Goal: Task Accomplishment & Management: Manage account settings

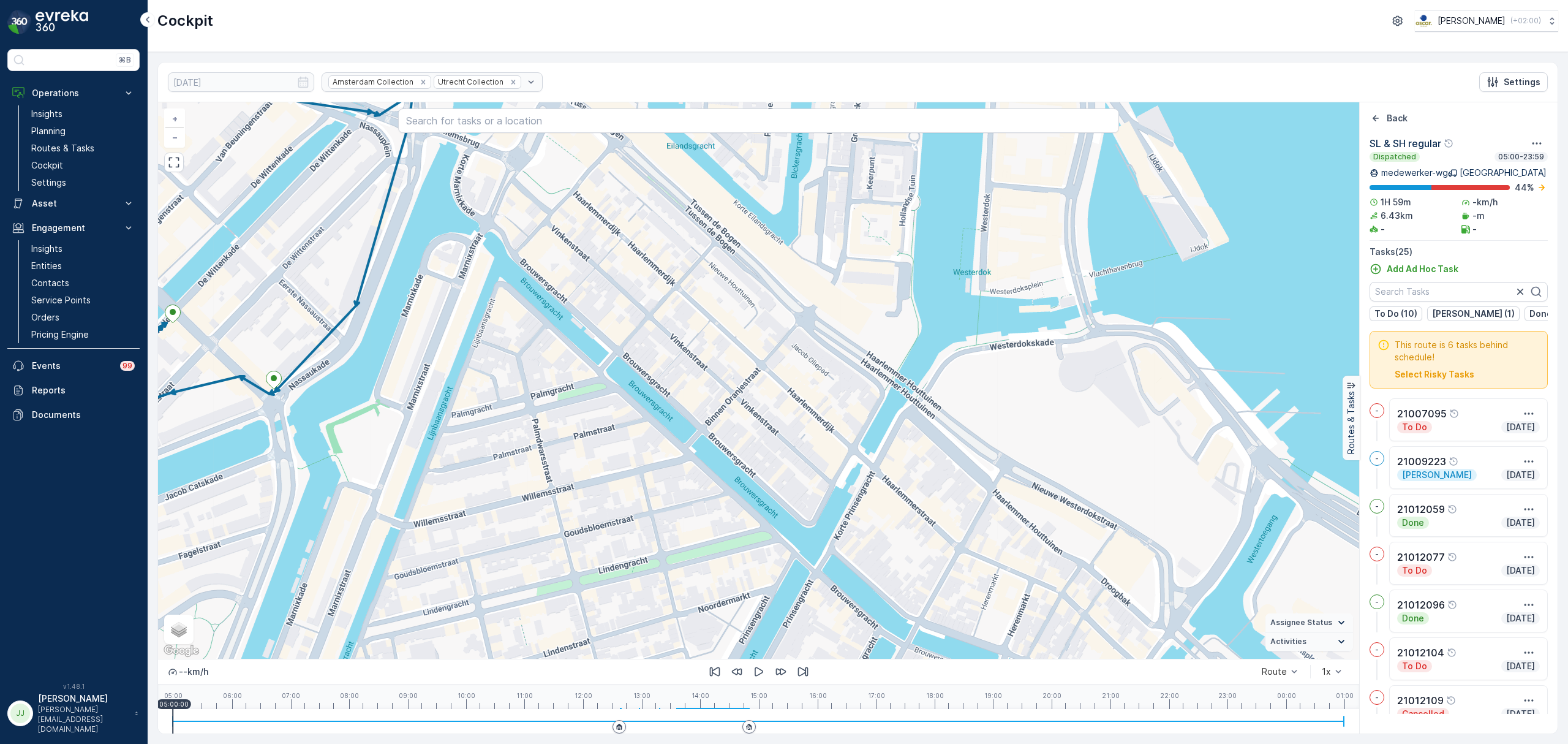
click at [98, 143] on link "Routes & Tasks" at bounding box center [83, 149] width 114 height 17
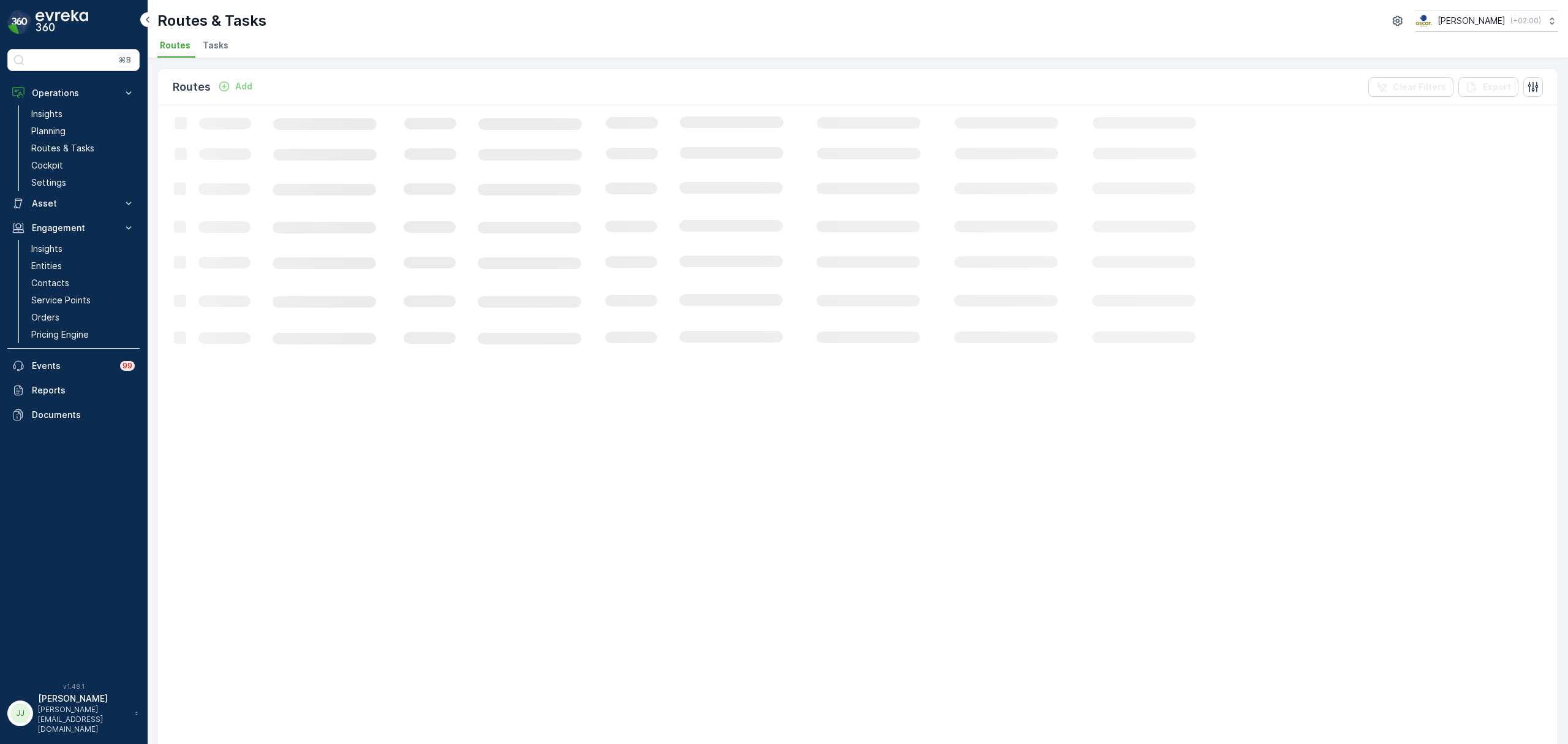
click at [216, 42] on span "Tasks" at bounding box center [215, 45] width 25 height 12
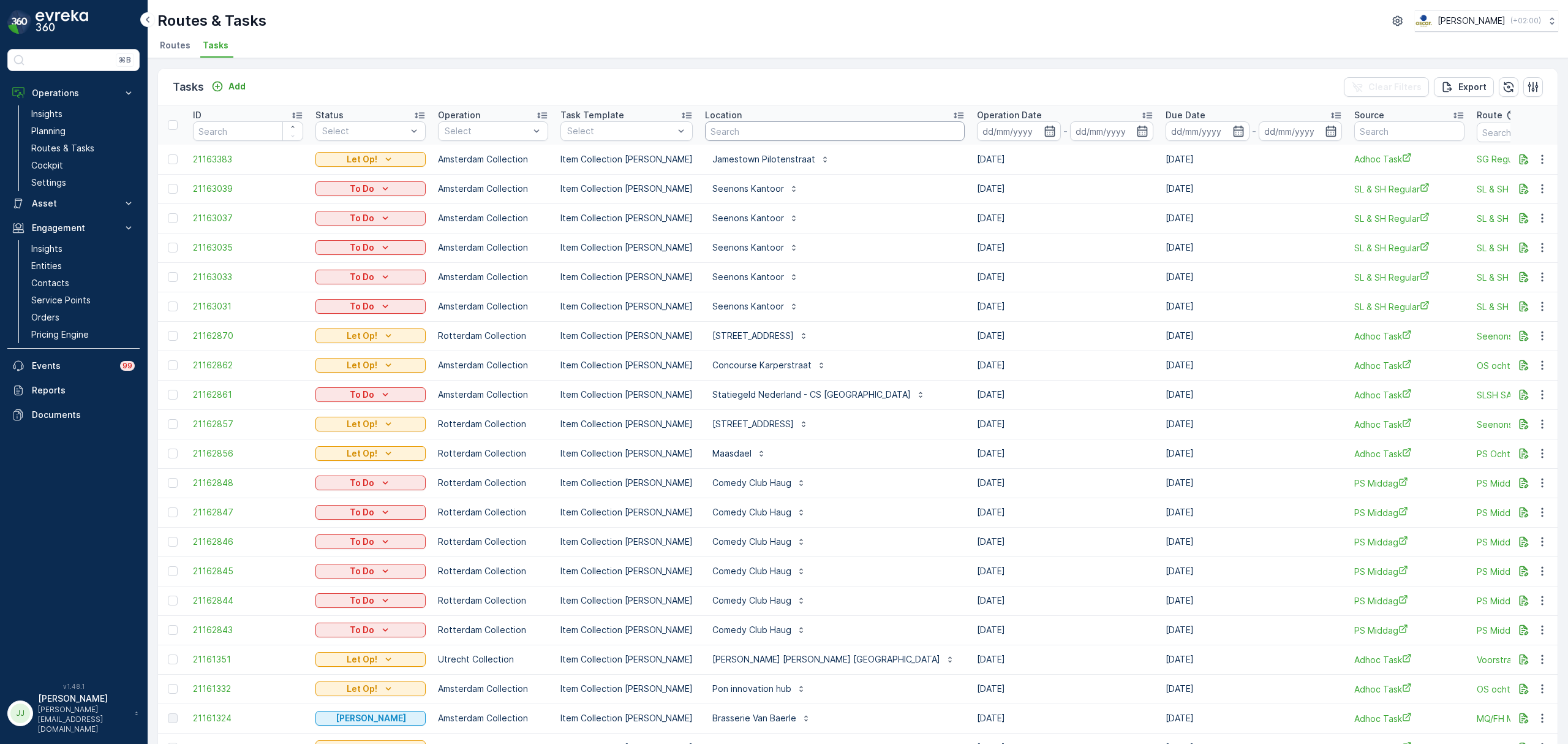
click at [707, 135] on input "text" at bounding box center [835, 131] width 259 height 20
type input "papaver"
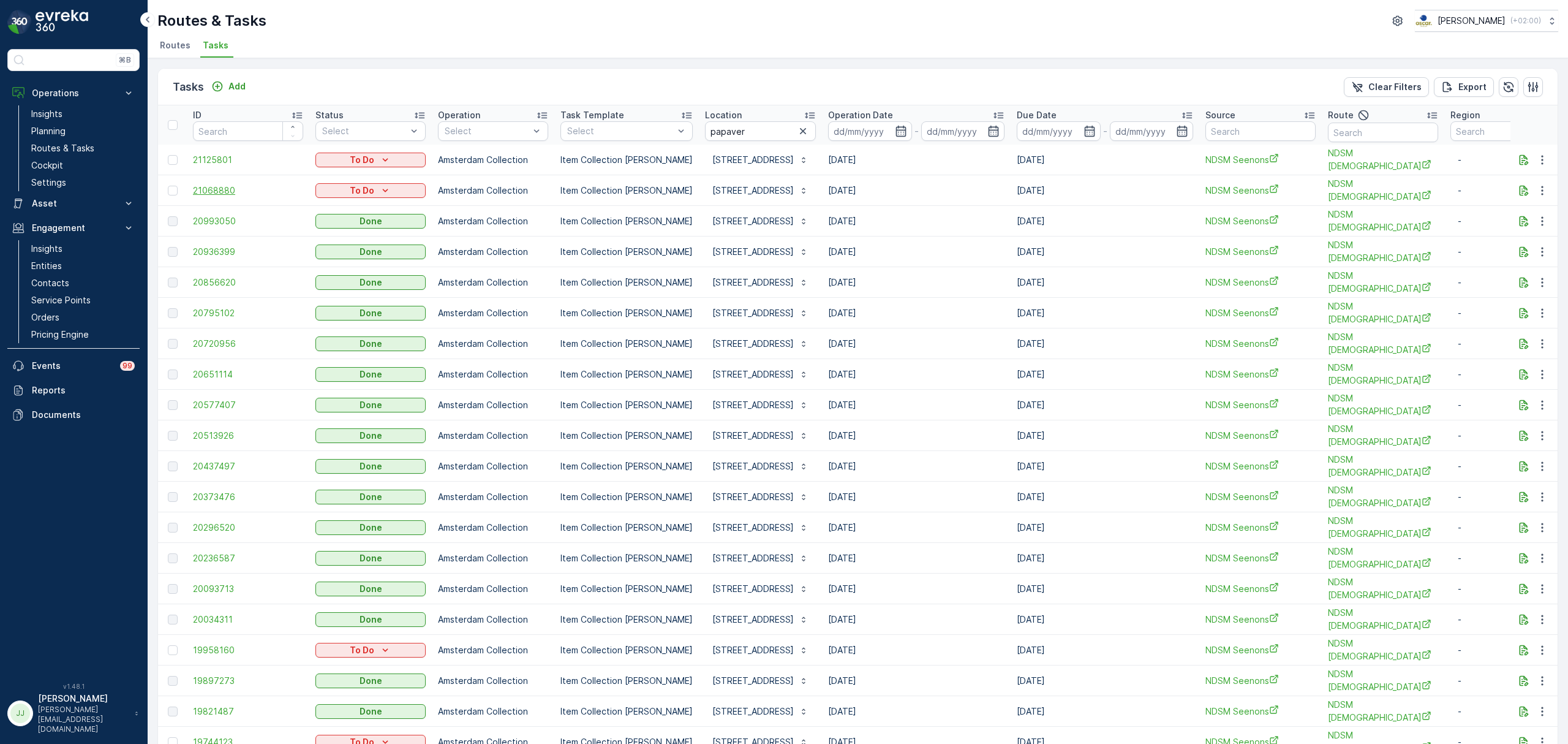
click at [221, 192] on span "21068880" at bounding box center [247, 190] width 110 height 12
click at [213, 247] on span "20936399" at bounding box center [247, 251] width 110 height 12
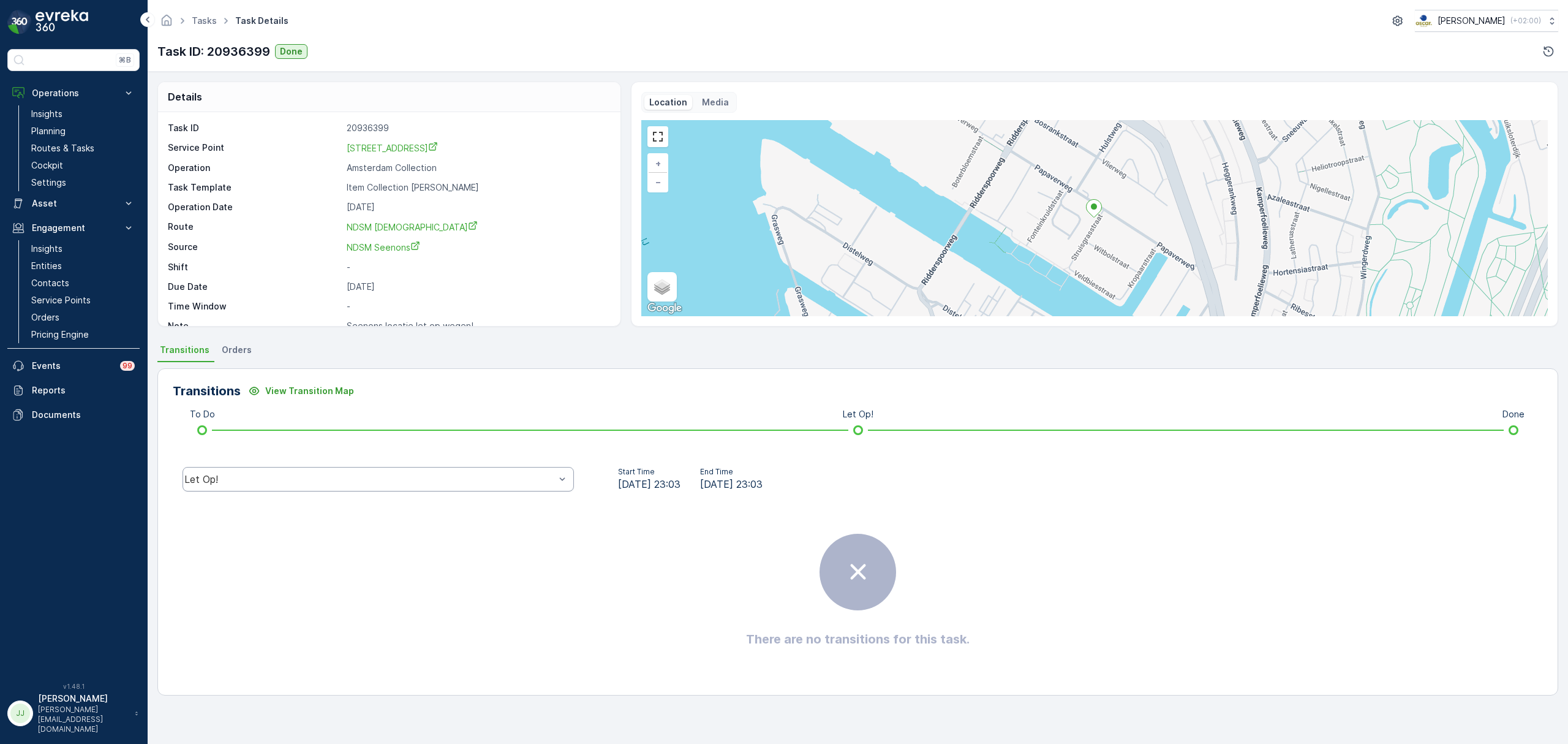
click at [245, 486] on div "Let Op!" at bounding box center [378, 479] width 391 height 24
click at [229, 383] on div "Done" at bounding box center [378, 387] width 377 height 11
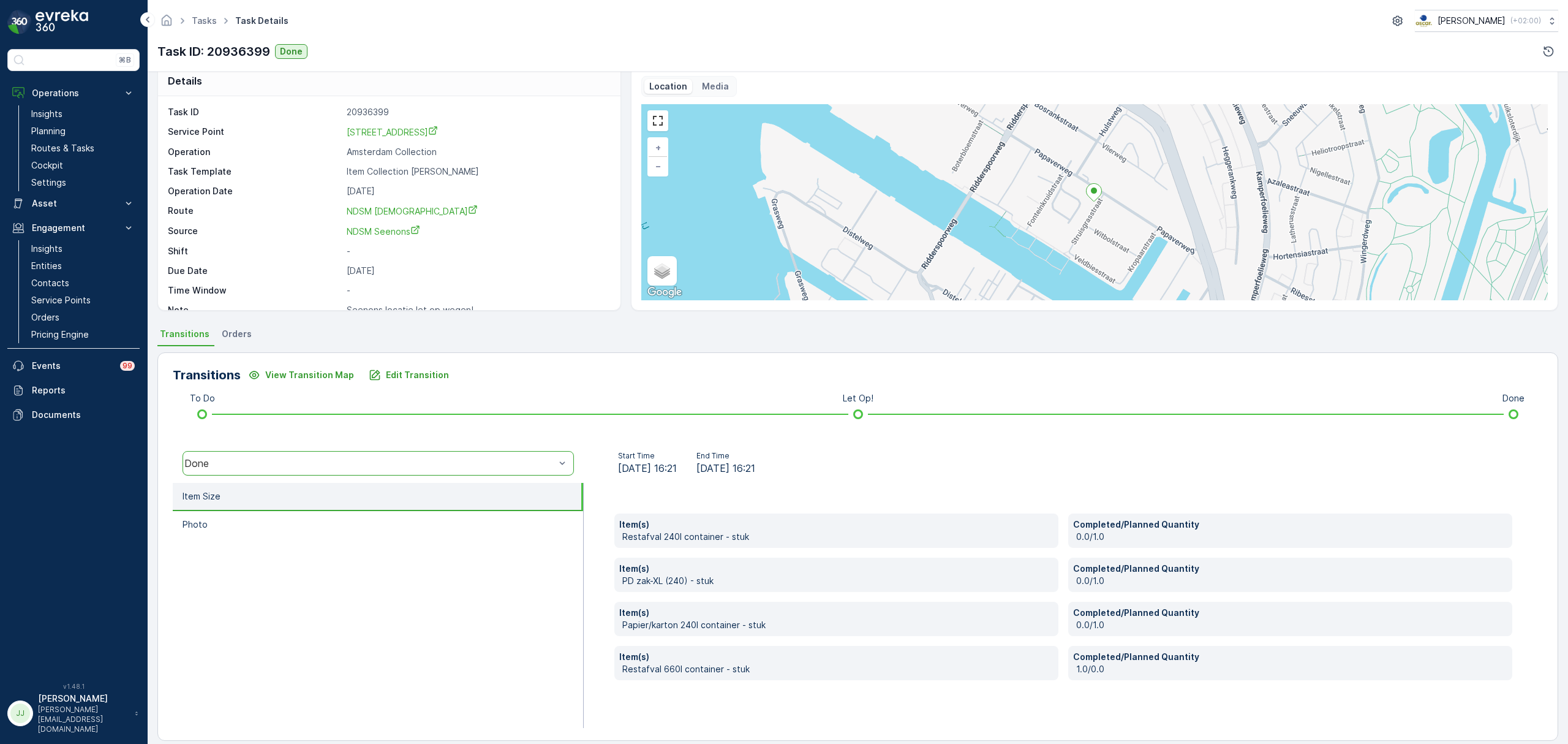
scroll to position [28, 0]
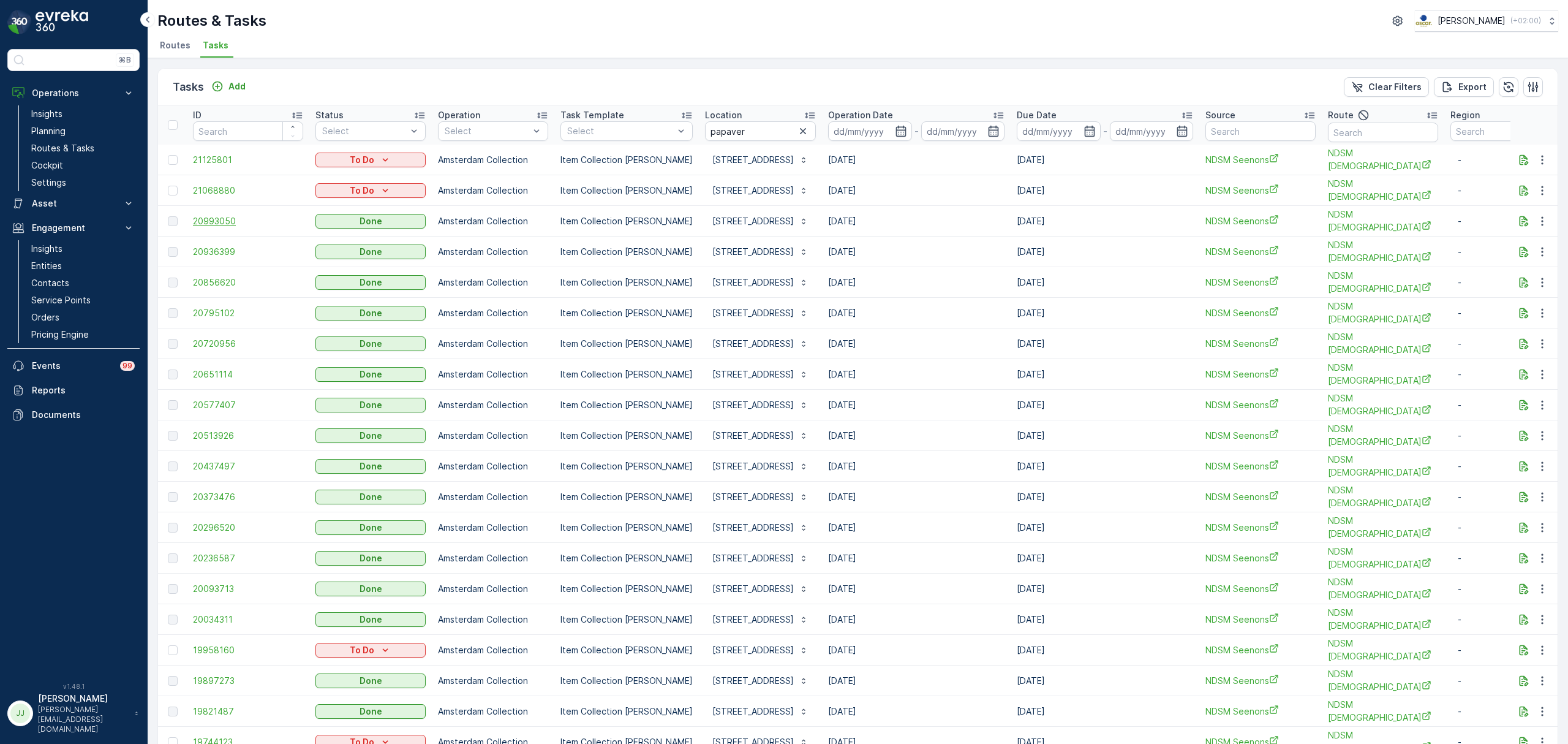
click at [226, 219] on span "20993050" at bounding box center [247, 221] width 110 height 12
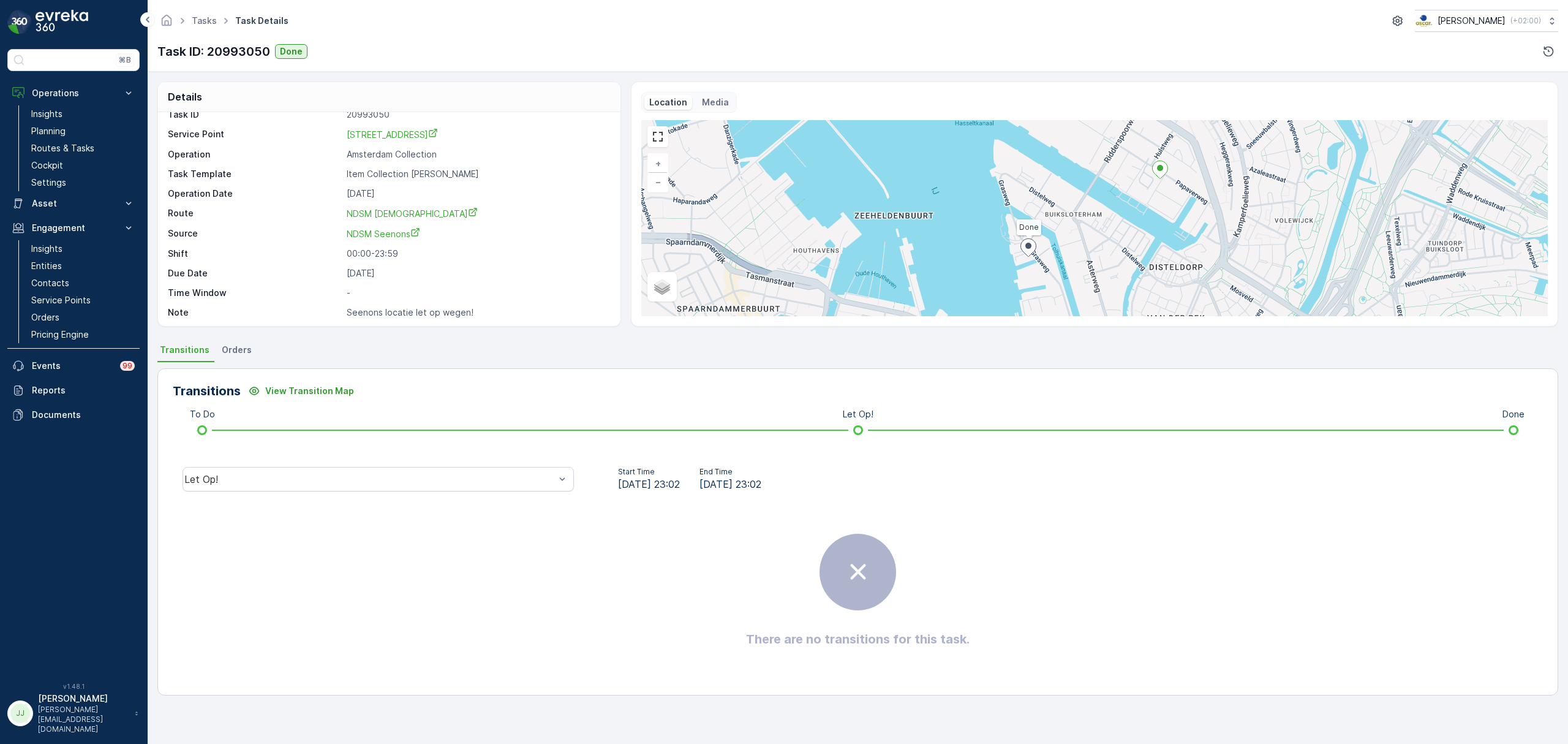
scroll to position [17, 0]
click at [484, 474] on div "Let Op!" at bounding box center [369, 480] width 370 height 11
click at [271, 391] on div "Done" at bounding box center [378, 387] width 377 height 11
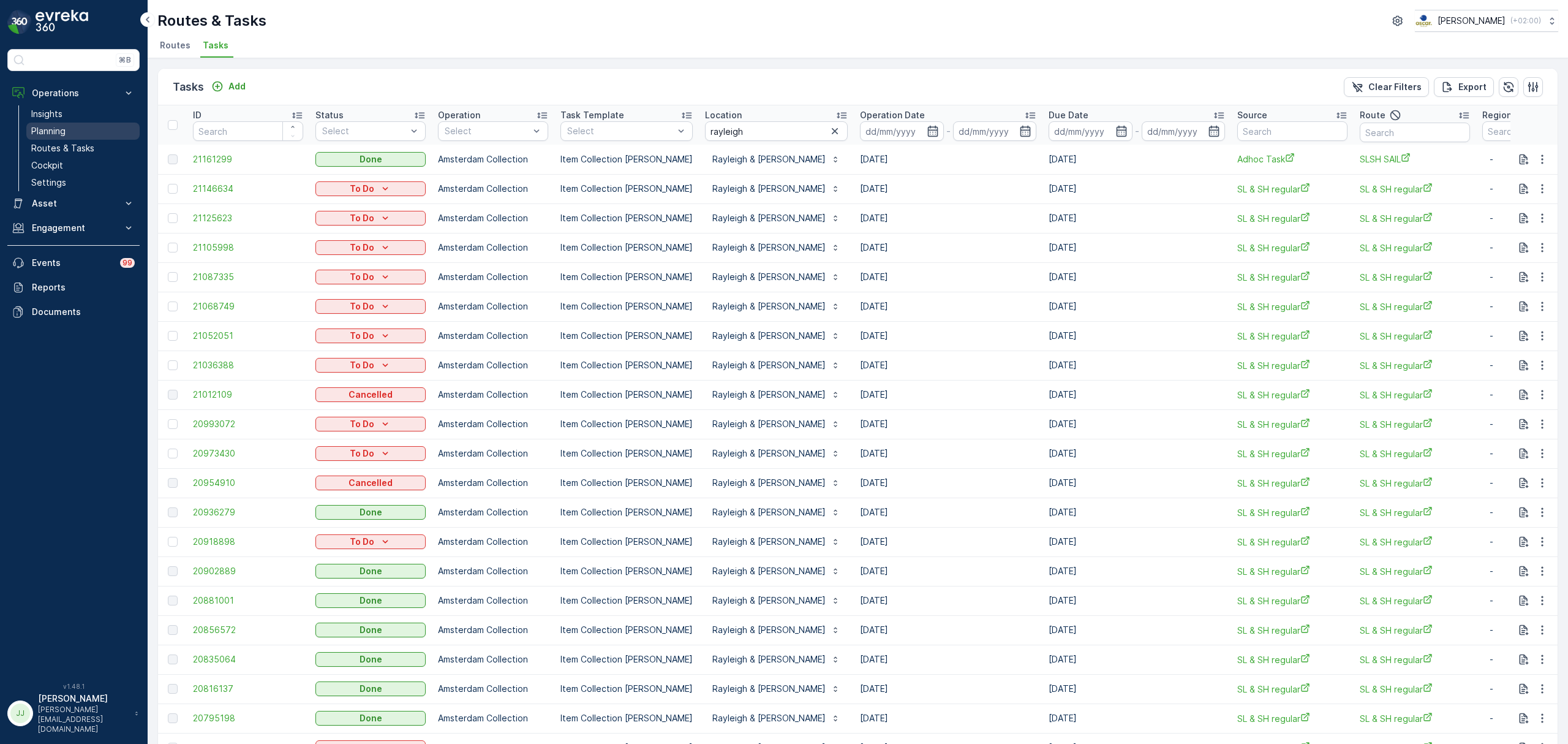
drag, startPoint x: 0, startPoint y: 0, endPoint x: 54, endPoint y: 136, distance: 146.3
click at [52, 140] on link "Routes & Tasks" at bounding box center [83, 149] width 114 height 17
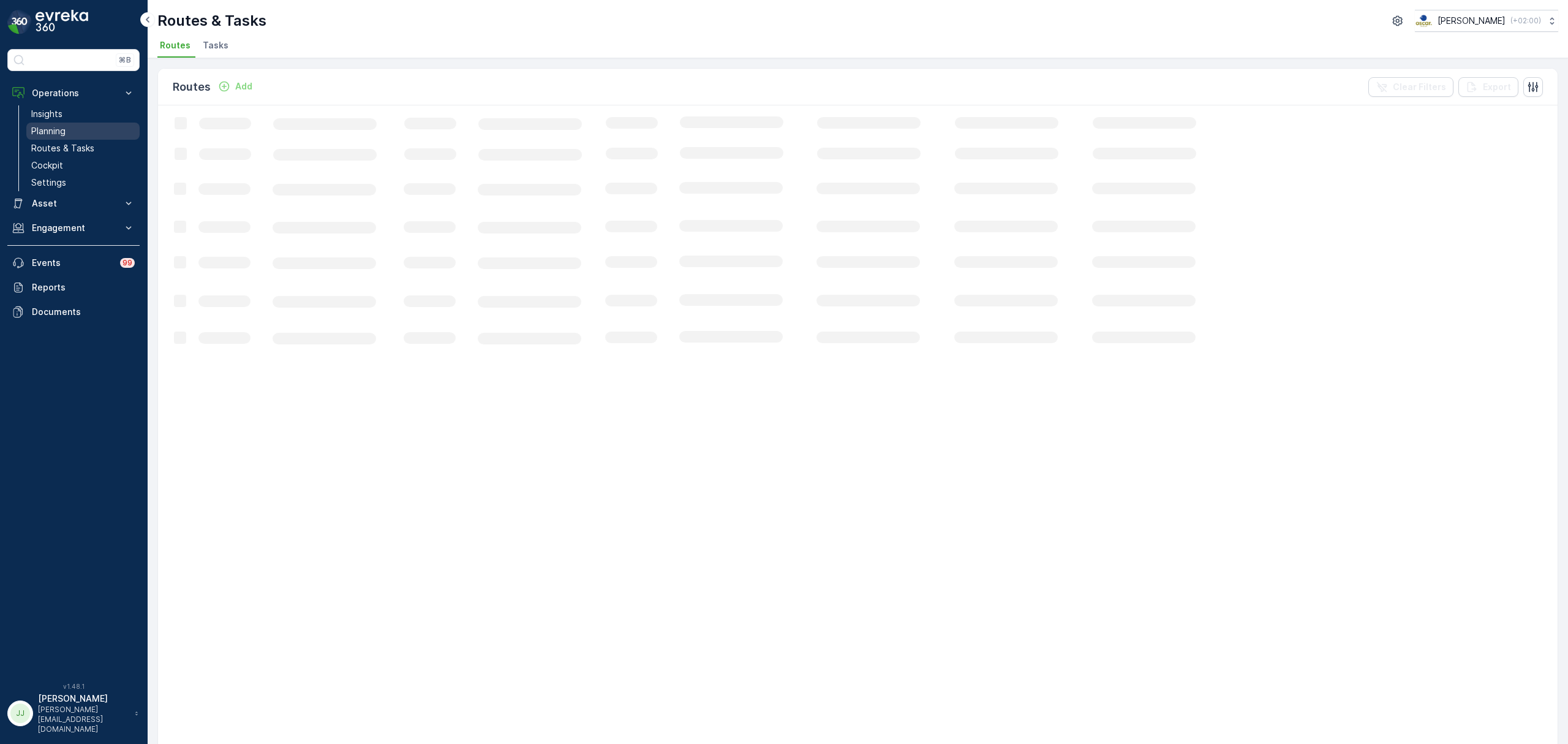
click at [57, 130] on p "Planning" at bounding box center [48, 131] width 34 height 12
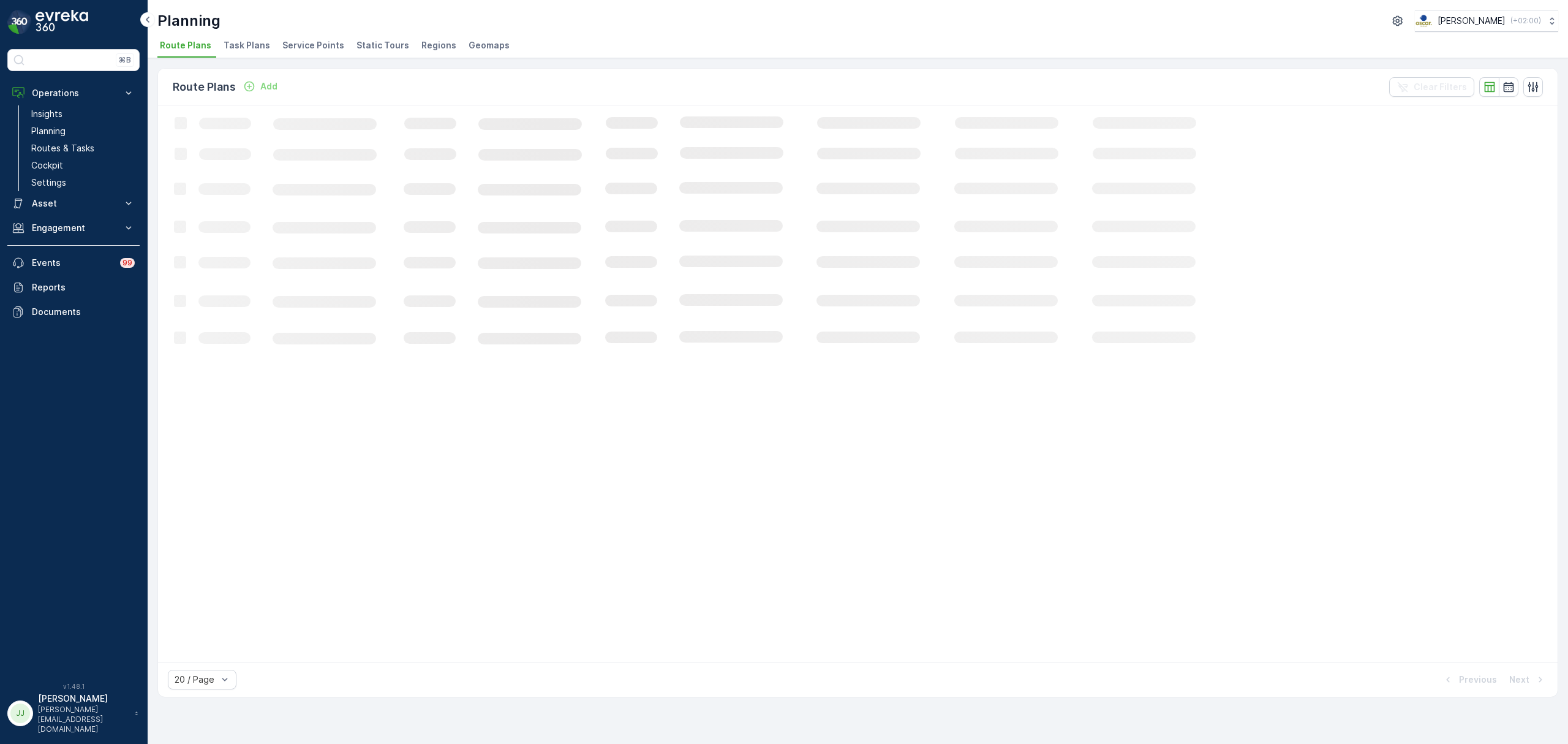
click at [241, 43] on span "Task Plans" at bounding box center [247, 45] width 47 height 12
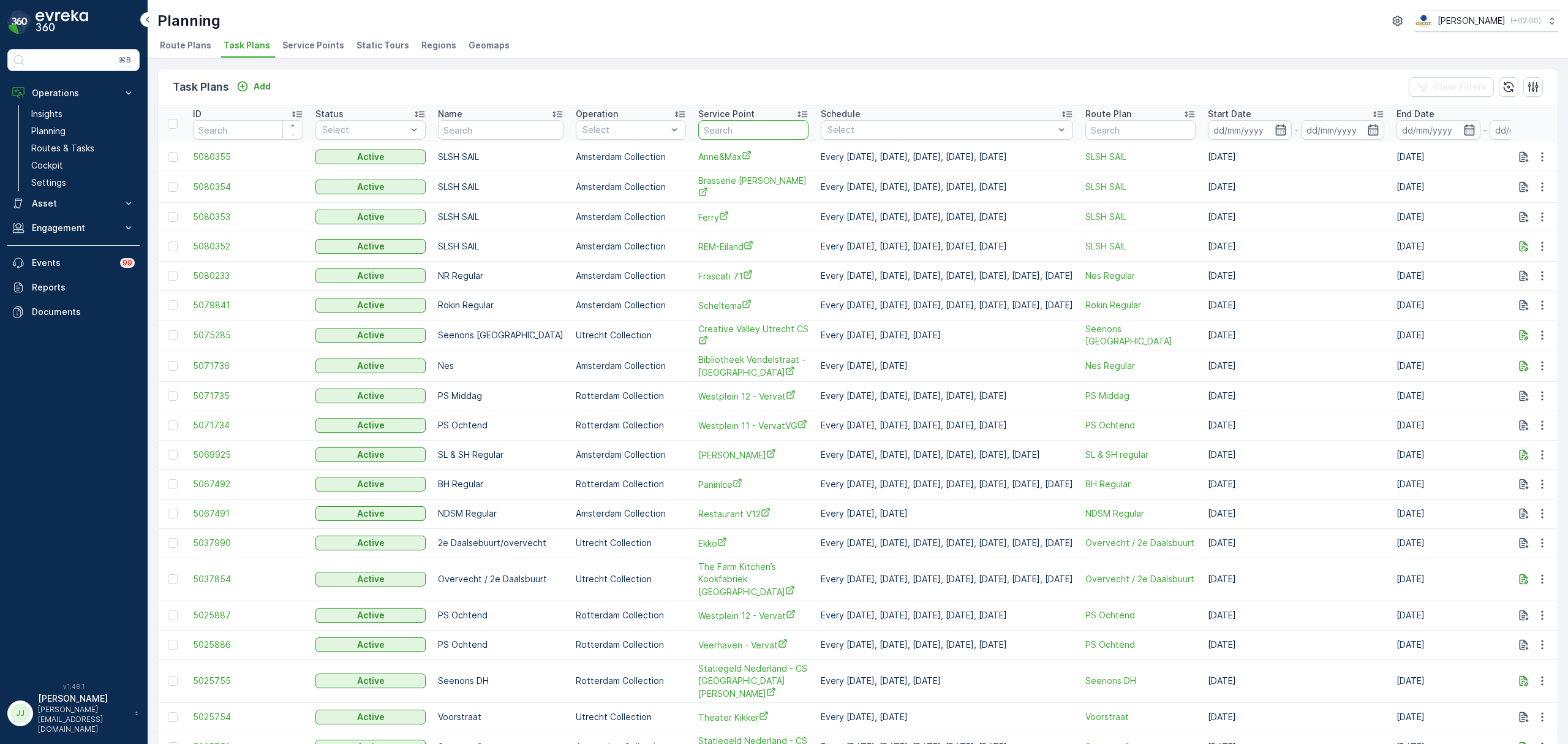
click at [698, 131] on input "text" at bounding box center [753, 130] width 110 height 20
type input "papaver"
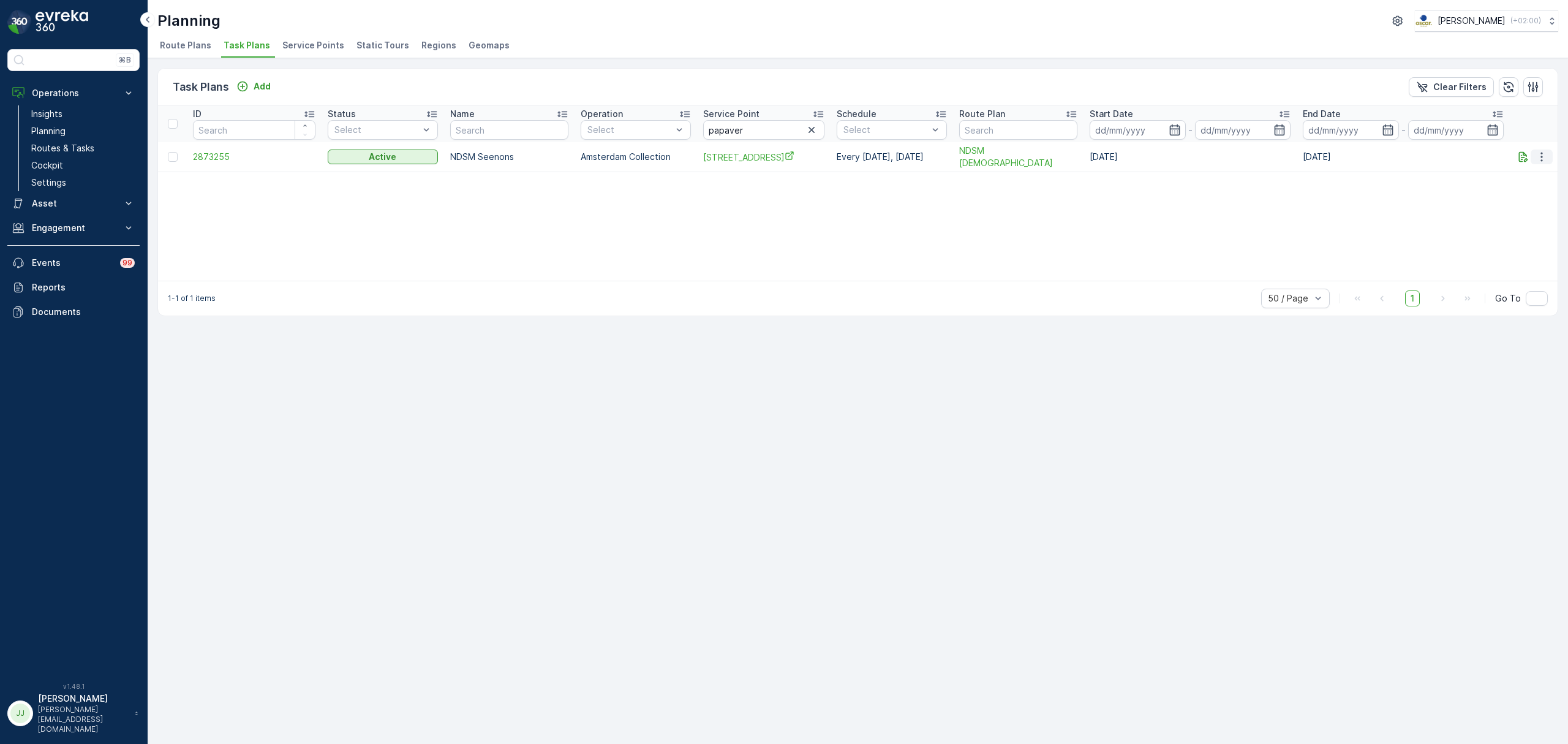
click at [1542, 152] on icon "button" at bounding box center [1541, 156] width 12 height 12
click at [1520, 189] on span "Edit Task Plan" at bounding box center [1520, 192] width 57 height 12
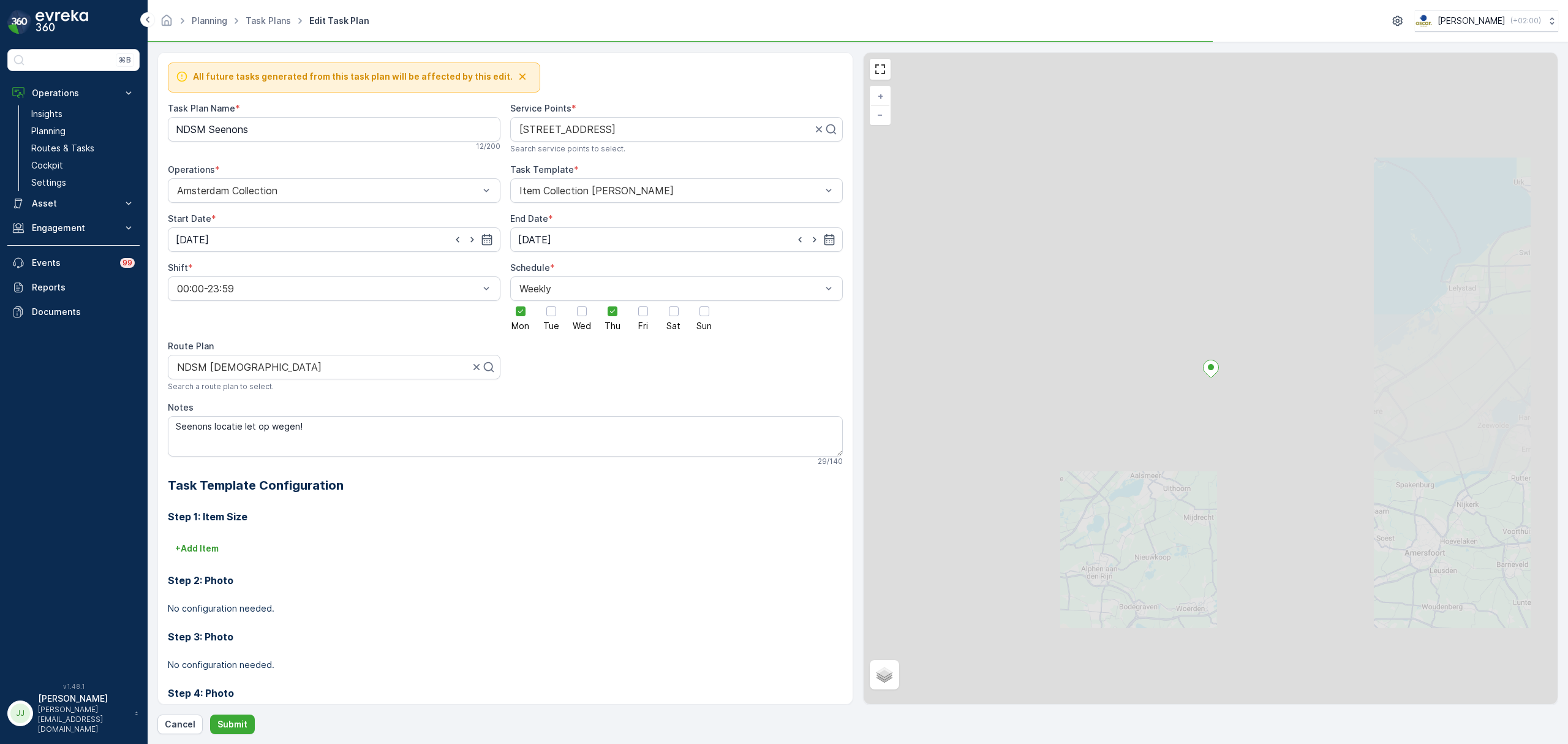
scroll to position [363, 0]
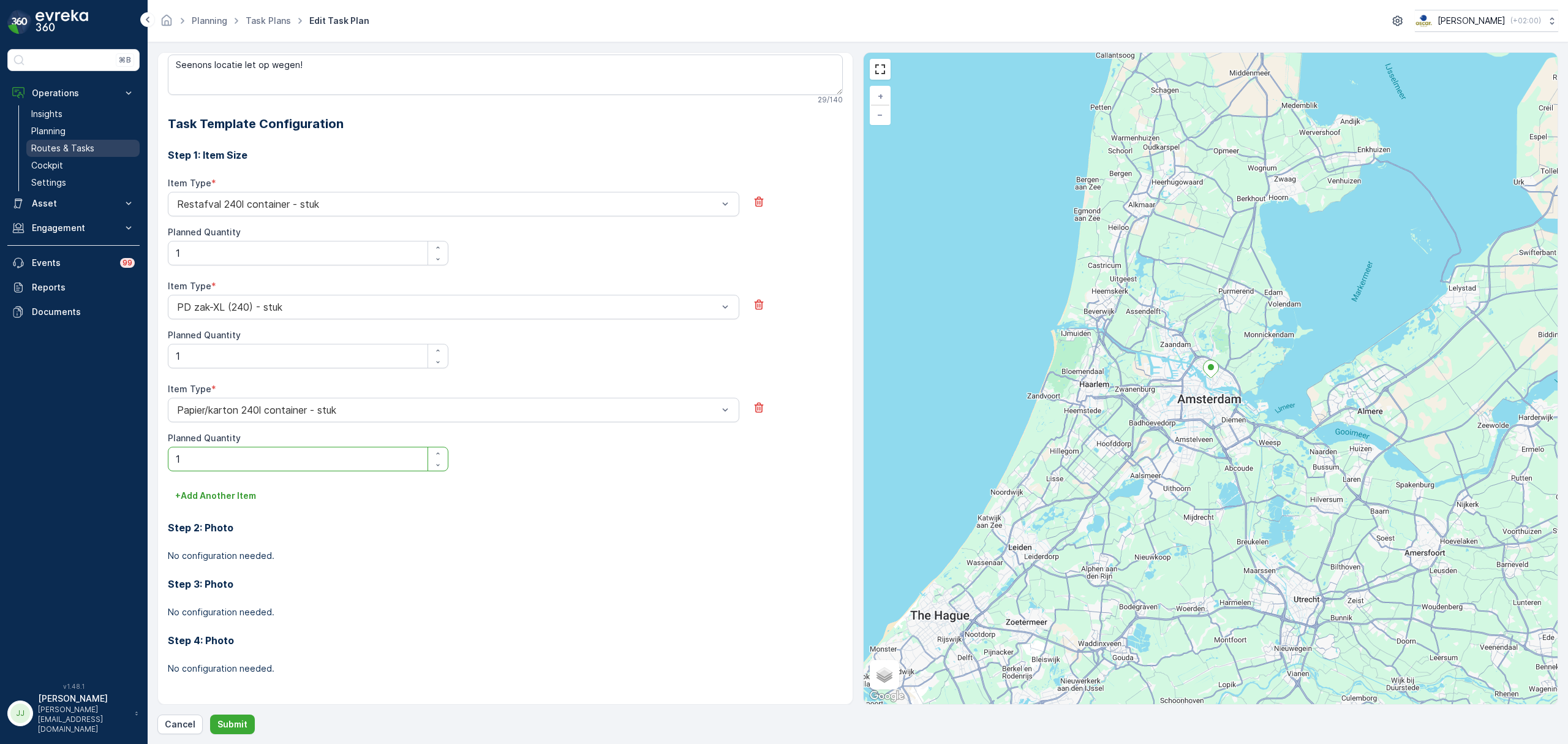
click at [116, 140] on link "Routes & Tasks" at bounding box center [83, 149] width 114 height 17
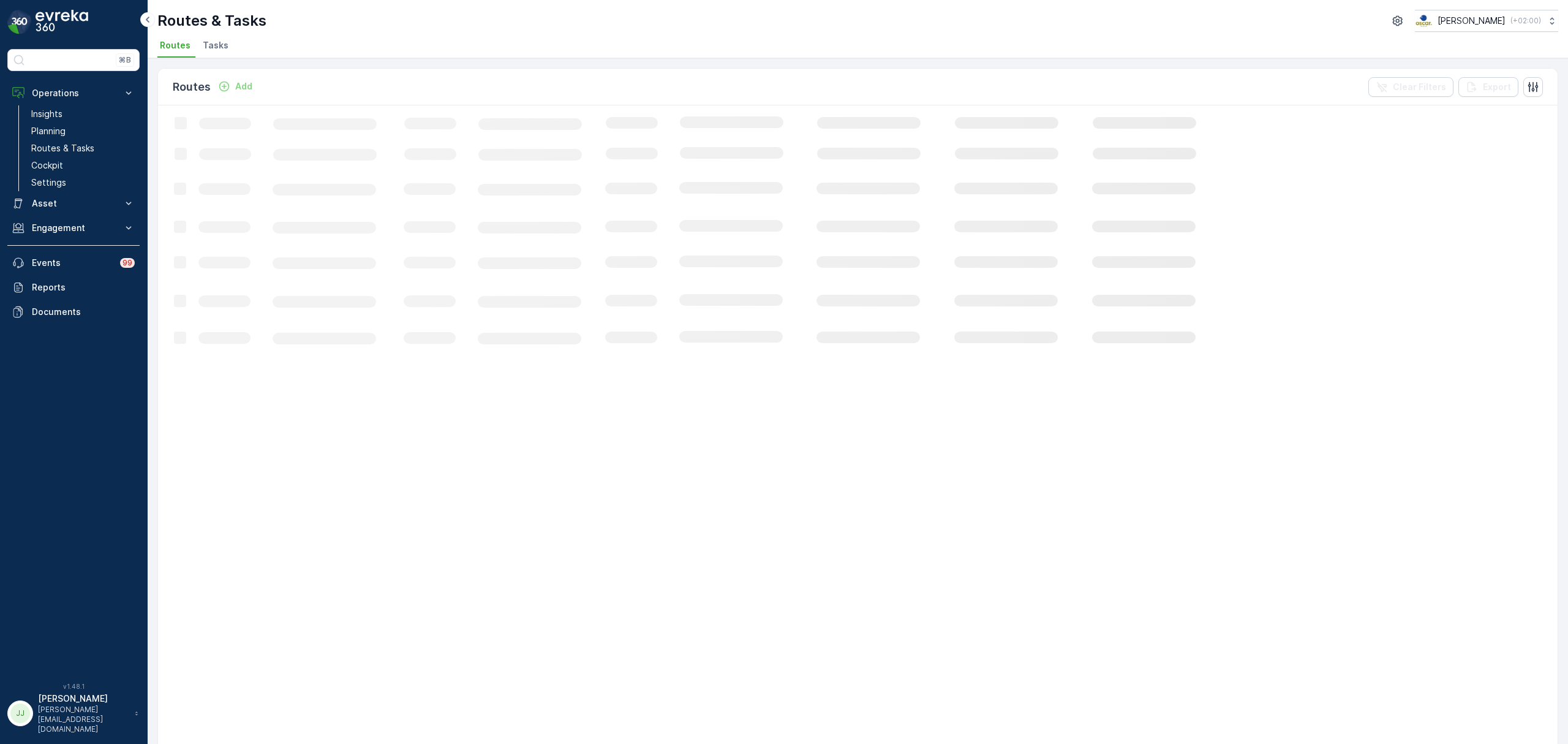
click at [221, 47] on span "Tasks" at bounding box center [215, 45] width 25 height 12
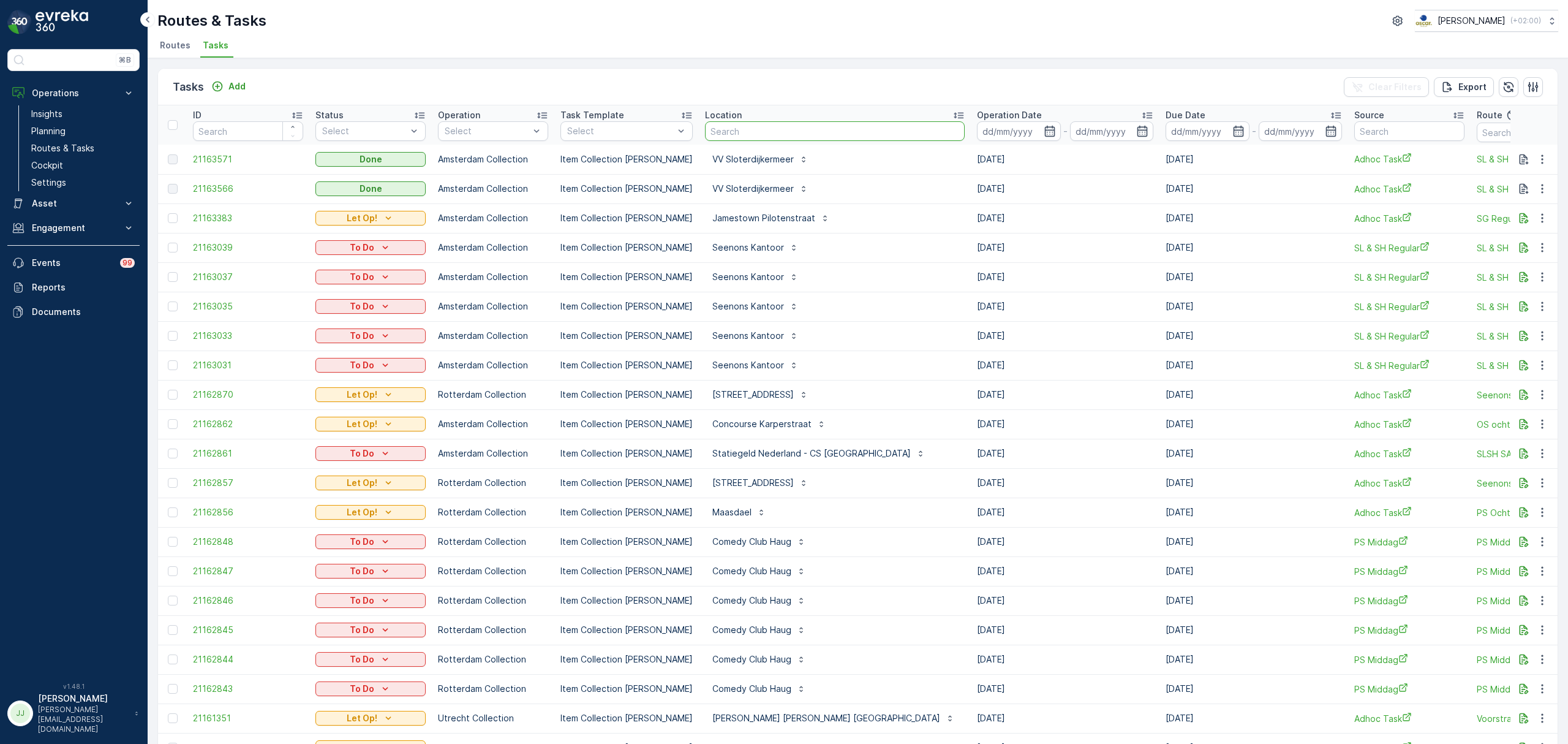
click at [747, 129] on input "text" at bounding box center [835, 131] width 259 height 20
type input "papaver"
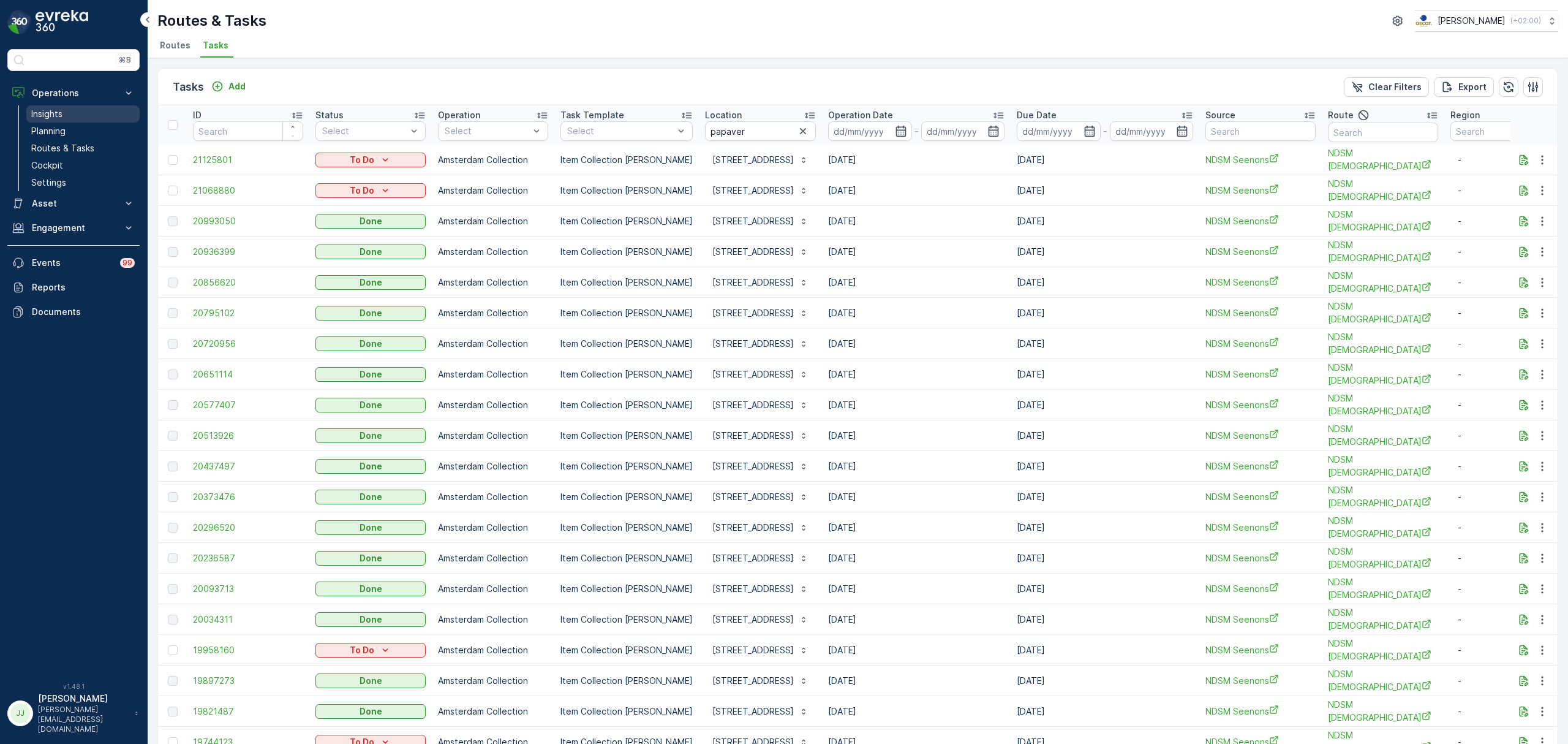
click at [56, 114] on p "Insights" at bounding box center [46, 114] width 31 height 12
click at [35, 114] on p "Insights" at bounding box center [46, 114] width 31 height 12
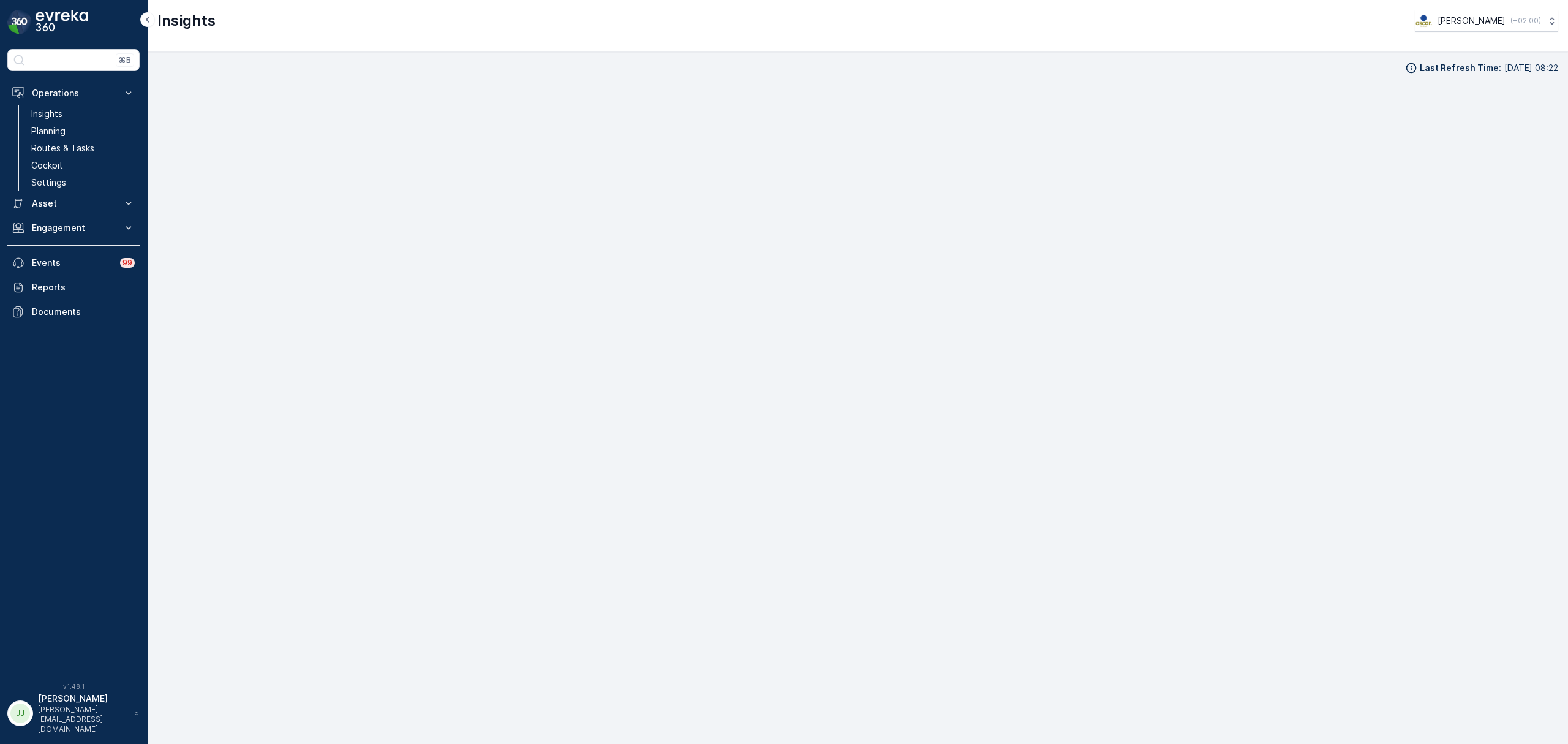
scroll to position [17, 0]
click at [86, 158] on link "Cockpit" at bounding box center [83, 166] width 114 height 17
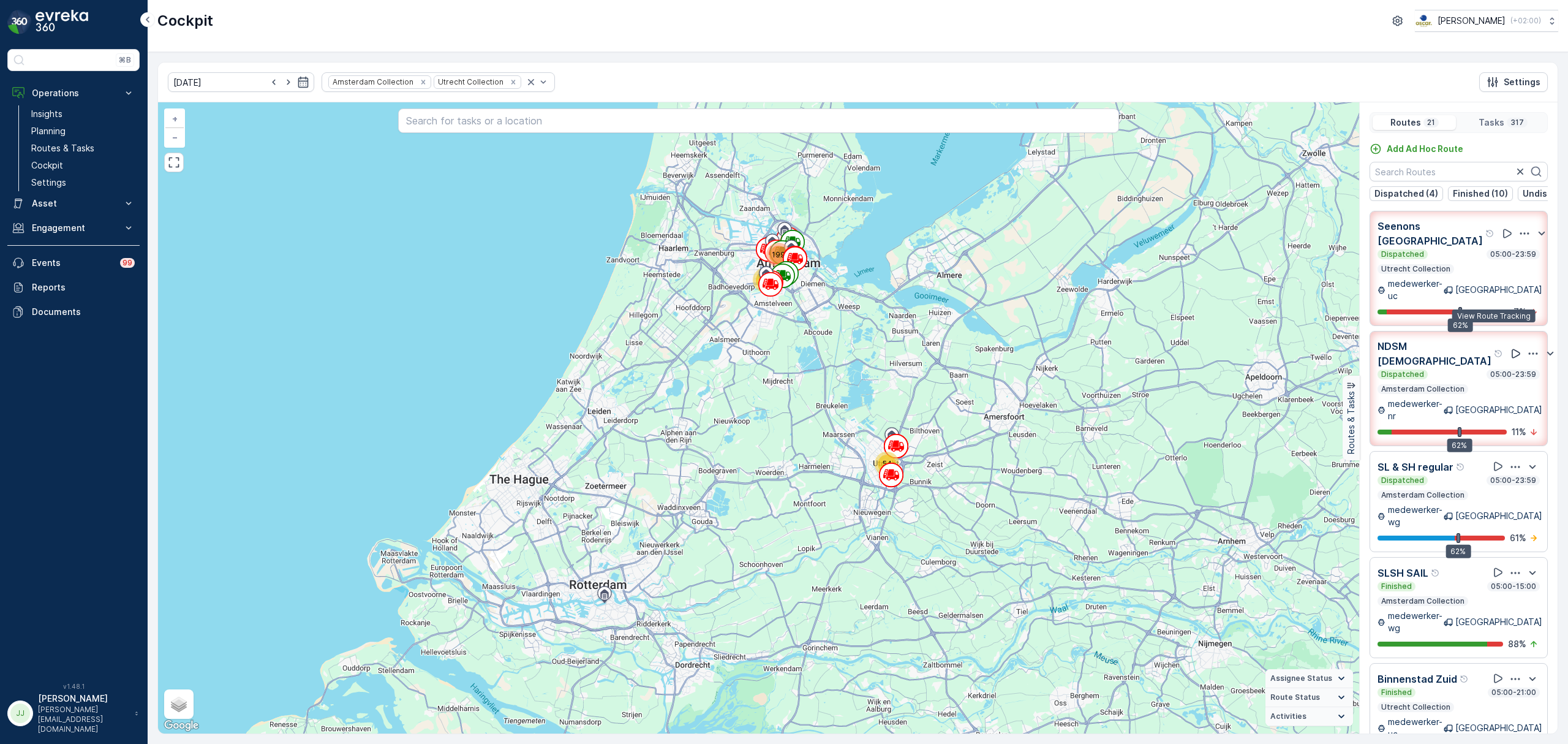
click at [1512, 349] on icon at bounding box center [1515, 354] width 8 height 9
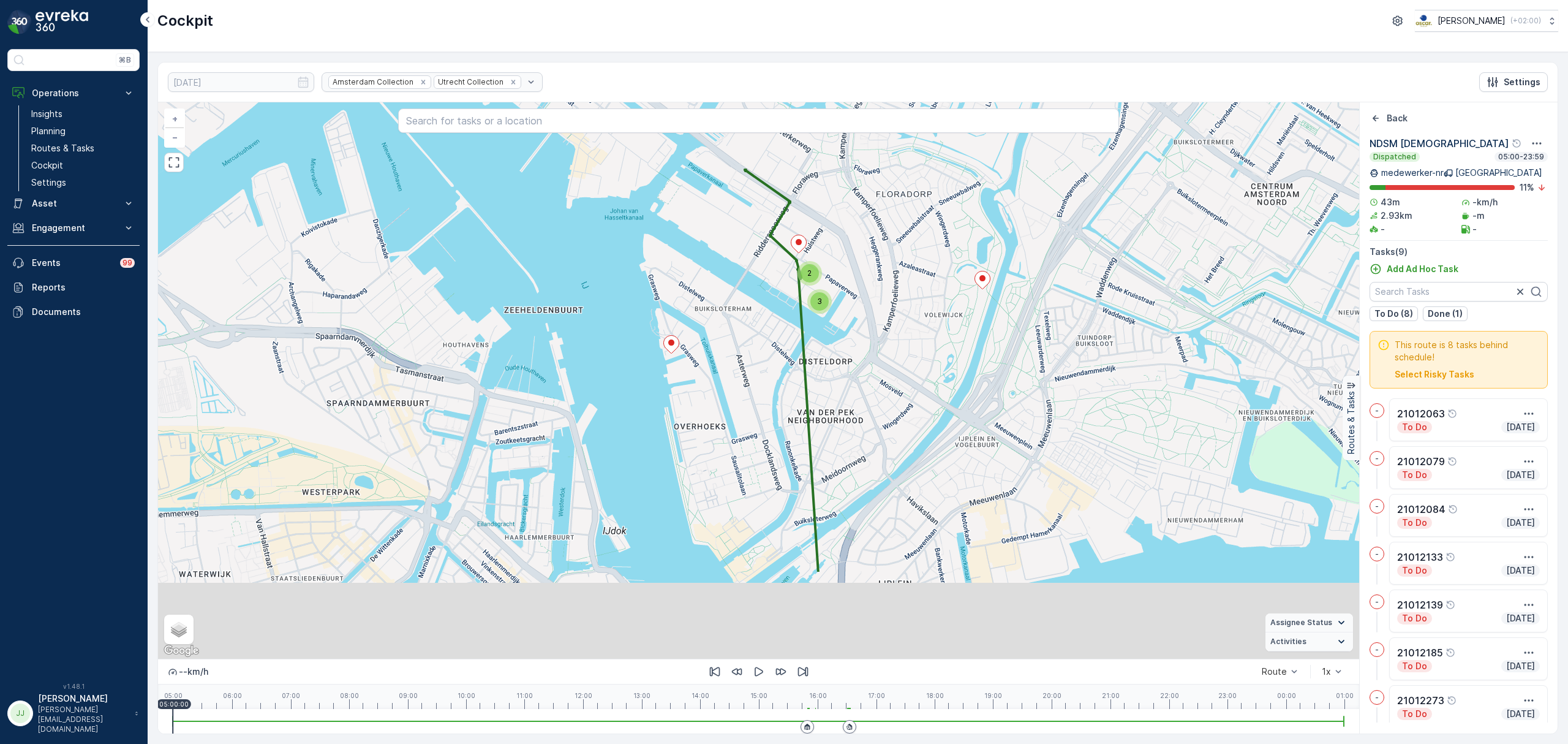
drag, startPoint x: 890, startPoint y: 528, endPoint x: 902, endPoint y: 312, distance: 216.3
click at [902, 304] on div "3 2 + − Satellite Roadmap Terrain Hybrid Leaflet Keyboard shortcuts Map Data Ma…" at bounding box center [758, 380] width 1200 height 556
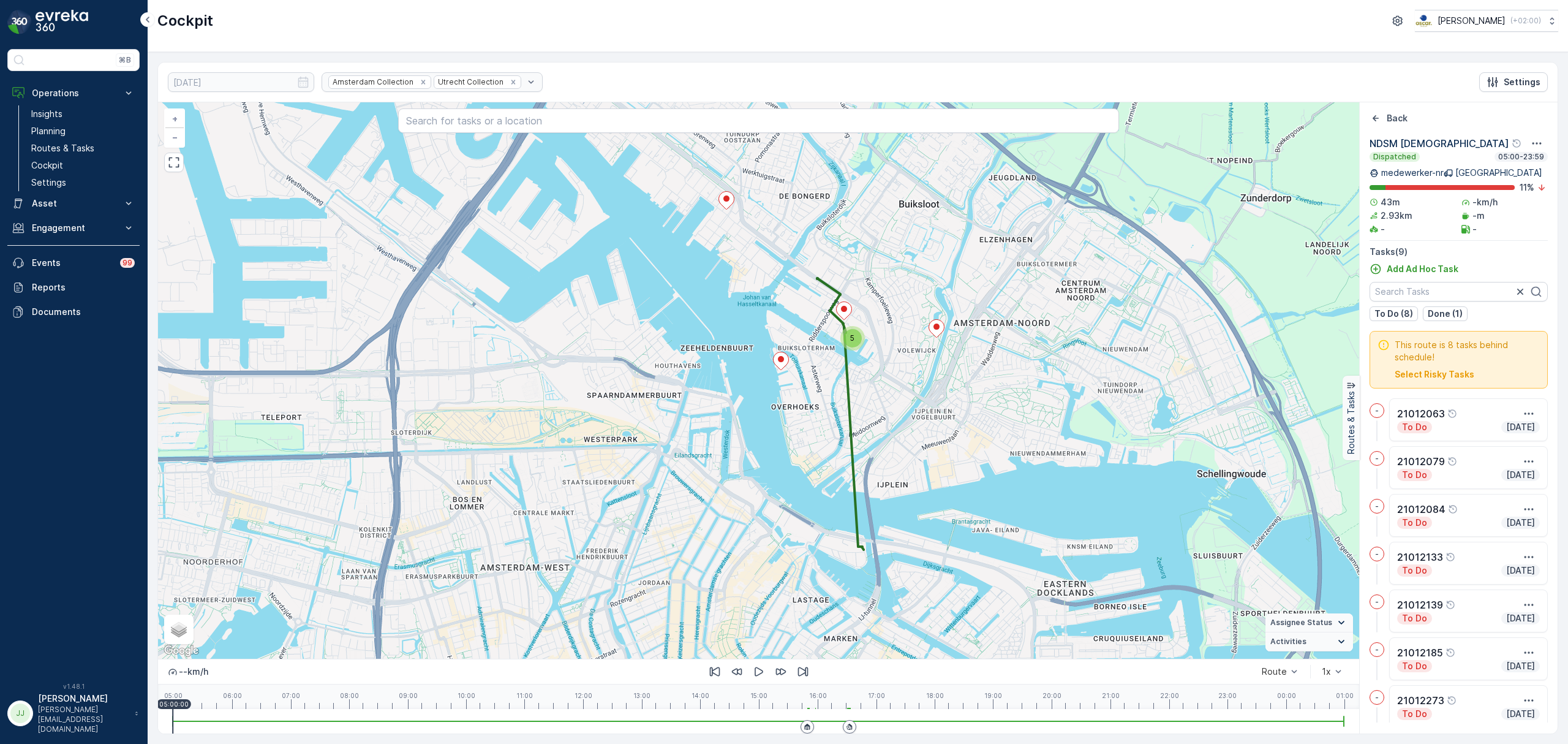
click at [846, 337] on div "5" at bounding box center [853, 339] width 19 height 19
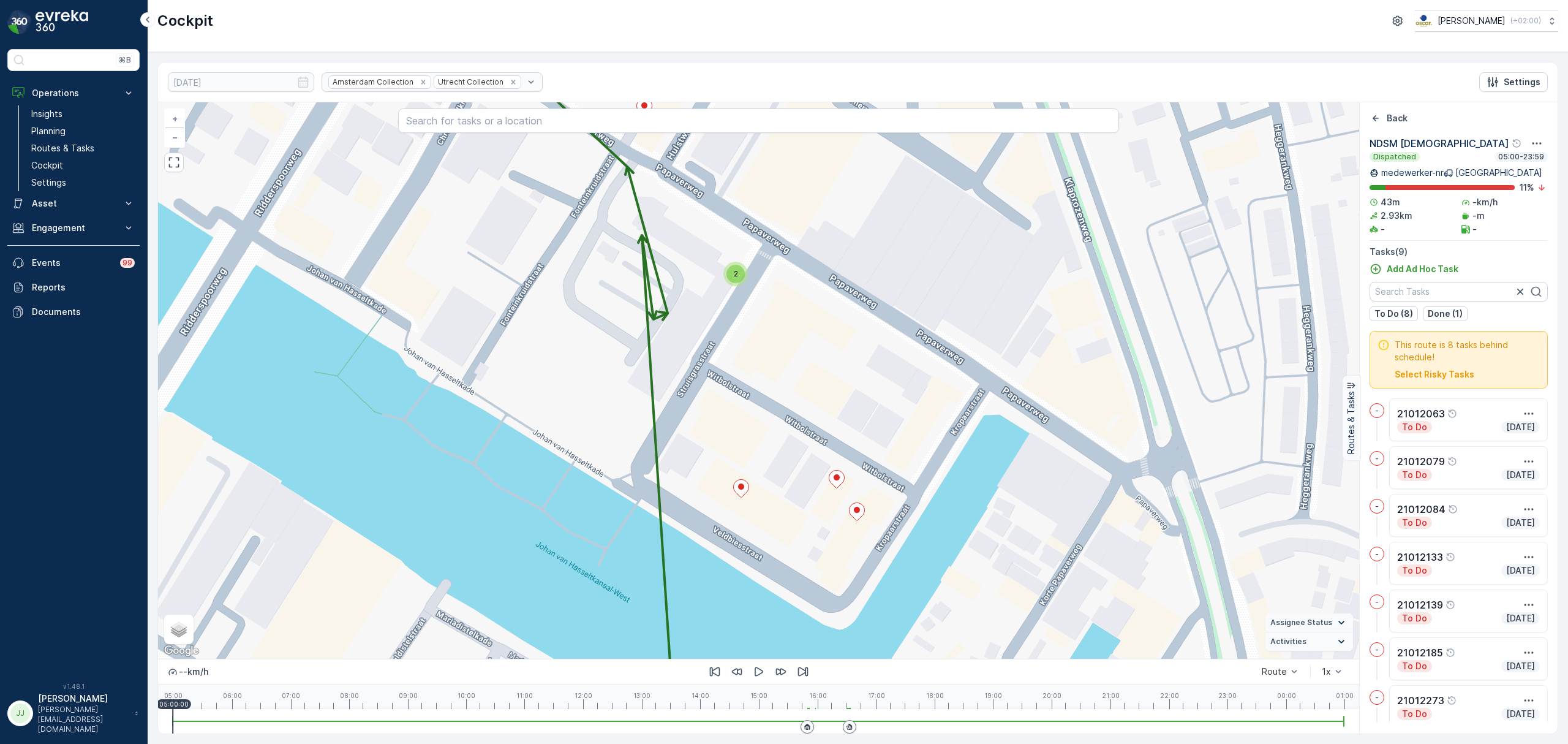
click at [736, 280] on div "2" at bounding box center [736, 274] width 19 height 19
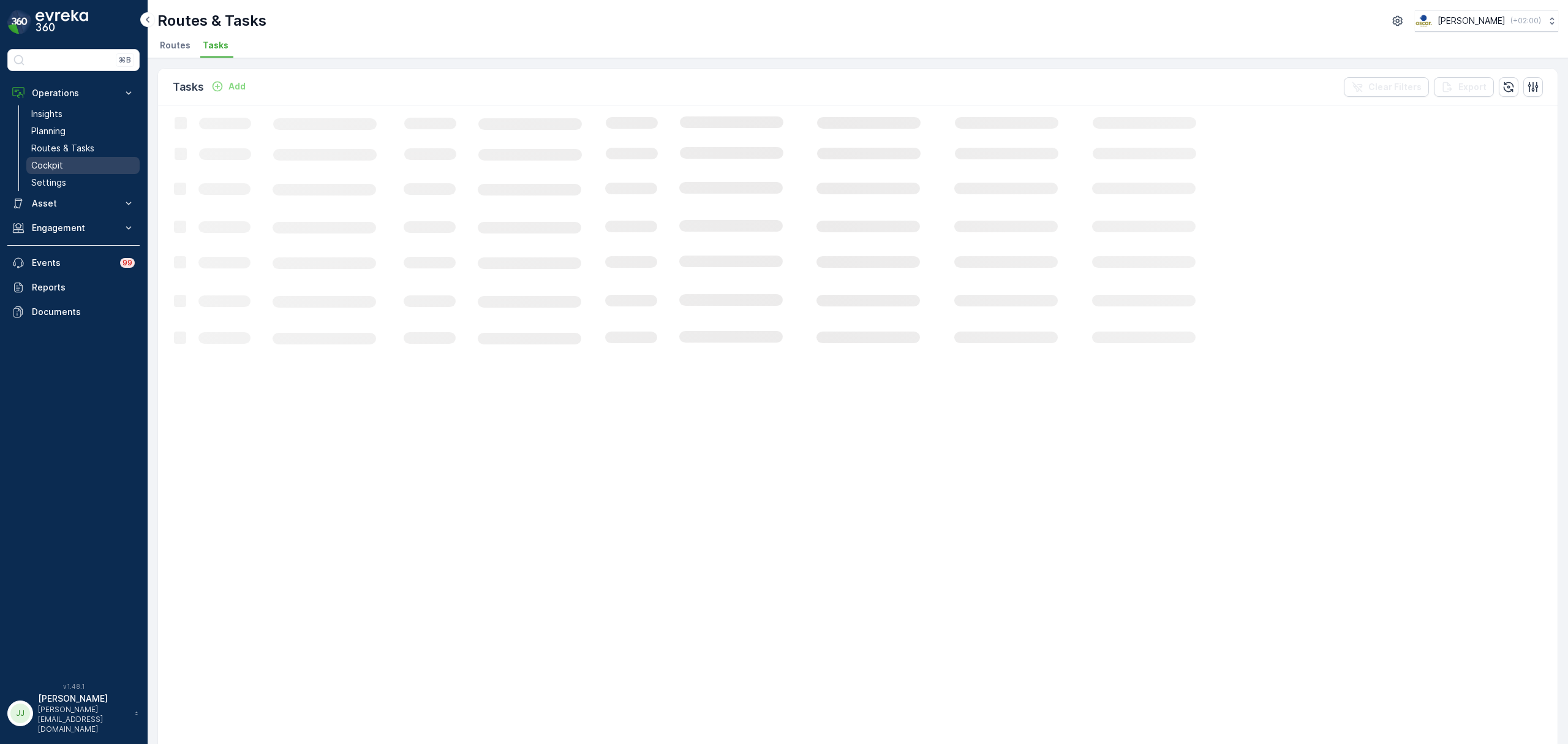
click at [52, 165] on p "Cockpit" at bounding box center [47, 165] width 32 height 12
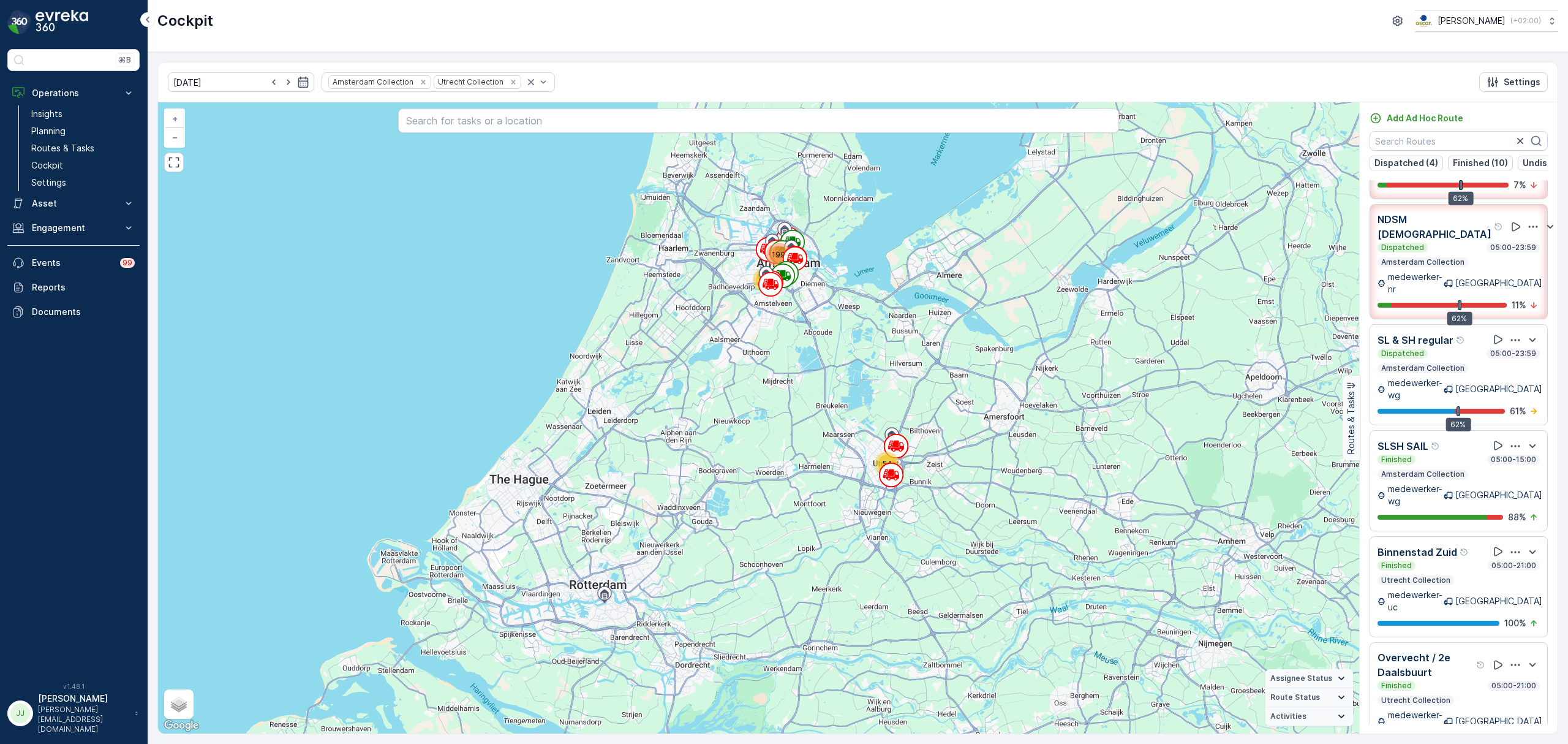
scroll to position [68, 0]
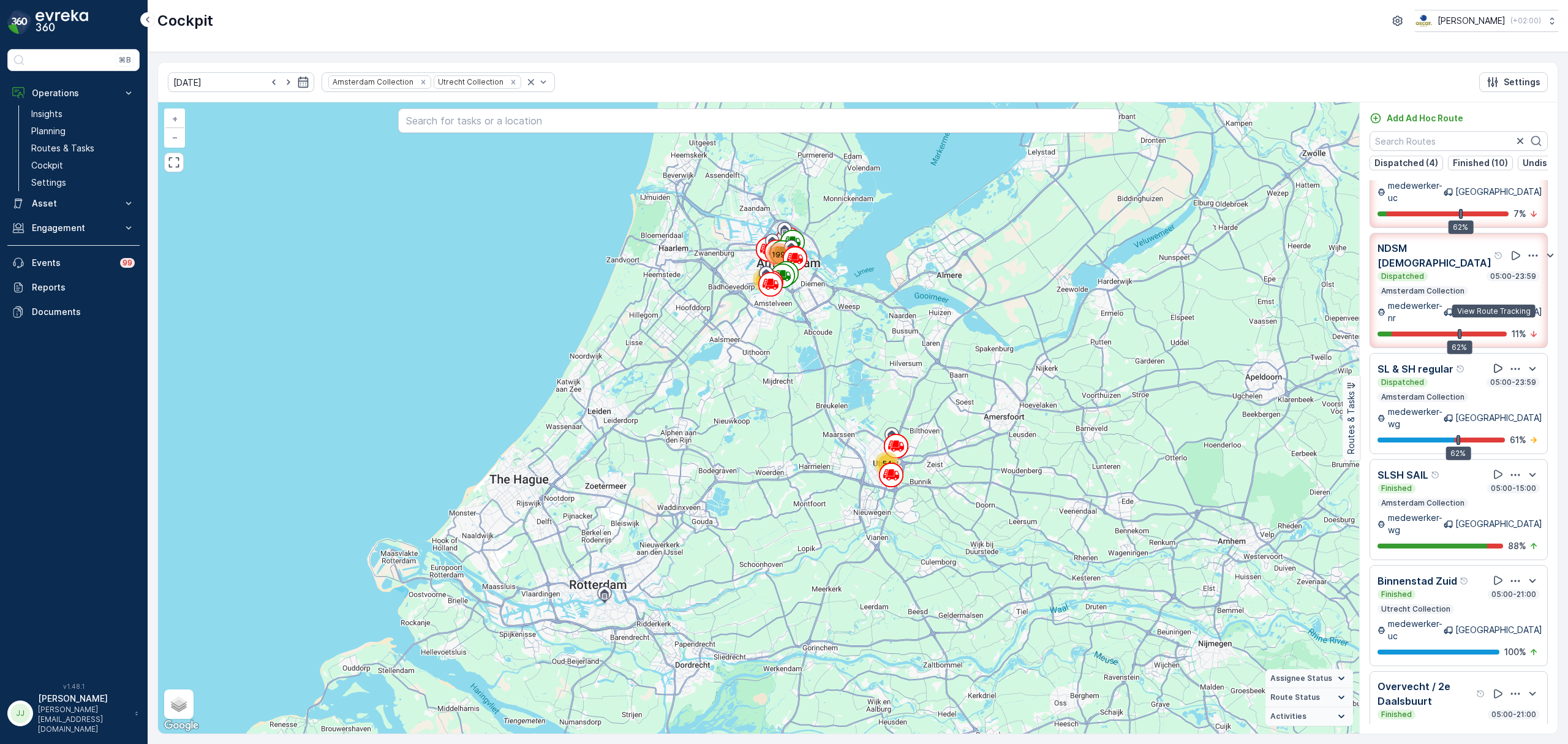
click at [1495, 362] on icon at bounding box center [1497, 368] width 12 height 12
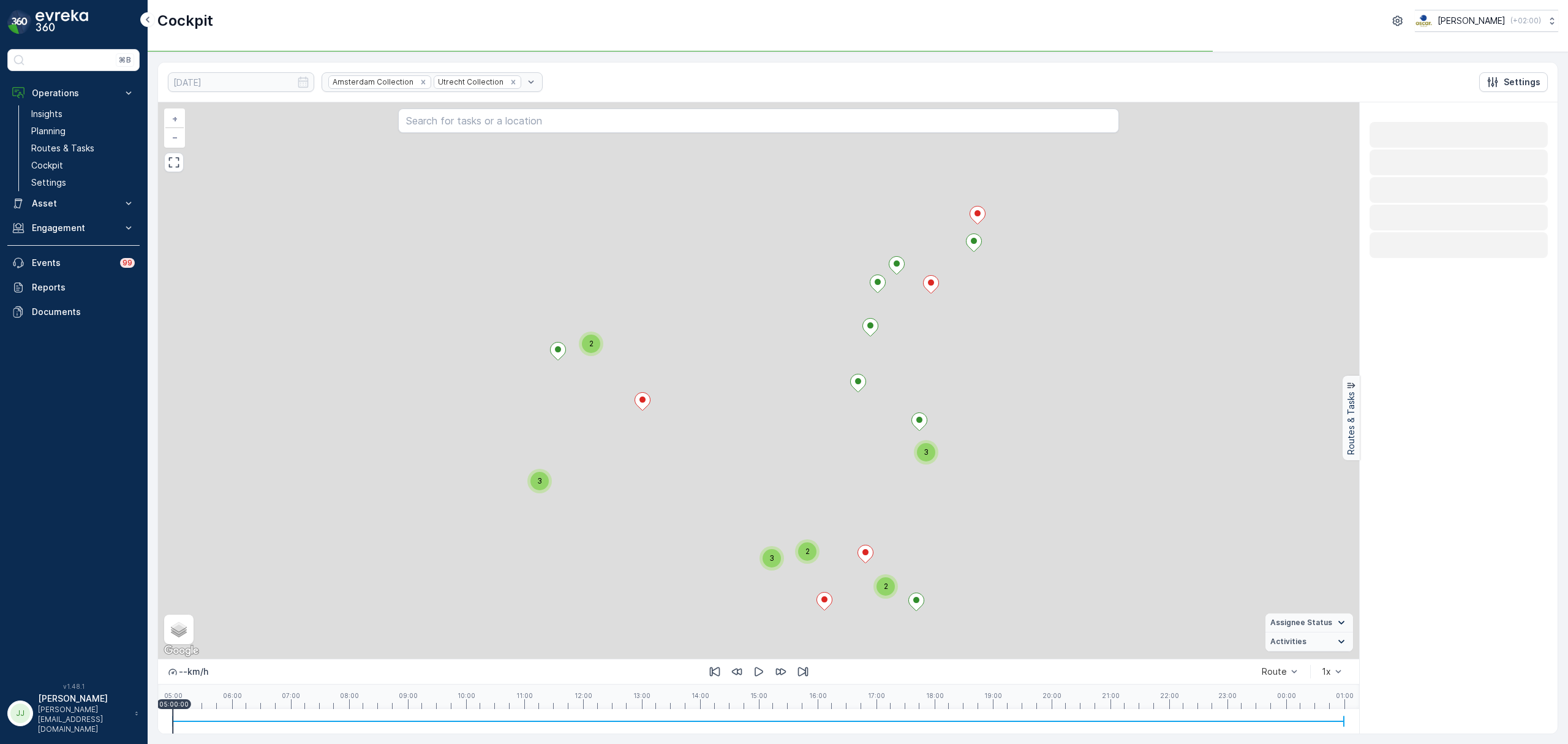
scroll to position [0, 0]
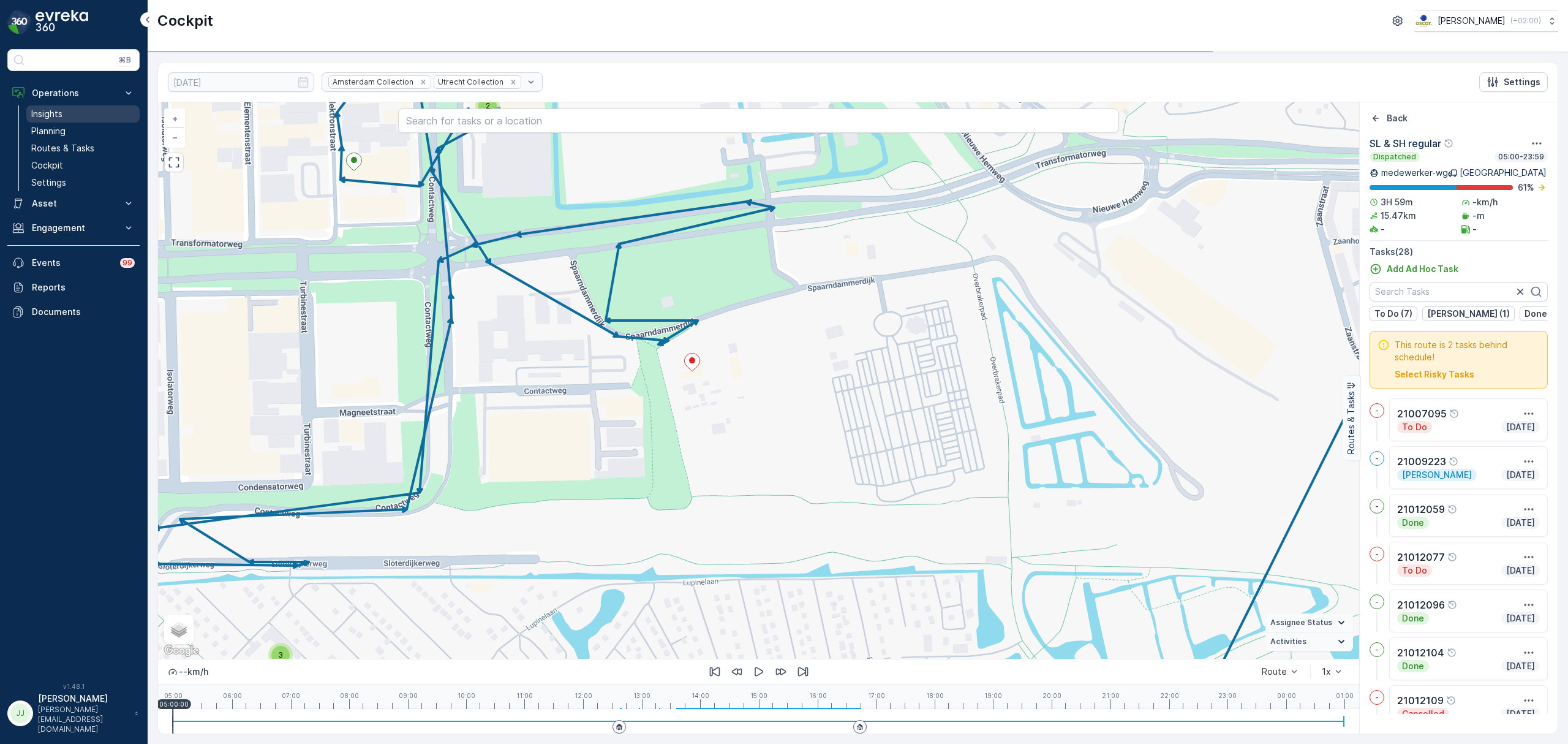
click at [76, 119] on link "Insights" at bounding box center [83, 114] width 114 height 17
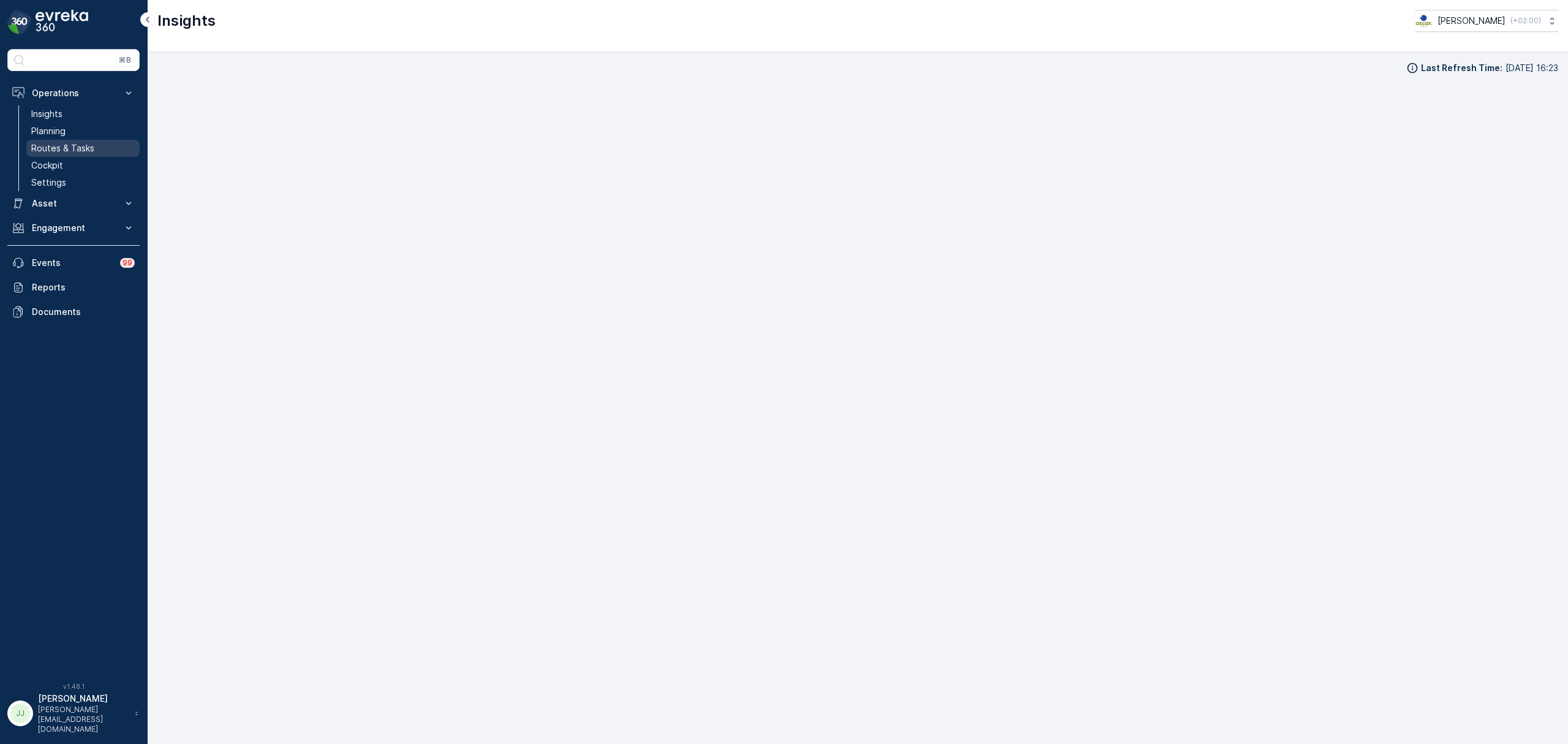
click at [85, 147] on p "Routes & Tasks" at bounding box center [62, 148] width 63 height 12
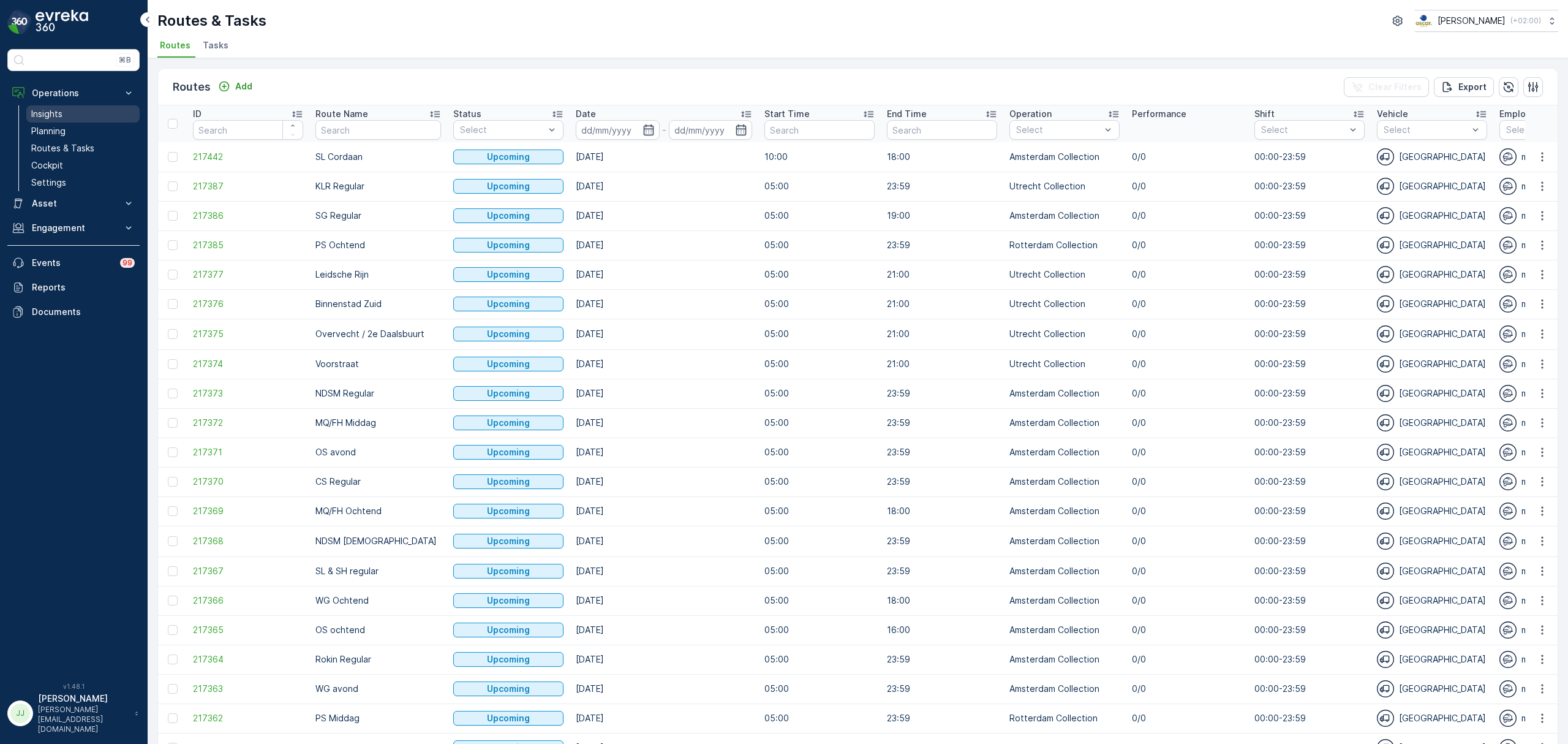
click at [71, 116] on link "Insights" at bounding box center [83, 114] width 114 height 17
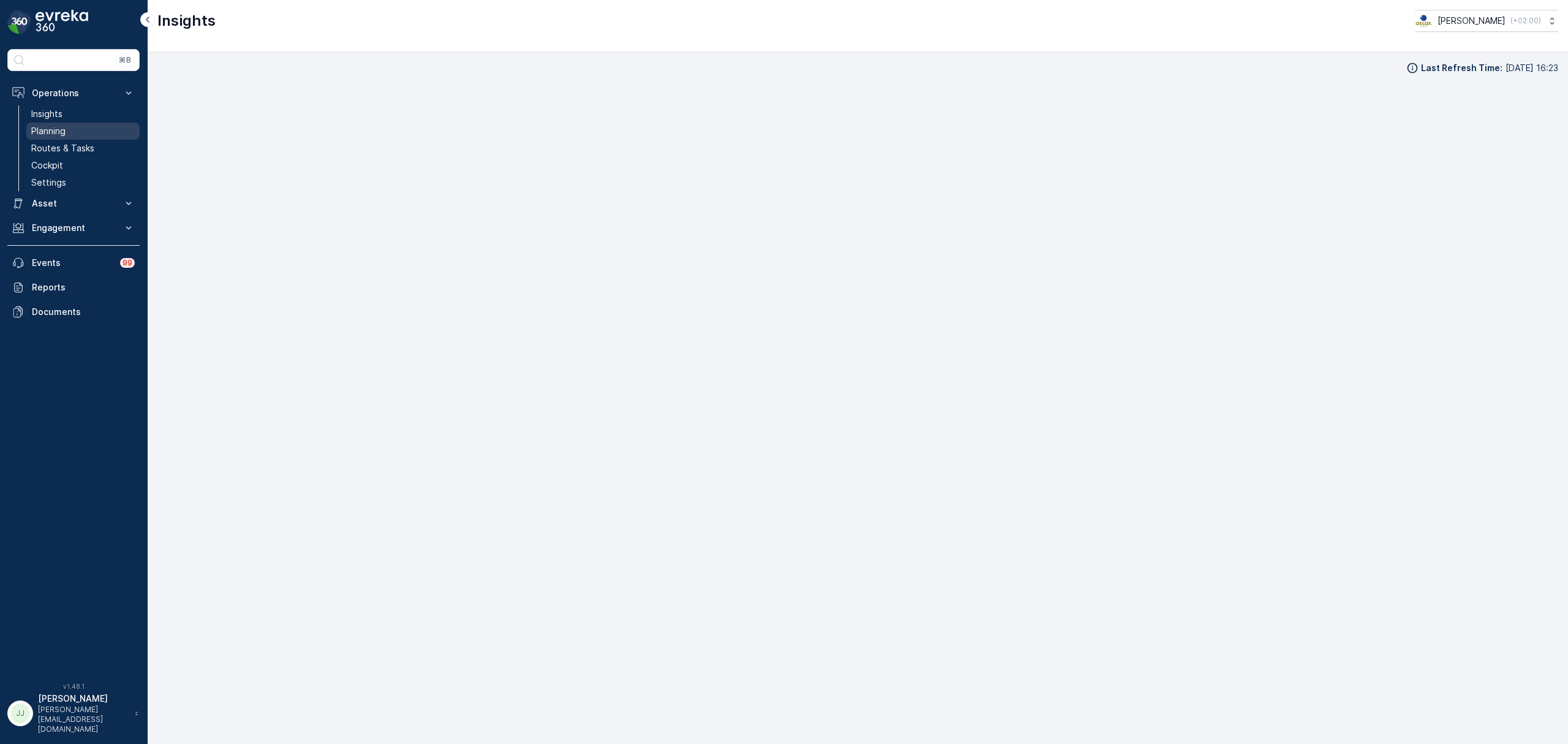
click at [70, 133] on link "Planning" at bounding box center [83, 131] width 114 height 17
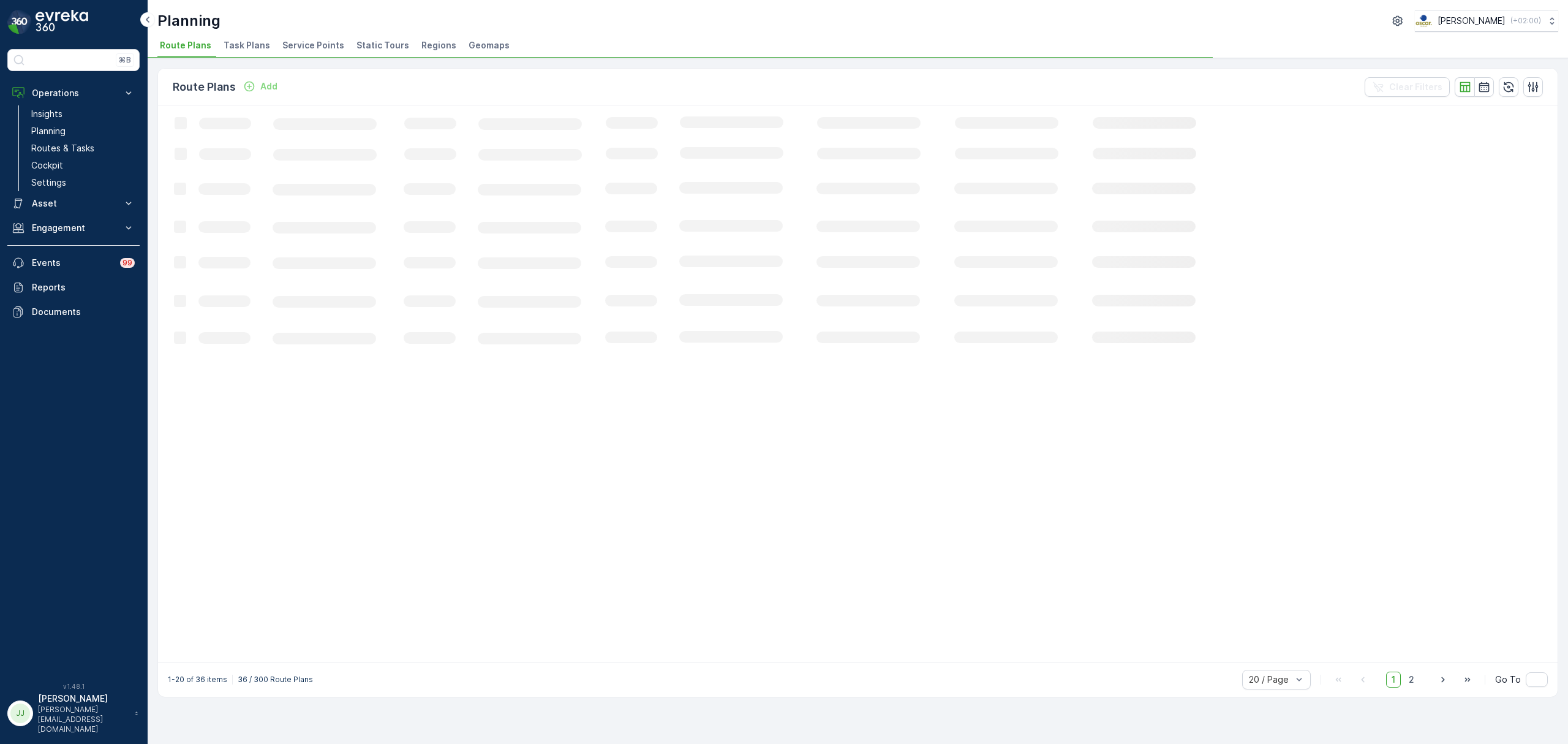
click at [359, 49] on span "Static Tours" at bounding box center [383, 45] width 53 height 12
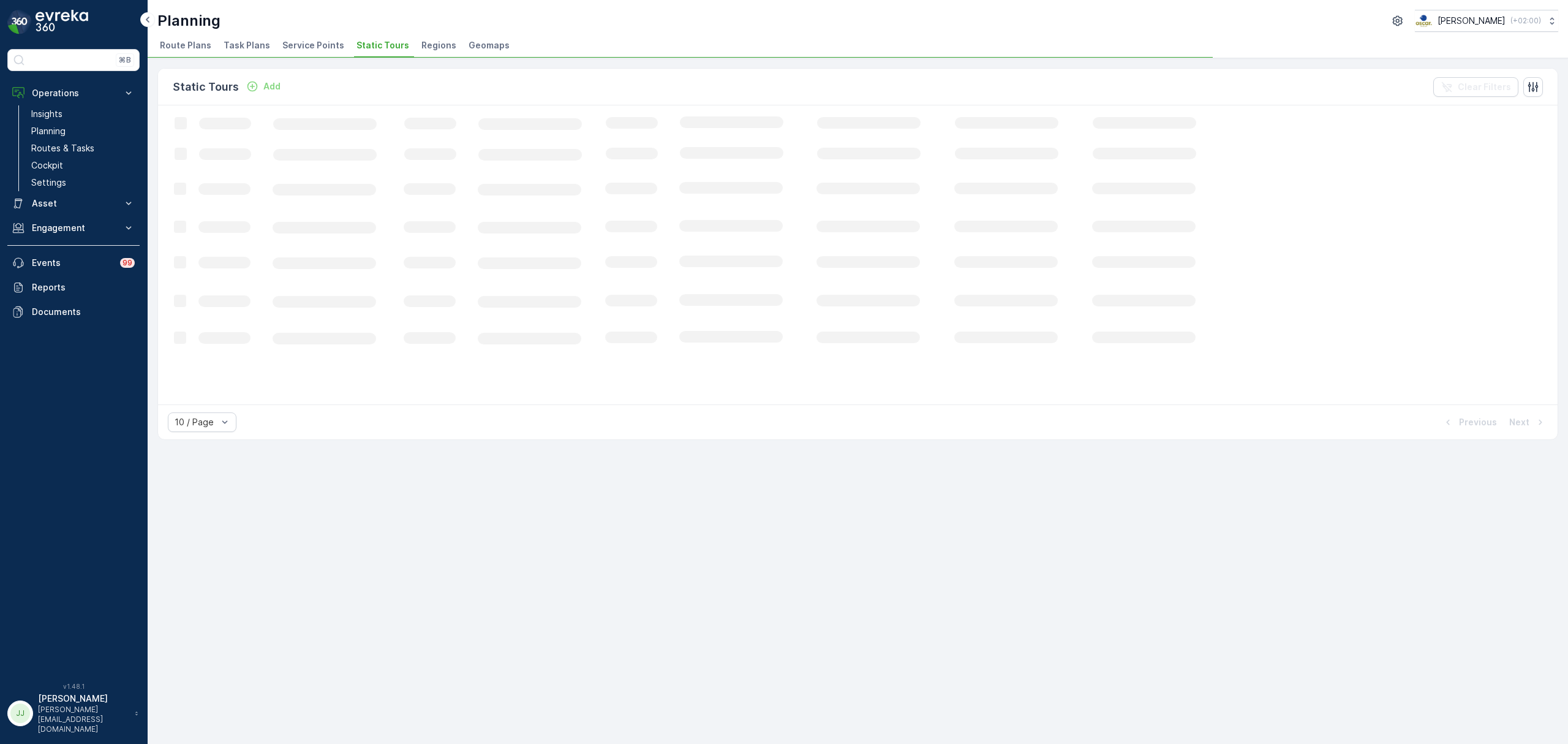
click at [329, 47] on span "Service Points" at bounding box center [313, 45] width 62 height 12
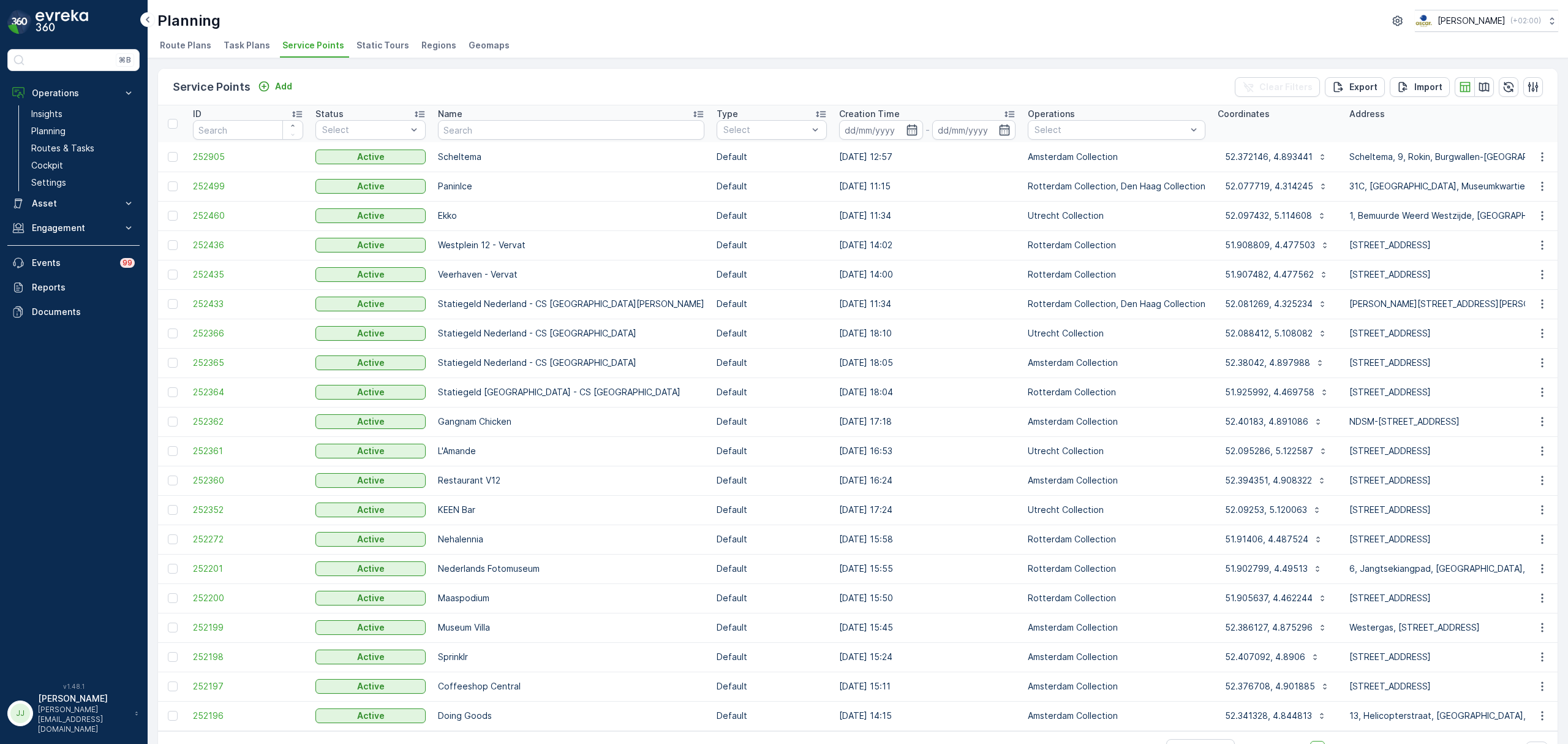
click at [240, 40] on span "Task Plans" at bounding box center [247, 45] width 47 height 12
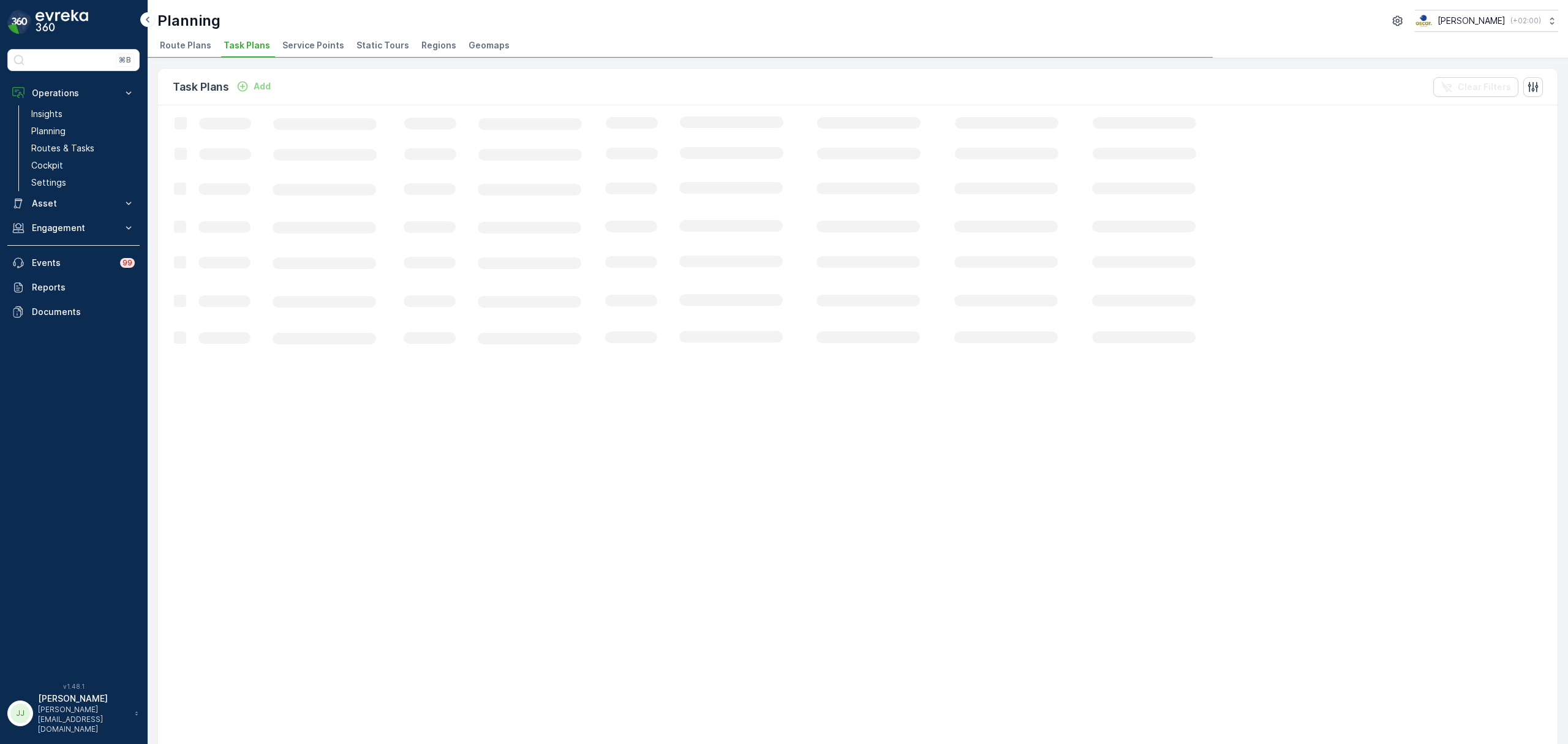
click at [367, 47] on span "Static Tours" at bounding box center [383, 45] width 53 height 12
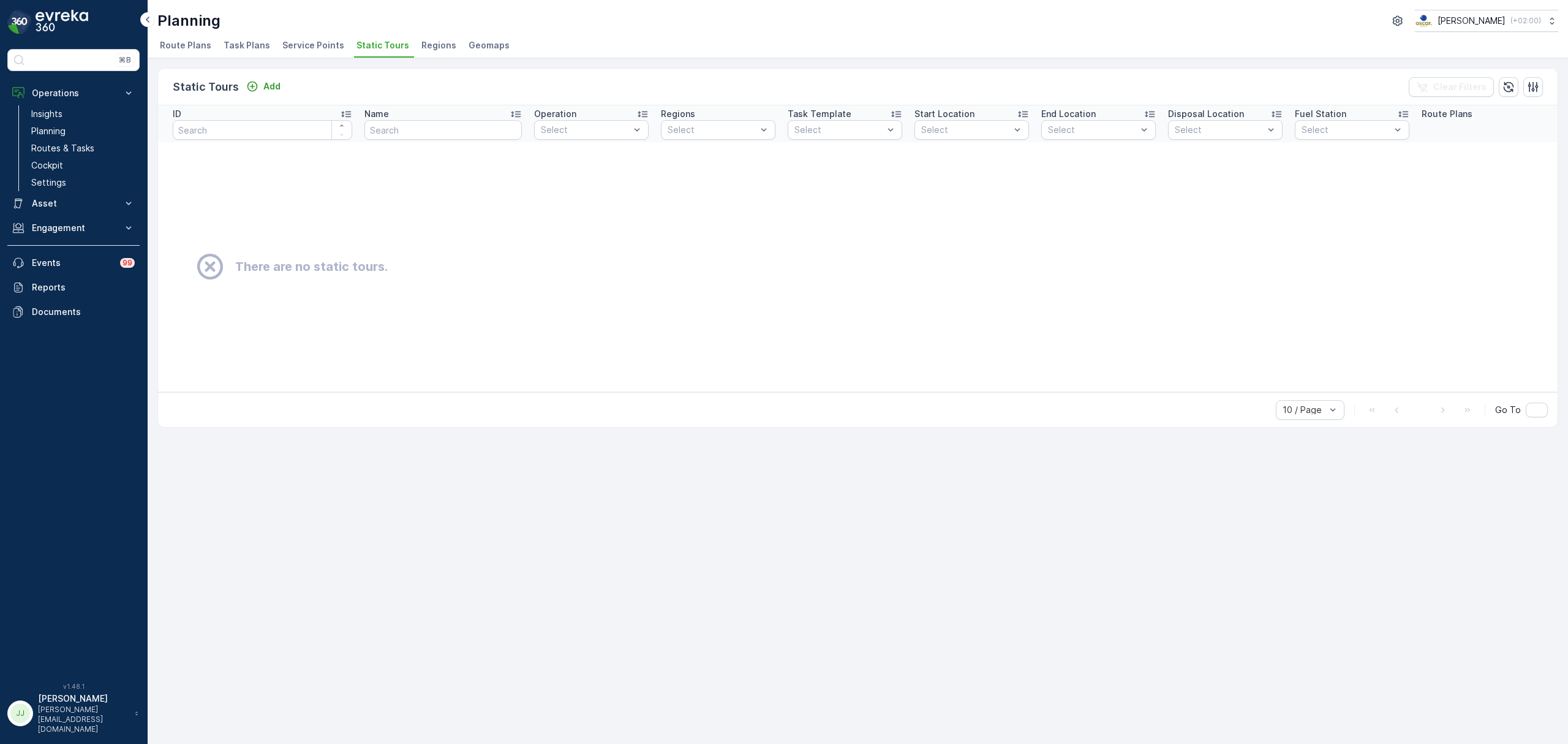
click at [476, 40] on span "Geomaps" at bounding box center [489, 45] width 41 height 12
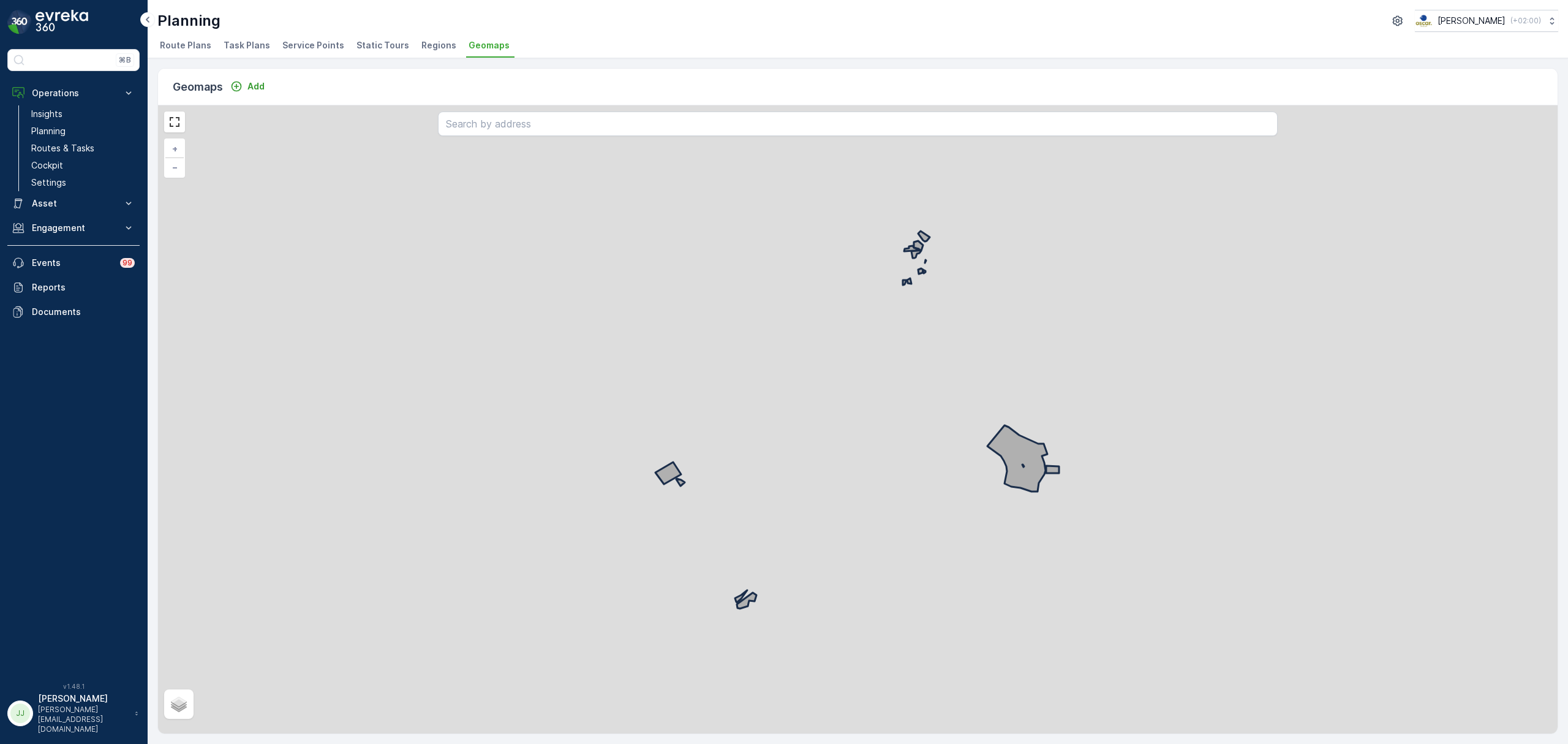
click at [429, 45] on span "Regions" at bounding box center [438, 45] width 35 height 12
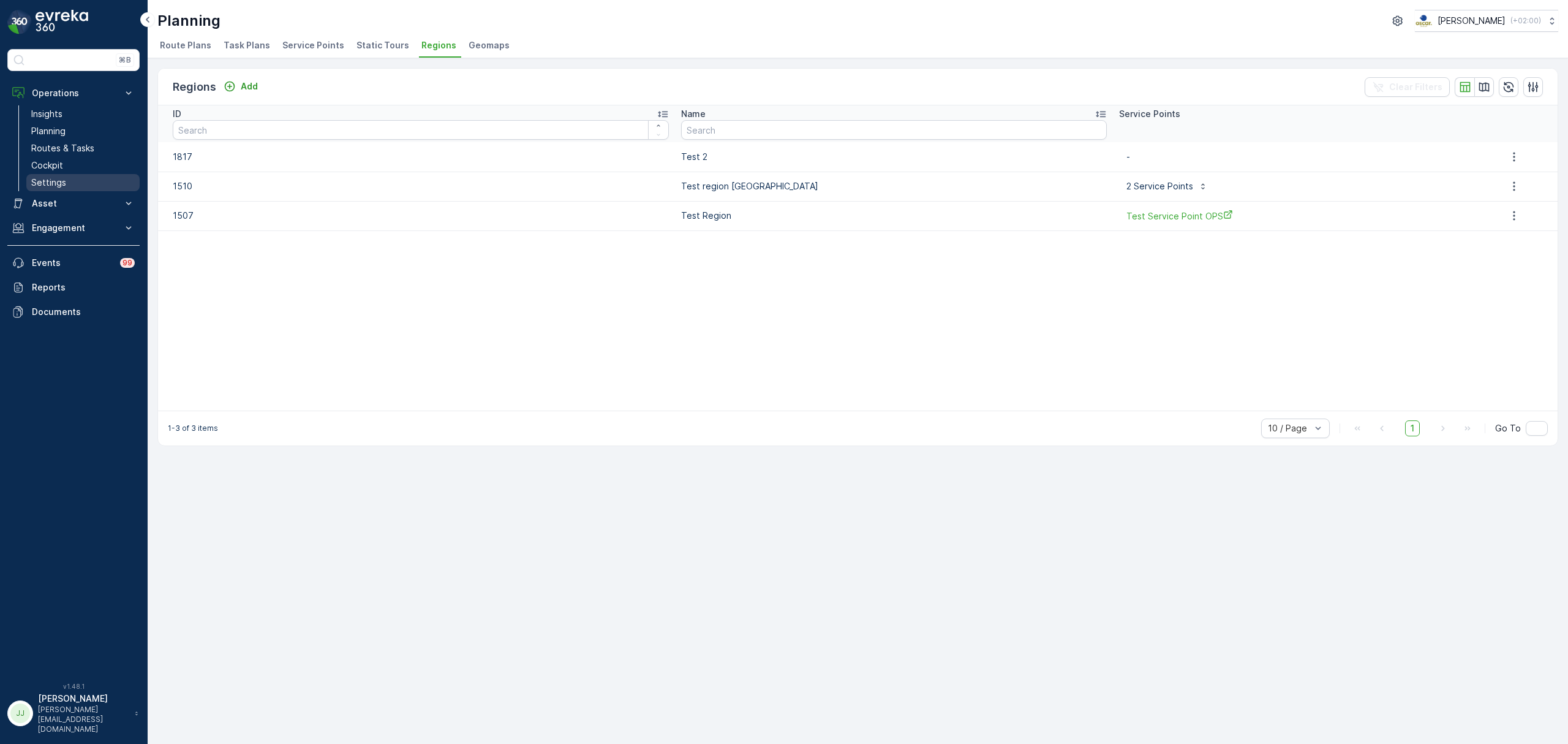
click at [81, 183] on link "Settings" at bounding box center [83, 182] width 114 height 17
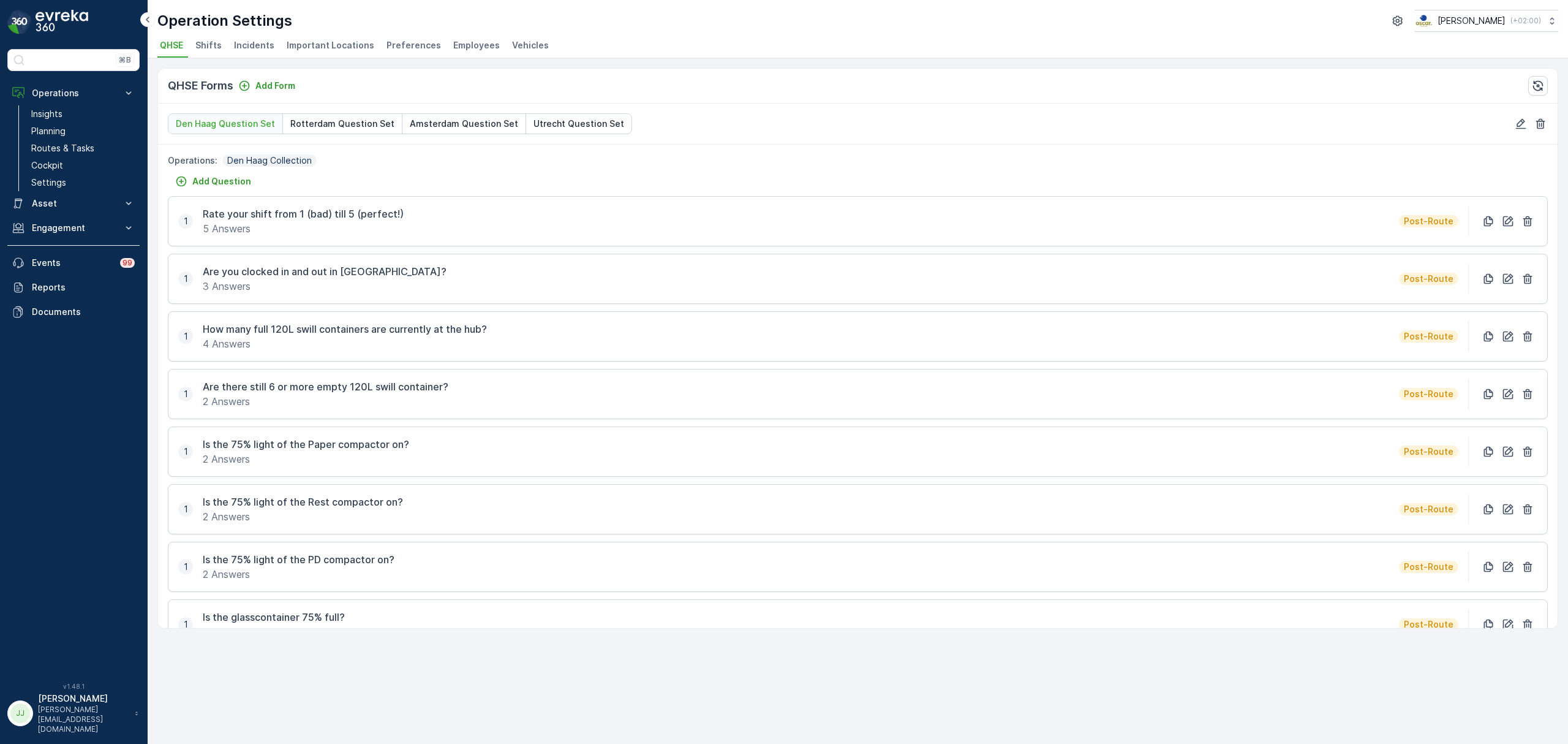
click at [464, 47] on span "Employees" at bounding box center [477, 45] width 47 height 12
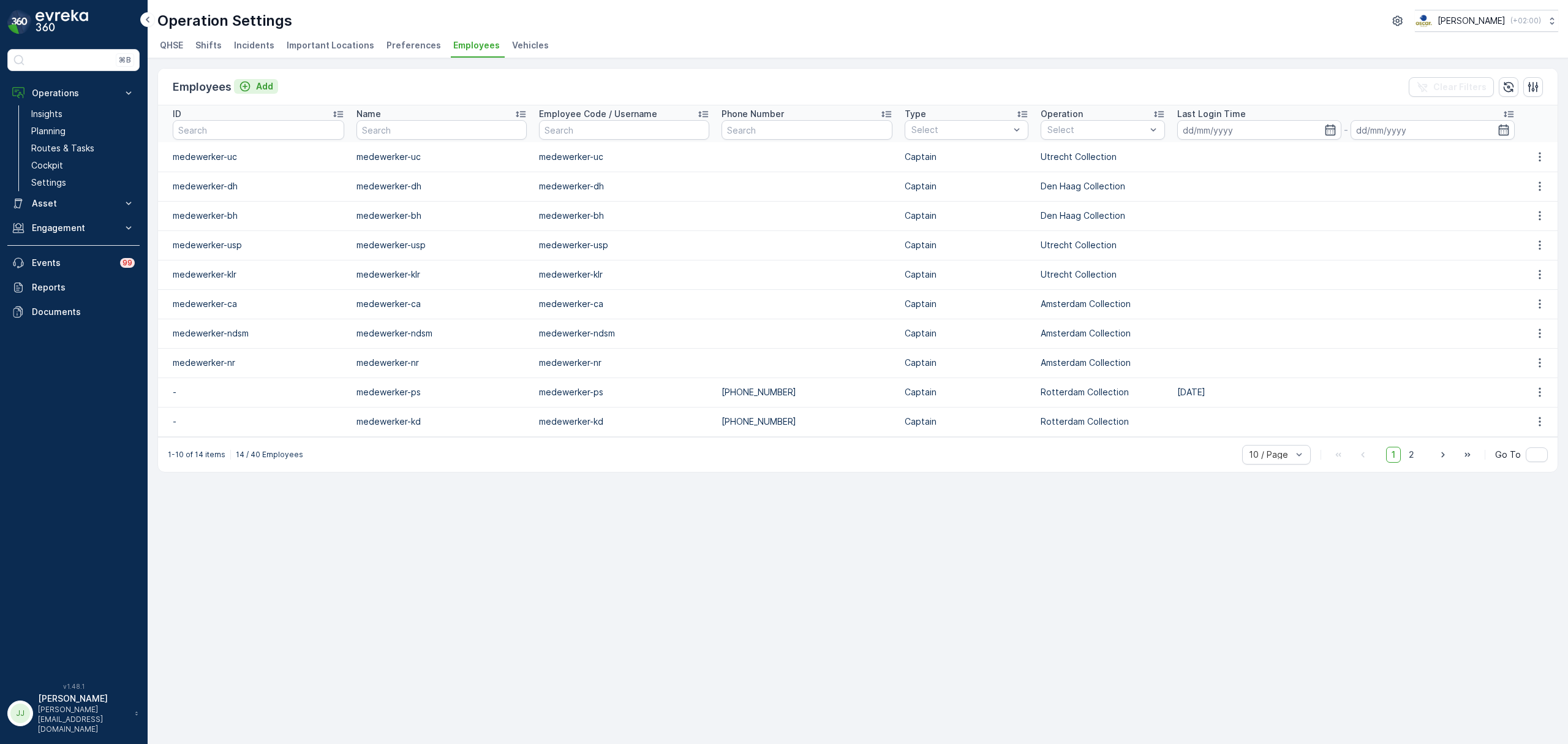
click at [265, 87] on p "Add" at bounding box center [264, 86] width 17 height 12
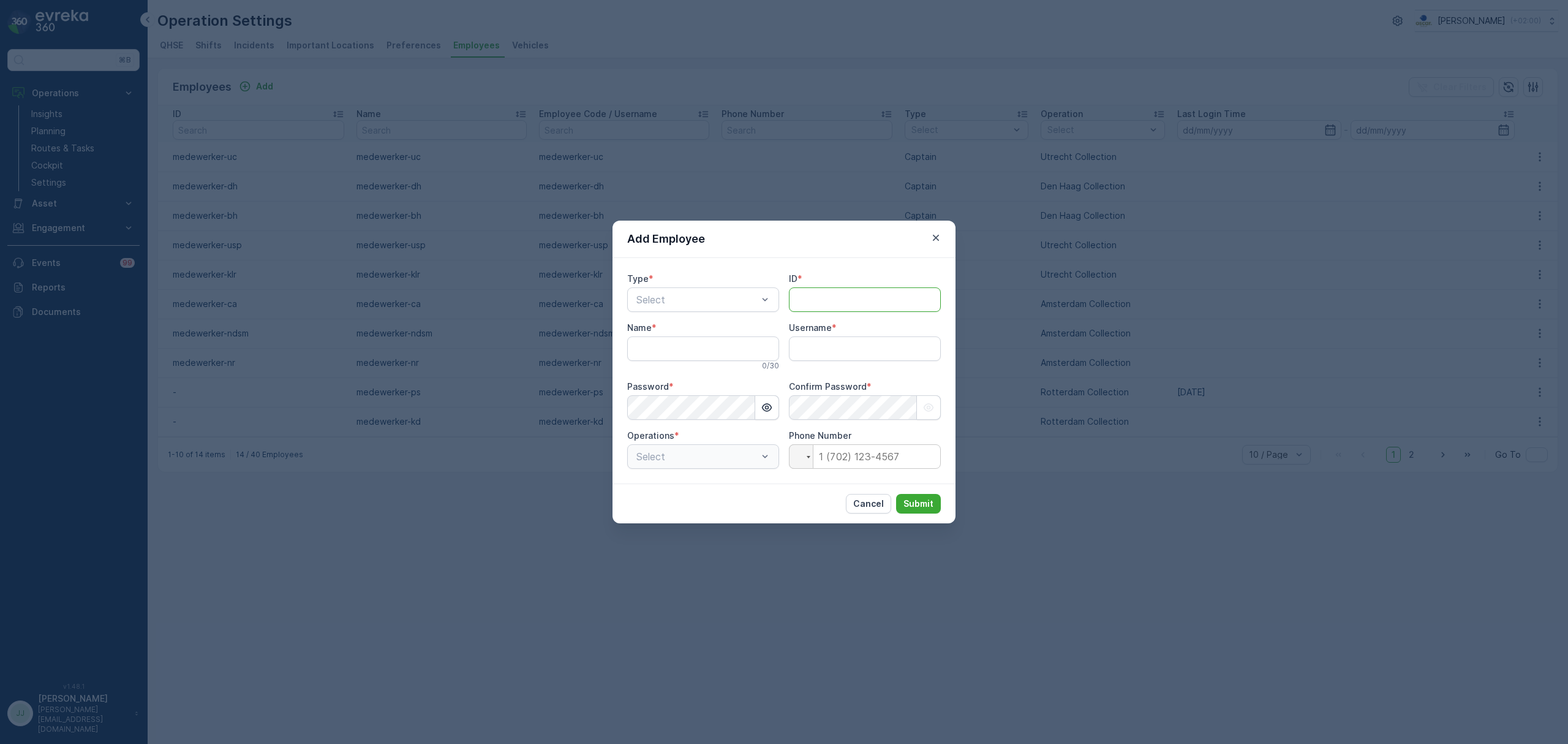
click at [828, 296] on input "ID" at bounding box center [865, 300] width 152 height 24
click at [802, 337] on input "Username" at bounding box center [865, 349] width 152 height 24
click at [697, 326] on div "Captain" at bounding box center [703, 330] width 137 height 11
click at [937, 238] on icon "button" at bounding box center [935, 237] width 12 height 12
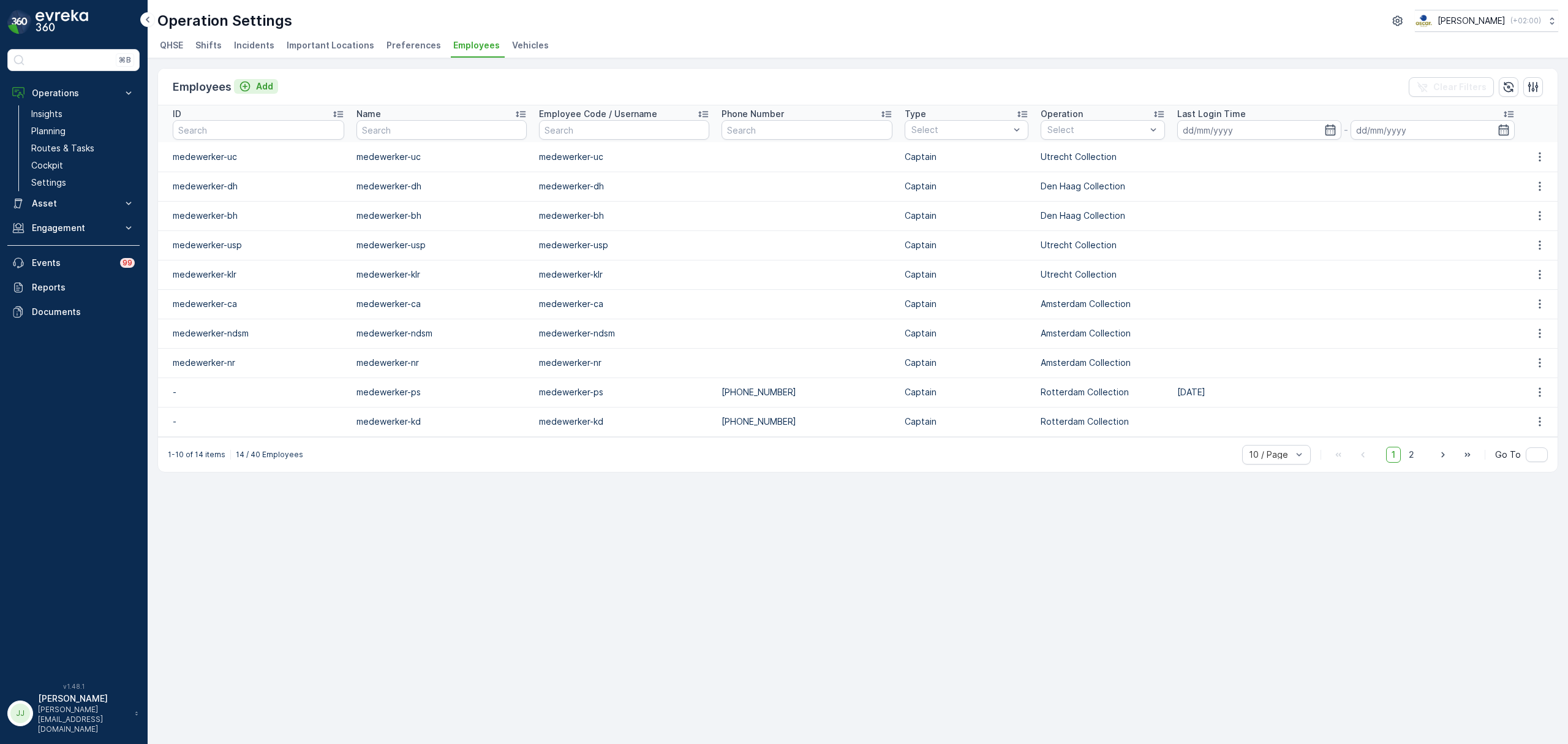
click at [262, 88] on p "Add" at bounding box center [264, 86] width 17 height 12
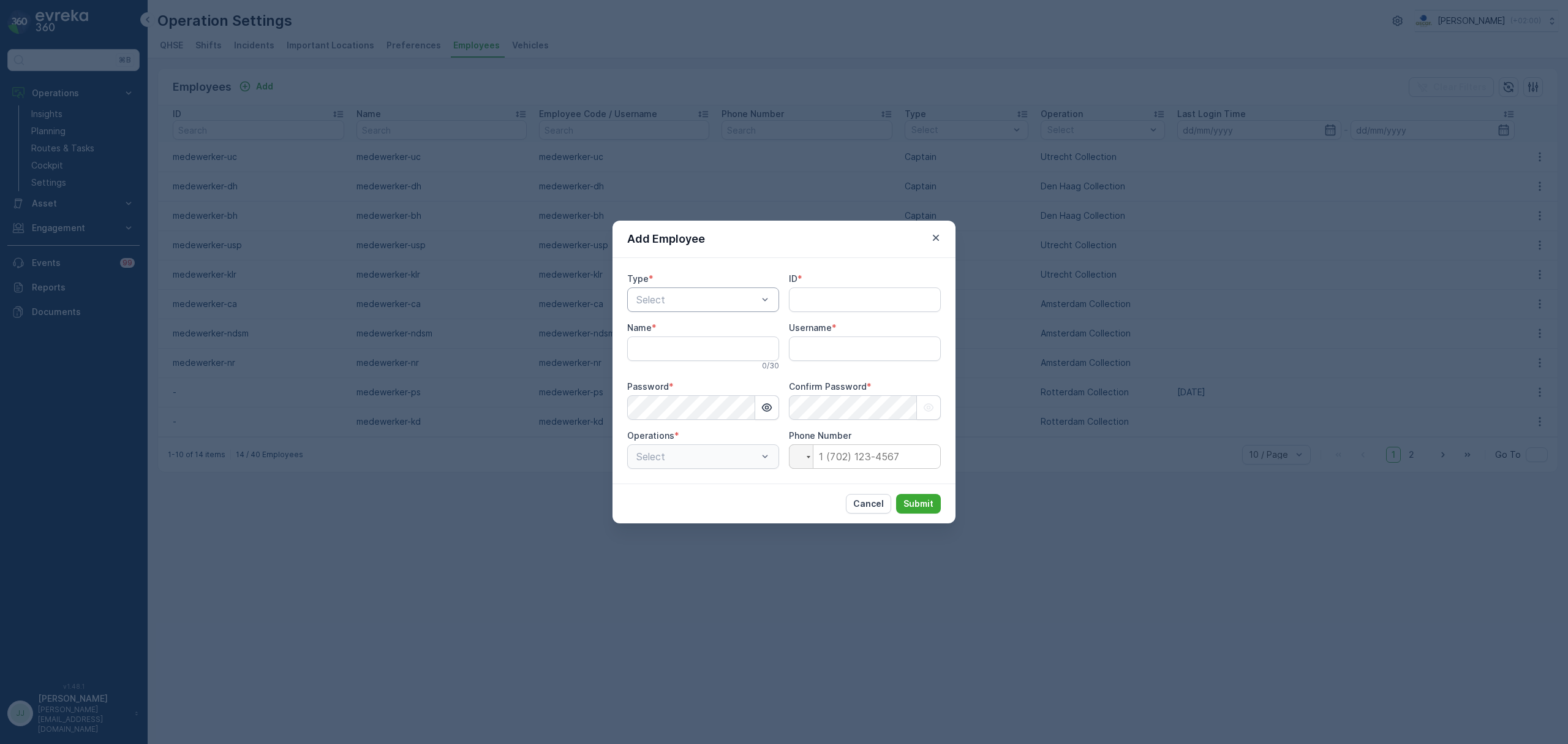
click at [666, 299] on div at bounding box center [698, 300] width 124 height 11
click at [670, 326] on div "Captain" at bounding box center [703, 330] width 137 height 11
click at [812, 305] on input "ID" at bounding box center [865, 300] width 152 height 24
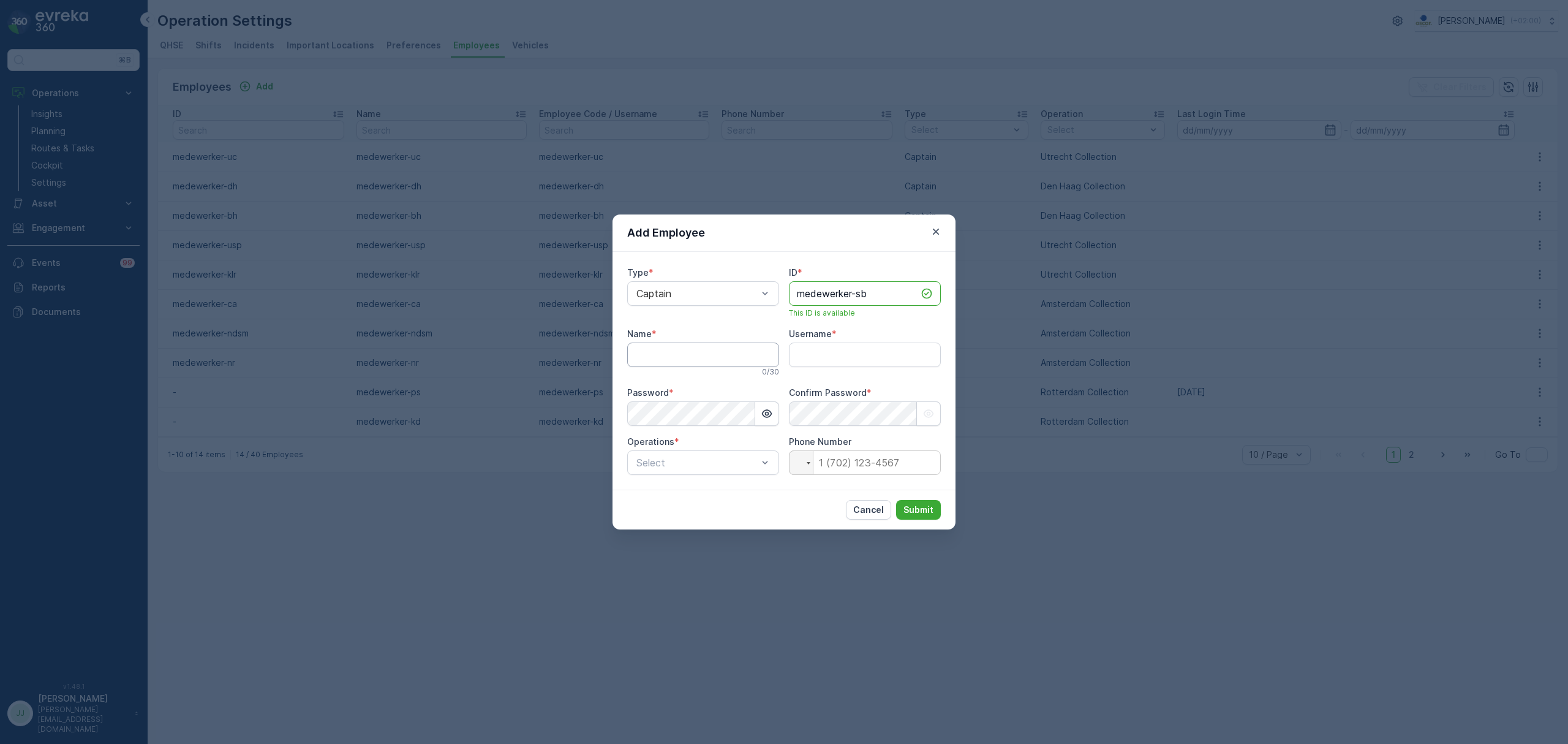
type input "medewerker-sb"
click at [725, 356] on input "Name" at bounding box center [703, 355] width 152 height 24
type input "medewerker-sb"
click at [857, 356] on input "Username" at bounding box center [865, 355] width 152 height 24
type input "medewerker-sb"
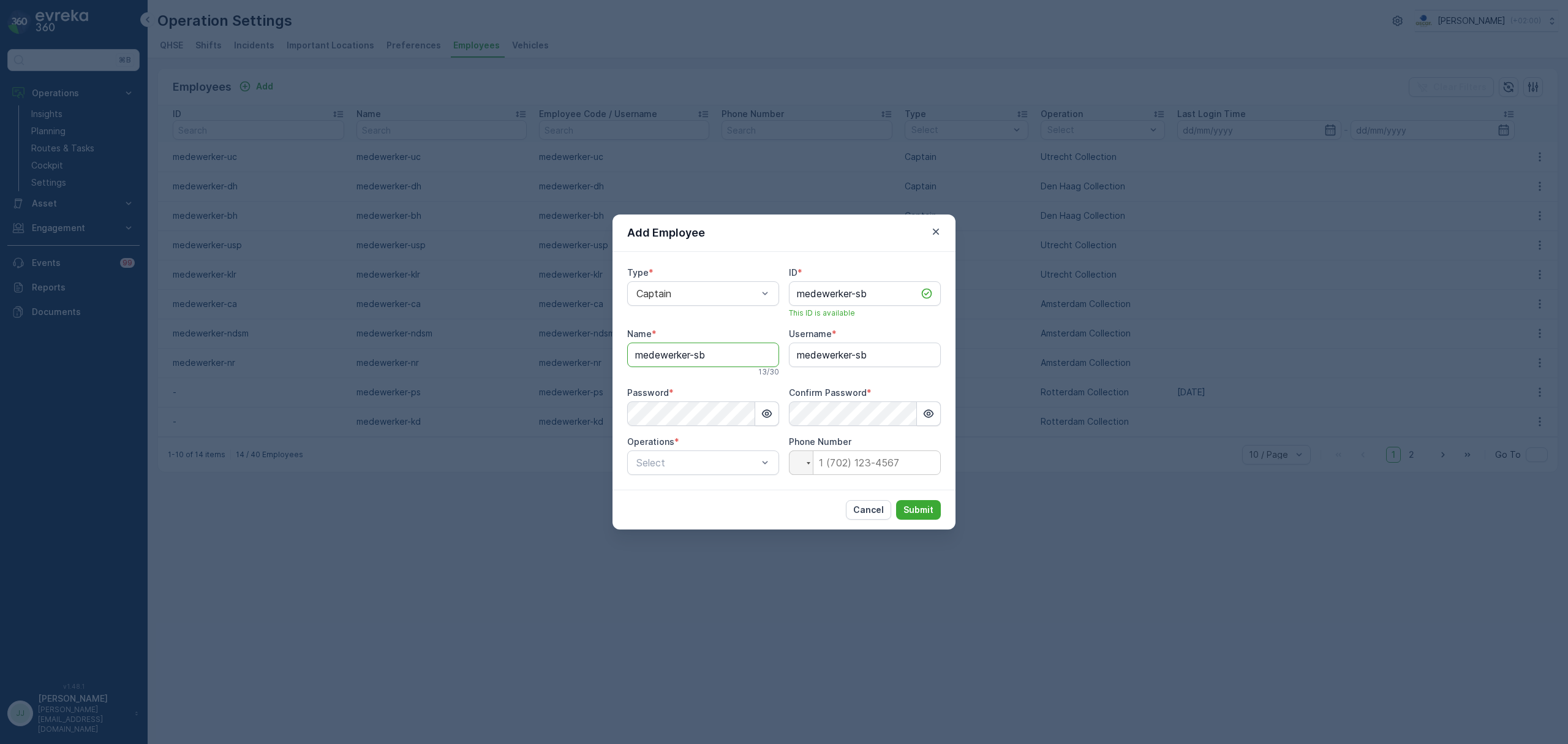
drag, startPoint x: 721, startPoint y: 355, endPoint x: 609, endPoint y: 351, distance: 112.1
click at [609, 351] on div "Add Employee Type * Captain ID * medewerker-sb This ID is available Name * mede…" at bounding box center [784, 372] width 1568 height 744
click at [570, 421] on div "Add Employee Type * Captain ID * medewerker-sb This ID is available Name * mede…" at bounding box center [784, 372] width 1568 height 744
click at [663, 467] on div at bounding box center [698, 463] width 124 height 11
click at [671, 493] on p "Rotterdam Collection" at bounding box center [693, 493] width 91 height 12
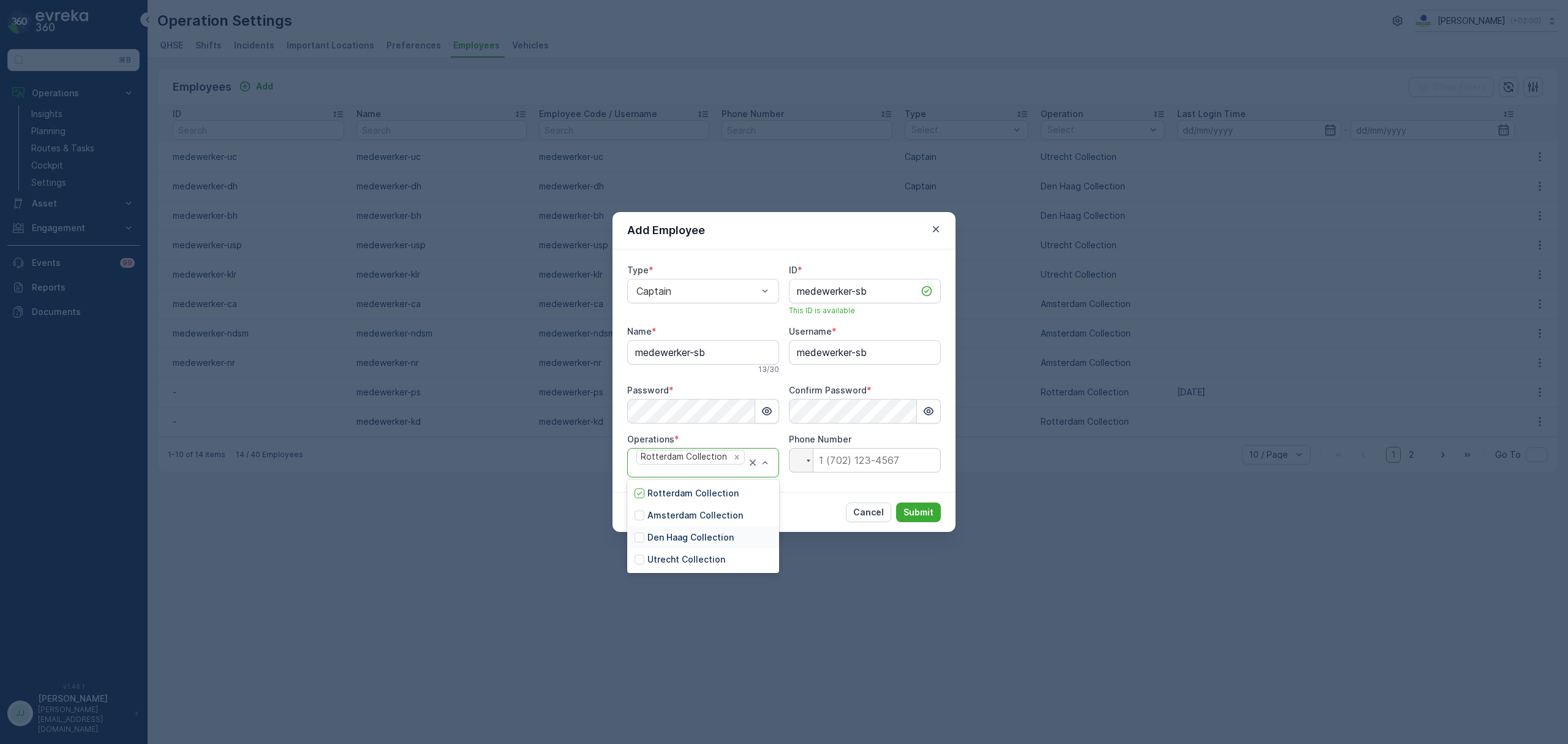
click at [697, 537] on p "Den Haag Collection" at bounding box center [691, 537] width 86 height 12
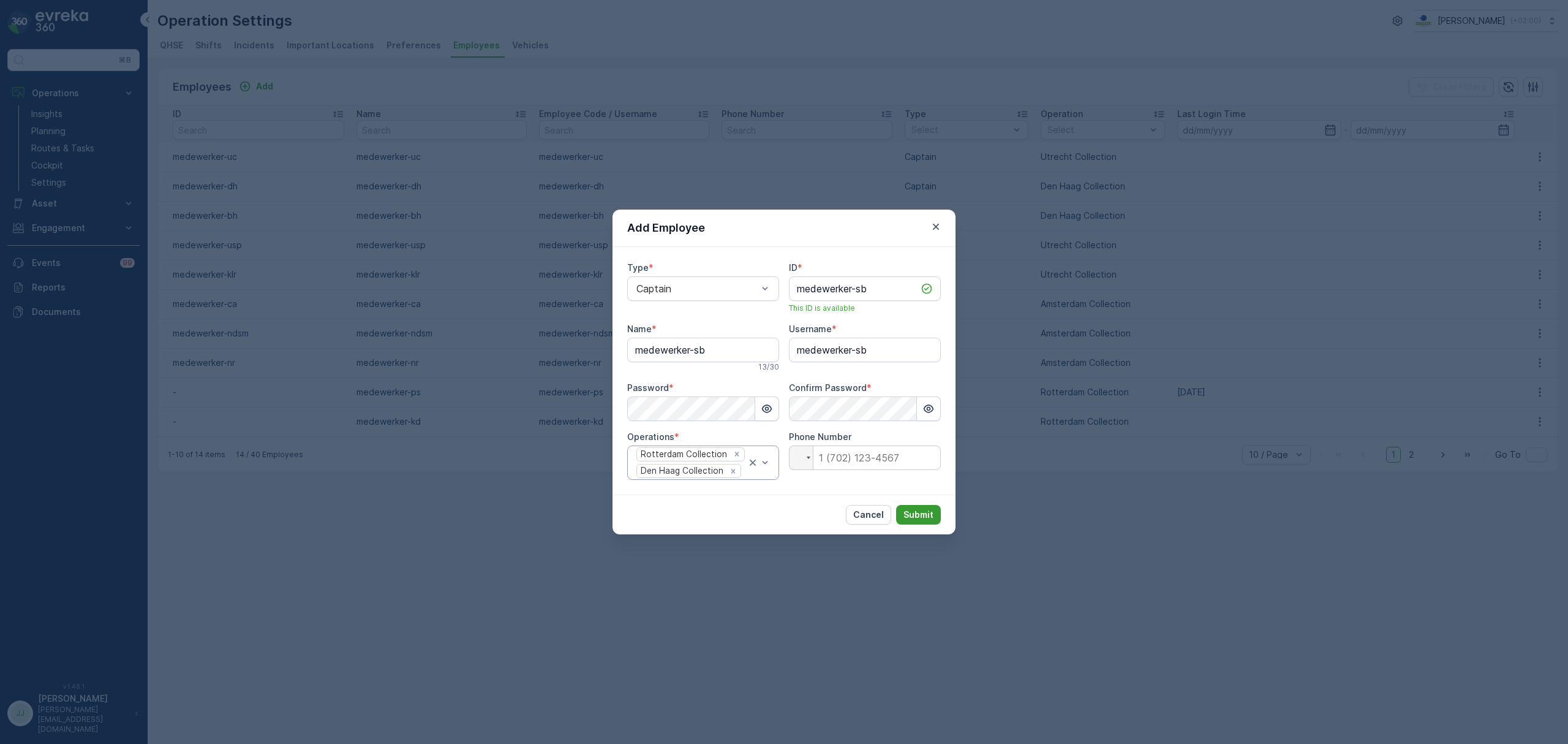
click at [921, 517] on p "Submit" at bounding box center [918, 514] width 30 height 12
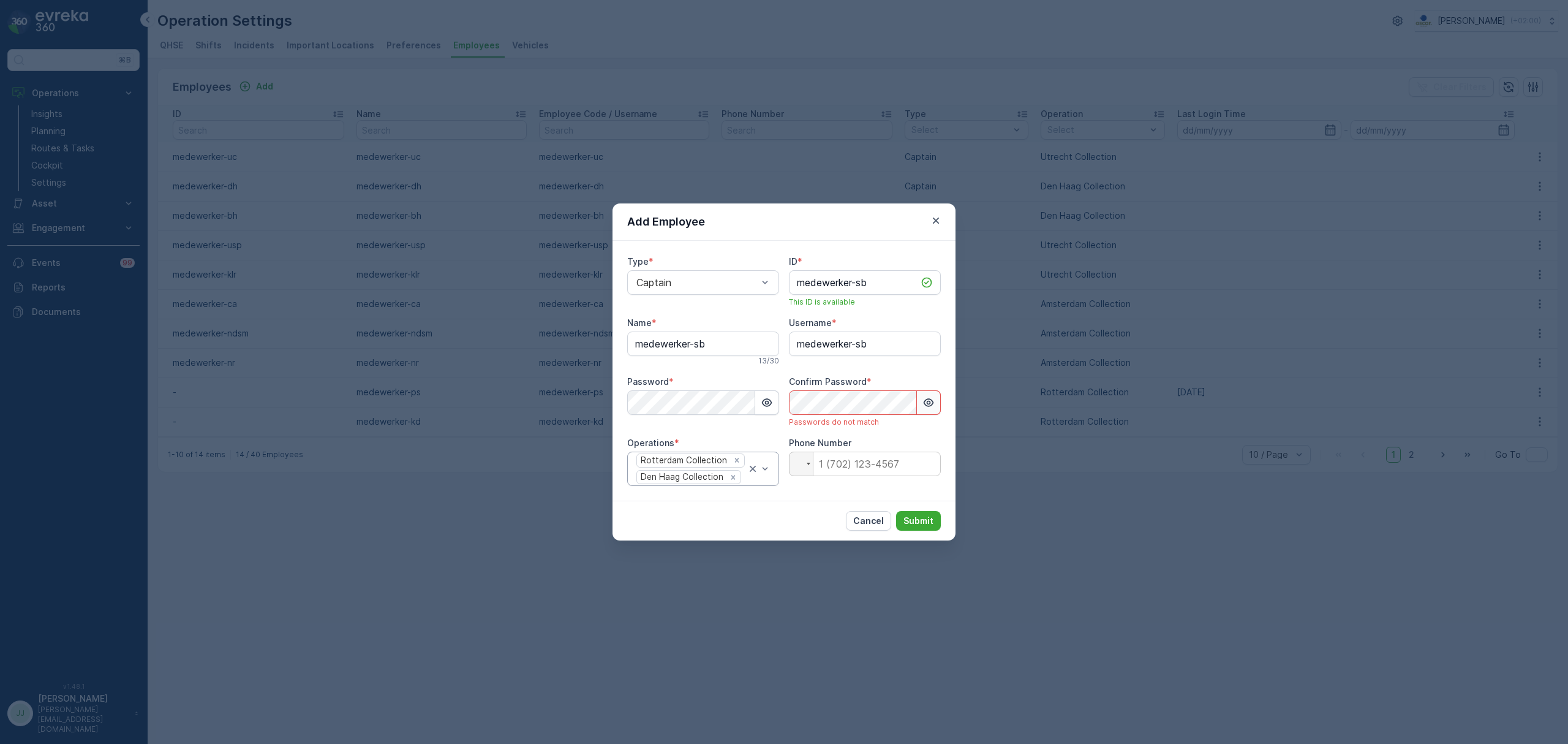
click at [933, 396] on icon "button" at bounding box center [928, 402] width 12 height 12
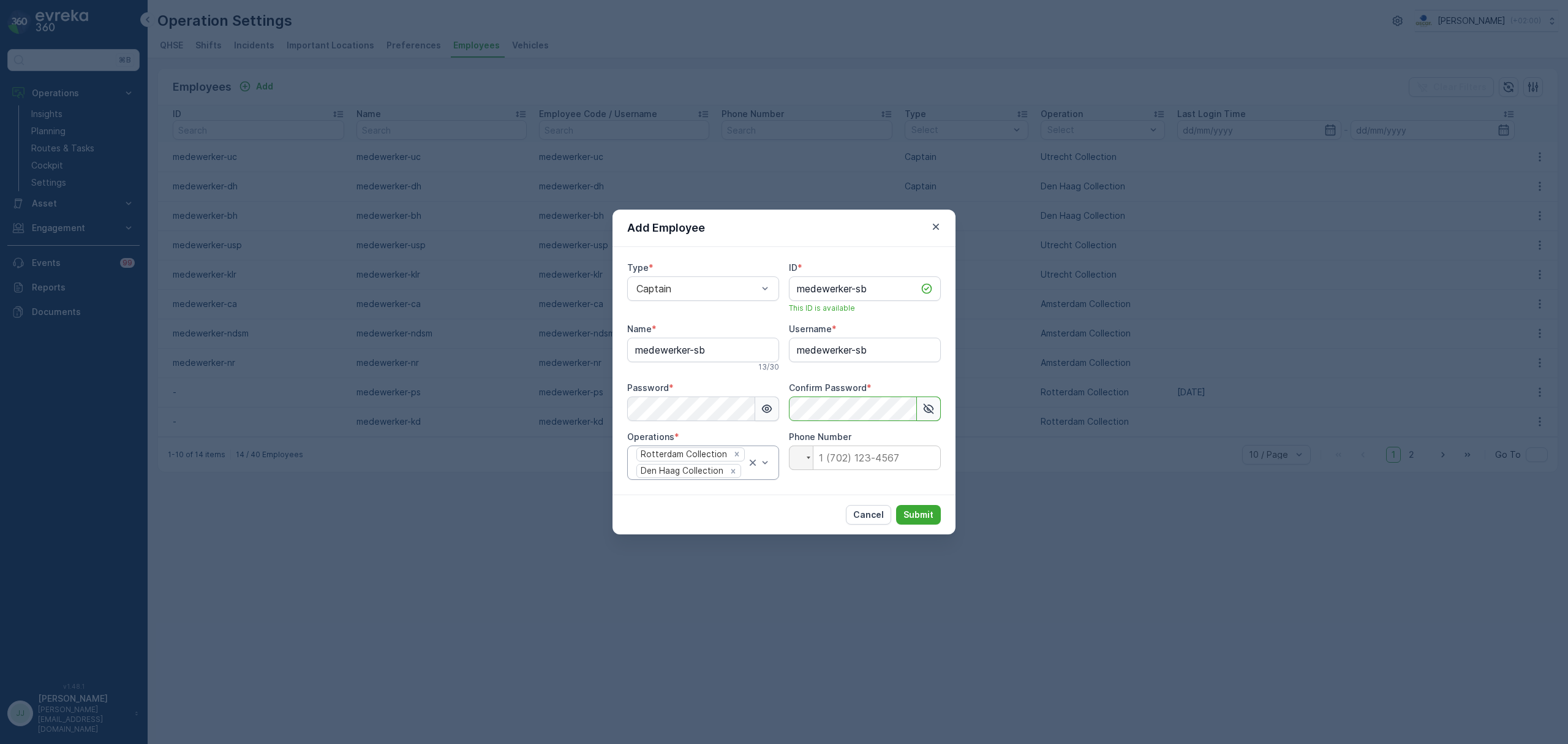
click at [763, 404] on icon "button" at bounding box center [766, 408] width 12 height 12
click at [915, 519] on p "Submit" at bounding box center [918, 514] width 30 height 12
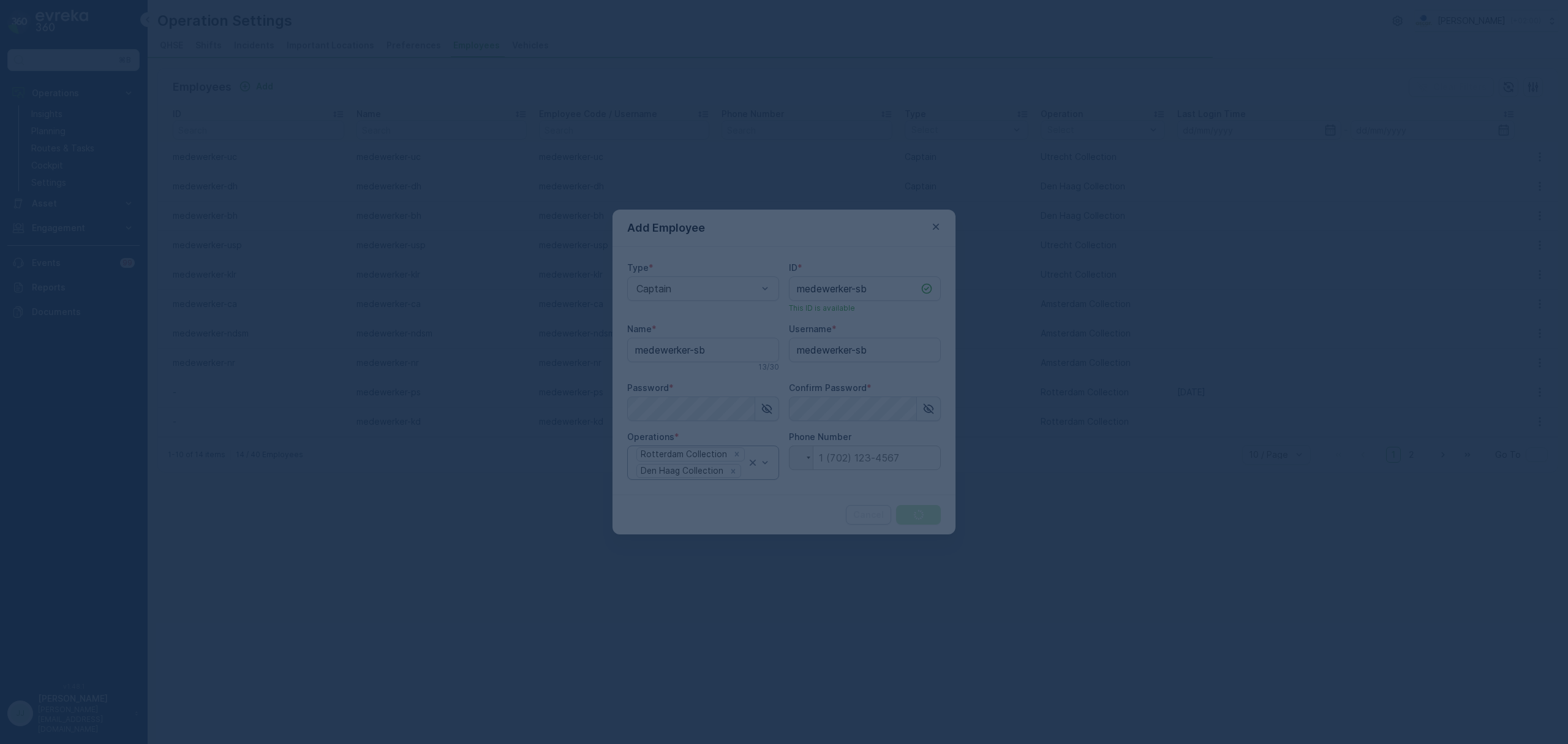
click at [915, 519] on div at bounding box center [784, 372] width 1568 height 744
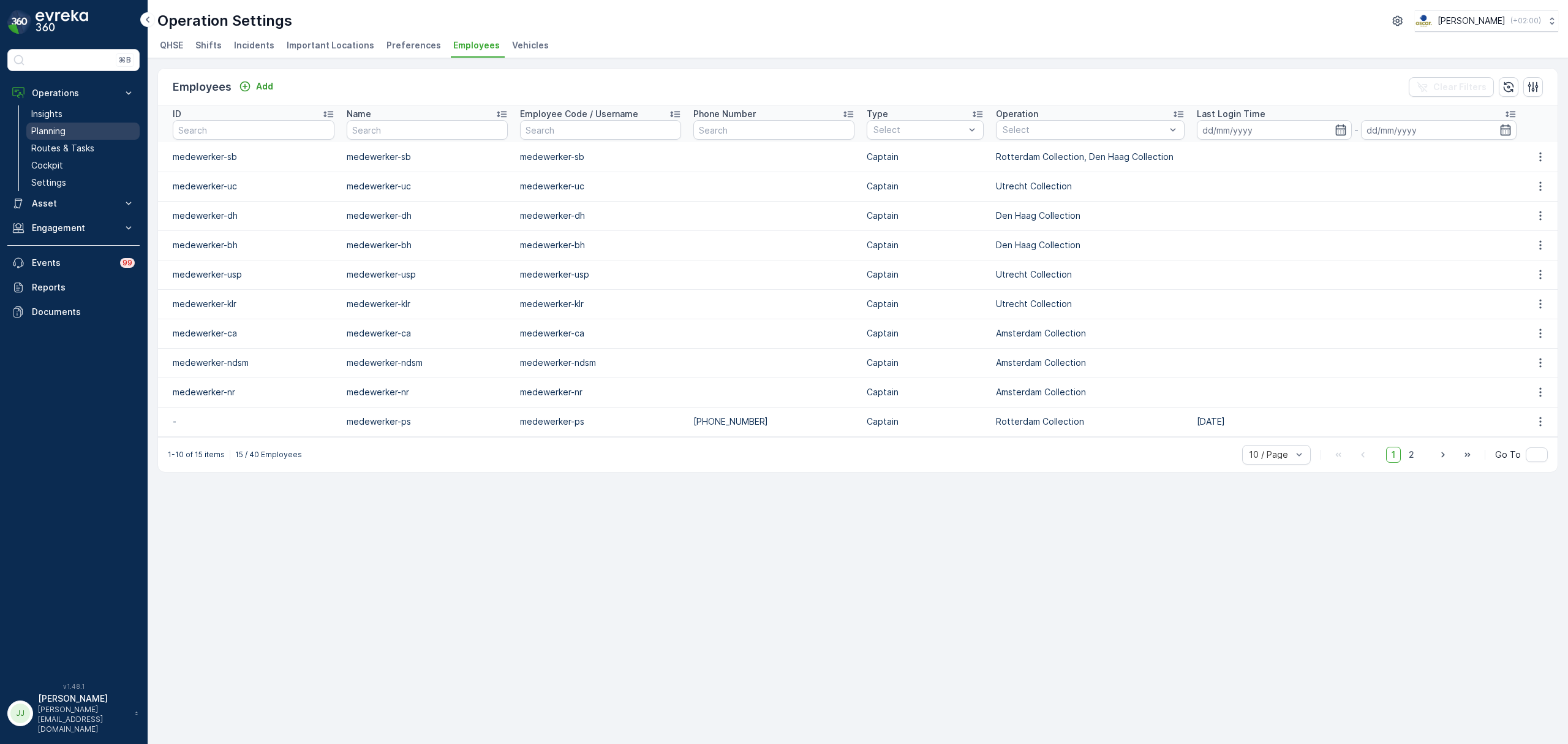
click at [67, 129] on link "Planning" at bounding box center [83, 131] width 114 height 17
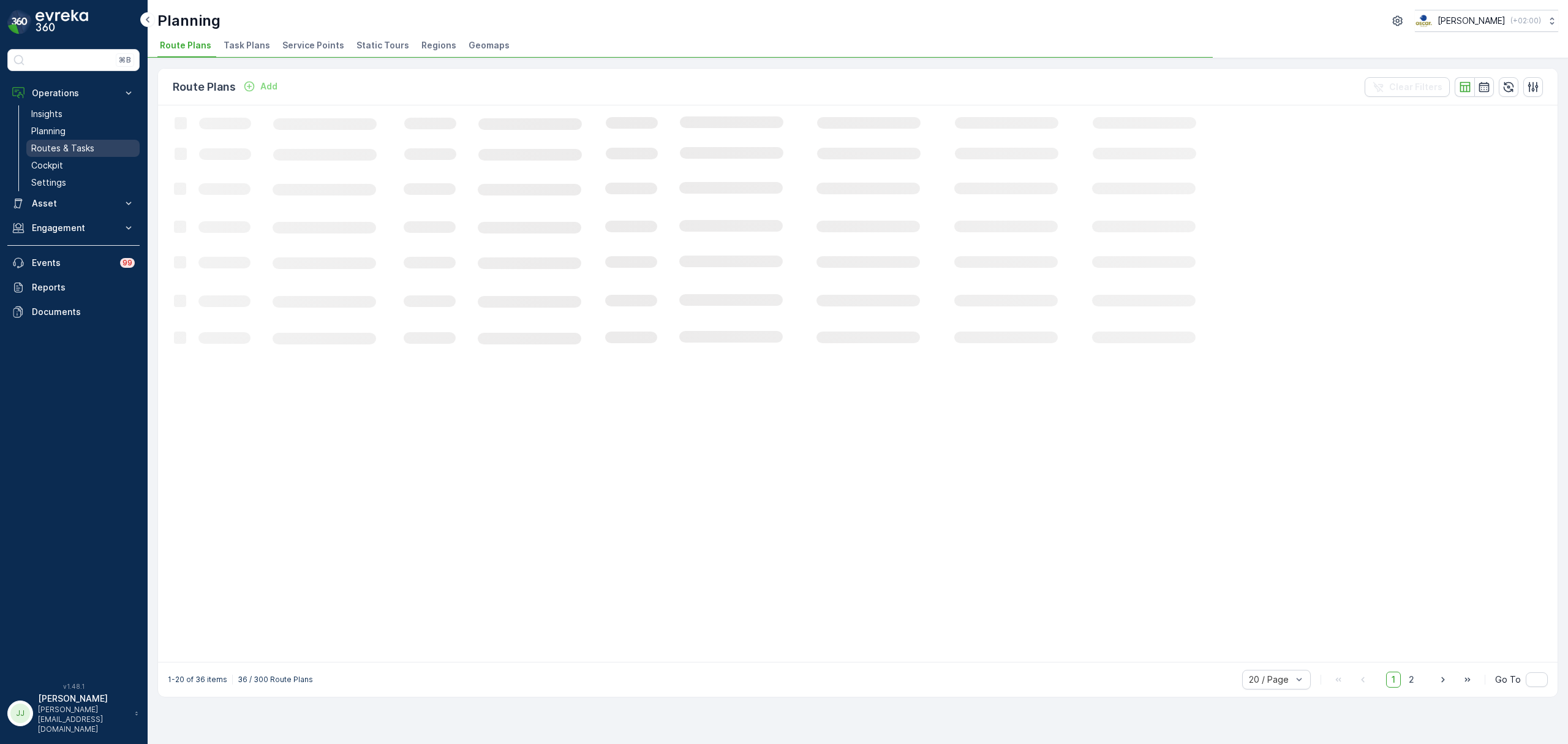
click at [96, 145] on link "Routes & Tasks" at bounding box center [83, 149] width 114 height 17
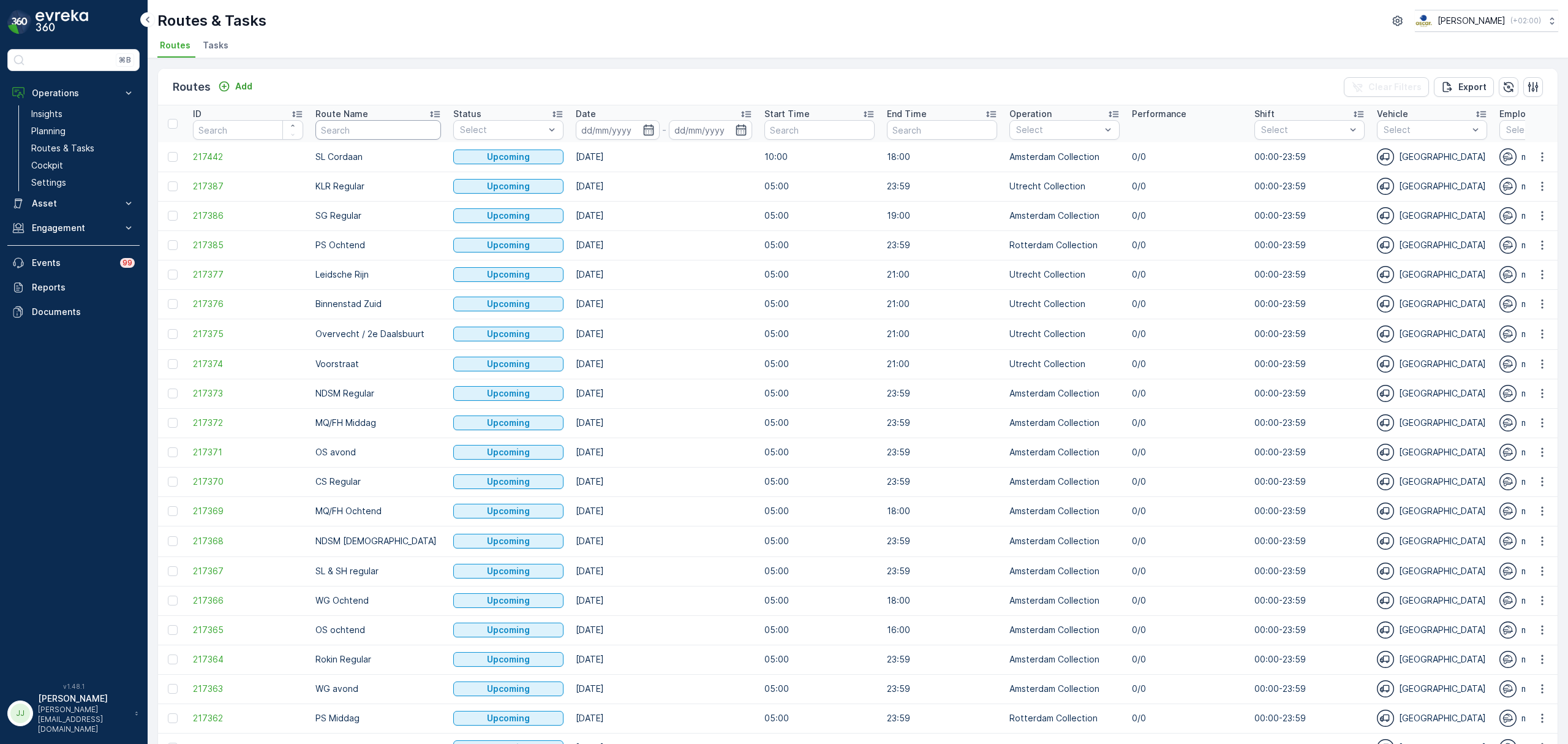
click at [349, 136] on input "text" at bounding box center [378, 130] width 126 height 20
click at [643, 127] on icon "button" at bounding box center [648, 130] width 10 height 11
click at [797, 276] on div "23" at bounding box center [801, 279] width 20 height 20
type input "[DATE]"
click at [797, 276] on div "23" at bounding box center [801, 279] width 20 height 20
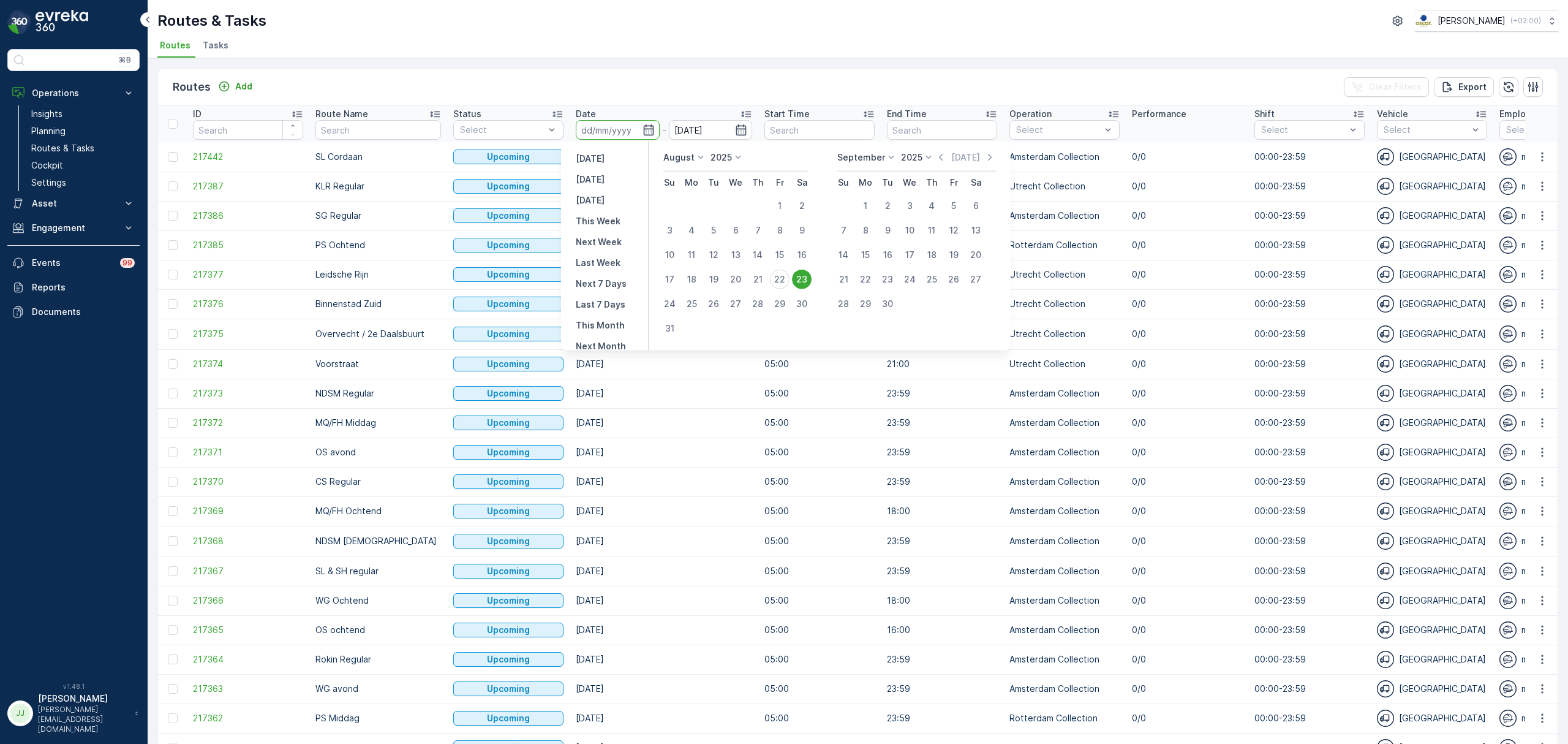
type input "[DATE]"
click at [797, 276] on div "23" at bounding box center [801, 279] width 20 height 20
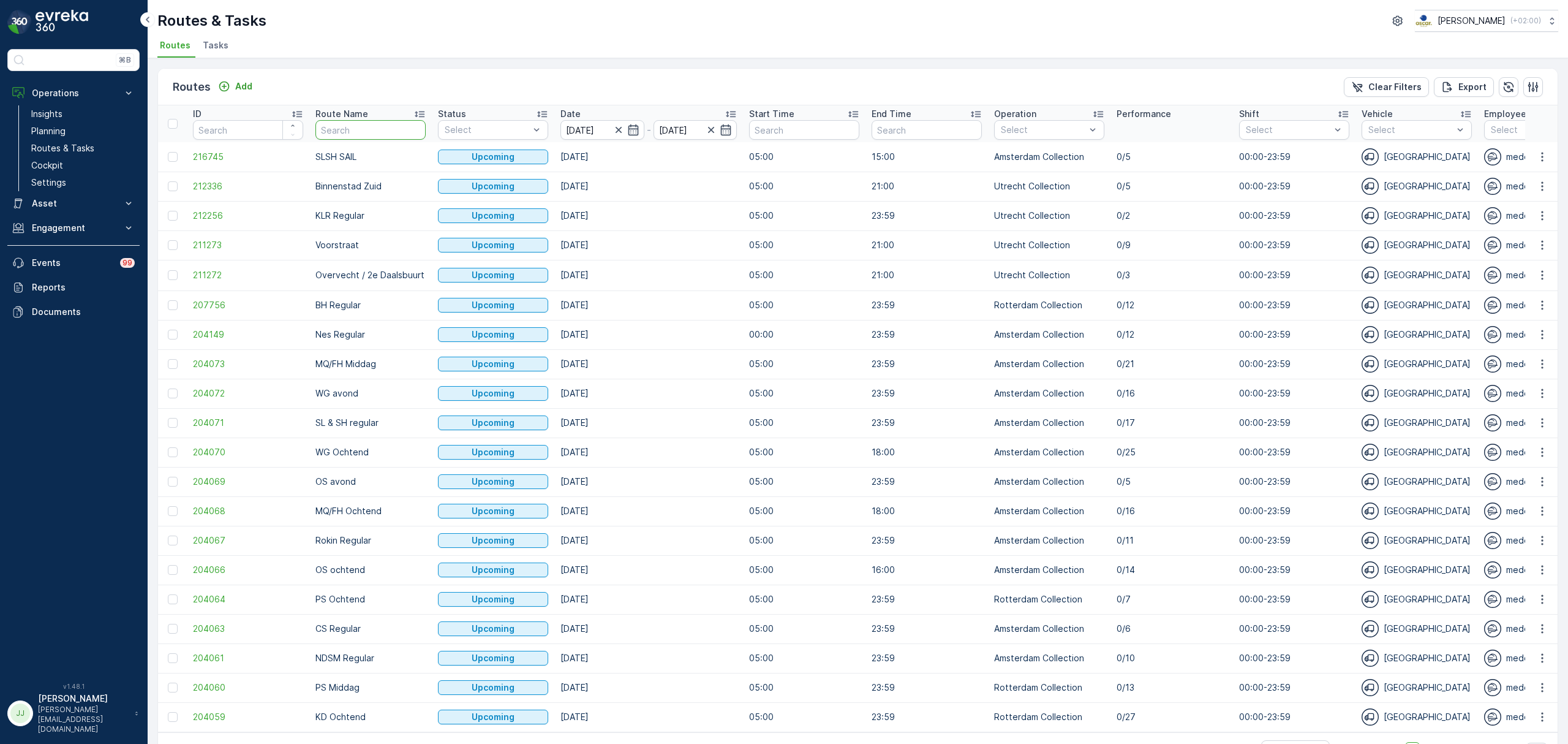
click at [343, 128] on input "text" at bounding box center [369, 130] width 110 height 20
type input "slk"
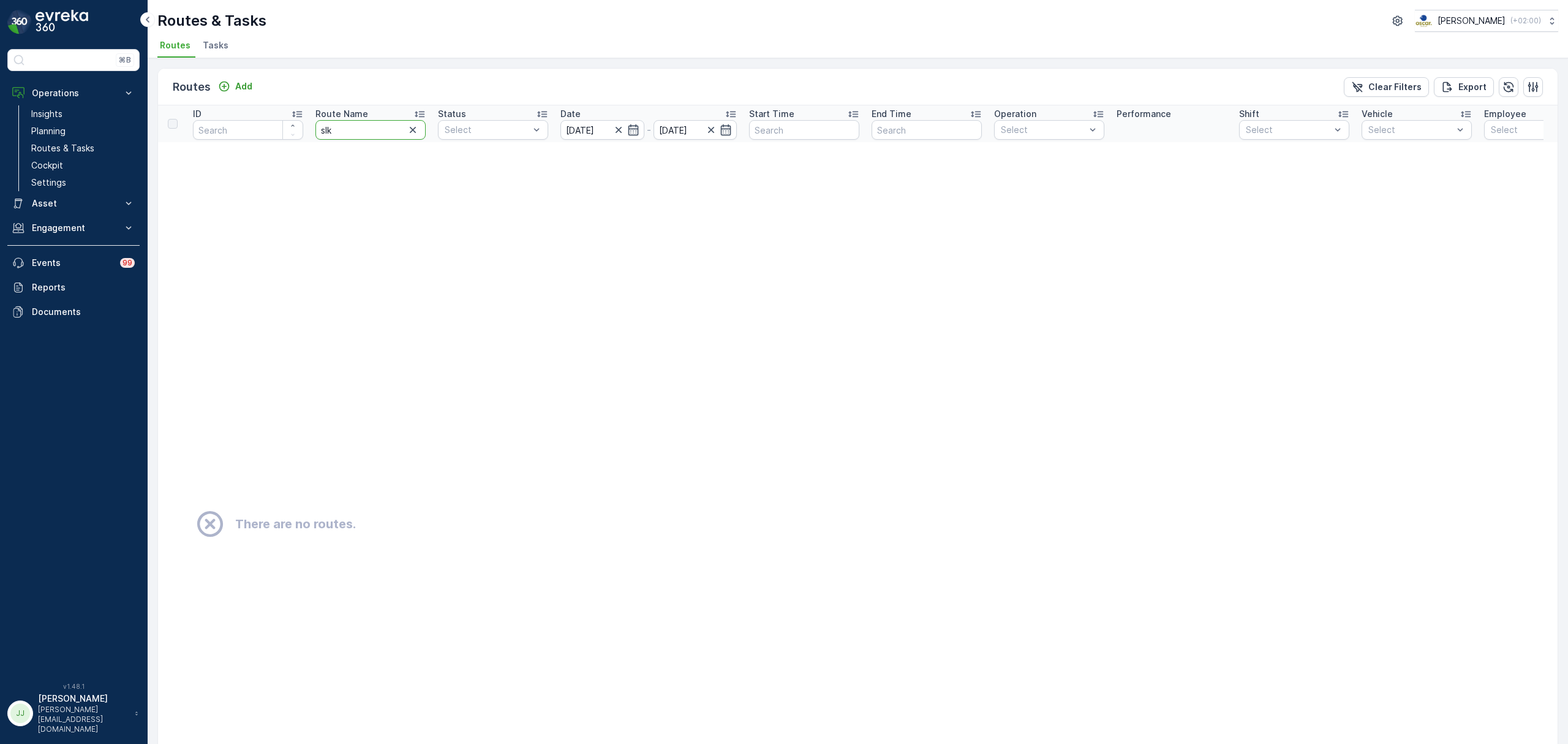
click at [343, 128] on input "slk" at bounding box center [369, 130] width 110 height 20
type input "sl"
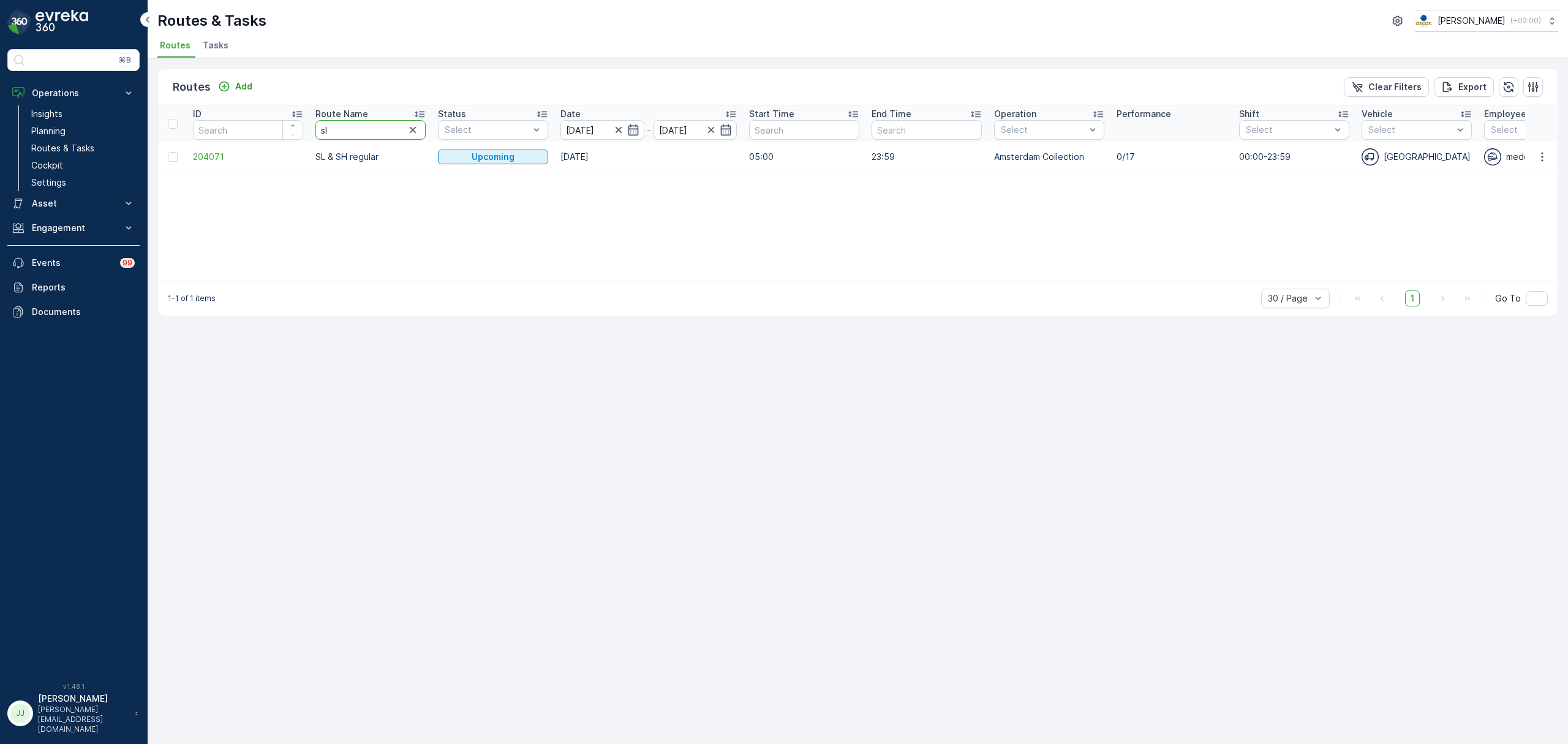
click at [343, 128] on input "sl" at bounding box center [369, 130] width 110 height 20
type input "sl &"
click at [199, 157] on span "204071" at bounding box center [247, 156] width 110 height 12
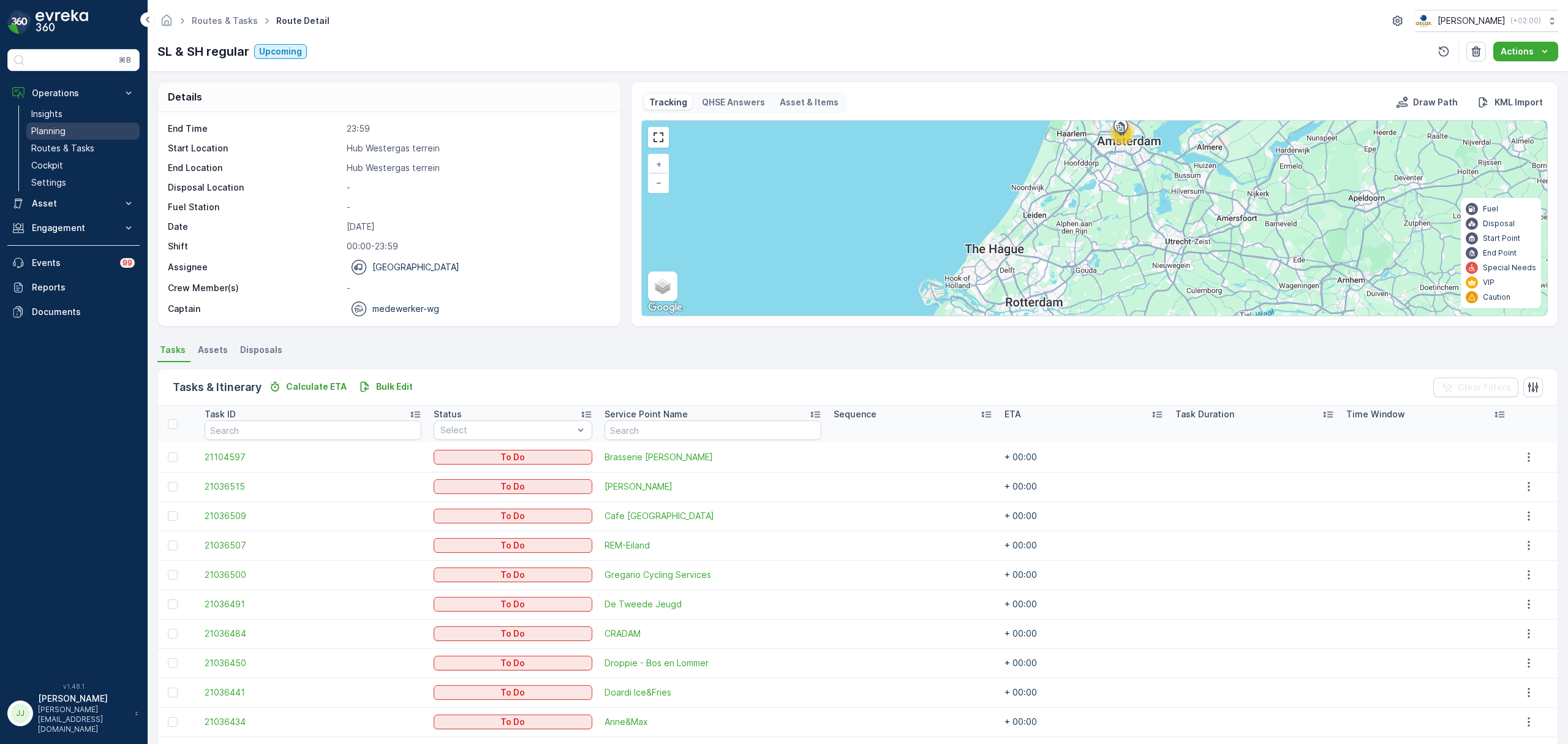
click at [68, 128] on link "Planning" at bounding box center [83, 131] width 114 height 17
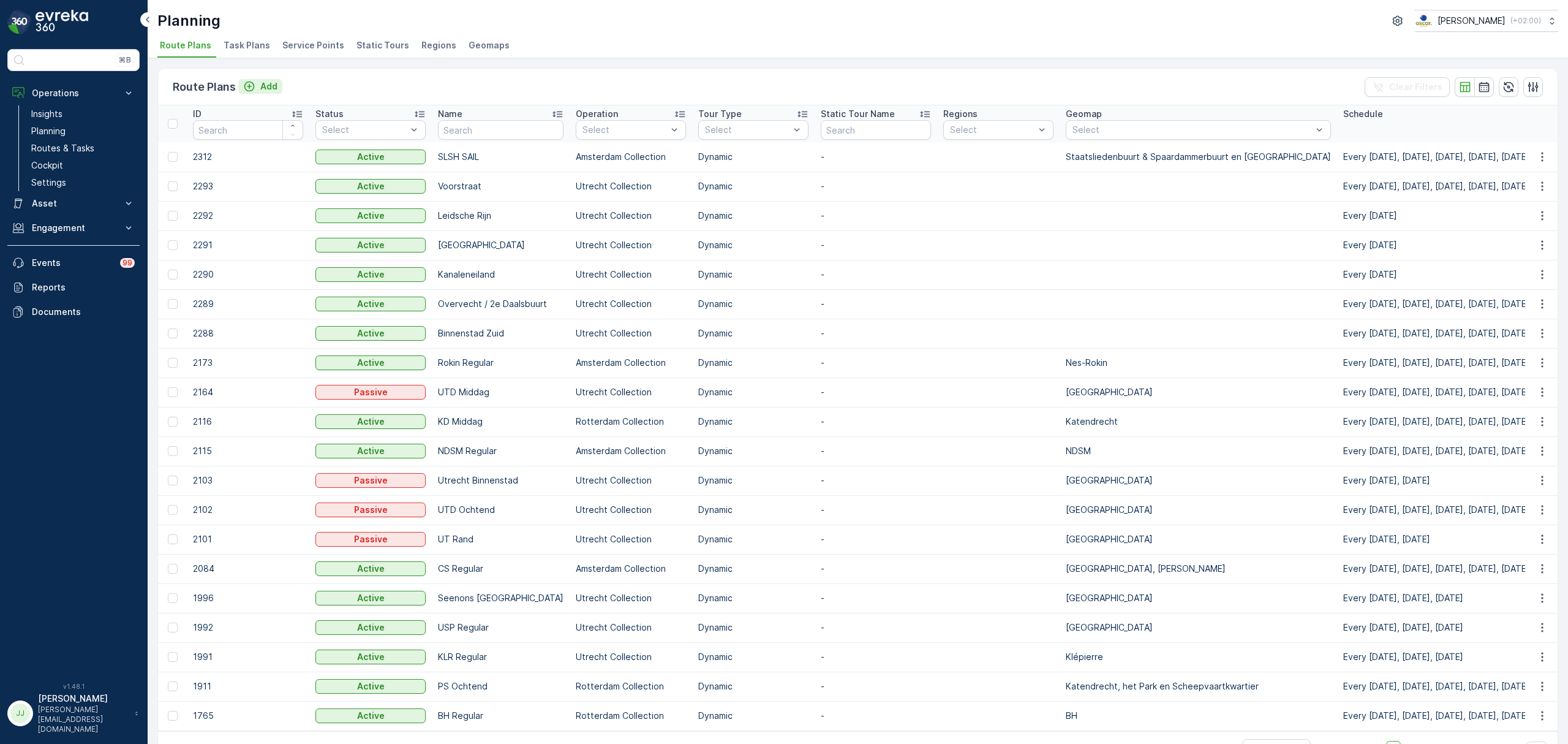
click at [251, 87] on icon "Add" at bounding box center [249, 87] width 10 height 10
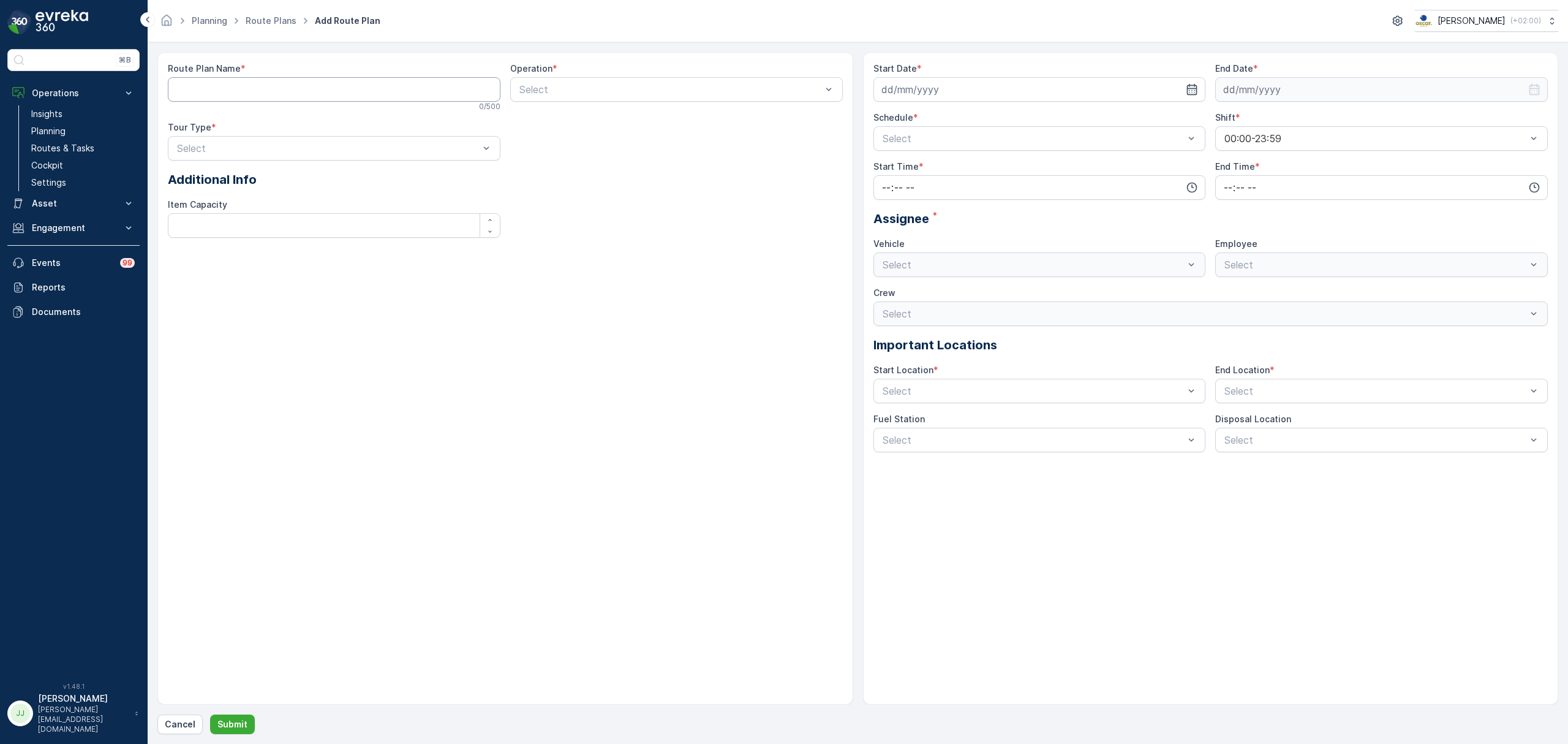
click at [265, 82] on Name "Route Plan Name" at bounding box center [334, 89] width 333 height 24
click at [172, 86] on Name "Stationsbuurt" at bounding box center [334, 89] width 333 height 24
type Name "Centrum / Stationsbuurt"
click at [605, 87] on div at bounding box center [670, 89] width 305 height 11
click at [563, 155] on span "Den Haag Collection" at bounding box center [564, 161] width 94 height 11
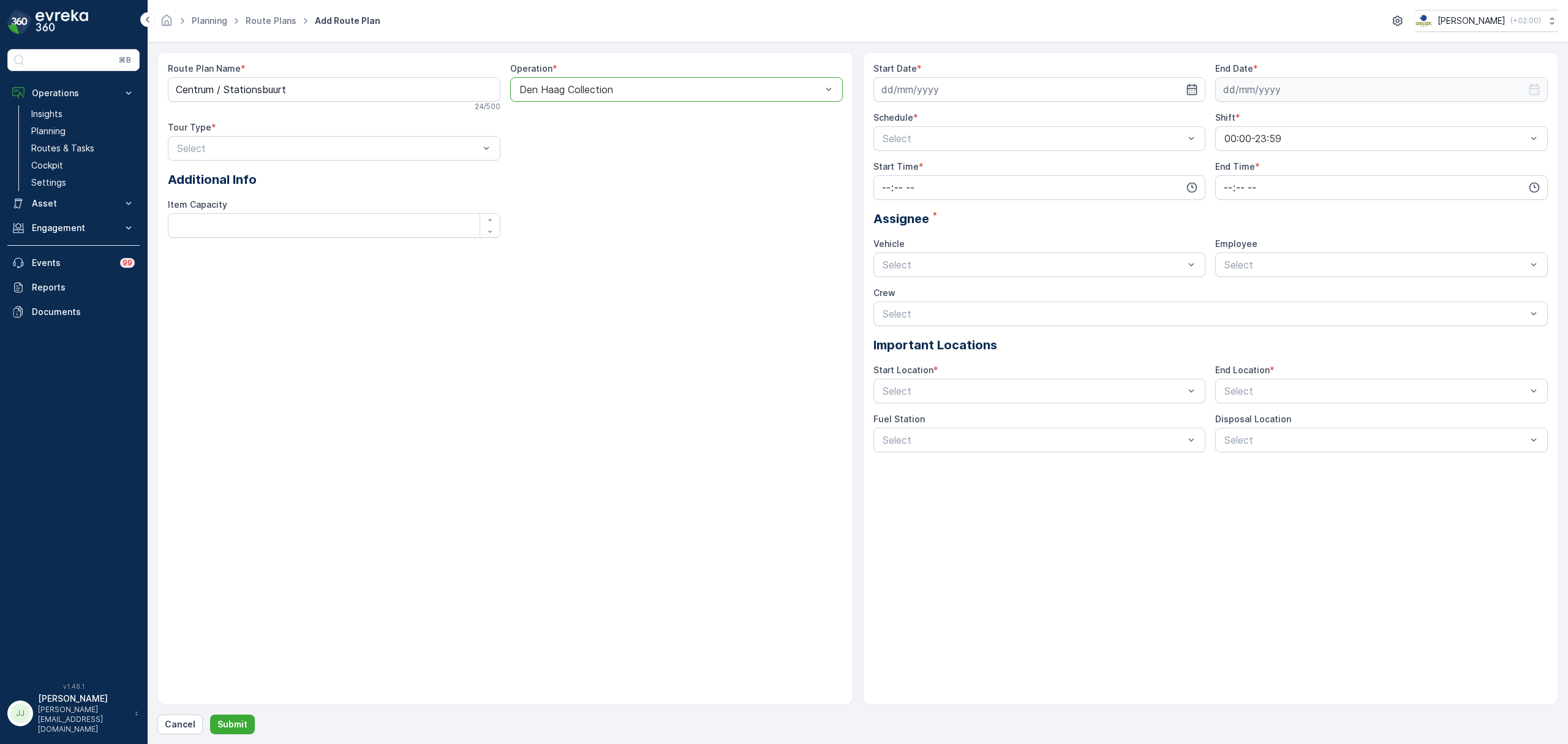
click at [594, 94] on div at bounding box center [670, 89] width 305 height 11
click at [581, 125] on span "Rotterdam Collection" at bounding box center [566, 119] width 98 height 11
click at [635, 92] on div at bounding box center [670, 89] width 305 height 11
click at [588, 159] on span "Den Haag Collection" at bounding box center [564, 161] width 94 height 11
click at [581, 85] on div at bounding box center [670, 89] width 305 height 11
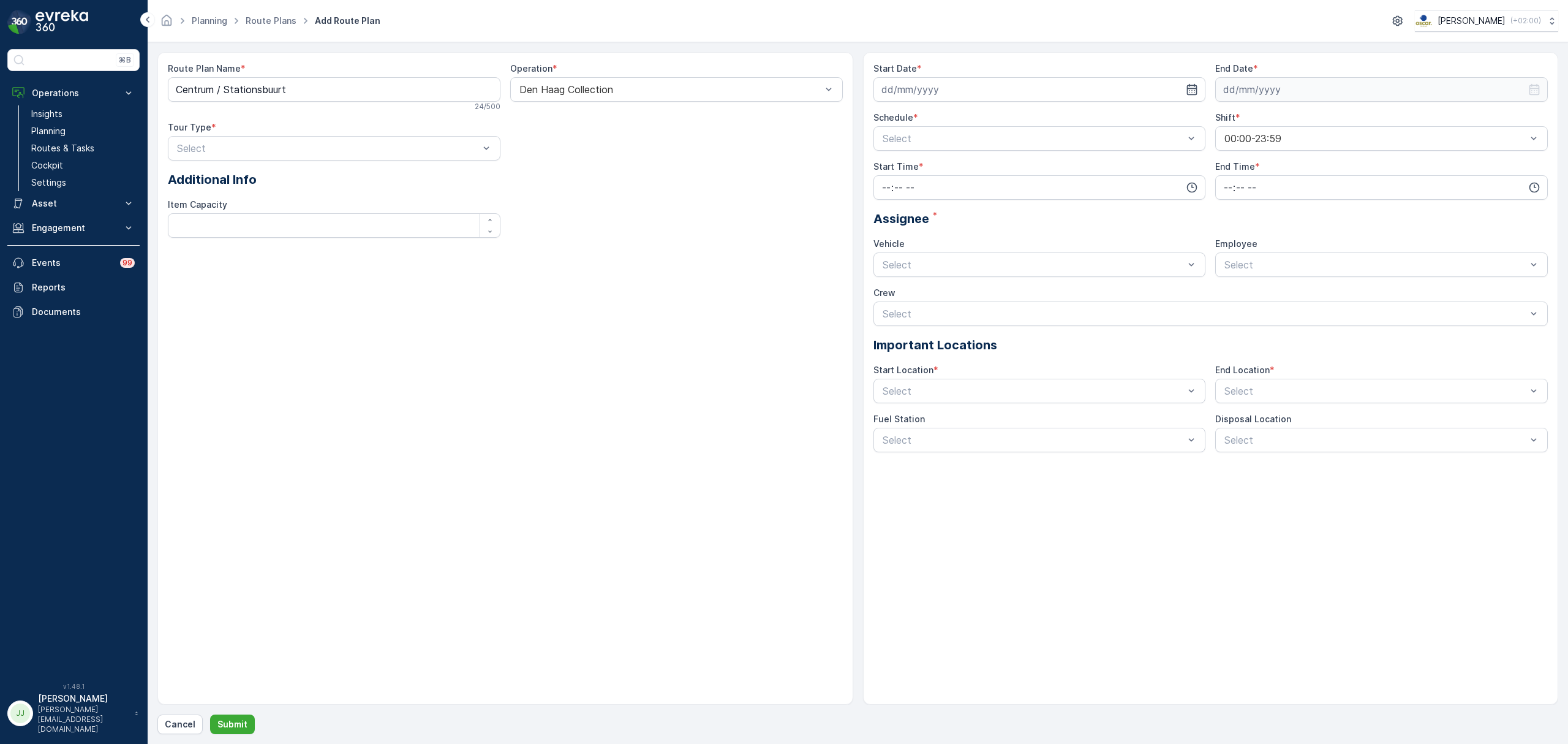
click at [584, 43] on form "Route Plan Name * Centrum / Stationsbuurt 24 / 500 Operation * Den Haag Collect…" at bounding box center [857, 393] width 1420 height 702
click at [982, 94] on input at bounding box center [1040, 89] width 333 height 24
click at [912, 263] on div "25" at bounding box center [915, 265] width 20 height 20
type input "[DATE]"
click at [1262, 87] on input at bounding box center [1381, 89] width 333 height 24
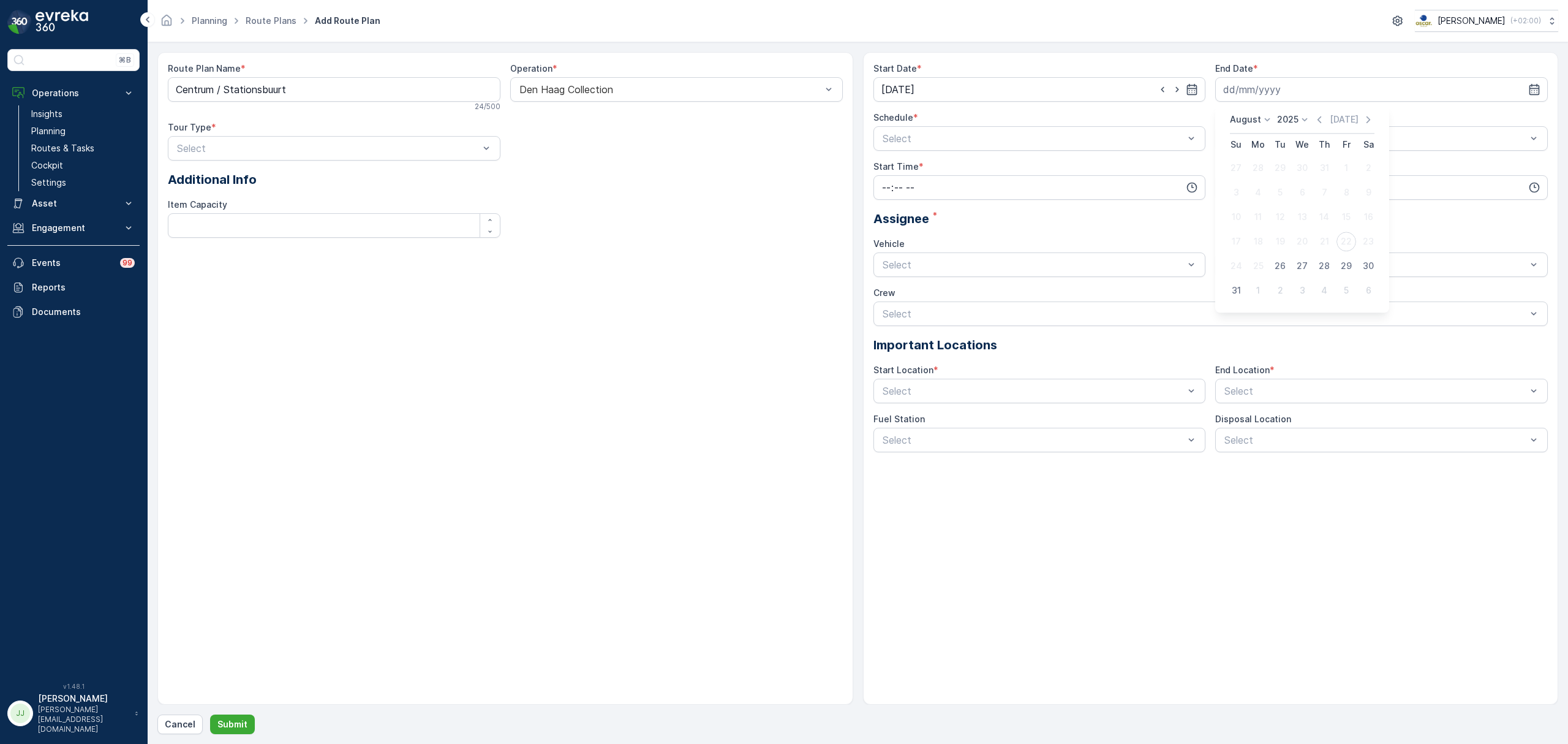
click at [1289, 114] on p "2025" at bounding box center [1287, 119] width 22 height 12
click at [1294, 230] on span "2030" at bounding box center [1294, 231] width 21 height 12
click at [1248, 124] on p "August" at bounding box center [1245, 119] width 31 height 12
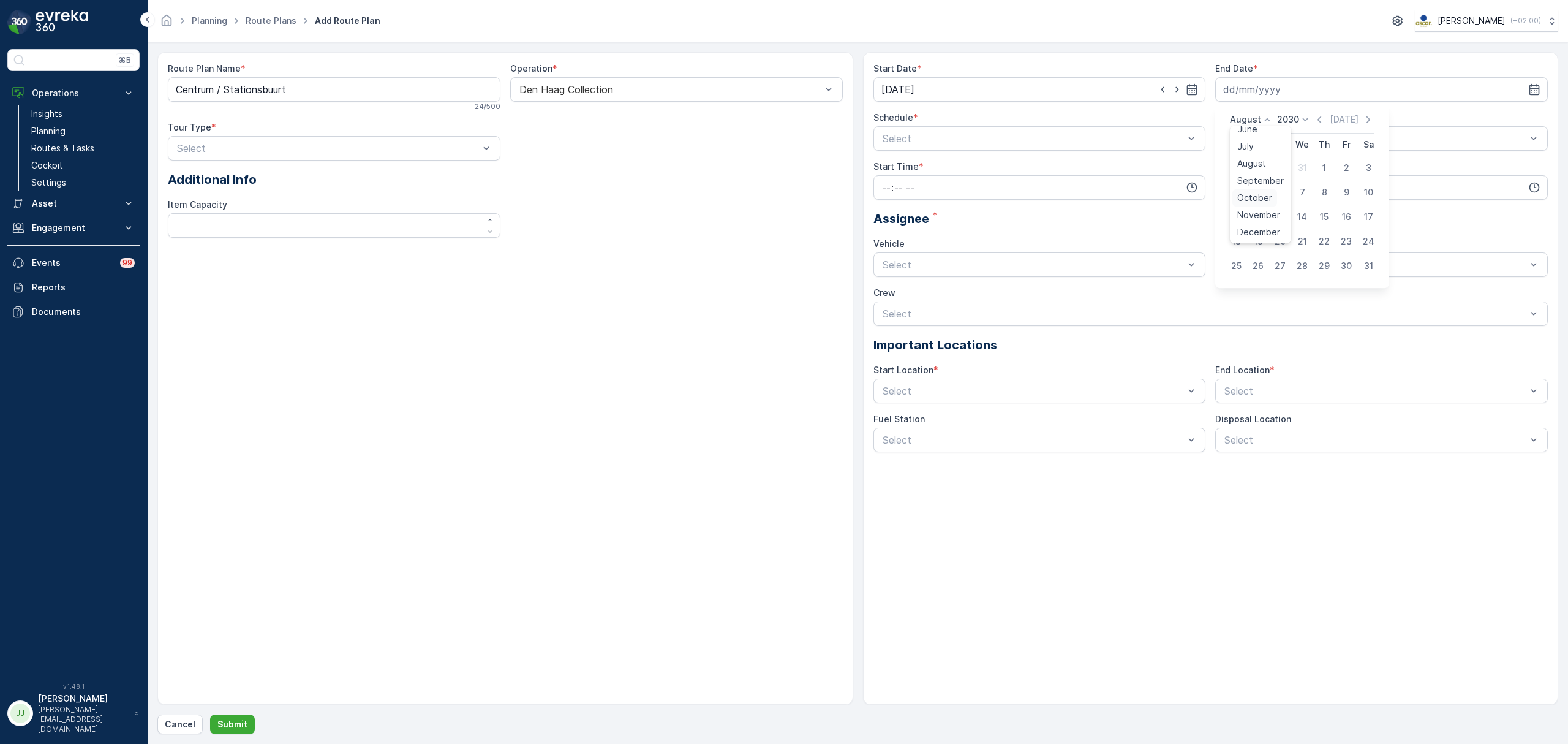
click at [1251, 196] on span "October" at bounding box center [1254, 198] width 35 height 12
click at [1255, 223] on div "14" at bounding box center [1258, 216] width 20 height 20
type input "[DATE]"
click at [979, 144] on div at bounding box center [1033, 138] width 305 height 11
click at [915, 175] on div "Daily" at bounding box center [1040, 168] width 333 height 21
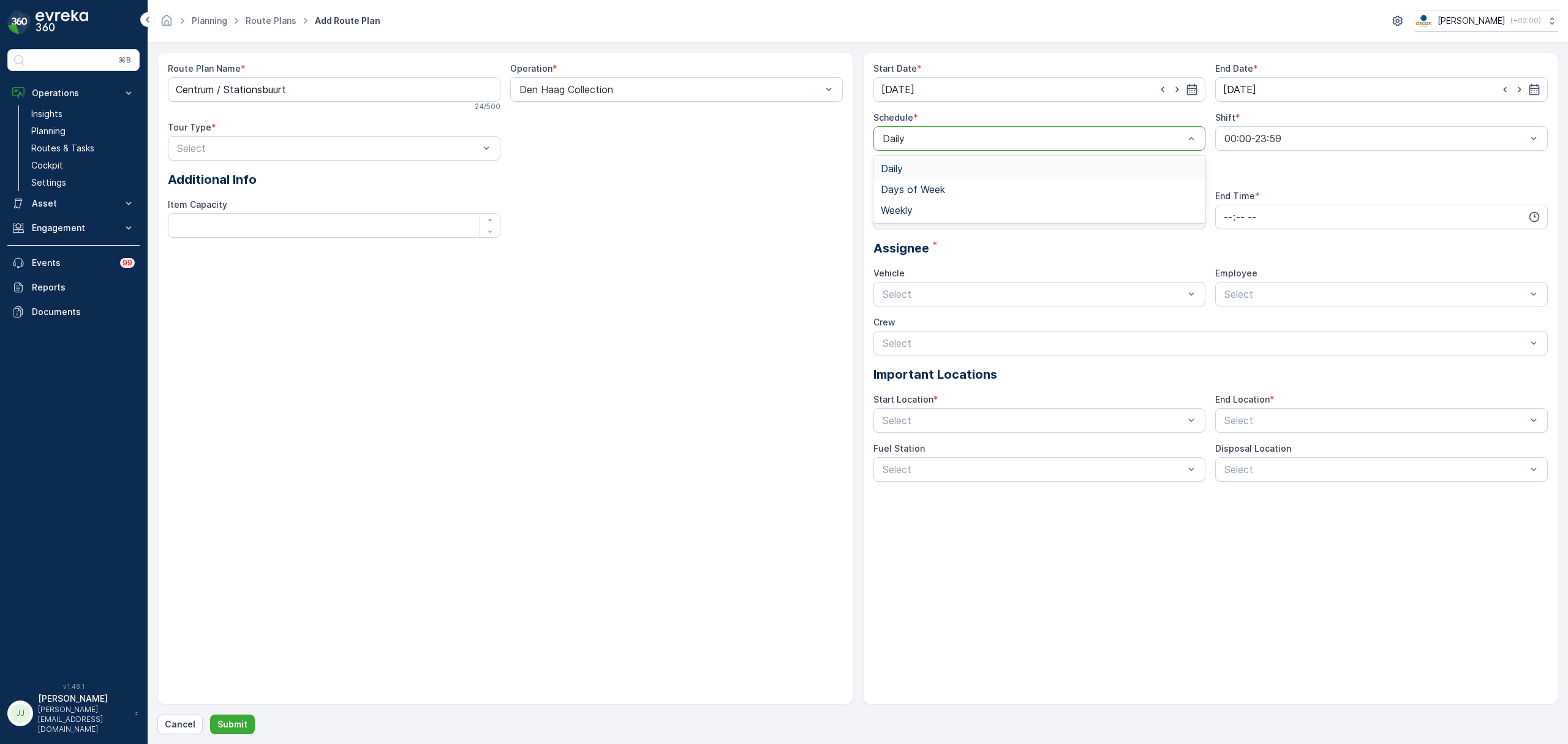
click at [944, 145] on div "Daily" at bounding box center [1040, 138] width 333 height 24
click at [925, 187] on span "Days of Week" at bounding box center [913, 189] width 64 height 11
click at [890, 162] on div at bounding box center [884, 161] width 21 height 21
click at [884, 150] on input "Mon" at bounding box center [884, 150] width 0 height 0
click at [926, 165] on div "Mon Tue Wed Thu Fri Sat Sun" at bounding box center [1040, 165] width 333 height 29
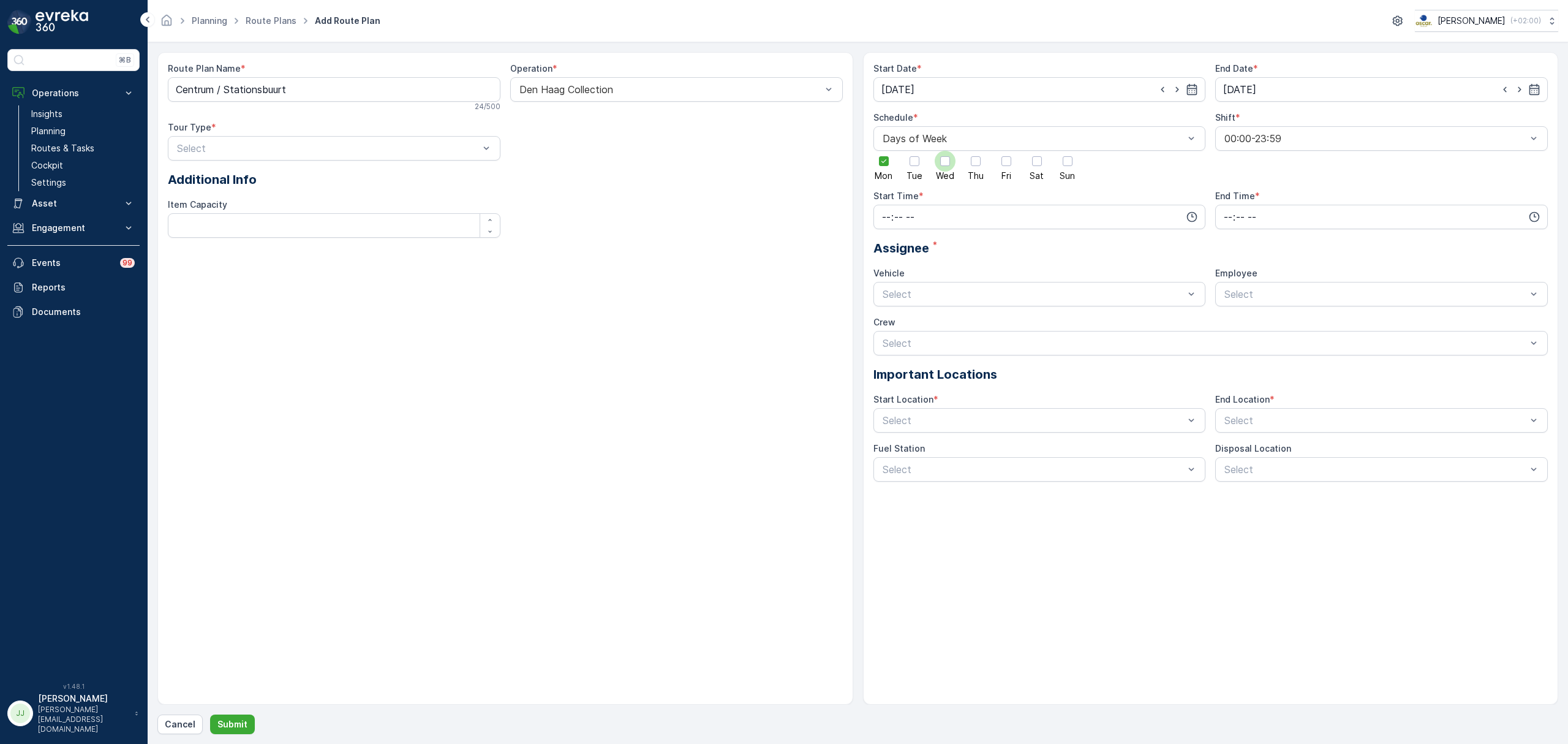
drag, startPoint x: 903, startPoint y: 169, endPoint x: 936, endPoint y: 163, distance: 33.5
click at [904, 169] on label "Tue" at bounding box center [914, 165] width 21 height 29
click at [915, 150] on input "Tue" at bounding box center [915, 150] width 0 height 0
drag, startPoint x: 946, startPoint y: 162, endPoint x: 956, endPoint y: 162, distance: 10.0
click at [948, 162] on div at bounding box center [945, 161] width 9 height 9
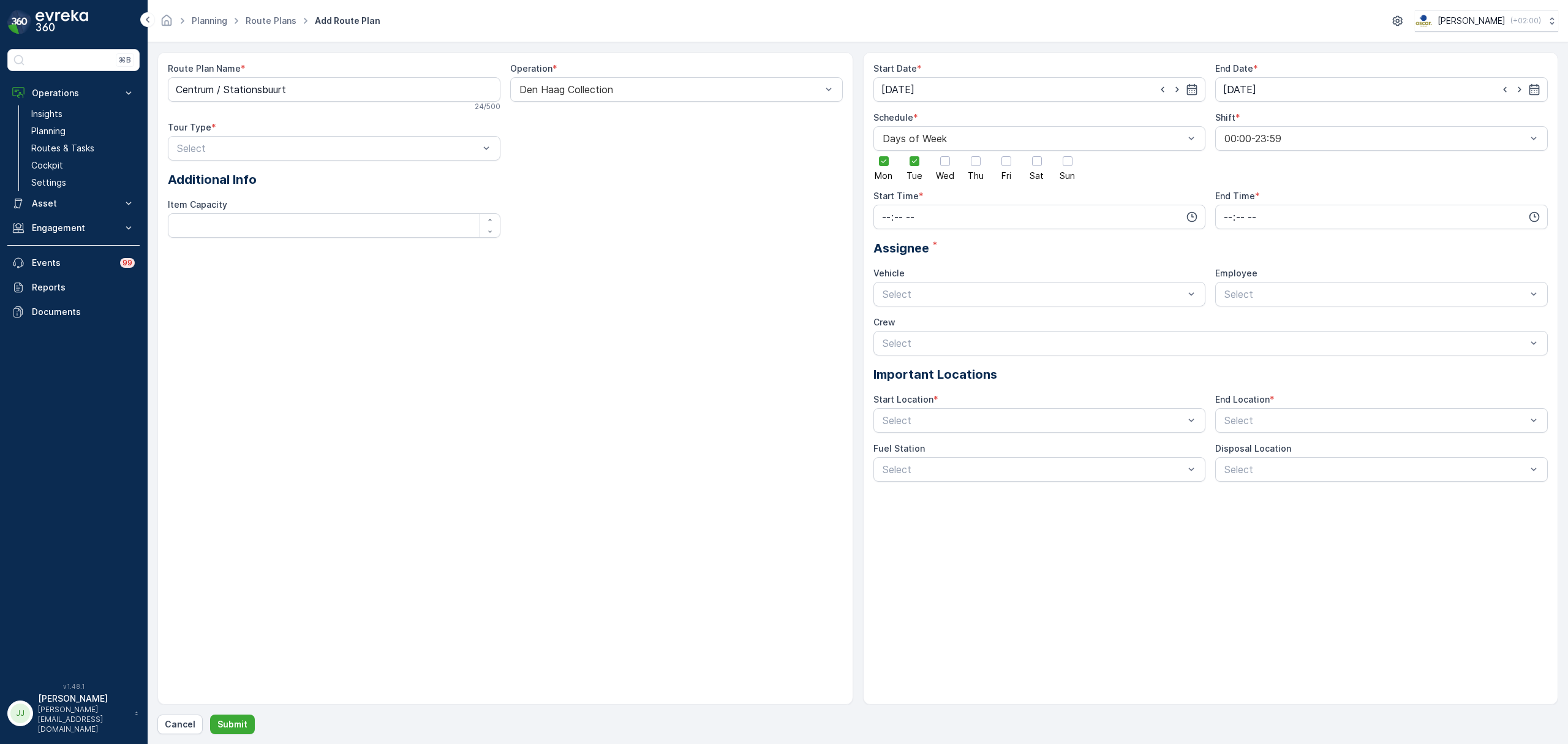
click at [945, 150] on input "Wed" at bounding box center [945, 150] width 0 height 0
click at [971, 162] on div at bounding box center [975, 161] width 9 height 9
click at [976, 150] on input "Thu" at bounding box center [976, 150] width 0 height 0
click at [1010, 160] on div at bounding box center [1006, 161] width 9 height 9
click at [1006, 150] on input "Fri" at bounding box center [1006, 150] width 0 height 0
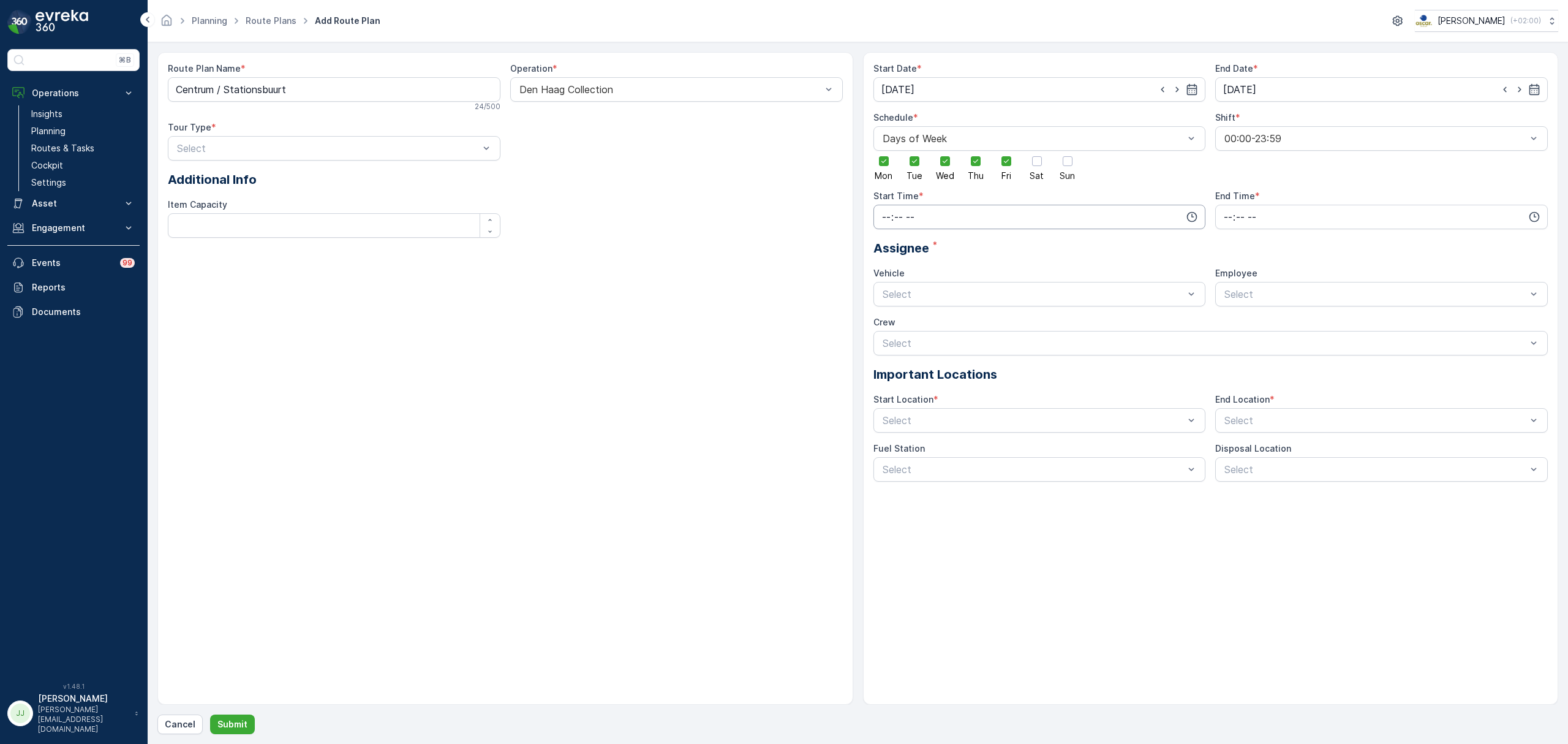
click at [1016, 212] on input "time" at bounding box center [1040, 217] width 333 height 24
click at [888, 320] on span "05" at bounding box center [886, 325] width 11 height 12
type input "05:00"
click at [1247, 210] on input "time" at bounding box center [1381, 217] width 333 height 24
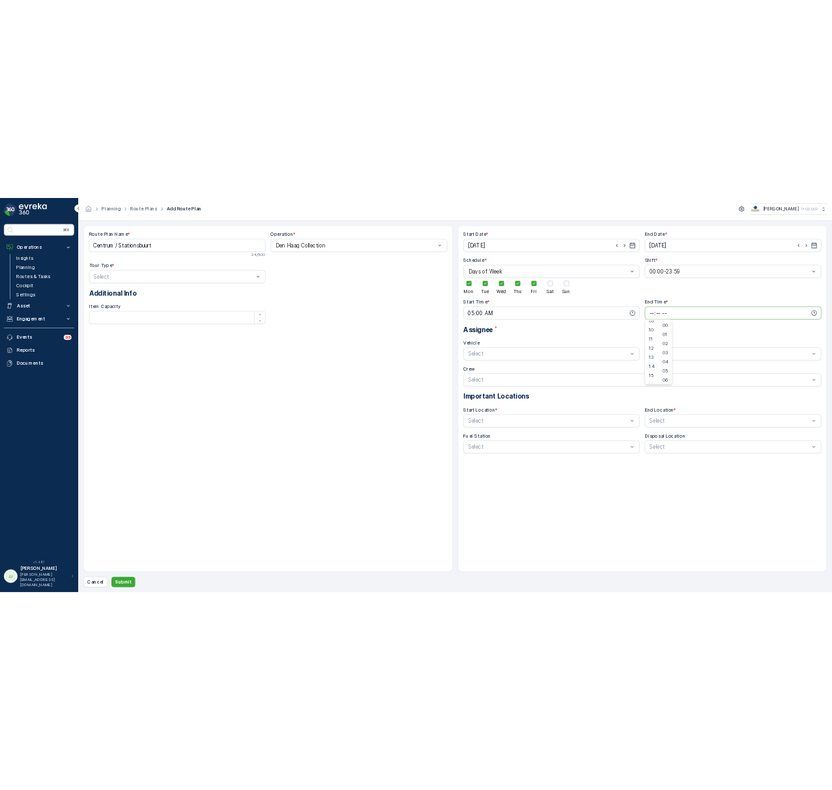
scroll to position [261, 0]
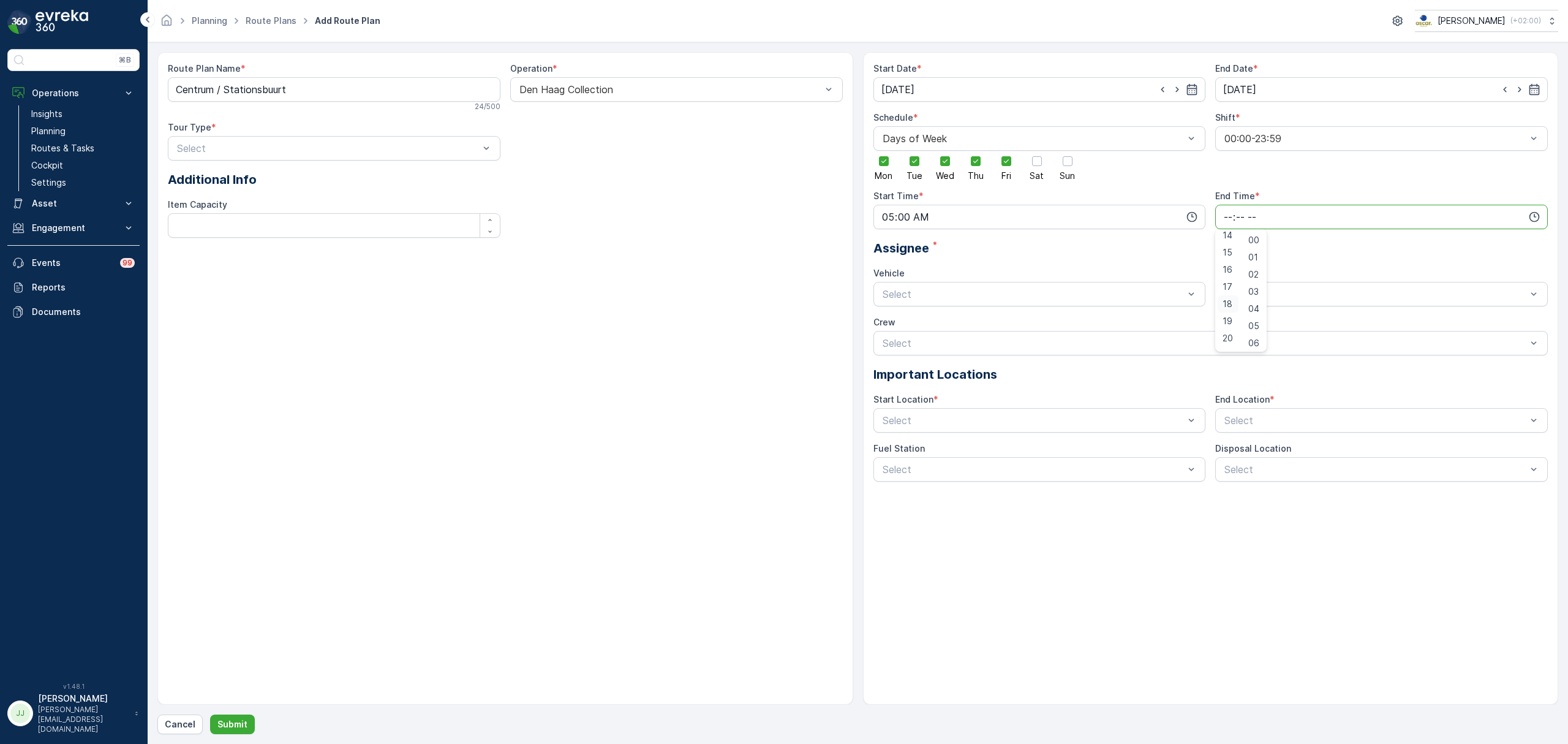
click at [1232, 307] on div "18" at bounding box center [1228, 304] width 21 height 17
type input "18:00"
click at [1072, 280] on div "Vehicle Select" at bounding box center [1040, 287] width 333 height 40
click at [997, 304] on div "Select" at bounding box center [1040, 294] width 333 height 24
click at [951, 326] on div "[GEOGRAPHIC_DATA][PERSON_NAME]" at bounding box center [1040, 325] width 318 height 11
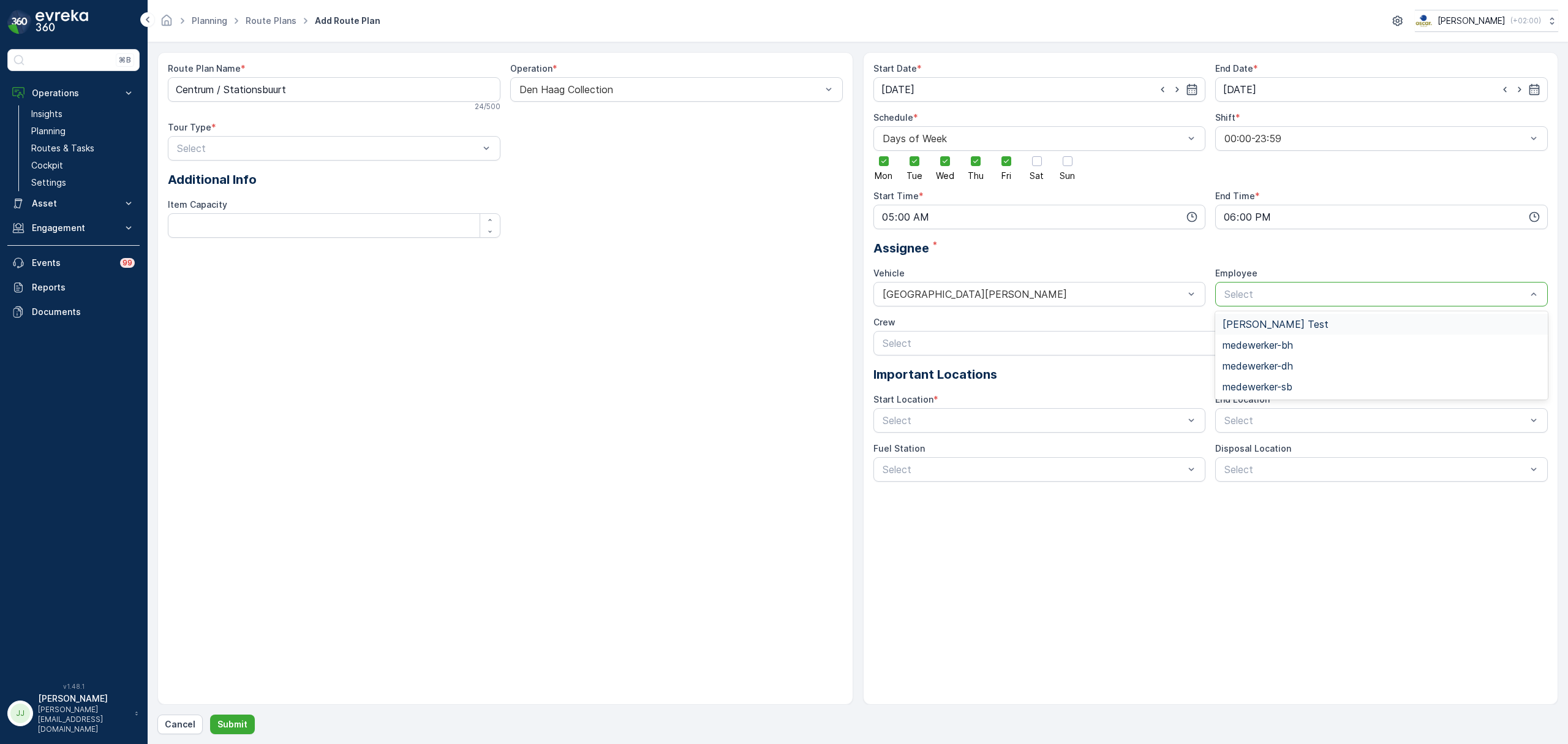
click at [1234, 286] on div "Select" at bounding box center [1381, 294] width 333 height 24
click at [1249, 382] on span "medewerker-sb" at bounding box center [1257, 387] width 70 height 11
click at [910, 416] on div at bounding box center [1033, 420] width 305 height 11
click at [644, 469] on div "Route Plan Name * Centrum / Stationsbuurt 24 / 500 Operation * Den Haag Collect…" at bounding box center [505, 378] width 696 height 653
click at [1025, 420] on div at bounding box center [1033, 420] width 305 height 11
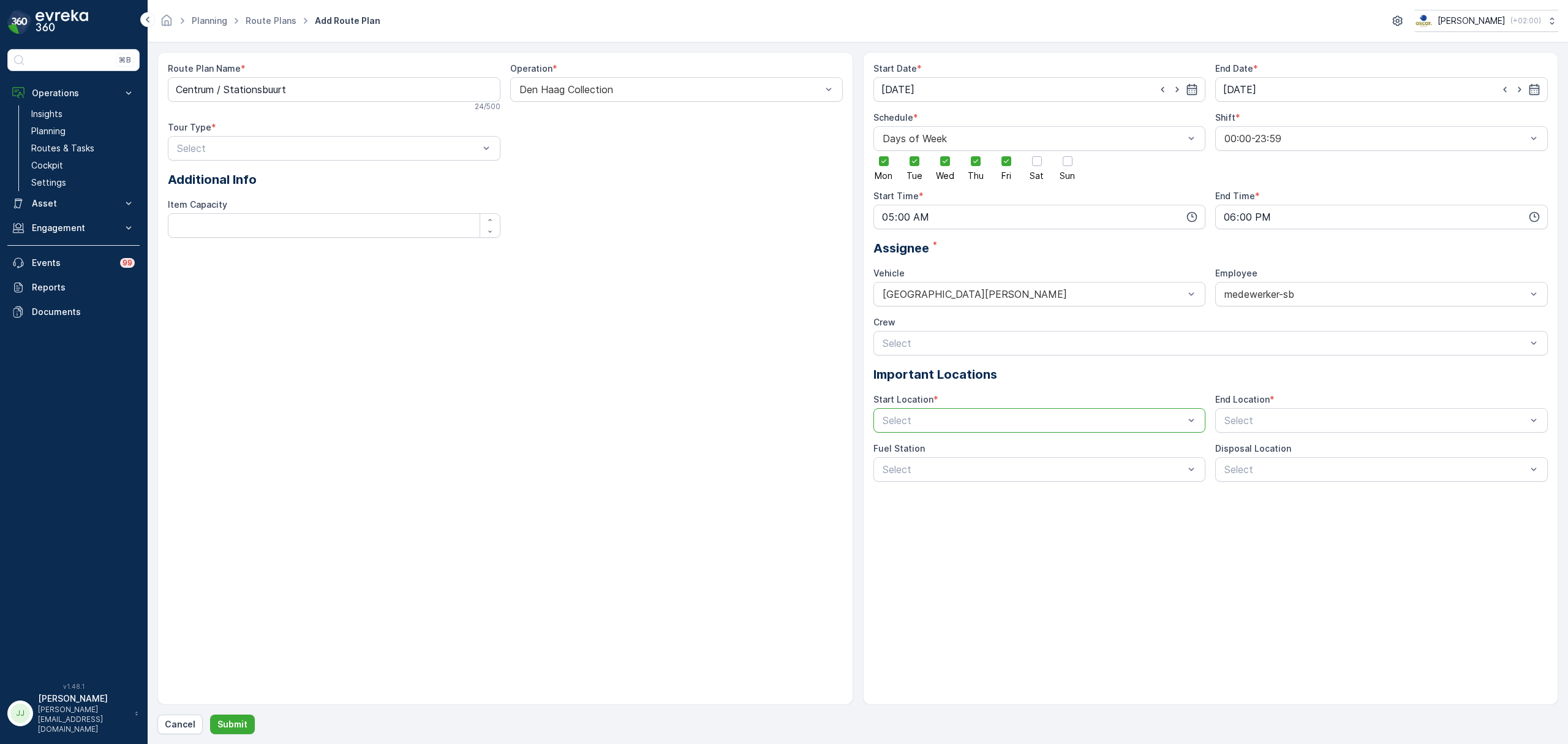
click at [958, 414] on p "Select" at bounding box center [1033, 420] width 302 height 15
click at [932, 464] on div "Hub Katendrecht" at bounding box center [1040, 471] width 333 height 21
click at [1301, 419] on div at bounding box center [1375, 420] width 305 height 11
click at [1243, 474] on span "Hub Katendrecht" at bounding box center [1262, 471] width 79 height 11
click at [1241, 476] on p "Select" at bounding box center [1374, 469] width 302 height 15
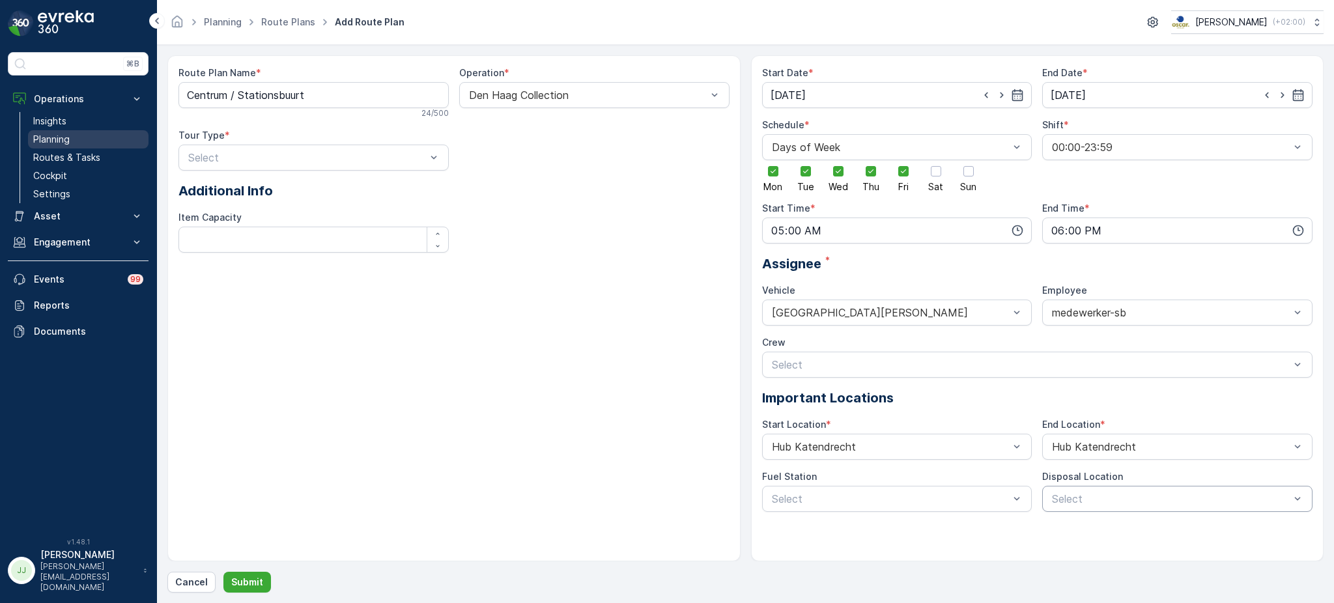
click at [66, 141] on p "Planning" at bounding box center [51, 139] width 36 height 13
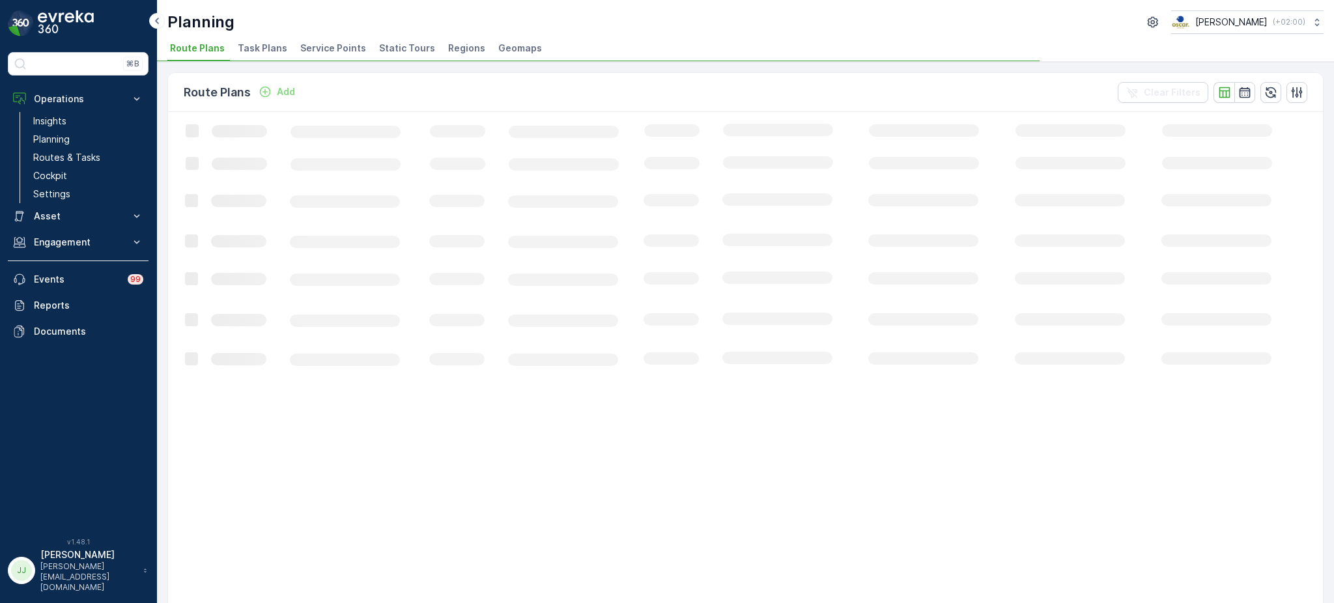
click at [274, 51] on span "Task Plans" at bounding box center [263, 48] width 50 height 13
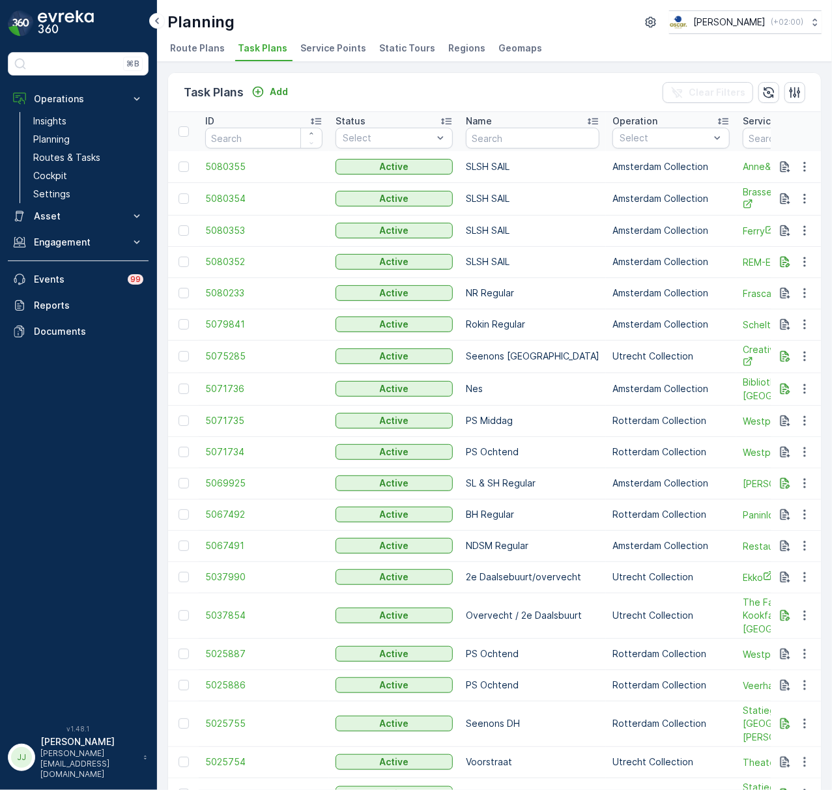
scroll to position [0, 131]
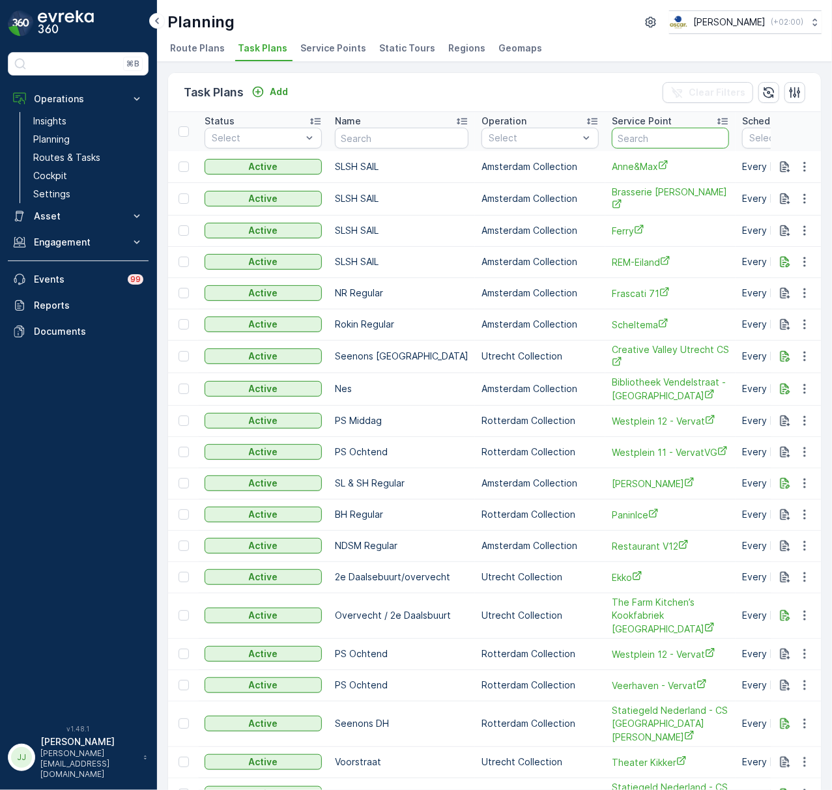
click at [616, 134] on input "text" at bounding box center [670, 138] width 117 height 21
type input "zwart"
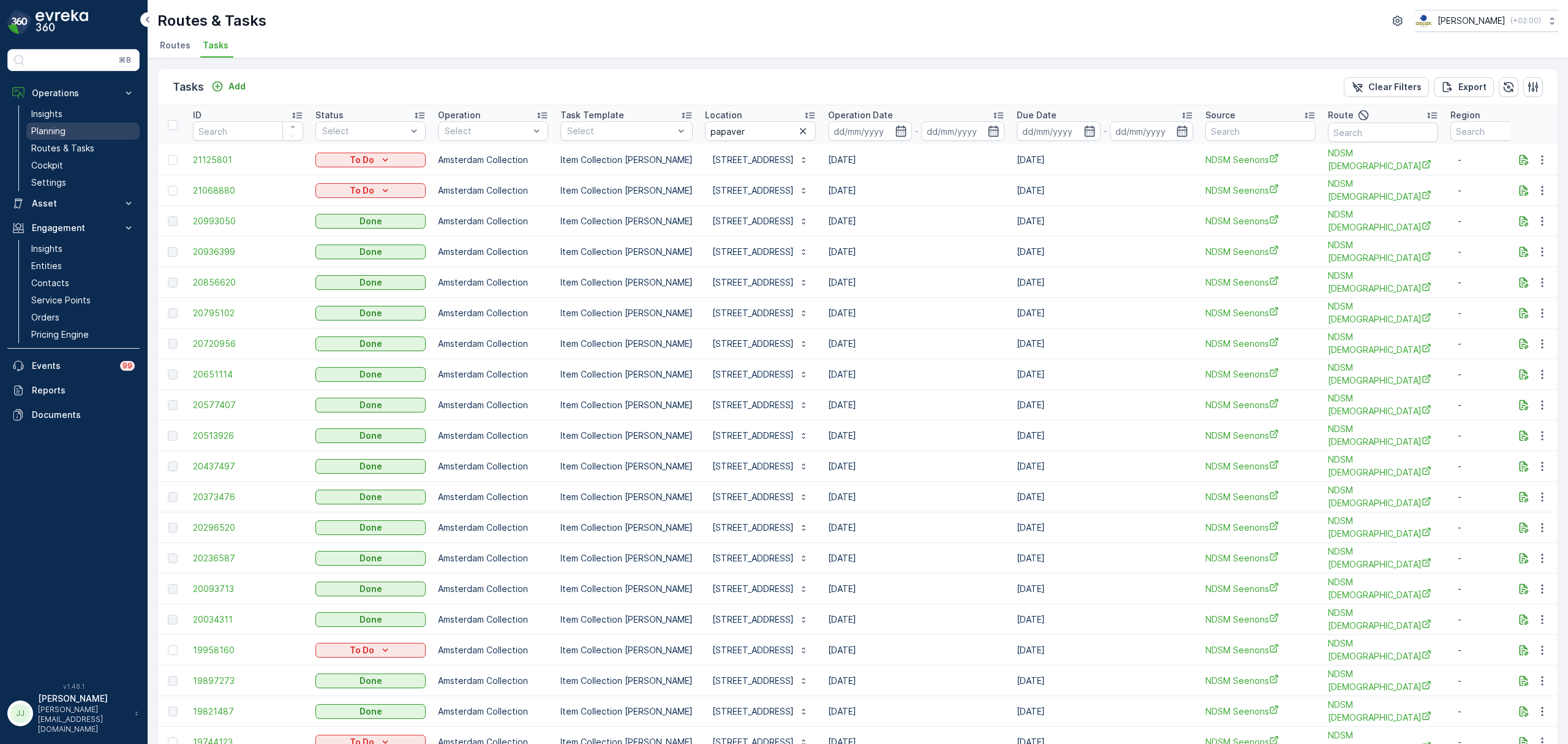
drag, startPoint x: 0, startPoint y: 0, endPoint x: 100, endPoint y: 140, distance: 172.0
click at [94, 146] on link "Routes & Tasks" at bounding box center [83, 149] width 114 height 17
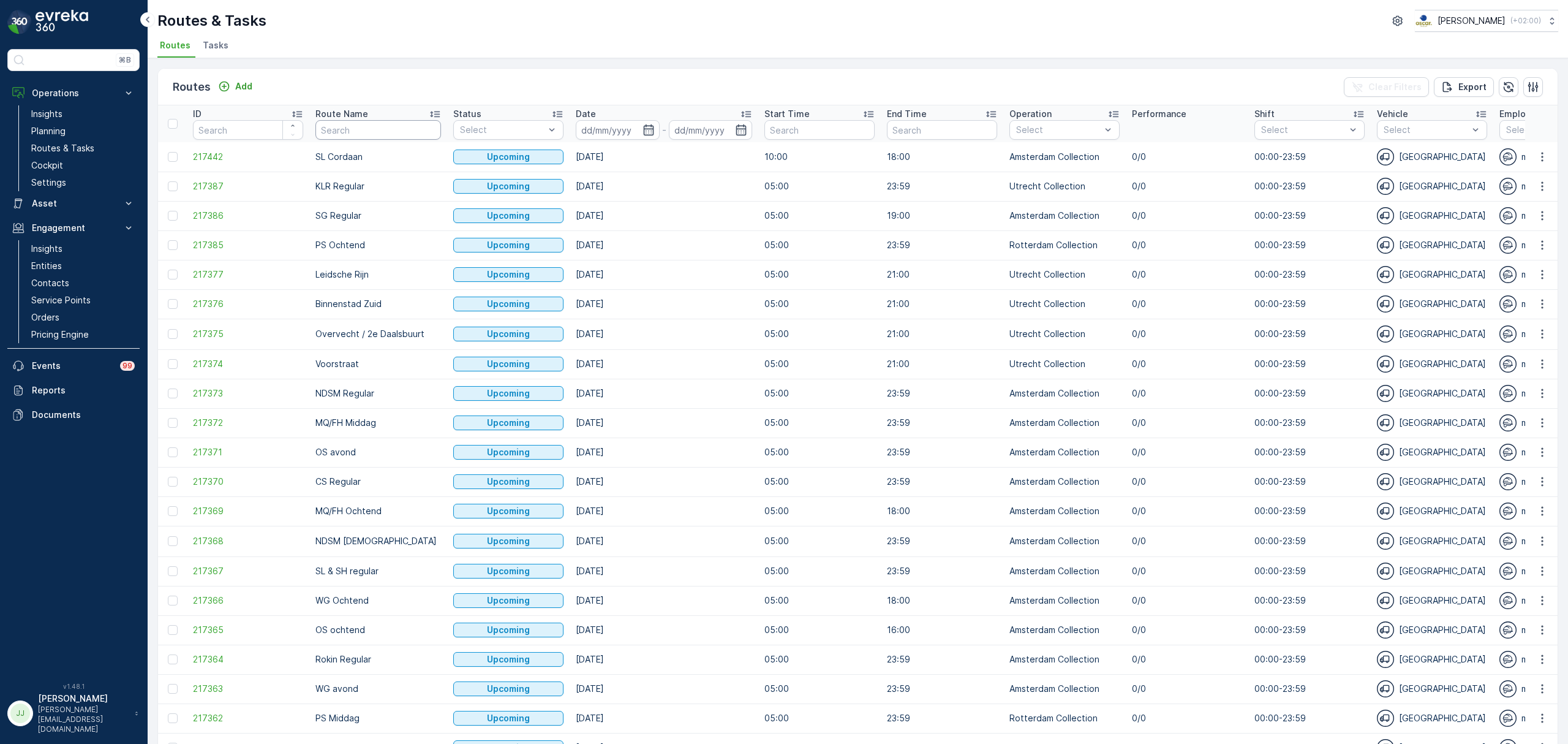
click at [340, 123] on input "text" at bounding box center [378, 130] width 126 height 20
type input "USP"
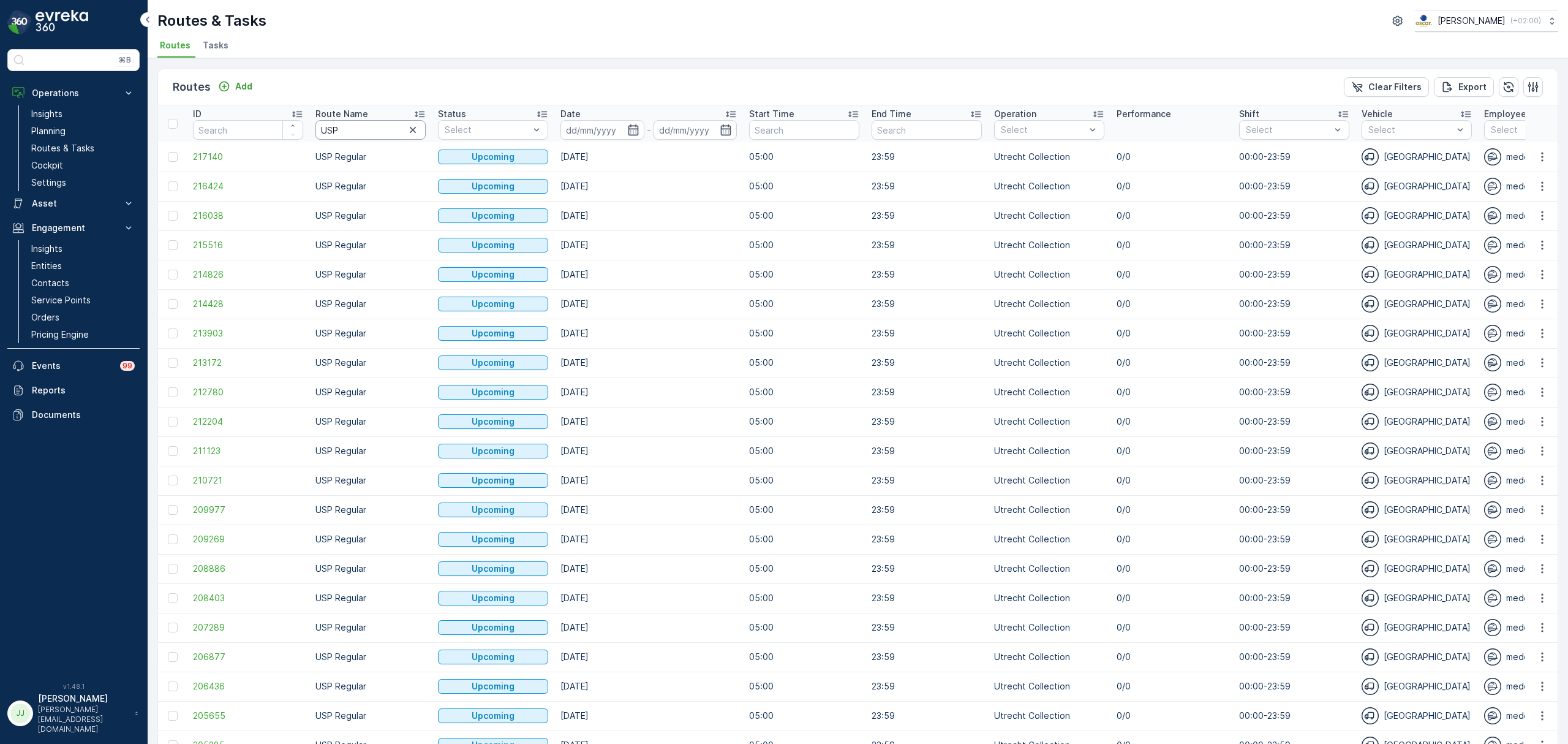
click at [369, 130] on input "USP" at bounding box center [369, 130] width 110 height 20
click at [635, 129] on icon "button" at bounding box center [633, 130] width 10 height 11
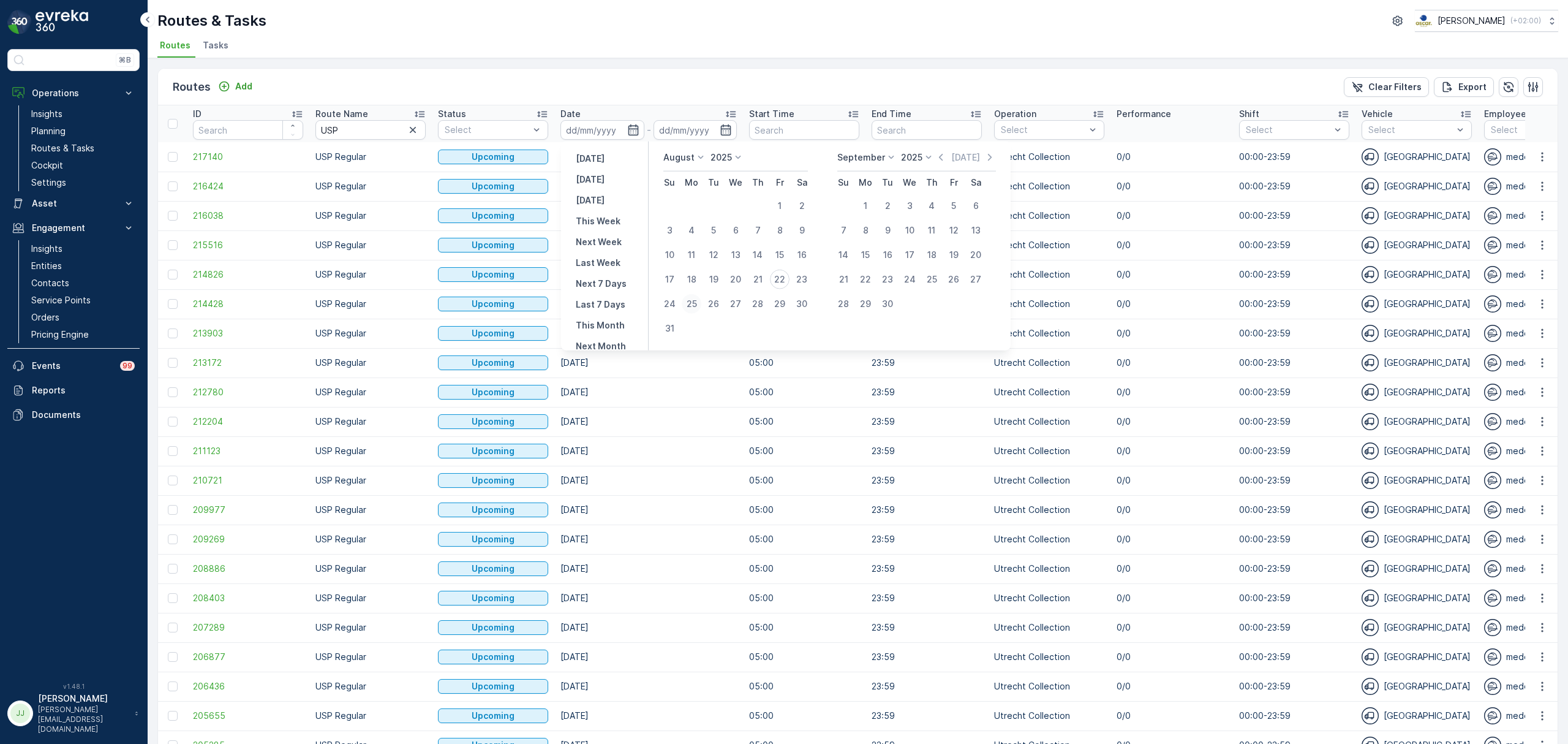
click at [691, 302] on div "25" at bounding box center [691, 304] width 20 height 20
type input "[DATE]"
click at [689, 302] on div "25" at bounding box center [691, 304] width 20 height 20
type input "[DATE]"
click at [689, 302] on div "25" at bounding box center [691, 304] width 20 height 20
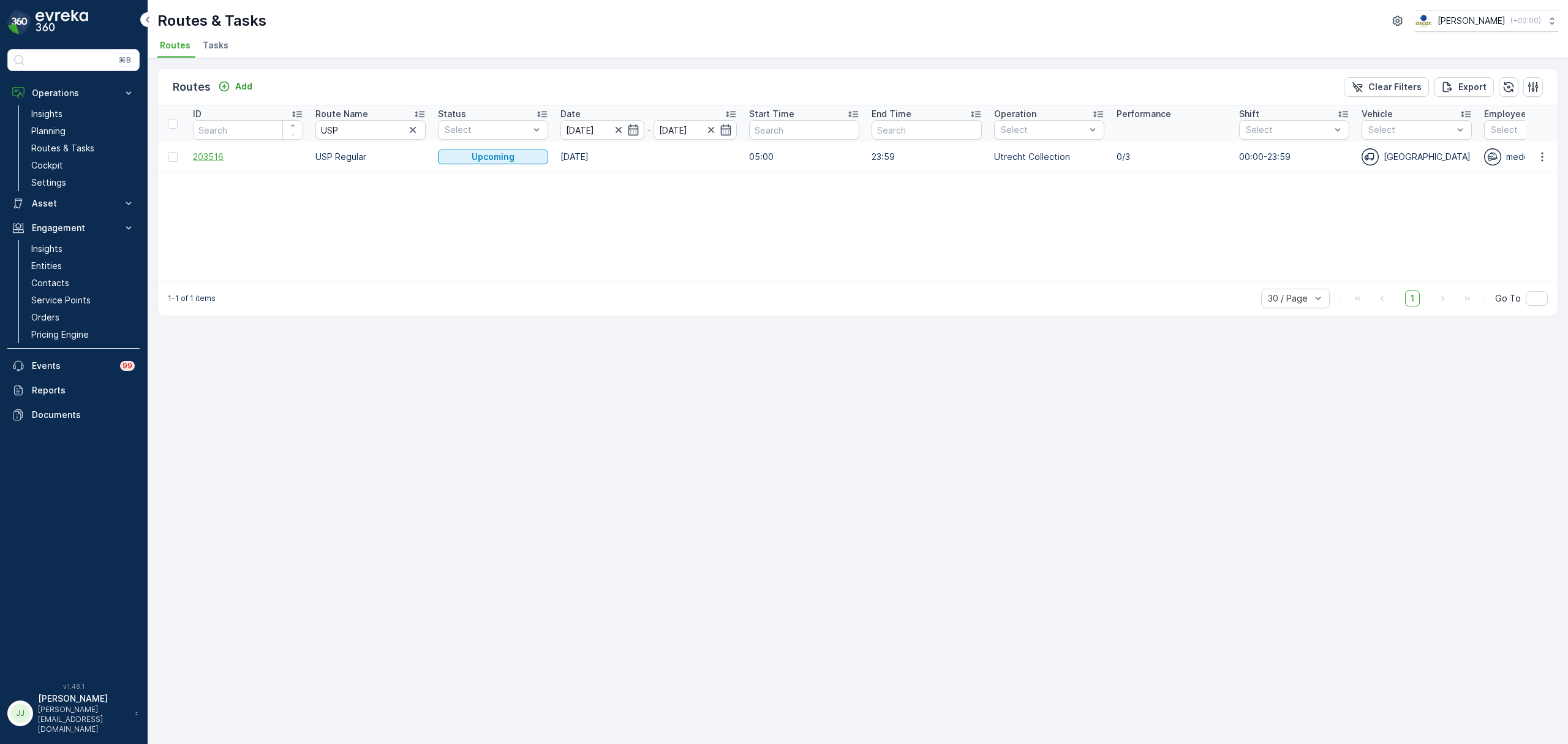
click at [207, 153] on span "203516" at bounding box center [247, 156] width 110 height 12
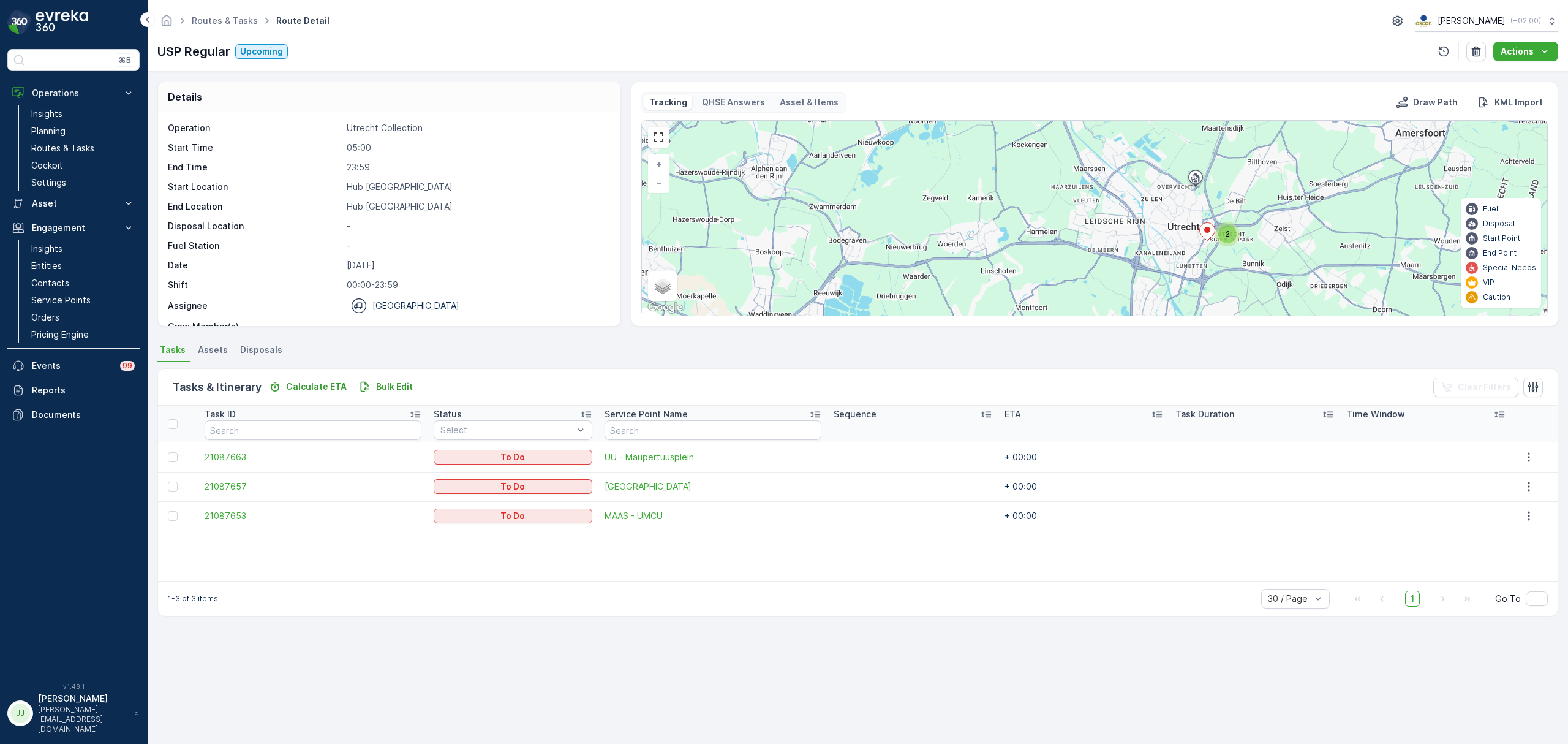
click at [1224, 241] on div "2" at bounding box center [1228, 234] width 19 height 19
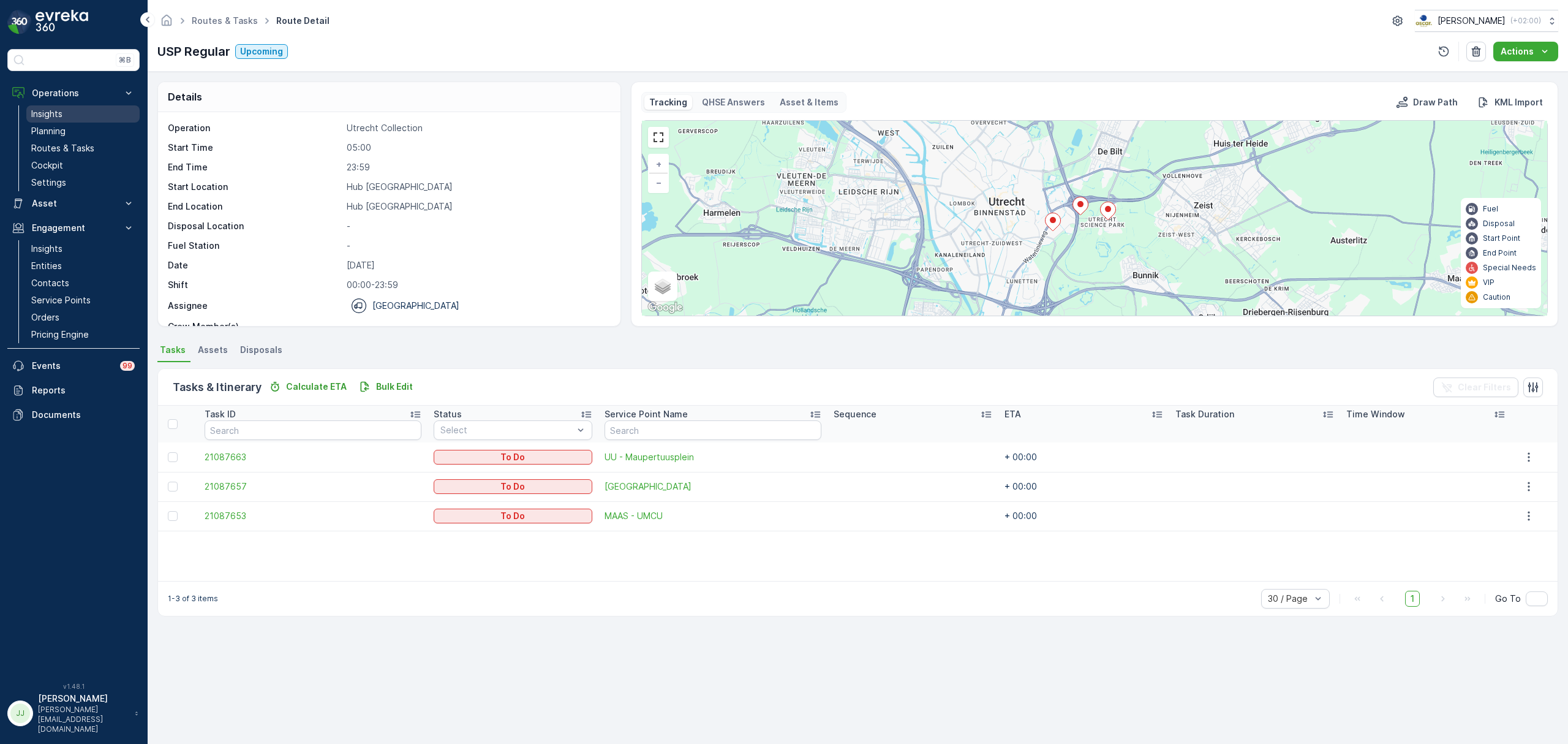
drag, startPoint x: 69, startPoint y: 128, endPoint x: 88, endPoint y: 114, distance: 23.6
click at [69, 128] on link "Planning" at bounding box center [83, 131] width 114 height 17
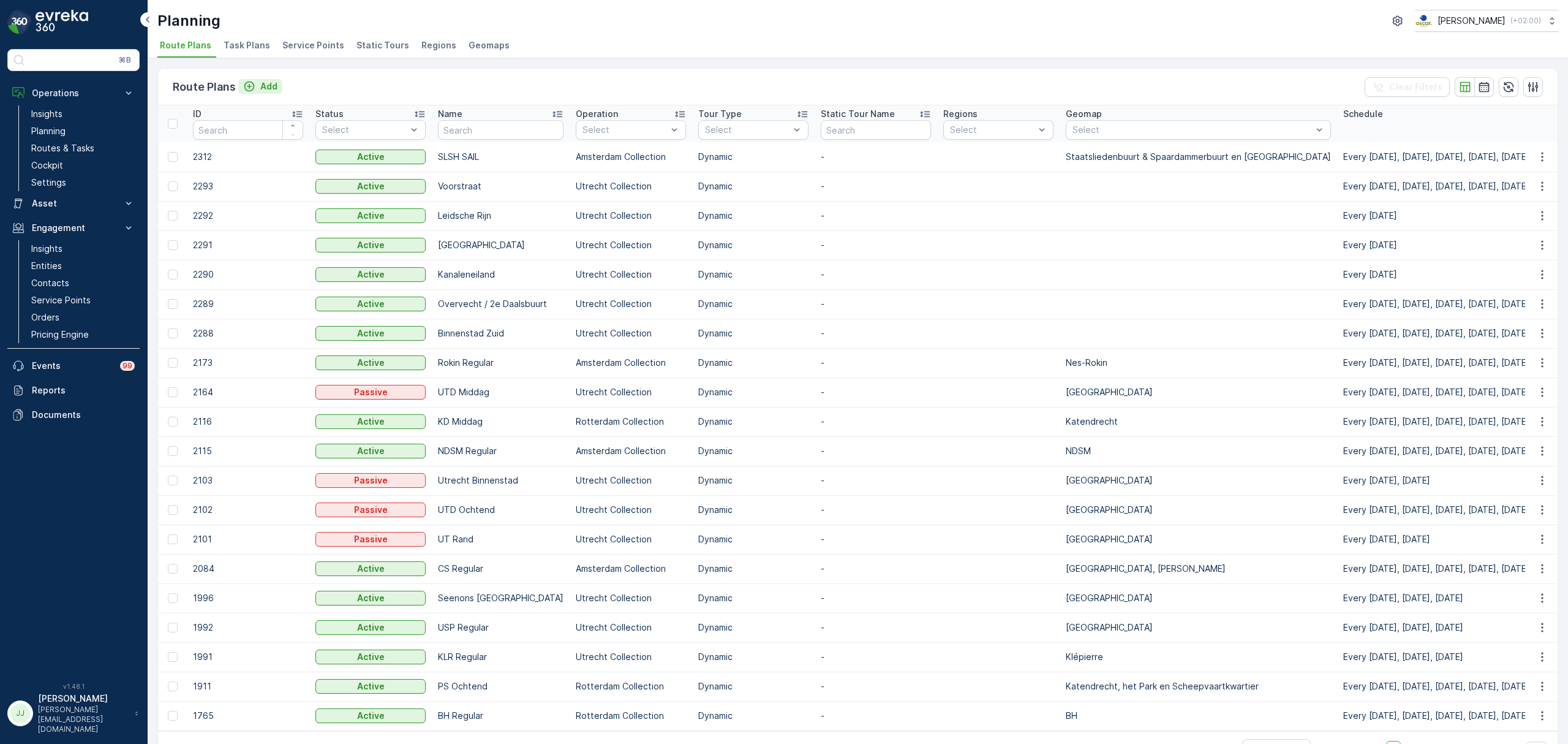
click at [254, 84] on icon "Add" at bounding box center [249, 86] width 12 height 12
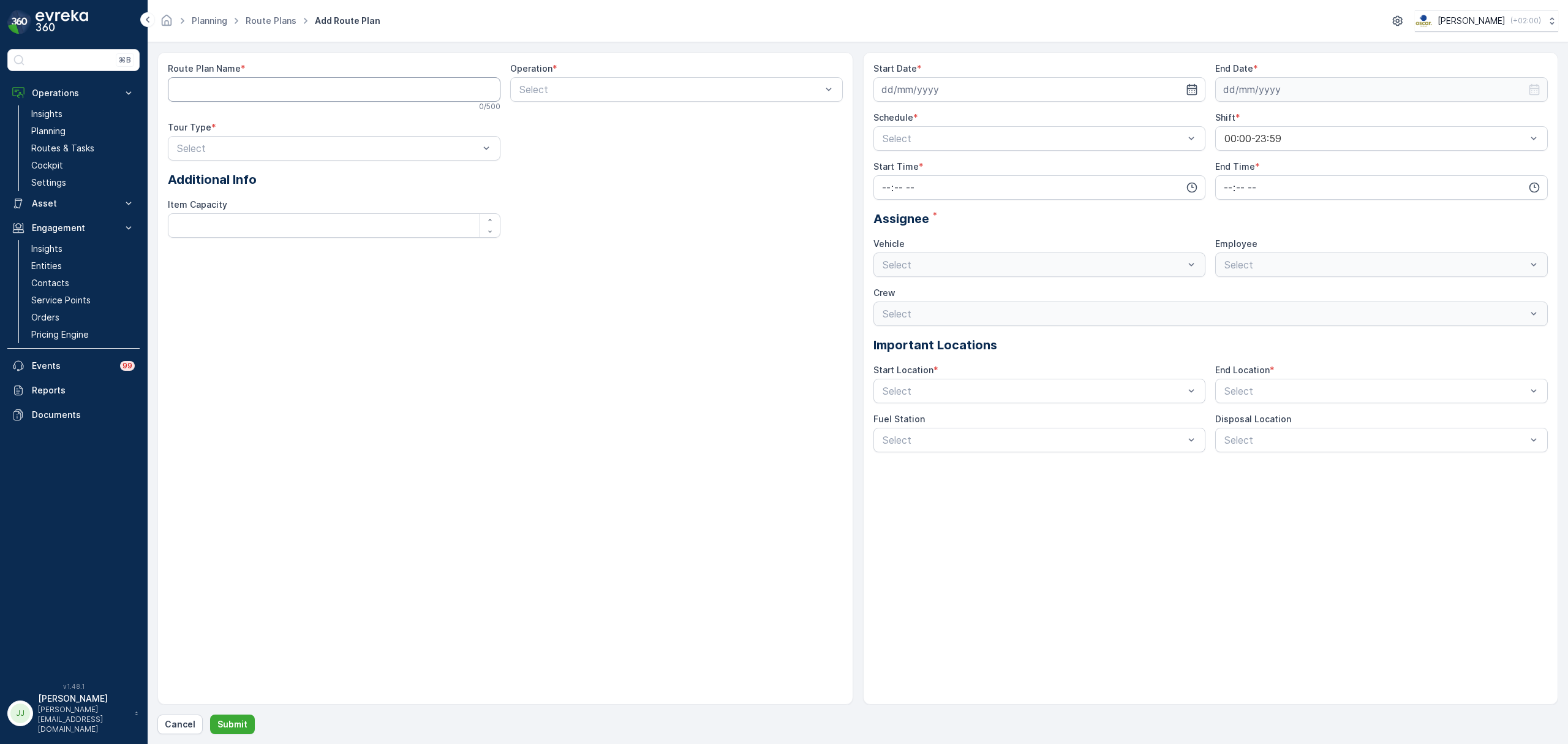
click at [263, 84] on Name "Route Plan Name" at bounding box center [334, 89] width 333 height 24
type Name "C"
type Name "Stationsbuurt / Centrum"
click at [543, 90] on div at bounding box center [670, 89] width 305 height 11
click at [583, 120] on span "Rotterdam Collection" at bounding box center [566, 119] width 98 height 11
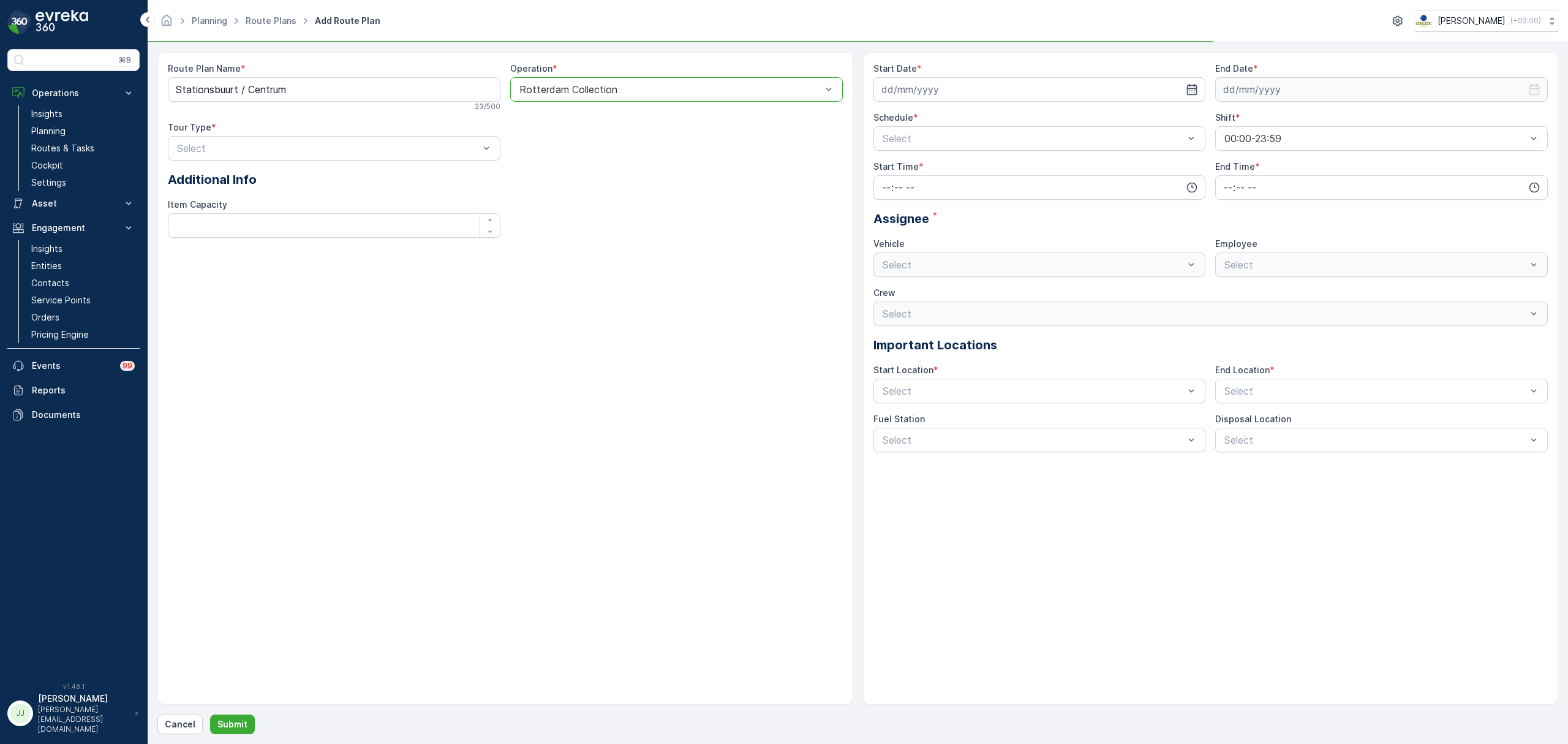
click at [602, 87] on div at bounding box center [670, 89] width 305 height 11
click at [574, 165] on span "Den Haag Collection" at bounding box center [564, 161] width 94 height 11
click at [579, 88] on div at bounding box center [670, 89] width 305 height 11
click at [550, 125] on span "Rotterdam Collection" at bounding box center [566, 119] width 98 height 11
click at [352, 148] on div at bounding box center [328, 149] width 305 height 11
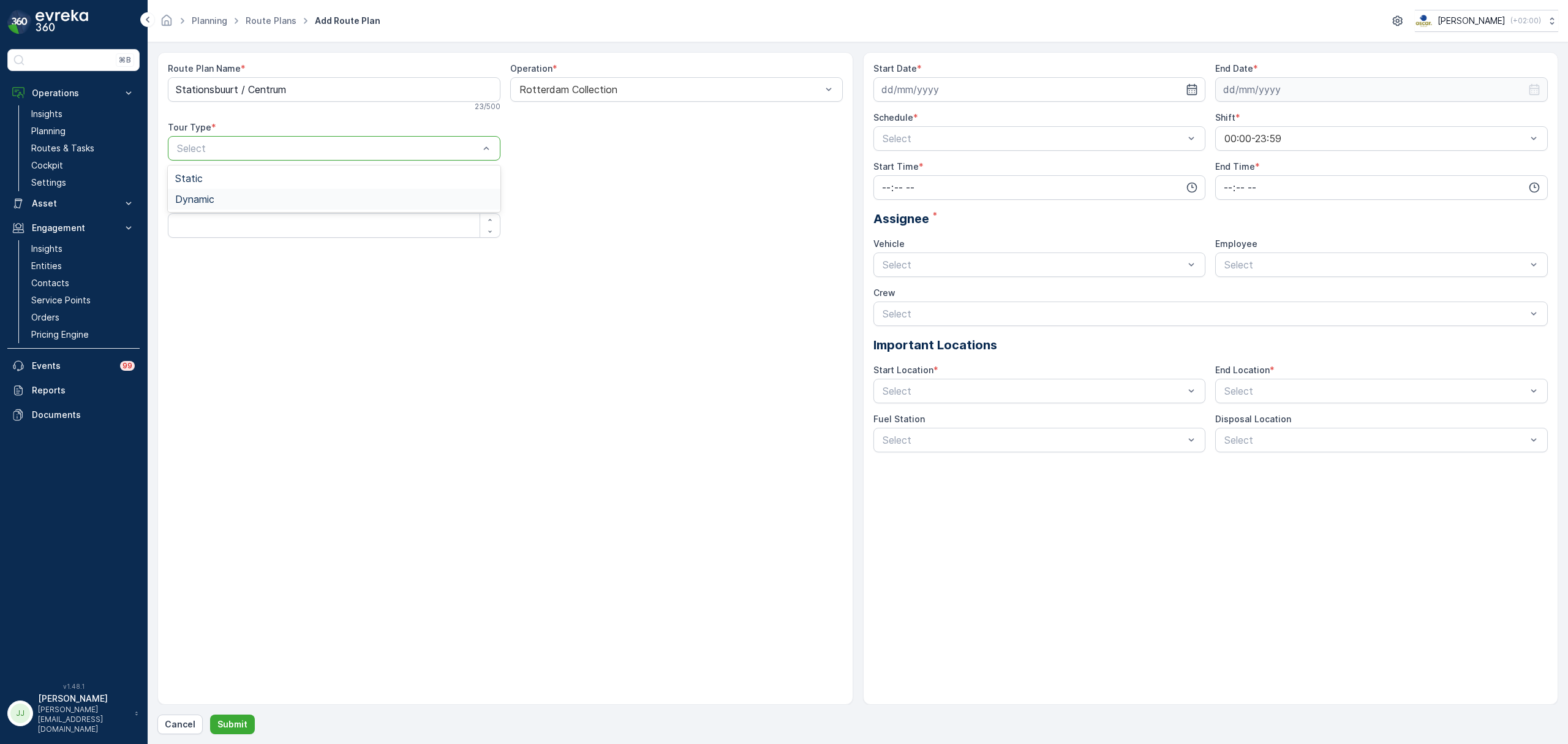
click at [250, 201] on div "Dynamic" at bounding box center [334, 199] width 318 height 11
click at [570, 153] on div at bounding box center [670, 149] width 305 height 11
drag, startPoint x: 537, startPoint y: 290, endPoint x: 375, endPoint y: 190, distance: 190.4
click at [537, 287] on div "Route Plan Name * Stationsbuurt / Centrum 23 / 500 Operation * Rotterdam Collec…" at bounding box center [505, 179] width 675 height 234
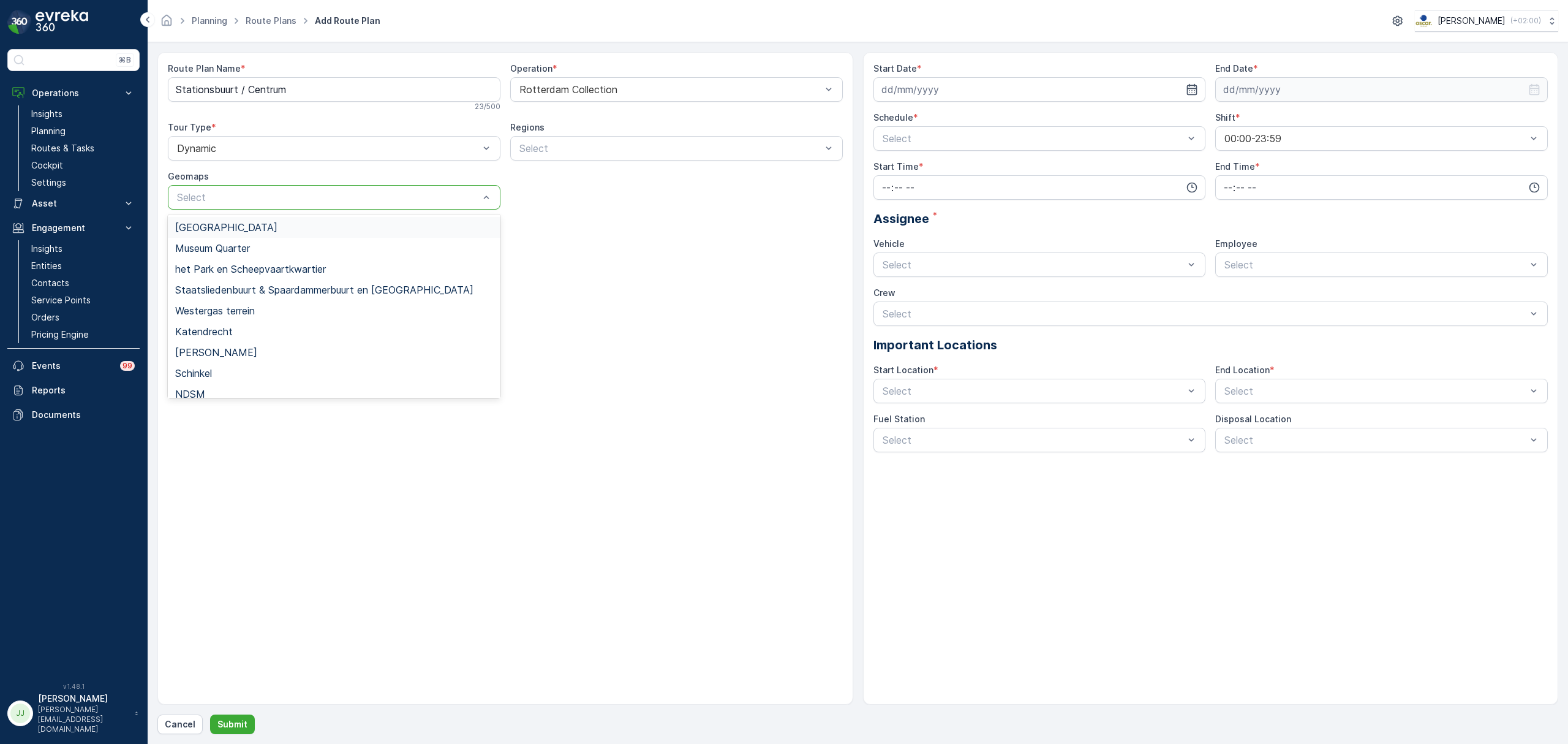
click at [320, 199] on div at bounding box center [328, 198] width 305 height 11
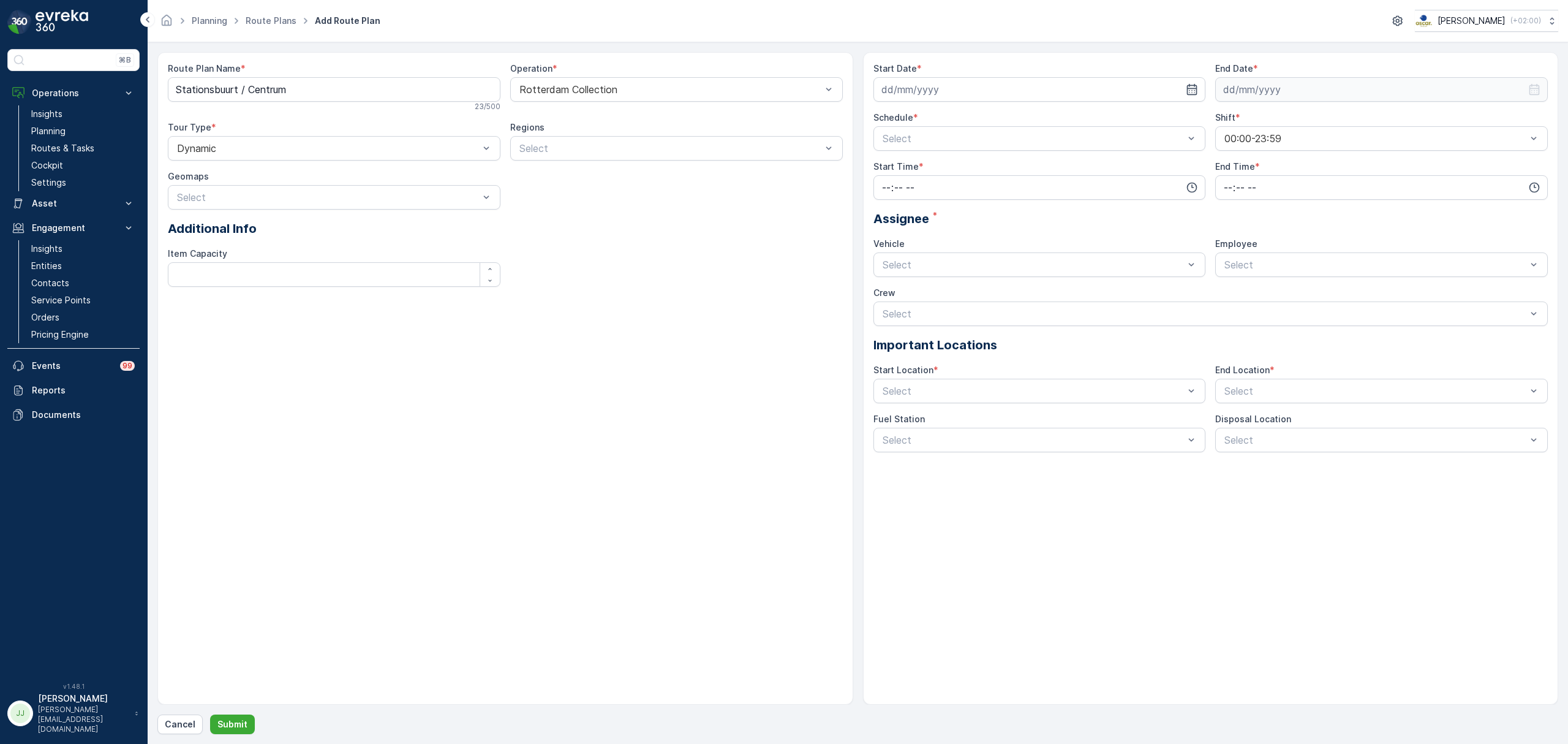
click at [756, 252] on div "Route Plan Name * Stationsbuurt / Centrum 23 / 500 Operation * Rotterdam Collec…" at bounding box center [505, 179] width 675 height 234
click at [1080, 86] on input at bounding box center [1040, 89] width 333 height 24
click at [907, 262] on div "25" at bounding box center [915, 265] width 20 height 20
type input "[DATE]"
click at [1278, 93] on input at bounding box center [1381, 89] width 333 height 24
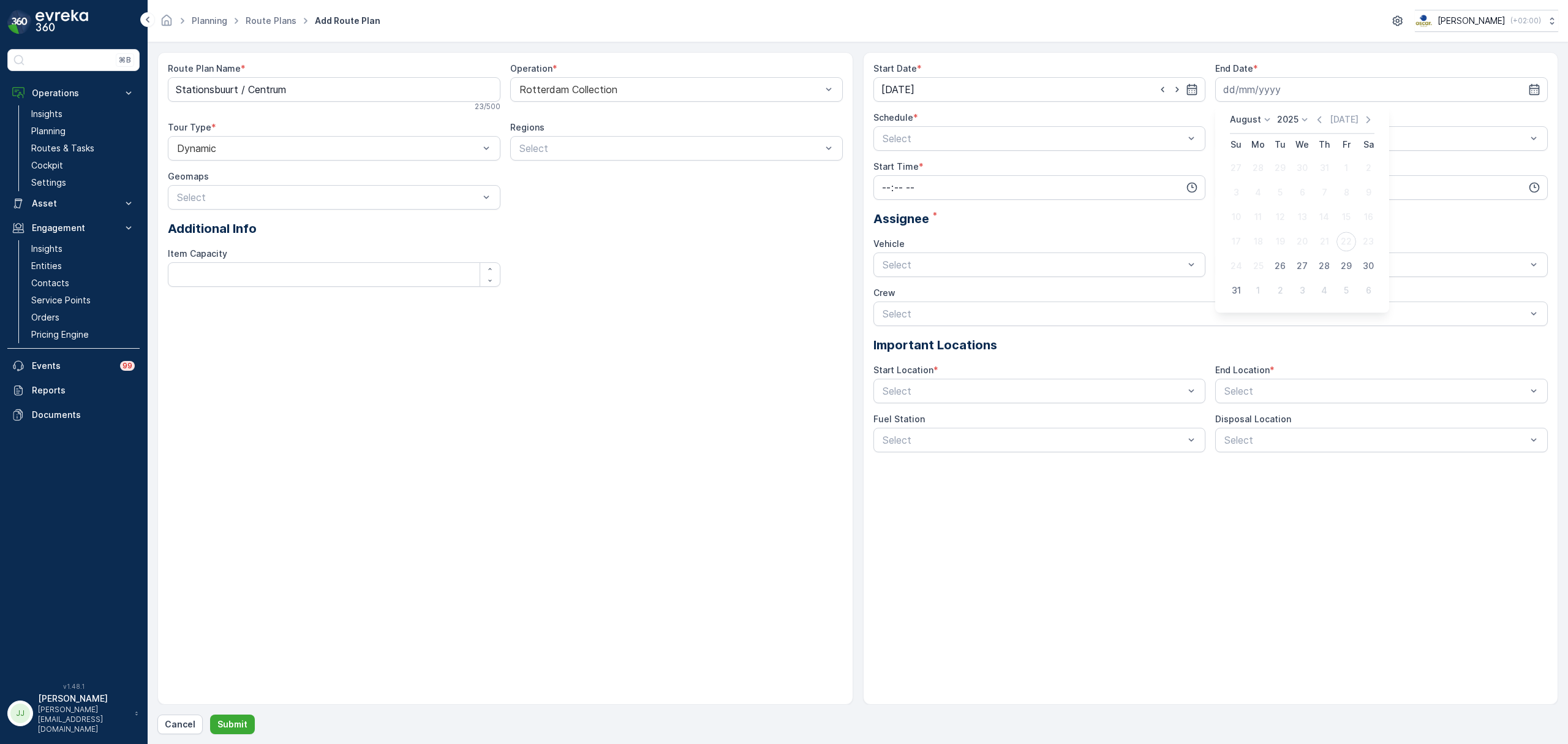
click at [1292, 124] on p "2025" at bounding box center [1287, 119] width 22 height 12
click at [1292, 233] on span "2030" at bounding box center [1294, 231] width 21 height 12
click at [1243, 127] on div "[DATE] [DATE]" at bounding box center [1302, 123] width 145 height 20
click at [1245, 124] on p "August" at bounding box center [1245, 119] width 31 height 12
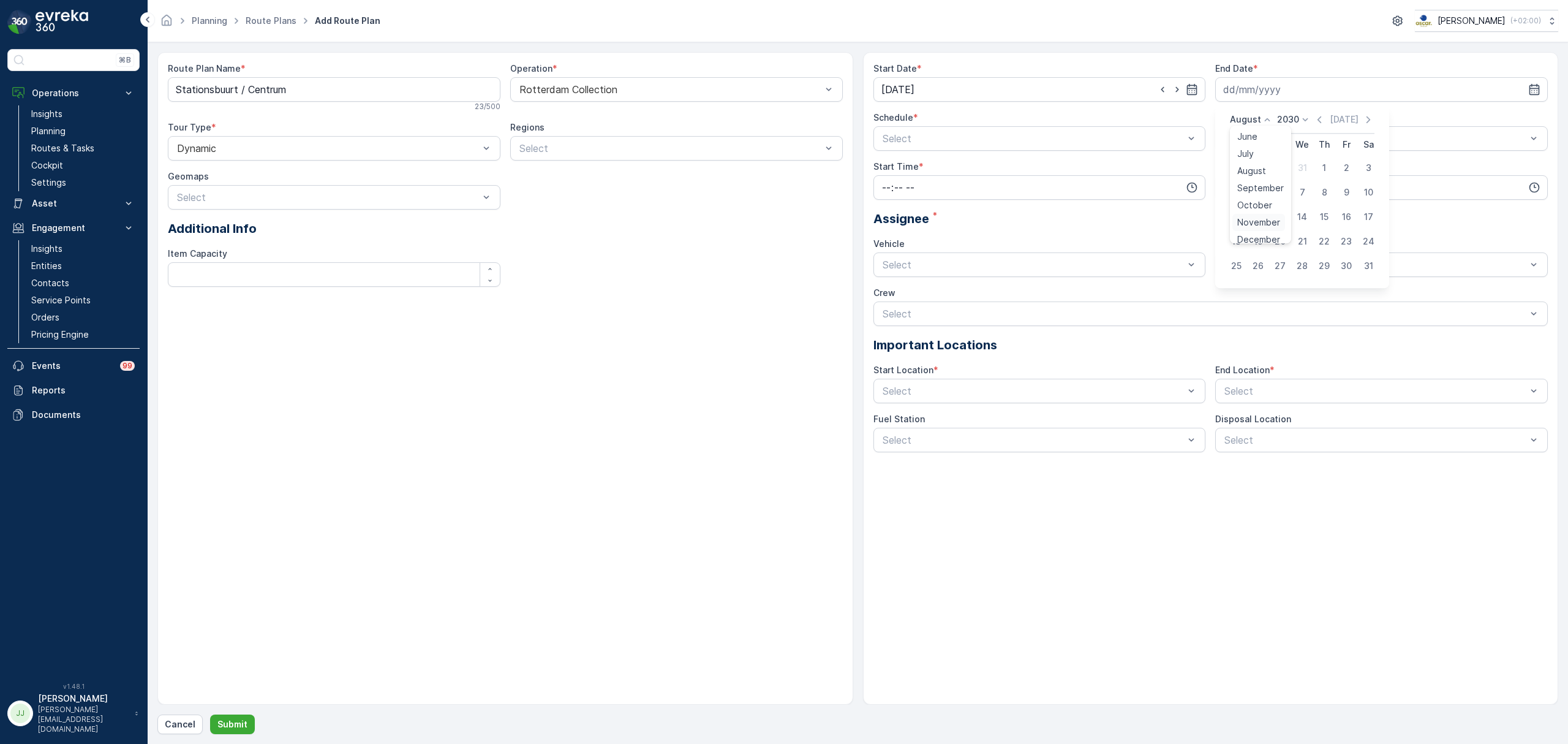
scroll to position [93, 0]
click at [1258, 198] on span "October" at bounding box center [1254, 198] width 35 height 12
click at [1262, 218] on div "14" at bounding box center [1258, 216] width 20 height 20
type input "[DATE]"
click at [1107, 190] on input "time" at bounding box center [1040, 187] width 333 height 24
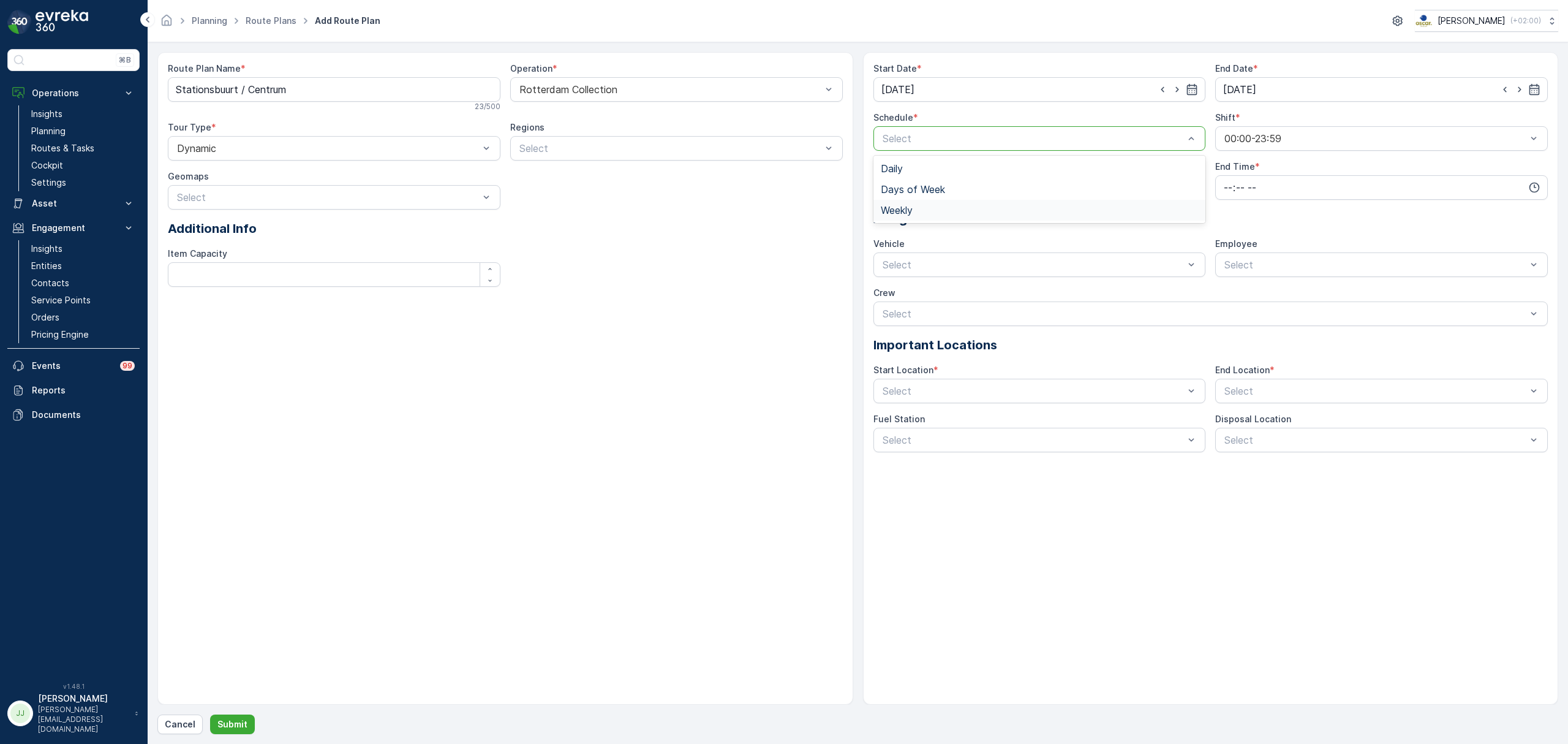
click at [911, 212] on span "Weekly" at bounding box center [897, 211] width 32 height 11
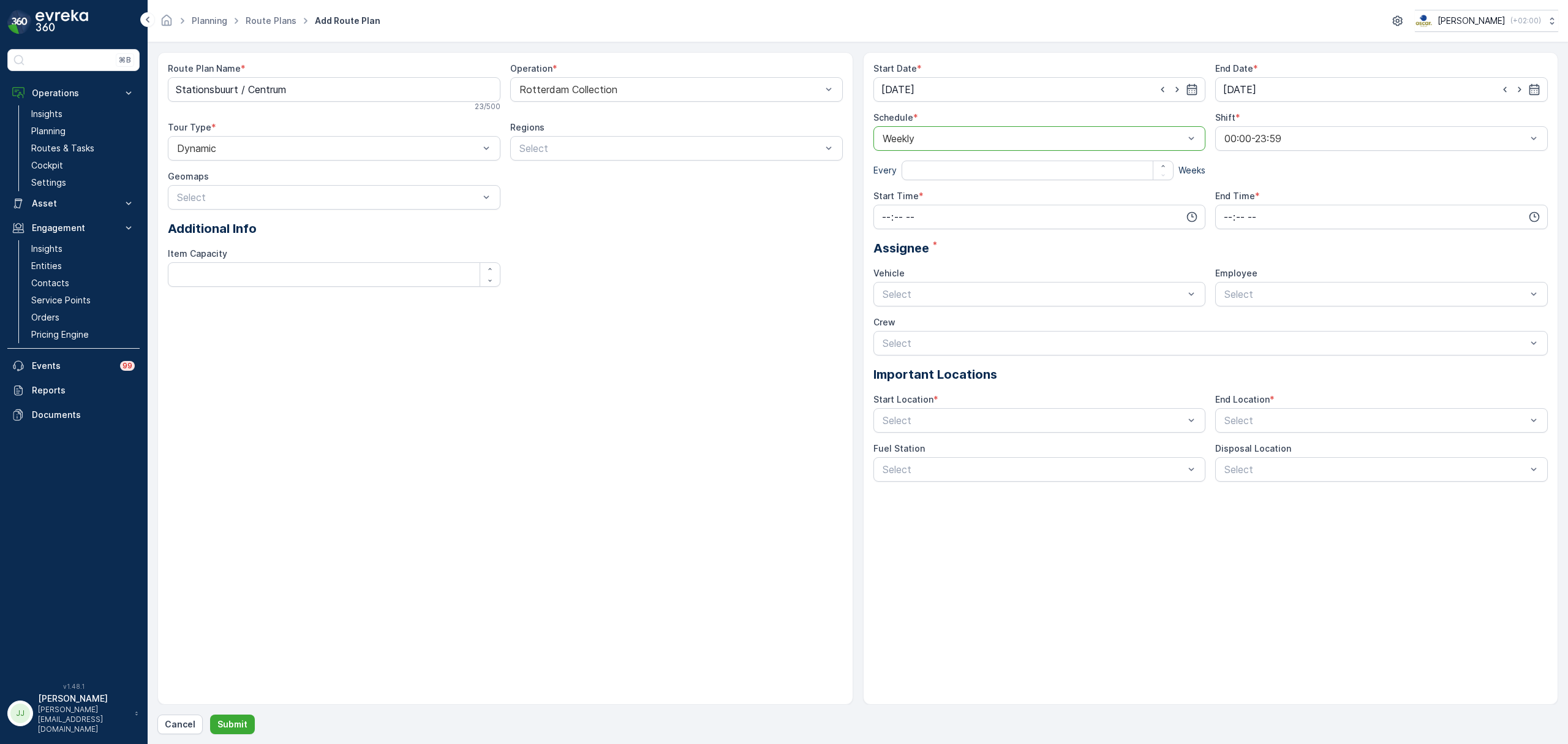
click at [929, 140] on div at bounding box center [1033, 138] width 305 height 11
click at [906, 172] on div "Daily" at bounding box center [1040, 168] width 318 height 11
click at [925, 144] on div at bounding box center [1033, 138] width 305 height 11
click at [926, 183] on span "Days of Week" at bounding box center [913, 189] width 64 height 11
click at [885, 167] on div at bounding box center [884, 161] width 21 height 21
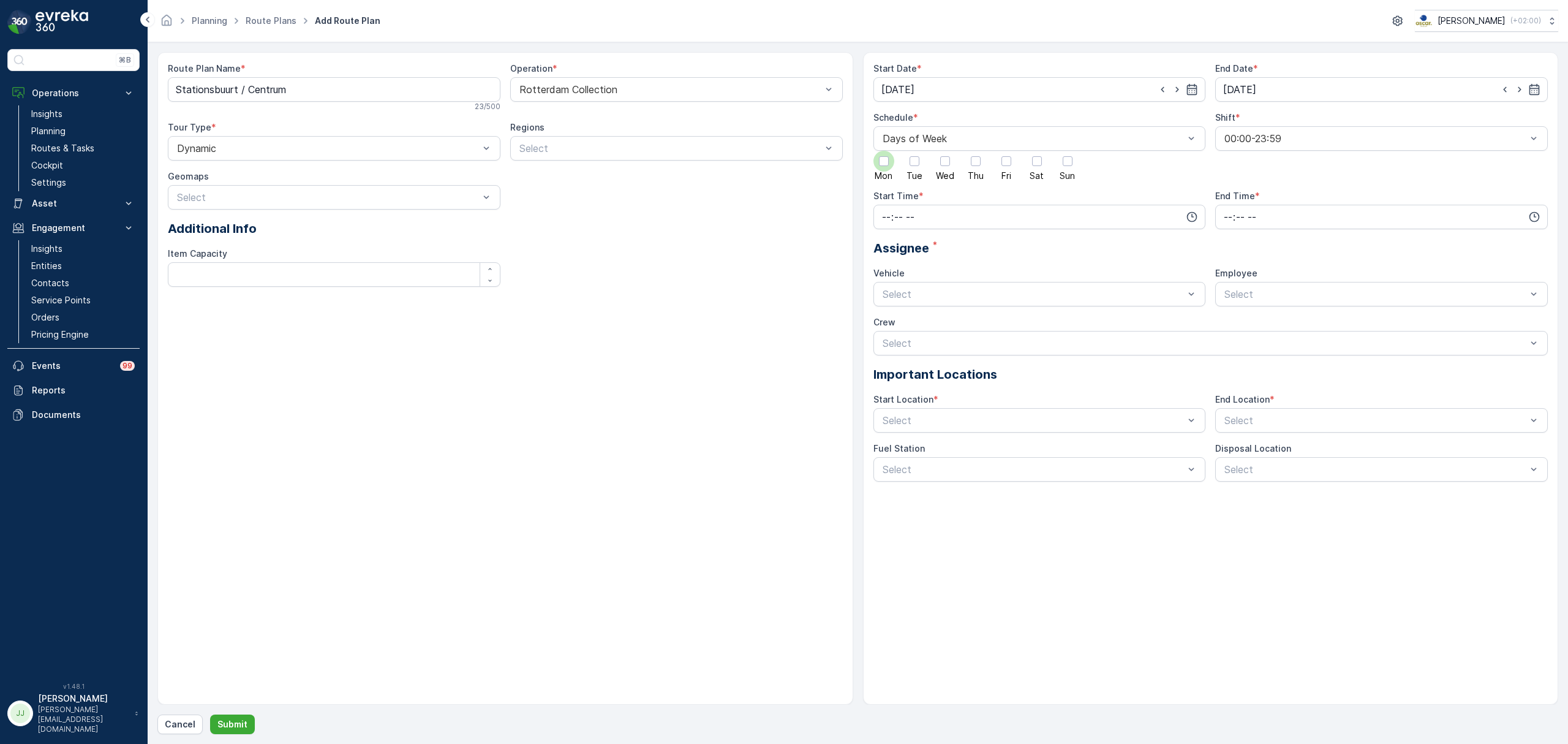
click at [884, 150] on input "Mon" at bounding box center [884, 150] width 0 height 0
click at [917, 166] on div at bounding box center [914, 161] width 9 height 9
click at [915, 150] on input "Tue" at bounding box center [915, 150] width 0 height 0
click at [942, 159] on div at bounding box center [945, 161] width 9 height 9
click at [945, 150] on input "Wed" at bounding box center [945, 150] width 0 height 0
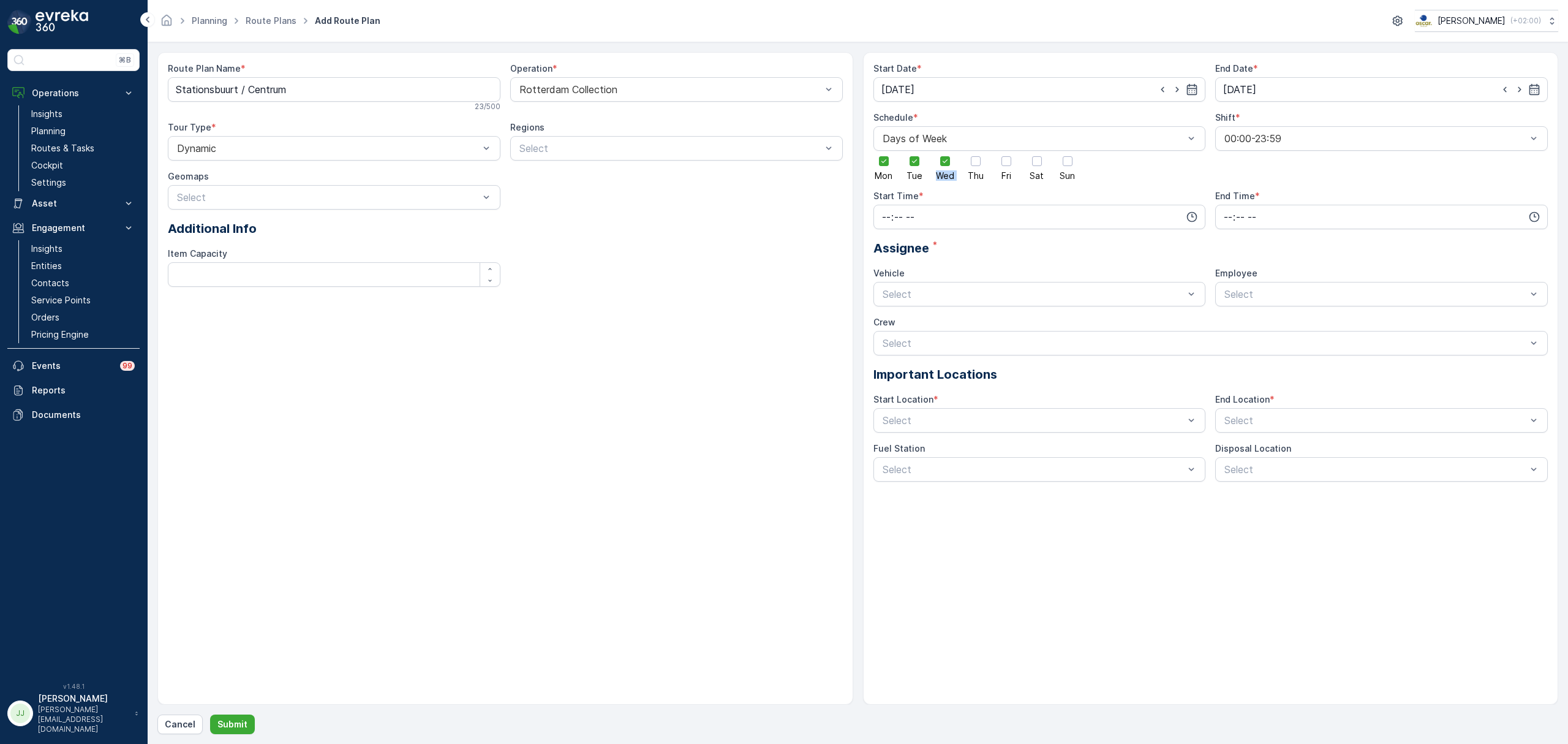
click at [960, 158] on div "Mon Tue Wed Thu Fri Sat Sun" at bounding box center [1040, 165] width 333 height 29
drag, startPoint x: 978, startPoint y: 157, endPoint x: 987, endPoint y: 157, distance: 9.0
click at [978, 157] on div at bounding box center [975, 161] width 9 height 9
click at [976, 150] on input "Thu" at bounding box center [976, 150] width 0 height 0
click at [997, 157] on div at bounding box center [1006, 161] width 21 height 21
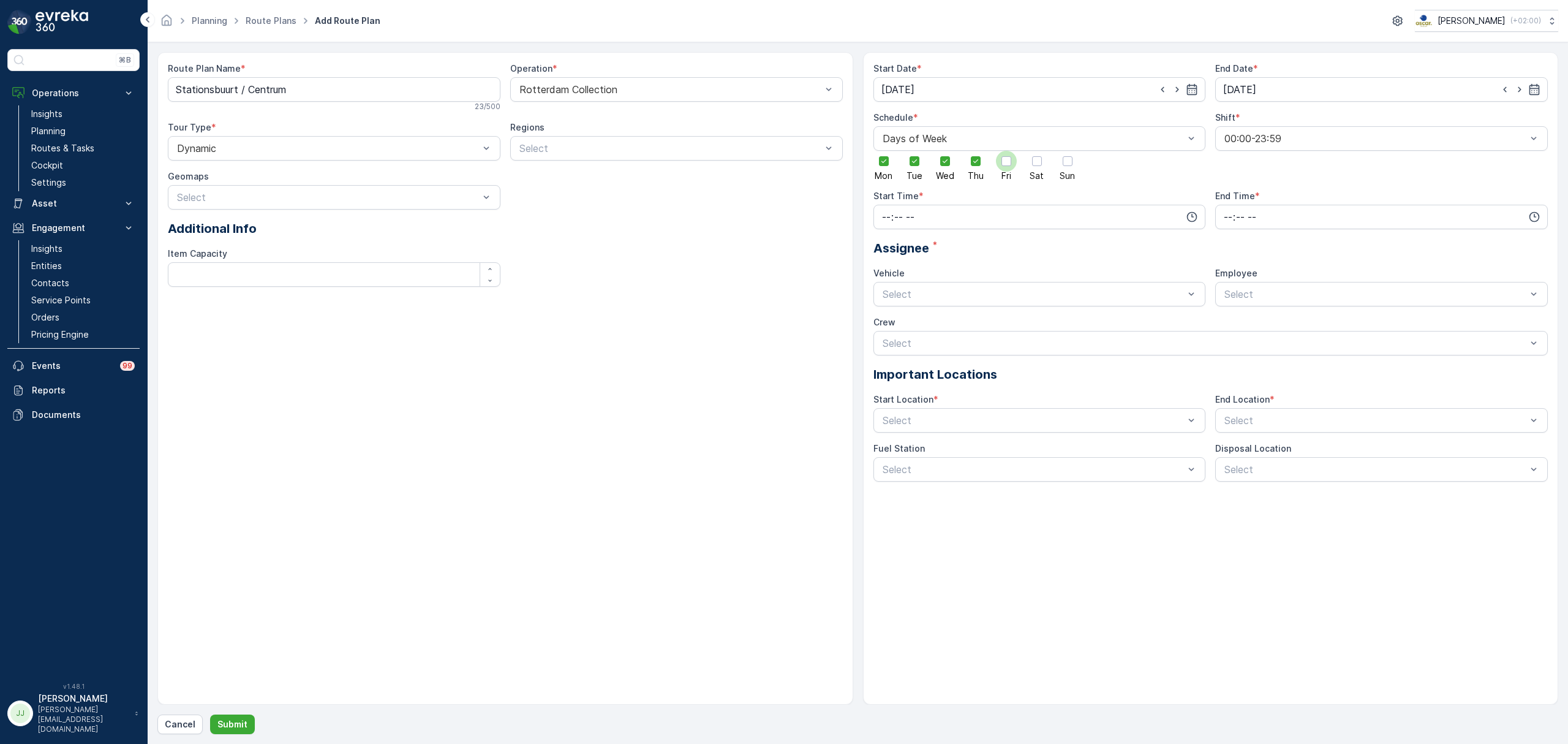
click at [1006, 150] on input "Fri" at bounding box center [1006, 150] width 0 height 0
click at [1255, 140] on div at bounding box center [1375, 138] width 305 height 11
click at [1257, 174] on span "00:00-23:59" at bounding box center [1250, 168] width 57 height 11
click at [946, 221] on input "time" at bounding box center [1040, 217] width 333 height 24
click at [883, 328] on span "05" at bounding box center [886, 325] width 11 height 12
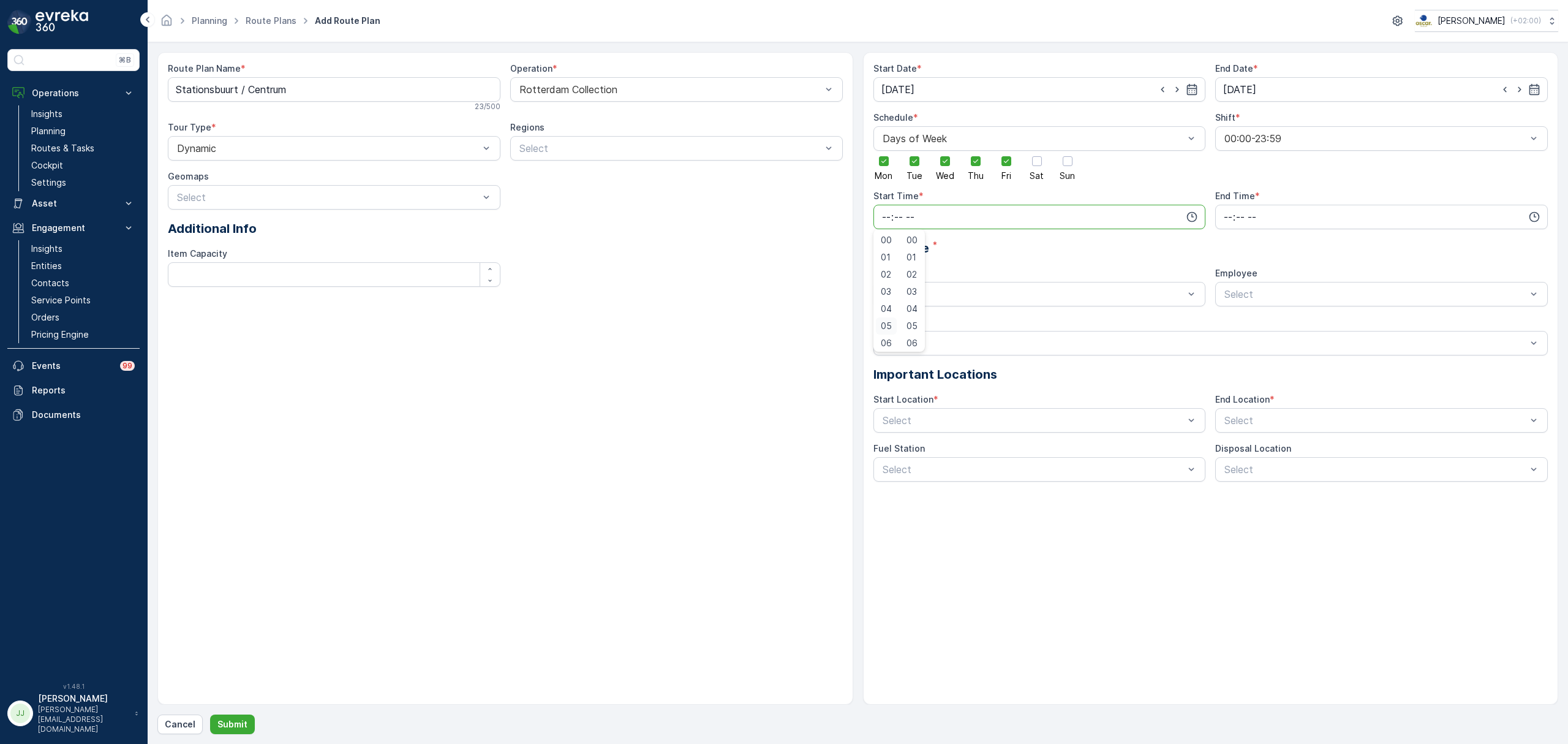
type input "05:00"
click at [1311, 214] on input "time" at bounding box center [1381, 217] width 333 height 24
click at [1225, 289] on span "17" at bounding box center [1227, 286] width 9 height 12
click at [1145, 261] on div "Start Date * [DATE] End Date * [DATE] Schedule * Days of Week Mon Tue Wed Thu F…" at bounding box center [1211, 272] width 675 height 419
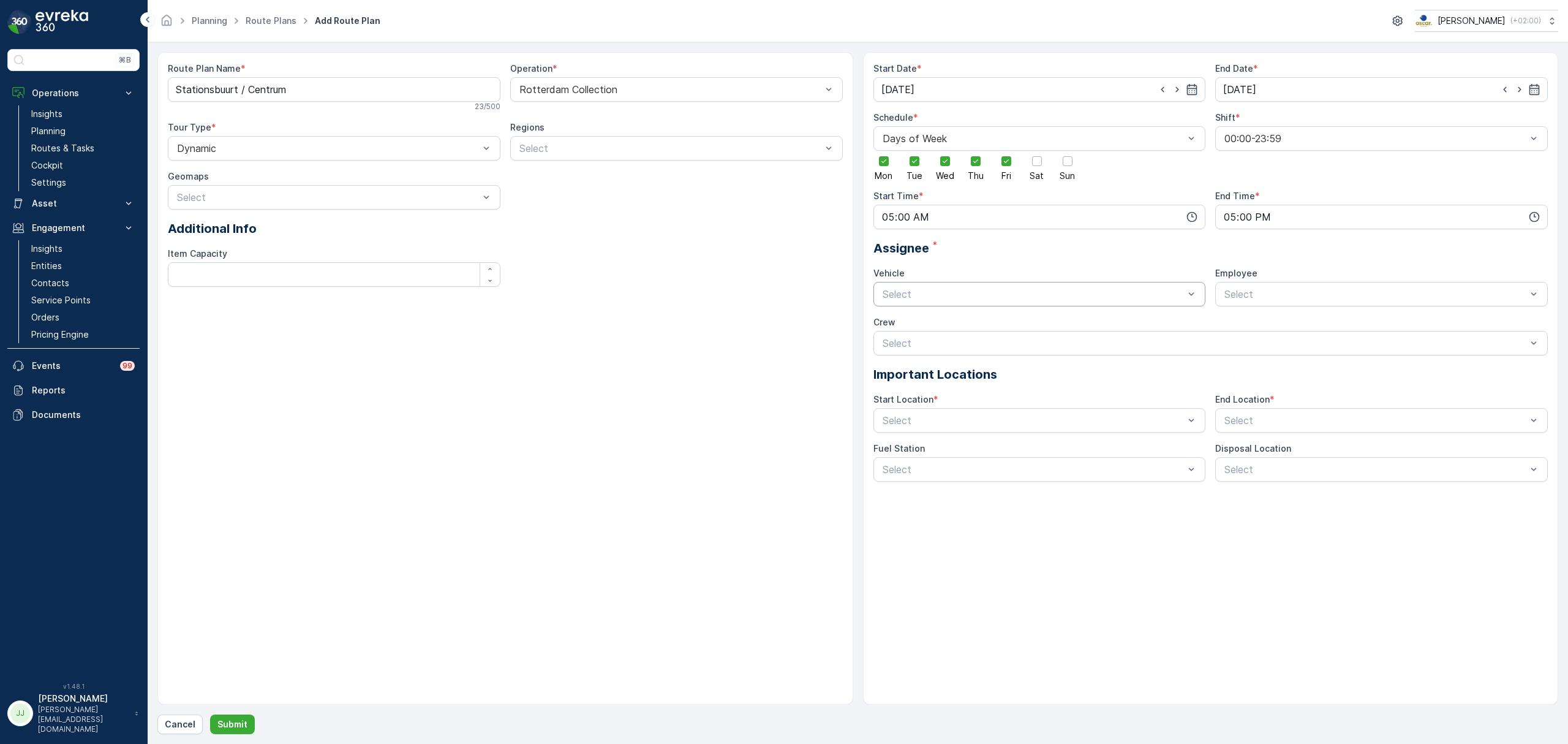
click at [1034, 299] on div at bounding box center [1033, 294] width 305 height 11
click at [1000, 327] on div "[GEOGRAPHIC_DATA]" at bounding box center [1040, 325] width 318 height 11
click at [1242, 221] on input "17:00" at bounding box center [1381, 217] width 333 height 24
click at [1231, 307] on span "18" at bounding box center [1227, 304] width 9 height 12
type input "18:00"
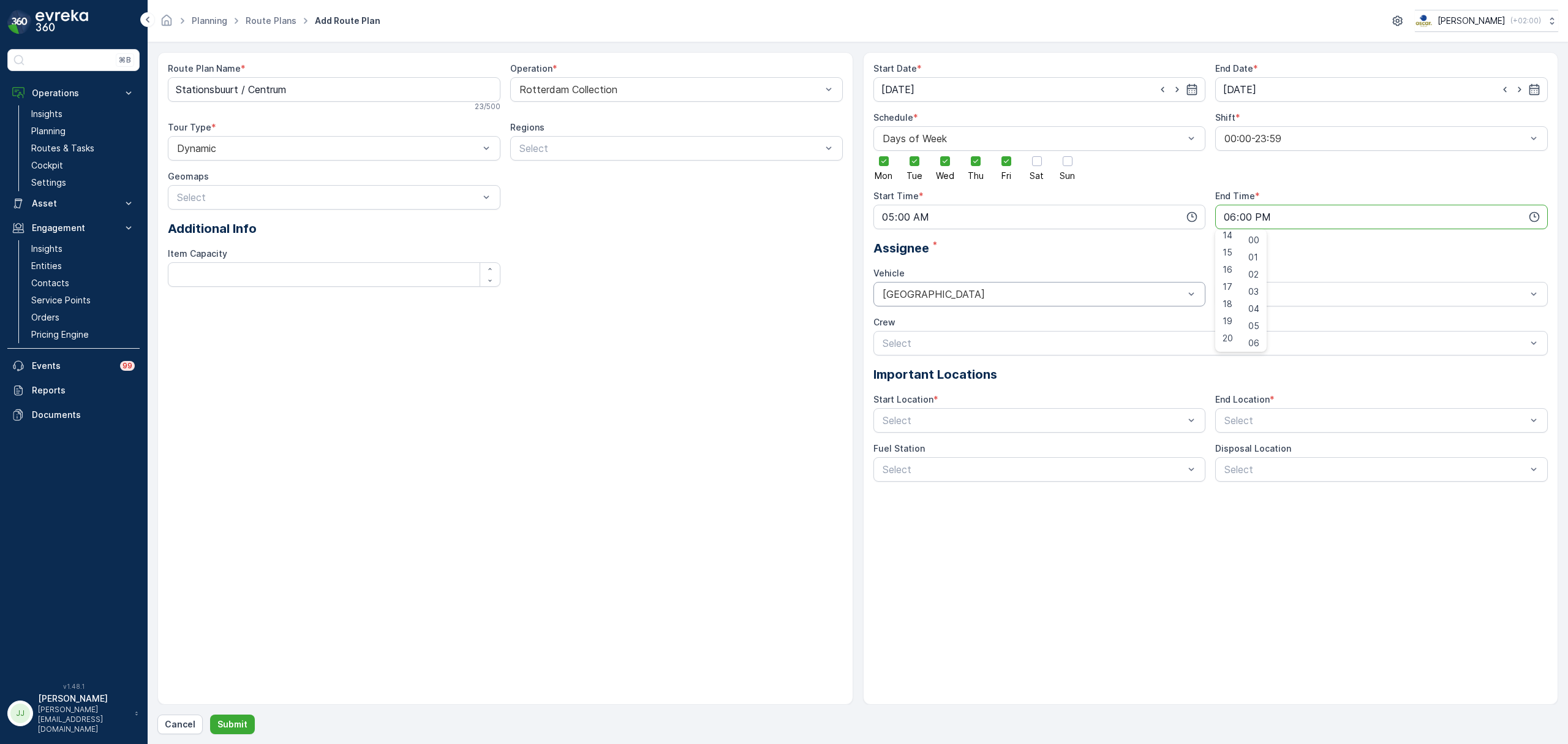
click at [1108, 288] on div "[GEOGRAPHIC_DATA]" at bounding box center [1040, 294] width 333 height 24
click at [1241, 293] on div at bounding box center [1375, 294] width 305 height 11
click at [1046, 252] on div "Assignee *" at bounding box center [1211, 248] width 675 height 19
click at [74, 182] on link "Settings" at bounding box center [83, 182] width 114 height 17
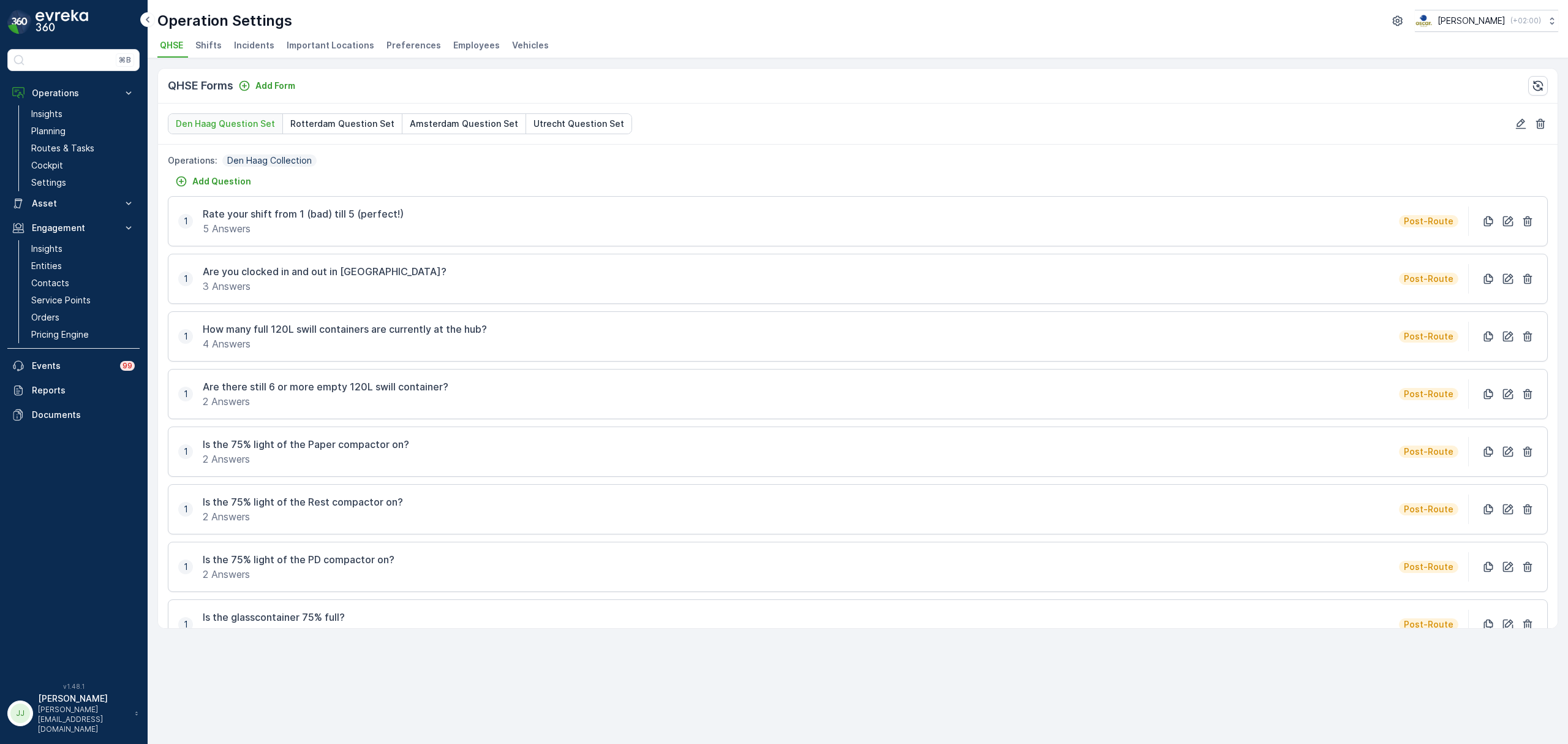
click at [353, 50] on span "Important Locations" at bounding box center [330, 45] width 87 height 12
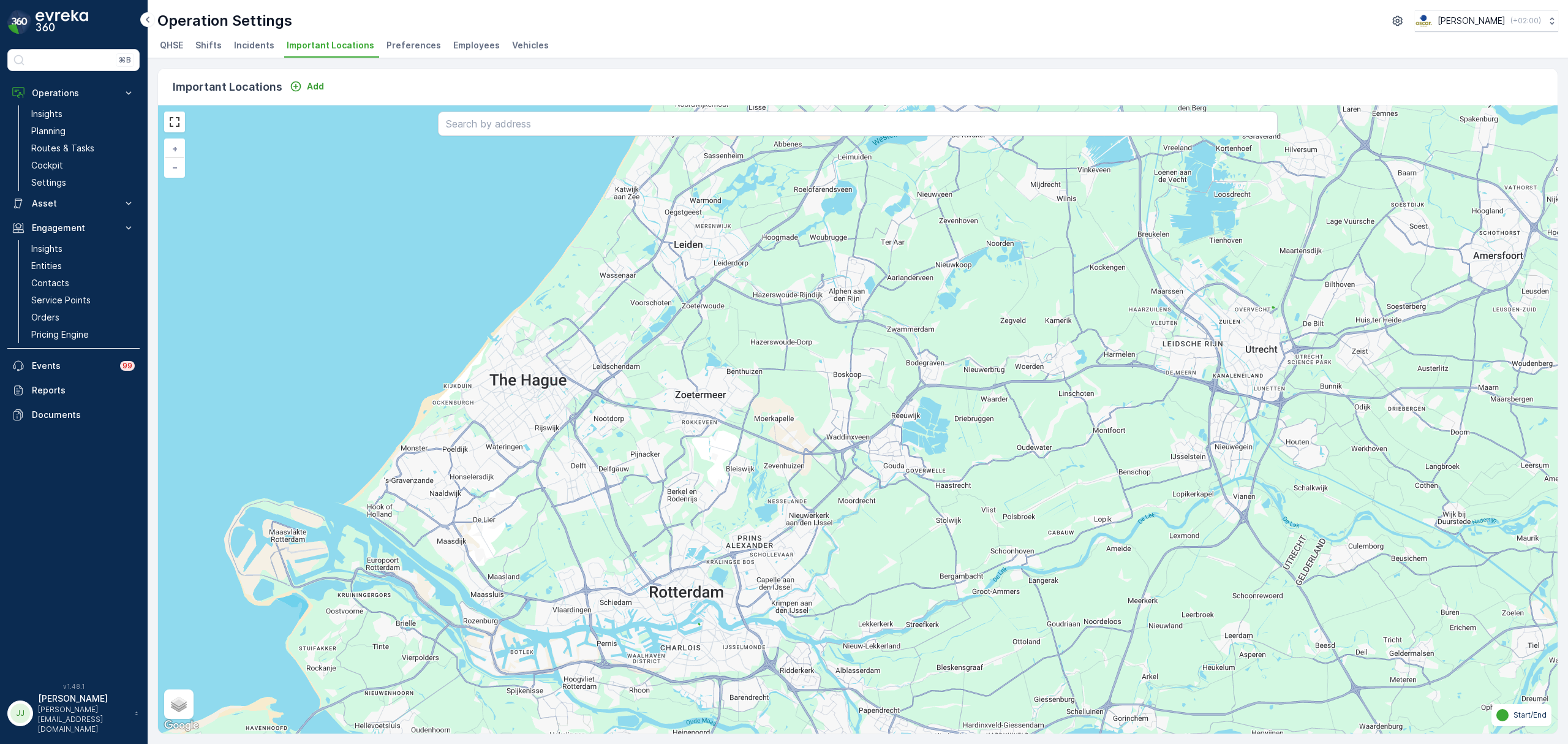
drag, startPoint x: 618, startPoint y: 540, endPoint x: 635, endPoint y: 452, distance: 89.6
click at [635, 452] on div "+ − Satellite Roadmap Terrain Hybrid Leaflet Keyboard shortcuts Map Data Map da…" at bounding box center [857, 419] width 1399 height 628
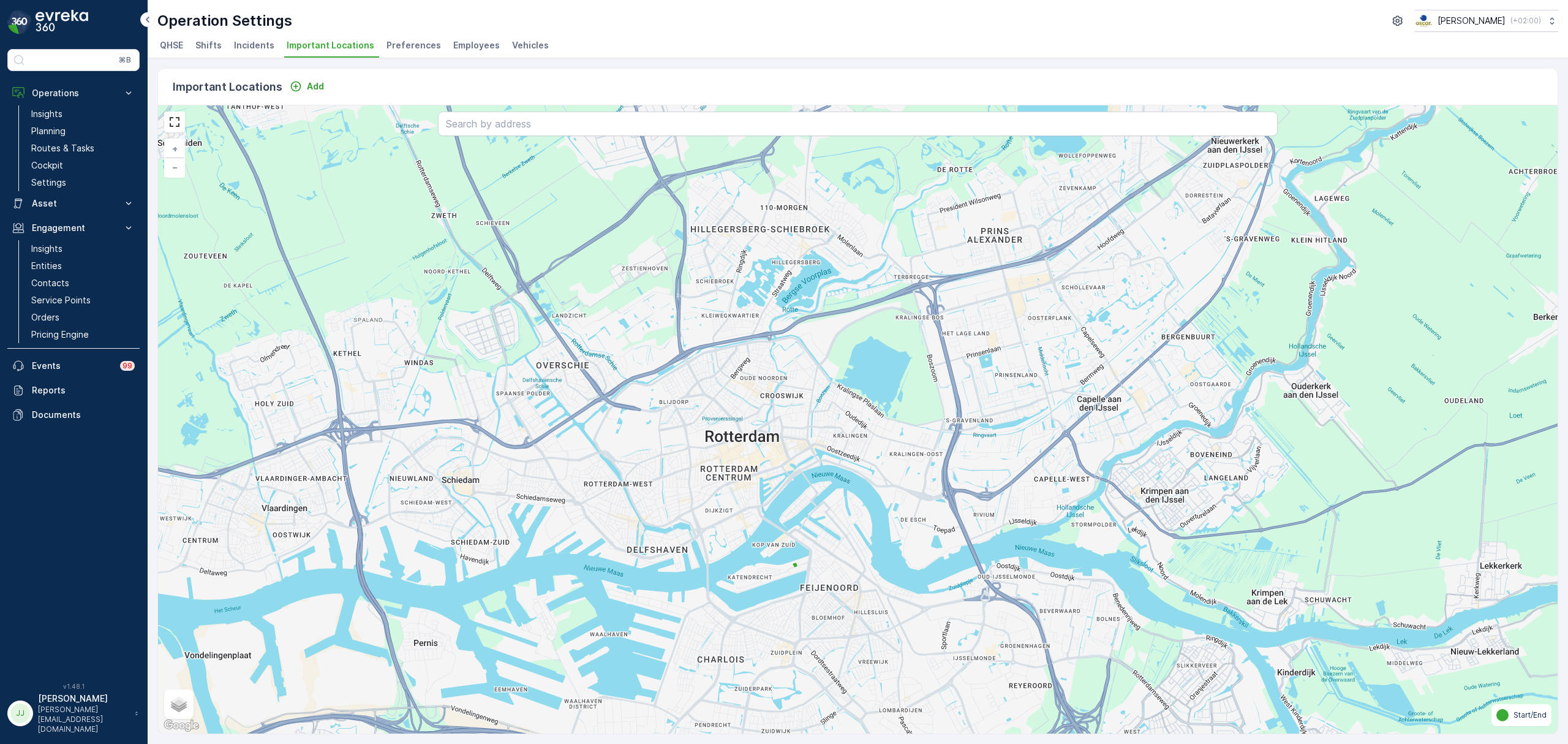
click at [793, 567] on div "+ − Satellite Roadmap Terrain Hybrid Leaflet Keyboard shortcuts Map Data Map da…" at bounding box center [857, 419] width 1399 height 628
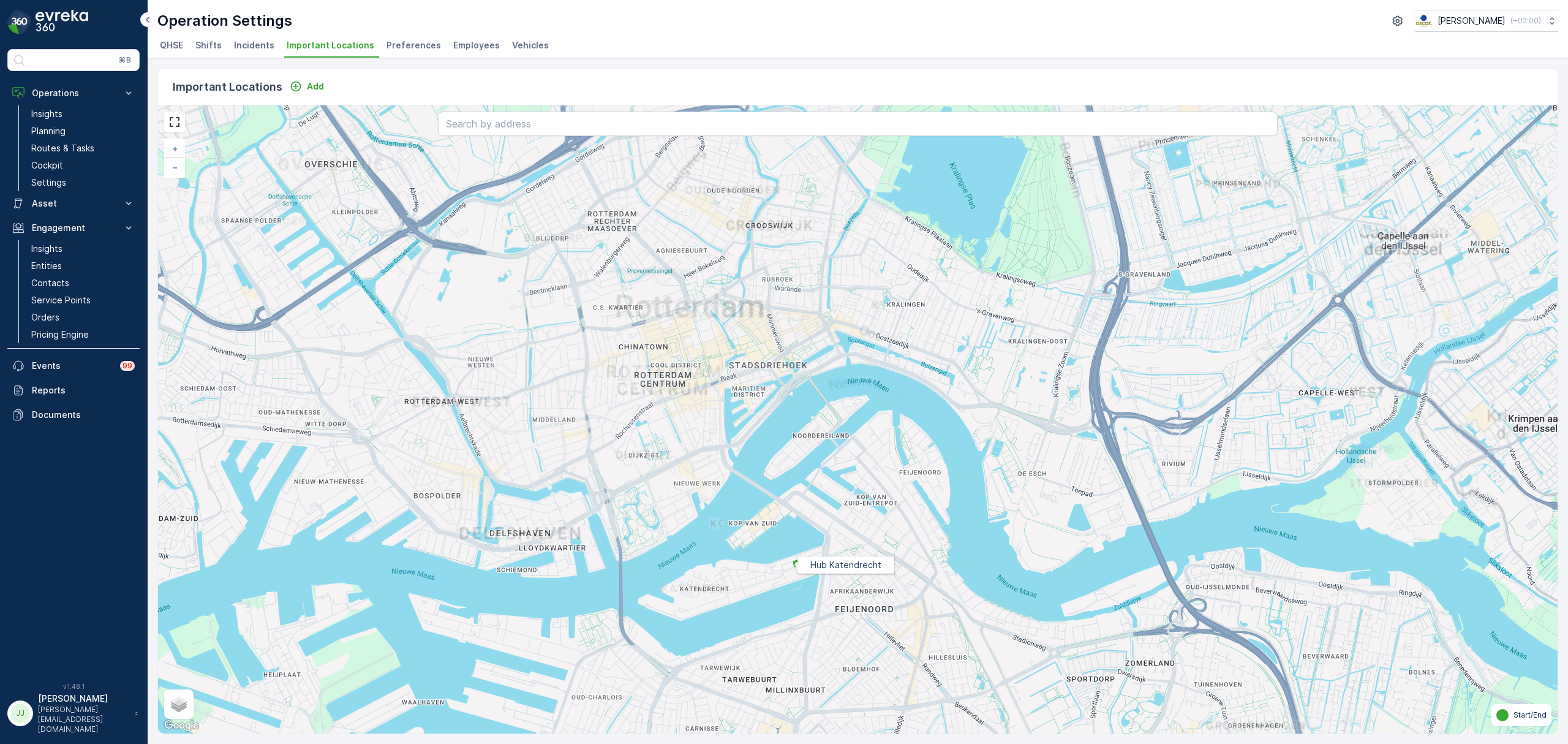
click at [794, 566] on icon at bounding box center [795, 563] width 5 height 6
click at [865, 502] on icon "button" at bounding box center [863, 502] width 10 height 10
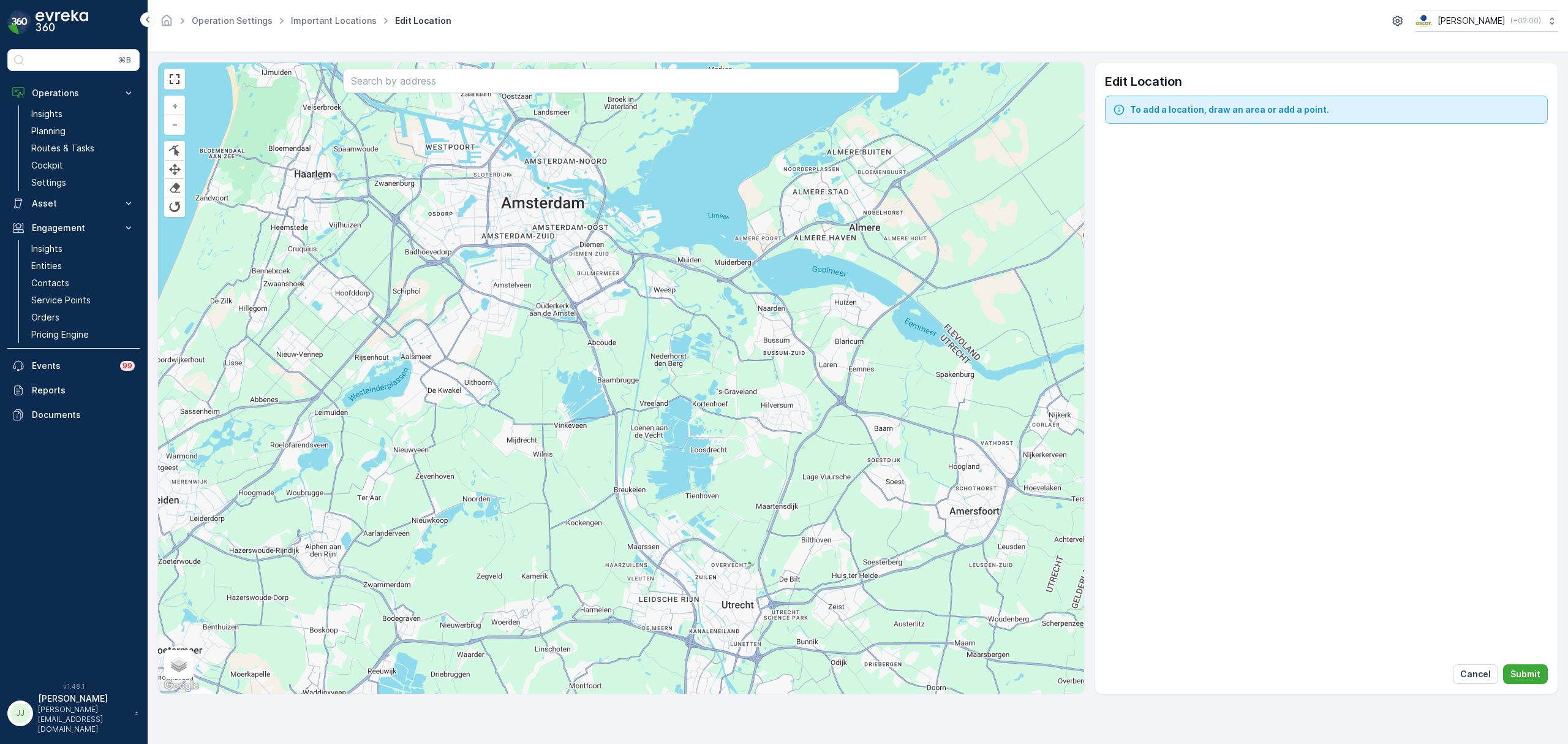
drag, startPoint x: 662, startPoint y: 321, endPoint x: 782, endPoint y: 101, distance: 250.6
click at [788, 37] on div "Operation Settings Important Locations Edit Location Oscar Circulair ( +02:00 )…" at bounding box center [857, 372] width 1420 height 744
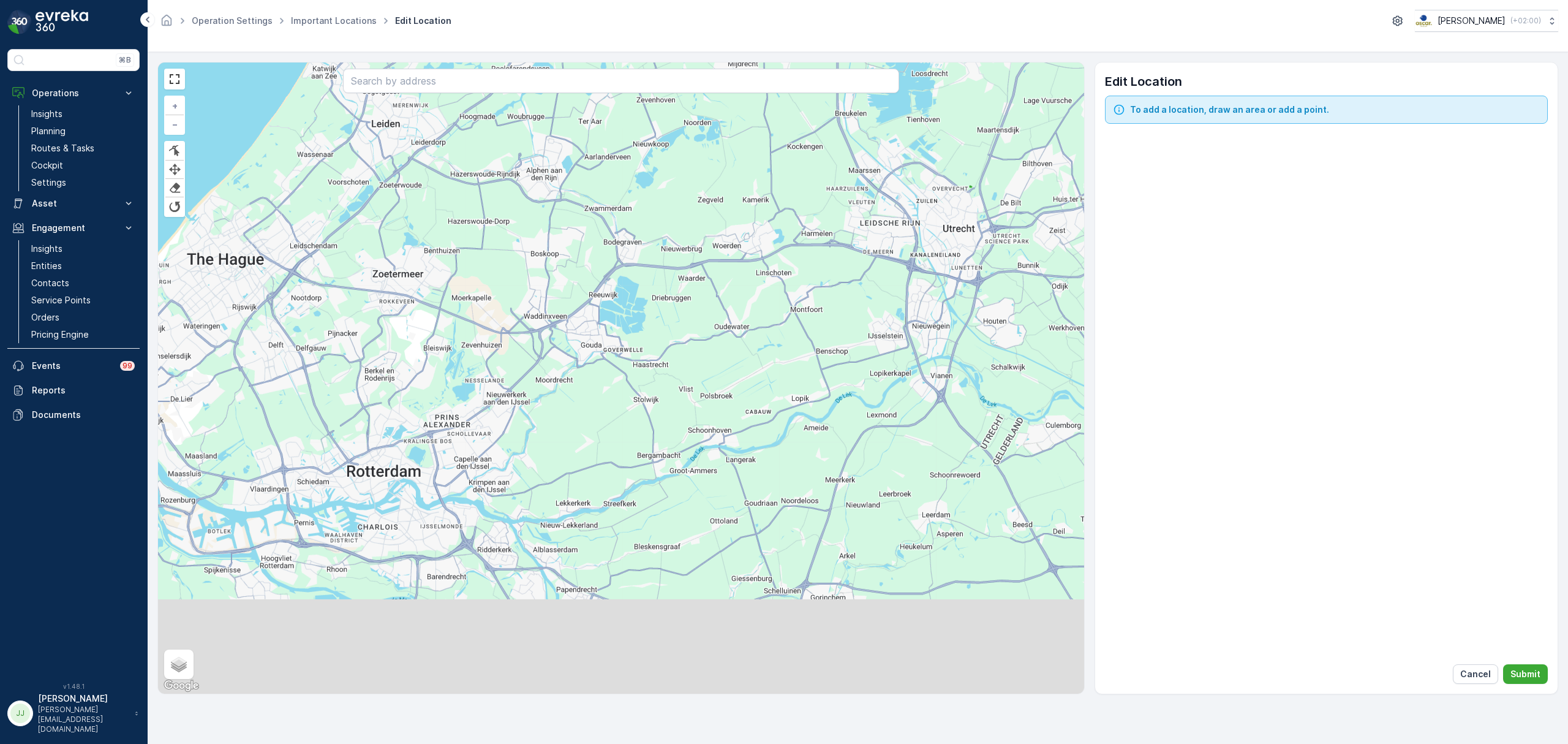
drag, startPoint x: 662, startPoint y: 499, endPoint x: 826, endPoint y: 332, distance: 234.1
click at [838, 319] on div "+ − Finish Finish Finish Finish Satellite Roadmap Terrain Hybrid Leaflet Keyboa…" at bounding box center [620, 377] width 926 height 631
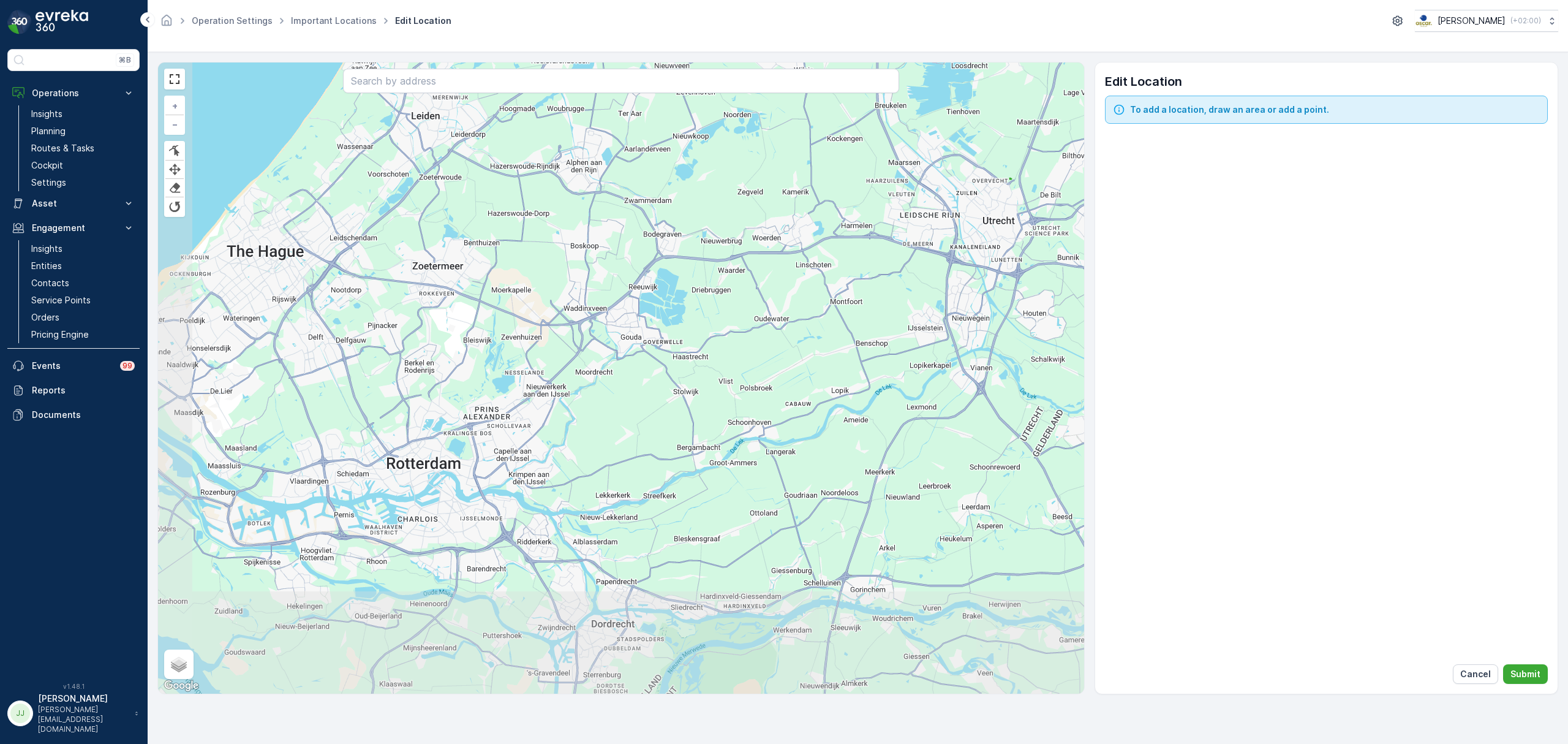
drag, startPoint x: 720, startPoint y: 351, endPoint x: 792, endPoint y: 297, distance: 90.0
click at [792, 297] on div "+ − Finish Finish Finish Finish Satellite Roadmap Terrain Hybrid Leaflet Keyboa…" at bounding box center [620, 377] width 926 height 631
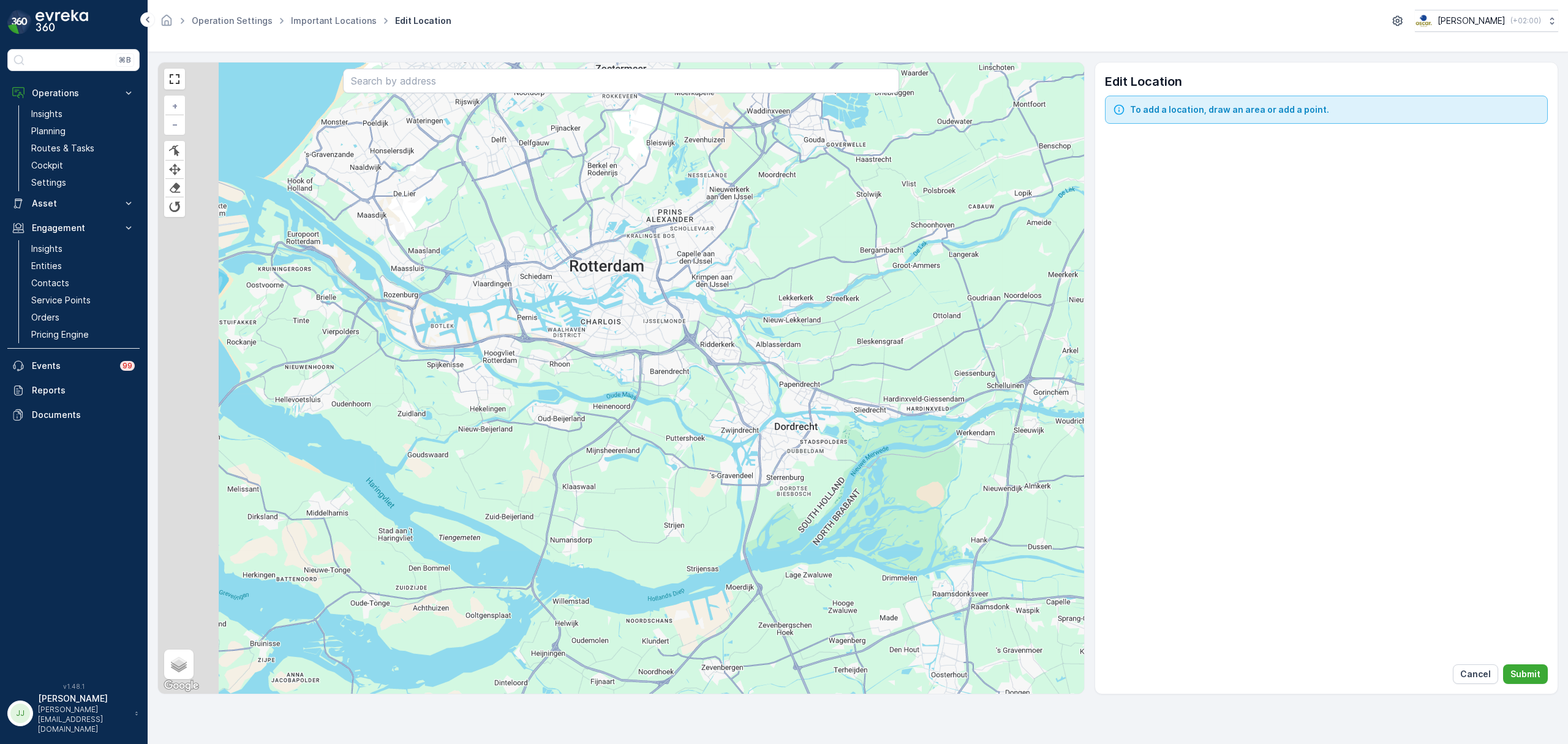
drag, startPoint x: 627, startPoint y: 483, endPoint x: 748, endPoint y: 383, distance: 157.0
click at [755, 346] on div "+ − Finish Finish Finish Finish Satellite Roadmap Terrain Hybrid Leaflet Keyboa…" at bounding box center [620, 377] width 926 height 631
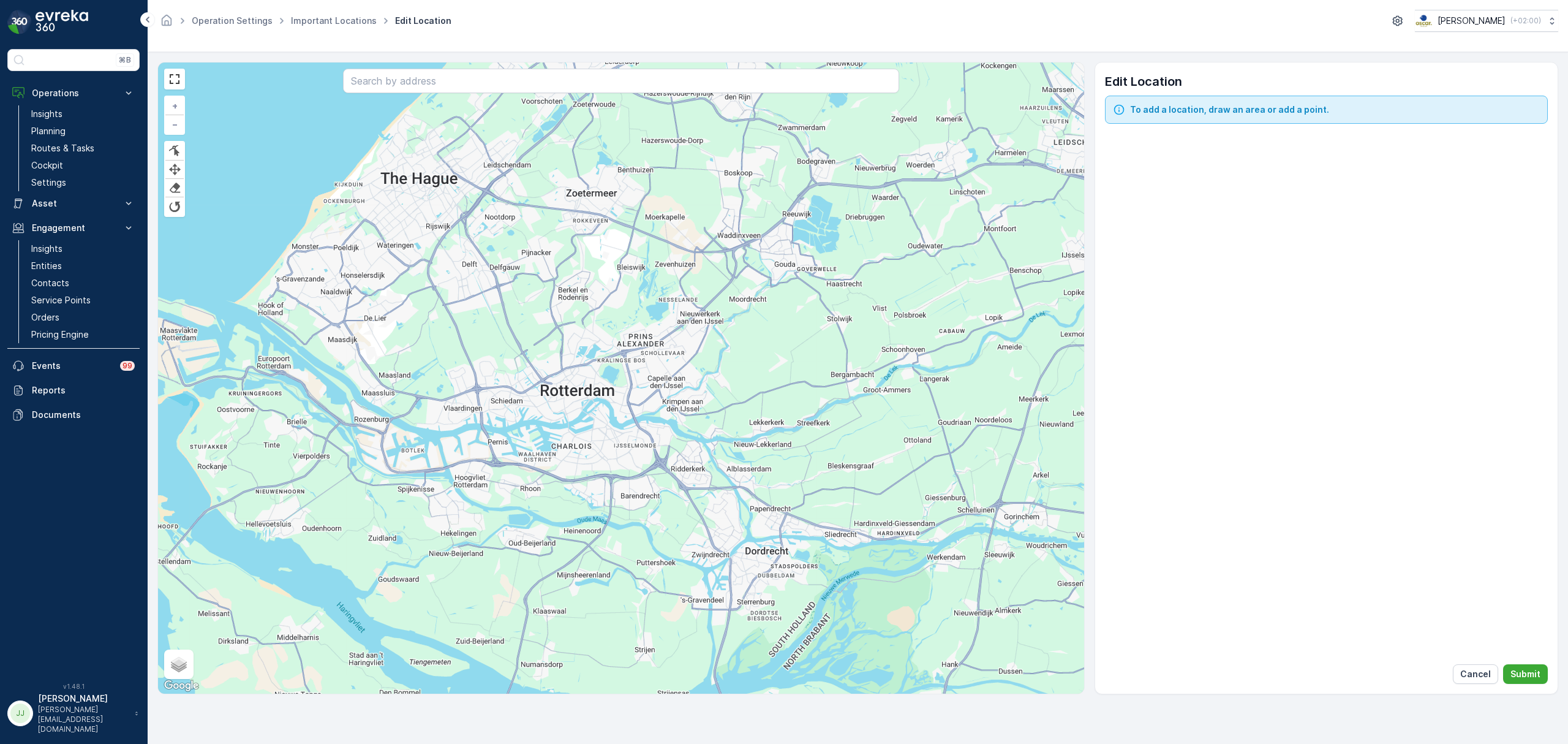
drag, startPoint x: 720, startPoint y: 449, endPoint x: 656, endPoint y: 584, distance: 149.4
click at [656, 584] on div "+ − Finish Finish Finish Finish Satellite Roadmap Terrain Hybrid Leaflet Keyboa…" at bounding box center [620, 377] width 926 height 631
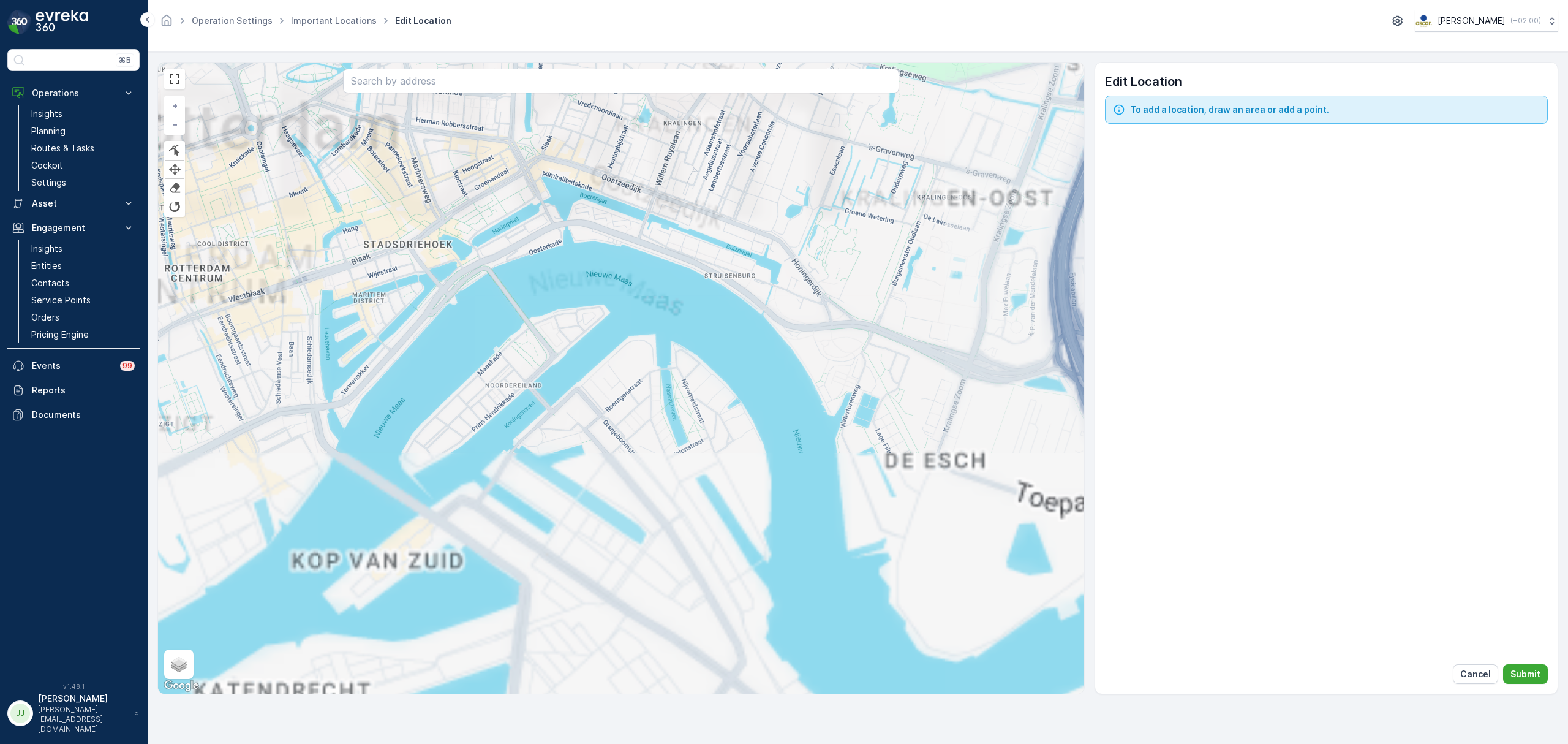
drag, startPoint x: 575, startPoint y: 228, endPoint x: 573, endPoint y: 221, distance: 7.3
click at [573, 214] on div "+ − Finish Finish Finish Finish Satellite Roadmap Terrain Hybrid Leaflet Keyboa…" at bounding box center [620, 377] width 926 height 631
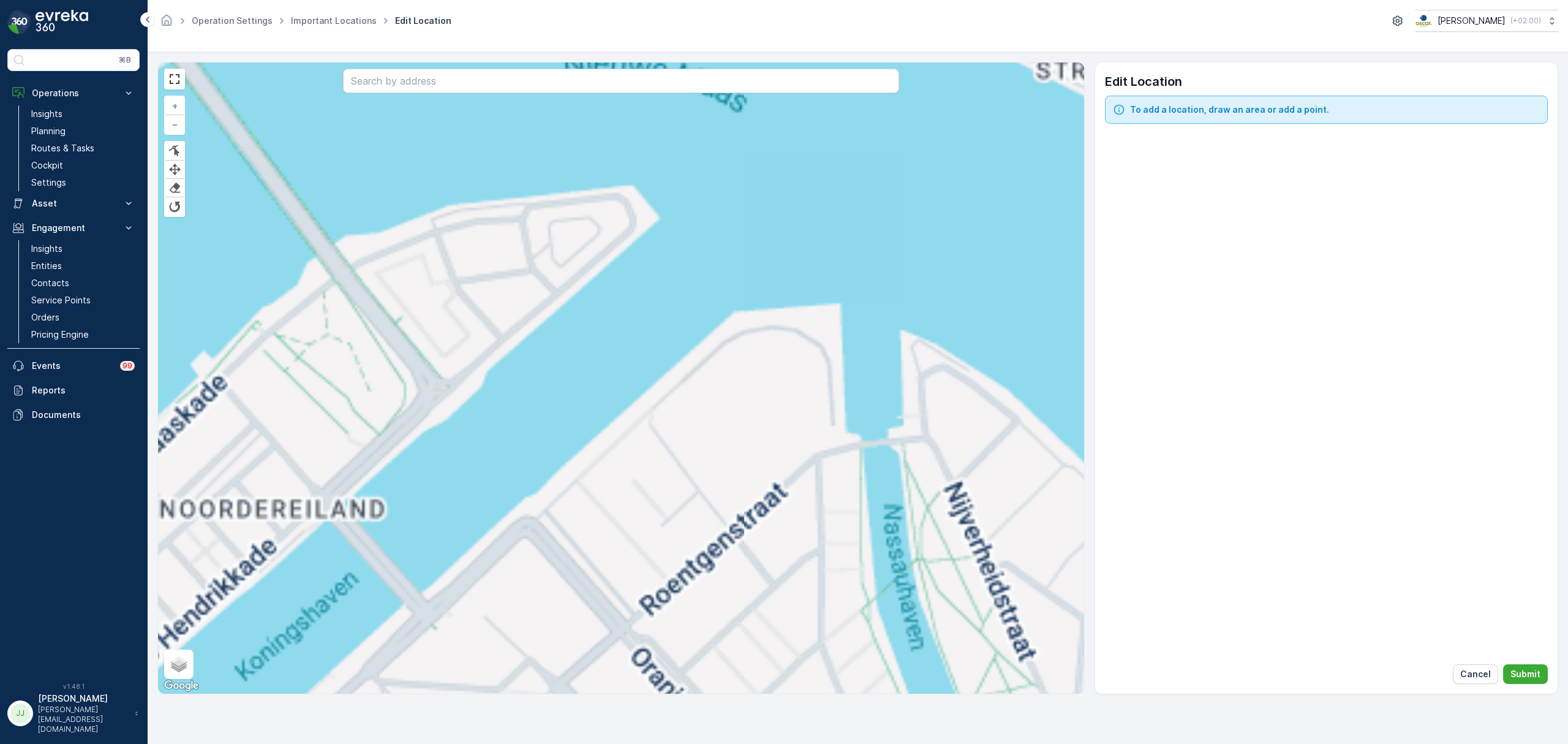
drag, startPoint x: 796, startPoint y: 447, endPoint x: 660, endPoint y: 367, distance: 157.8
click at [660, 367] on div "+ − Finish Finish Finish Finish Satellite Roadmap Terrain Hybrid Leaflet Keyboa…" at bounding box center [620, 377] width 926 height 631
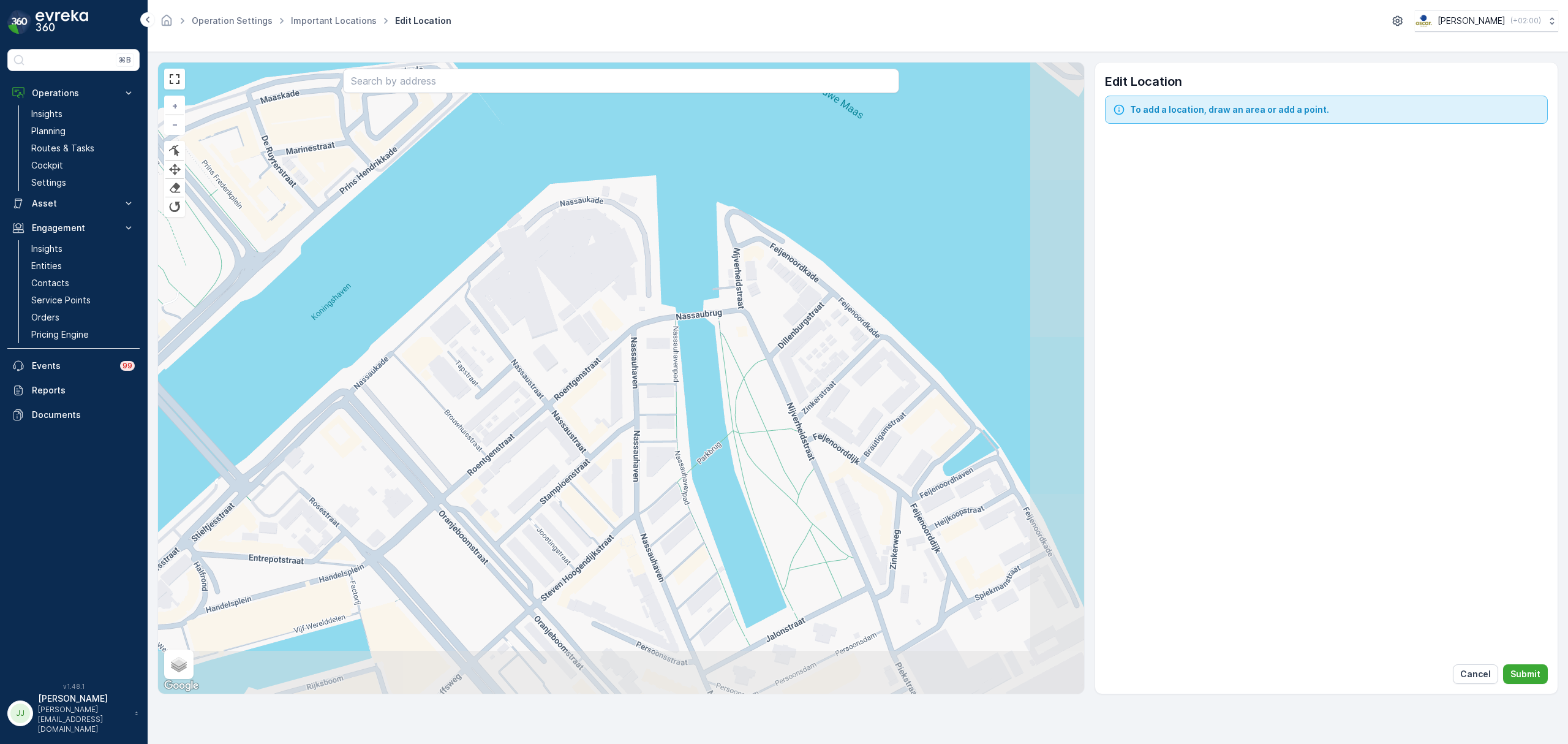
click at [539, 369] on div "+ − Finish Finish Finish Finish Satellite Roadmap Terrain Hybrid Leaflet Keyboa…" at bounding box center [620, 377] width 926 height 631
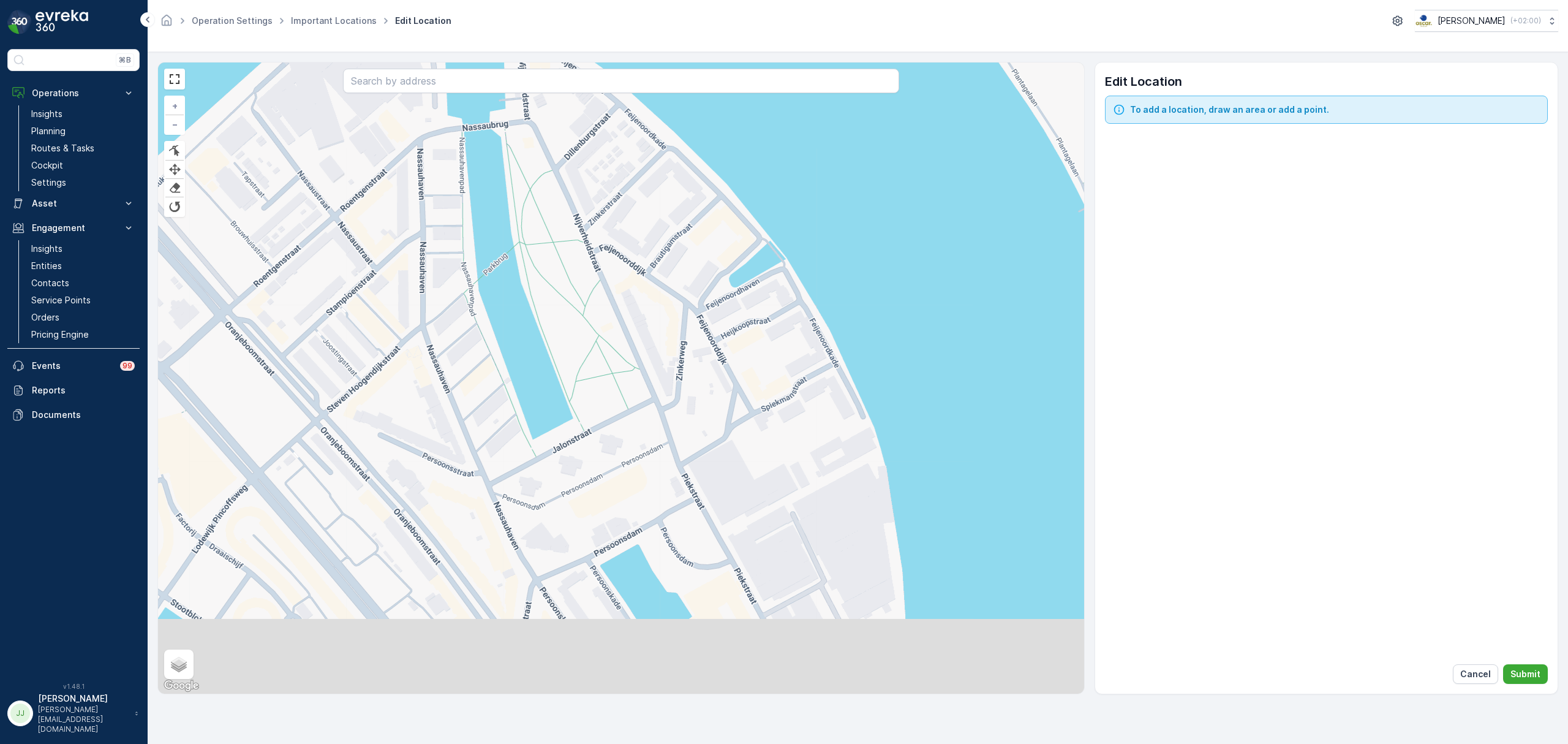
drag, startPoint x: 699, startPoint y: 458, endPoint x: 647, endPoint y: 320, distance: 147.5
click at [647, 320] on div "+ − Finish Finish Finish Finish Satellite Roadmap Terrain Hybrid Leaflet Keyboa…" at bounding box center [620, 377] width 926 height 631
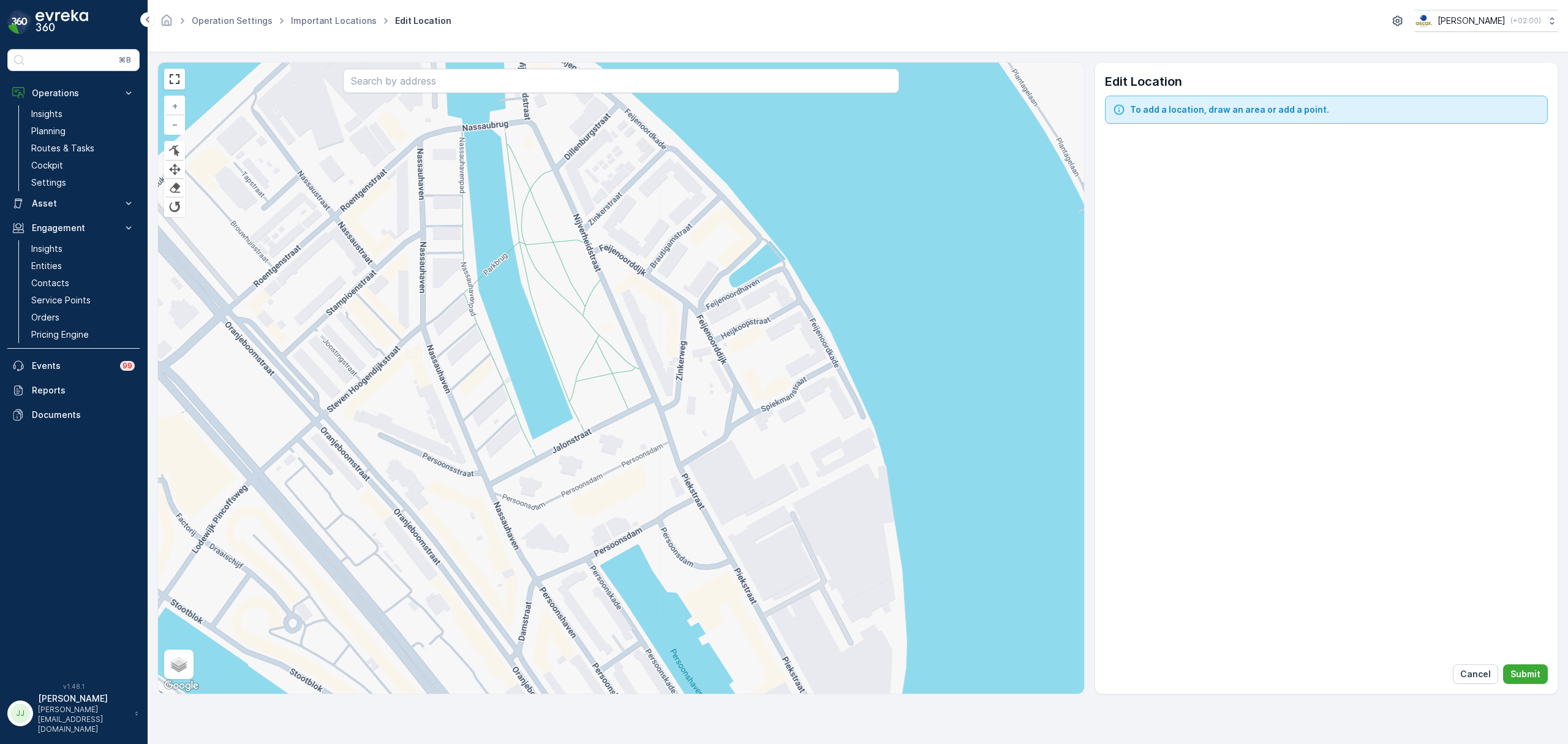
drag, startPoint x: 544, startPoint y: 250, endPoint x: 537, endPoint y: 239, distance: 13.0
click at [537, 236] on div "+ − Finish Finish Finish Finish Satellite Roadmap Terrain Hybrid Leaflet Keyboa…" at bounding box center [620, 377] width 926 height 631
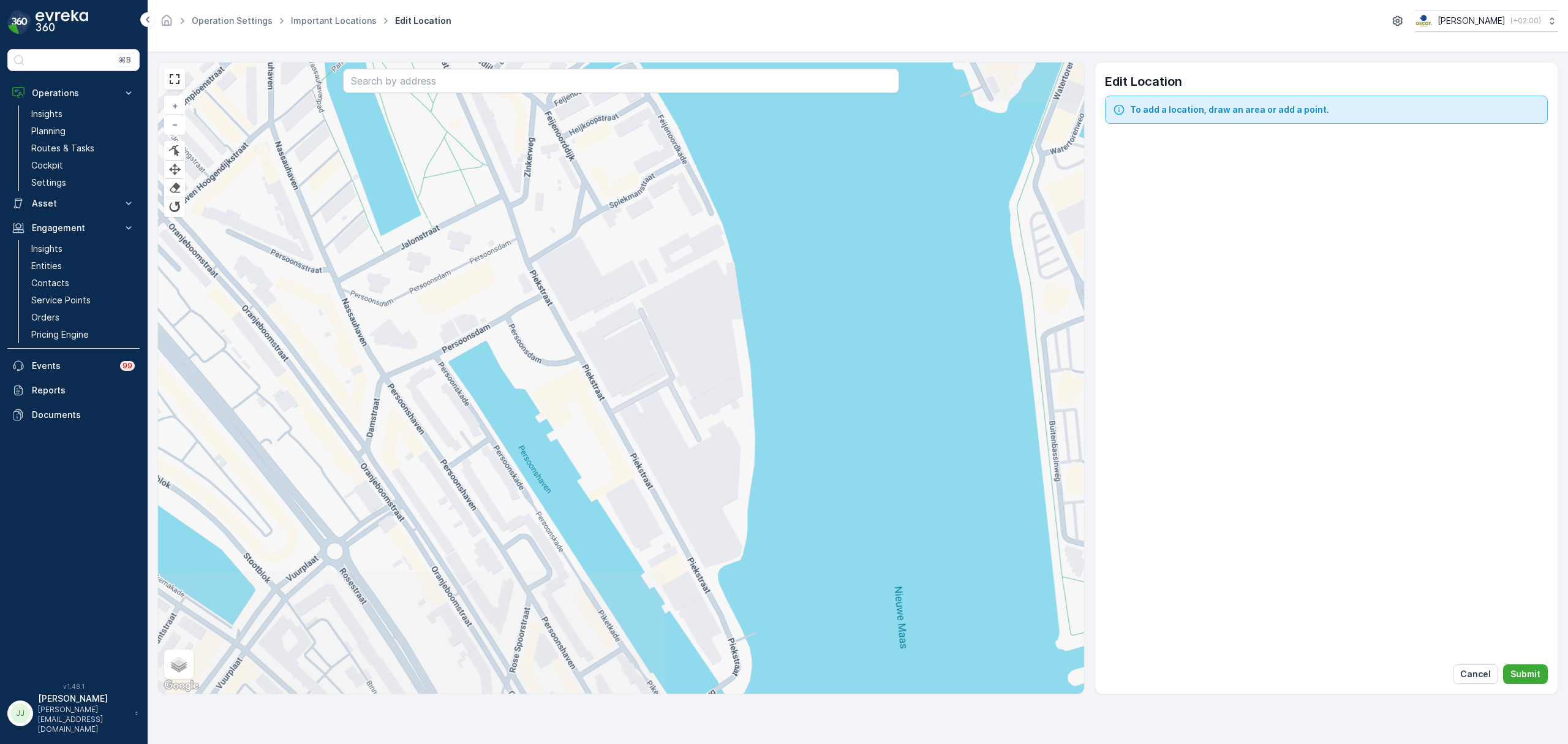
drag, startPoint x: 650, startPoint y: 436, endPoint x: 587, endPoint y: 368, distance: 92.7
click at [587, 368] on div "+ − Finish Finish Finish Finish Satellite Roadmap Terrain Hybrid Leaflet Keyboa…" at bounding box center [620, 377] width 926 height 631
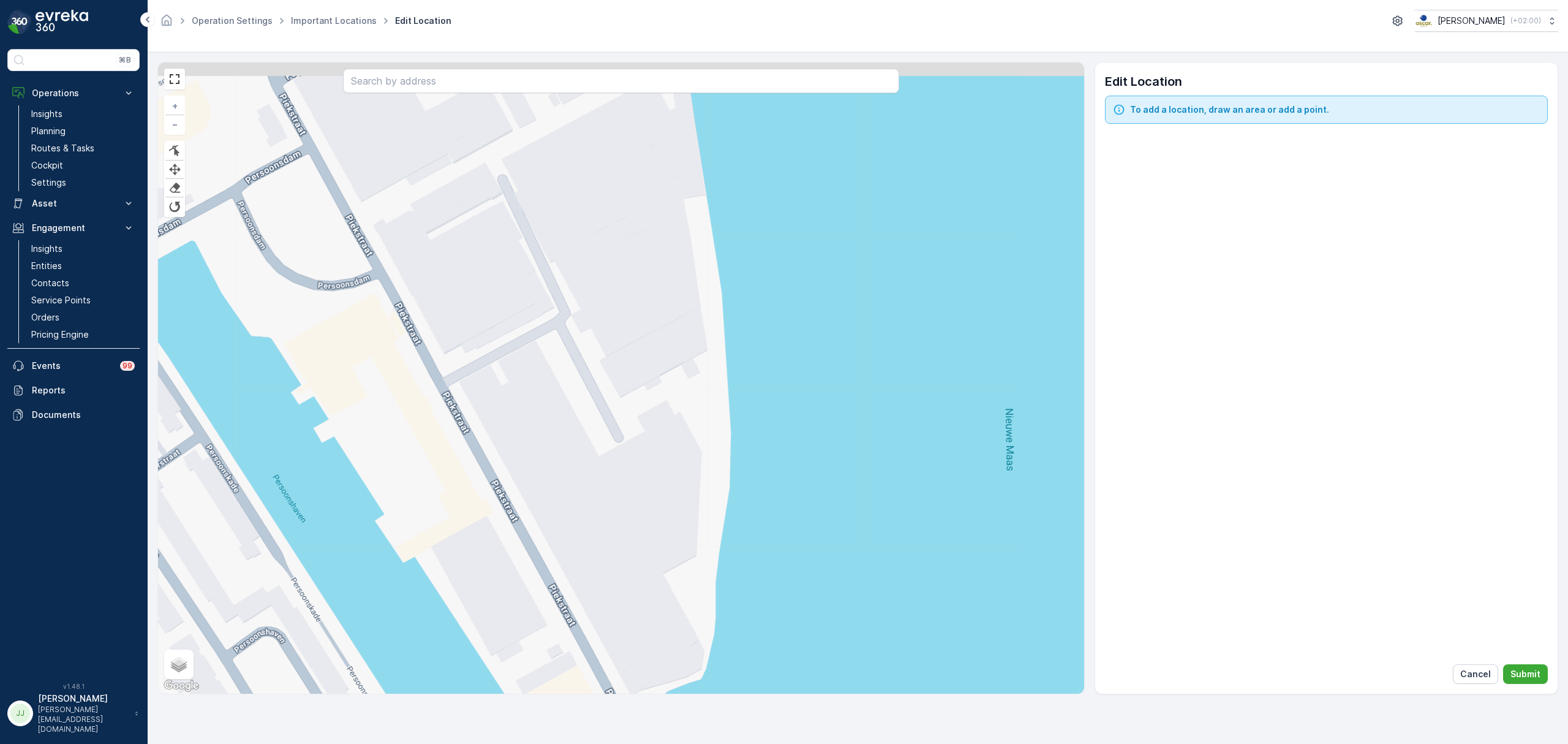
drag, startPoint x: 674, startPoint y: 329, endPoint x: 665, endPoint y: 398, distance: 69.6
click at [665, 398] on div "+ − Finish Finish Finish Finish Satellite Roadmap Terrain Hybrid Leaflet Keyboa…" at bounding box center [620, 377] width 926 height 631
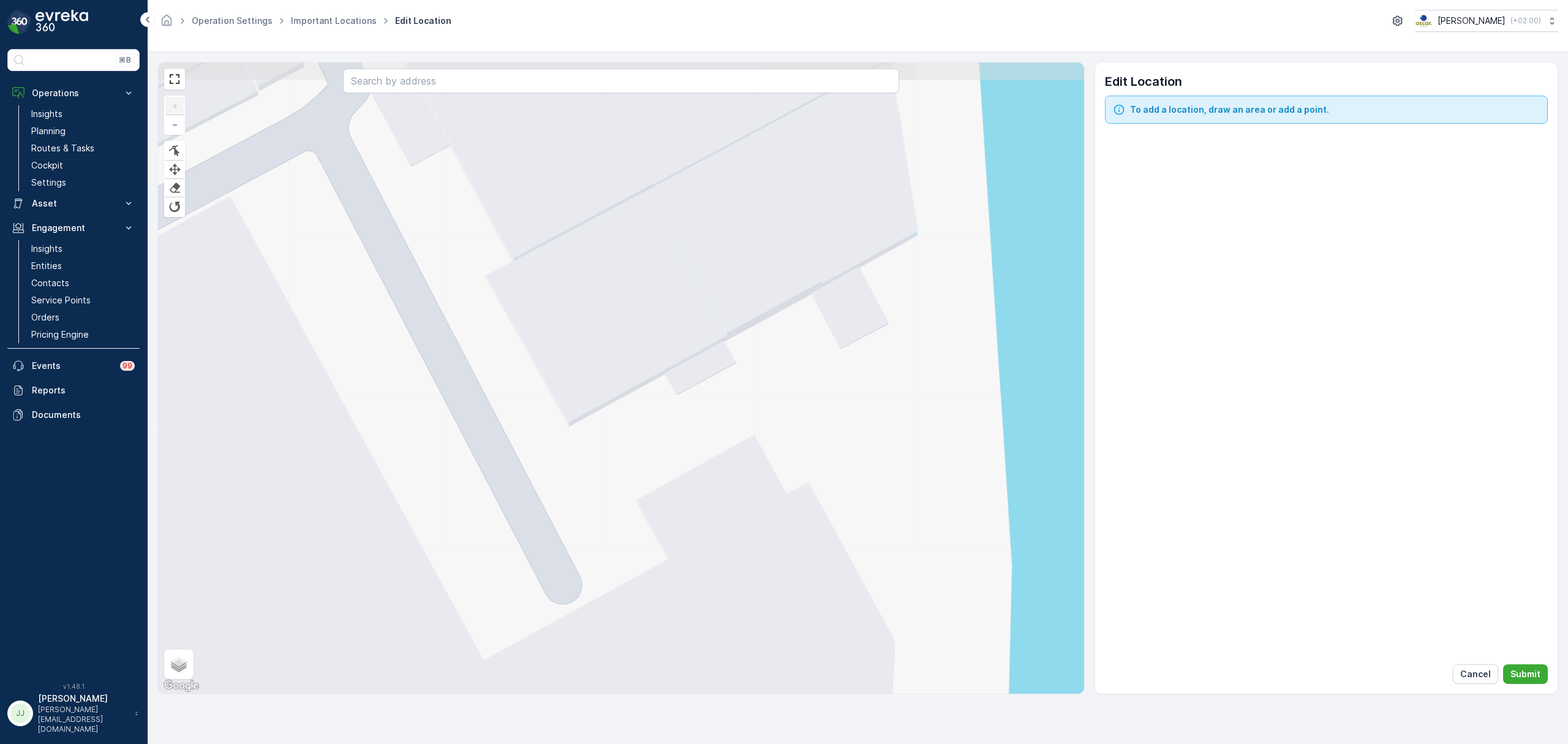
drag, startPoint x: 532, startPoint y: 376, endPoint x: 562, endPoint y: 395, distance: 35.5
click at [562, 395] on div "+ − Finish Finish Finish Finish Satellite Roadmap Terrain Hybrid Leaflet Keyboa…" at bounding box center [620, 377] width 926 height 631
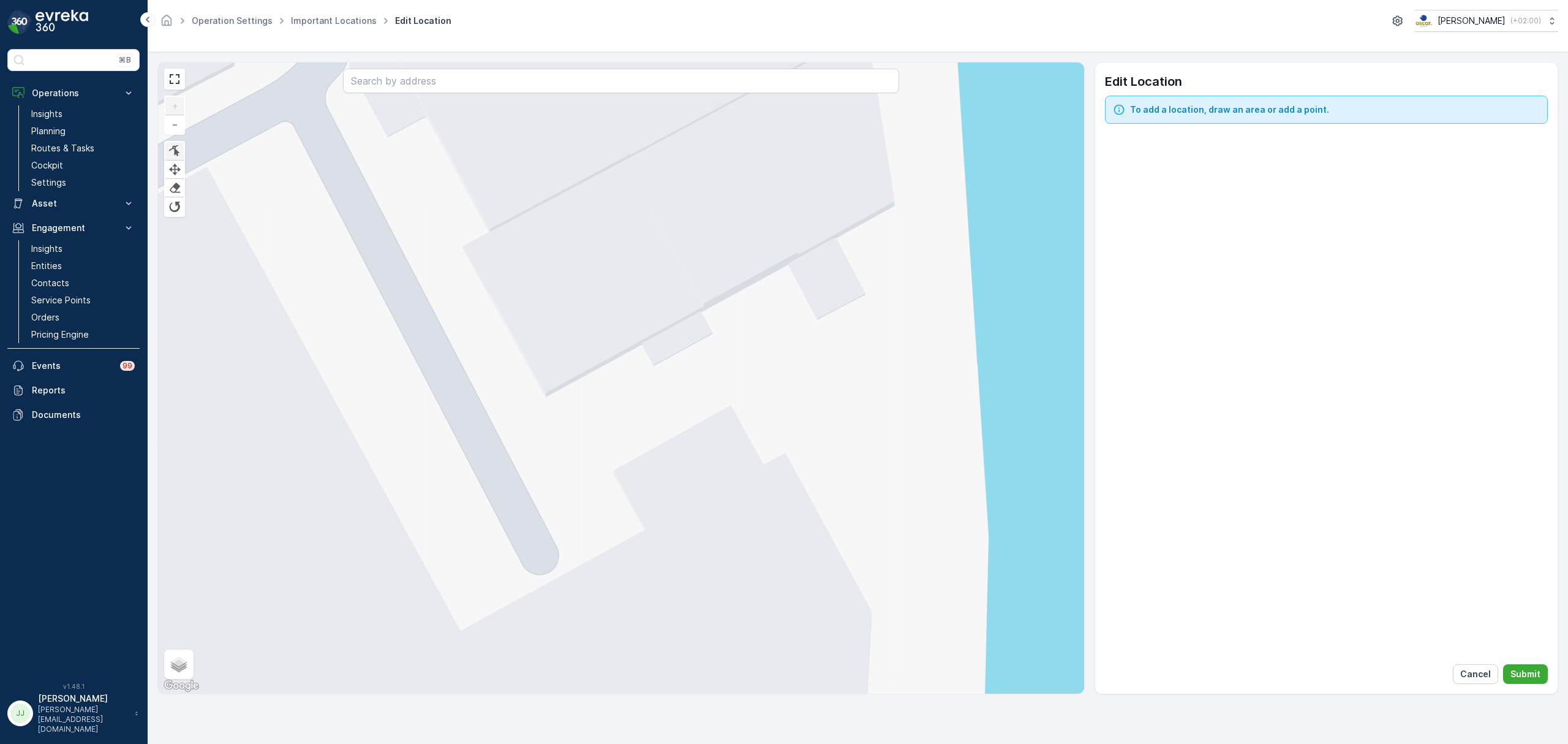
drag, startPoint x: 175, startPoint y: 152, endPoint x: 221, endPoint y: 196, distance: 63.7
click at [175, 152] on div at bounding box center [174, 150] width 12 height 11
click at [554, 398] on div "+ − Finish Finish Finish Finish Satellite Roadmap Terrain Hybrid Leaflet Keyboa…" at bounding box center [620, 377] width 926 height 631
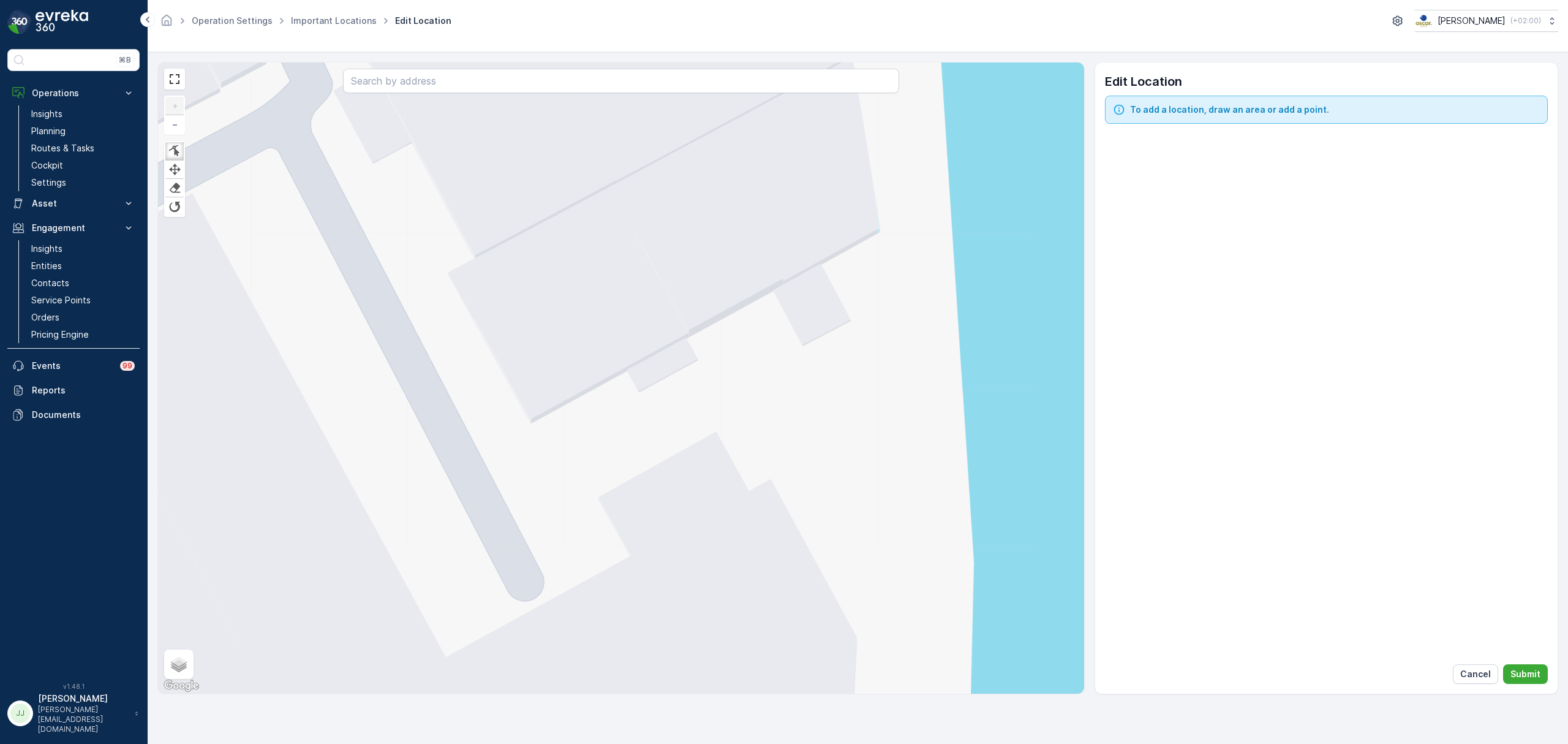
drag, startPoint x: 601, startPoint y: 479, endPoint x: 441, endPoint y: 396, distance: 180.2
click at [578, 517] on div "+ − Finish Finish Finish Finish Satellite Roadmap Terrain Hybrid Leaflet Keyboa…" at bounding box center [620, 377] width 926 height 631
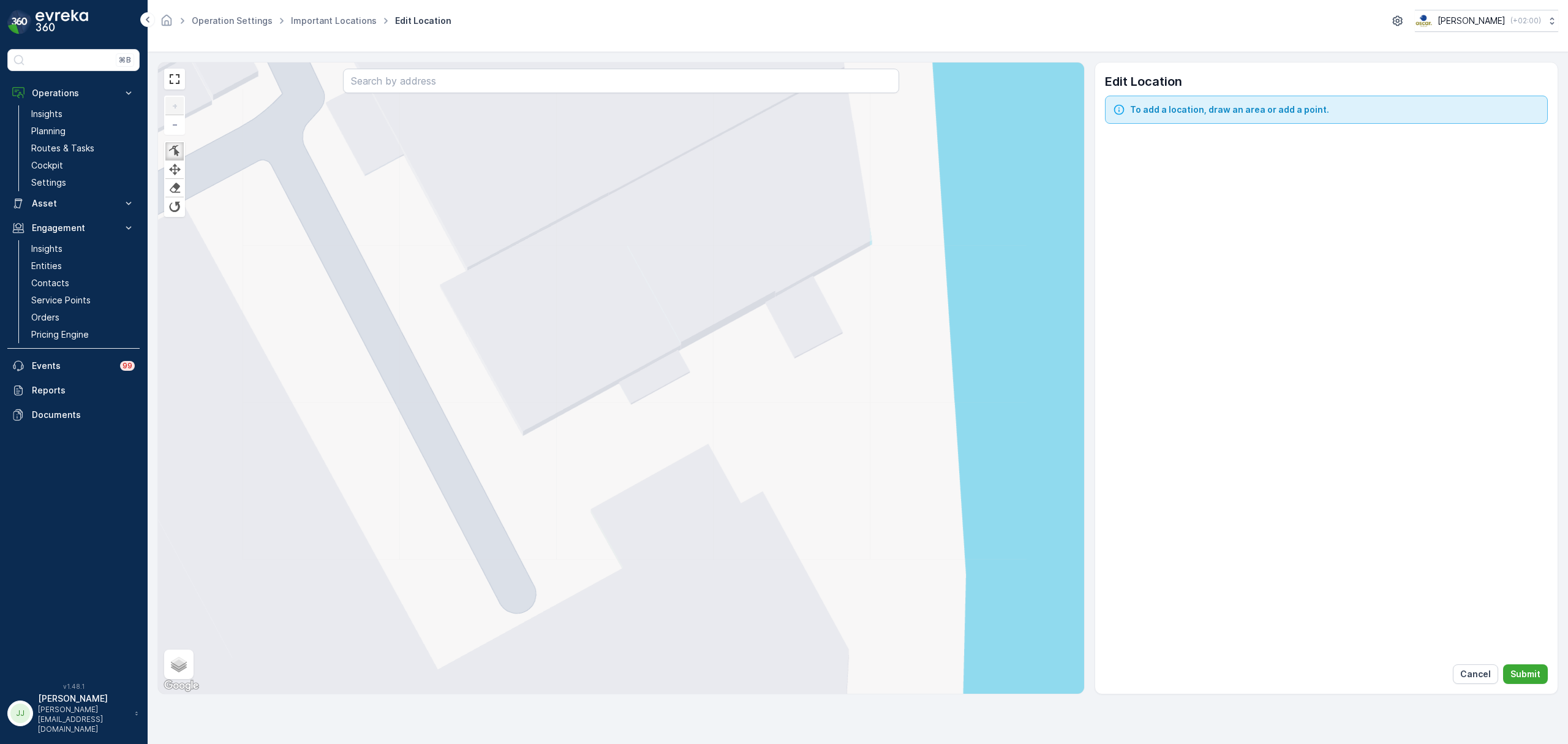
click at [175, 145] on link at bounding box center [175, 151] width 19 height 19
click at [175, 145] on div at bounding box center [174, 150] width 12 height 11
click at [523, 437] on div "+ − Finish Finish Finish Finish Satellite Roadmap Terrain Hybrid Leaflet Keyboa…" at bounding box center [620, 377] width 926 height 631
click at [177, 150] on div at bounding box center [174, 150] width 12 height 11
click at [530, 476] on div "+ − Finish Finish Finish Finish Satellite Roadmap Terrain Hybrid Leaflet Keyboa…" at bounding box center [620, 377] width 926 height 631
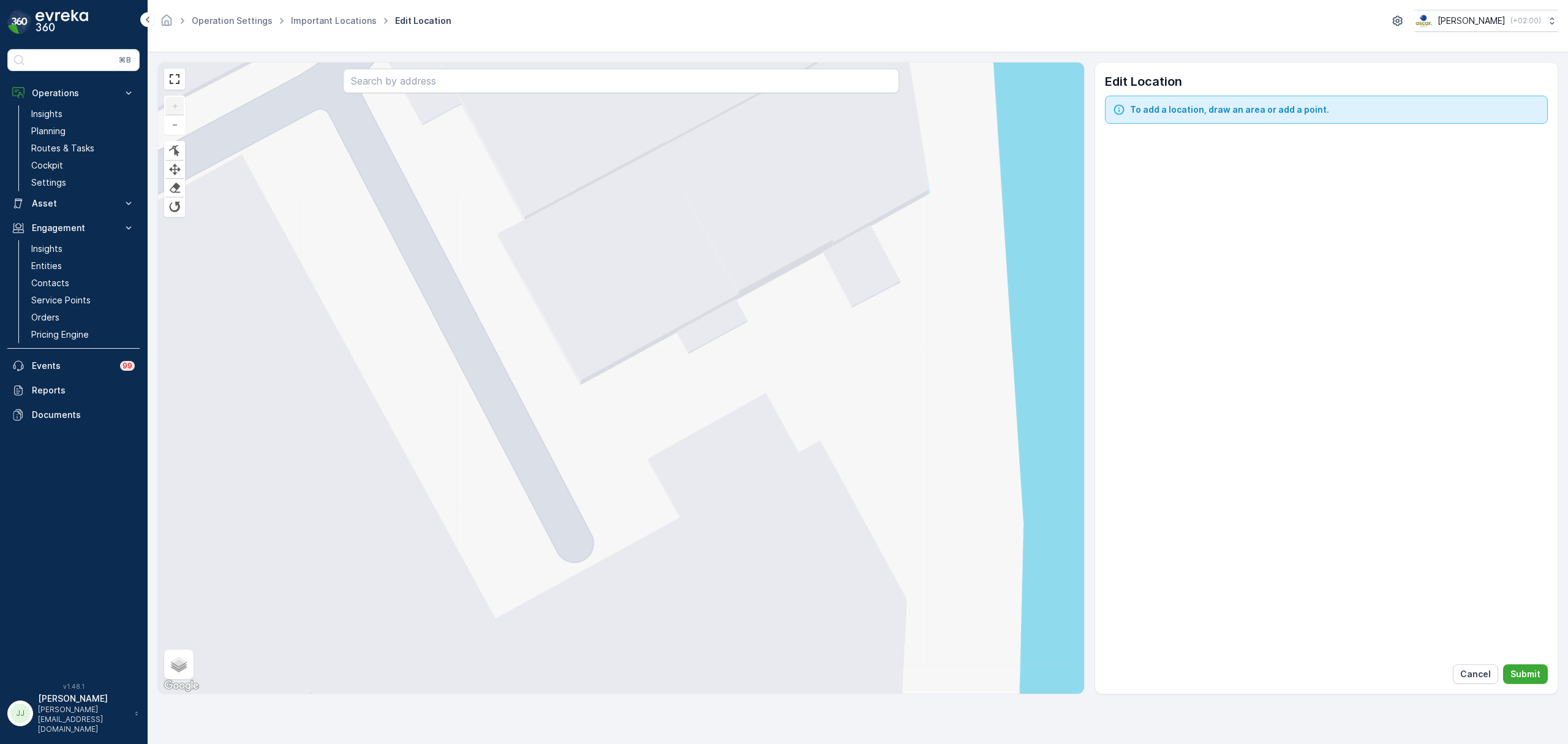
drag, startPoint x: 602, startPoint y: 422, endPoint x: 616, endPoint y: 418, distance: 14.6
click at [616, 418] on div "+ − Finish Finish Finish Finish Satellite Roadmap Terrain Hybrid Leaflet Keyboa…" at bounding box center [620, 377] width 926 height 631
drag, startPoint x: 694, startPoint y: 449, endPoint x: 688, endPoint y: 435, distance: 15.2
click at [698, 435] on div "+ − Finish Finish Finish Finish Satellite Roadmap Terrain Hybrid Leaflet Keyboa…" at bounding box center [620, 377] width 926 height 631
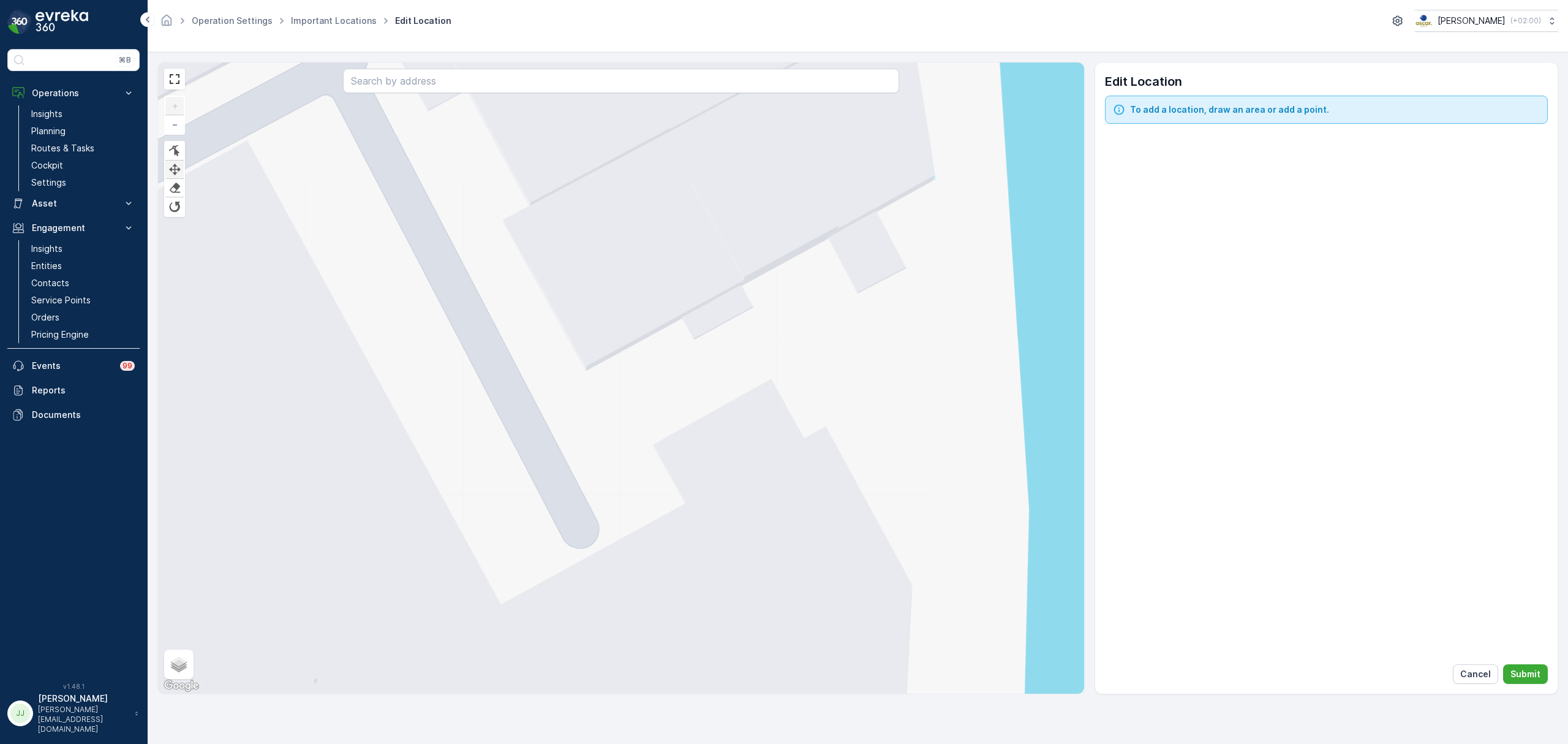
click at [178, 173] on div at bounding box center [174, 169] width 12 height 11
click at [178, 148] on div at bounding box center [174, 150] width 12 height 11
click at [177, 150] on div at bounding box center [174, 150] width 12 height 11
click at [667, 483] on div "+ − Finish Finish Finish Finish Satellite Roadmap Terrain Hybrid Leaflet Keyboa…" at bounding box center [620, 377] width 926 height 631
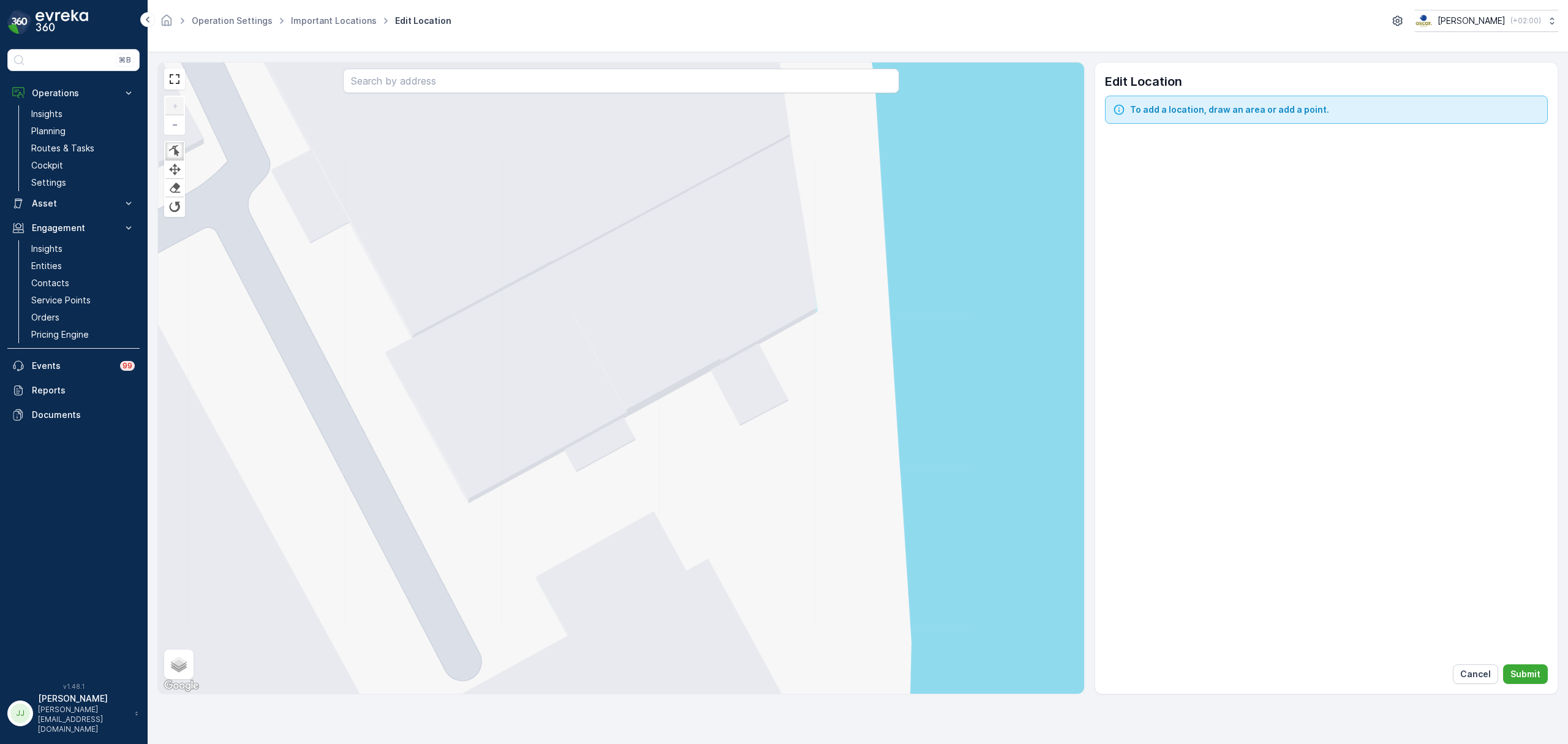
drag, startPoint x: 618, startPoint y: 395, endPoint x: 515, endPoint y: 517, distance: 159.7
click at [514, 517] on div "+ − Finish Finish Finish Finish Satellite Roadmap Terrain Hybrid Leaflet Keyboa…" at bounding box center [620, 377] width 926 height 631
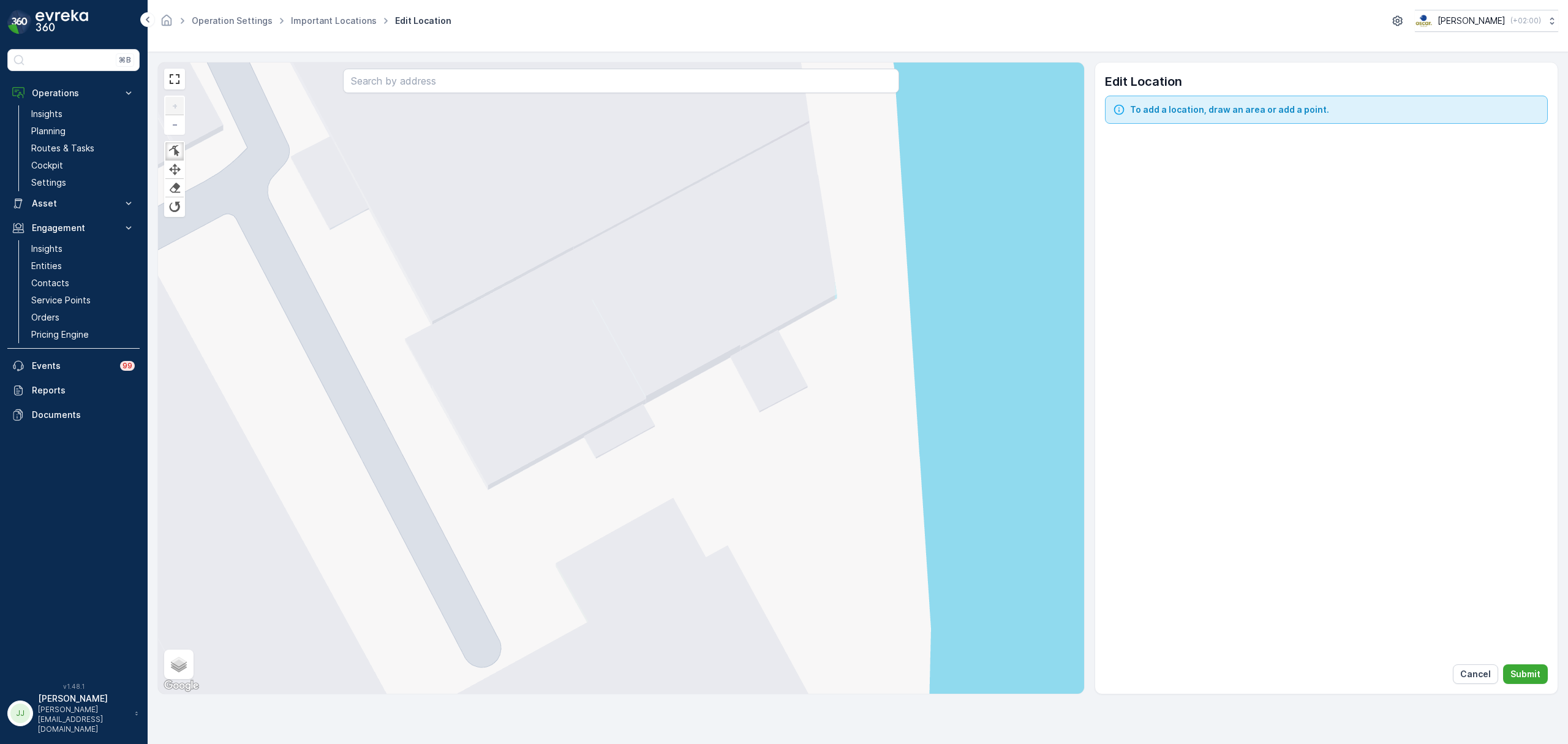
drag, startPoint x: 454, startPoint y: 503, endPoint x: 510, endPoint y: 478, distance: 61.3
click at [512, 457] on div "+ − Finish Finish Finish Finish Satellite Roadmap Terrain Hybrid Leaflet Keyboa…" at bounding box center [620, 377] width 926 height 631
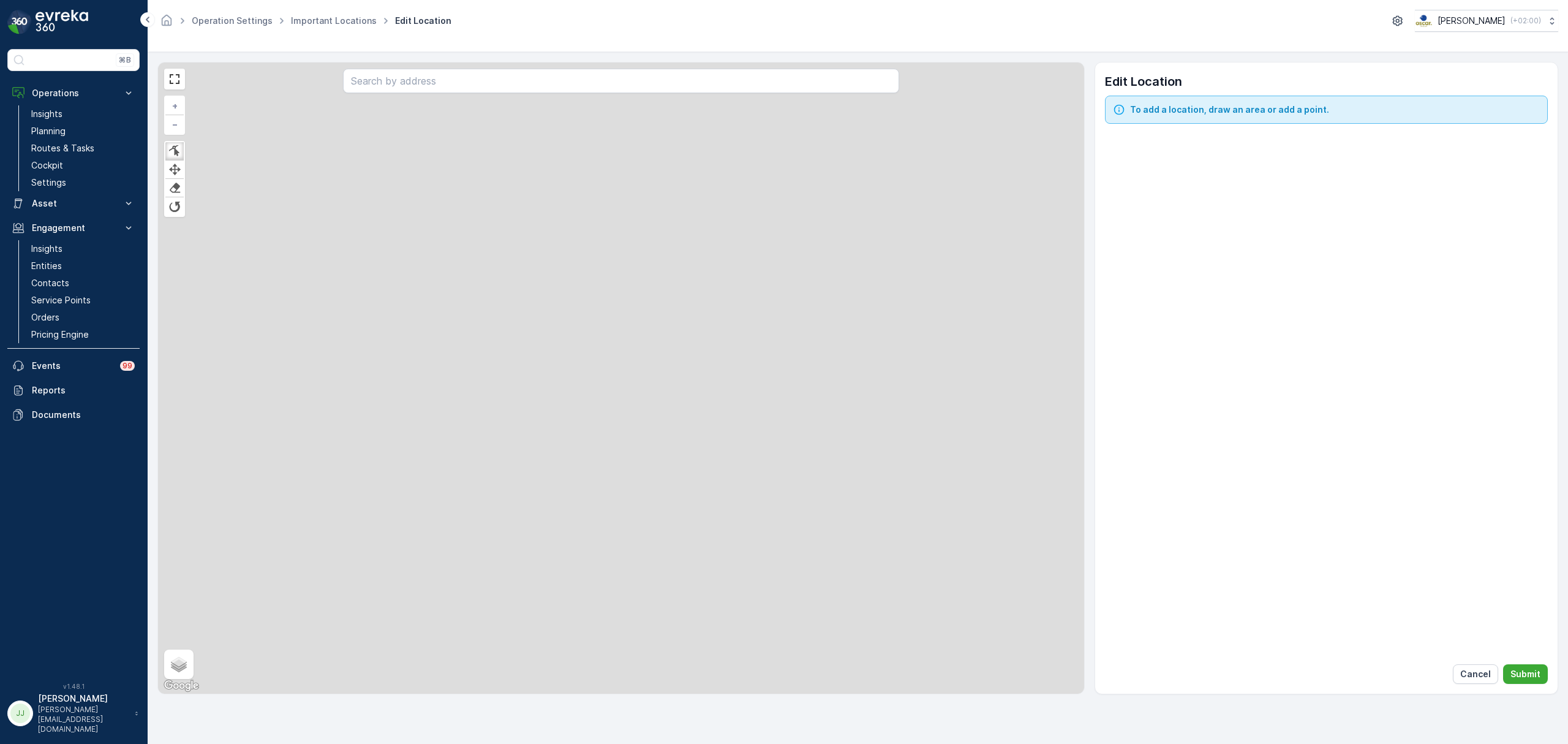
drag, startPoint x: 624, startPoint y: 361, endPoint x: 729, endPoint y: 314, distance: 115.0
click at [758, 278] on div "+ − Finish Finish Finish Finish Satellite Roadmap Terrain Hybrid Leaflet Keyboa…" at bounding box center [620, 377] width 926 height 631
drag, startPoint x: 419, startPoint y: 500, endPoint x: 753, endPoint y: 292, distance: 393.5
click at [753, 291] on div "+ − Finish Finish Finish Finish Satellite Roadmap Terrain Hybrid Leaflet Keyboa…" at bounding box center [620, 377] width 926 height 631
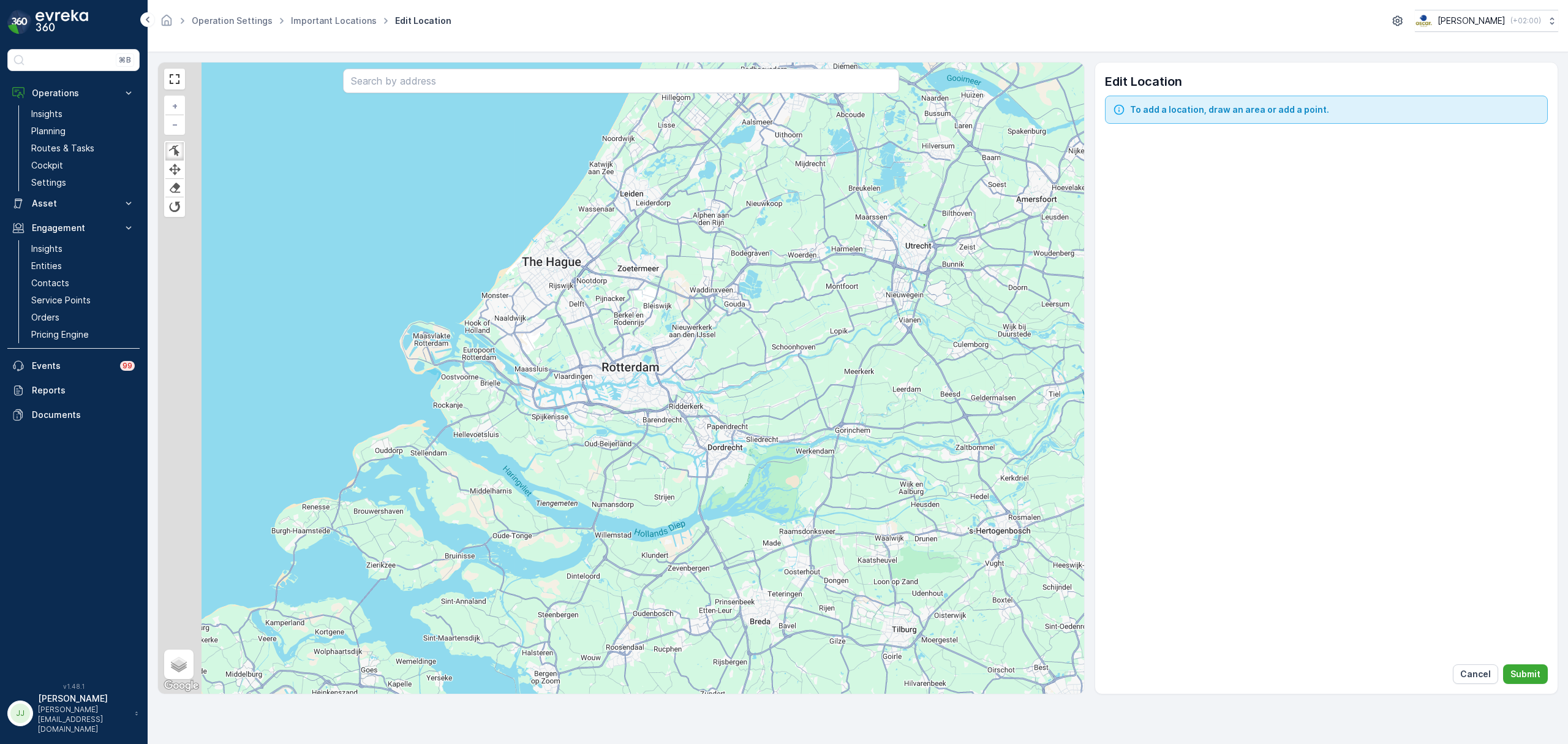
drag, startPoint x: 672, startPoint y: 405, endPoint x: 727, endPoint y: 393, distance: 56.3
click at [735, 393] on div "+ − Finish Finish Finish Finish Satellite Roadmap Terrain Hybrid Leaflet Keyboa…" at bounding box center [620, 377] width 926 height 631
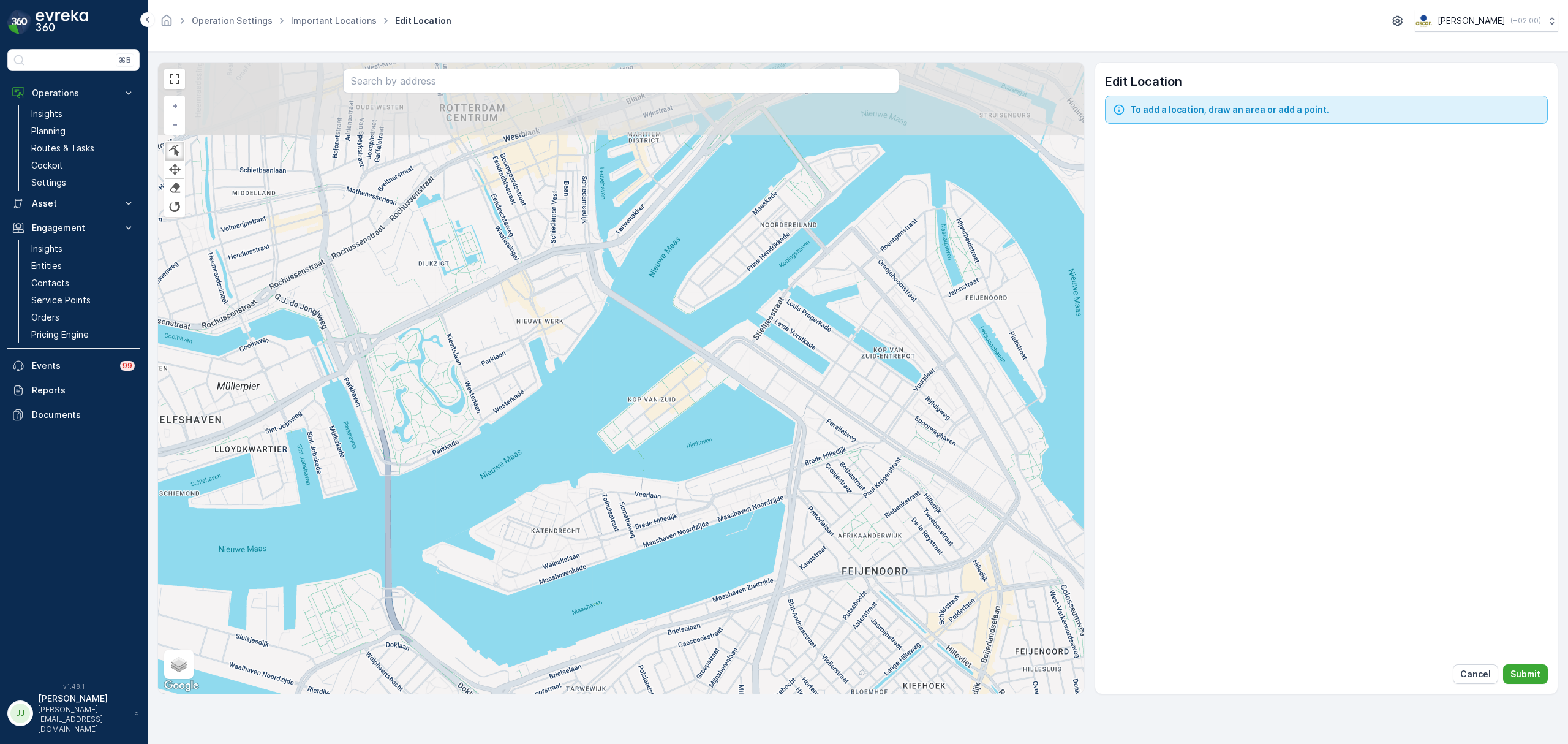
drag, startPoint x: 574, startPoint y: 389, endPoint x: 590, endPoint y: 486, distance: 98.3
click at [590, 488] on div "+ − Finish Finish Finish Finish Satellite Roadmap Terrain Hybrid Leaflet Keyboa…" at bounding box center [620, 377] width 926 height 631
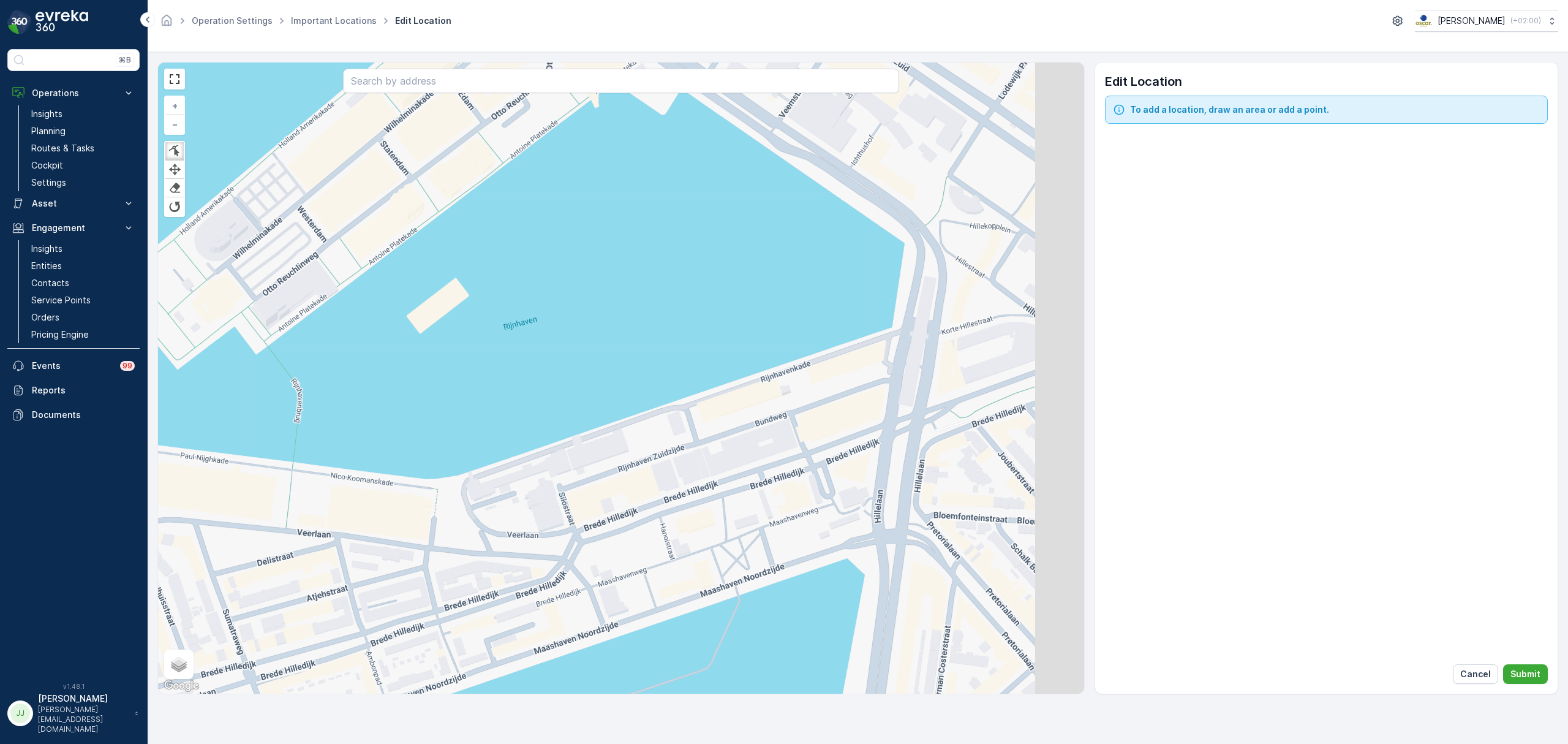
drag, startPoint x: 782, startPoint y: 458, endPoint x: 679, endPoint y: 505, distance: 113.2
click at [679, 505] on div "+ − Finish Finish Finish Finish Satellite Roadmap Terrain Hybrid Leaflet Keyboa…" at bounding box center [620, 377] width 926 height 631
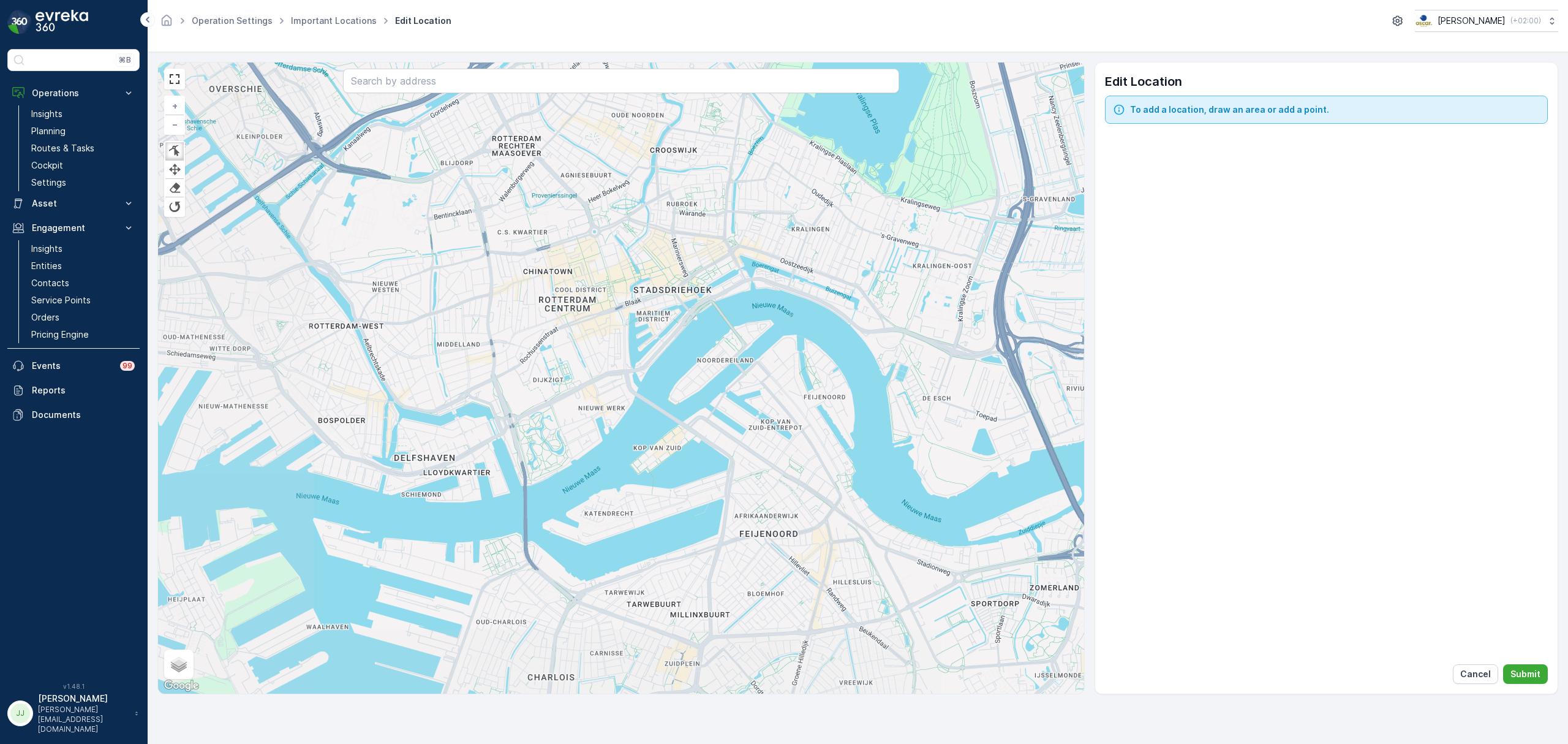
drag, startPoint x: 798, startPoint y: 398, endPoint x: 586, endPoint y: 479, distance: 226.9
click at [586, 479] on div "+ − Finish Finish Finish Finish Satellite Roadmap Terrain Hybrid Leaflet Keyboa…" at bounding box center [620, 377] width 926 height 631
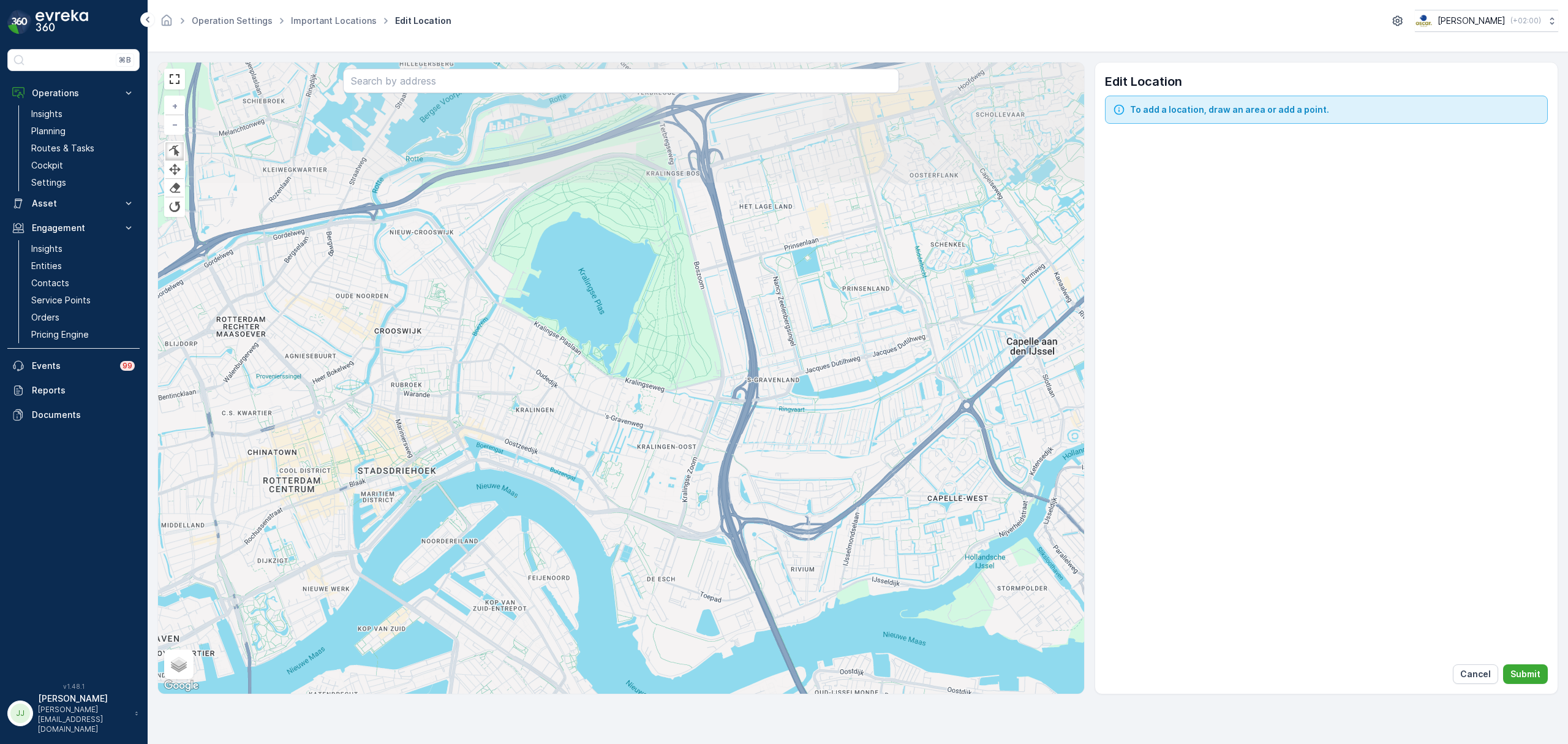
drag, startPoint x: 604, startPoint y: 511, endPoint x: 581, endPoint y: 490, distance: 31.1
click at [593, 530] on div "+ − Finish Finish Finish Finish Satellite Roadmap Terrain Hybrid Leaflet Keyboa…" at bounding box center [620, 377] width 926 height 631
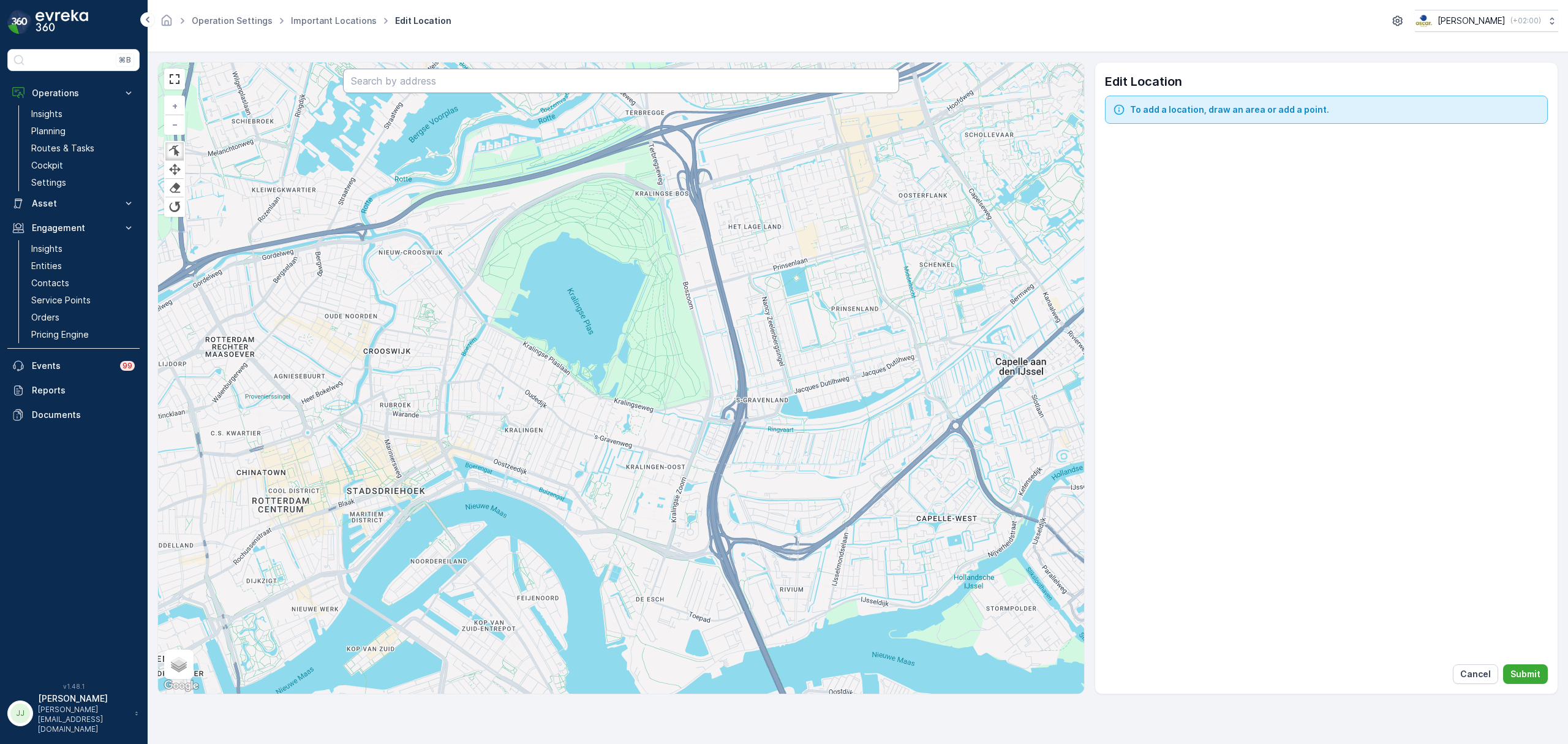
click at [434, 88] on input "text" at bounding box center [620, 81] width 556 height 24
type input "e"
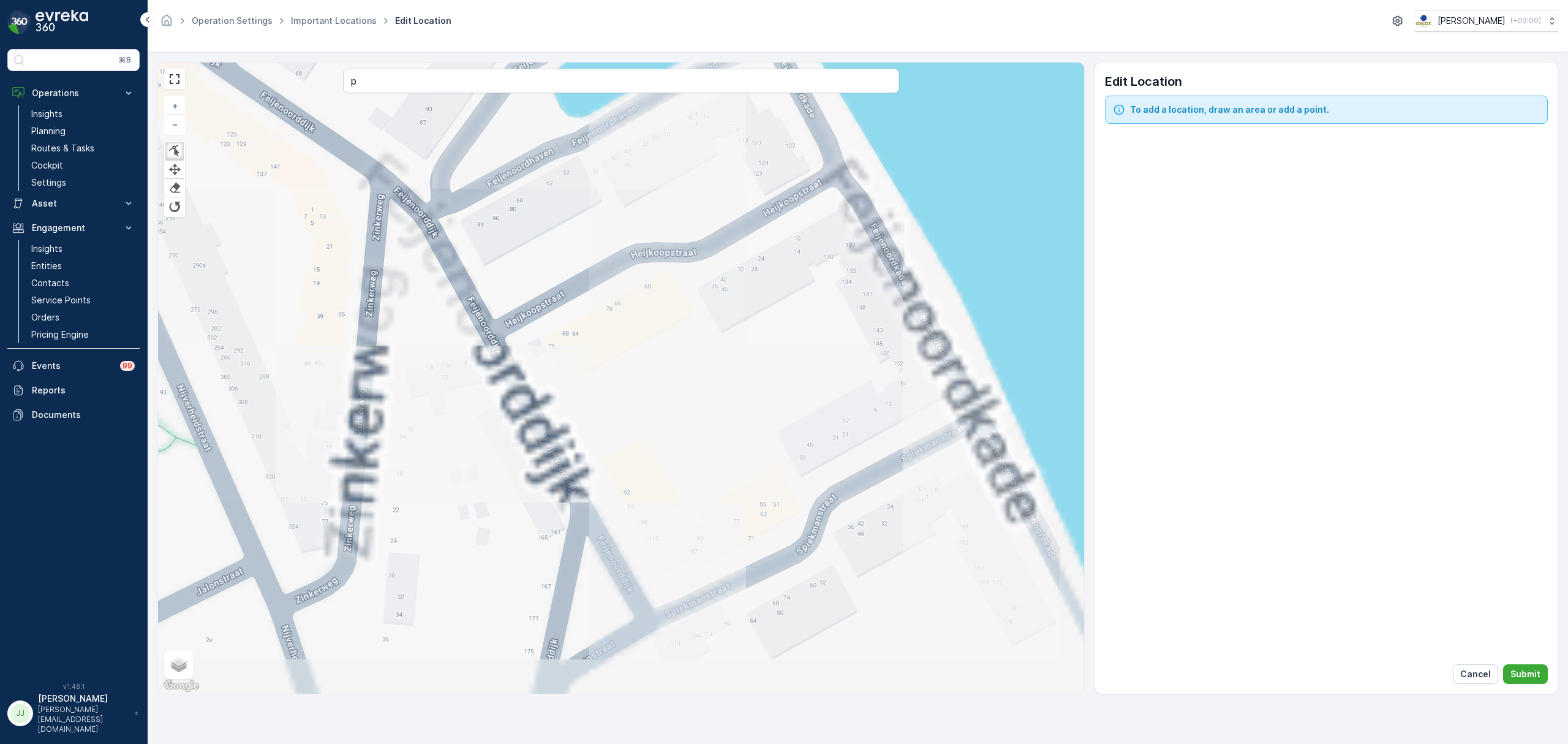
drag, startPoint x: 573, startPoint y: 540, endPoint x: 456, endPoint y: 388, distance: 191.8
click at [456, 388] on div "+ − Finish Finish Finish Finish Satellite Roadmap Terrain Hybrid Leaflet Keyboa…" at bounding box center [620, 377] width 926 height 631
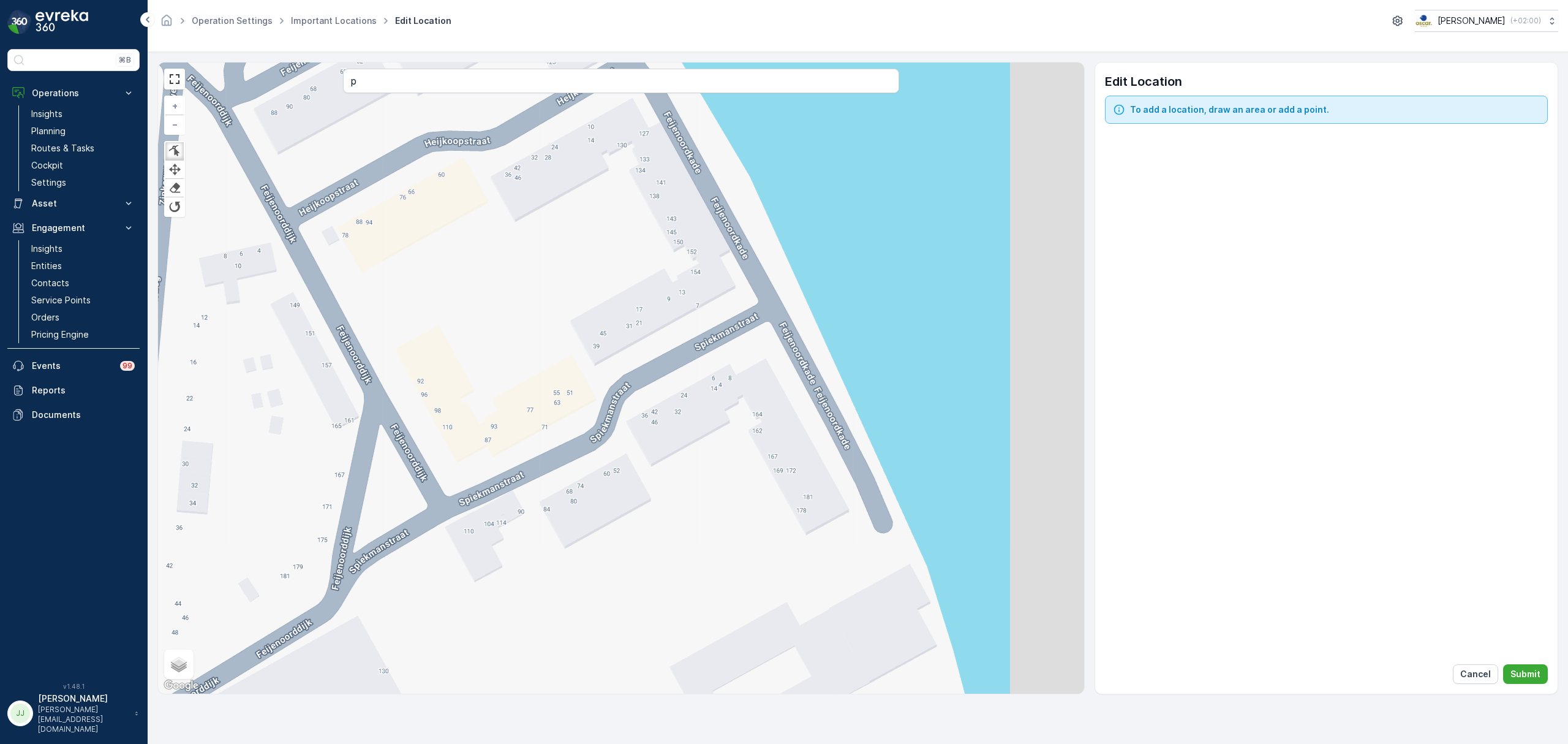
drag, startPoint x: 672, startPoint y: 493, endPoint x: 647, endPoint y: 493, distance: 25.0
click at [647, 493] on div "+ − Finish Finish Finish Finish Satellite Roadmap Terrain Hybrid Leaflet Keyboa…" at bounding box center [620, 377] width 926 height 631
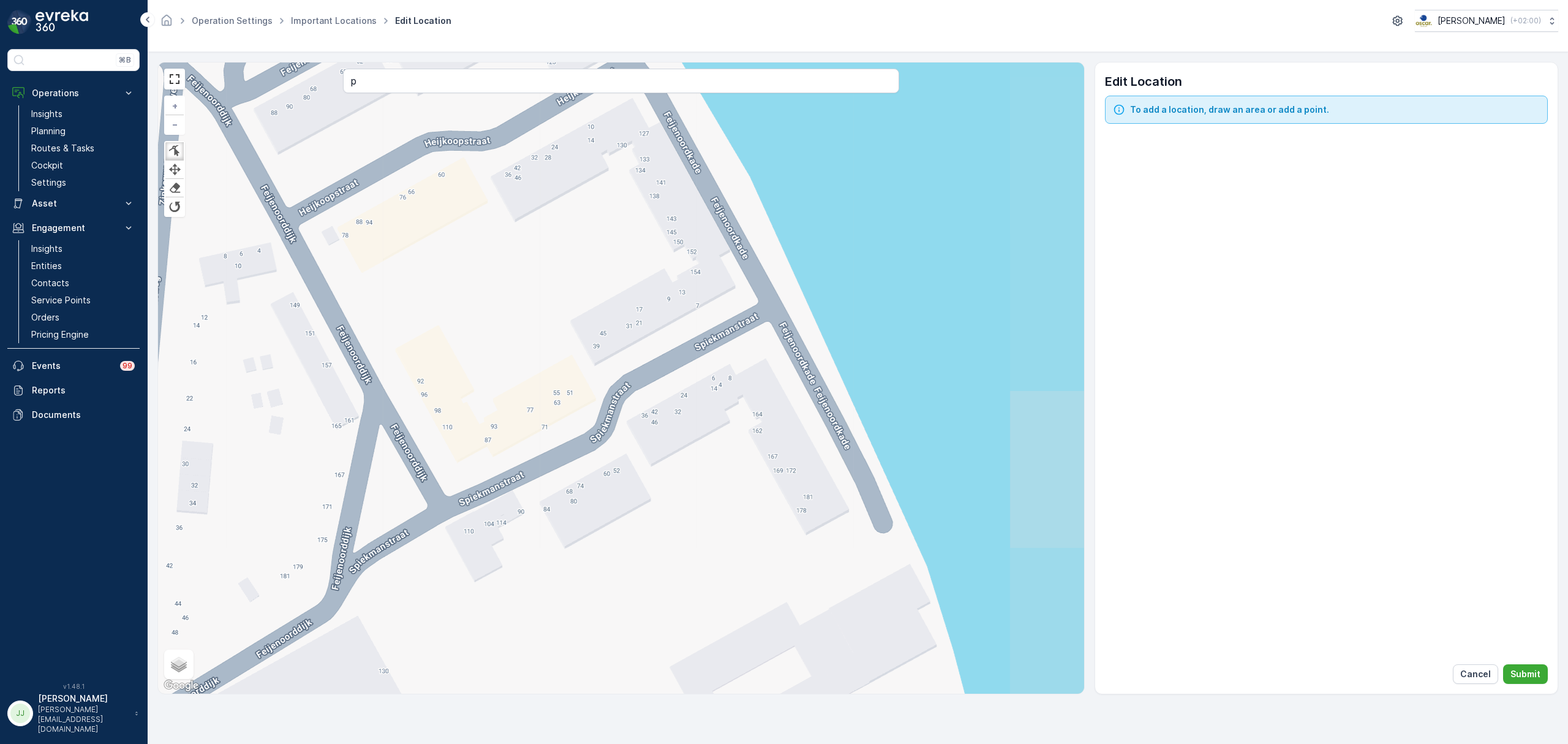
drag, startPoint x: 757, startPoint y: 385, endPoint x: 858, endPoint y: 325, distance: 117.5
click at [858, 325] on div "+ − Finish Finish Finish Finish Satellite Roadmap Terrain Hybrid Leaflet Keyboa…" at bounding box center [620, 377] width 926 height 631
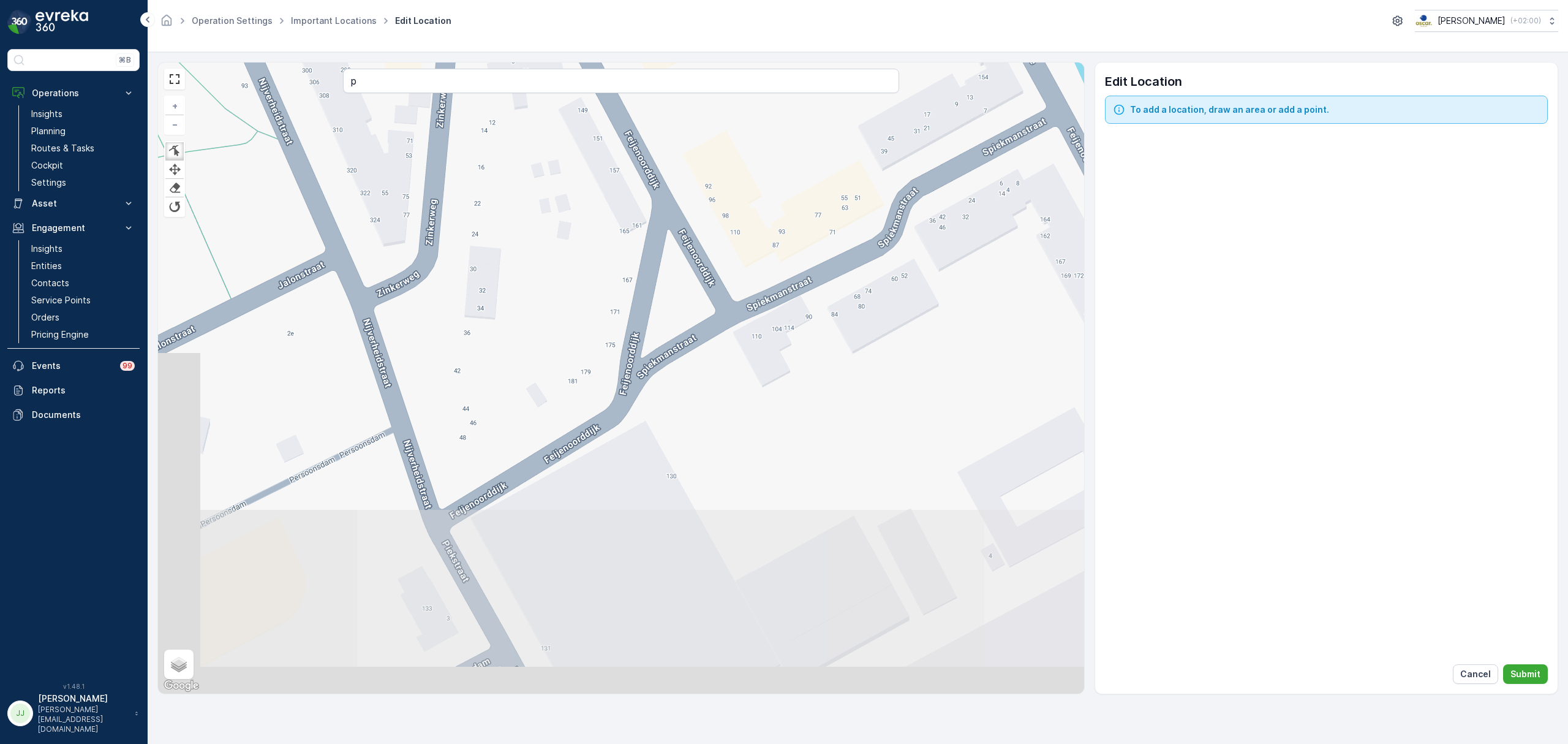
drag, startPoint x: 732, startPoint y: 420, endPoint x: 855, endPoint y: 465, distance: 131.0
click at [866, 465] on div "+ − Finish Finish Finish Finish Satellite Roadmap Terrain Hybrid Leaflet Keyboa…" at bounding box center [620, 377] width 926 height 631
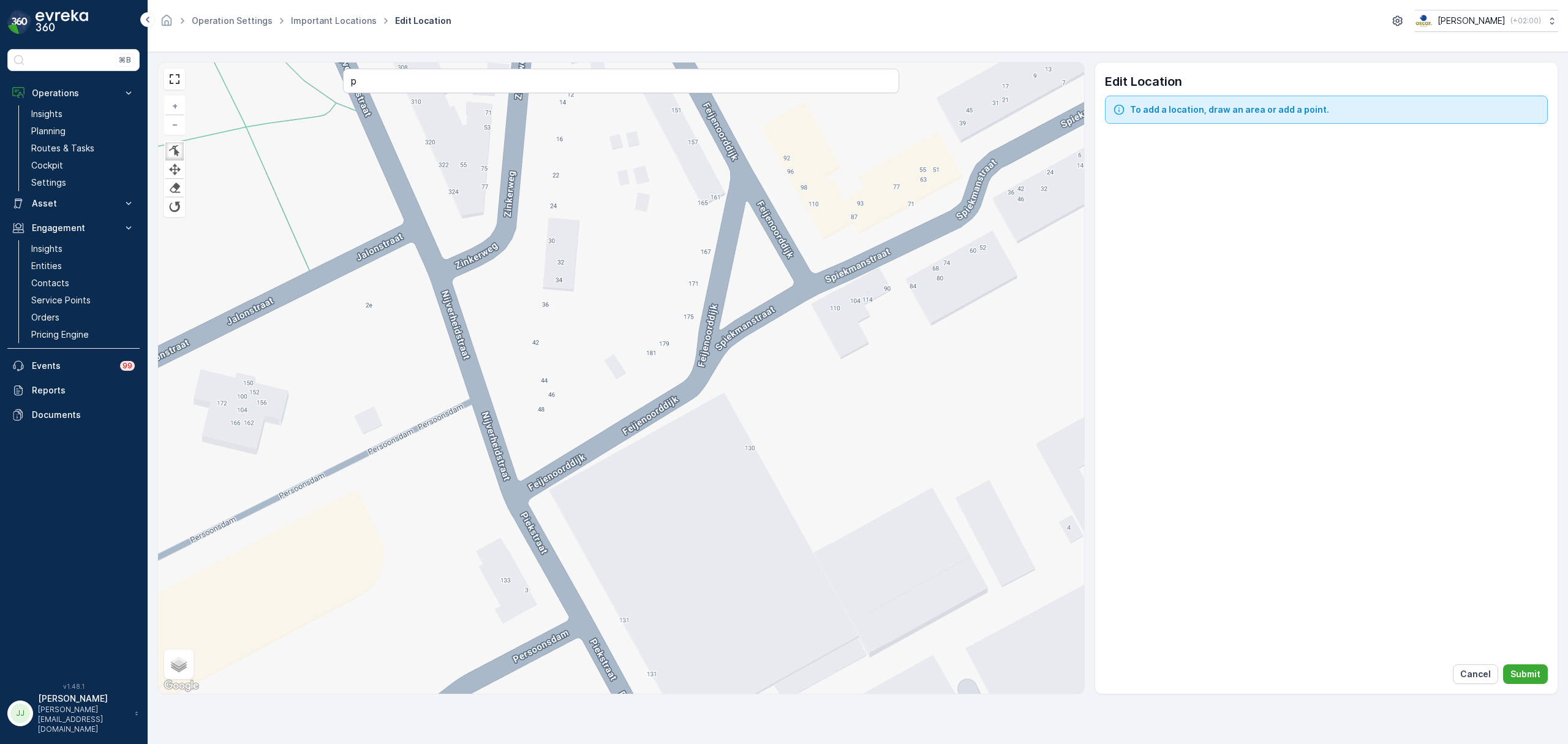
drag
click at [572, 285] on div "+ − Finish Finish Finish Finish Satellite Roadmap Terrain Hybrid Leaflet Keyboa…" at bounding box center [620, 377] width 926 height 631
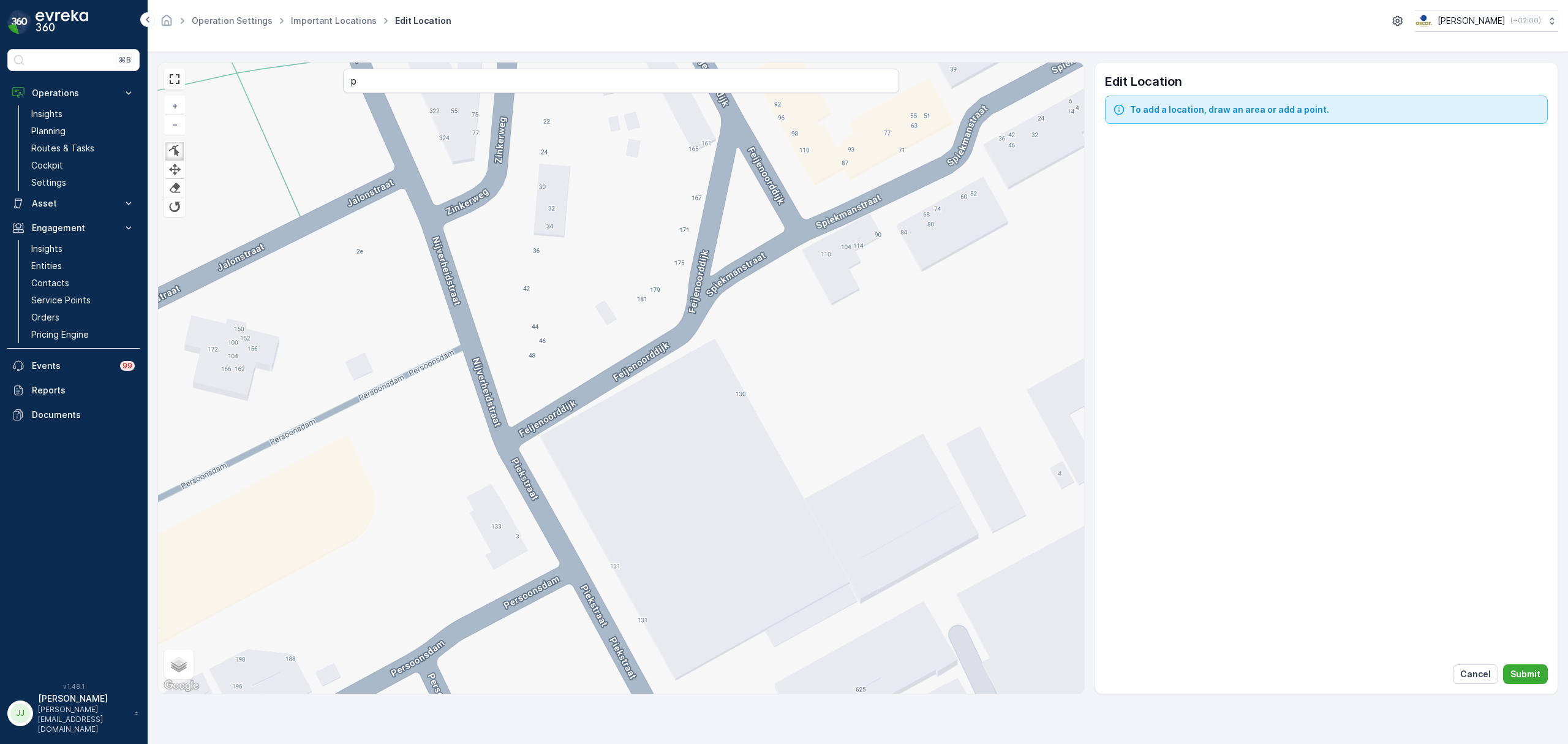
click at [442, 233] on div "+ − Finish Finish Finish Finish Satellite Roadmap Terrain Hybrid Leaflet Keyboa…" at bounding box center [620, 377] width 926 height 631
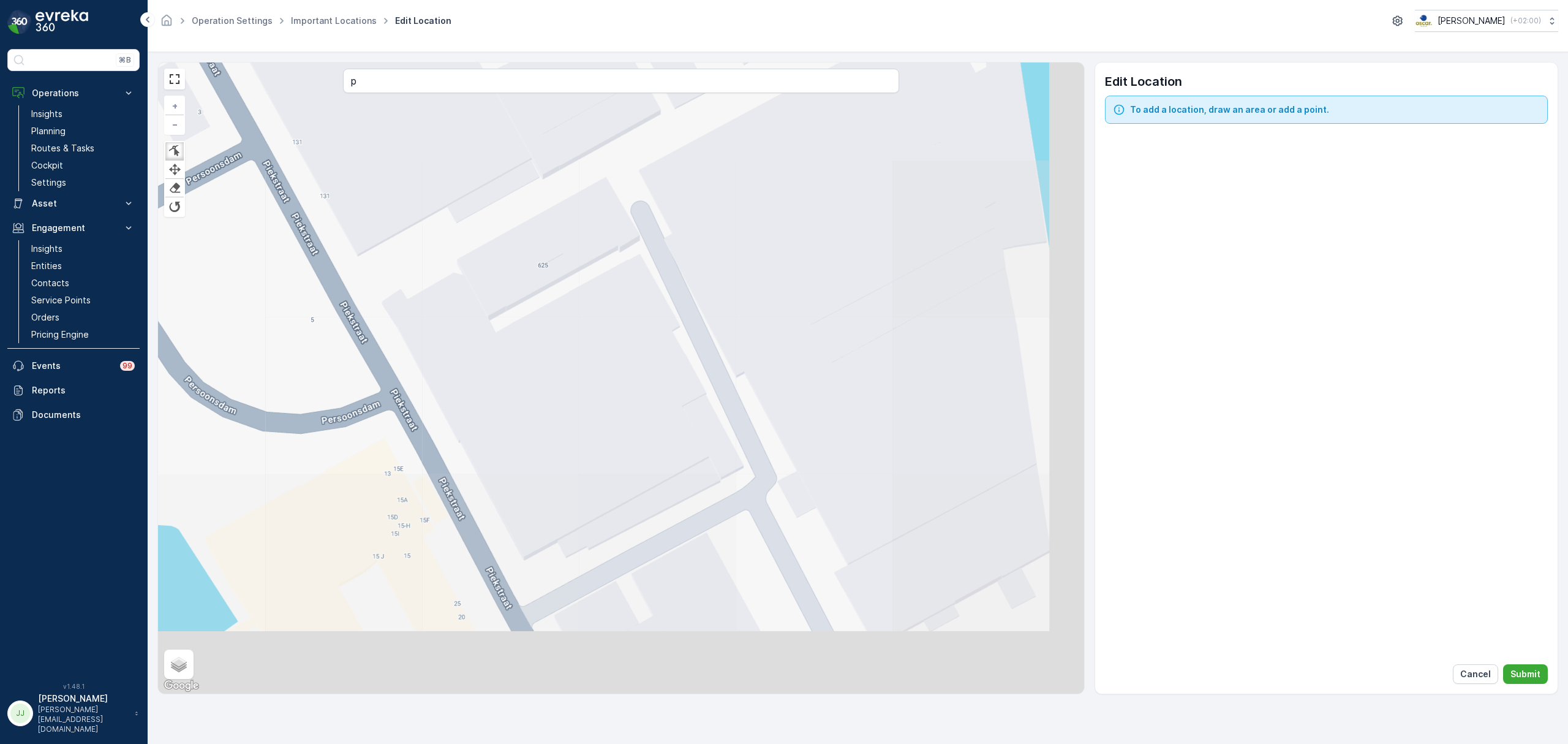
click at [528, 353] on div "+ − Finish Finish Finish Finish Satellite Roadmap Terrain Hybrid Leaflet Keyboa…" at bounding box center [620, 377] width 926 height 631
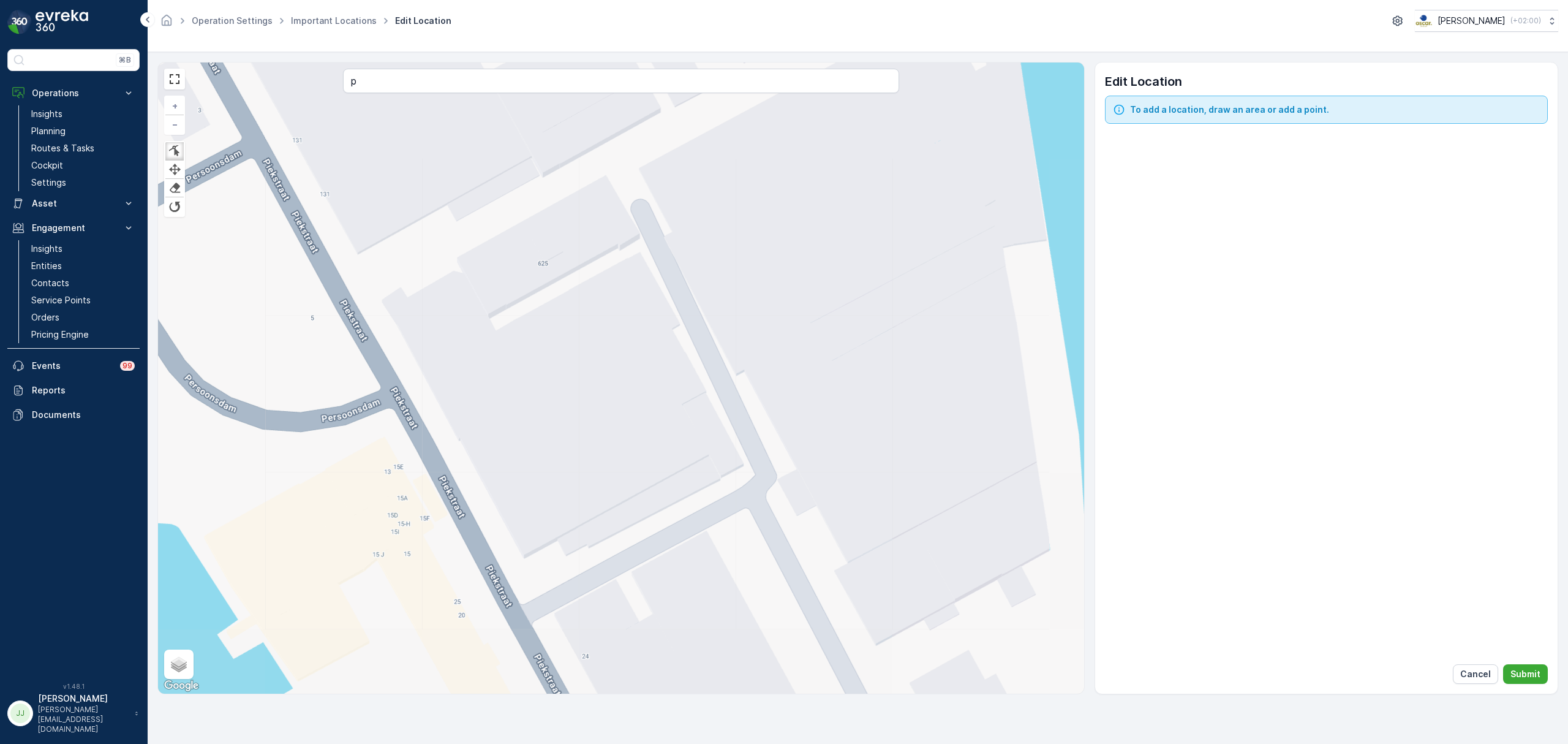
click at [482, 277] on div "+ − Finish Finish Finish Finish Satellite Roadmap Terrain Hybrid Leaflet Keyboa…" at bounding box center [620, 377] width 926 height 631
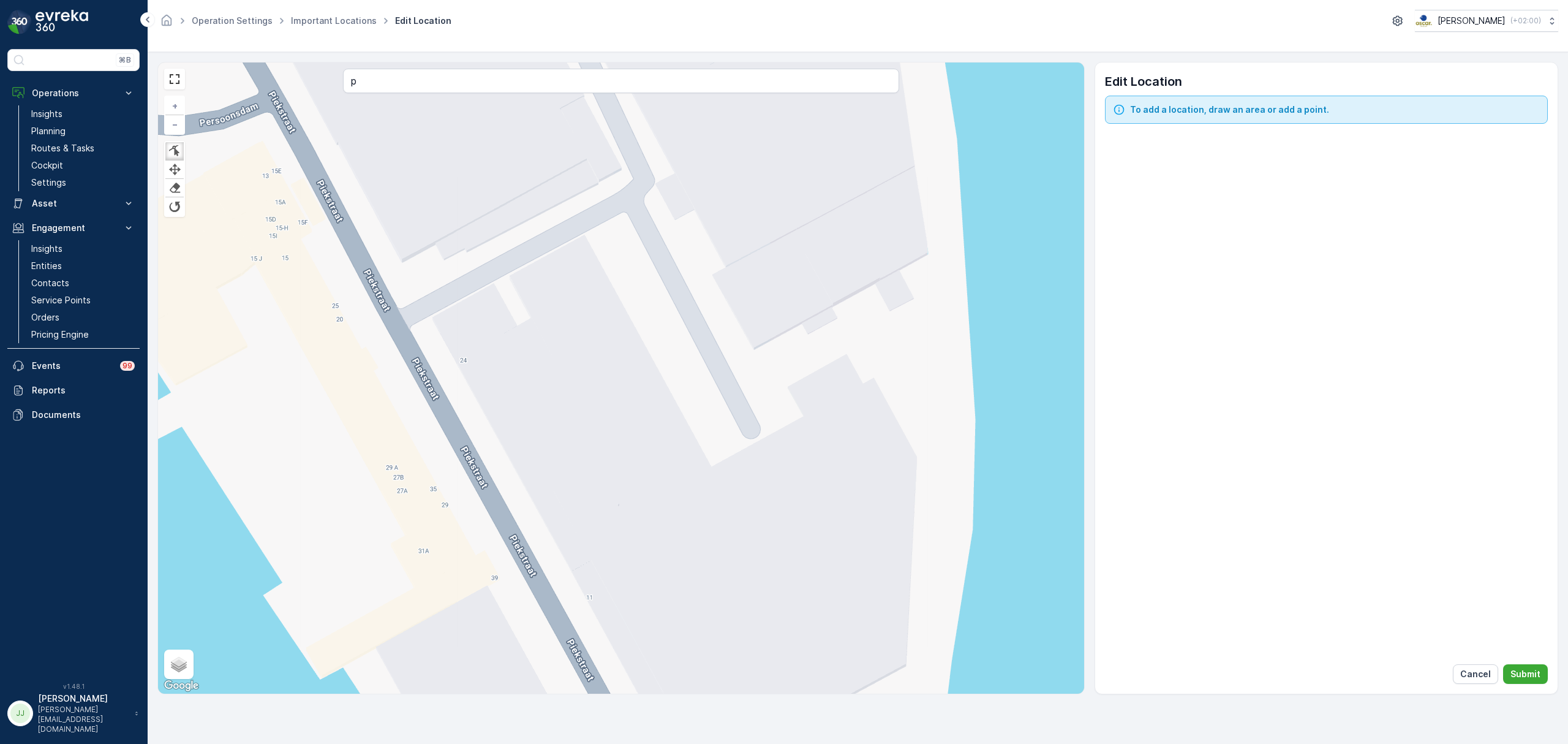
click at [573, 398] on div "+ − Finish Finish Finish Finish Satellite Roadmap Terrain Hybrid Leaflet Keyboa…" at bounding box center [620, 377] width 926 height 631
click at [416, 84] on input "p" at bounding box center [620, 81] width 556 height 24
type input "[STREET_ADDRESS]"
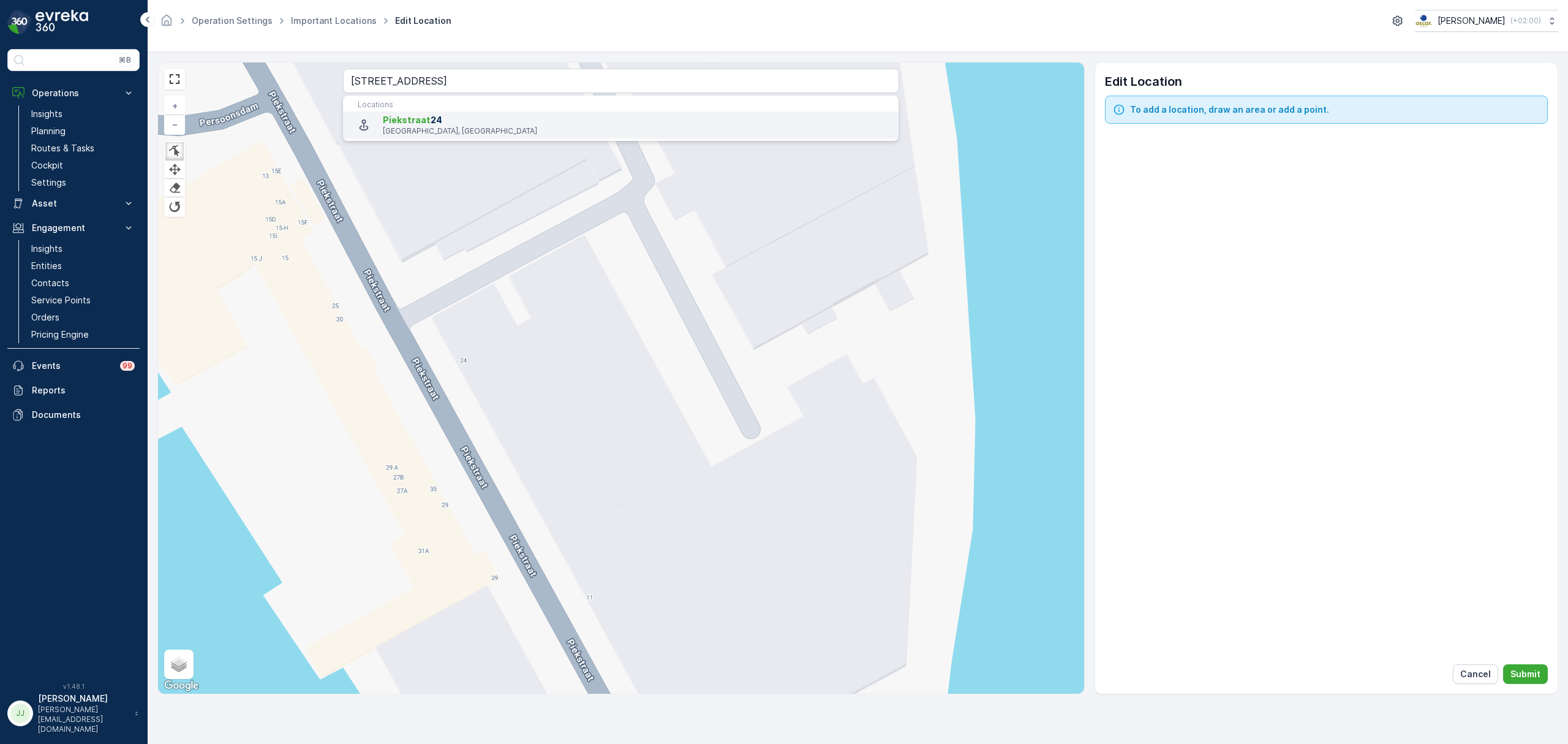
click at [419, 118] on span "Piekstraat" at bounding box center [406, 119] width 48 height 10
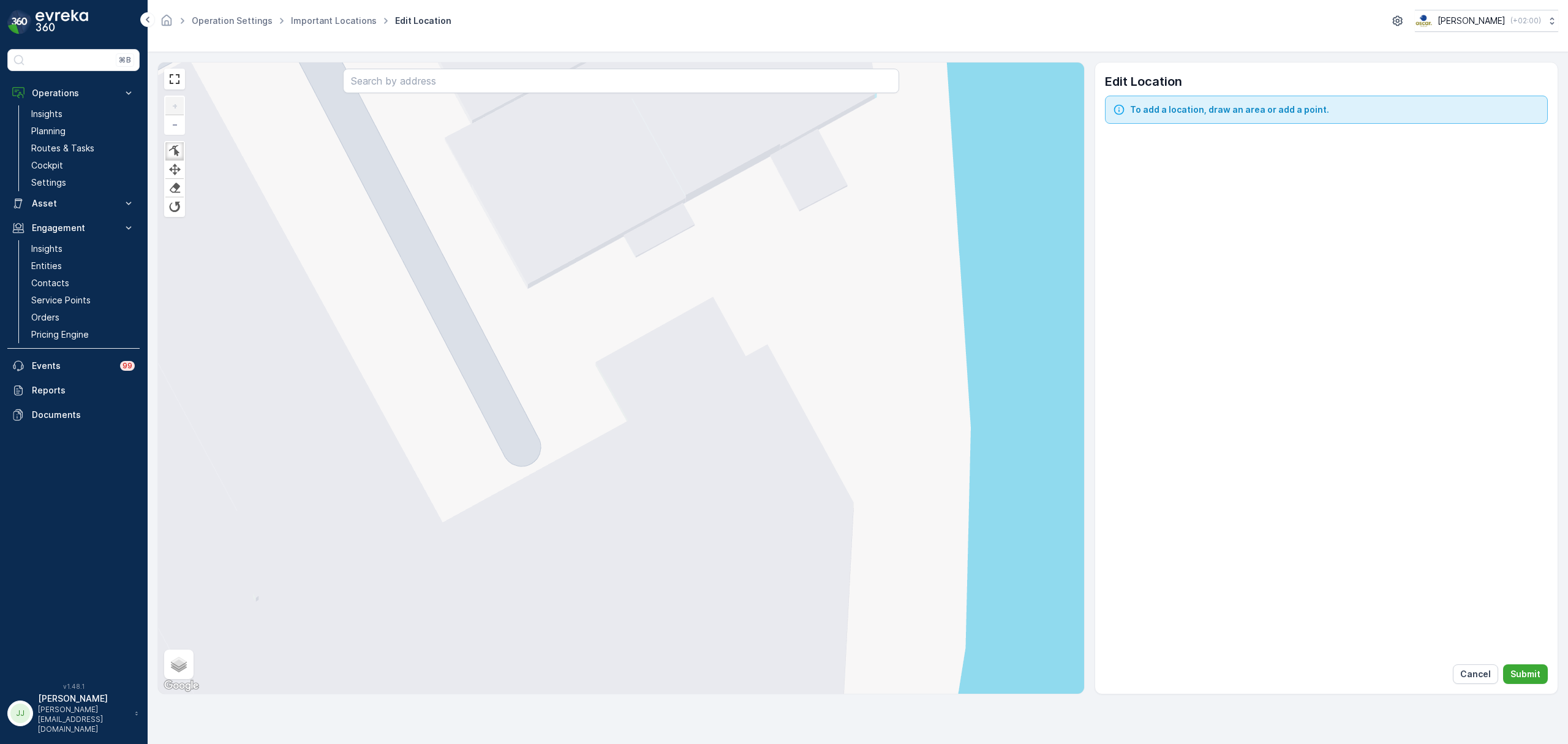
click at [561, 300] on div "+ − Finish Finish Finish Finish Satellite Roadmap Terrain Hybrid Leaflet Keyboa…" at bounding box center [620, 377] width 926 height 631
click at [514, 288] on div "+ − Finish Finish Finish Finish Satellite Roadmap Terrain Hybrid Leaflet Keyboa…" at bounding box center [620, 377] width 926 height 631
click at [179, 150] on div at bounding box center [174, 150] width 12 height 11
click at [177, 187] on div at bounding box center [174, 187] width 12 height 11
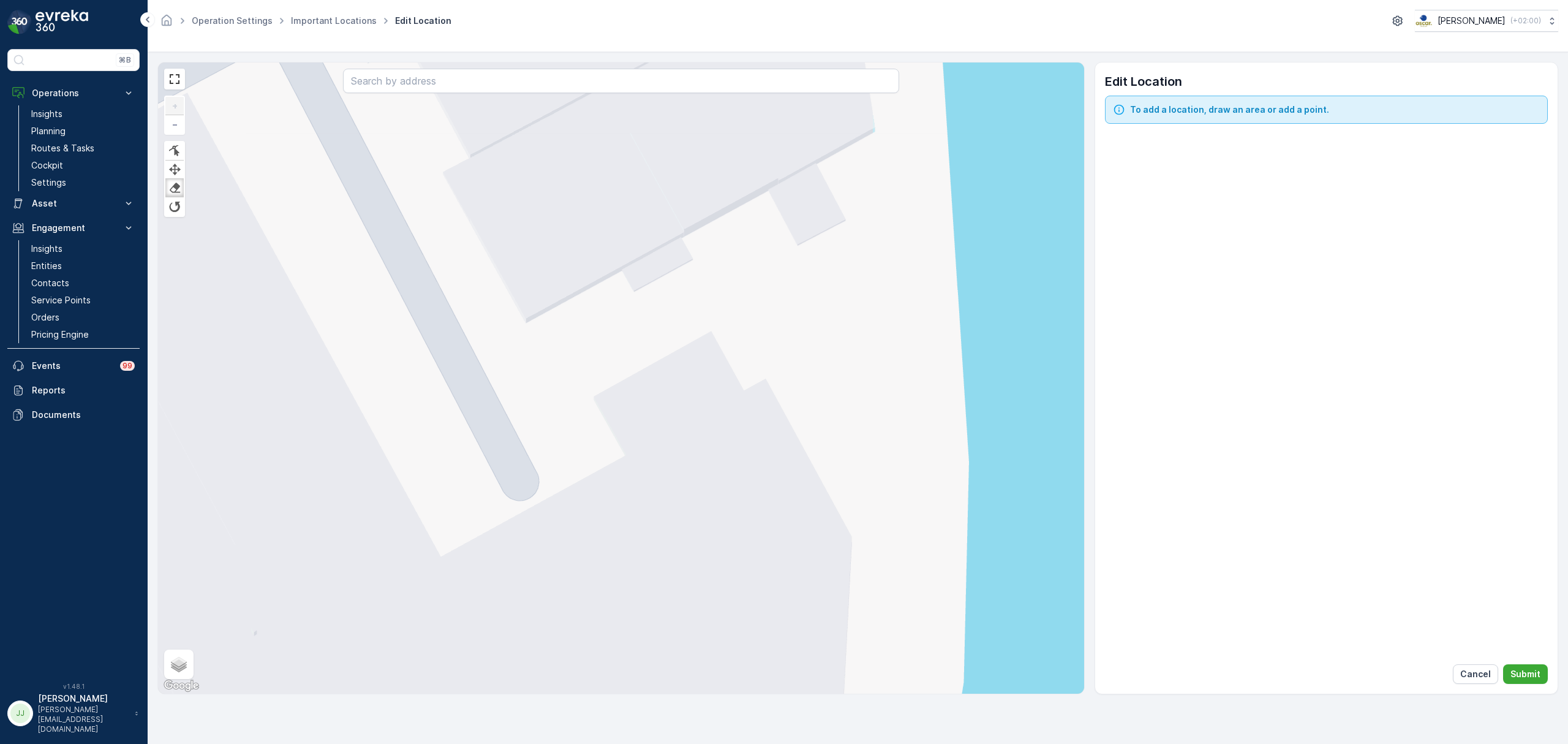
drag, startPoint x: 577, startPoint y: 296, endPoint x: 365, endPoint y: 229, distance: 222.3
click at [566, 321] on div "+ − Finish Finish Finish Finish Satellite Roadmap Terrain Hybrid Leaflet Keyboa…" at bounding box center [620, 377] width 926 height 631
click at [178, 149] on div at bounding box center [174, 150] width 12 height 11
drag, startPoint x: 553, startPoint y: 304, endPoint x: 565, endPoint y: 316, distance: 17.0
click at [555, 309] on div "+ − Finish Finish Finish Finish Satellite Roadmap Terrain Hybrid Leaflet Keyboa…" at bounding box center [620, 377] width 926 height 631
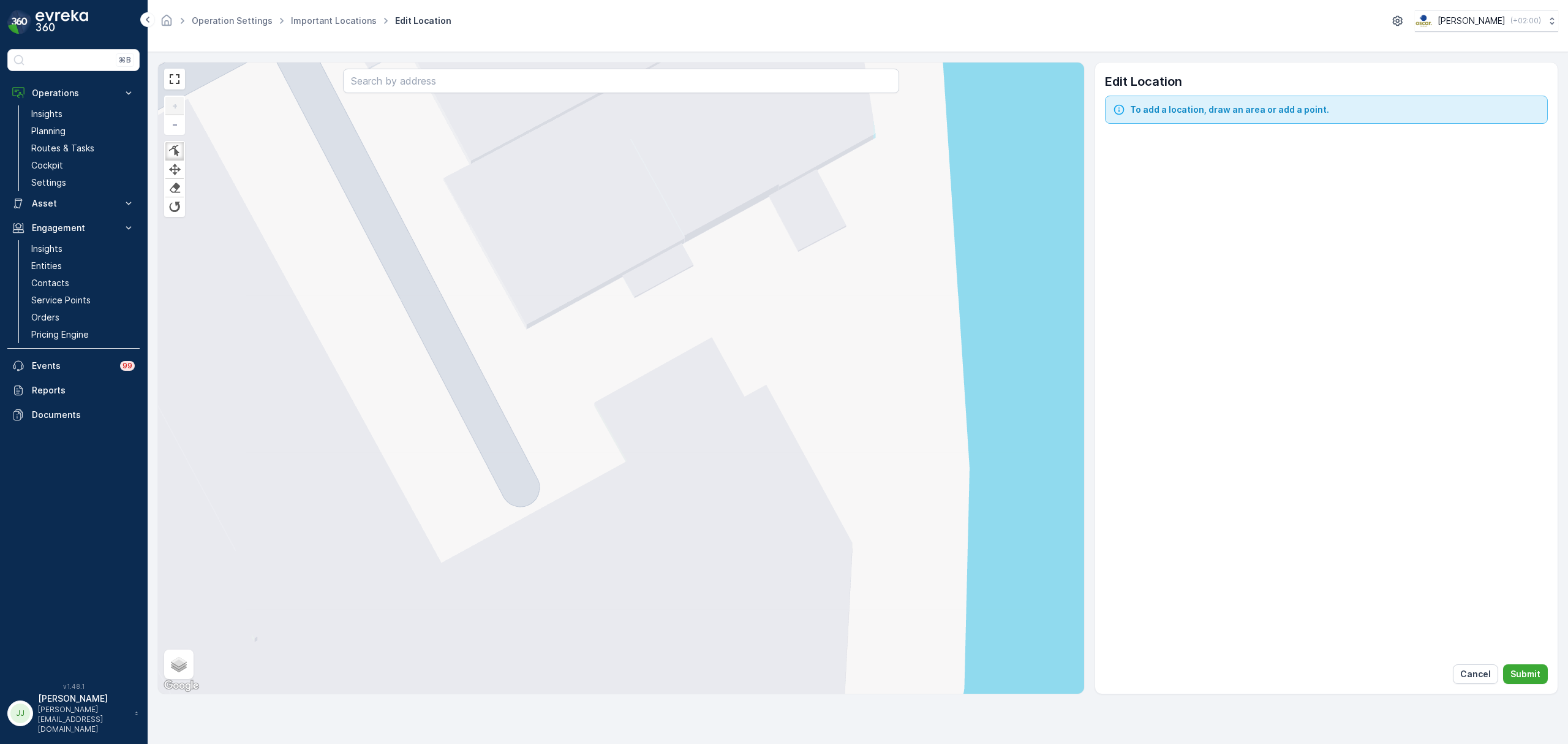
click at [581, 340] on div "+ − Finish Finish Finish Finish Satellite Roadmap Terrain Hybrid Leaflet Keyboa…" at bounding box center [620, 377] width 926 height 631
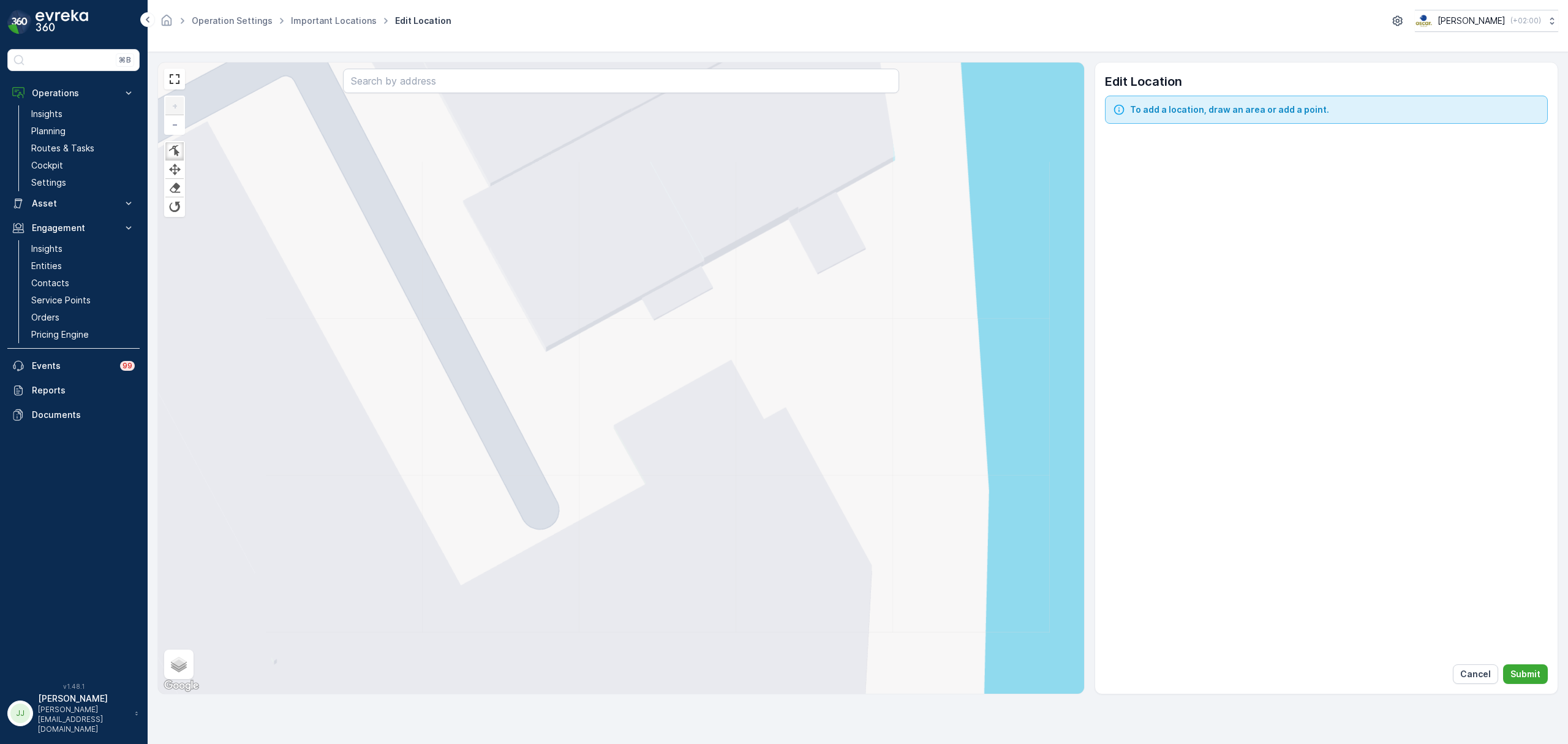
click at [600, 358] on div "+ − Finish Finish Finish Finish Satellite Roadmap Terrain Hybrid Leaflet Keyboa…" at bounding box center [620, 377] width 926 height 631
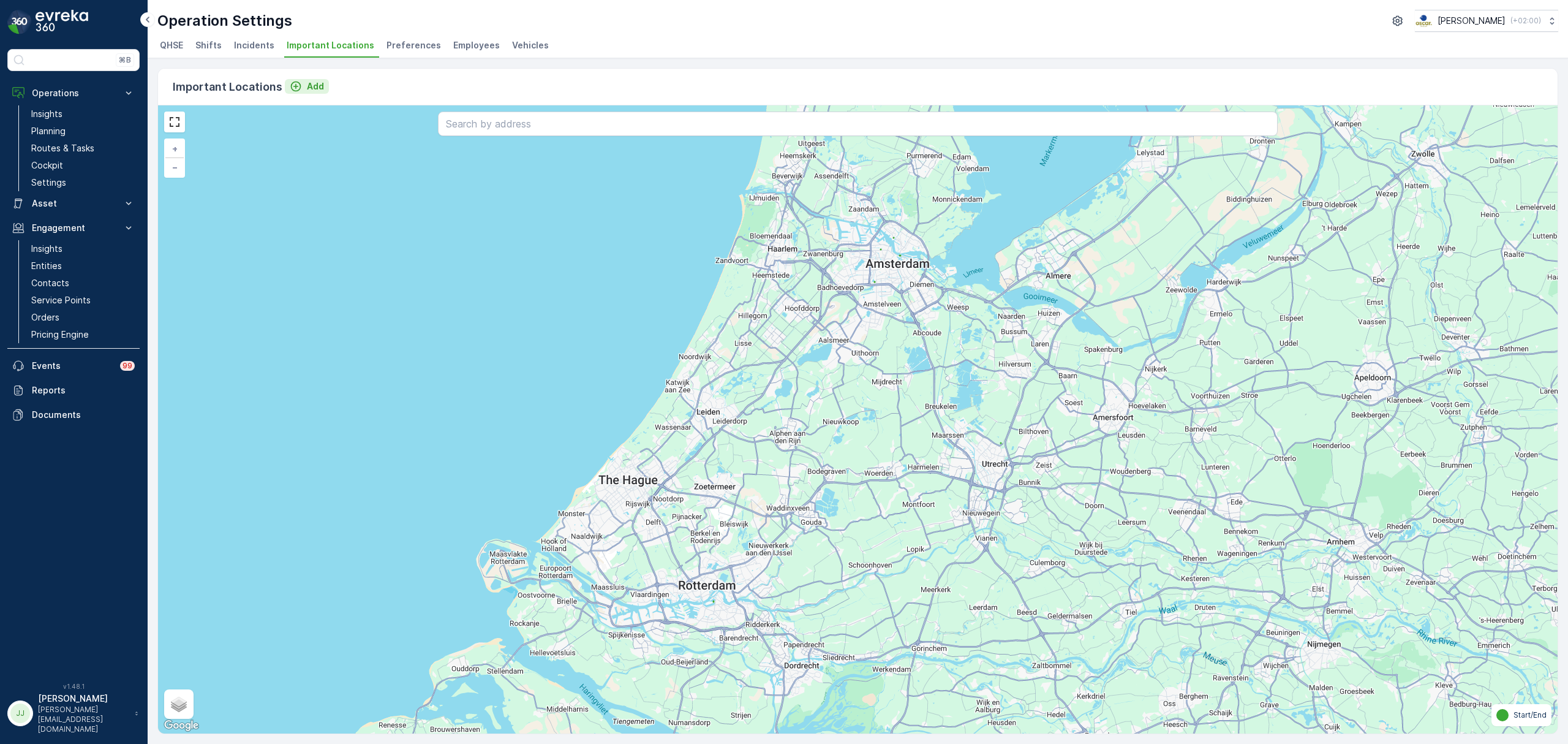
click at [291, 85] on icon "Add" at bounding box center [295, 86] width 12 height 12
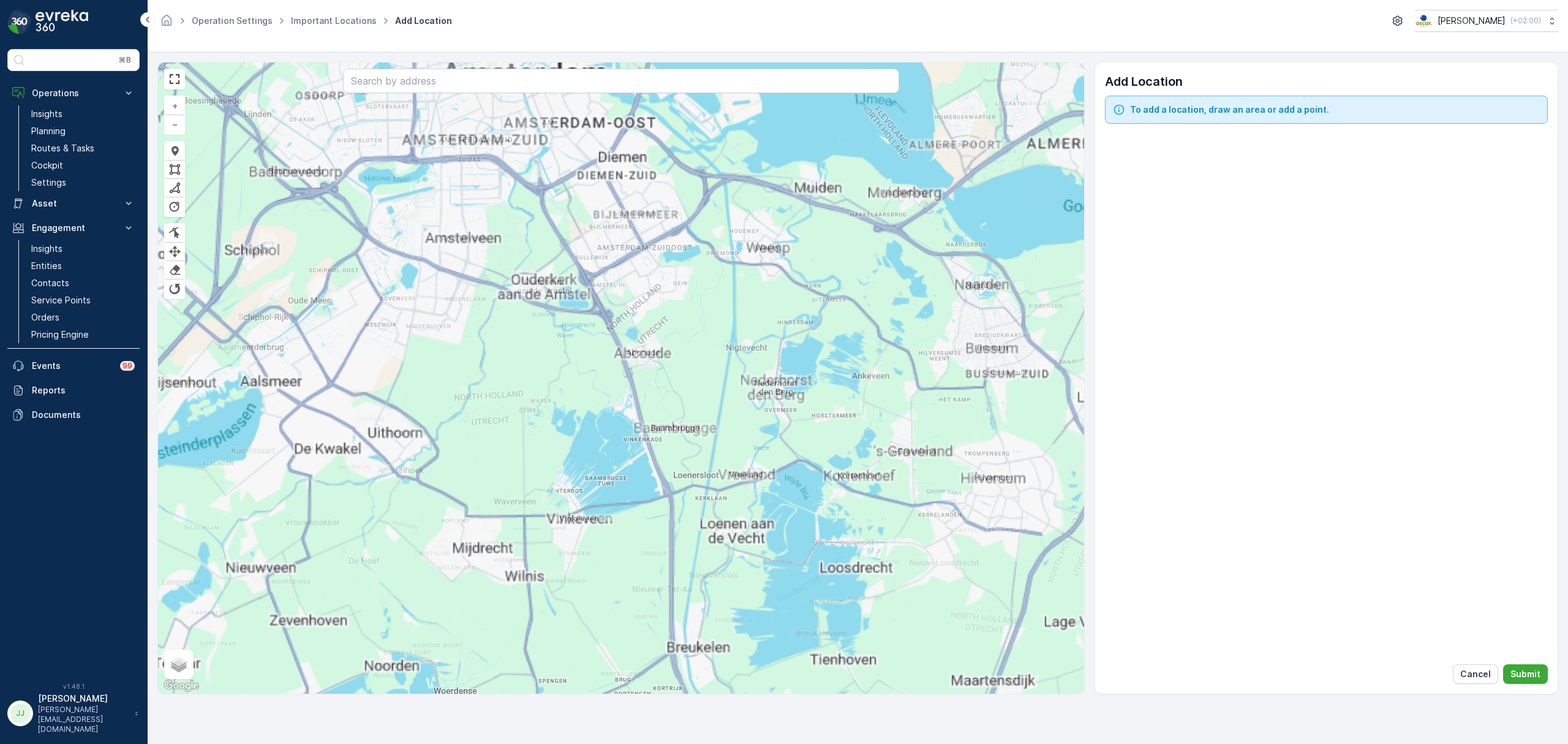
drag, startPoint x: 535, startPoint y: 471, endPoint x: 631, endPoint y: 62, distance: 420.1
click at [630, 62] on div "+ − [PERSON_NAME] Finish Remove Last Vertex [PERSON_NAME] Finish Finish Finish …" at bounding box center [620, 377] width 926 height 631
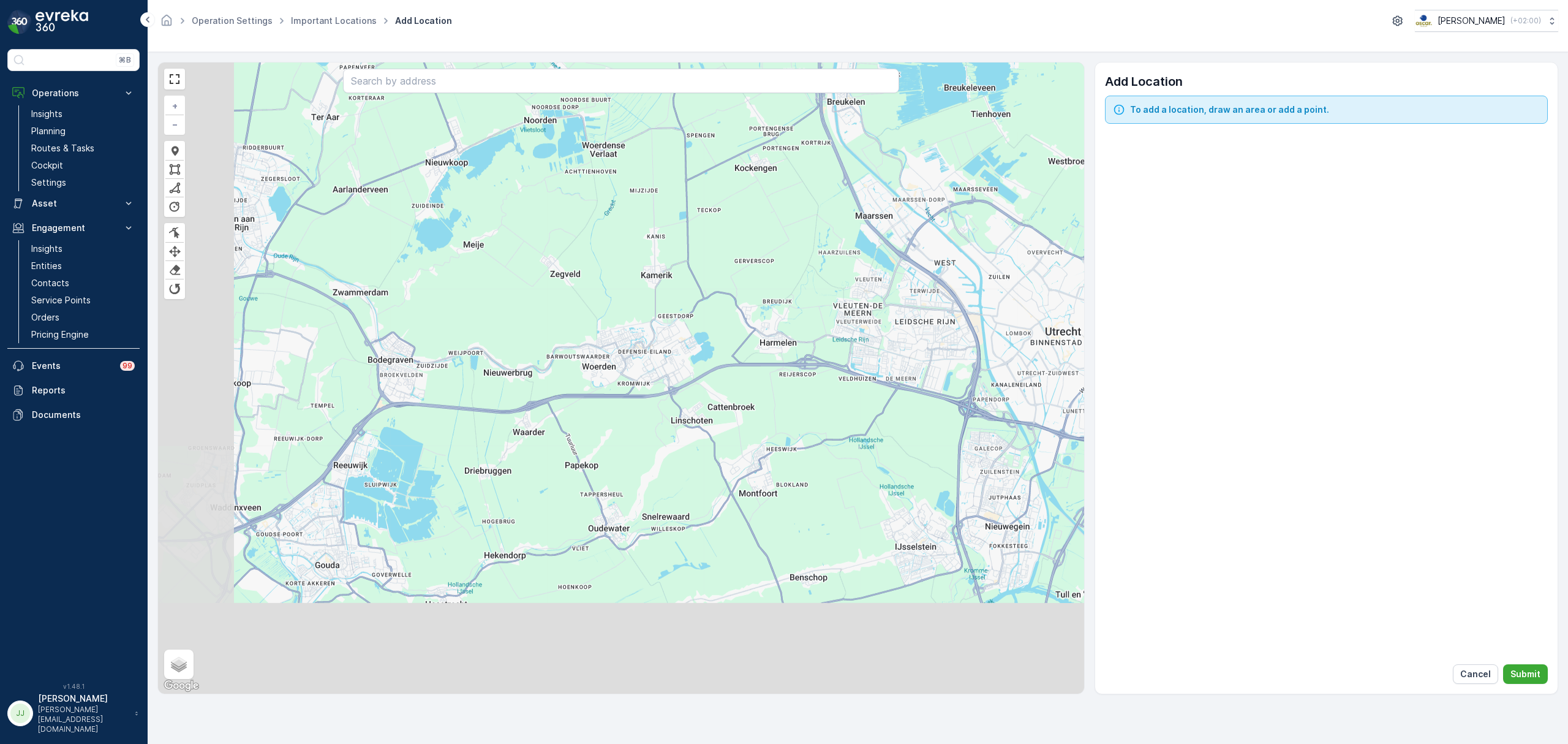
drag, startPoint x: 662, startPoint y: 208, endPoint x: 711, endPoint y: 214, distance: 49.4
click at [728, 124] on div "+ − [PERSON_NAME] Finish Remove Last Vertex [PERSON_NAME] Finish Finish Finish …" at bounding box center [620, 377] width 926 height 631
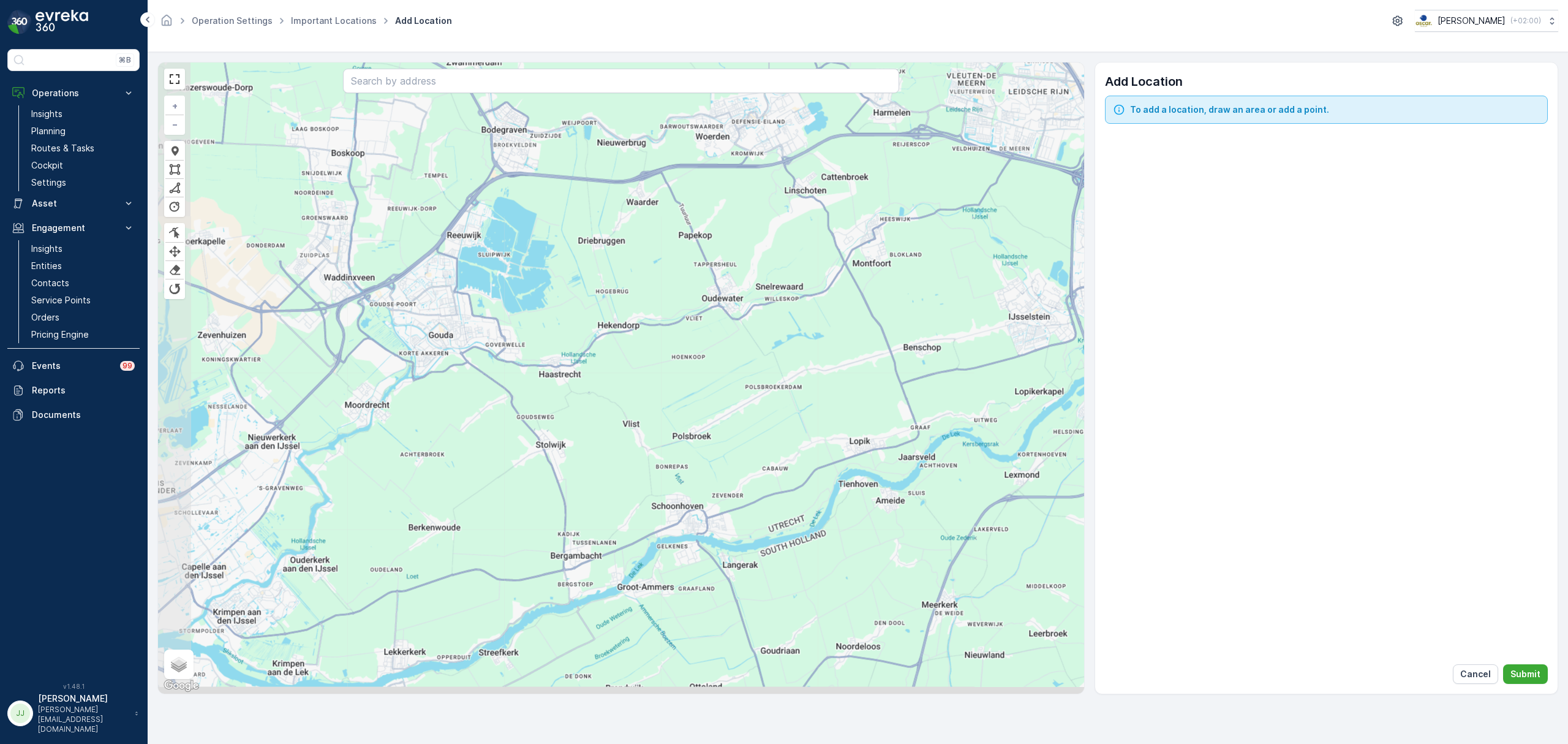
drag, startPoint x: 697, startPoint y: 263, endPoint x: 663, endPoint y: 337, distance: 81.4
click at [701, 261] on div "+ − [PERSON_NAME] Finish Remove Last Vertex [PERSON_NAME] Finish Finish Finish …" at bounding box center [620, 377] width 926 height 631
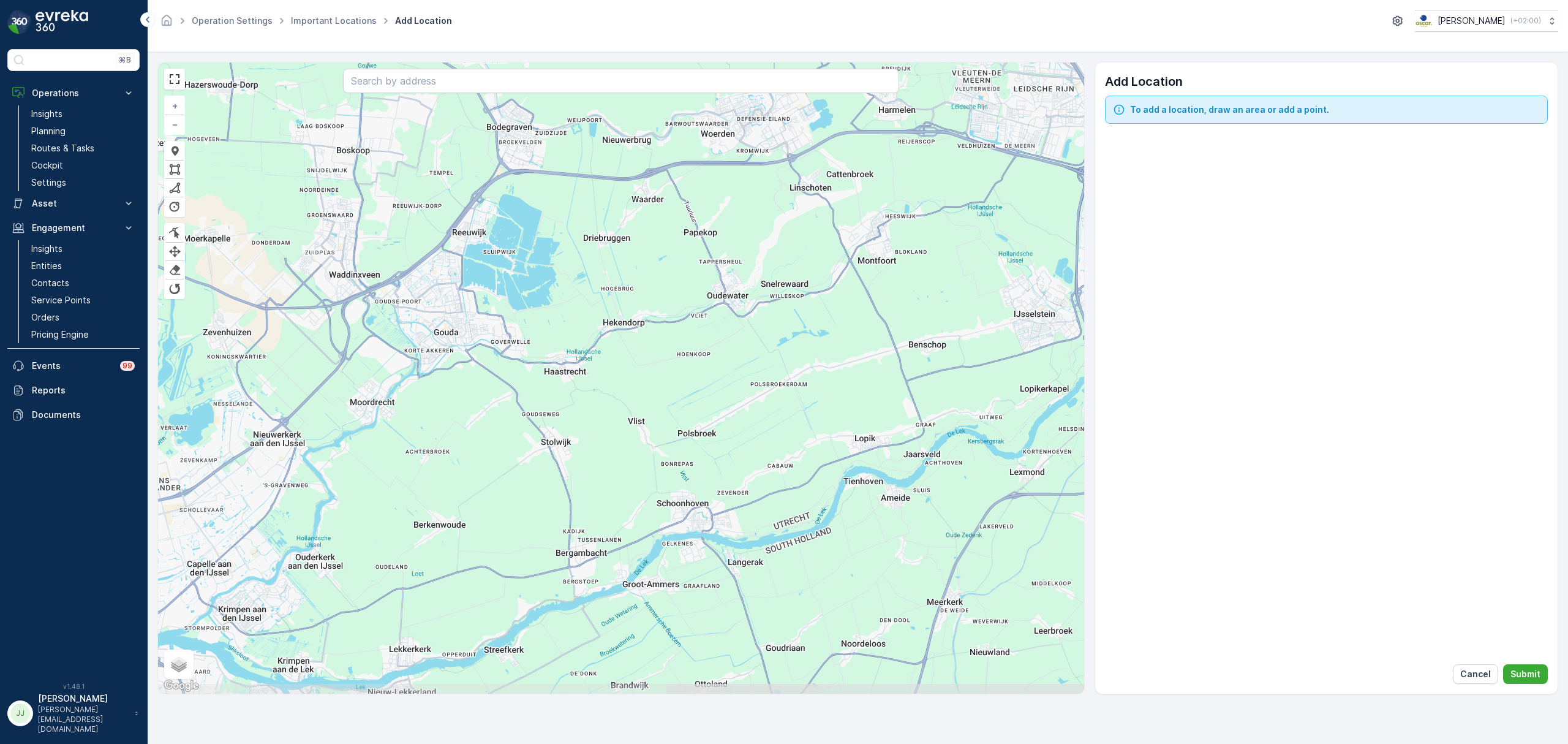
drag, startPoint x: 493, startPoint y: 440, endPoint x: 804, endPoint y: 221, distance: 380.4
click at [804, 221] on div "+ − [PERSON_NAME] Finish Remove Last Vertex [PERSON_NAME] Finish Finish Finish …" at bounding box center [620, 377] width 926 height 631
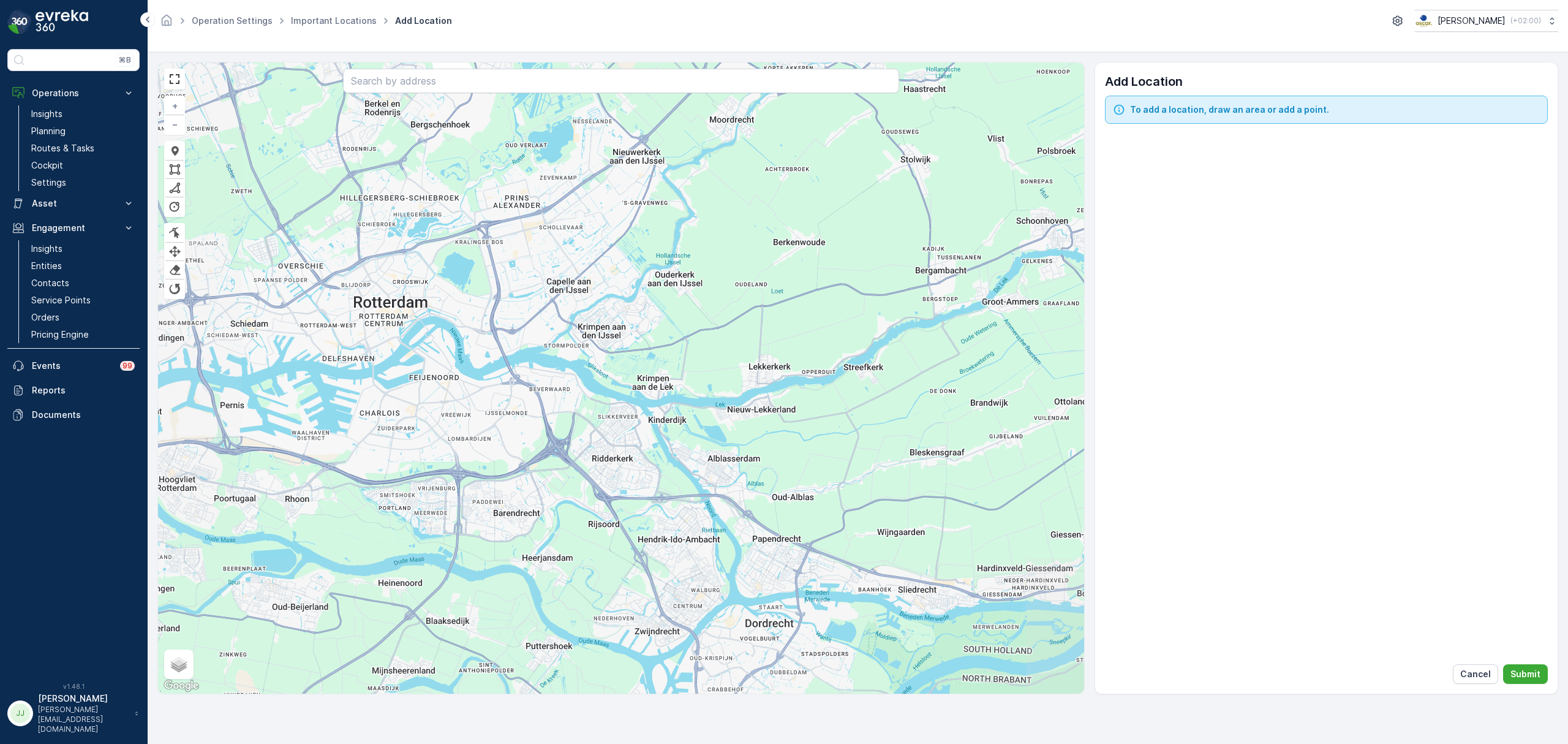
click at [693, 296] on div "+ − [PERSON_NAME] Finish Remove Last Vertex [PERSON_NAME] Finish Finish Finish …" at bounding box center [620, 377] width 926 height 631
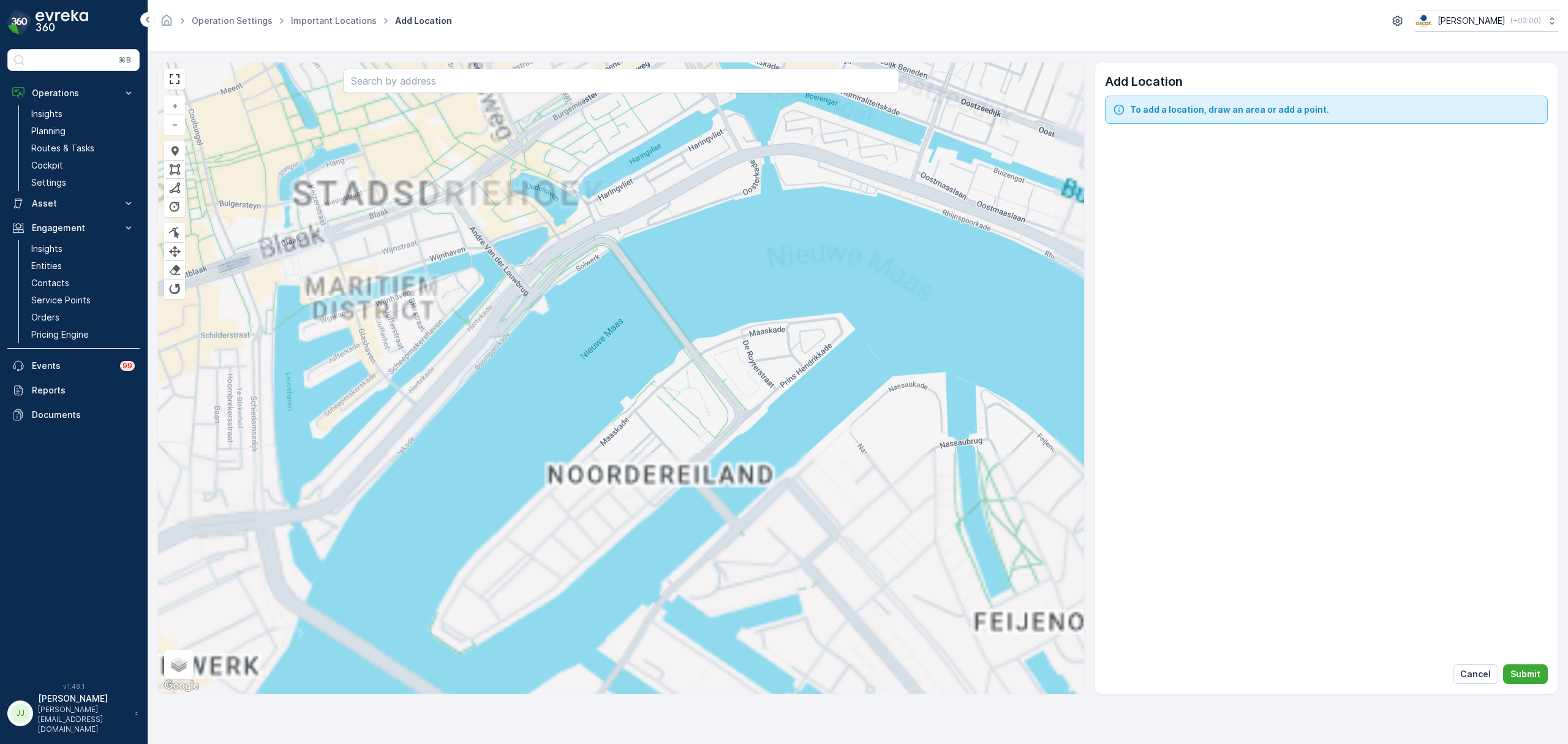
click at [444, 145] on div "+ − [PERSON_NAME] Finish Remove Last Vertex [PERSON_NAME] Finish Finish Finish …" at bounding box center [620, 377] width 926 height 631
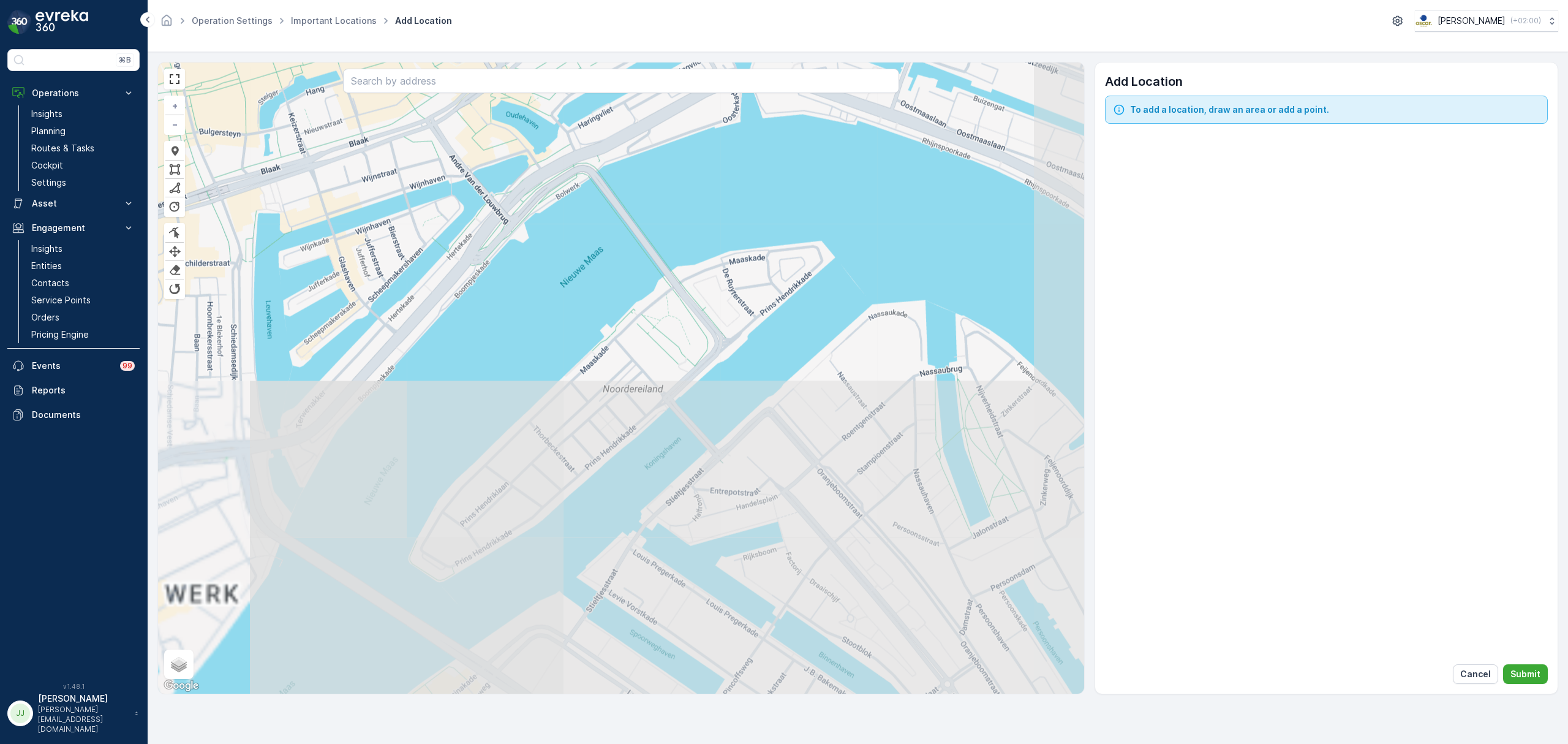
click at [341, 184] on div "+ − [PERSON_NAME] Finish Remove Last Vertex [PERSON_NAME] Finish Finish Finish …" at bounding box center [620, 377] width 926 height 631
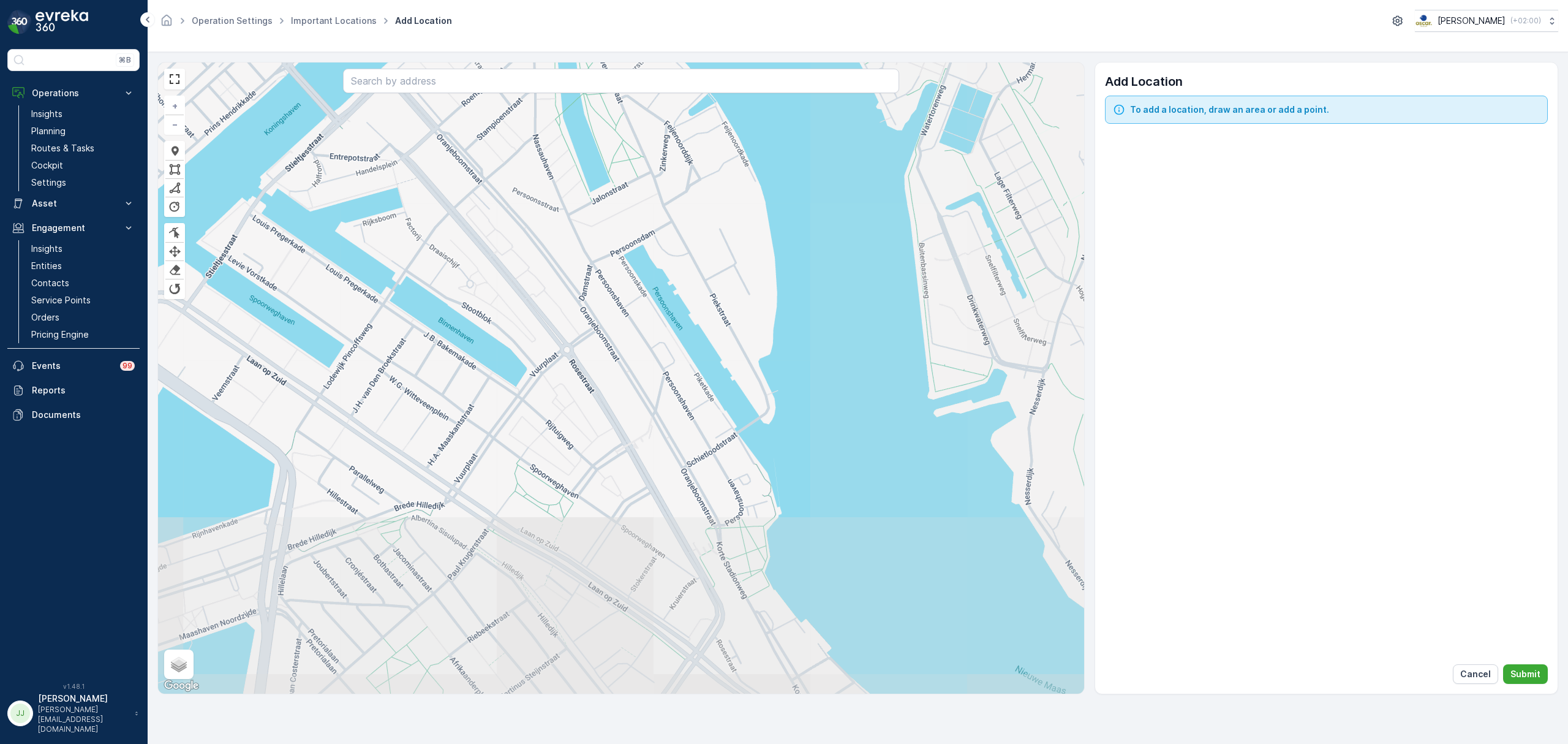
click at [525, 283] on div "+ − [PERSON_NAME] Finish Remove Last Vertex [PERSON_NAME] Finish Finish Finish …" at bounding box center [620, 377] width 926 height 631
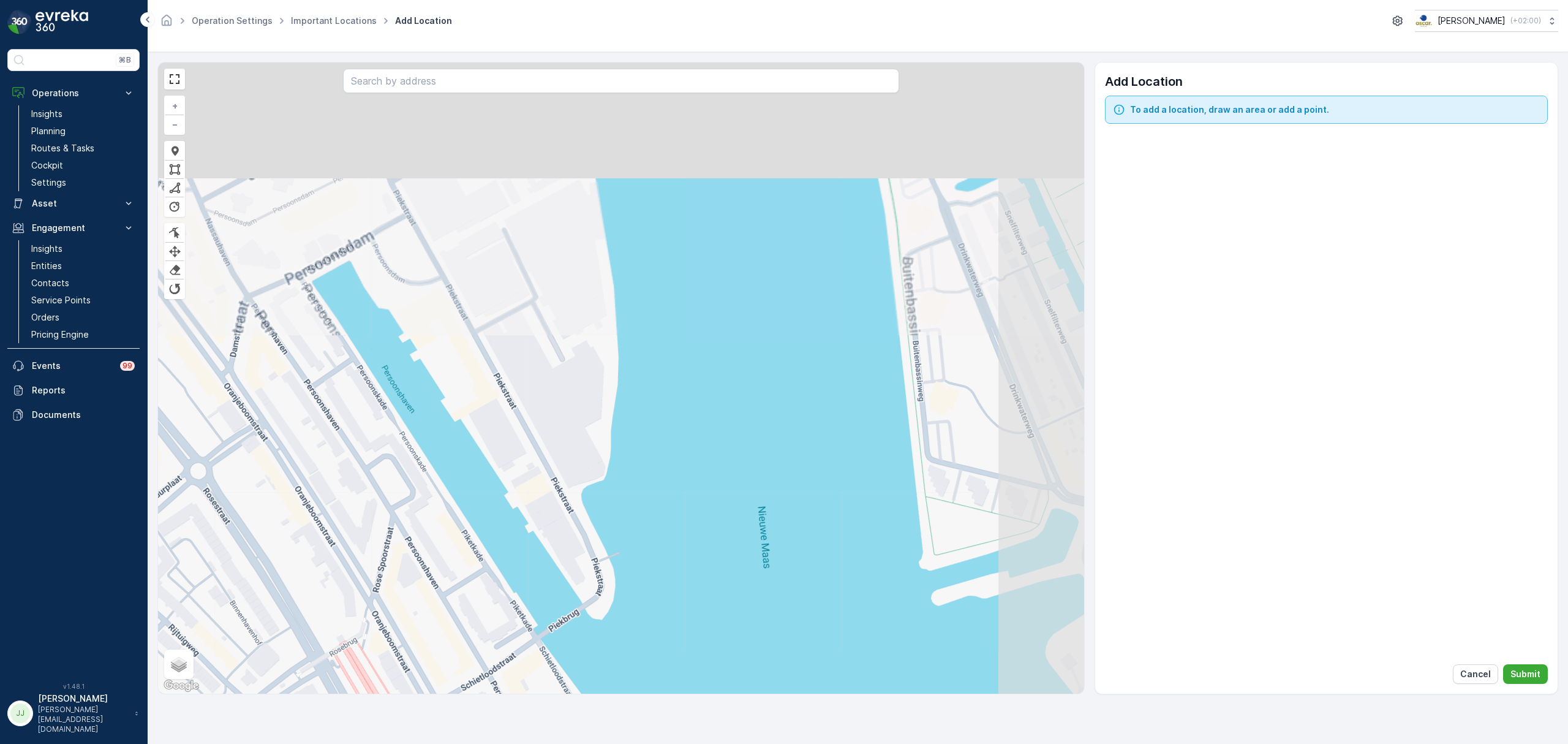
click at [503, 592] on div "+ − [PERSON_NAME] Finish Remove Last Vertex [PERSON_NAME] Finish Finish Finish …" at bounding box center [620, 377] width 926 height 631
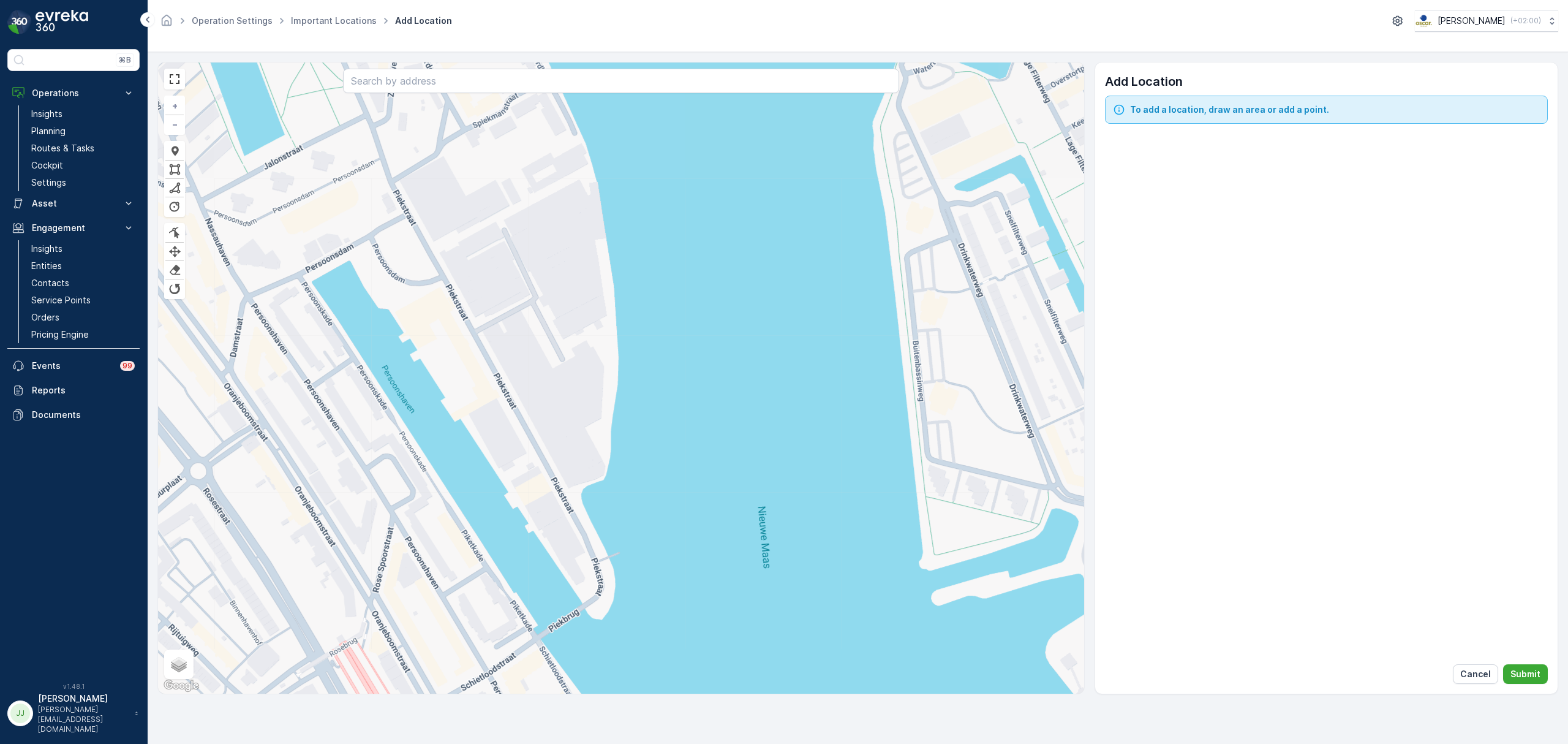
click at [521, 499] on div "+ − [PERSON_NAME] Finish Remove Last Vertex [PERSON_NAME] Finish Finish Finish …" at bounding box center [620, 377] width 926 height 631
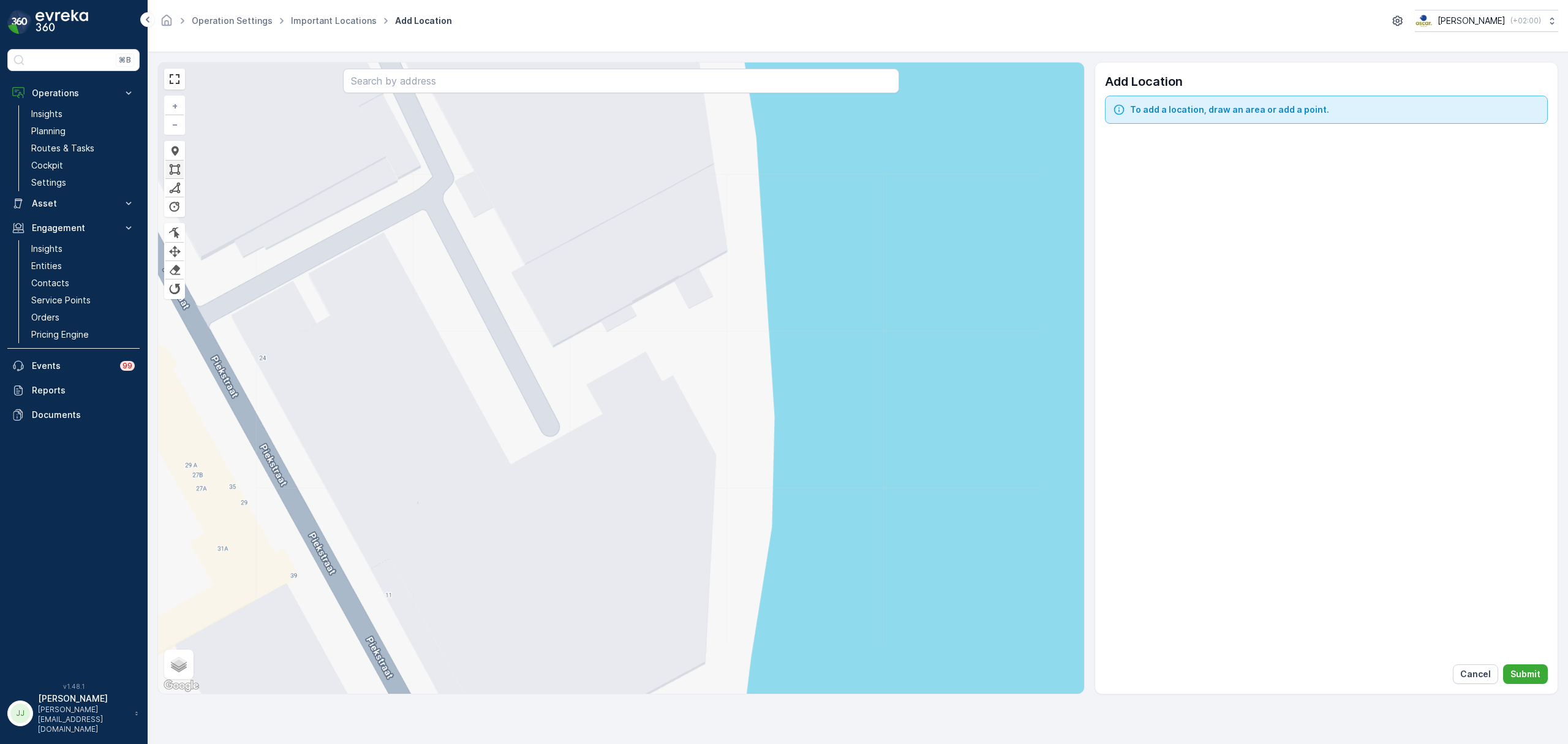
click at [179, 166] on div at bounding box center [174, 169] width 12 height 11
click at [558, 352] on div at bounding box center [556, 347] width 8 height 8
click at [557, 354] on div at bounding box center [556, 352] width 8 height 8
click at [660, 408] on div at bounding box center [658, 406] width 8 height 8
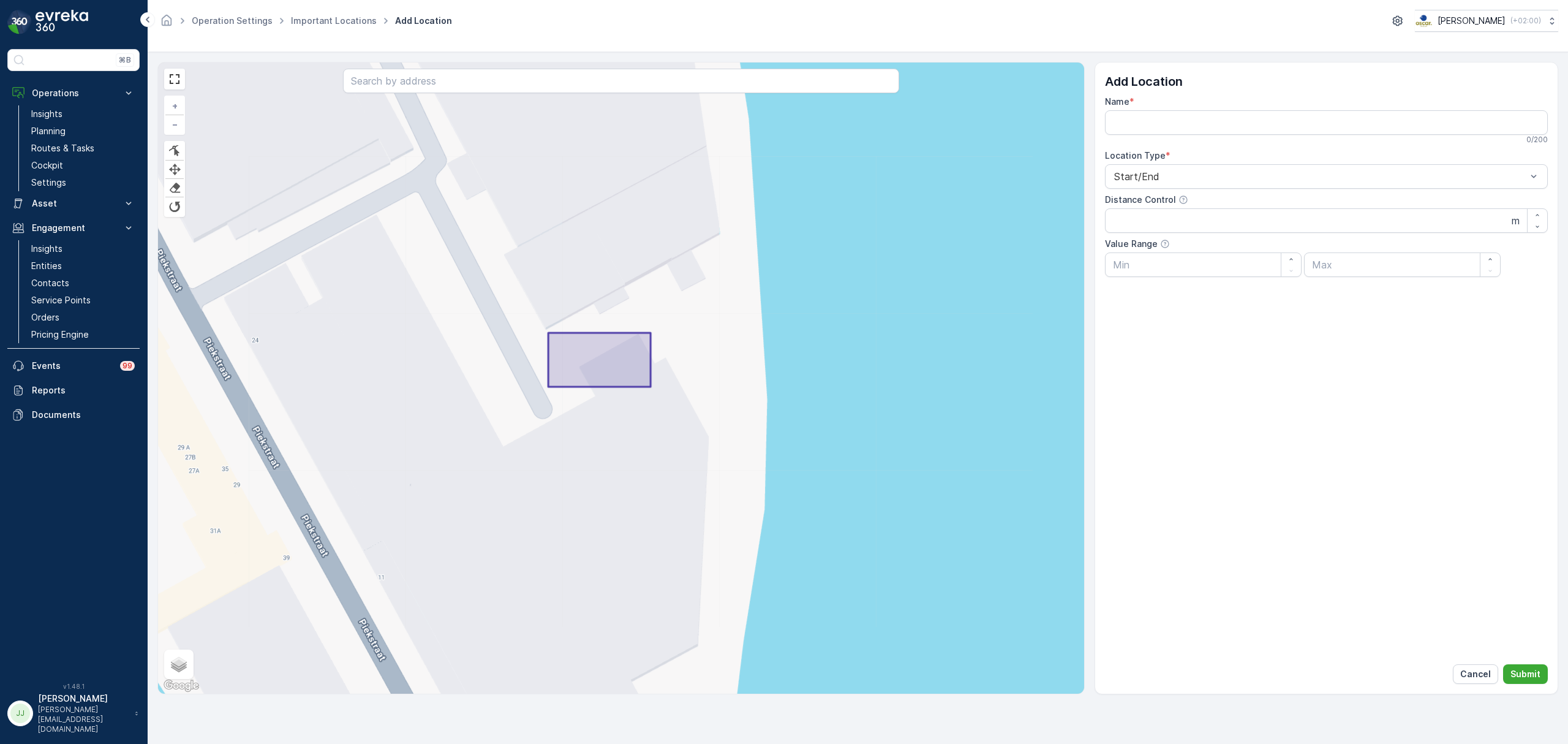
click at [584, 360] on icon at bounding box center [599, 359] width 102 height 54
click at [589, 364] on icon at bounding box center [599, 361] width 102 height 54
click at [167, 189] on link at bounding box center [175, 188] width 19 height 19
click at [588, 361] on icon at bounding box center [599, 361] width 102 height 54
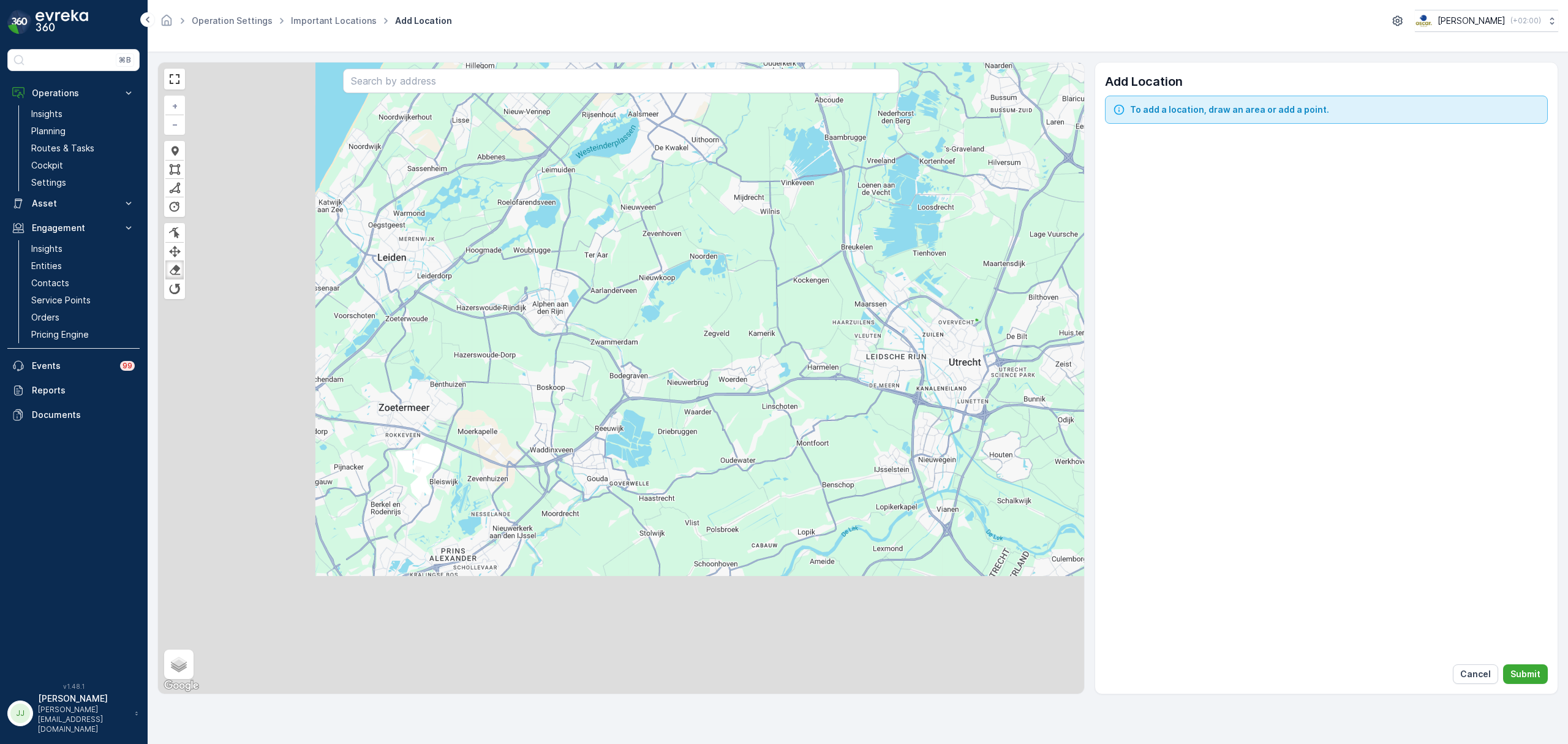
click at [733, 255] on div "+ − [PERSON_NAME] Finish Remove Last Vertex [PERSON_NAME] Finish Finish Finish …" at bounding box center [620, 377] width 926 height 631
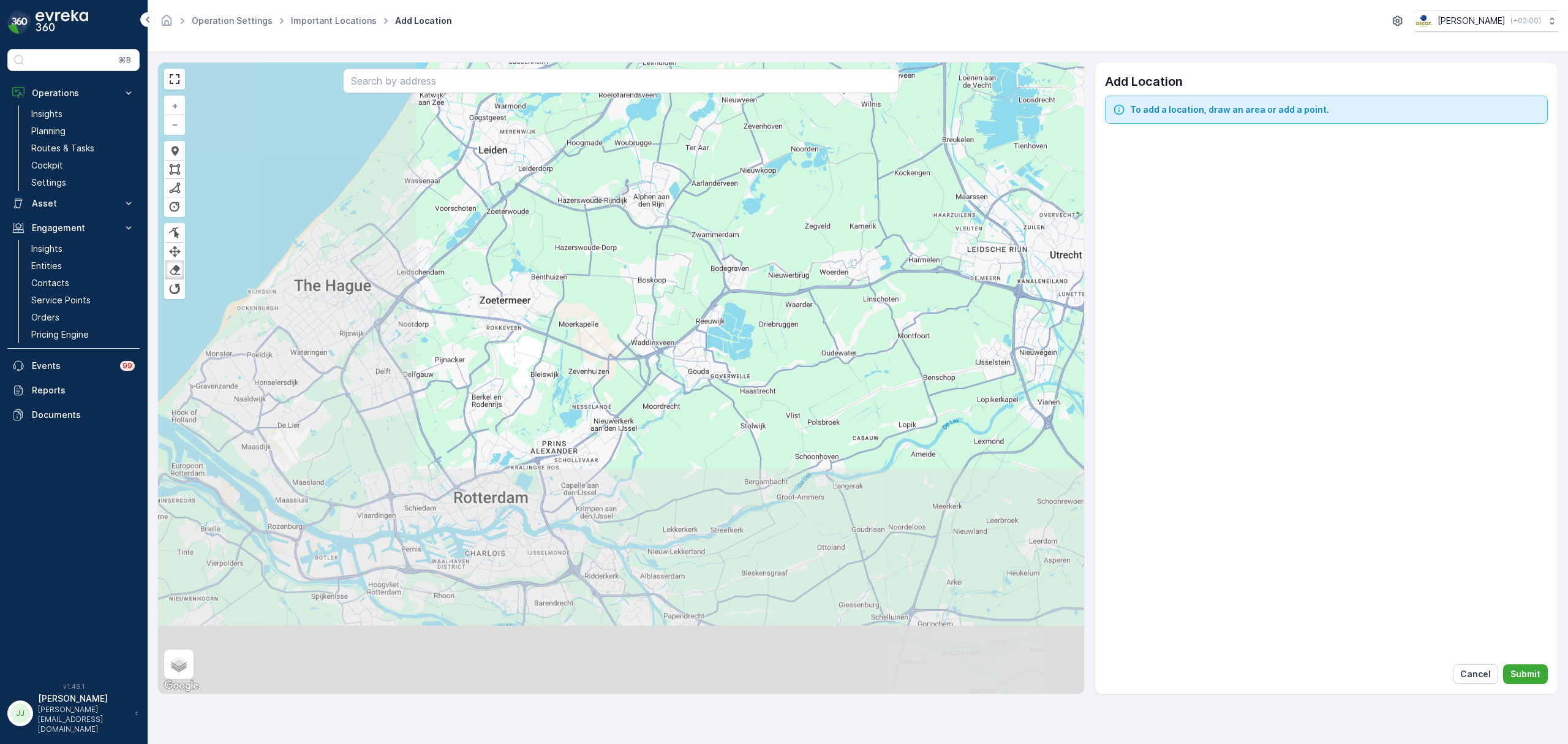
click at [655, 377] on div "+ − [PERSON_NAME] Finish Remove Last Vertex [PERSON_NAME] Finish Finish Finish …" at bounding box center [620, 377] width 926 height 631
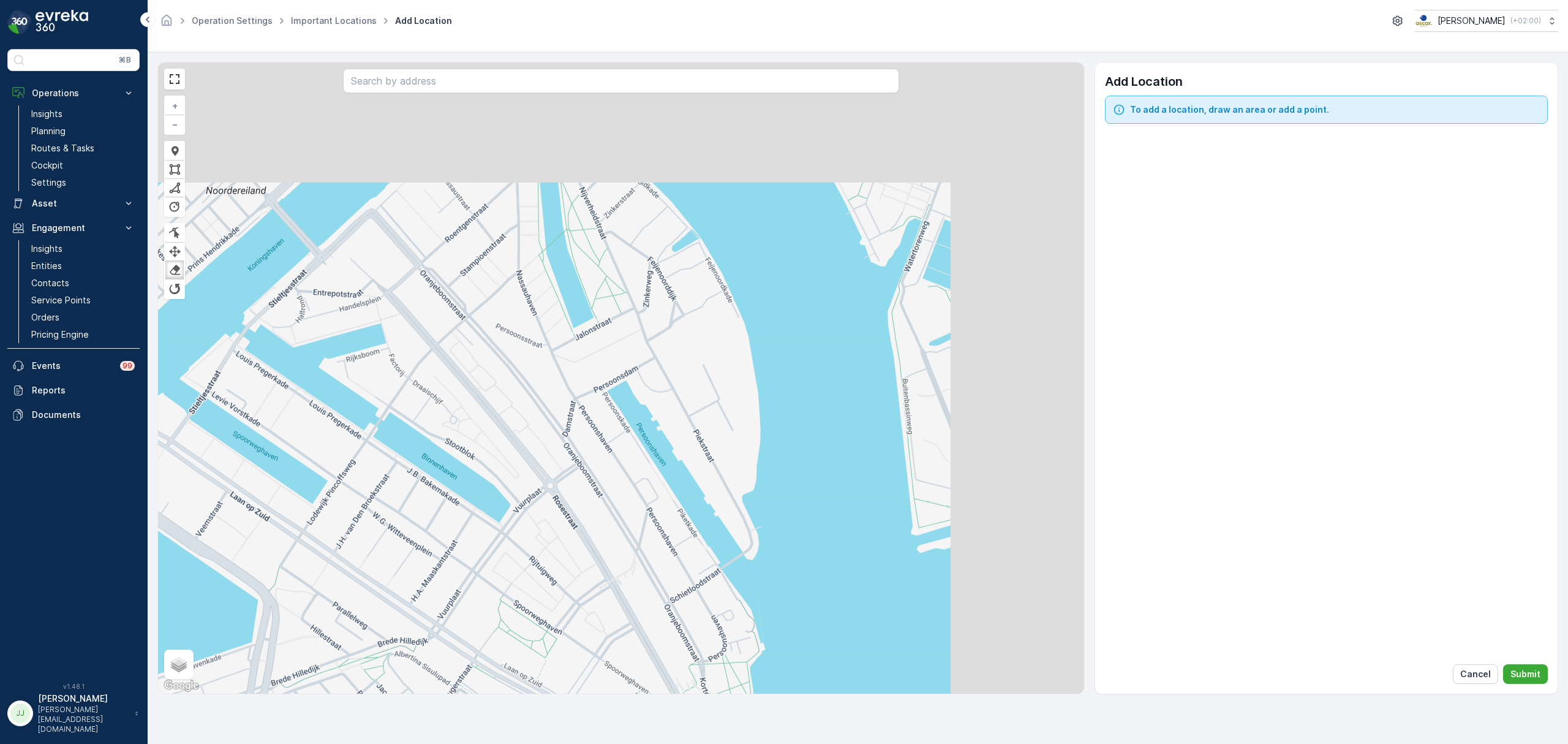
click at [534, 456] on div "+ − [PERSON_NAME] Finish Remove Last Vertex [PERSON_NAME] Finish Finish Finish …" at bounding box center [620, 377] width 926 height 631
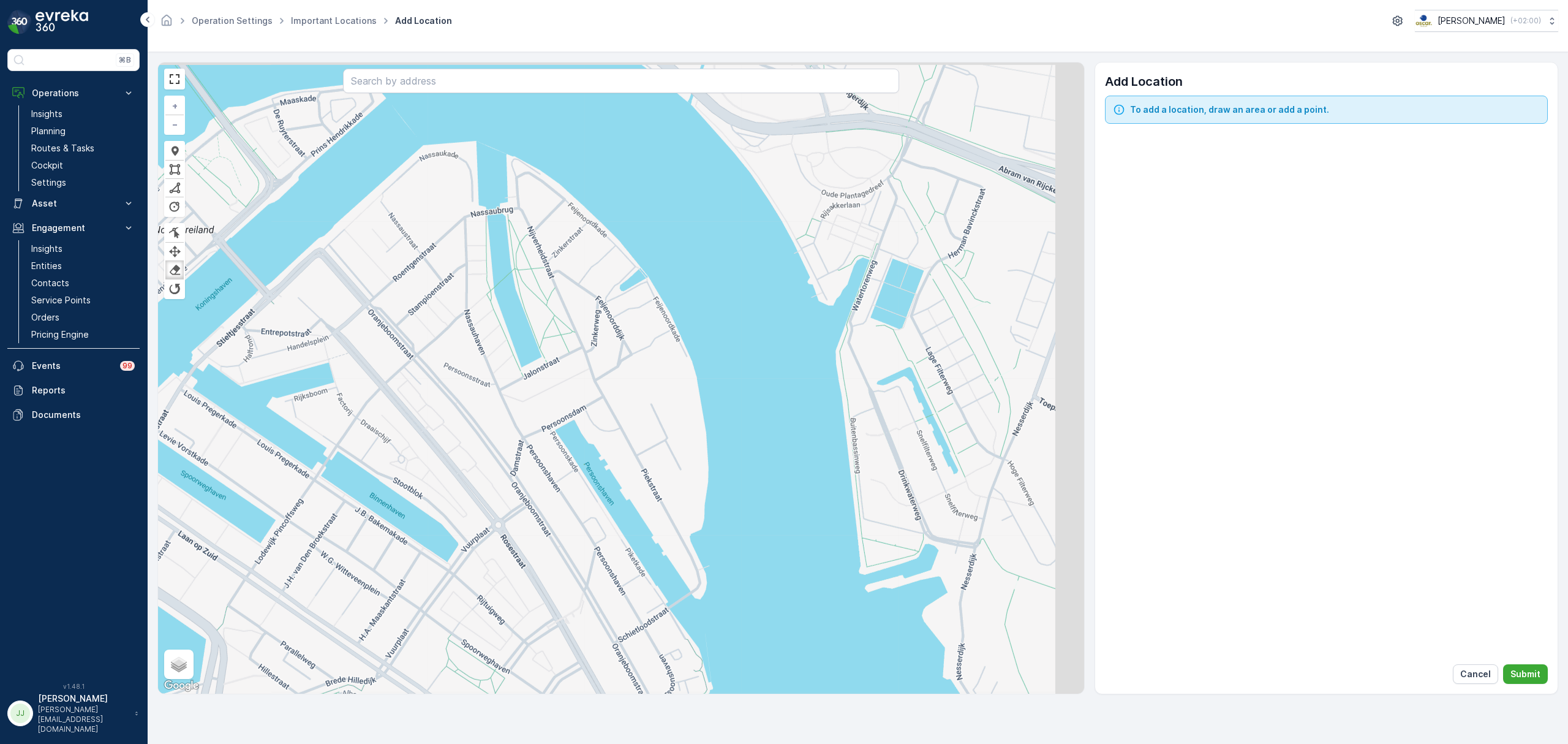
click at [594, 437] on div "+ − [PERSON_NAME] Finish Remove Last Vertex [PERSON_NAME] Finish Finish Finish …" at bounding box center [620, 377] width 926 height 631
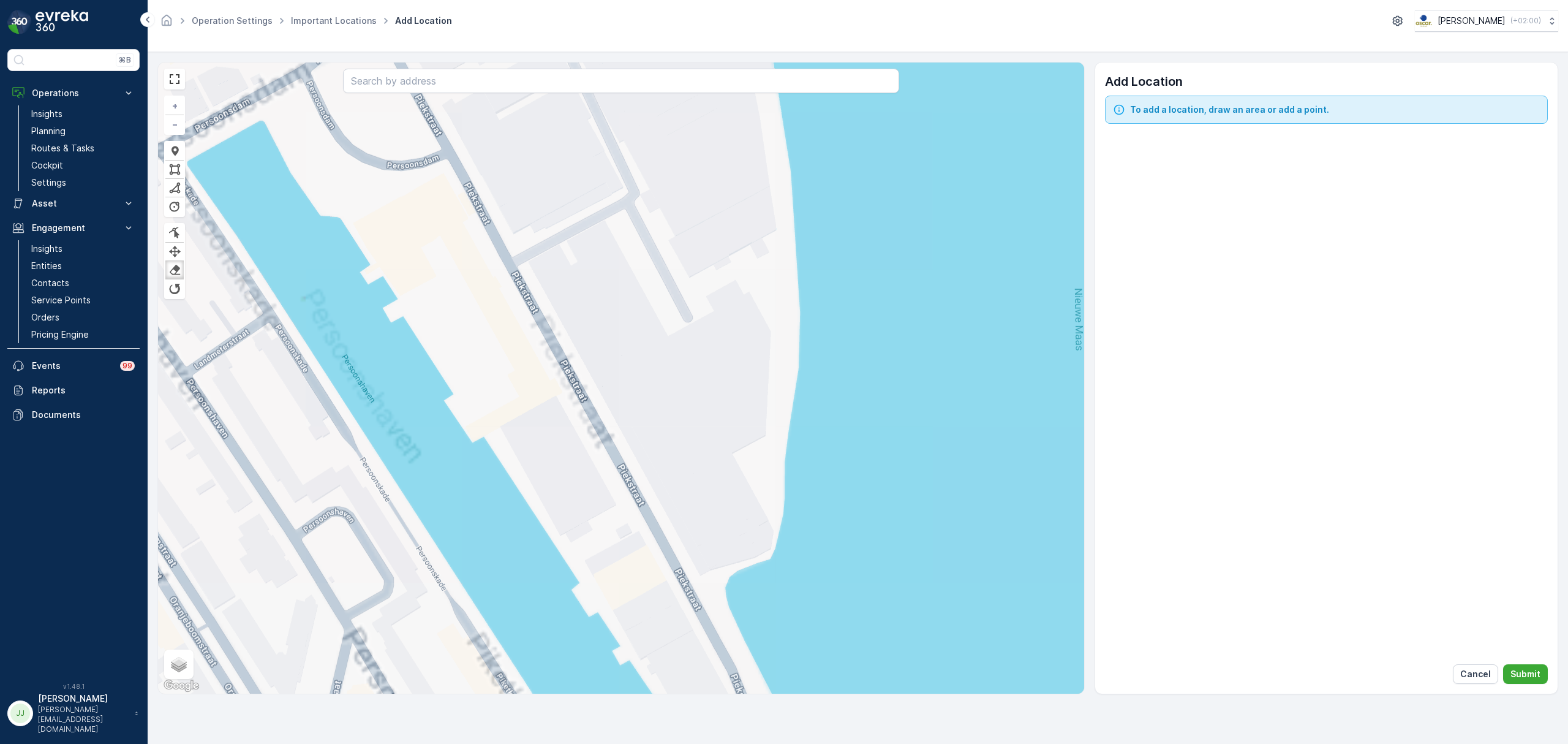
click at [665, 454] on div "+ − [PERSON_NAME] Finish Remove Last Vertex [PERSON_NAME] Finish Finish Finish …" at bounding box center [620, 377] width 926 height 631
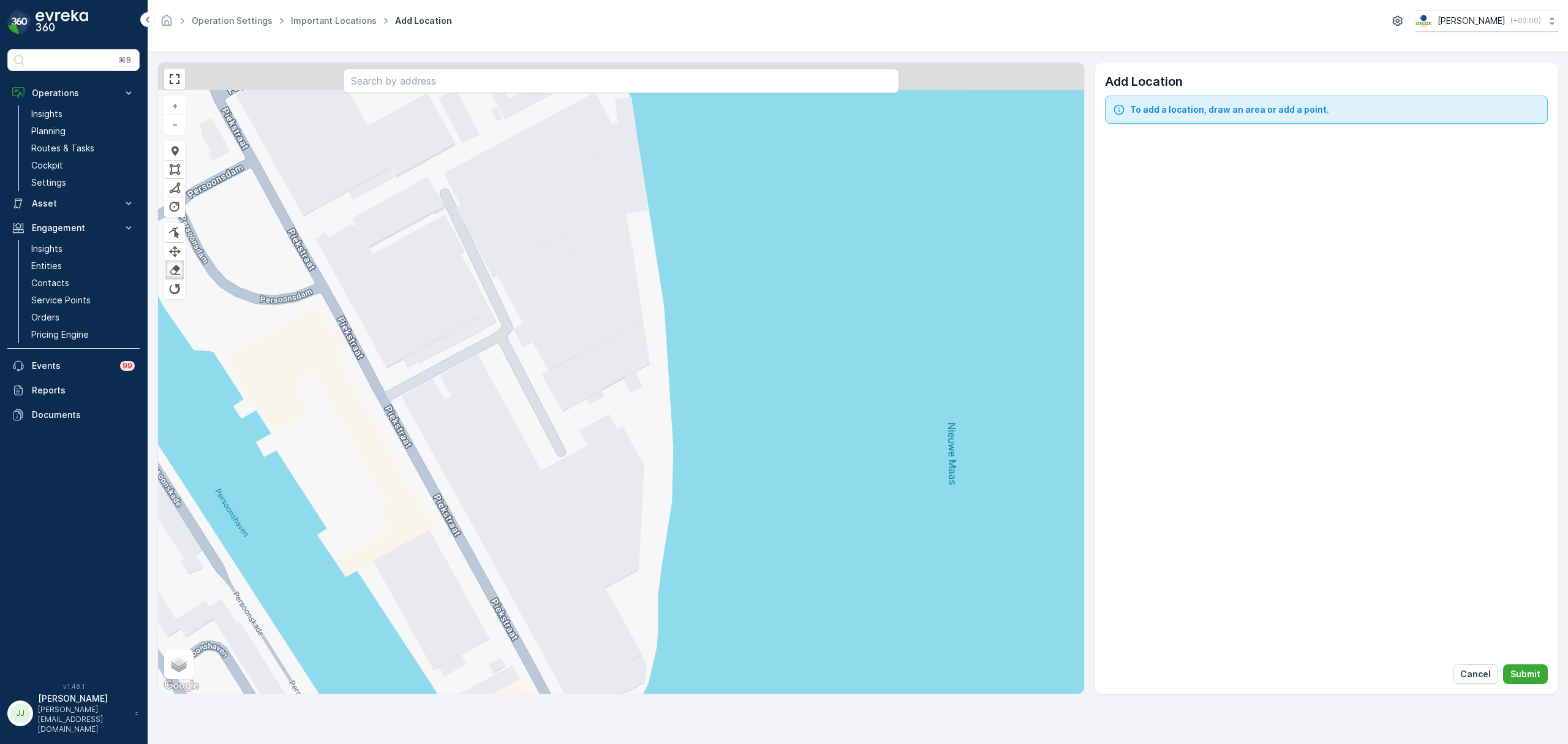
click at [576, 458] on div "+ − [PERSON_NAME] Finish Remove Last Vertex [PERSON_NAME] Finish Finish Finish …" at bounding box center [620, 377] width 926 height 631
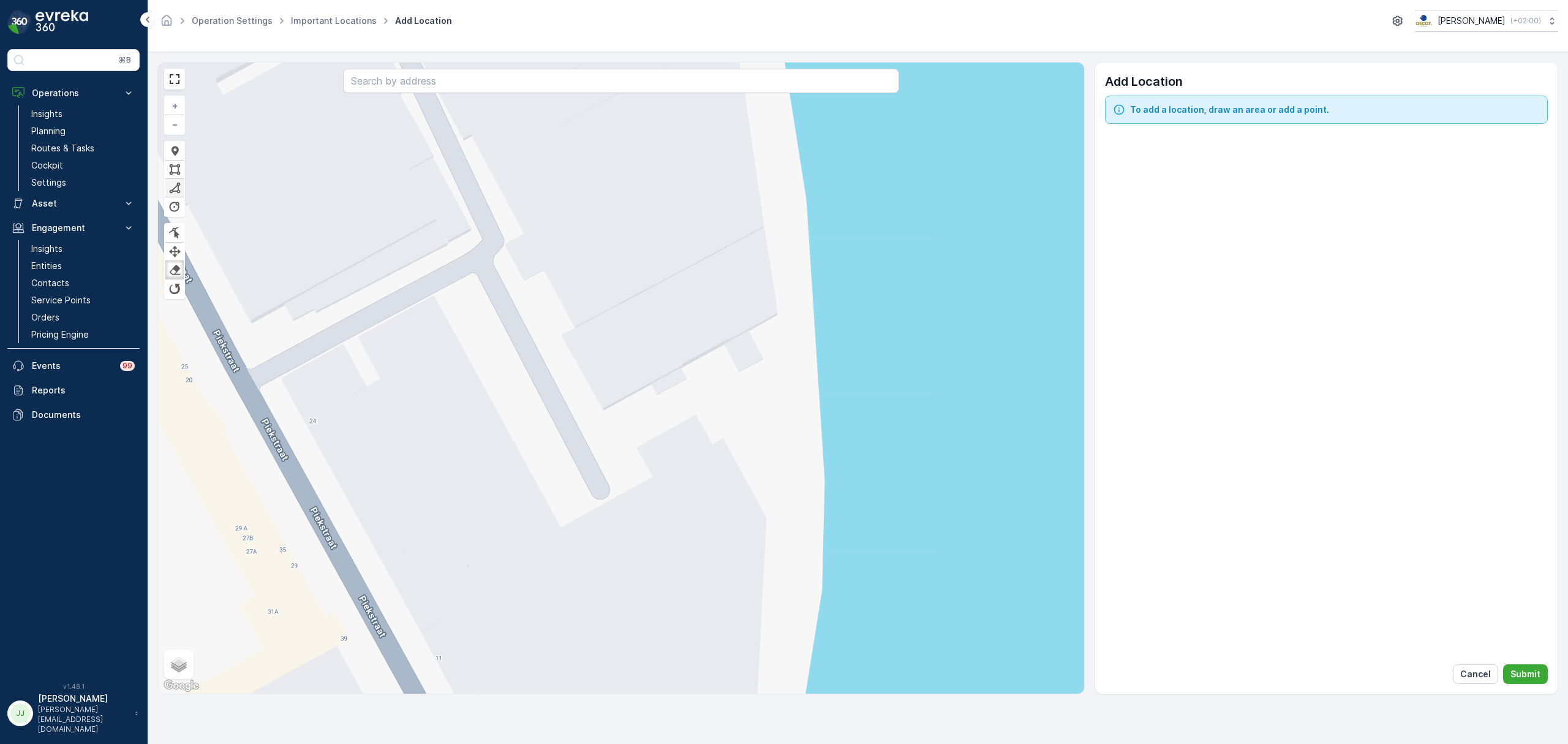
click at [177, 184] on div at bounding box center [174, 187] width 12 height 11
click at [604, 413] on div "Click to place first vertex + − [PERSON_NAME] Finish Remove Last Vertex [PERSON…" at bounding box center [620, 377] width 926 height 631
click at [624, 451] on icon at bounding box center [614, 432] width 21 height 40
click at [701, 413] on icon at bounding box center [662, 432] width 76 height 40
click at [679, 372] on div "Click first marker to finish + − [PERSON_NAME] Finish Remove Last Vertex [PERSO…" at bounding box center [620, 377] width 926 height 631
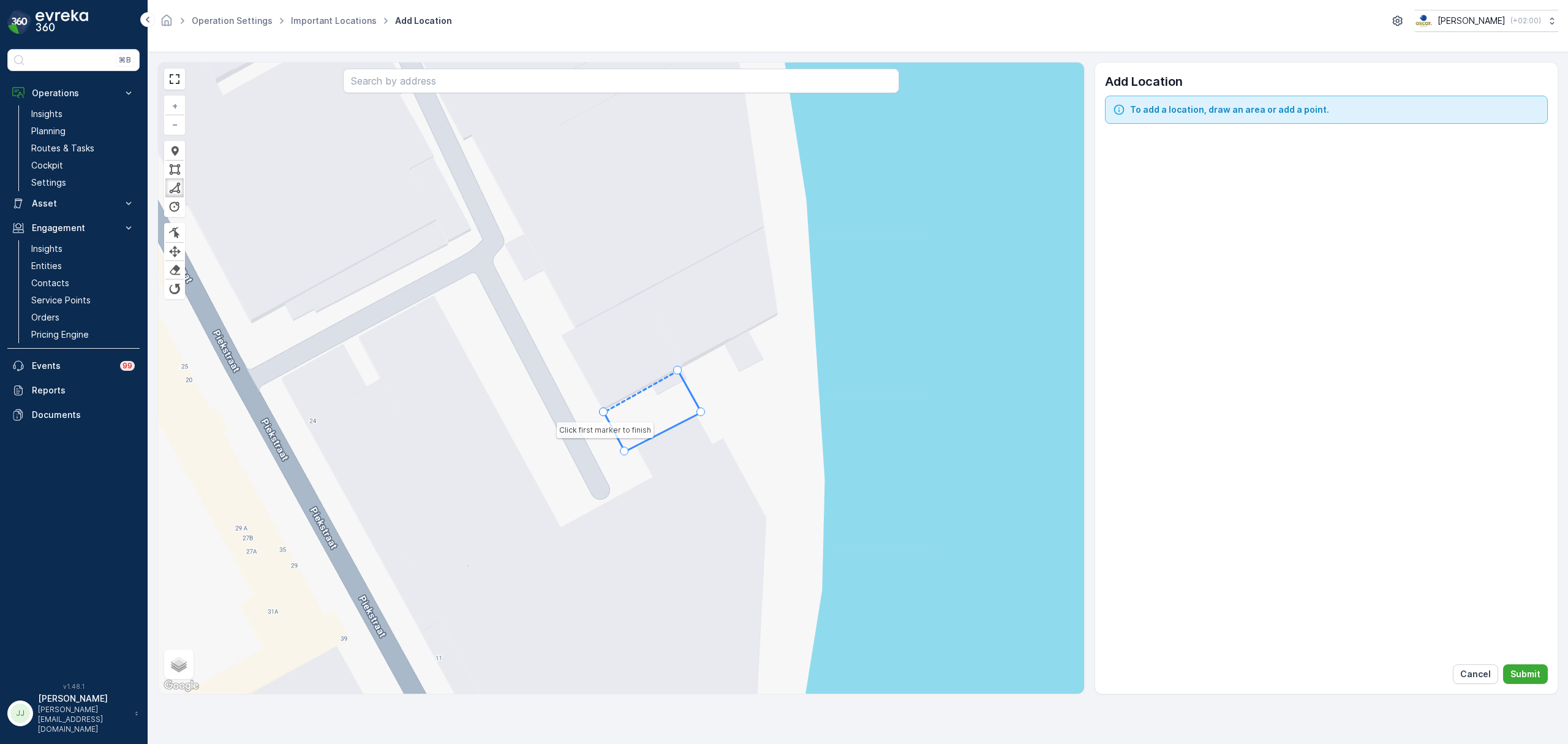
click at [602, 412] on div at bounding box center [603, 411] width 8 height 8
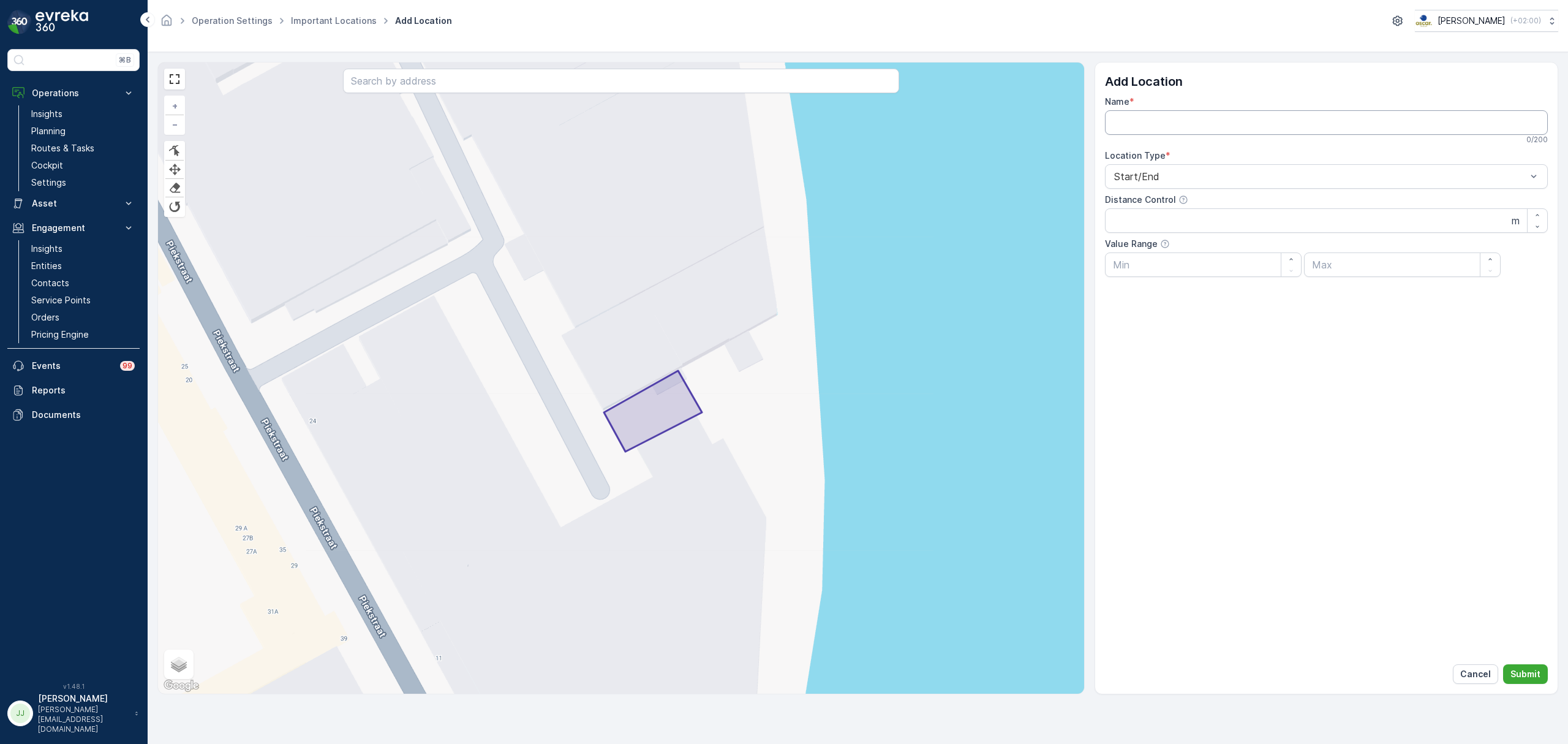
click at [1188, 126] on input "Name" at bounding box center [1325, 122] width 443 height 24
drag, startPoint x: 1184, startPoint y: 121, endPoint x: 1136, endPoint y: 122, distance: 48.0
click at [1136, 122] on input "Hub Feijenoord" at bounding box center [1325, 122] width 443 height 24
type input "Hub [PERSON_NAME]"
click at [1524, 672] on p "Submit" at bounding box center [1525, 673] width 30 height 12
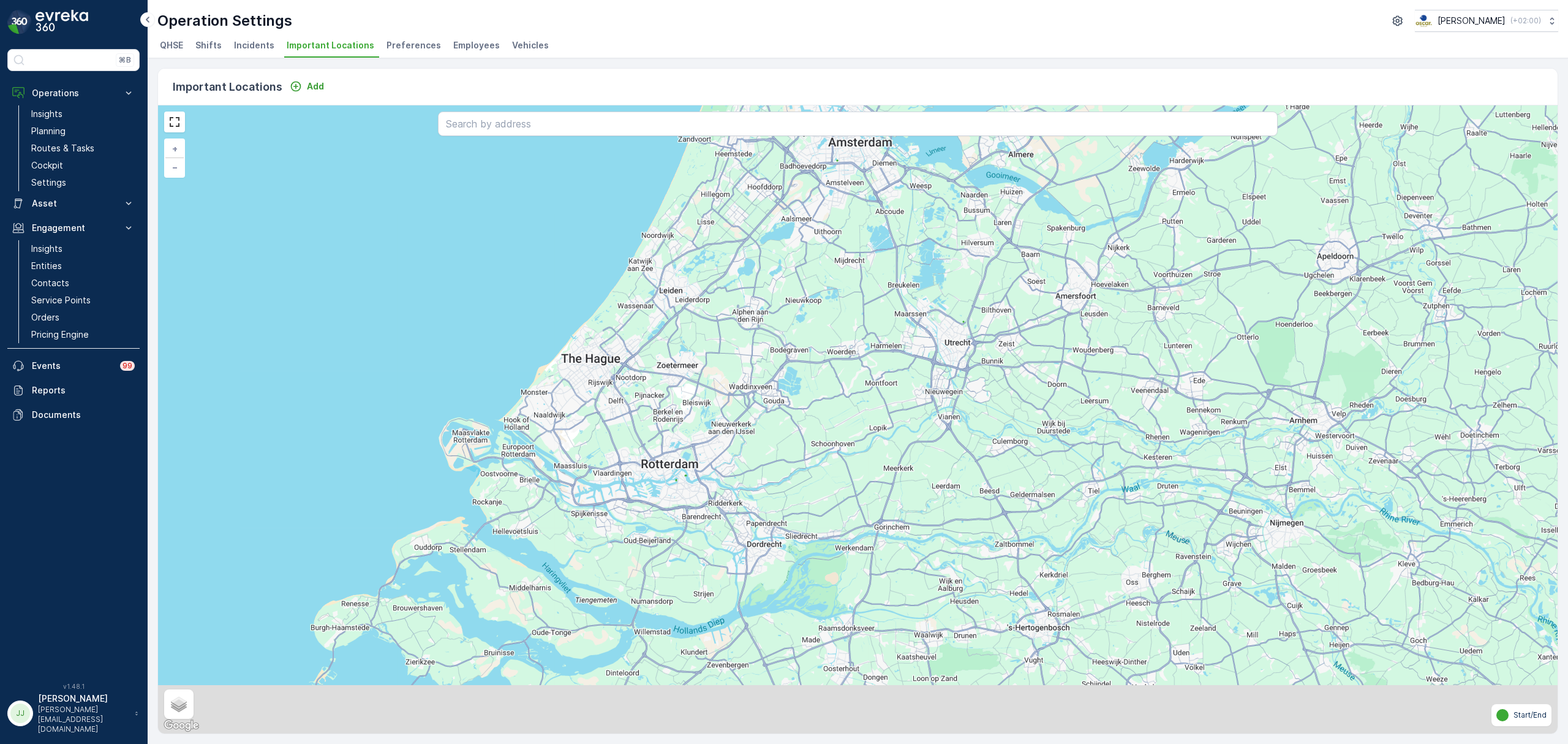
drag, startPoint x: 939, startPoint y: 511, endPoint x: 909, endPoint y: 428, distance: 88.3
click at [909, 428] on div "+ − Satellite Roadmap Terrain Hybrid Leaflet Keyboard shortcuts Map Data Map da…" at bounding box center [857, 419] width 1399 height 628
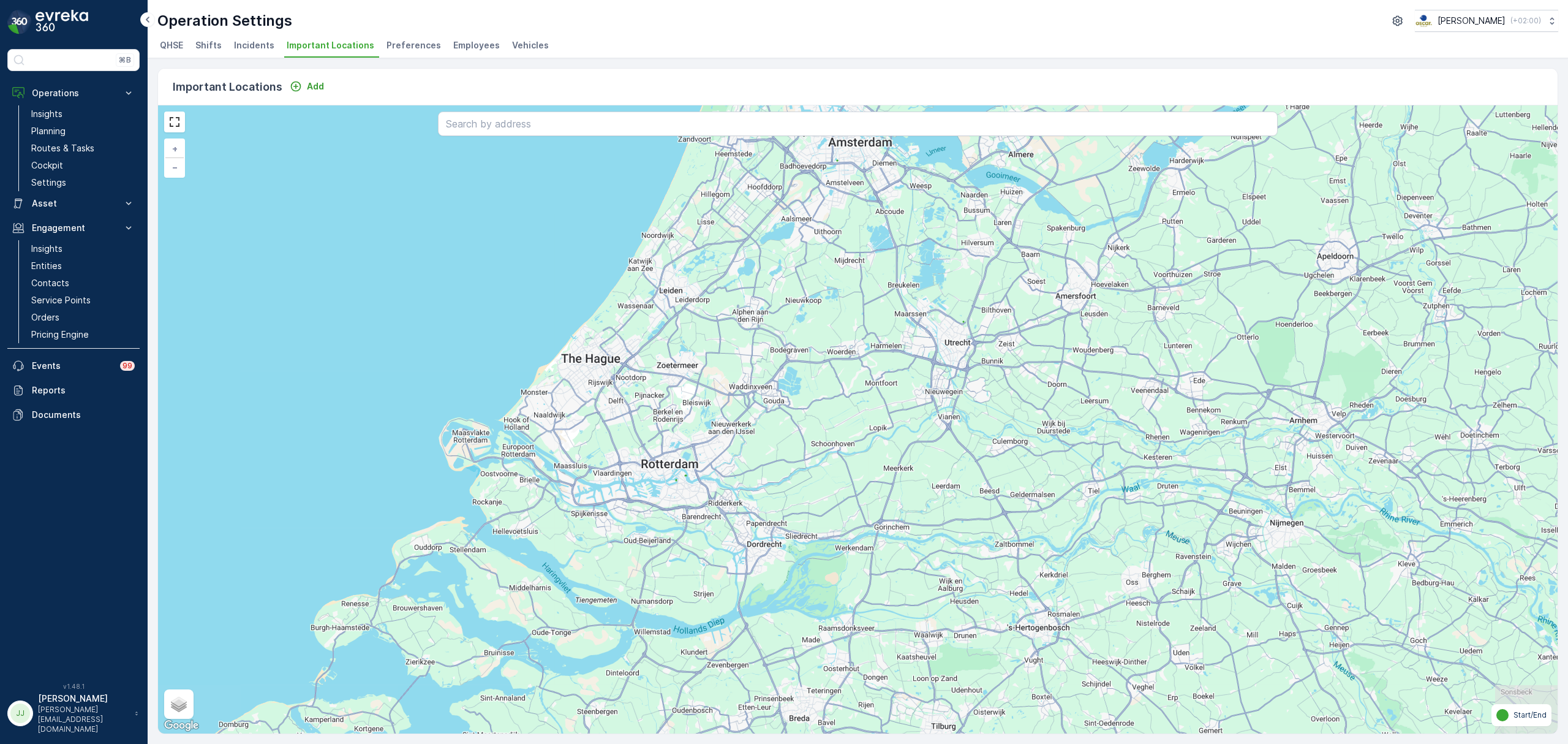
drag, startPoint x: 880, startPoint y: 470, endPoint x: 695, endPoint y: 282, distance: 263.8
click at [696, 283] on div "+ − Satellite Roadmap Terrain Hybrid Leaflet Keyboard shortcuts Map Data Map da…" at bounding box center [857, 419] width 1399 height 628
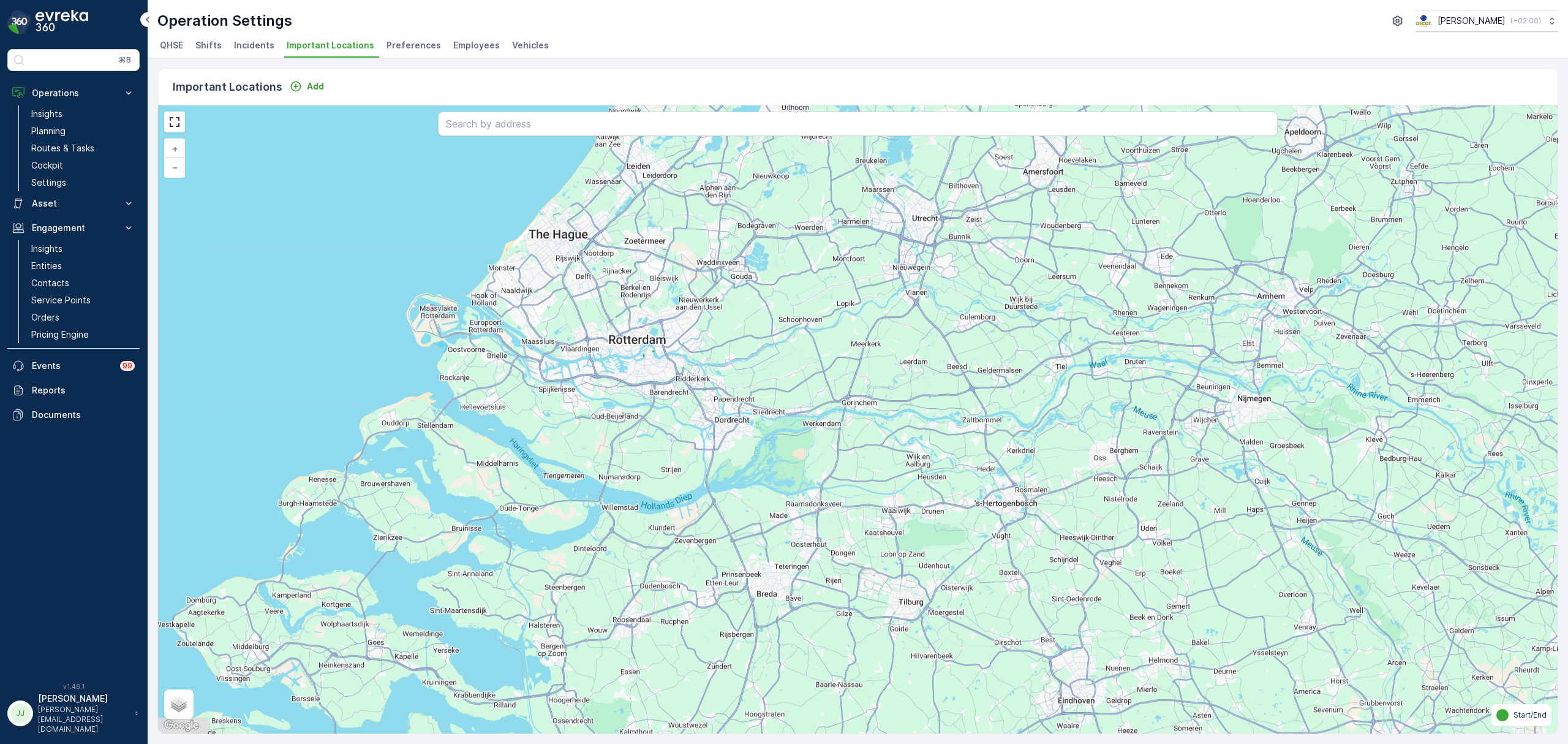
drag, startPoint x: 431, startPoint y: 470, endPoint x: 687, endPoint y: 636, distance: 305.1
click at [687, 636] on div "+ − Satellite Roadmap Terrain Hybrid Leaflet Keyboard shortcuts Map Data Map da…" at bounding box center [857, 419] width 1399 height 628
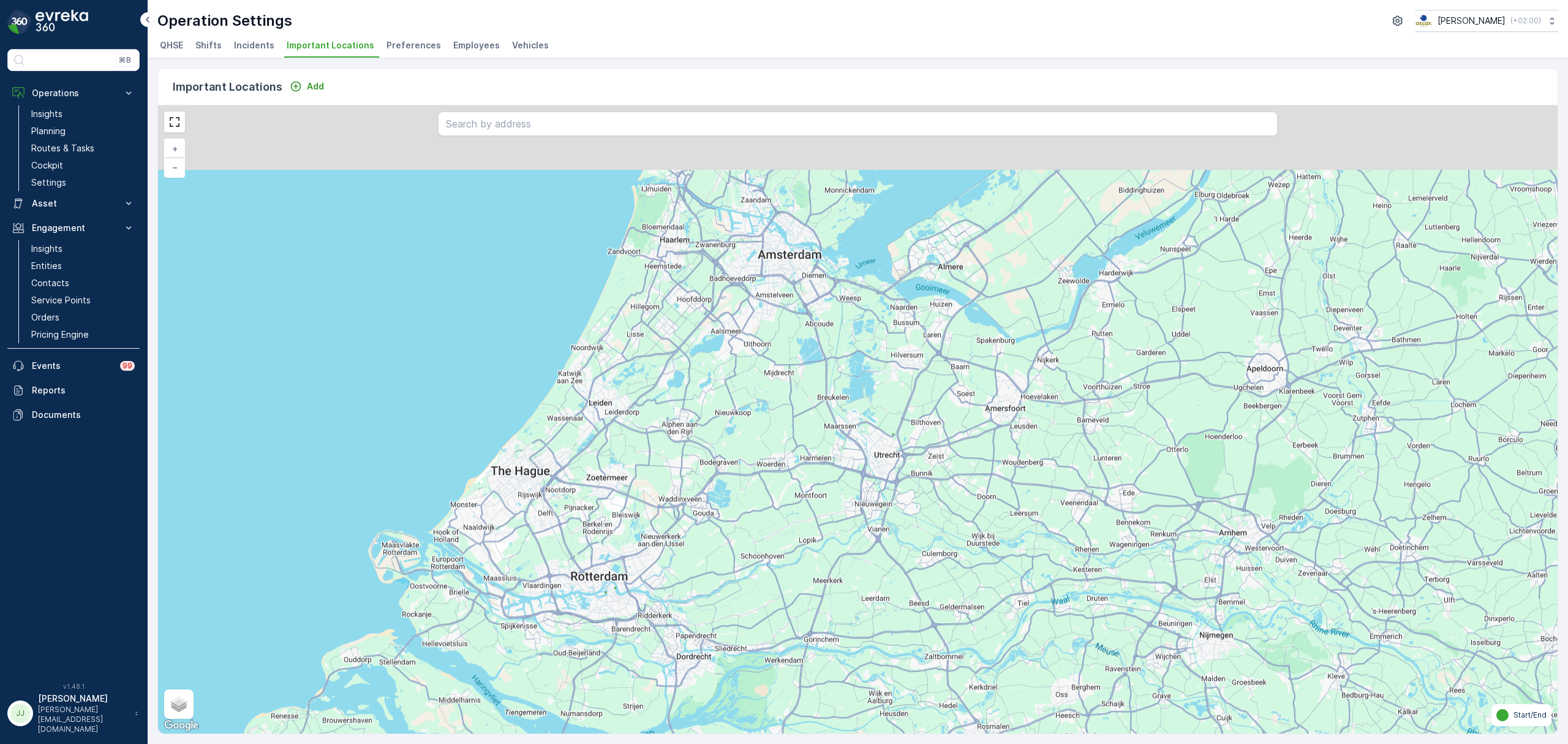
drag, startPoint x: 654, startPoint y: 483, endPoint x: 622, endPoint y: 687, distance: 206.5
click at [622, 687] on div "+ − Satellite Roadmap Terrain Hybrid Leaflet Keyboard shortcuts Map Data Map da…" at bounding box center [857, 419] width 1399 height 628
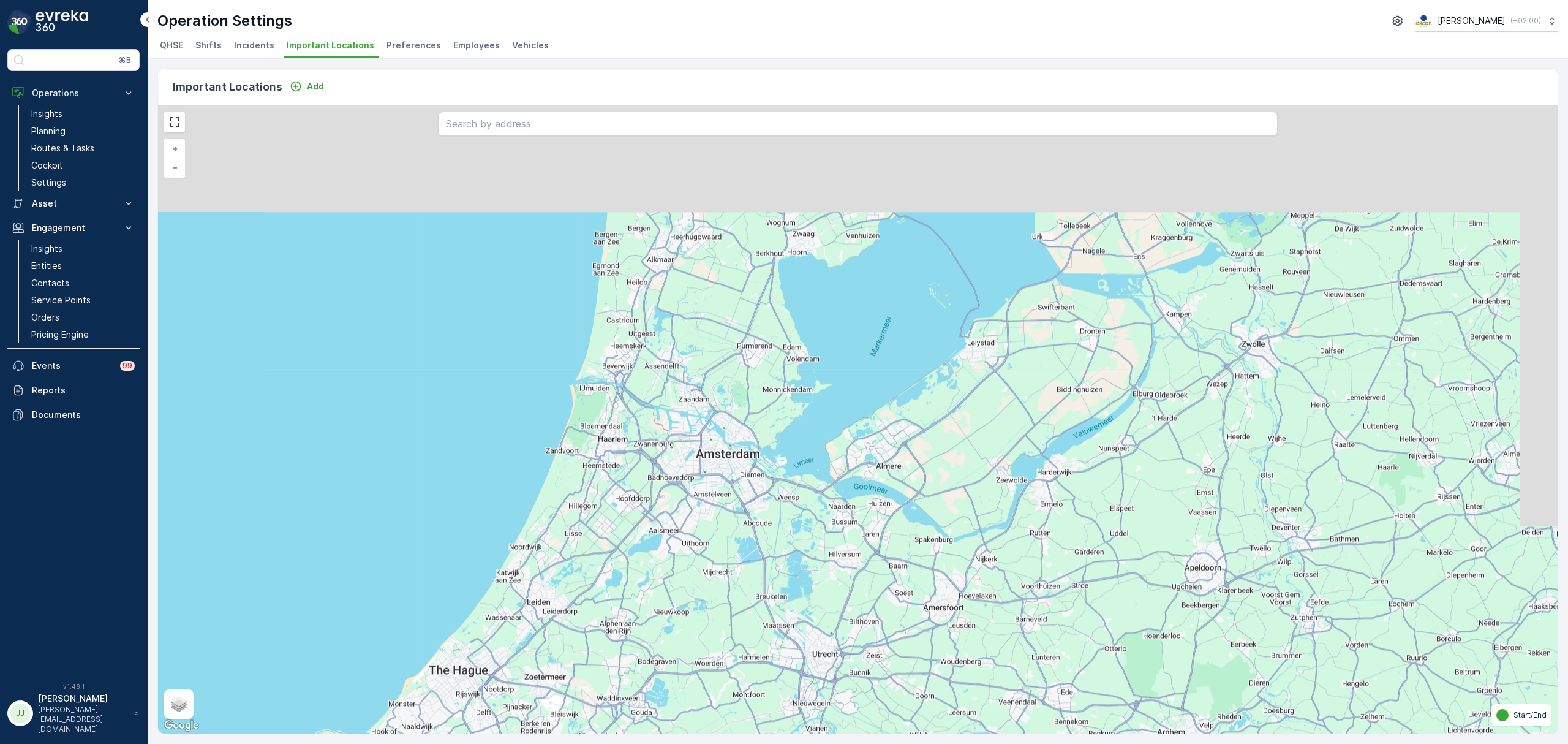
drag, startPoint x: 674, startPoint y: 457, endPoint x: 613, endPoint y: 652, distance: 204.3
click at [613, 652] on div "+ − Satellite Roadmap Terrain Hybrid Leaflet Keyboard shortcuts Map Data Map da…" at bounding box center [857, 419] width 1399 height 628
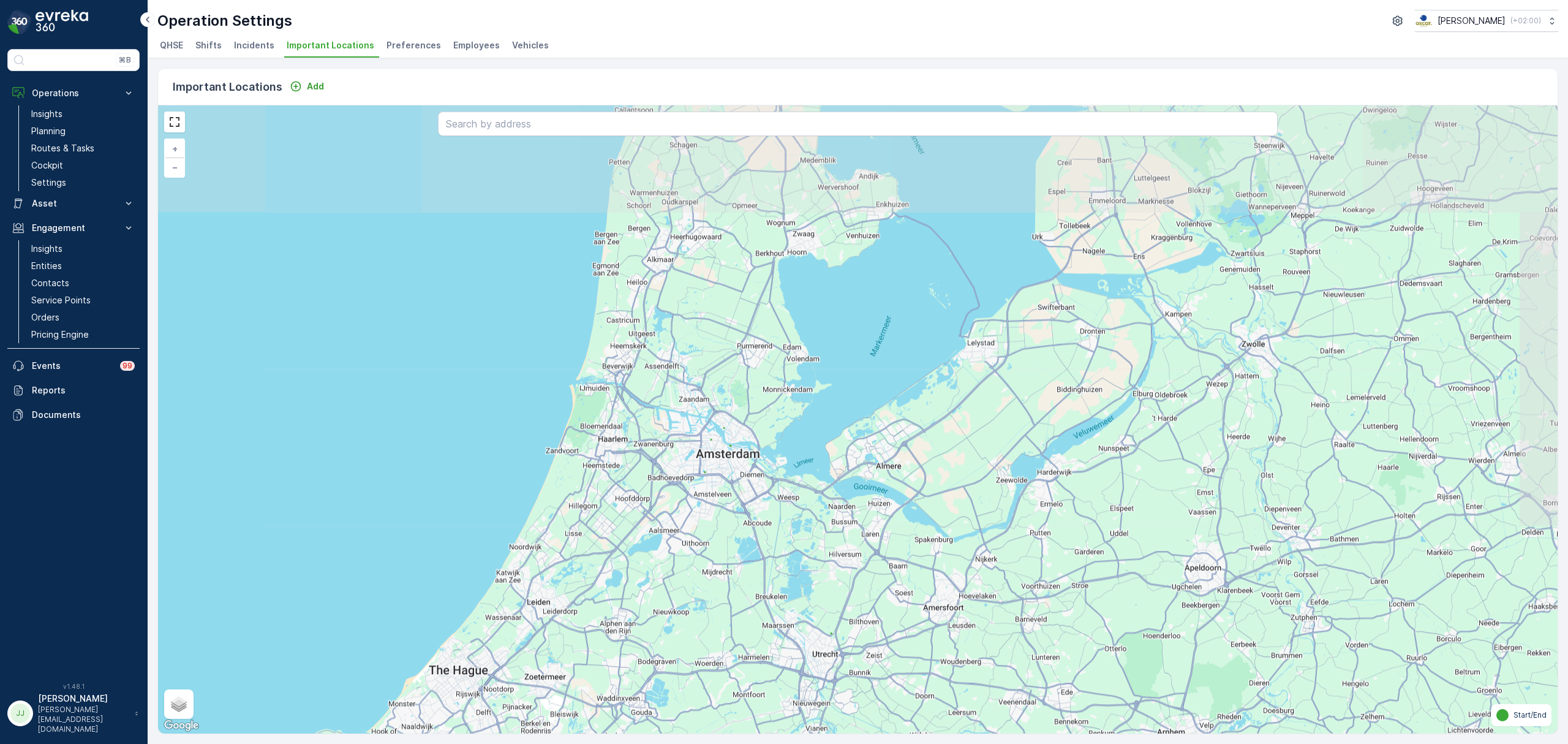
click at [698, 389] on div "+ − Satellite Roadmap Terrain Hybrid Leaflet Keyboard shortcuts Map Data Map da…" at bounding box center [857, 419] width 1399 height 628
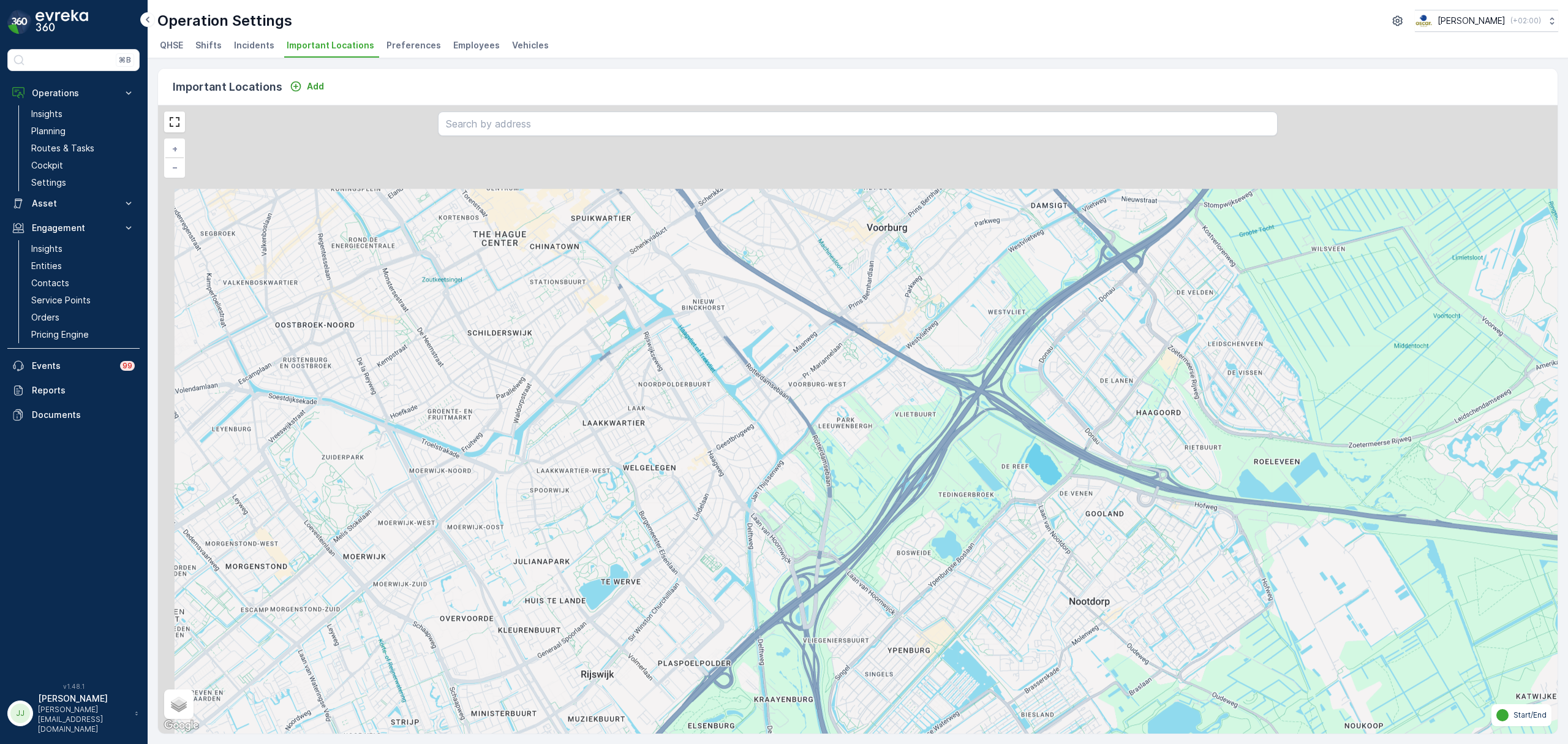
drag, startPoint x: 537, startPoint y: 407, endPoint x: 588, endPoint y: 505, distance: 110.5
click at [588, 505] on div "+ − Satellite Roadmap Terrain Hybrid Leaflet Keyboard shortcuts Map Data Map da…" at bounding box center [857, 419] width 1399 height 628
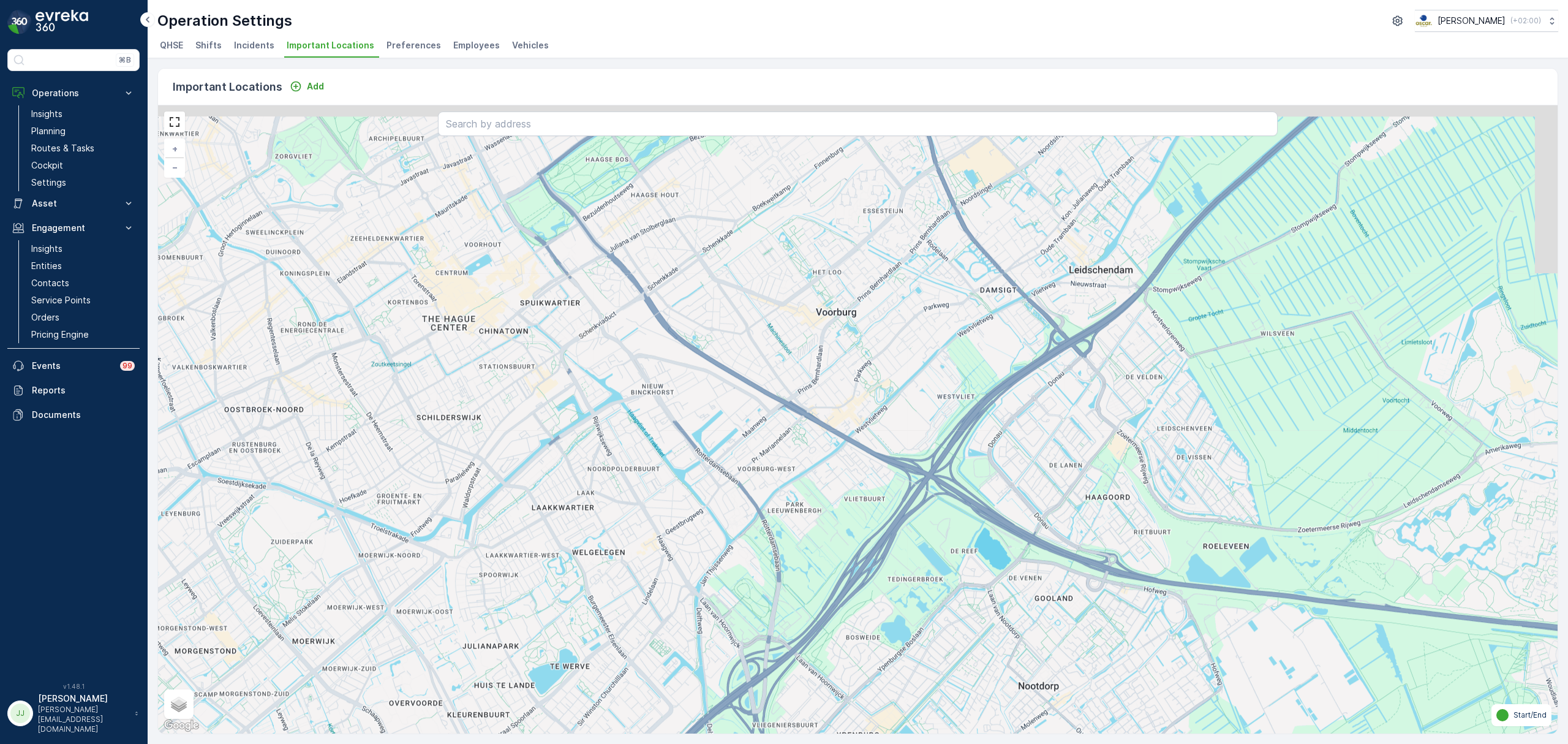
drag, startPoint x: 834, startPoint y: 319, endPoint x: 730, endPoint y: 470, distance: 183.3
click at [730, 470] on div "+ − Satellite Roadmap Terrain Hybrid Leaflet Keyboard shortcuts Map Data Map da…" at bounding box center [857, 419] width 1399 height 628
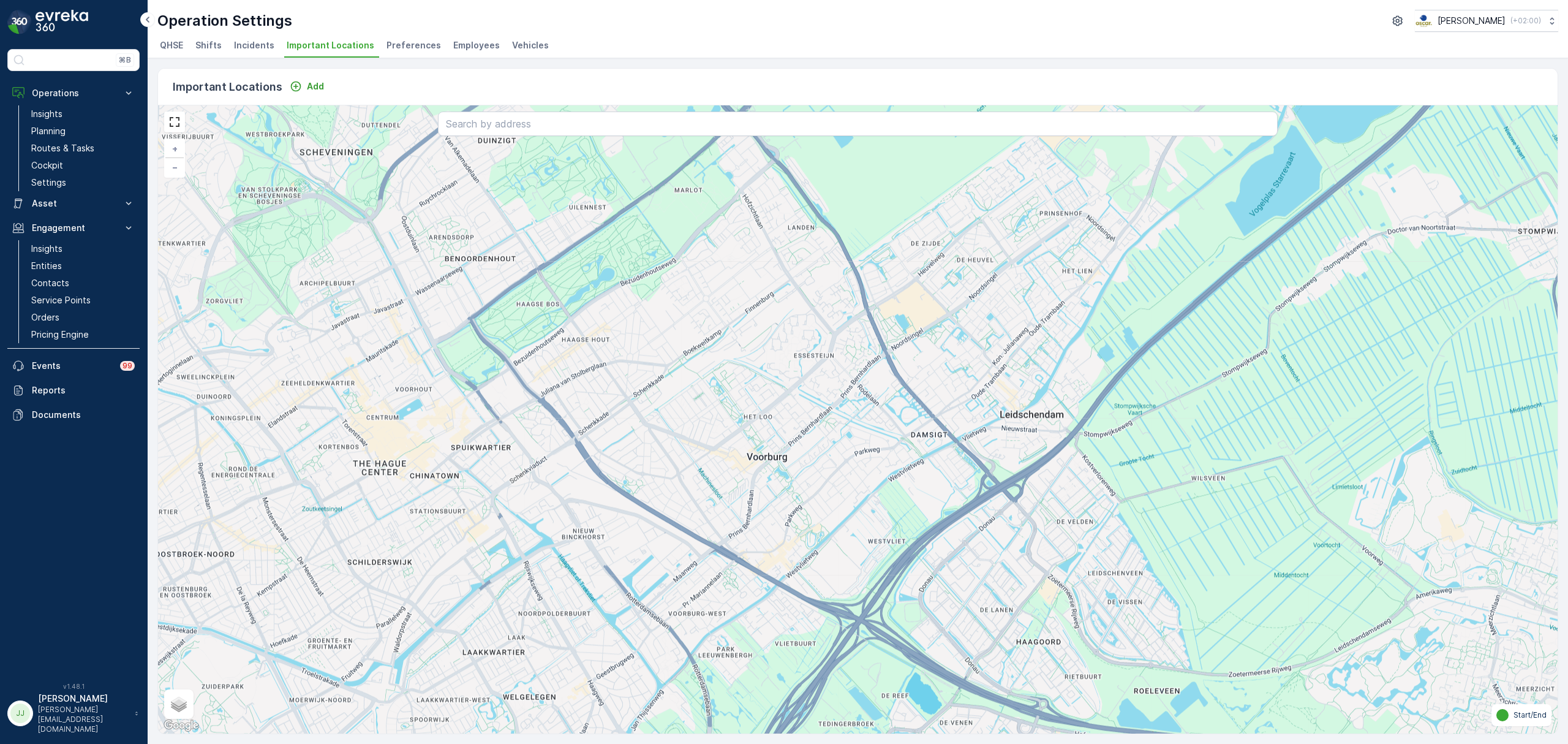
drag, startPoint x: 779, startPoint y: 458, endPoint x: 776, endPoint y: 481, distance: 23.2
click at [776, 481] on div "+ − Satellite Roadmap Terrain Hybrid Leaflet Keyboard shortcuts Map Data Map da…" at bounding box center [857, 419] width 1399 height 628
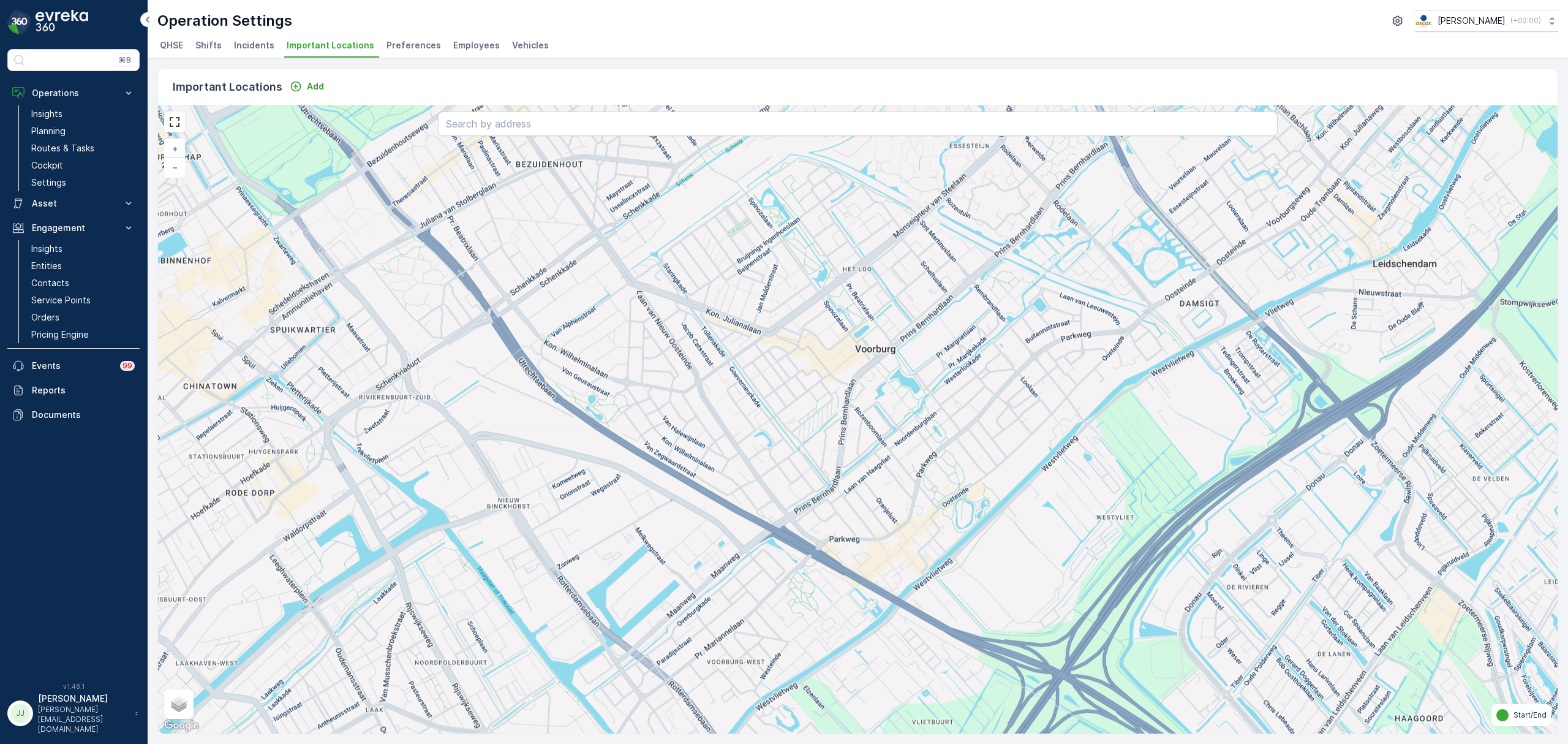
drag, startPoint x: 684, startPoint y: 547, endPoint x: 741, endPoint y: 457, distance: 106.5
click at [741, 457] on div "+ − Satellite Roadmap Terrain Hybrid Leaflet Keyboard shortcuts Map Data Map da…" at bounding box center [857, 419] width 1399 height 628
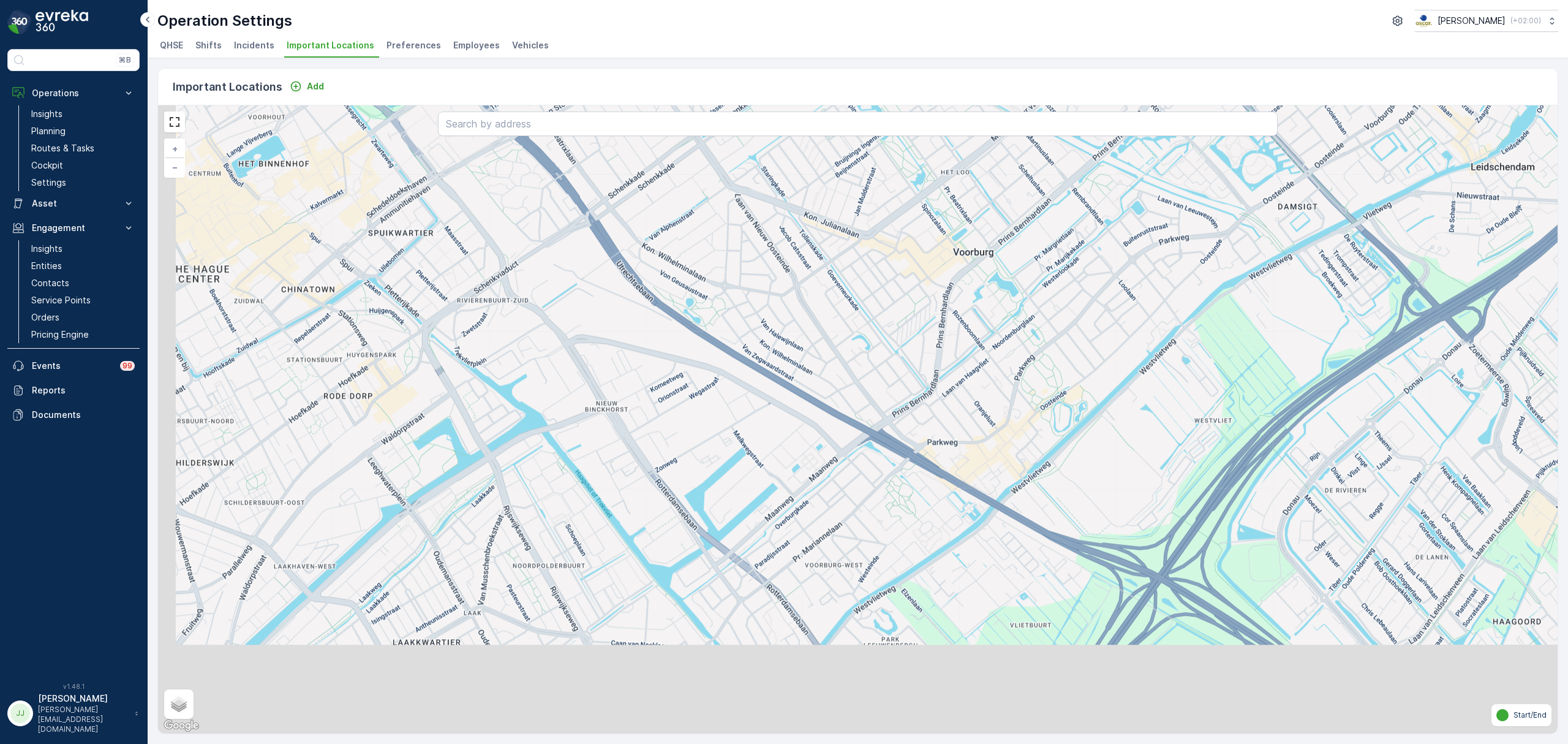
drag, startPoint x: 572, startPoint y: 567, endPoint x: 669, endPoint y: 470, distance: 137.2
click at [669, 470] on div "+ − Satellite Roadmap Terrain Hybrid Leaflet Keyboard shortcuts Map Data Map da…" at bounding box center [857, 419] width 1399 height 628
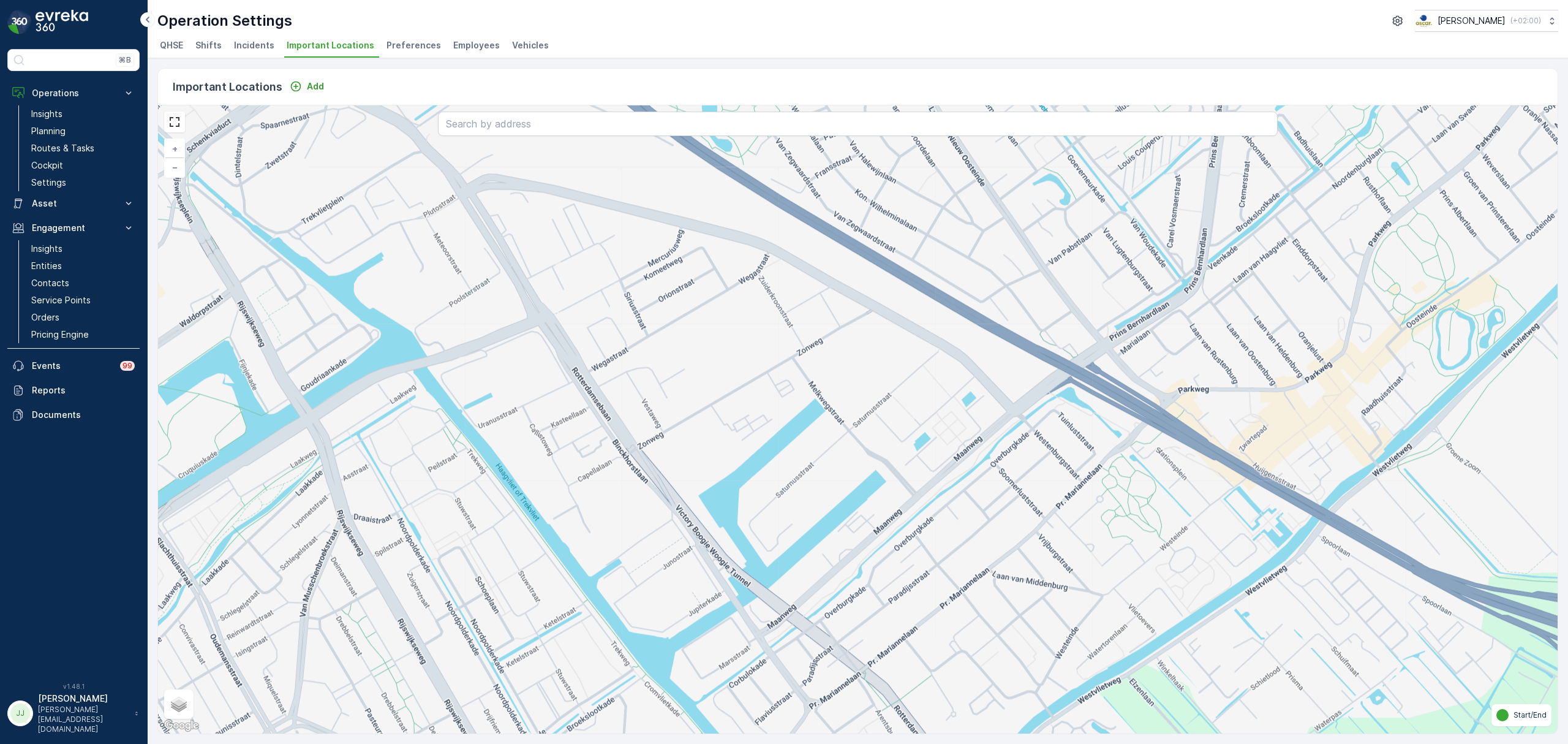
drag, startPoint x: 658, startPoint y: 526, endPoint x: 663, endPoint y: 574, distance: 48.3
click at [663, 574] on div "+ − Satellite Roadmap Terrain Hybrid Leaflet Keyboard shortcuts Map Data Map da…" at bounding box center [857, 419] width 1399 height 628
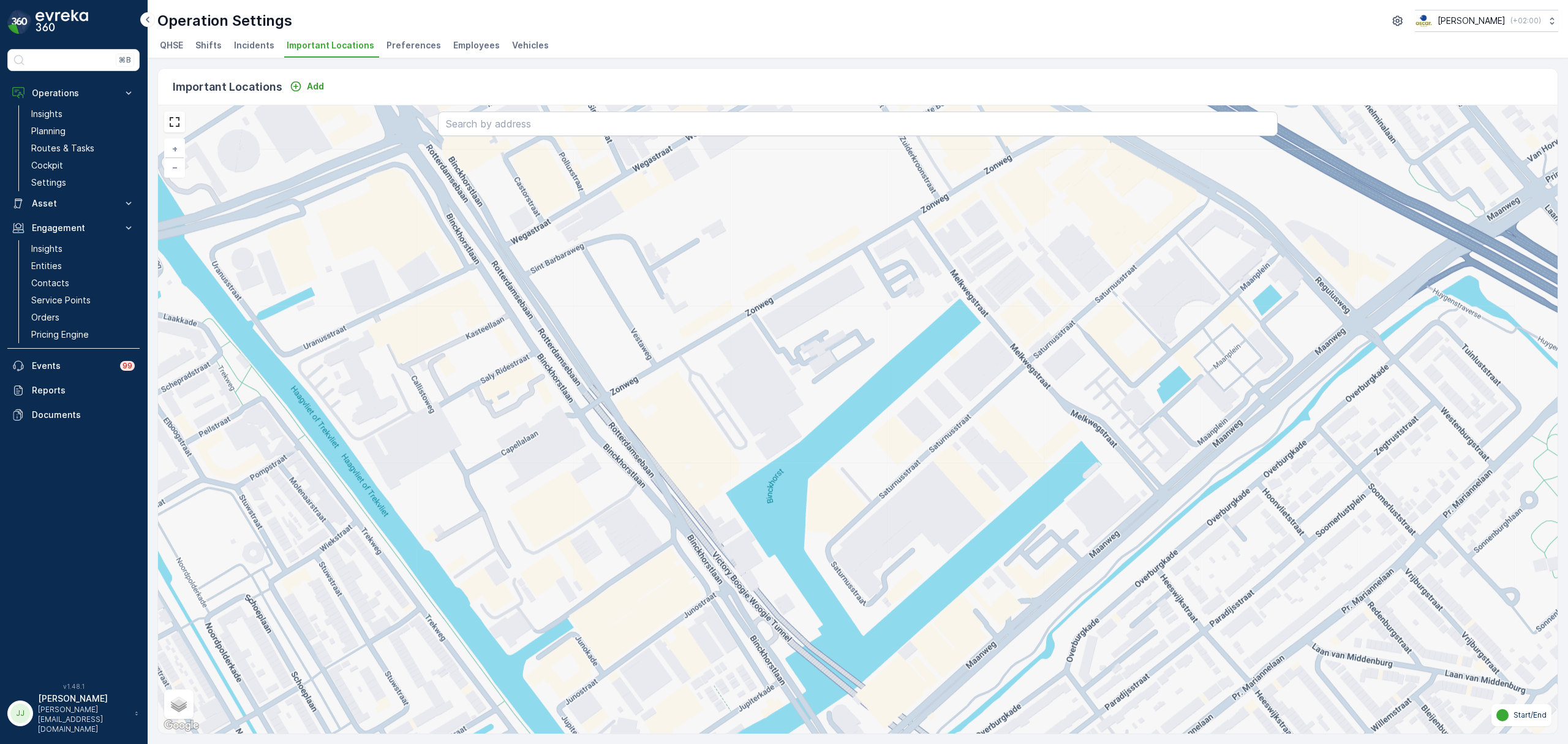
drag, startPoint x: 651, startPoint y: 571, endPoint x: 630, endPoint y: 541, distance: 36.6
click at [630, 541] on div "+ − Satellite Roadmap Terrain Hybrid Leaflet Keyboard shortcuts Map Data Map da…" at bounding box center [857, 419] width 1399 height 628
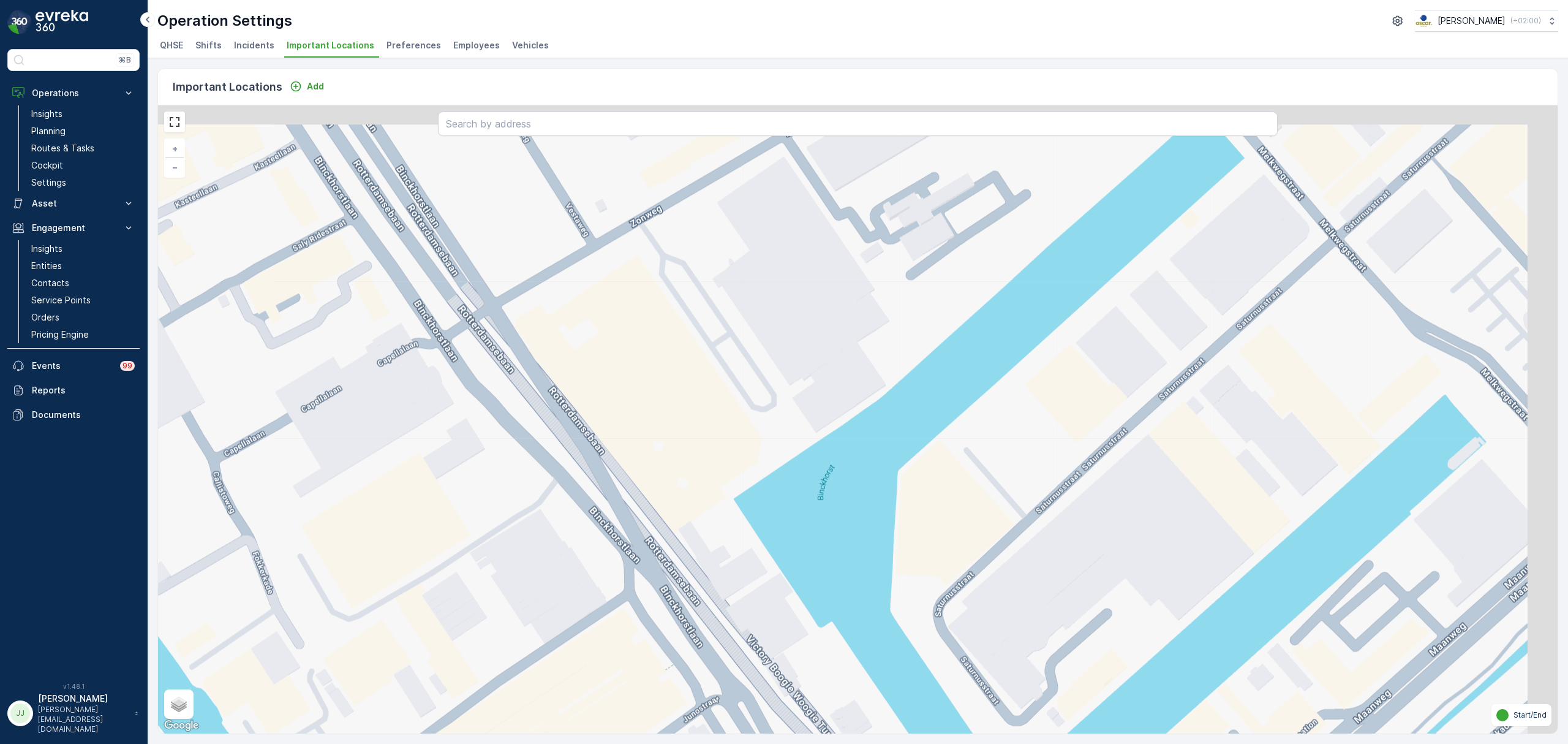
drag, startPoint x: 782, startPoint y: 527, endPoint x: 725, endPoint y: 606, distance: 97.4
click at [726, 606] on div "+ − Satellite Roadmap Terrain Hybrid Leaflet Keyboard shortcuts Map Data Map da…" at bounding box center [857, 419] width 1399 height 628
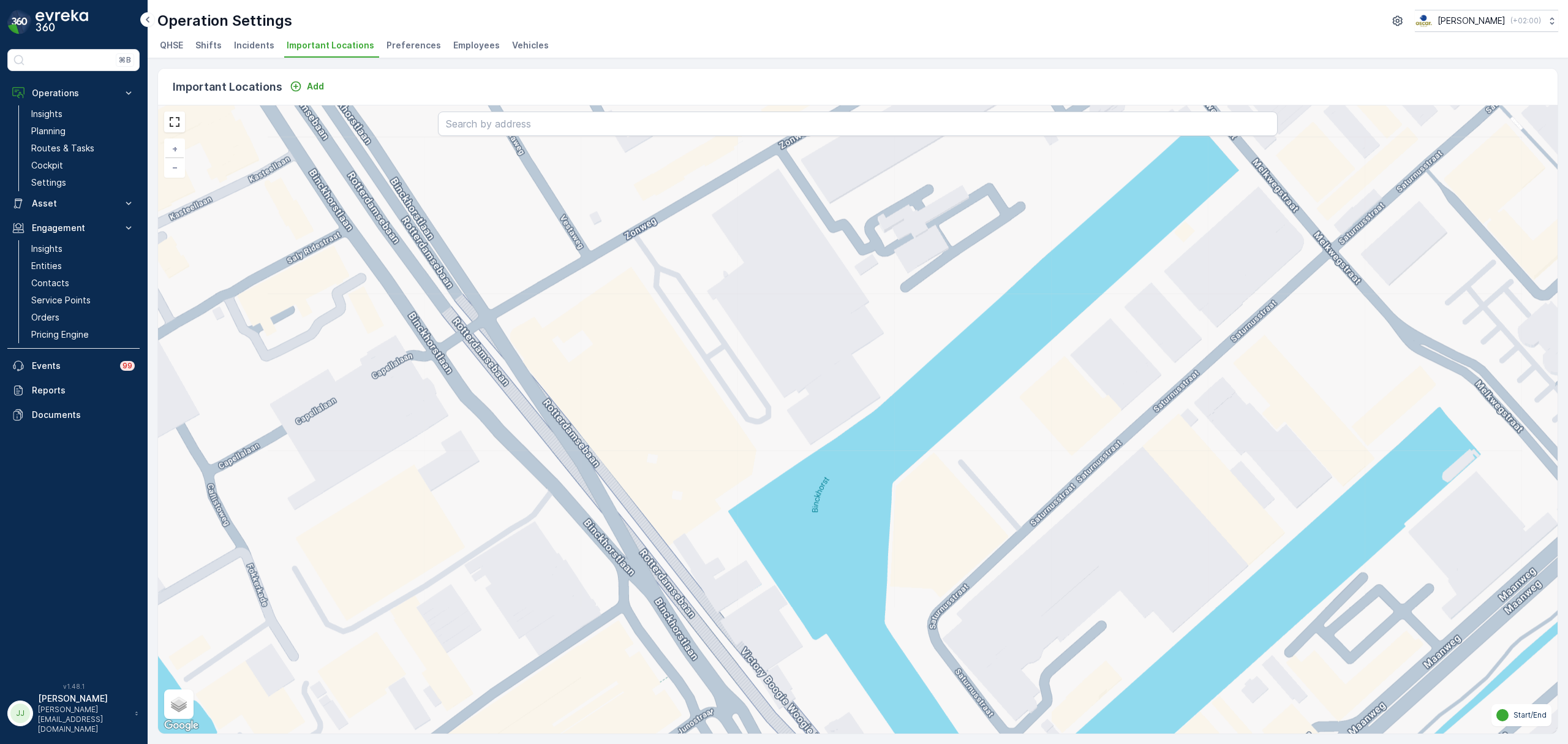
drag, startPoint x: 723, startPoint y: 579, endPoint x: 681, endPoint y: 560, distance: 46.1
click at [681, 562] on div "+ − Satellite Roadmap Terrain Hybrid Leaflet Keyboard shortcuts Map Data Map da…" at bounding box center [857, 419] width 1399 height 628
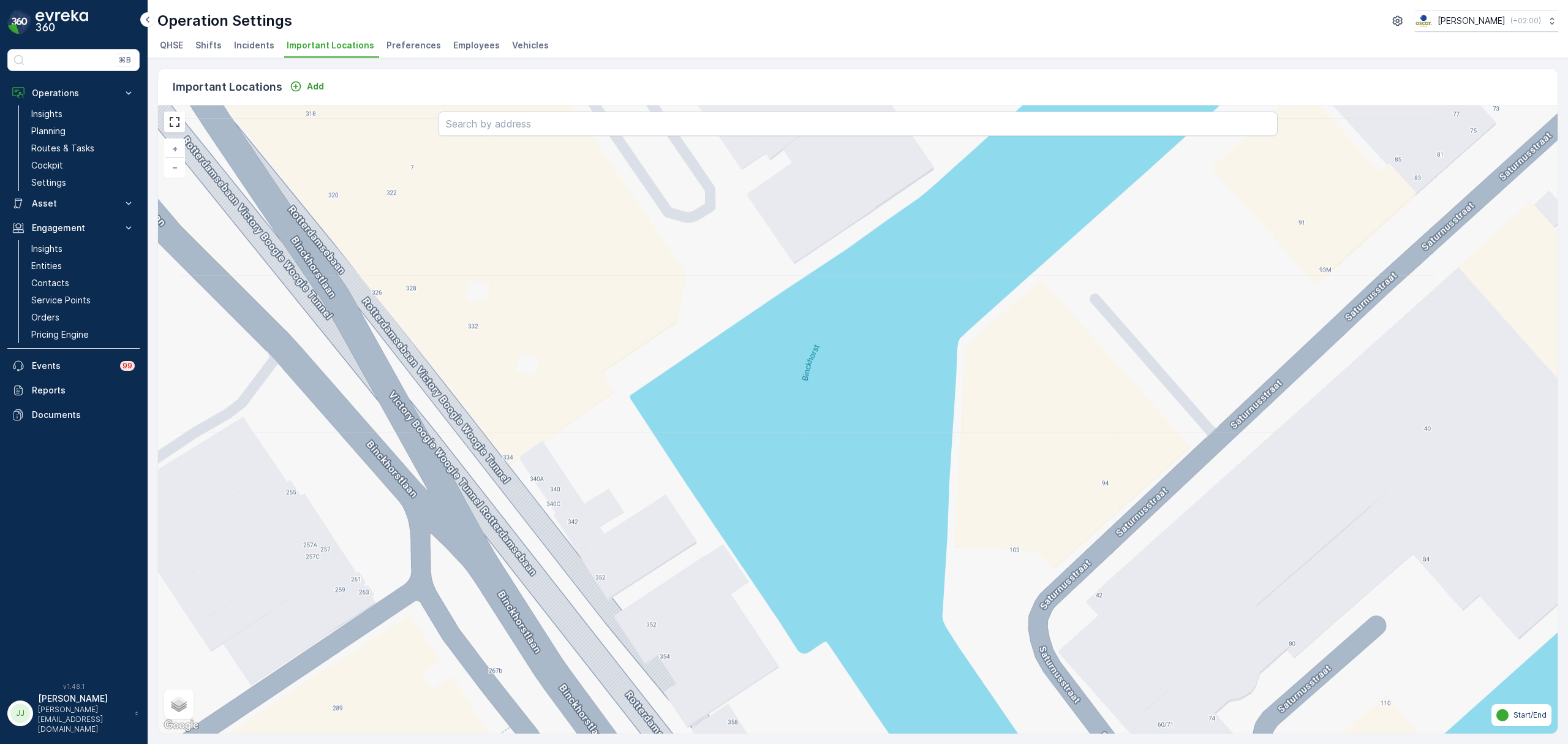
drag, startPoint x: 696, startPoint y: 562, endPoint x: 640, endPoint y: 533, distance: 63.1
click at [640, 533] on div "+ − Satellite Roadmap Terrain Hybrid Leaflet Keyboard shortcuts Map Data Map da…" at bounding box center [857, 419] width 1399 height 628
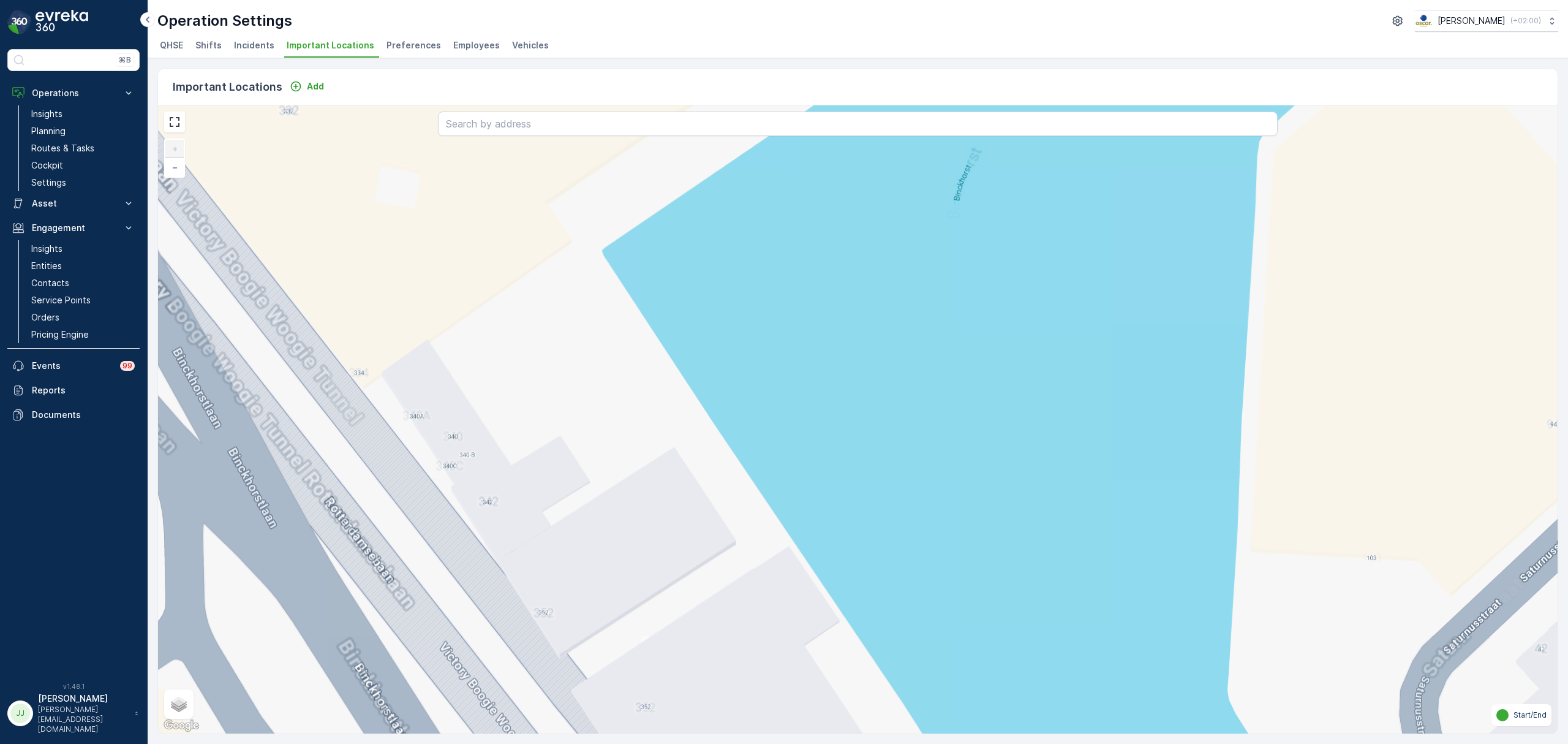
drag, startPoint x: 650, startPoint y: 534, endPoint x: 656, endPoint y: 488, distance: 46.4
click at [656, 488] on div "+ − Satellite Roadmap Terrain Hybrid Leaflet Keyboard shortcuts Map Data Map da…" at bounding box center [857, 419] width 1399 height 628
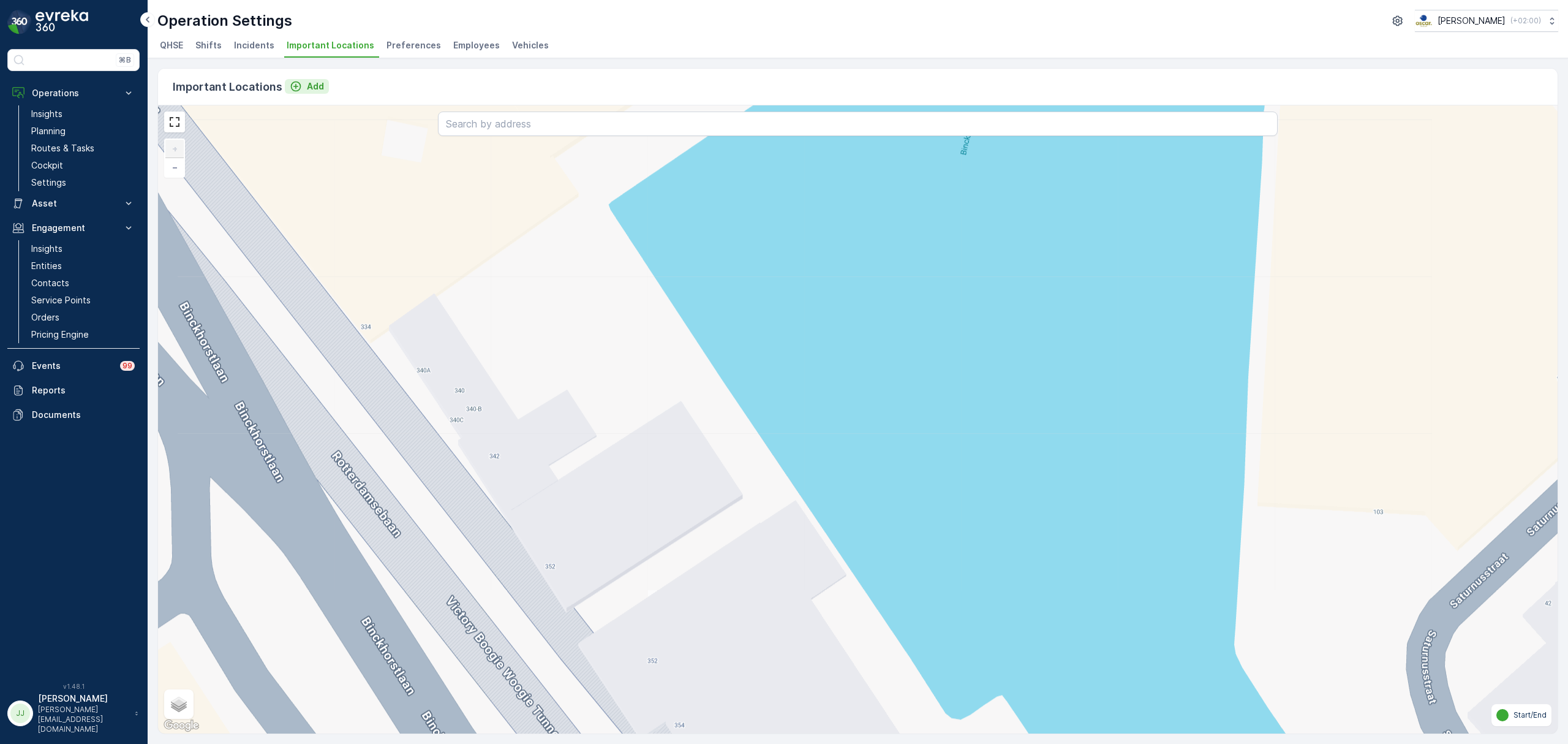
click at [304, 84] on div "Add" at bounding box center [306, 86] width 34 height 12
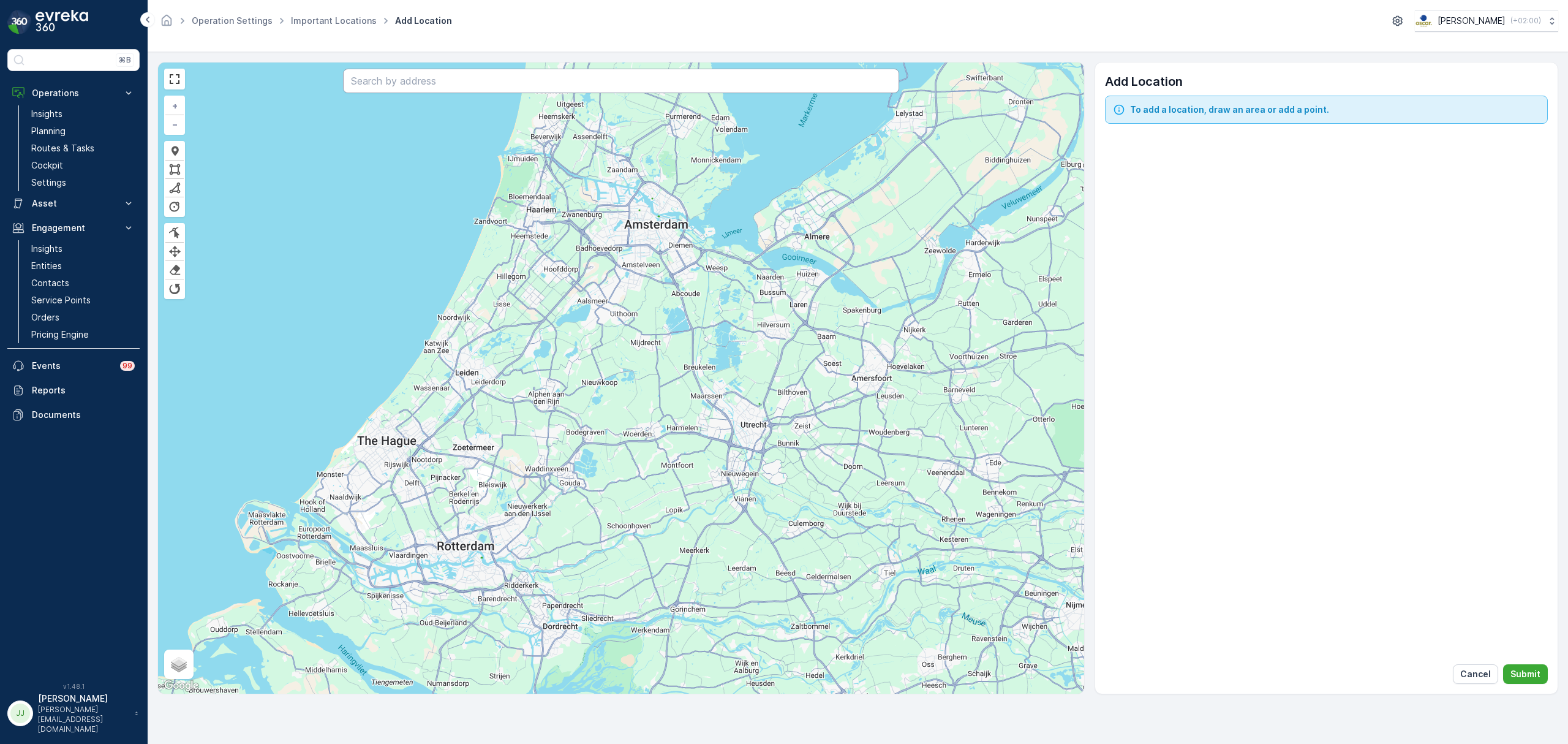
click at [454, 86] on input "text" at bounding box center [620, 81] width 556 height 24
type input "[STREET_ADDRESS]"
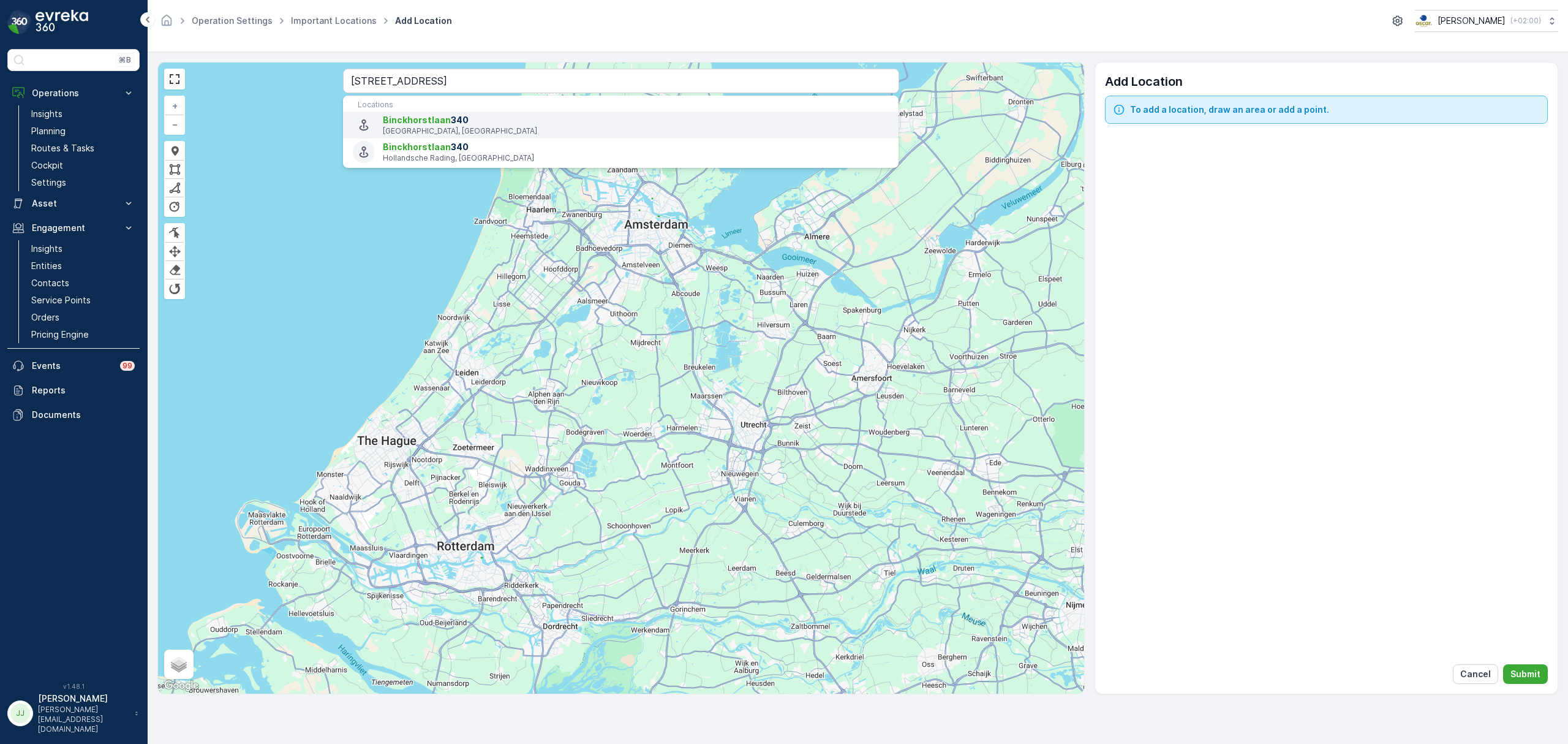
click at [469, 129] on p "[GEOGRAPHIC_DATA], [GEOGRAPHIC_DATA]" at bounding box center [635, 131] width 506 height 9
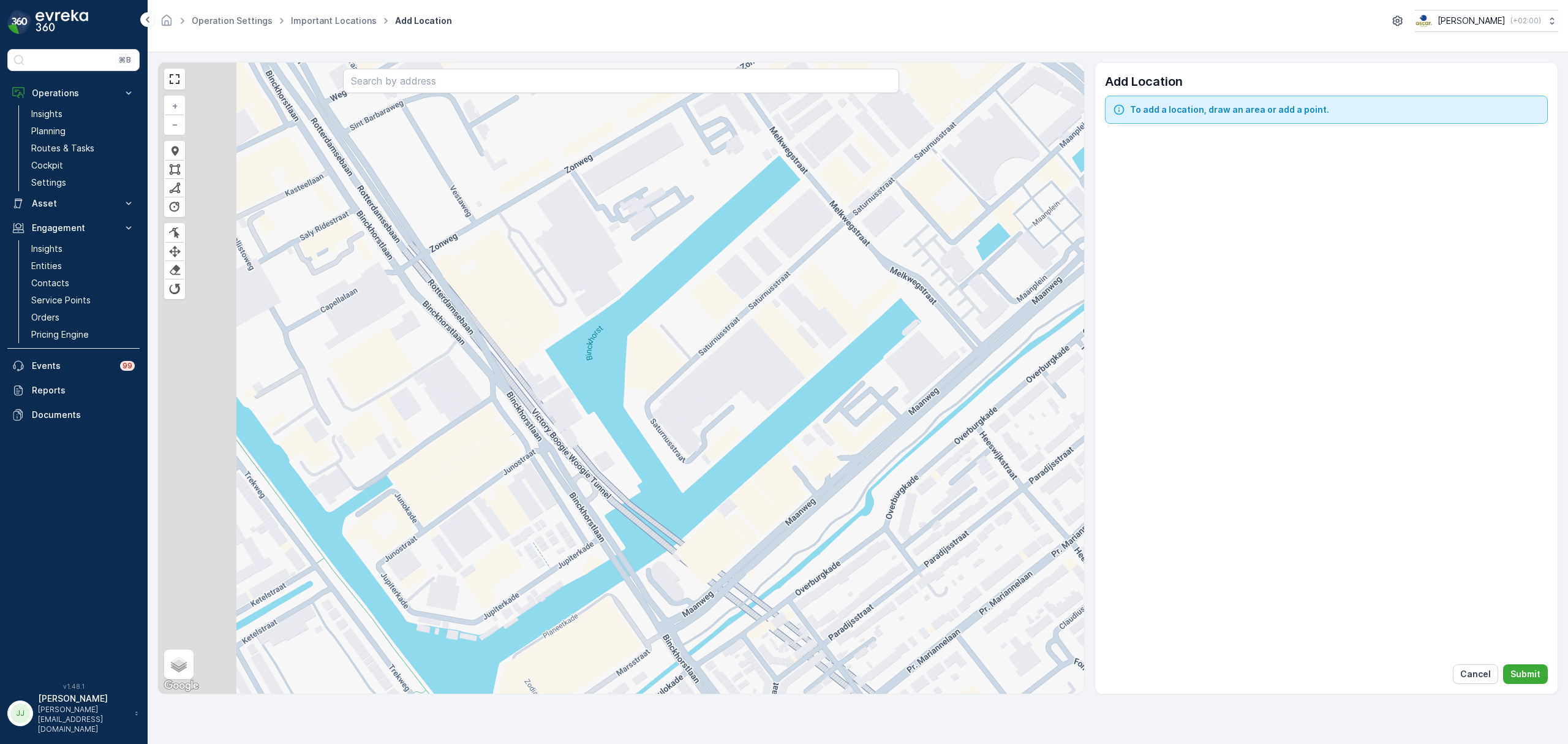
drag, startPoint x: 508, startPoint y: 429, endPoint x: 656, endPoint y: 383, distance: 155.0
click at [656, 383] on div "+ − [PERSON_NAME] Finish Remove Last Vertex [PERSON_NAME] Finish Finish Finish …" at bounding box center [620, 377] width 926 height 631
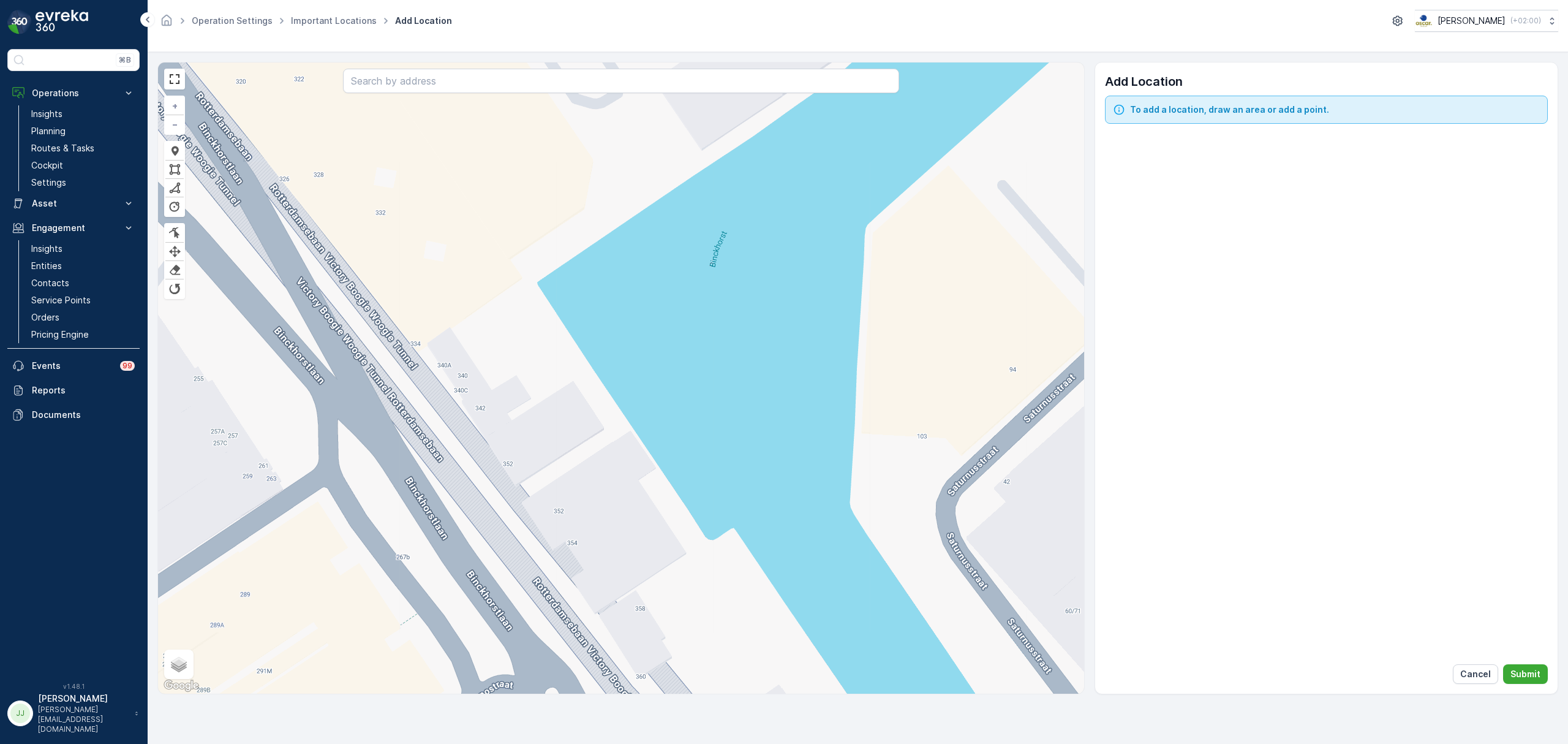
drag, startPoint x: 512, startPoint y: 353, endPoint x: 541, endPoint y: 422, distance: 74.8
click at [541, 422] on div "+ − [PERSON_NAME] Finish Remove Last Vertex [PERSON_NAME] Finish Finish Finish …" at bounding box center [620, 377] width 926 height 631
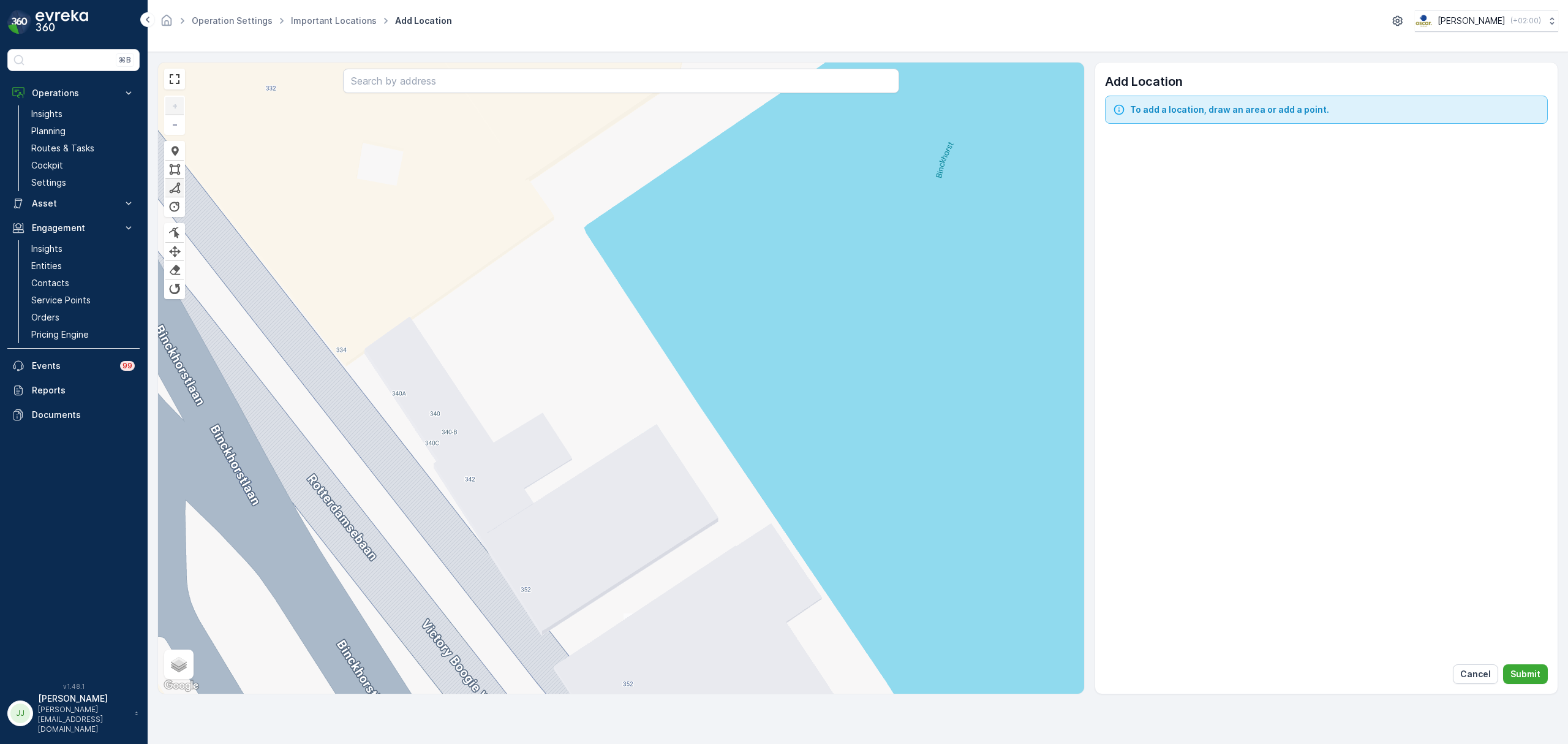
click at [179, 182] on div at bounding box center [174, 187] width 12 height 11
click at [412, 319] on div "Click to place first vertex + − [PERSON_NAME] Finish Remove Last Vertex [PERSON…" at bounding box center [620, 377] width 926 height 631
click at [535, 502] on icon at bounding box center [473, 410] width 122 height 183
click at [697, 402] on icon at bounding box center [616, 451] width 162 height 101
click at [573, 214] on div "Click first marker to finish + − [PERSON_NAME] Finish Remove Last Vertex [PERSO…" at bounding box center [620, 377] width 926 height 631
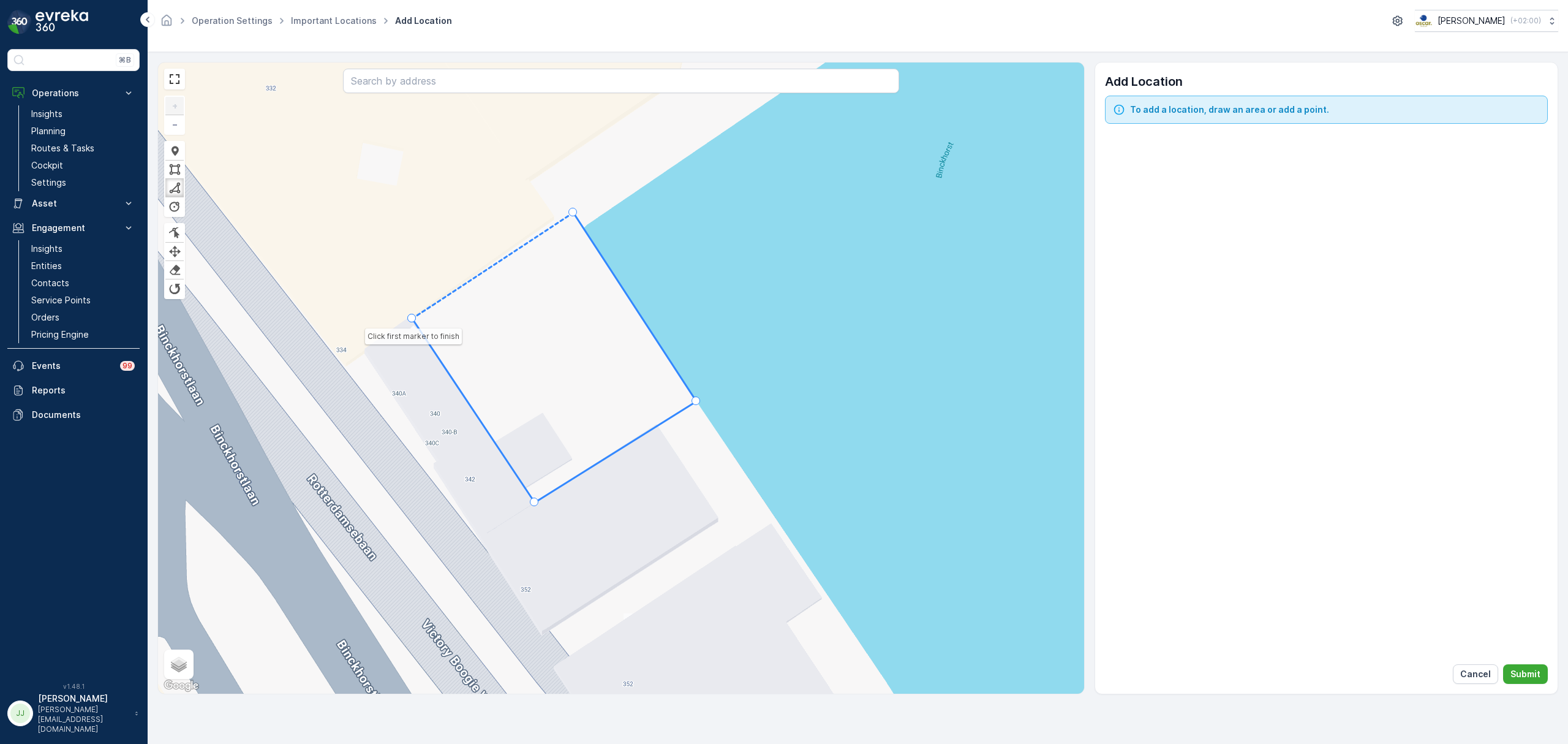
click at [410, 319] on div at bounding box center [411, 318] width 8 height 8
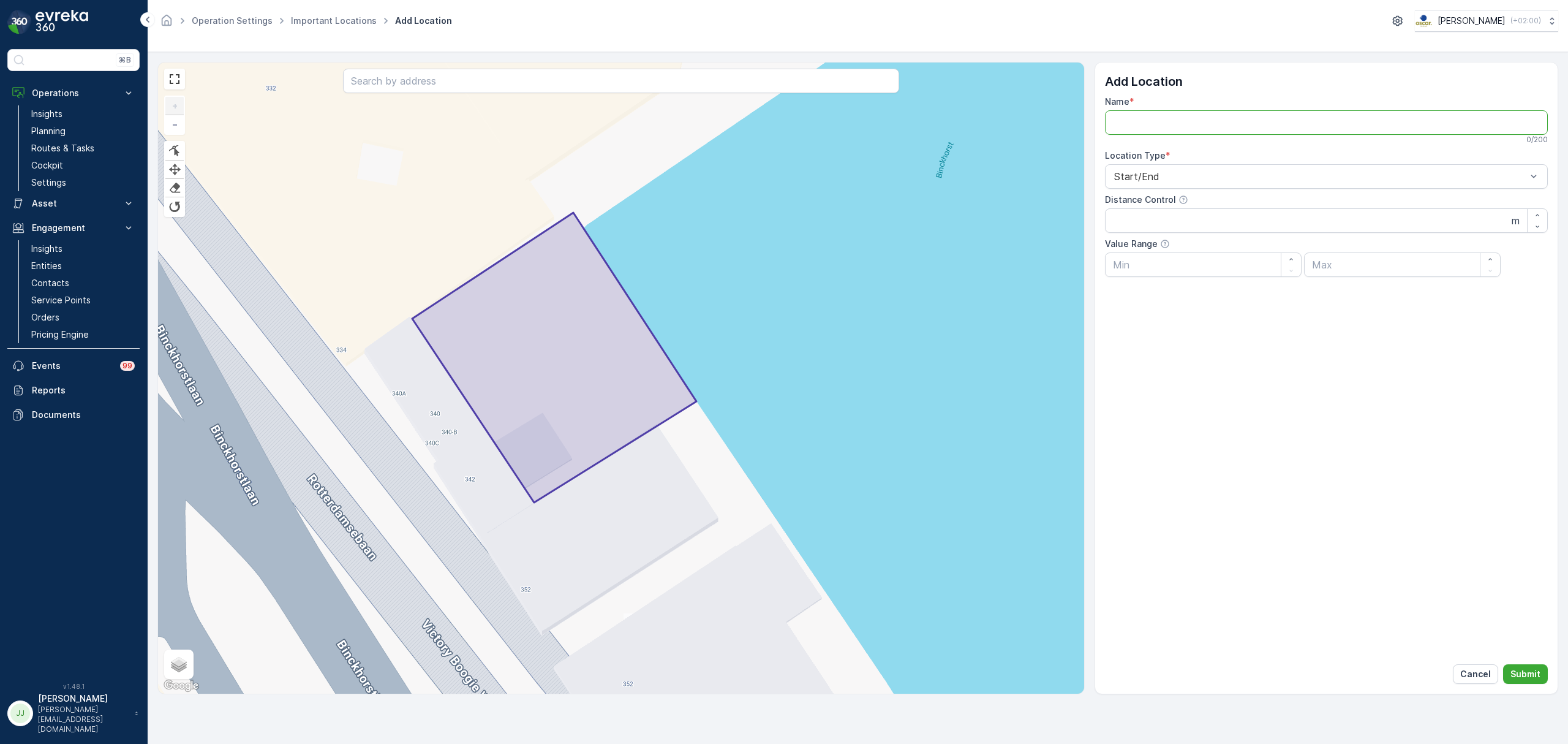
click at [1160, 127] on input "Name" at bounding box center [1325, 122] width 443 height 24
type input "[PERSON_NAME]"
click at [1517, 673] on p "Submit" at bounding box center [1525, 673] width 30 height 12
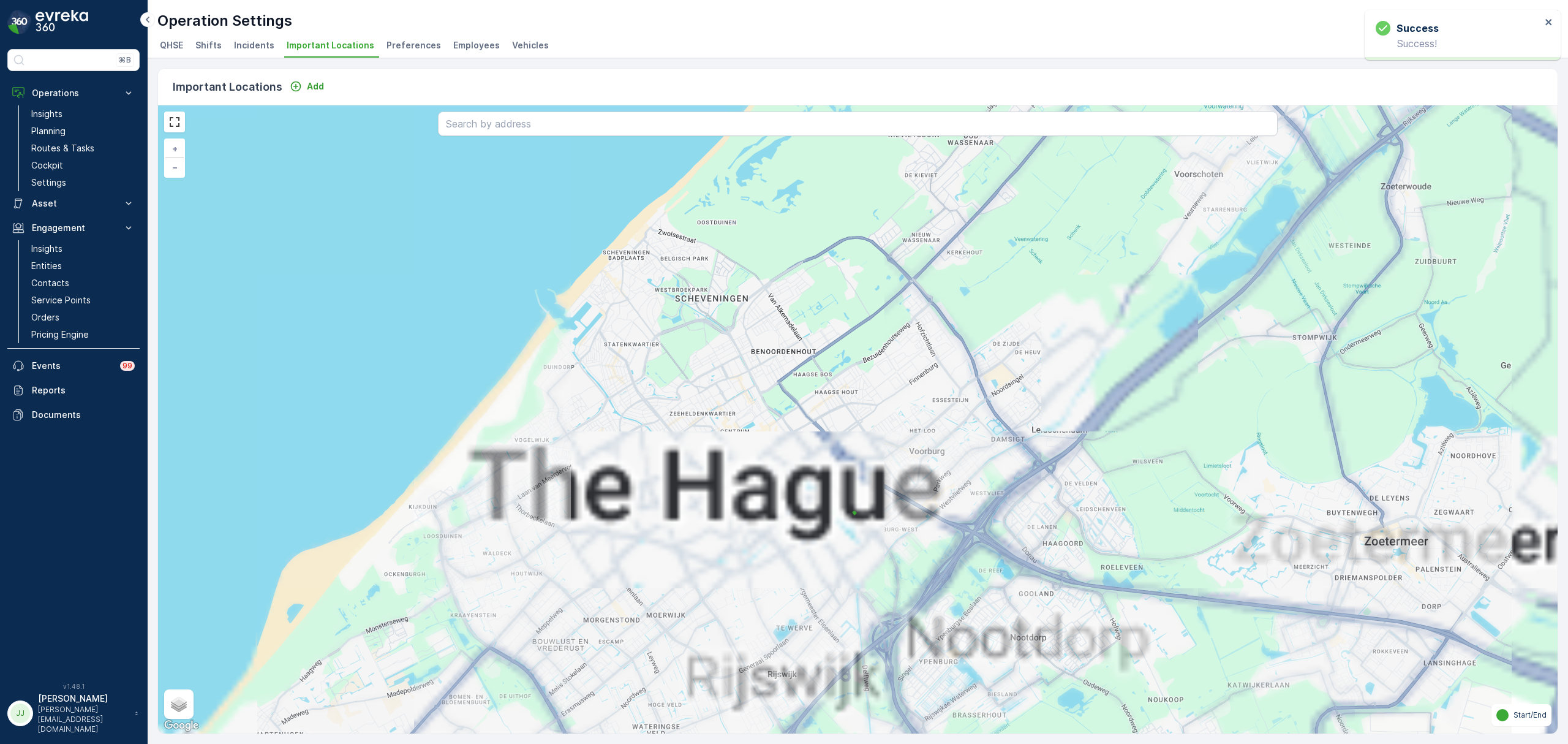
drag, startPoint x: 535, startPoint y: 398, endPoint x: 456, endPoint y: 315, distance: 114.6
click at [456, 315] on div "+ − Satellite Roadmap Terrain Hybrid Leaflet Keyboard shortcuts Map Data Map da…" at bounding box center [857, 419] width 1399 height 628
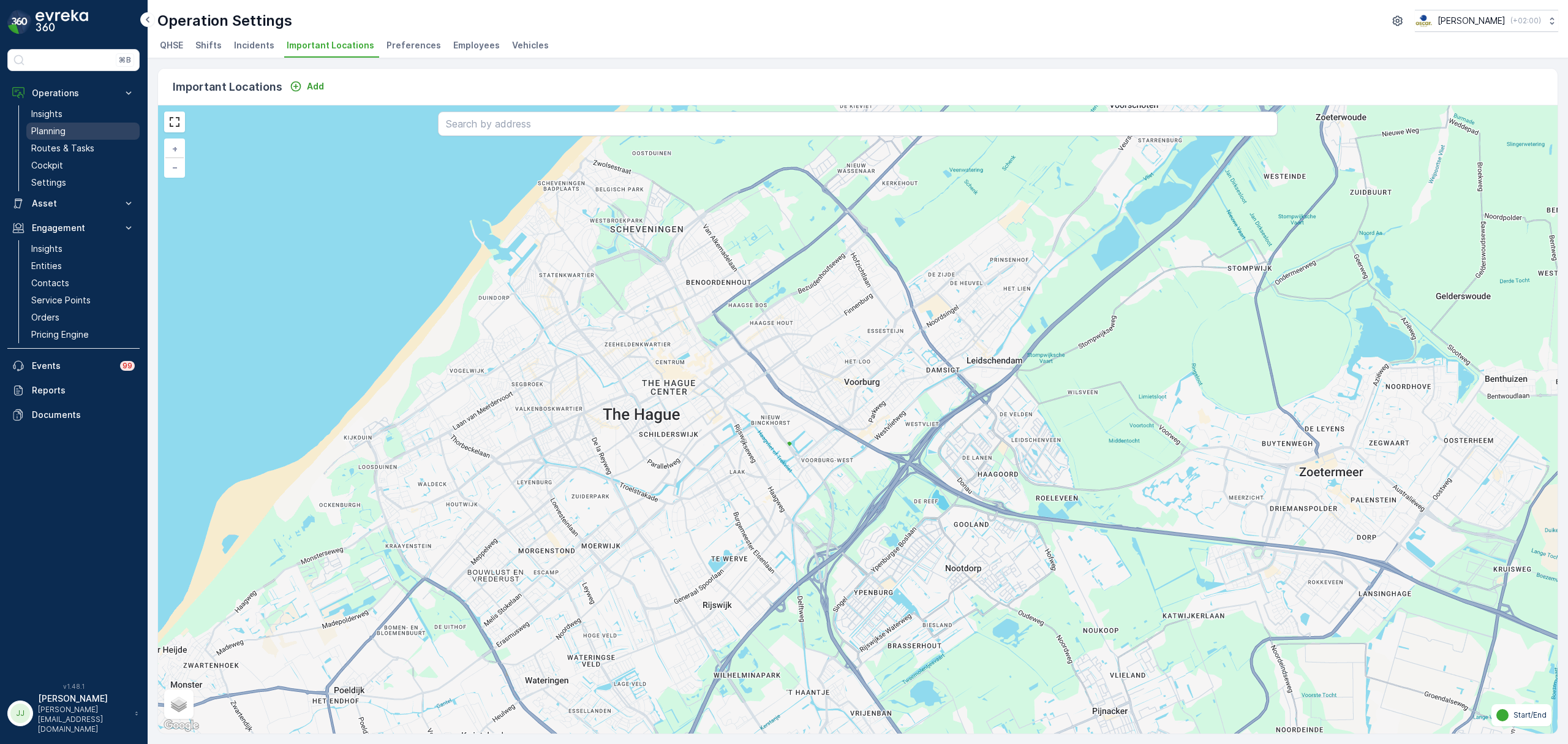
click at [62, 133] on p "Planning" at bounding box center [48, 131] width 34 height 12
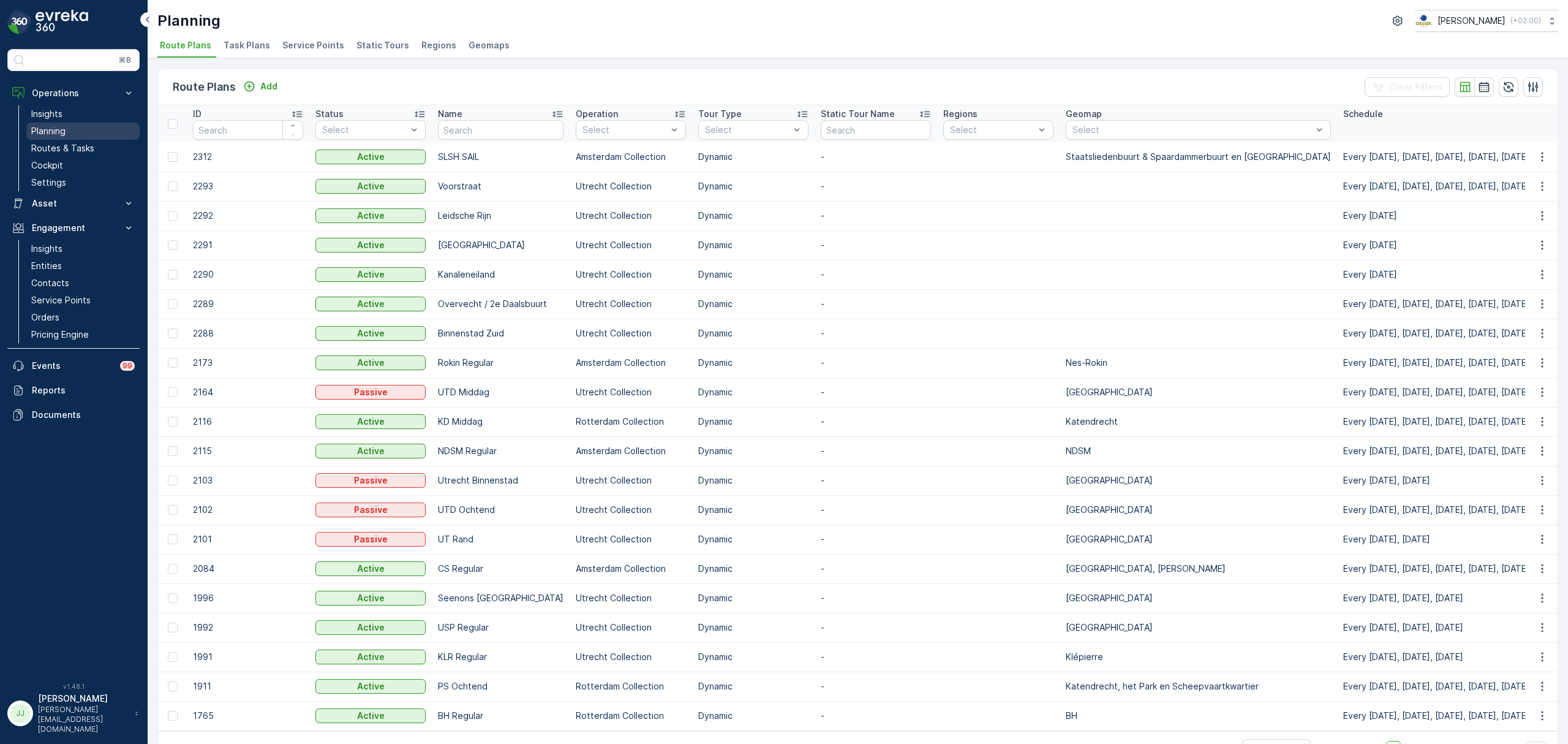
click at [67, 128] on link "Planning" at bounding box center [83, 131] width 114 height 17
click at [258, 82] on div "Add" at bounding box center [260, 86] width 34 height 12
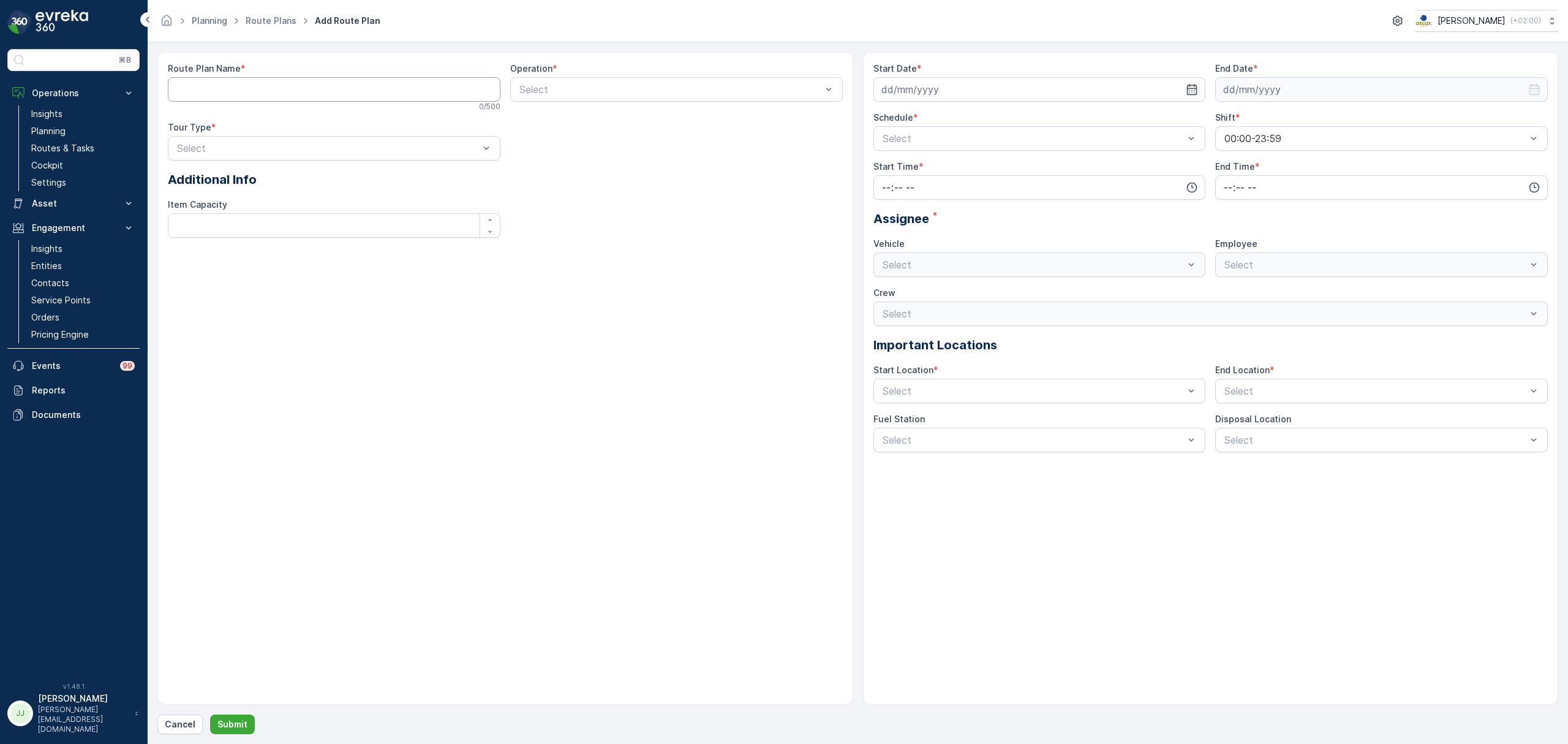
click at [287, 92] on Name "Route Plan Name" at bounding box center [334, 89] width 333 height 24
type Name "Centrum / Stationsbuurt"
click at [586, 94] on div at bounding box center [670, 89] width 305 height 11
click at [584, 166] on span "Den Haag Collection" at bounding box center [564, 161] width 94 height 11
click at [565, 82] on div "Den Haag Collection" at bounding box center [677, 89] width 333 height 24
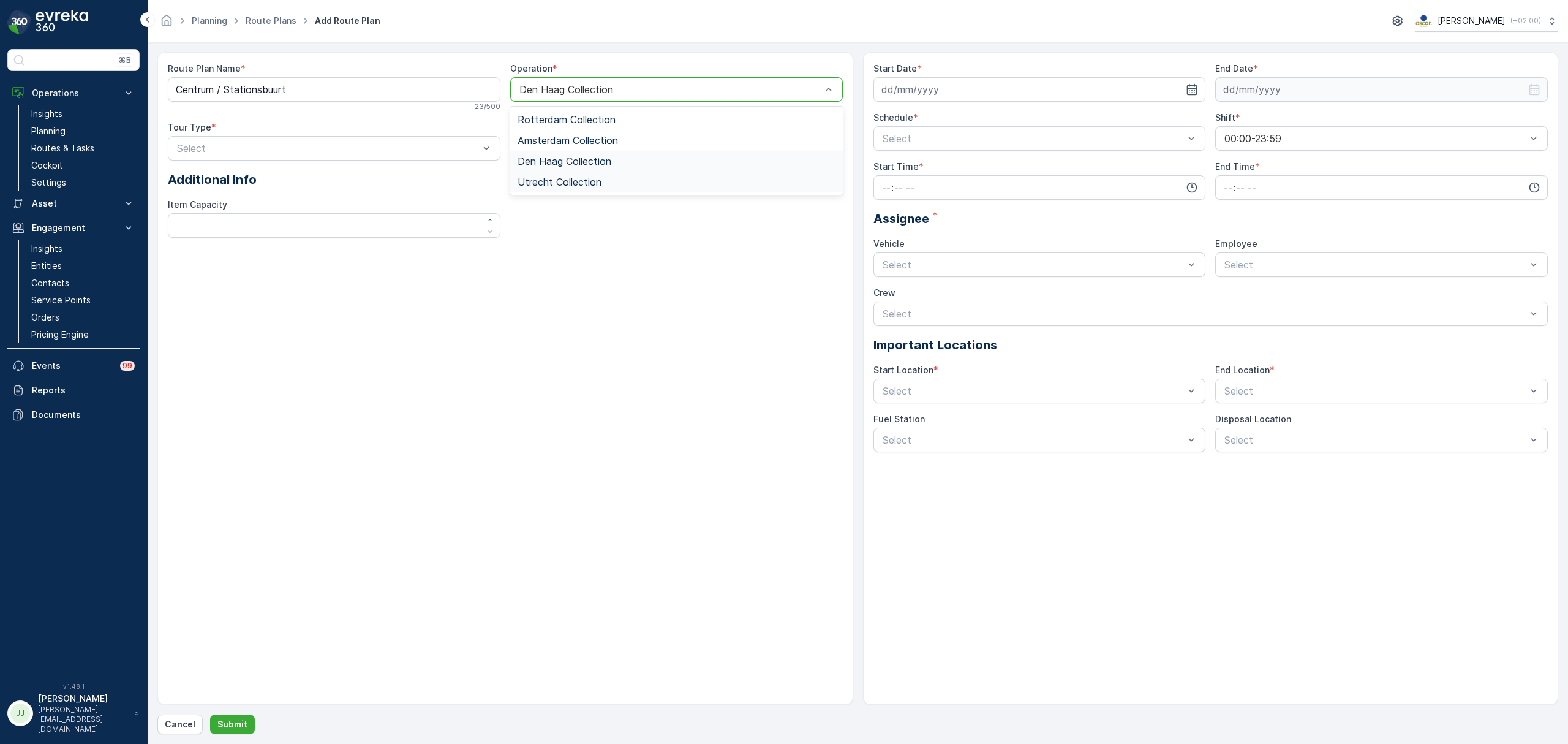
click at [699, 284] on div "Route Plan Name * Centrum / Stationsbuurt 23 / 500 Operation * option Den [PERS…" at bounding box center [505, 378] width 696 height 653
click at [979, 92] on input at bounding box center [1040, 89] width 333 height 24
click at [915, 266] on div "25" at bounding box center [915, 265] width 20 height 20
type input "[DATE]"
click at [1351, 85] on input at bounding box center [1381, 89] width 333 height 24
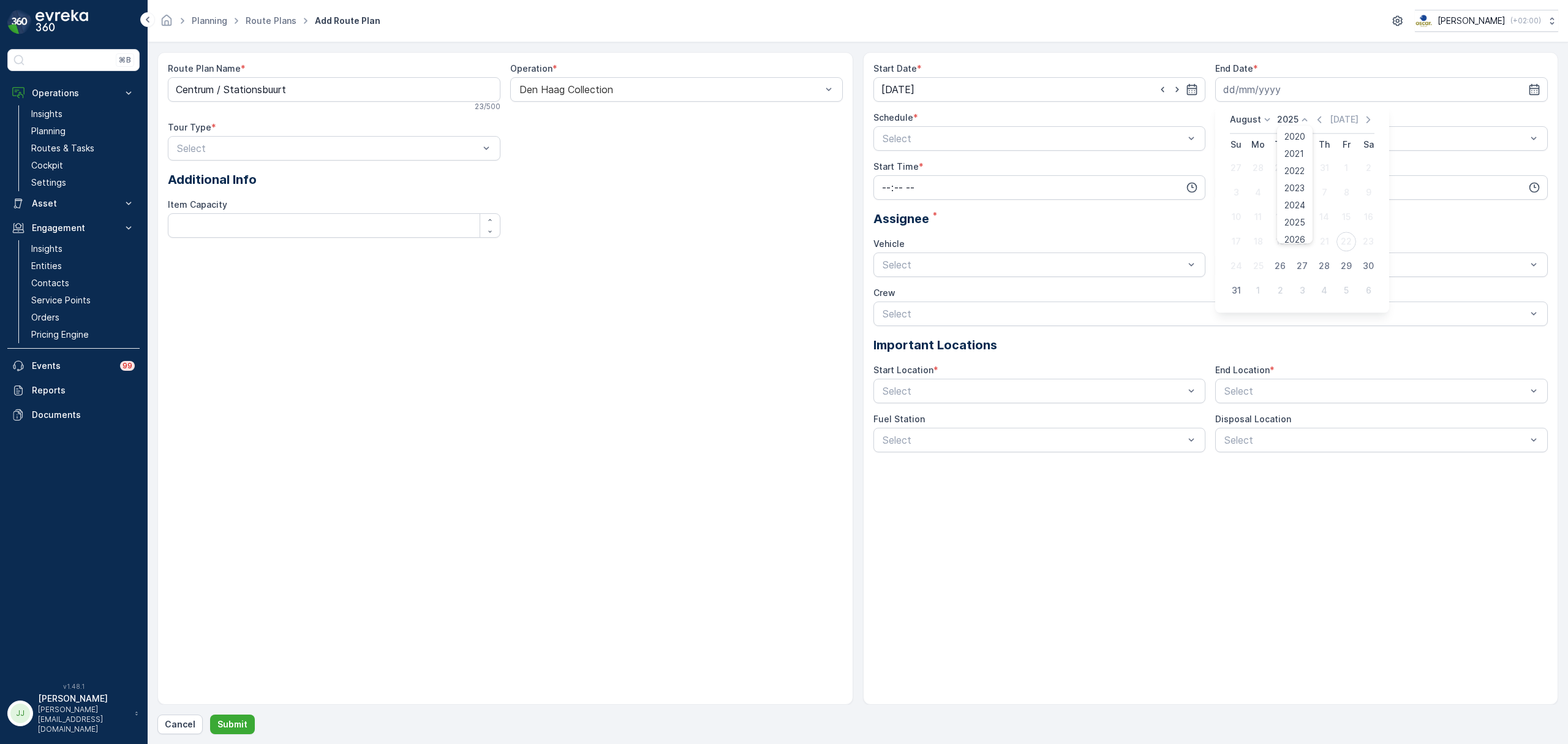
click at [1289, 119] on p "2025" at bounding box center [1287, 119] width 22 height 12
click at [1289, 227] on span "2030" at bounding box center [1294, 231] width 21 height 12
click at [1241, 116] on p "August" at bounding box center [1245, 119] width 31 height 12
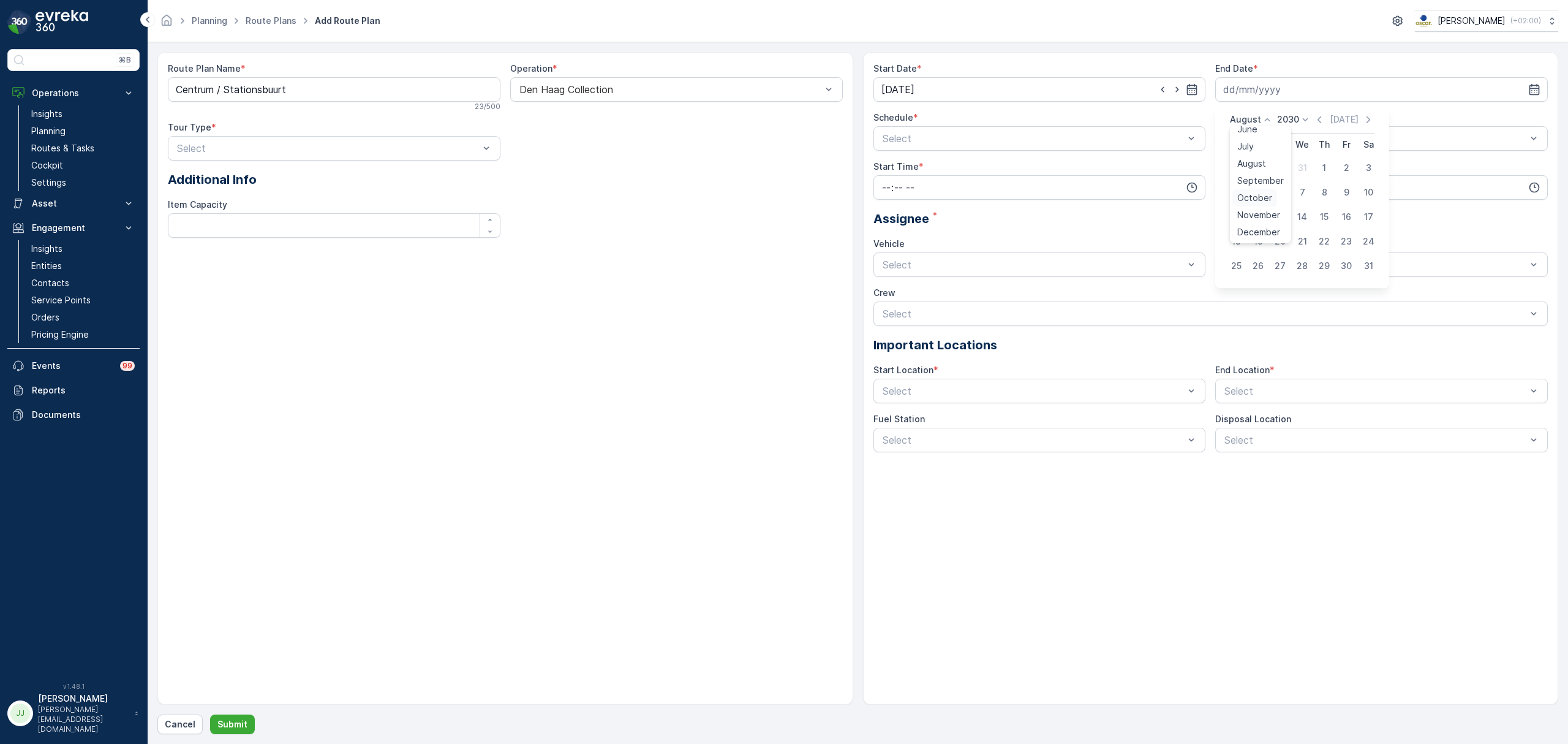
click at [1261, 196] on span "October" at bounding box center [1254, 198] width 35 height 12
click at [1261, 221] on div "14" at bounding box center [1258, 216] width 20 height 20
type input "[DATE]"
click at [1034, 189] on input "time" at bounding box center [1040, 187] width 333 height 24
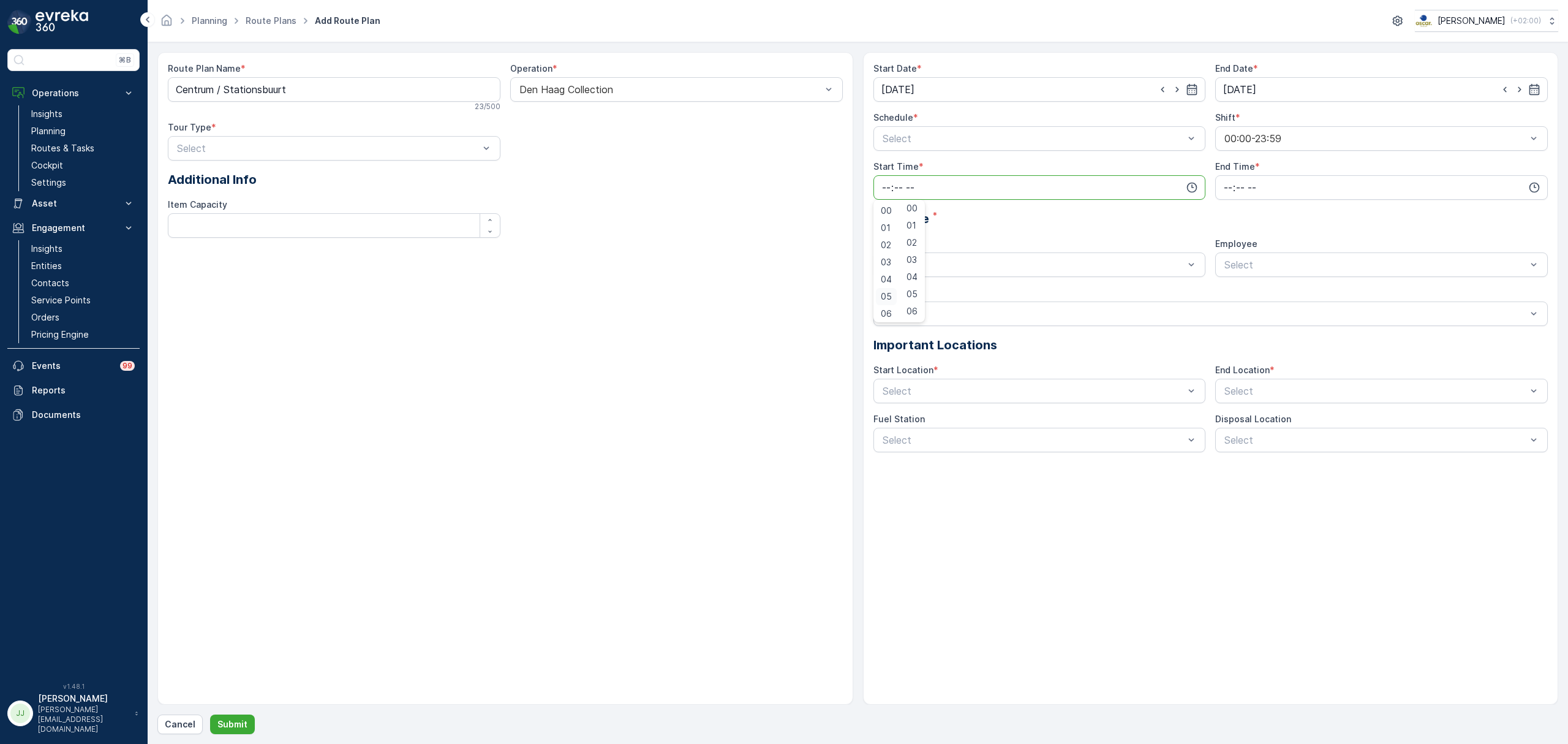
click at [881, 294] on span "05" at bounding box center [886, 296] width 11 height 12
type input "05:00"
click at [1269, 189] on input "time" at bounding box center [1381, 187] width 333 height 24
click at [1225, 275] on span "18" at bounding box center [1227, 272] width 9 height 12
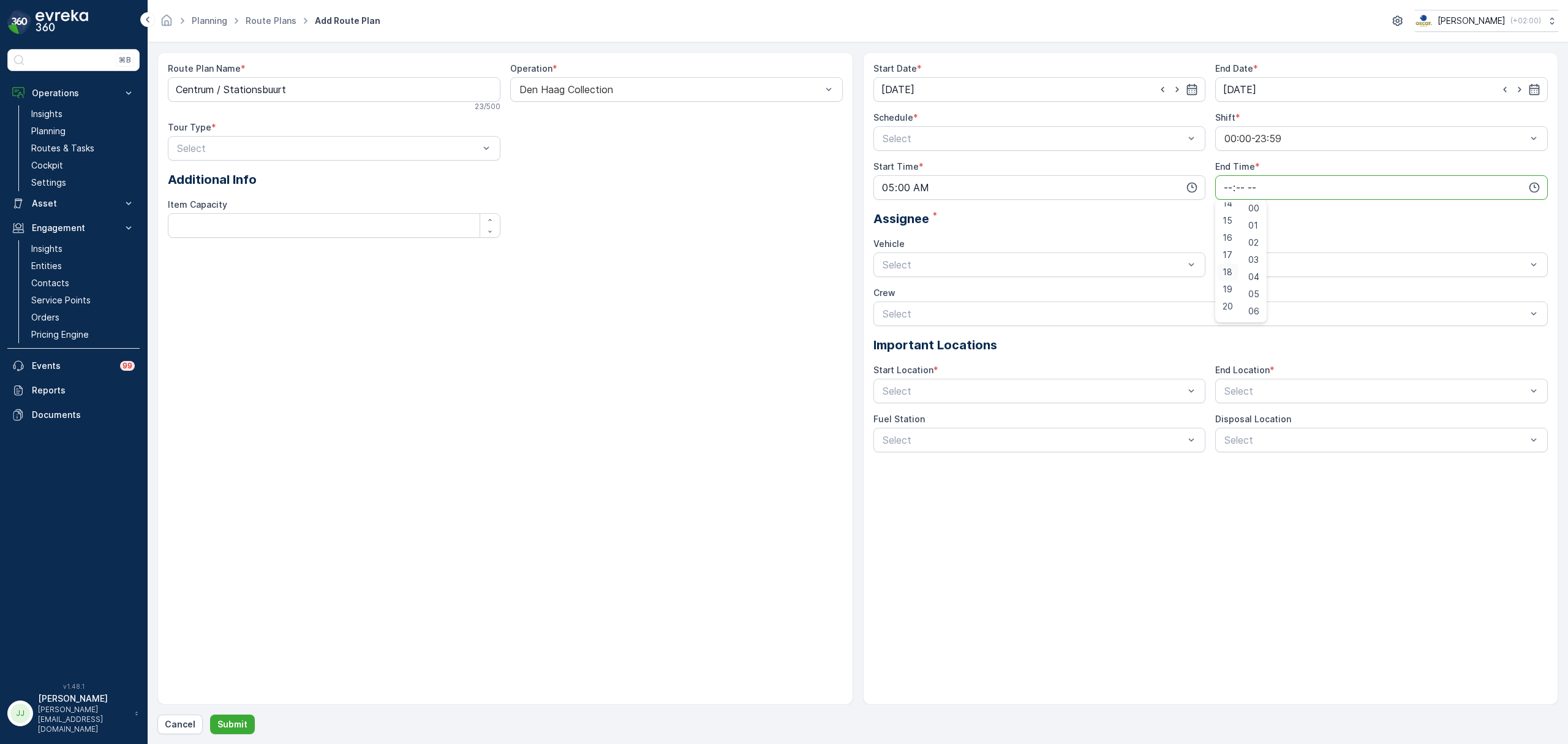
type input "18:00"
click at [1028, 141] on div at bounding box center [1033, 138] width 305 height 11
click at [910, 207] on span "Weekly" at bounding box center [897, 211] width 32 height 11
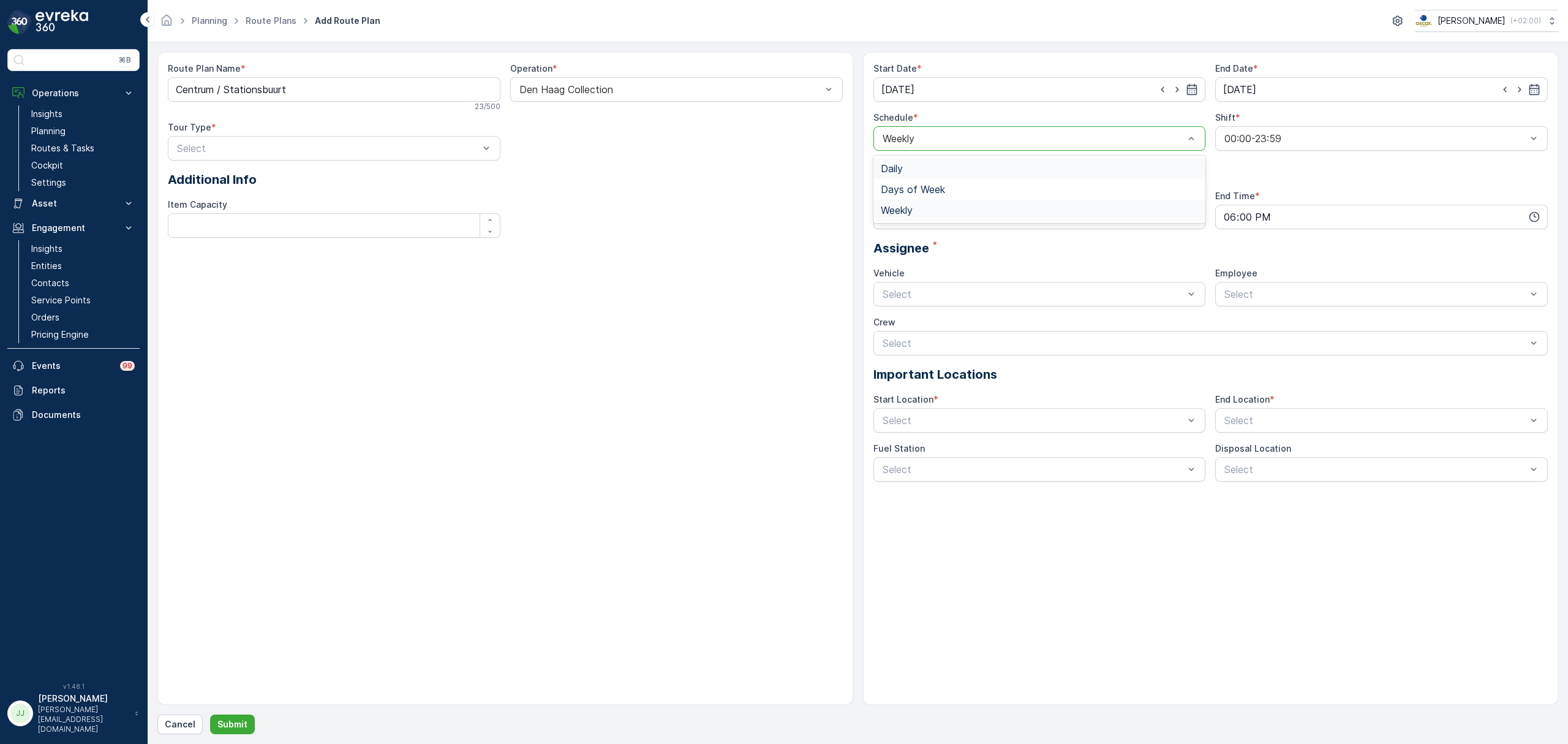
click at [943, 141] on div at bounding box center [1033, 138] width 305 height 11
click at [921, 172] on div "Daily" at bounding box center [1040, 168] width 318 height 11
click at [929, 138] on div at bounding box center [1033, 138] width 305 height 11
click at [919, 183] on span "Days of Week" at bounding box center [913, 189] width 64 height 11
click at [883, 163] on div at bounding box center [884, 161] width 9 height 9
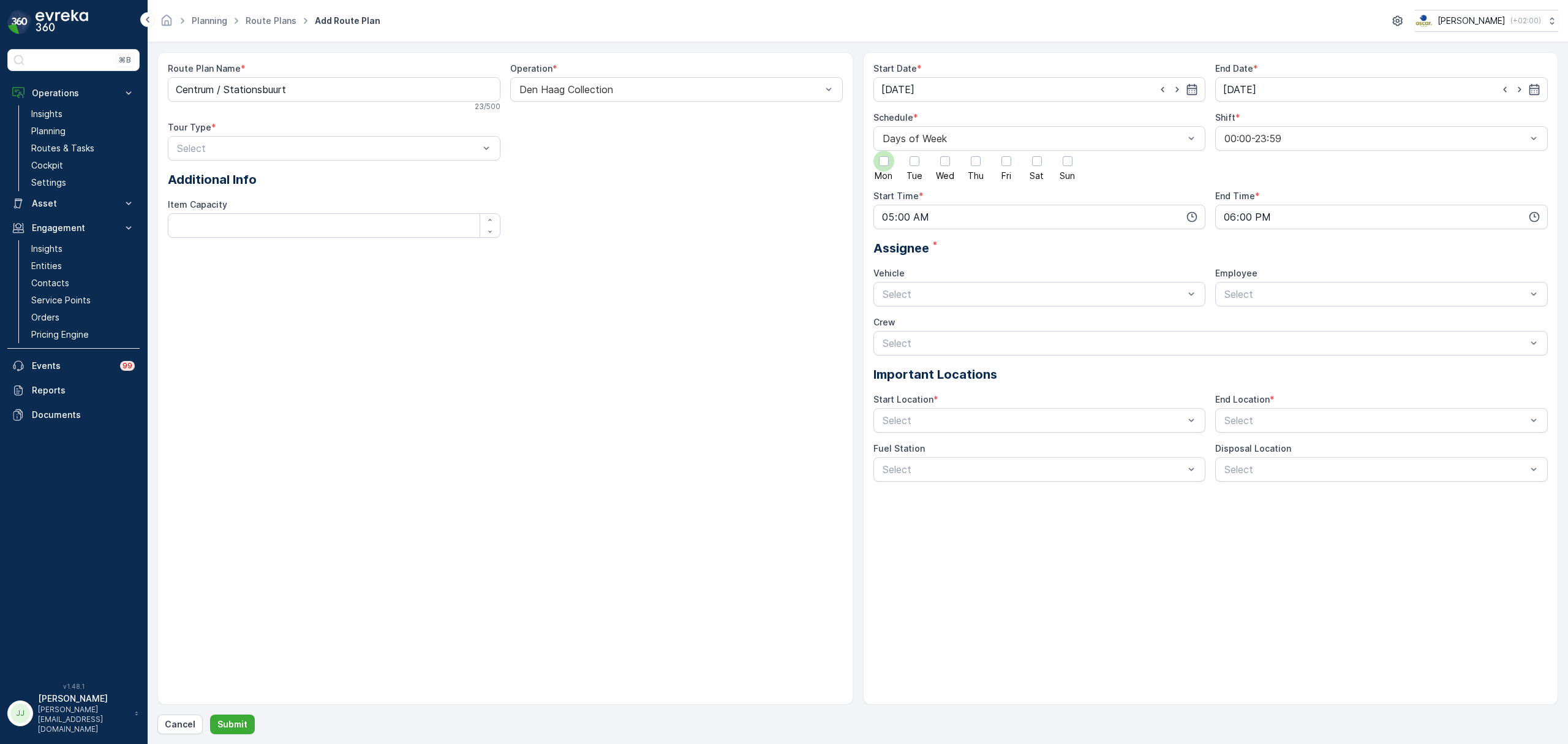
click at [884, 150] on input "Mon" at bounding box center [884, 150] width 0 height 0
click at [923, 166] on label "Tue" at bounding box center [914, 165] width 21 height 29
click at [915, 150] on input "Tue" at bounding box center [915, 150] width 0 height 0
click at [944, 163] on div at bounding box center [945, 161] width 9 height 9
click at [945, 150] on input "Wed" at bounding box center [945, 150] width 0 height 0
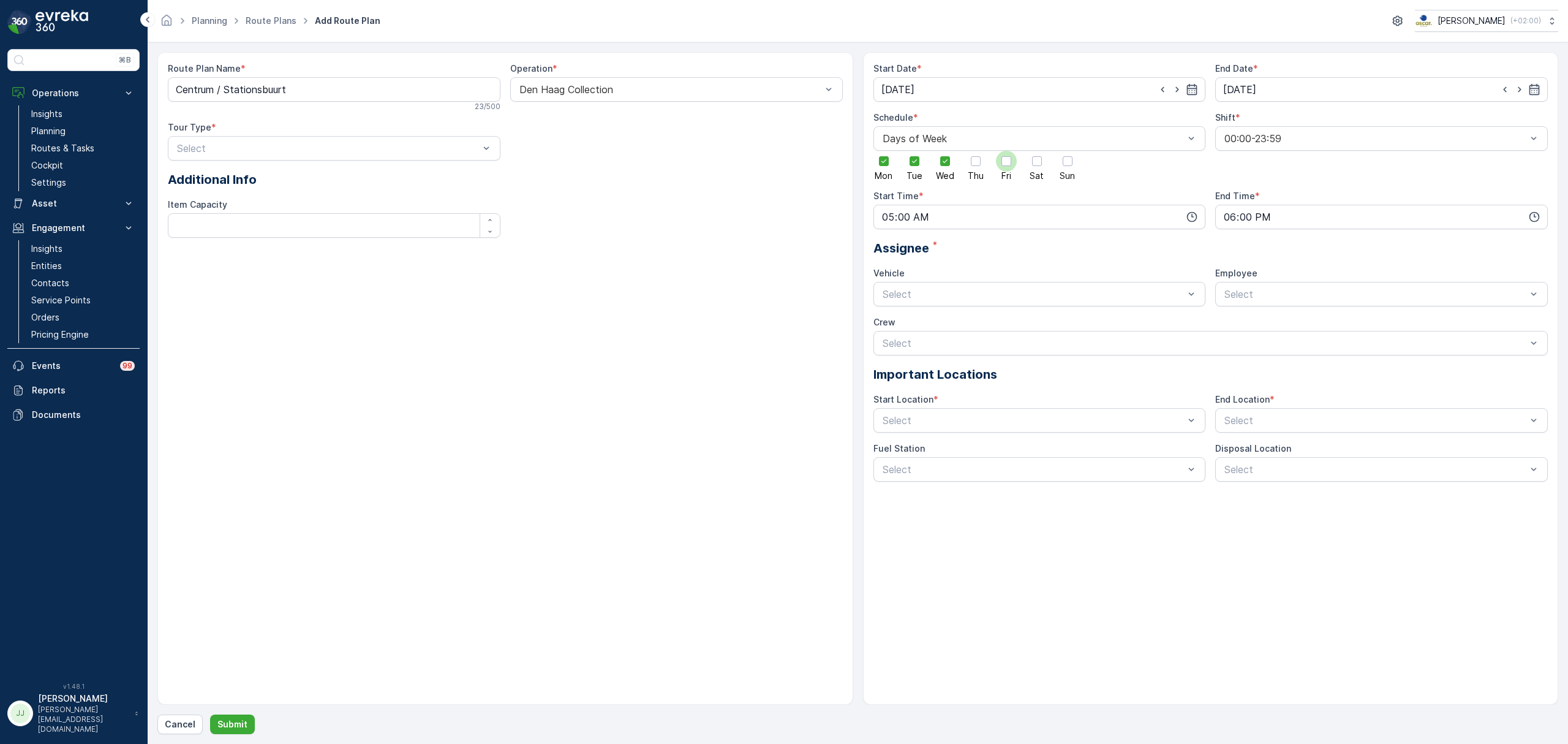
click at [996, 165] on div at bounding box center [1006, 161] width 21 height 21
click at [1006, 150] on input "Fri" at bounding box center [1006, 150] width 0 height 0
drag, startPoint x: 1010, startPoint y: 161, endPoint x: 988, endPoint y: 163, distance: 22.1
click at [888, 162] on icon at bounding box center [883, 161] width 8 height 8
click at [1006, 150] on input "Fri" at bounding box center [1006, 150] width 0 height 0
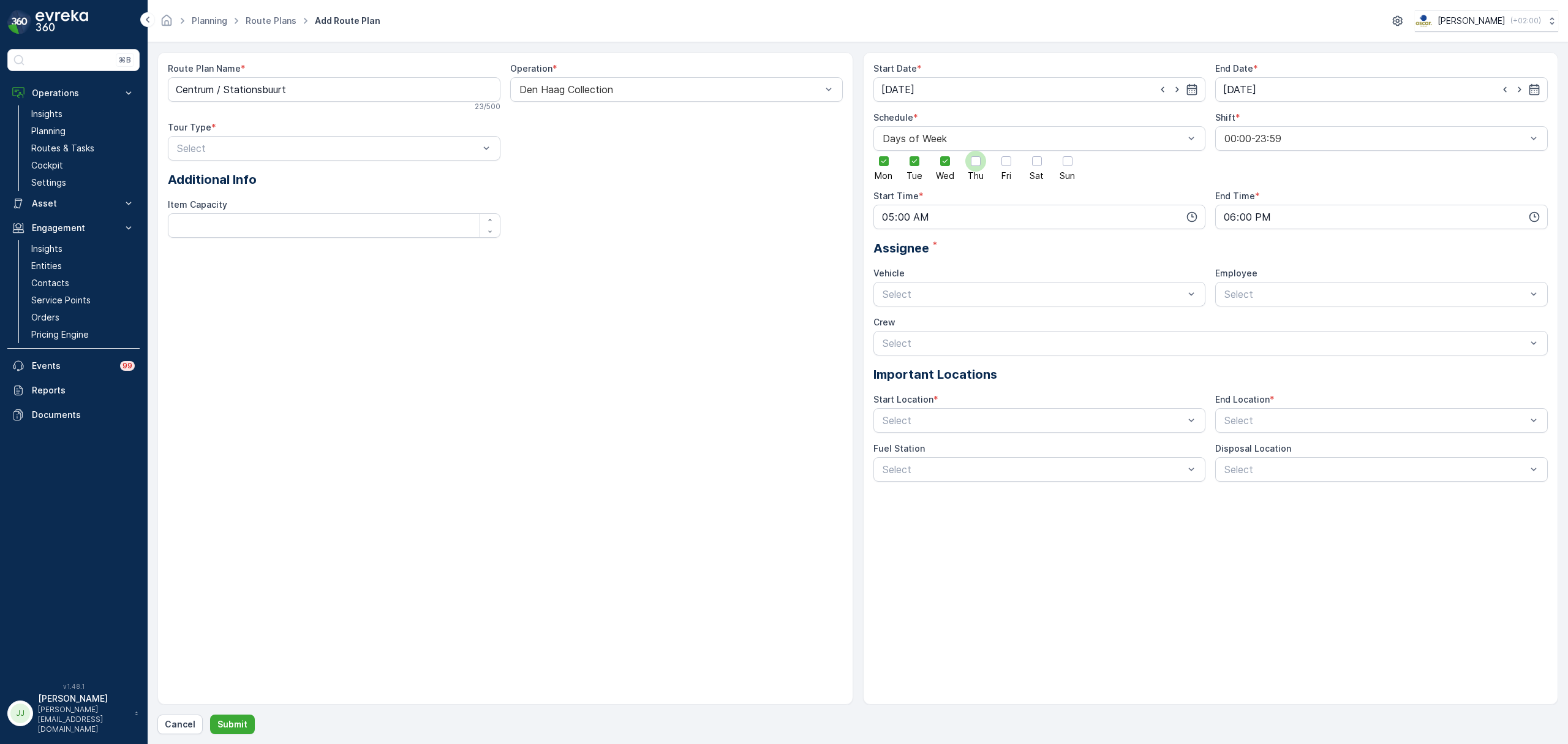
click at [979, 161] on div at bounding box center [975, 161] width 9 height 9
click at [976, 150] on input "Thu" at bounding box center [976, 150] width 0 height 0
click at [1017, 163] on div "Mon Tue Wed Thu Fri Sat Sun" at bounding box center [1040, 165] width 333 height 29
click at [1010, 163] on div at bounding box center [1006, 161] width 21 height 21
click at [1006, 150] on input "Fri" at bounding box center [1006, 150] width 0 height 0
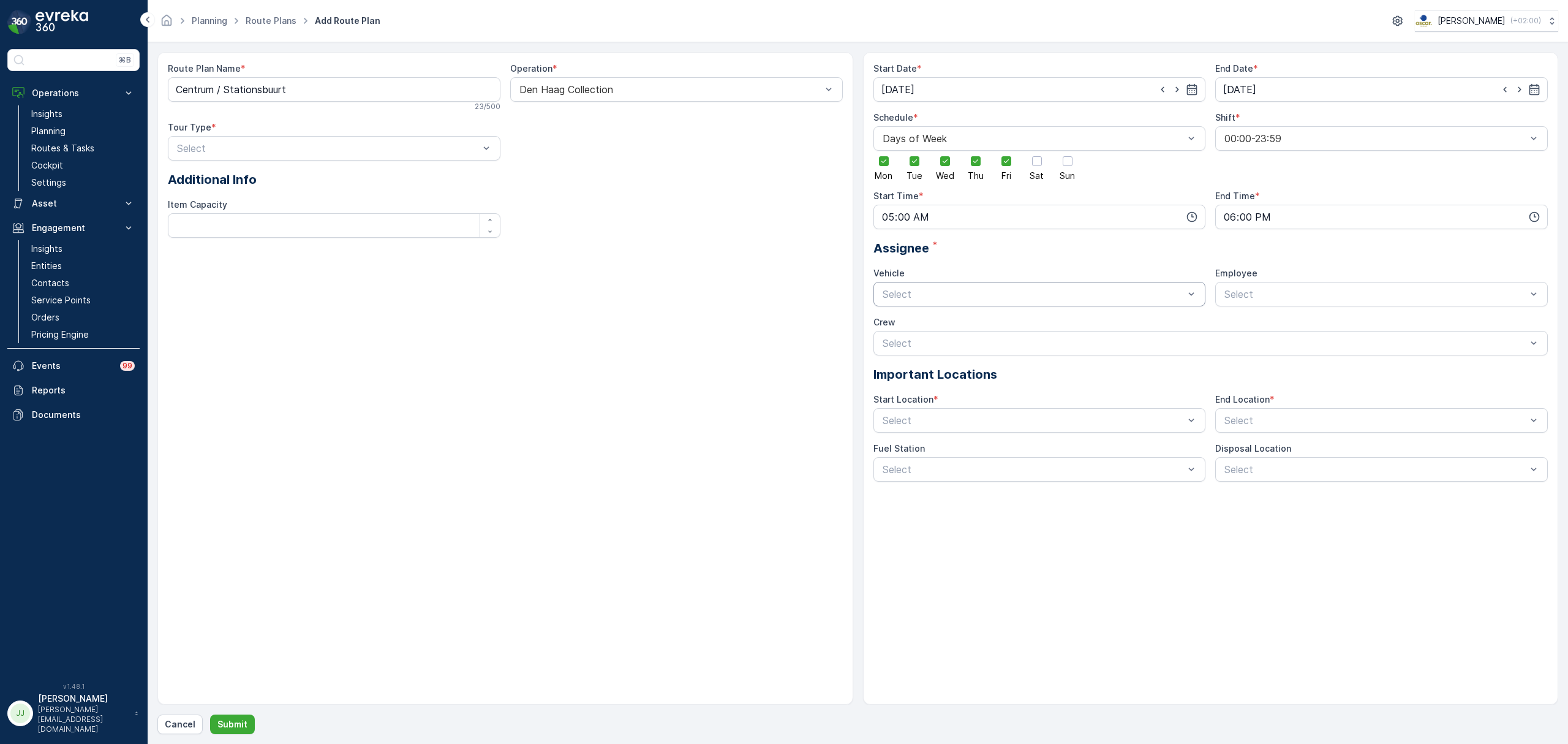
click at [1012, 294] on div at bounding box center [1033, 294] width 305 height 11
click at [946, 323] on div "[GEOGRAPHIC_DATA][PERSON_NAME]" at bounding box center [1040, 325] width 318 height 11
click at [1382, 294] on div at bounding box center [1375, 294] width 305 height 11
click at [1302, 386] on div "medewerker-sb" at bounding box center [1381, 387] width 318 height 11
click at [942, 424] on div at bounding box center [1033, 420] width 305 height 11
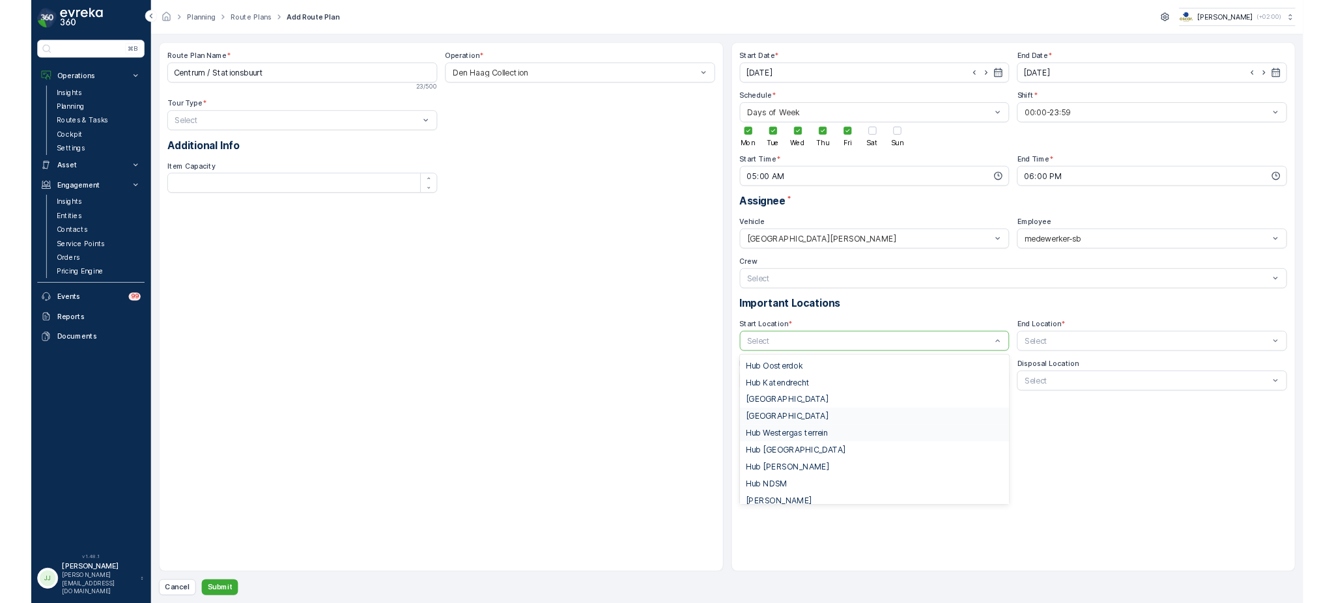
scroll to position [9, 0]
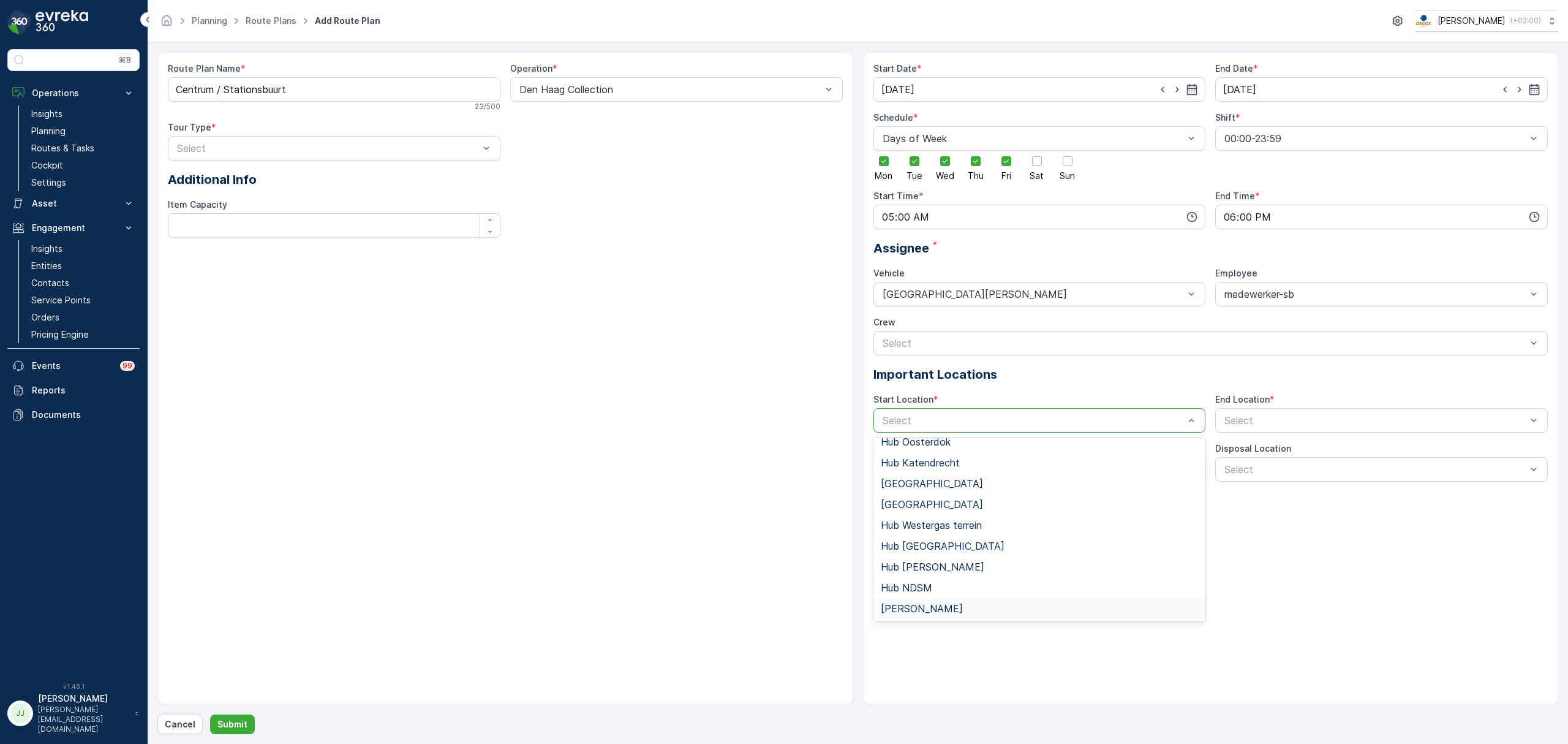
click at [951, 606] on span "[PERSON_NAME]" at bounding box center [921, 609] width 82 height 11
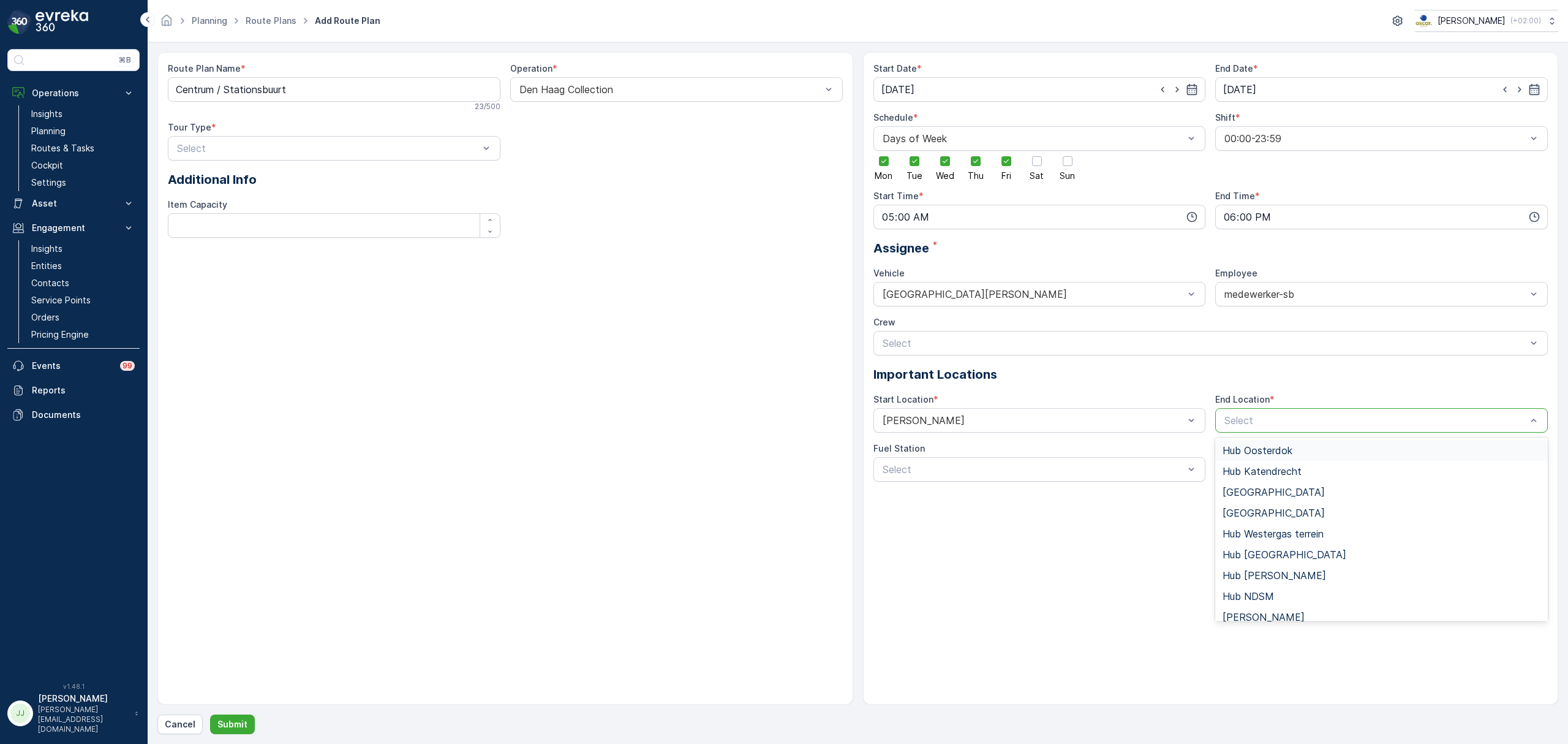
click at [1259, 408] on div "Select" at bounding box center [1381, 420] width 333 height 24
click at [1259, 611] on span "[PERSON_NAME]" at bounding box center [1262, 617] width 82 height 11
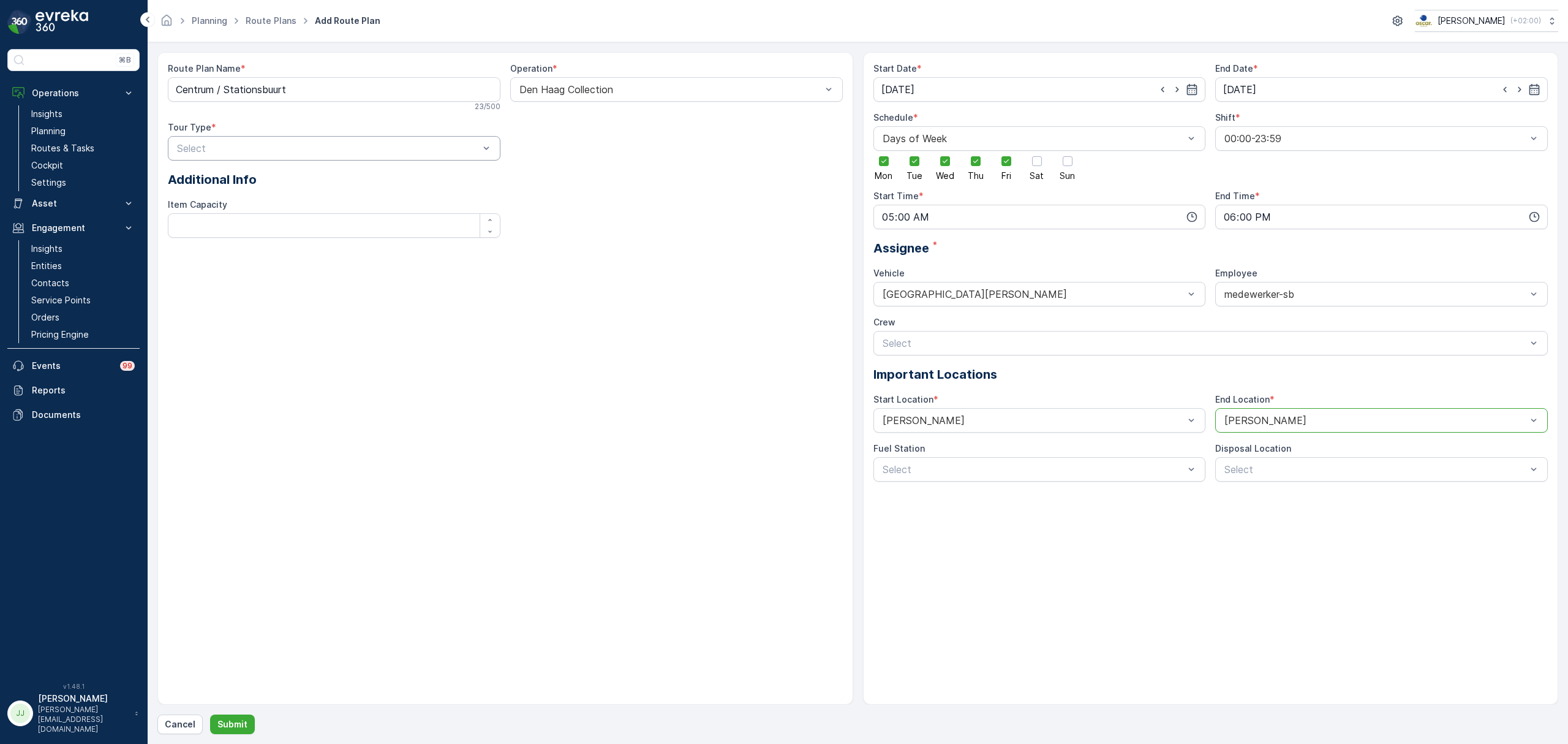
click at [259, 147] on div at bounding box center [328, 149] width 305 height 11
click at [227, 199] on div "Dynamic" at bounding box center [334, 199] width 318 height 11
click at [534, 143] on div at bounding box center [670, 149] width 305 height 11
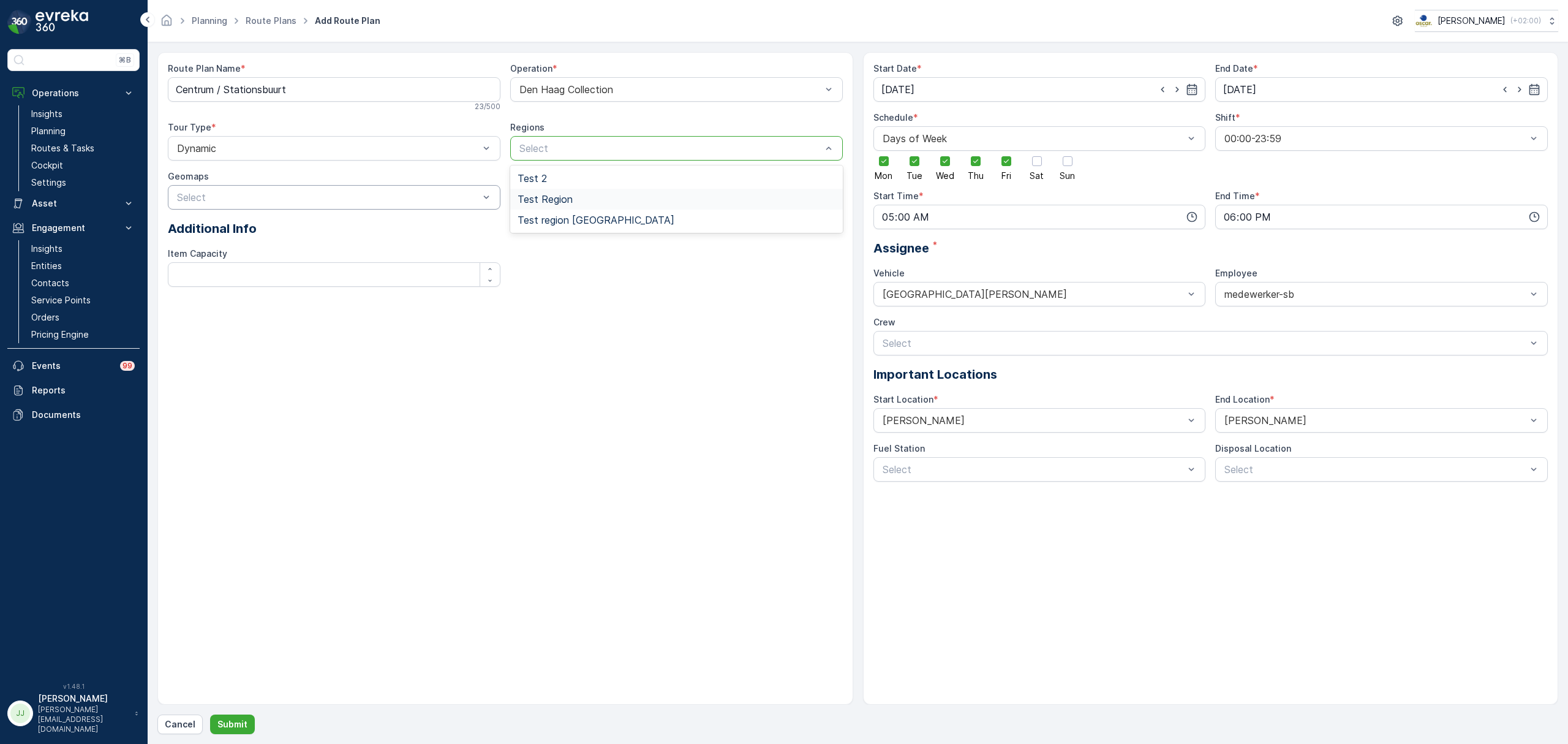
click at [345, 189] on div "Select" at bounding box center [334, 198] width 333 height 24
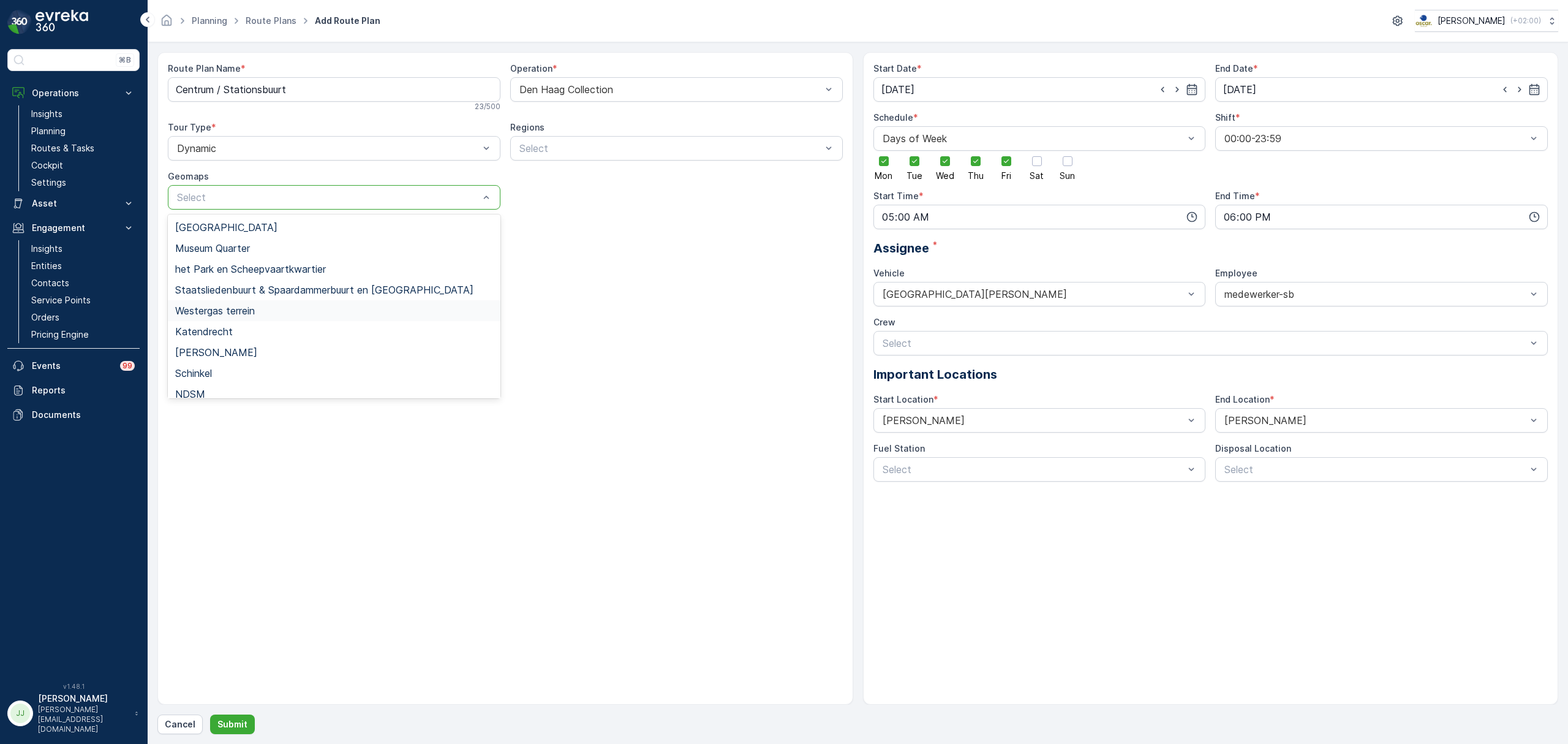
click at [598, 391] on div "Route Plan Name * Centrum / Stationsbuurt 23 / 500 Operation * Den [PERSON_NAME…" at bounding box center [505, 378] width 696 height 653
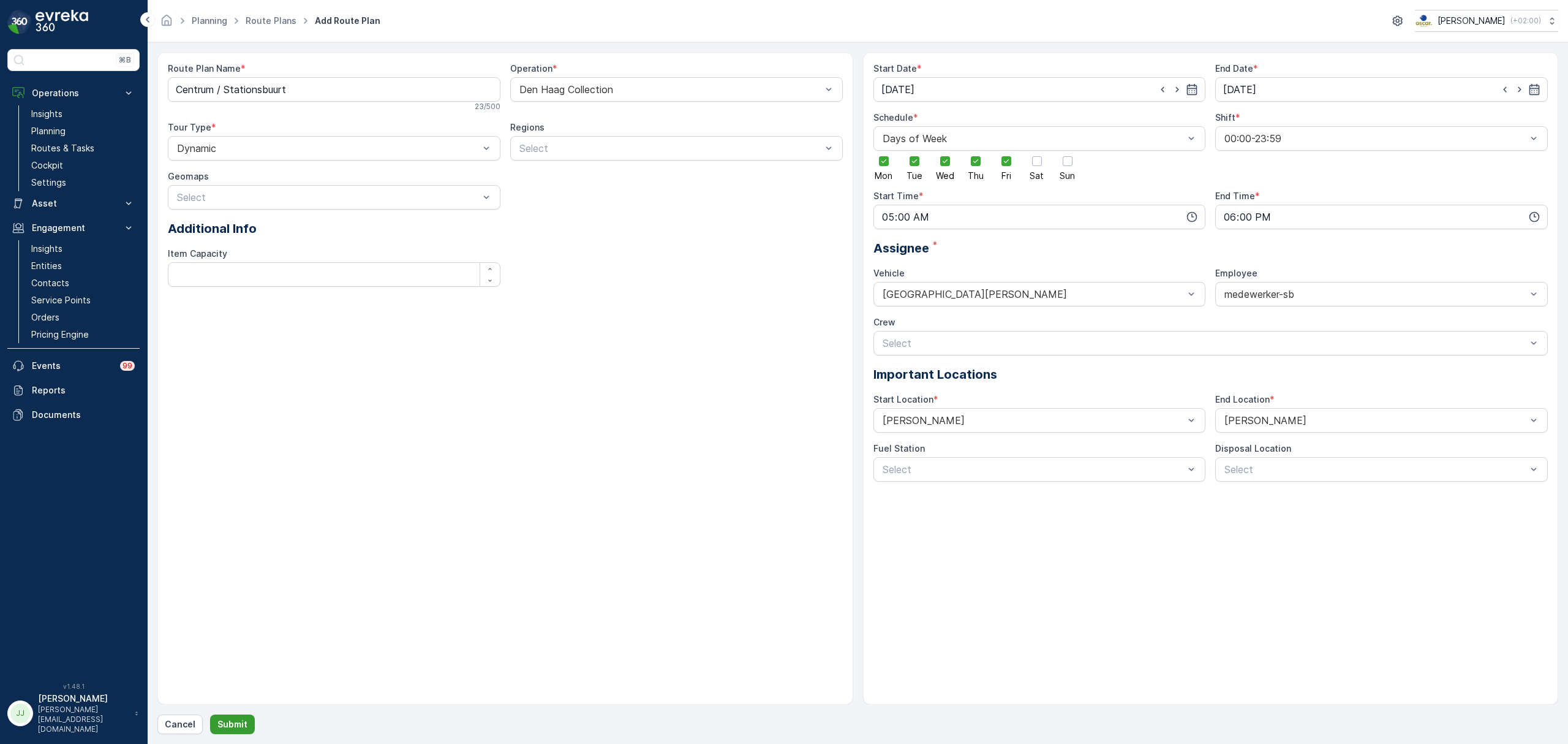
click at [227, 721] on p "Submit" at bounding box center [232, 723] width 30 height 12
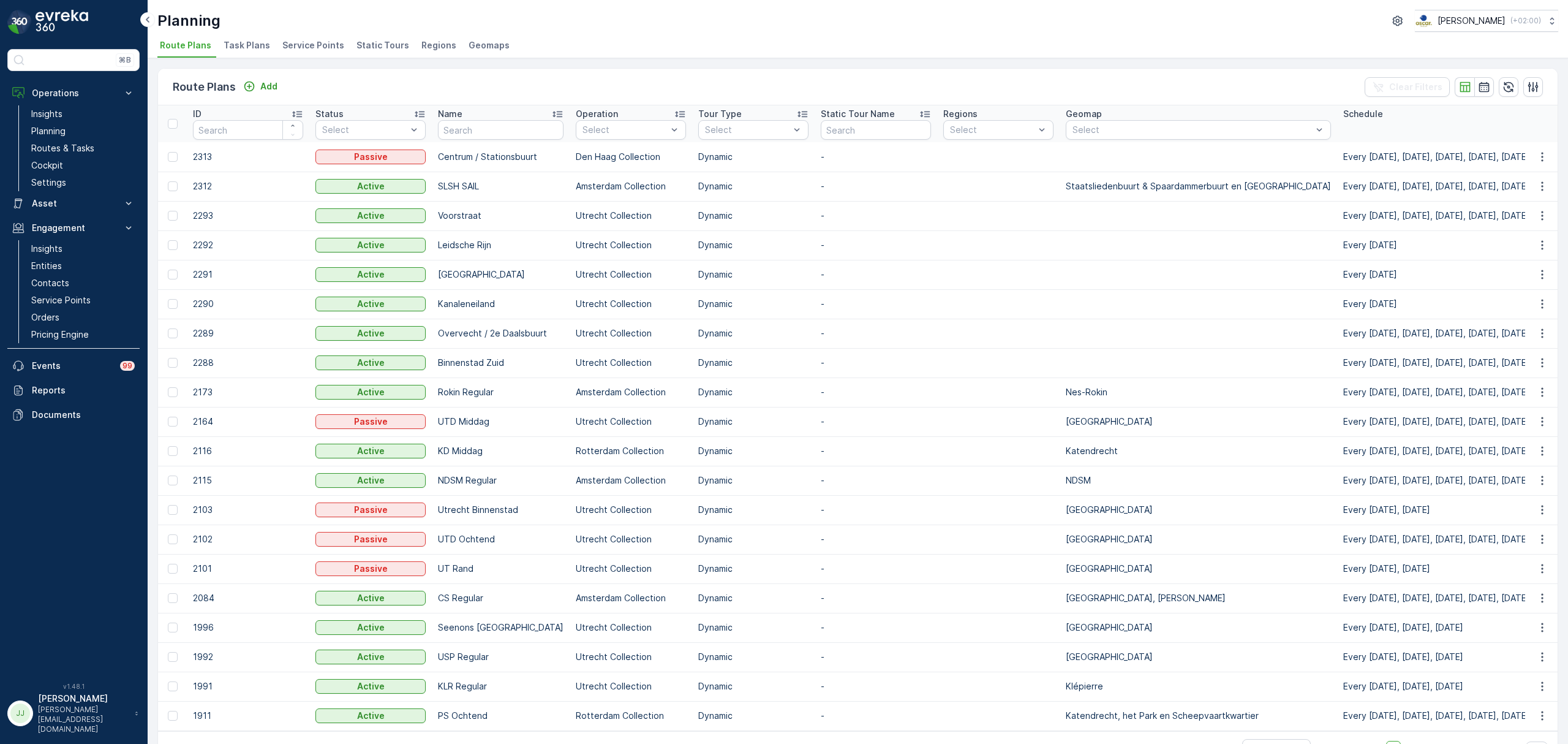
click at [227, 50] on span "Task Plans" at bounding box center [247, 45] width 47 height 12
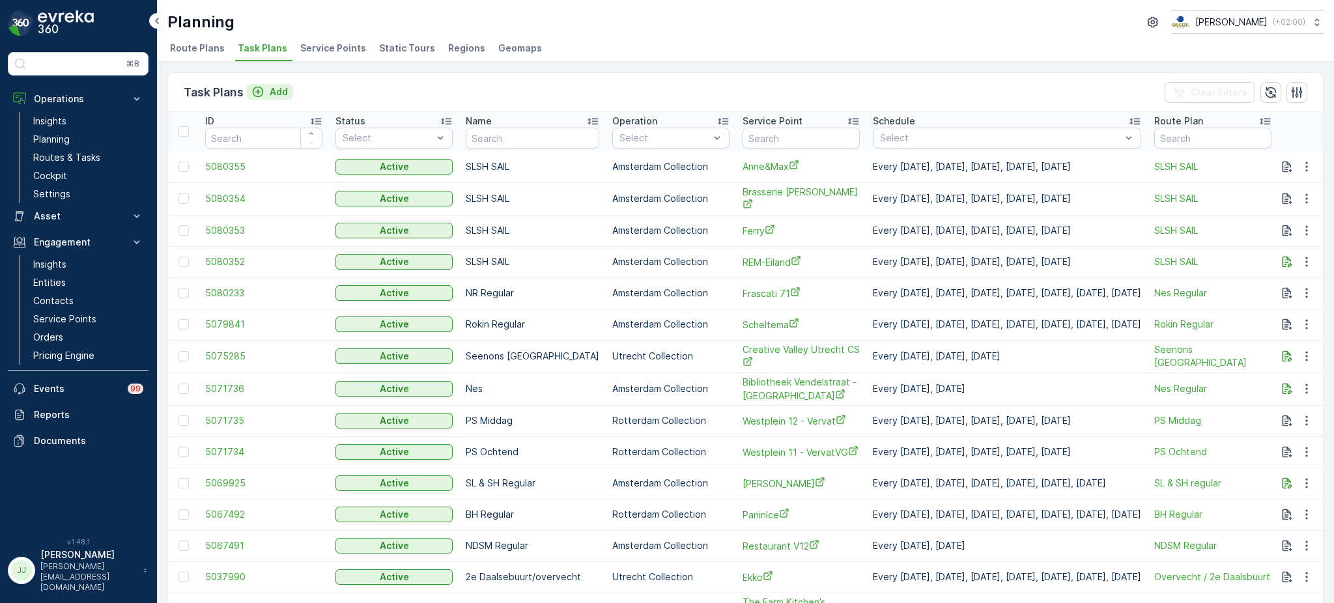
click at [259, 93] on icon "Add" at bounding box center [257, 91] width 13 height 13
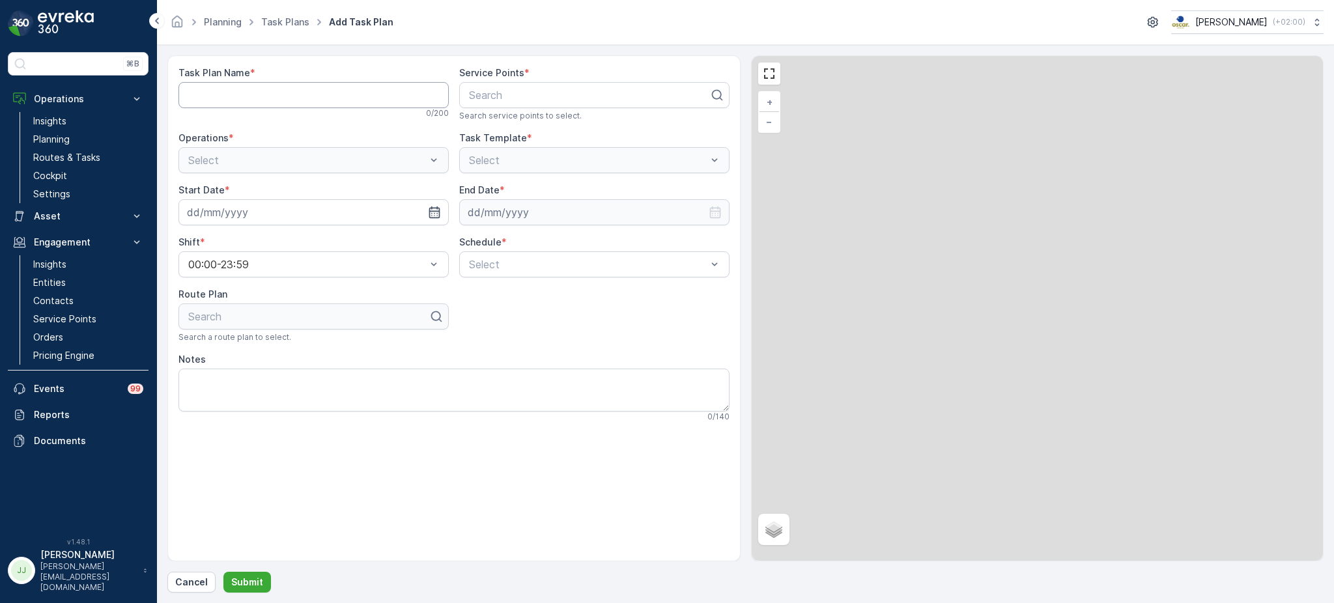
click at [267, 93] on Name "Task Plan Name" at bounding box center [313, 95] width 270 height 26
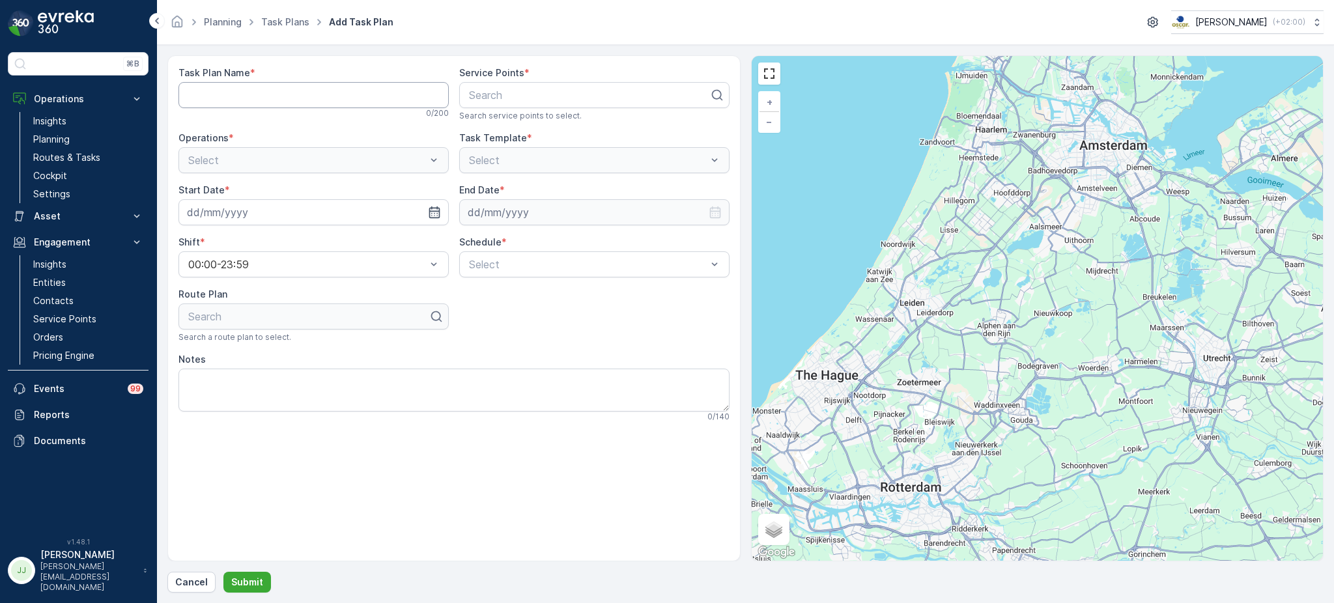
click at [356, 94] on Name "Task Plan Name" at bounding box center [313, 95] width 270 height 26
click at [64, 285] on p "Entities" at bounding box center [49, 282] width 33 height 13
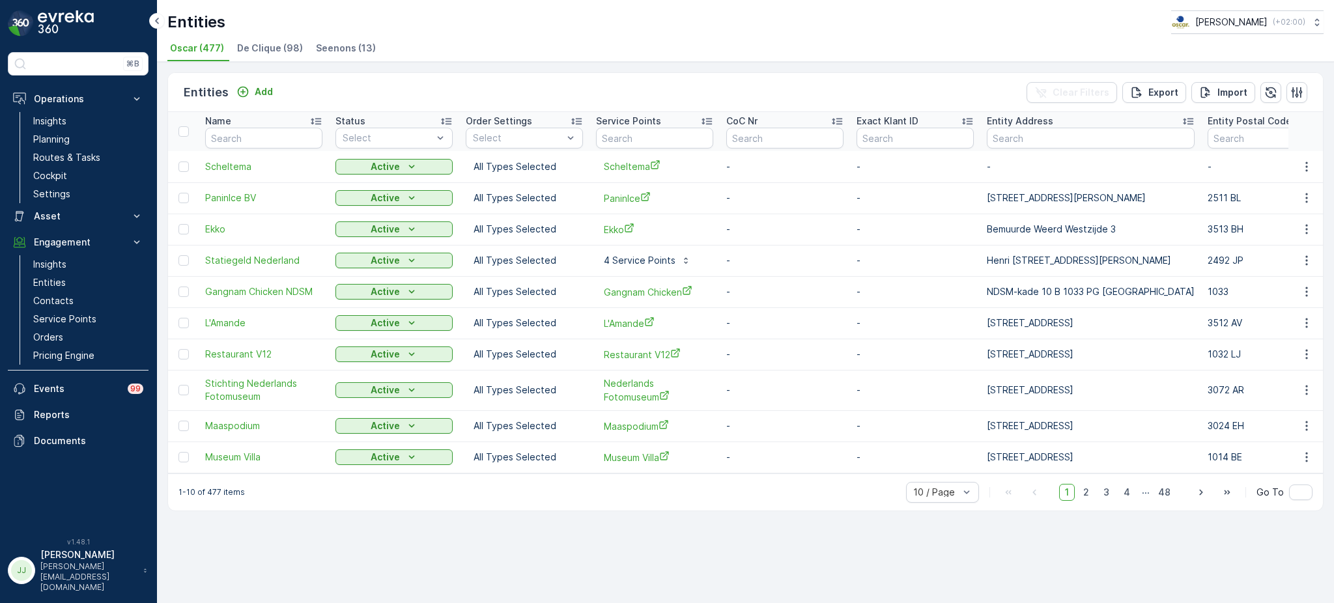
click at [278, 49] on span "De Clique (98)" at bounding box center [270, 48] width 66 height 13
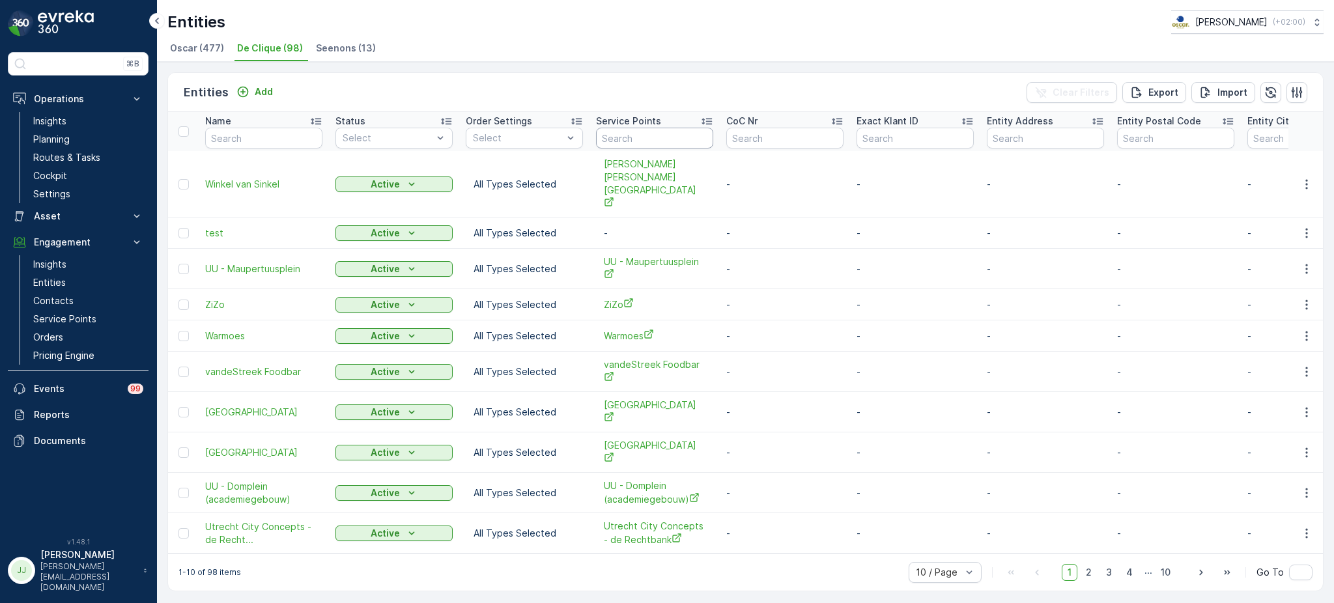
click at [627, 134] on input "text" at bounding box center [654, 138] width 117 height 21
type input "kook"
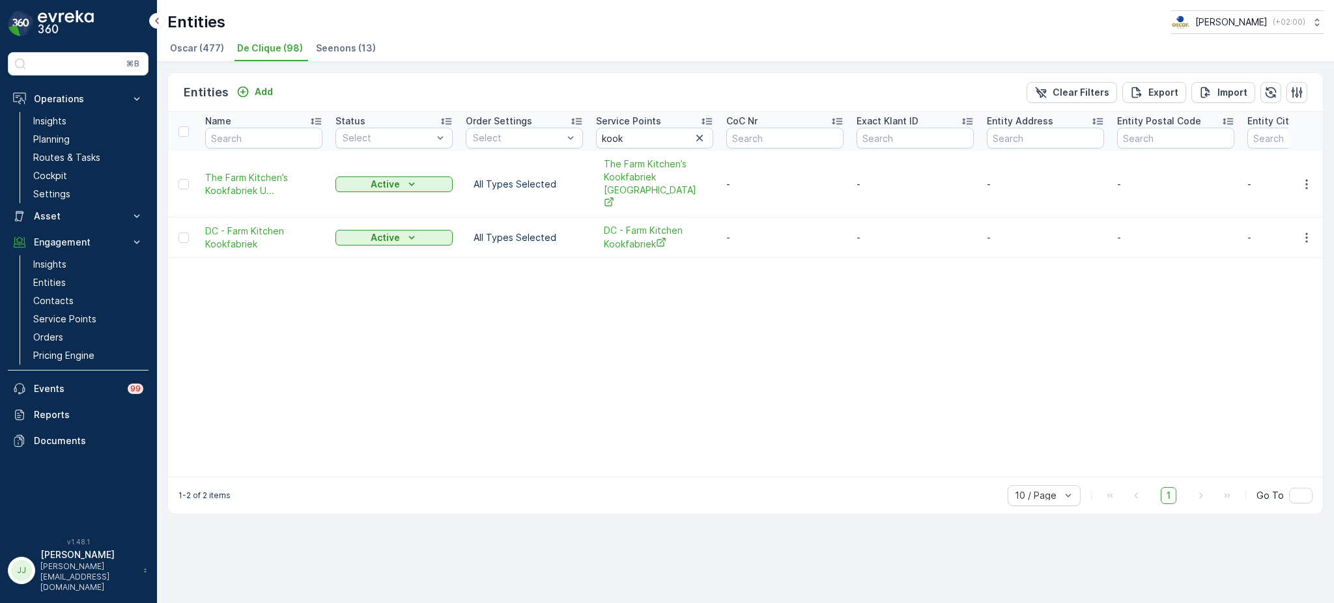
click at [204, 53] on span "Oscar (477)" at bounding box center [197, 48] width 54 height 13
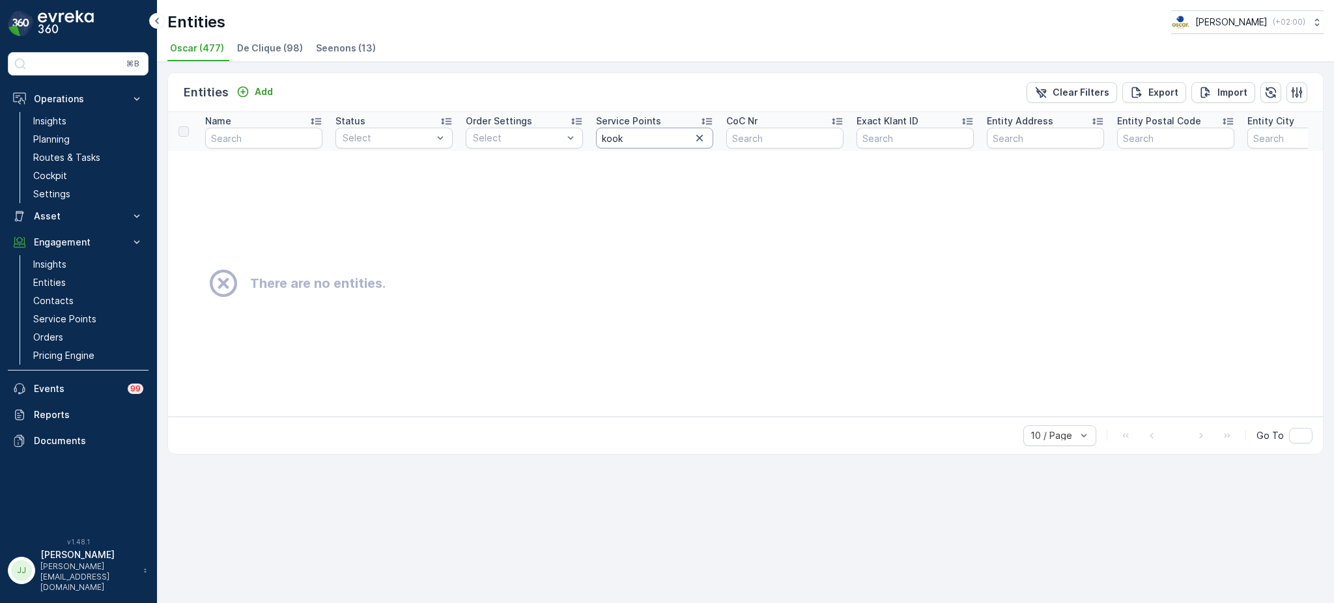
click at [625, 134] on input "kook" at bounding box center [654, 138] width 117 height 21
type input "k"
type input "farm"
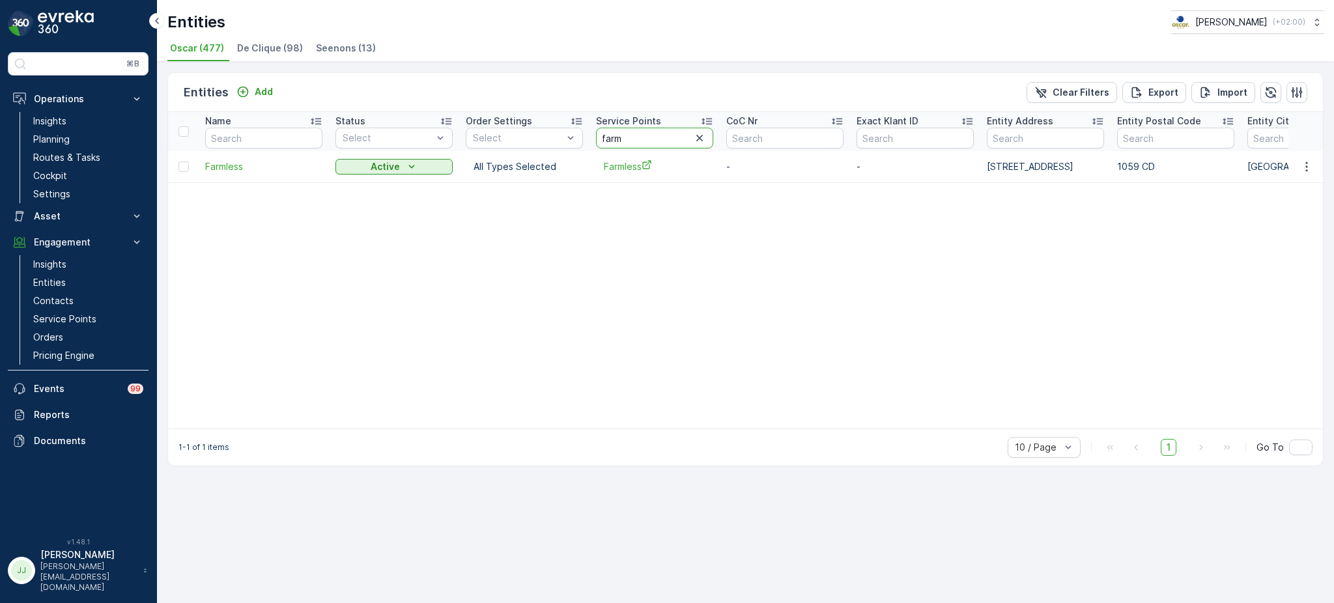
drag, startPoint x: 625, startPoint y: 134, endPoint x: 612, endPoint y: 134, distance: 13.0
click at [612, 134] on input "farm" at bounding box center [654, 138] width 117 height 21
type input "f"
type input "kook"
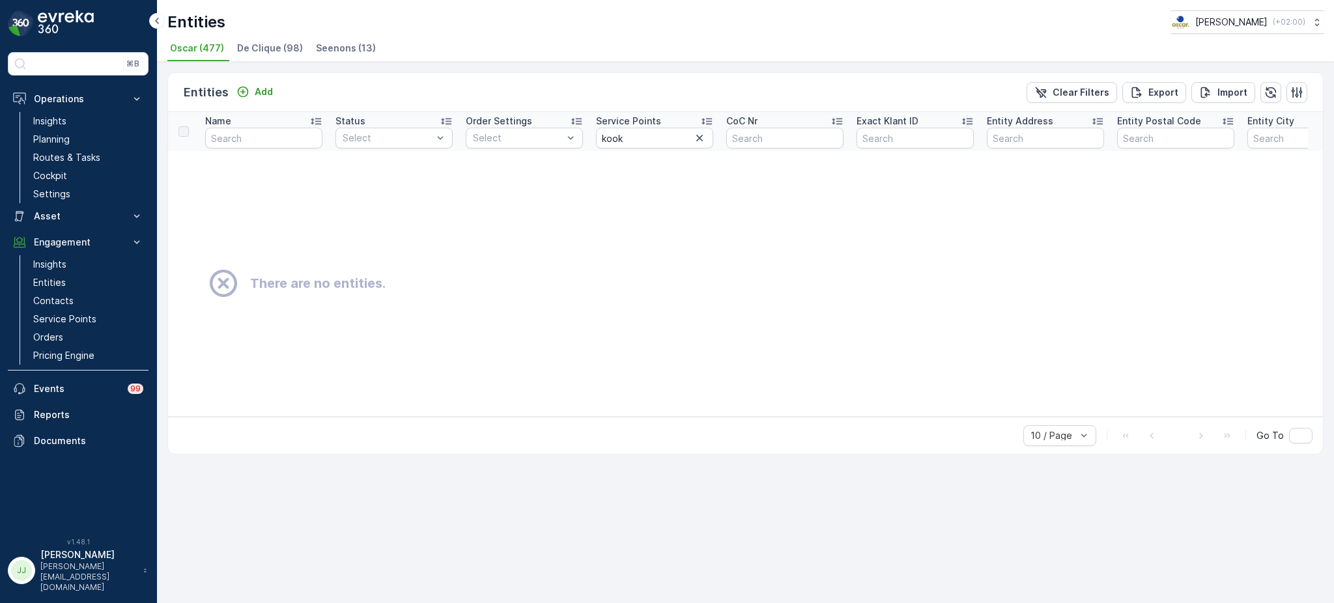
click at [261, 39] on li "De Clique (98)" at bounding box center [272, 50] width 74 height 22
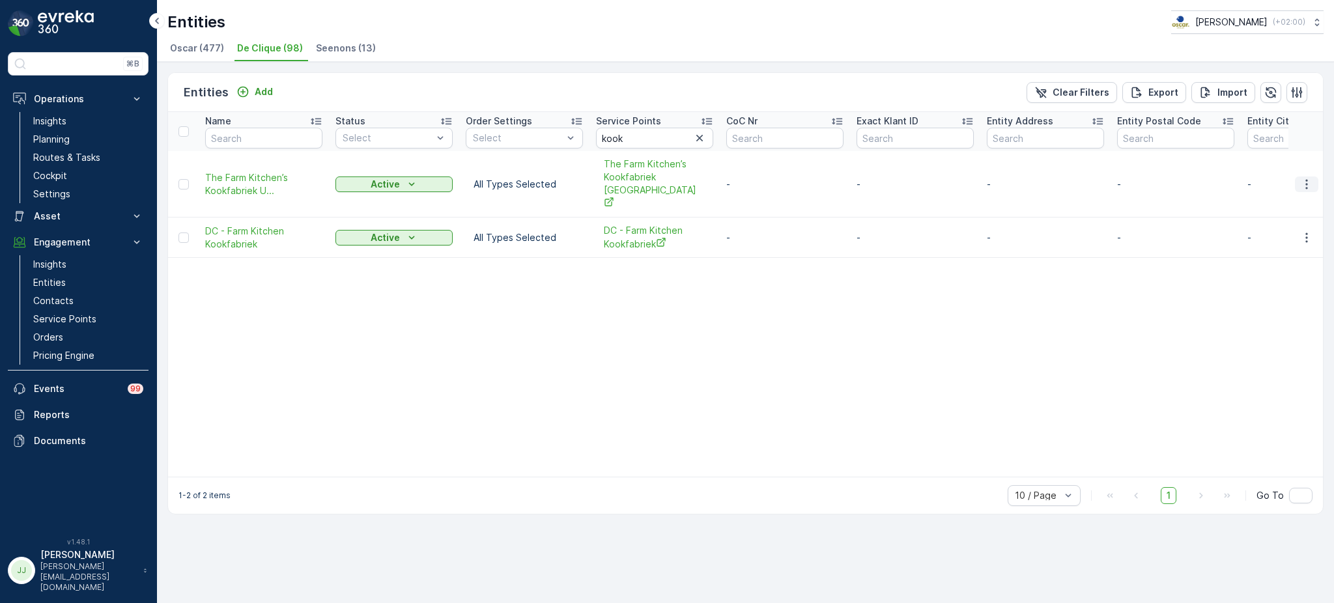
click at [1307, 178] on icon "button" at bounding box center [1306, 184] width 13 height 13
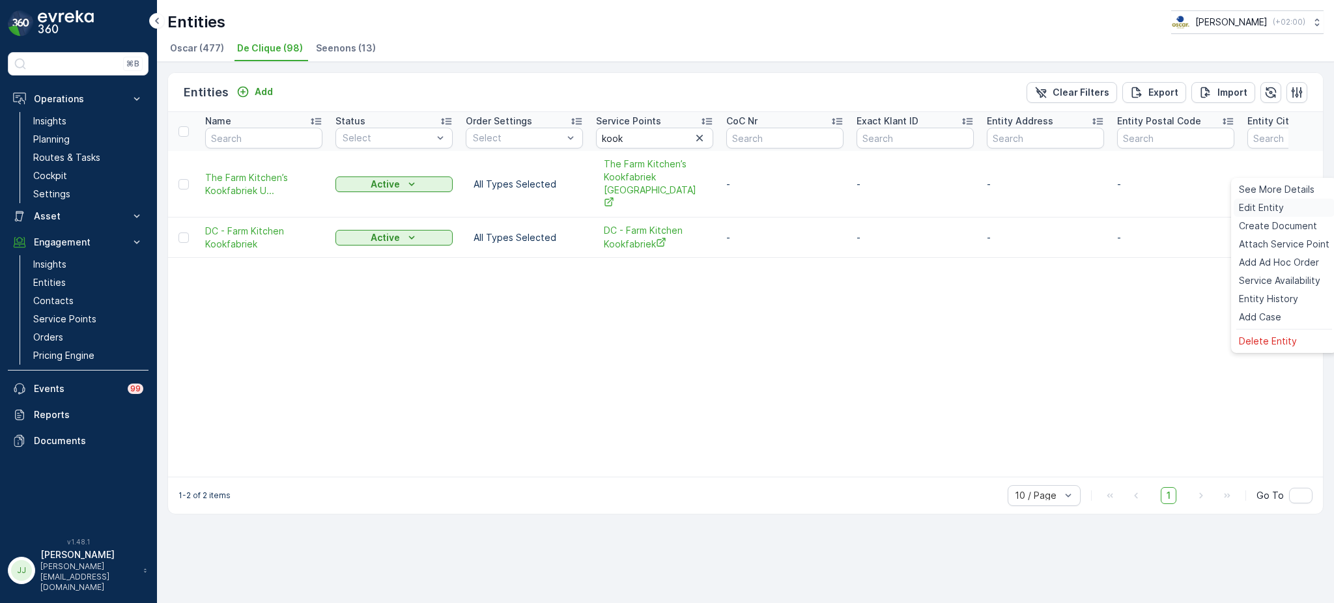
click at [1266, 205] on span "Edit Entity" at bounding box center [1261, 207] width 45 height 13
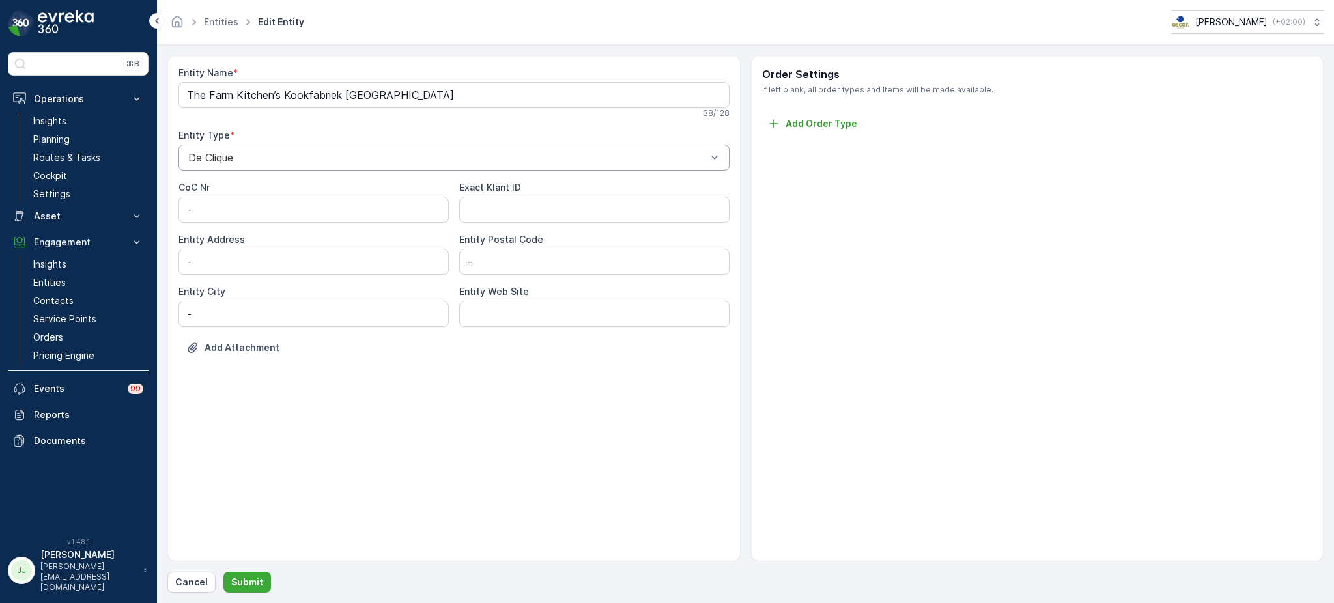
click at [225, 156] on div at bounding box center [447, 158] width 521 height 12
click at [210, 233] on span "Oscar" at bounding box center [200, 234] width 28 height 12
click at [249, 580] on p "Submit" at bounding box center [247, 582] width 32 height 13
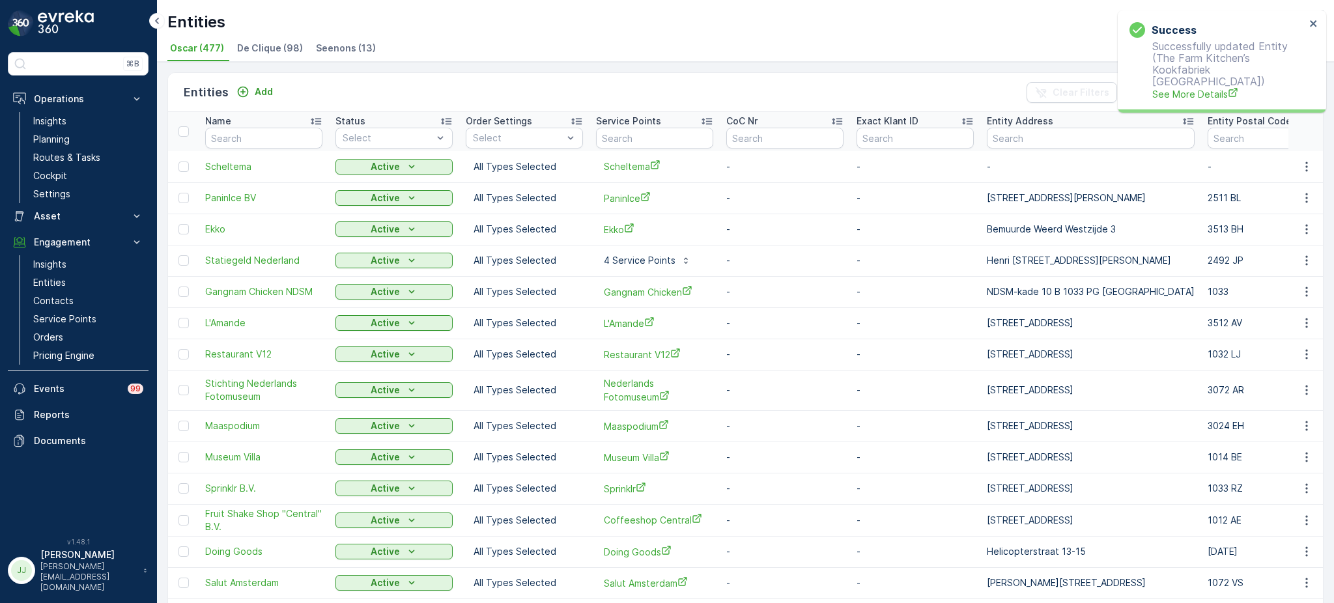
click at [276, 43] on span "De Clique (98)" at bounding box center [270, 48] width 66 height 13
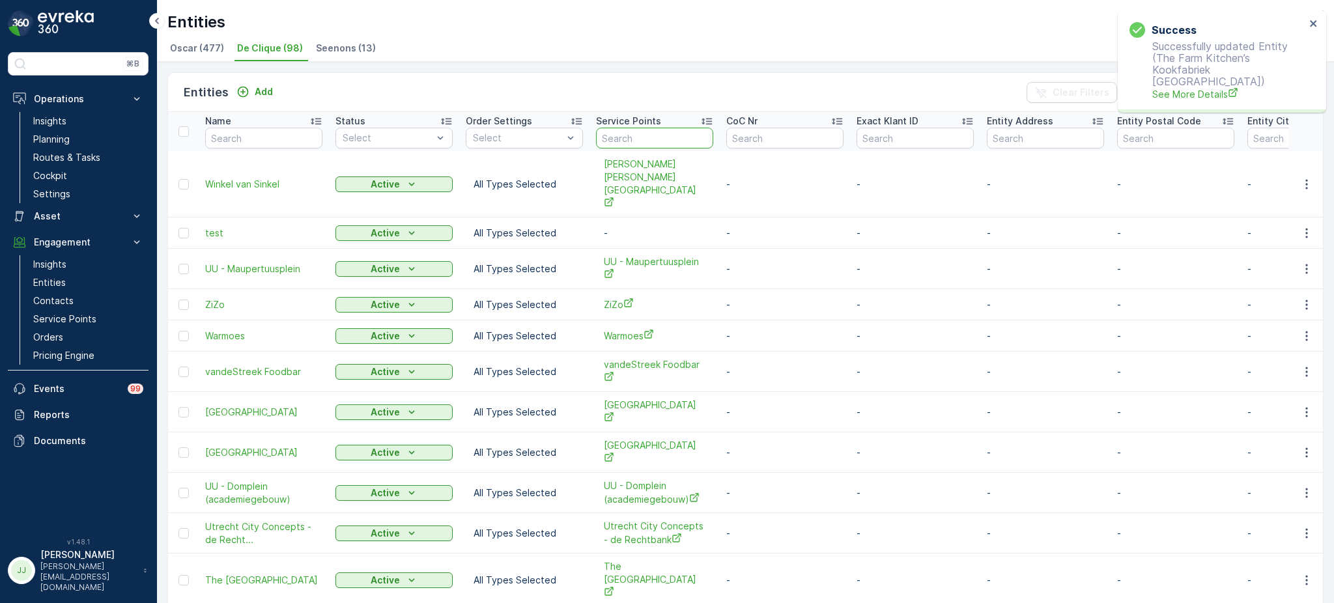
click at [630, 135] on input "text" at bounding box center [654, 138] width 117 height 21
type input "kook"
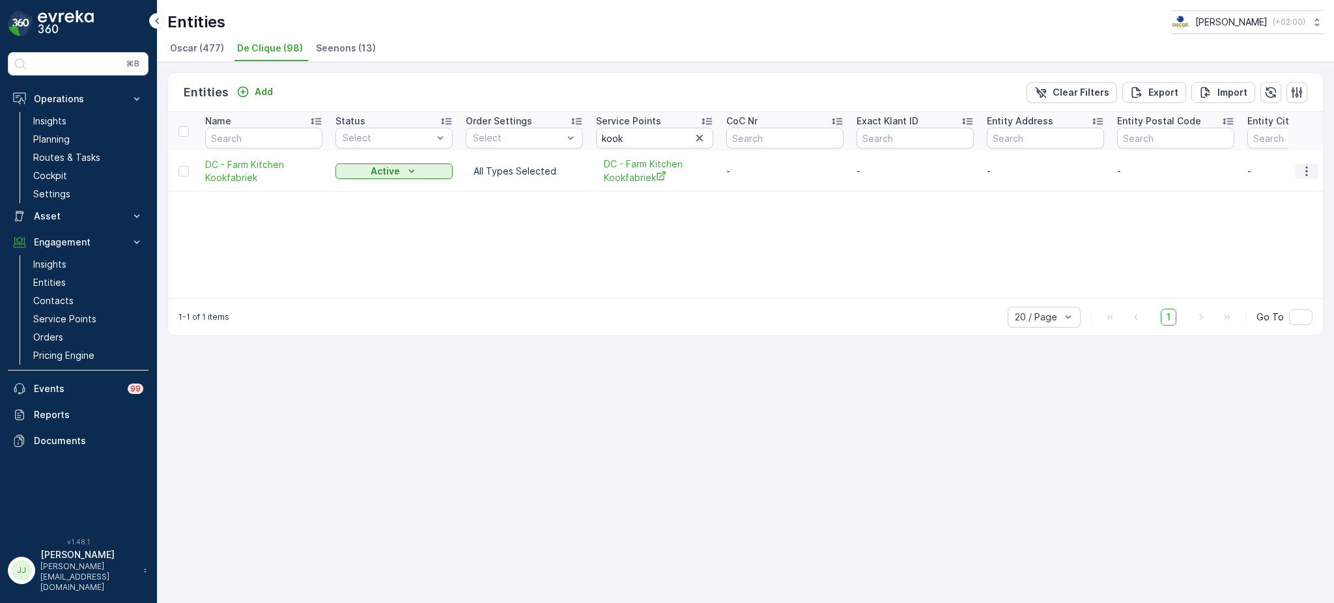
click at [1303, 170] on icon "button" at bounding box center [1306, 171] width 13 height 13
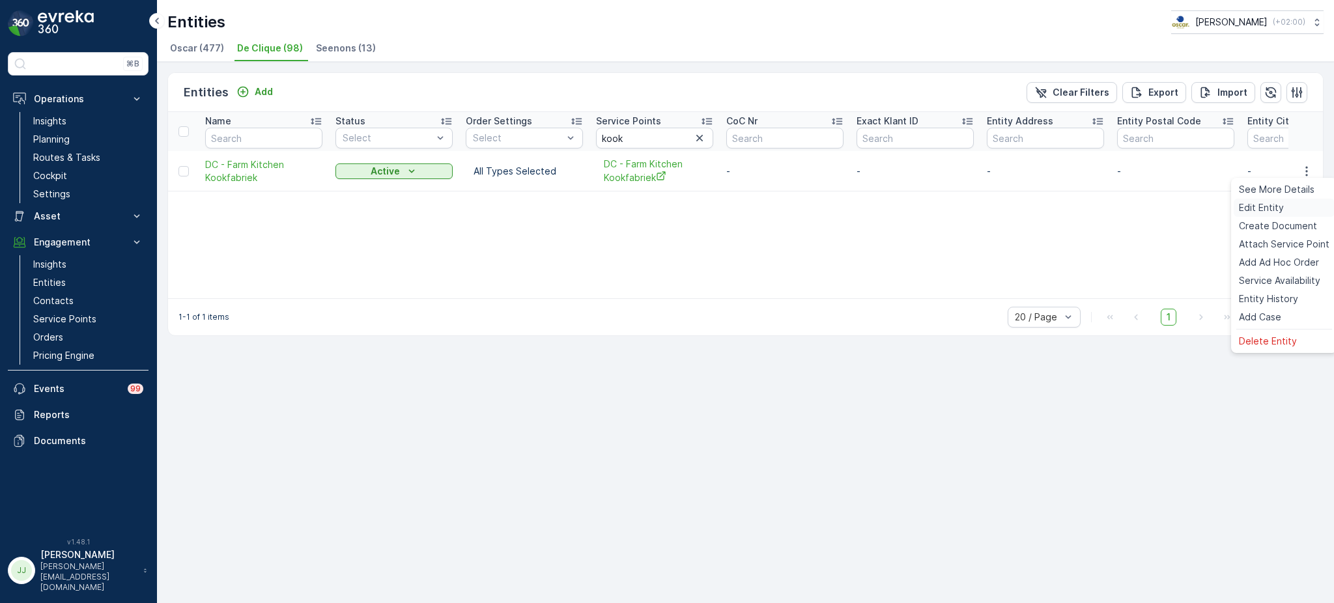
click at [1289, 210] on div "Edit Entity" at bounding box center [1284, 208] width 101 height 18
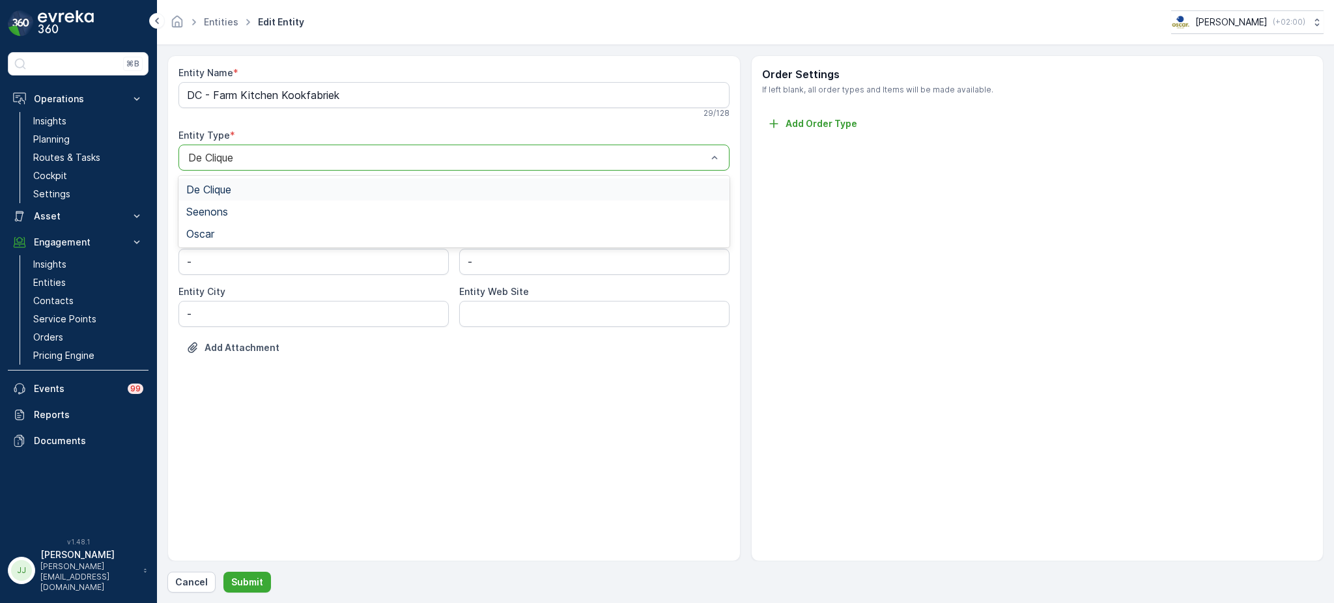
click at [255, 154] on div at bounding box center [447, 158] width 521 height 12
click at [219, 231] on div "Oscar" at bounding box center [453, 234] width 535 height 12
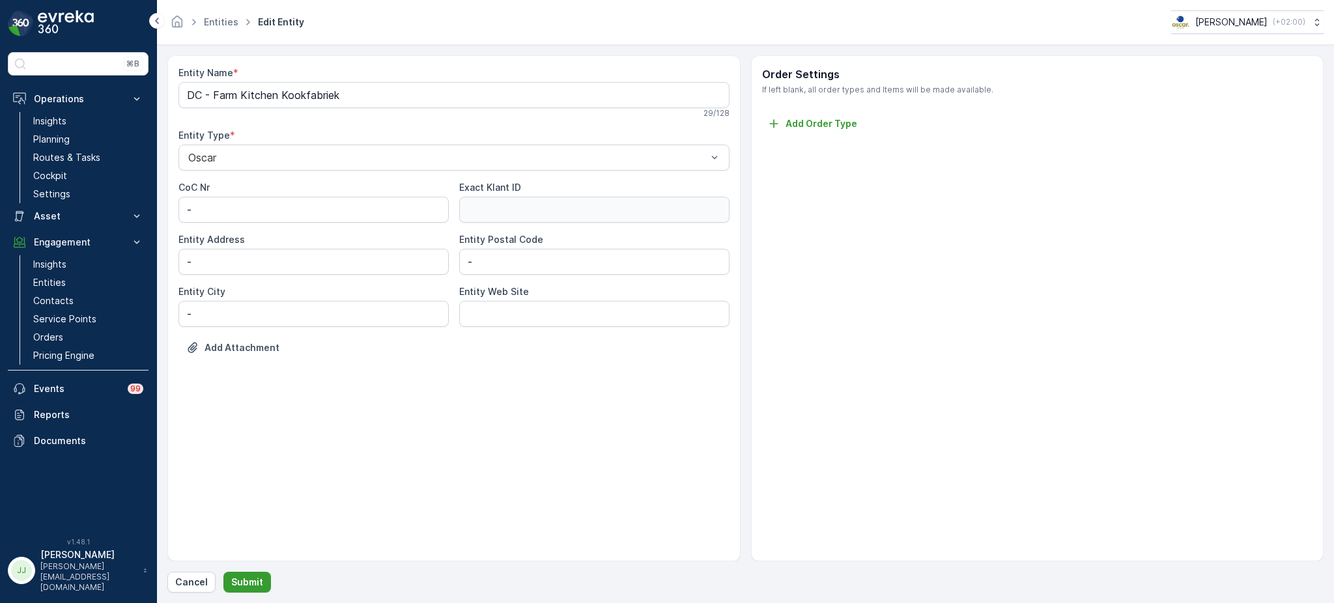
click at [244, 585] on p "Submit" at bounding box center [247, 582] width 32 height 13
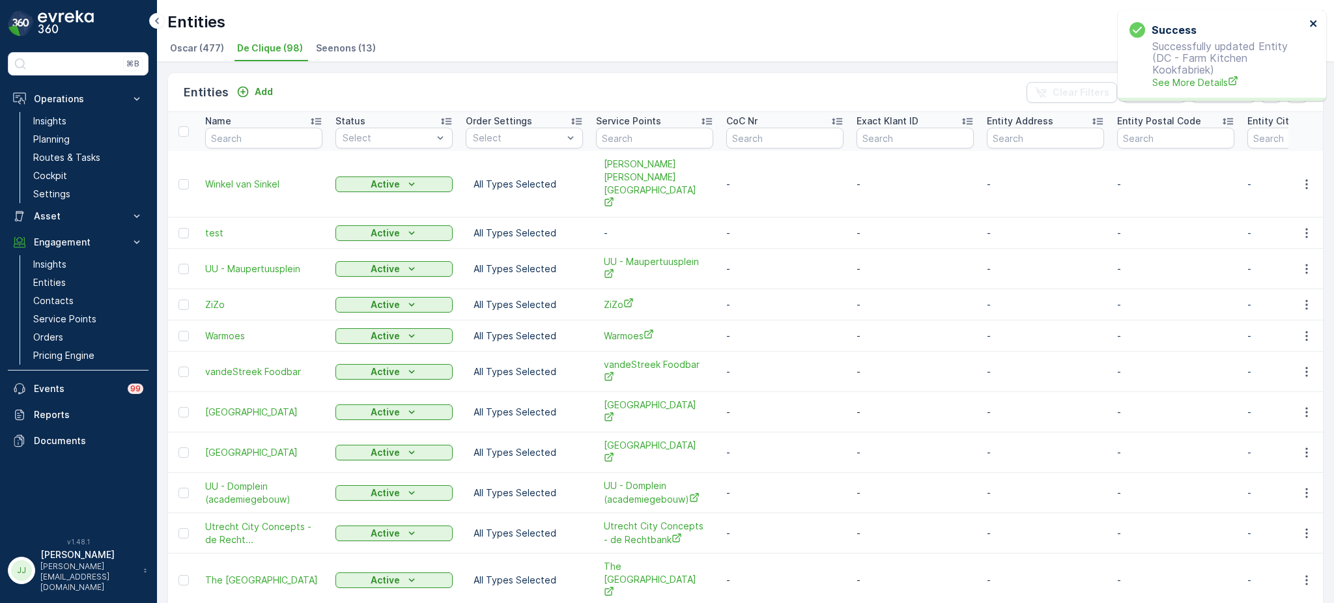
click at [1315, 19] on icon "close" at bounding box center [1313, 23] width 9 height 10
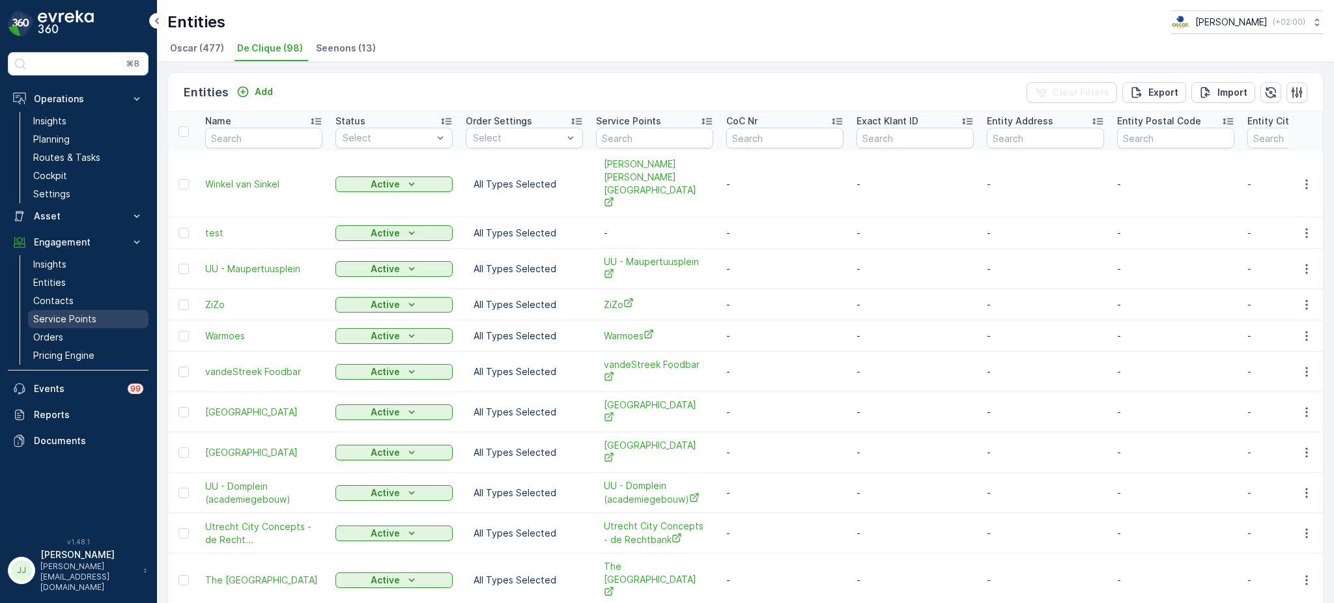
click at [73, 314] on p "Service Points" at bounding box center [64, 319] width 63 height 13
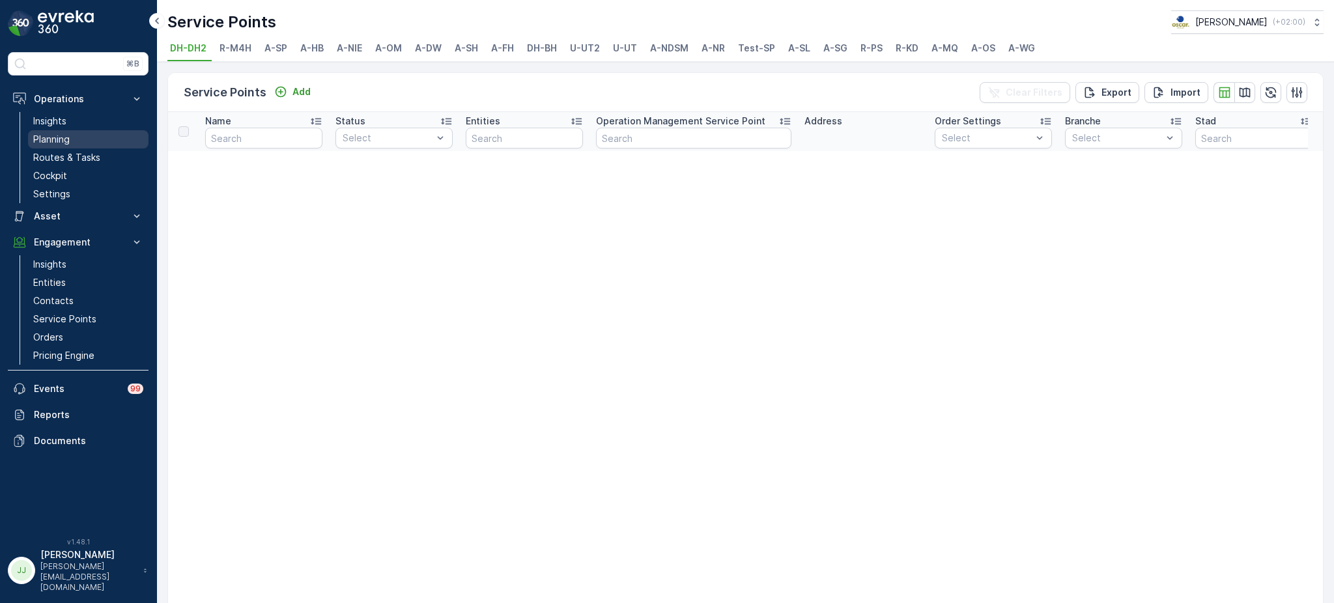
click at [64, 138] on p "Planning" at bounding box center [51, 139] width 36 height 13
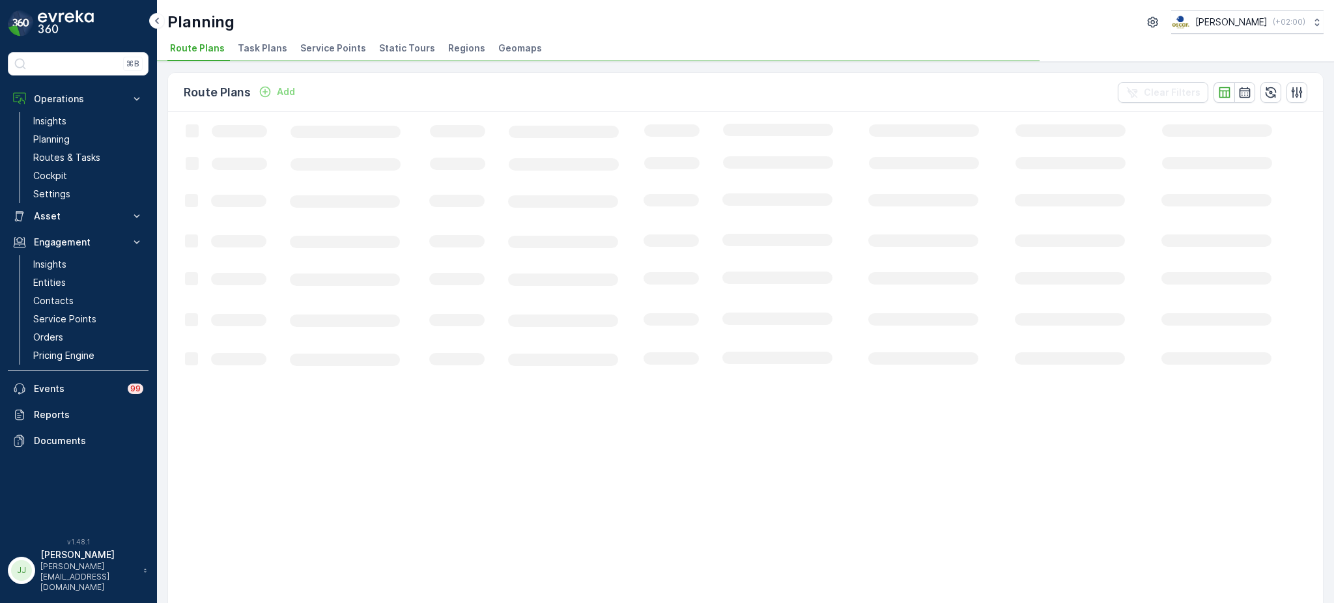
click at [276, 40] on li "Task Plans" at bounding box center [263, 50] width 57 height 22
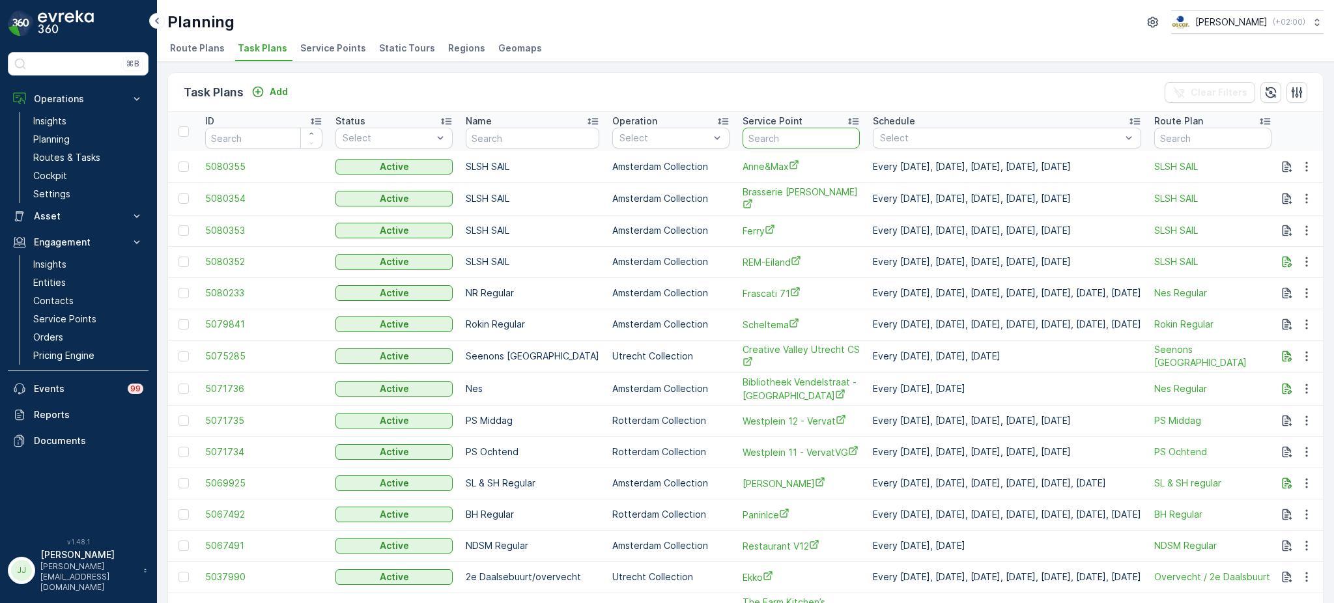
click at [791, 139] on input "text" at bounding box center [801, 138] width 117 height 21
type input "kook"
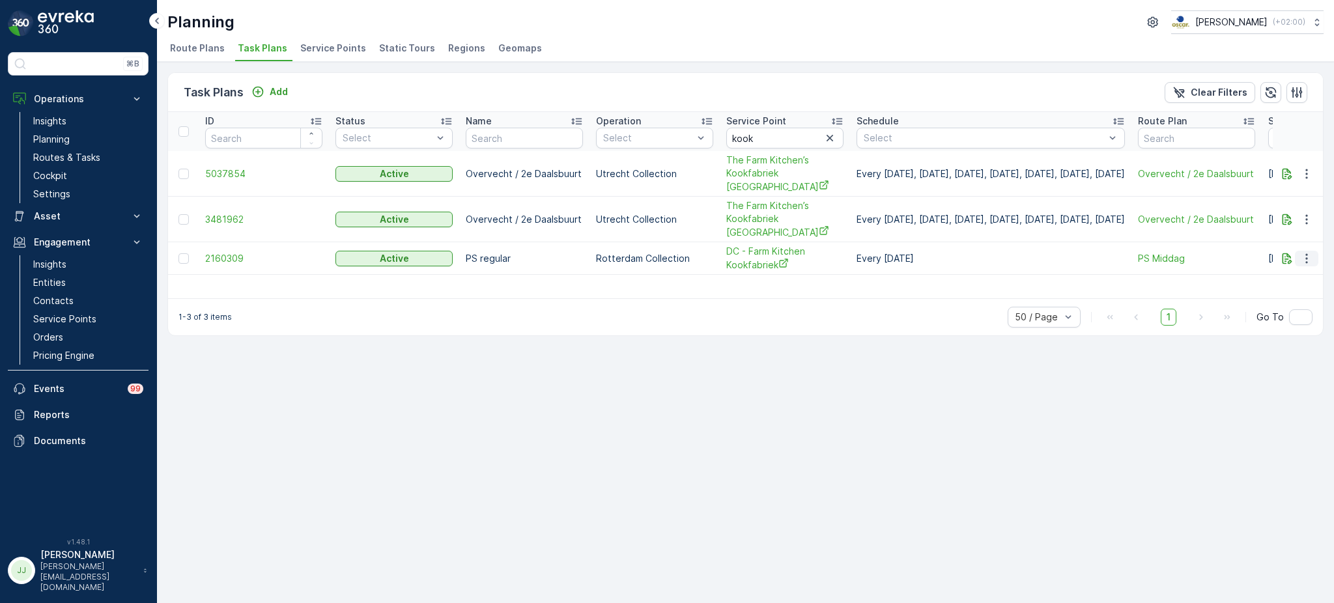
click at [1310, 252] on icon "button" at bounding box center [1306, 258] width 13 height 13
click at [1272, 266] on span "Edit Task Plan" at bounding box center [1283, 269] width 61 height 13
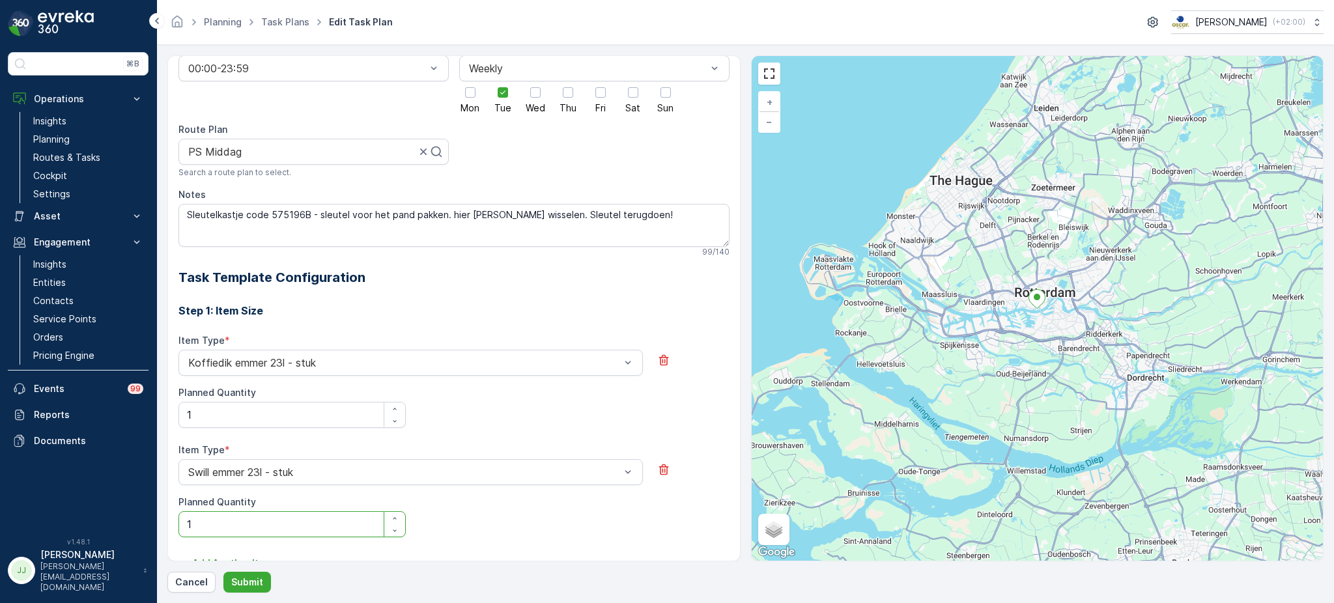
scroll to position [194, 0]
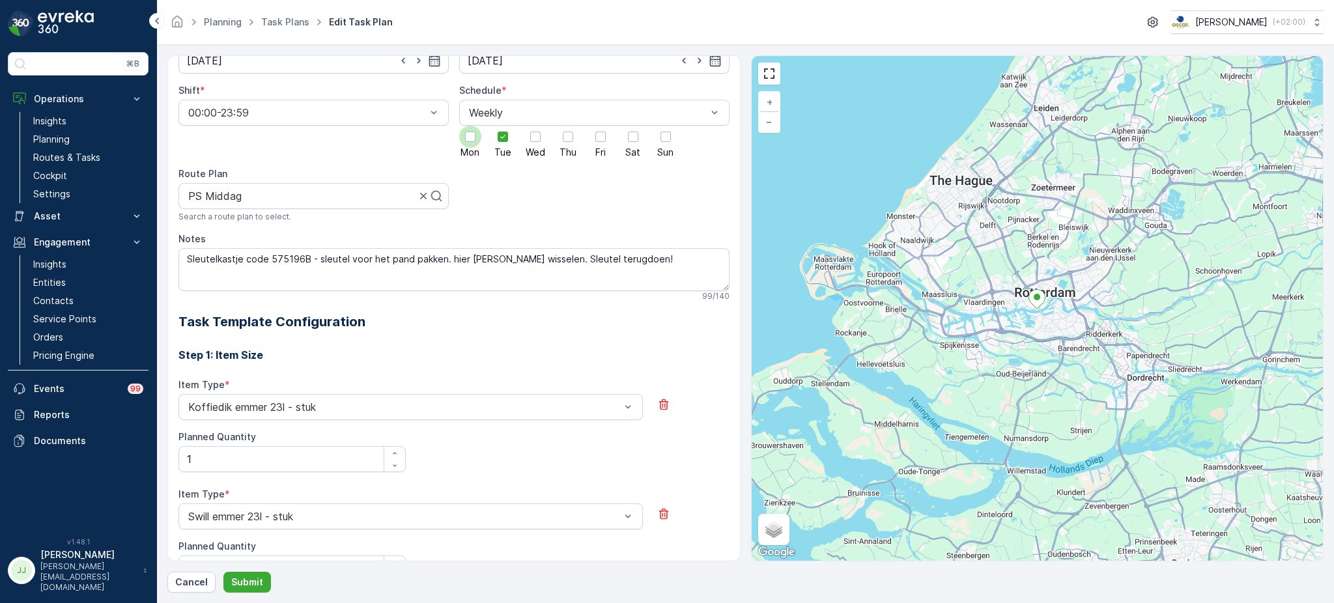
click at [466, 141] on div at bounding box center [470, 137] width 10 height 10
click at [470, 126] on input "Mon" at bounding box center [470, 126] width 0 height 0
click at [537, 135] on div at bounding box center [535, 137] width 10 height 10
click at [535, 126] on input "Wed" at bounding box center [535, 126] width 0 height 0
click at [575, 143] on div at bounding box center [568, 137] width 22 height 22
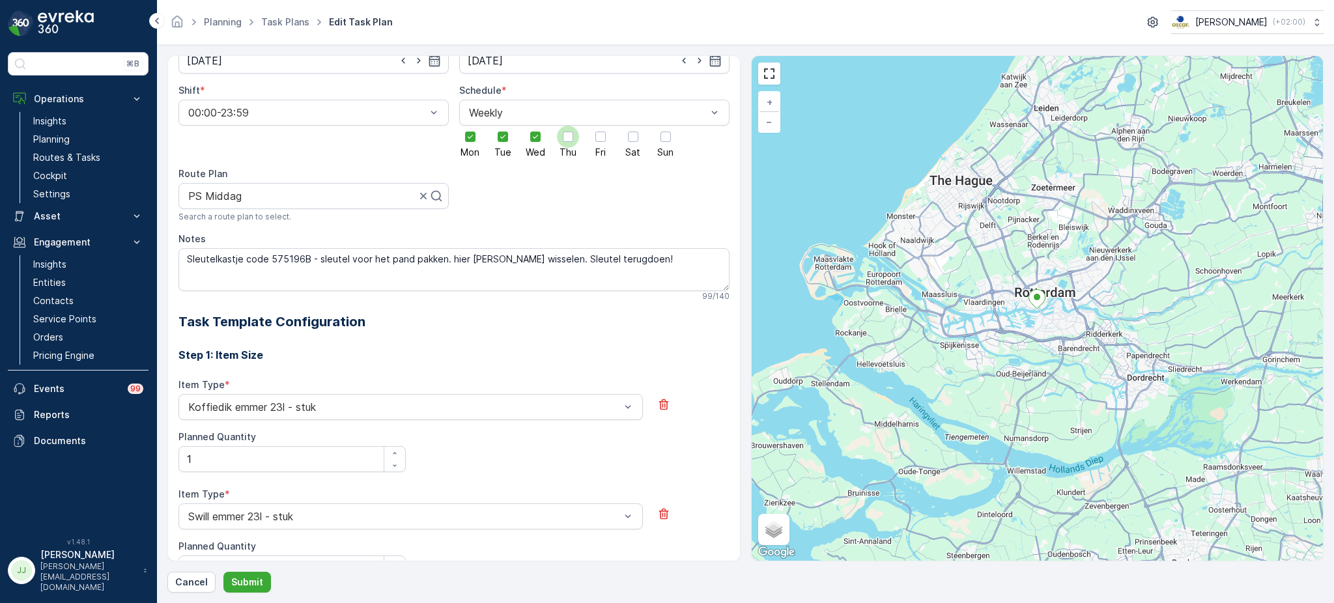
click at [568, 126] on input "Thu" at bounding box center [568, 126] width 0 height 0
click at [595, 139] on div at bounding box center [600, 137] width 10 height 10
click at [601, 126] on input "Fri" at bounding box center [601, 126] width 0 height 0
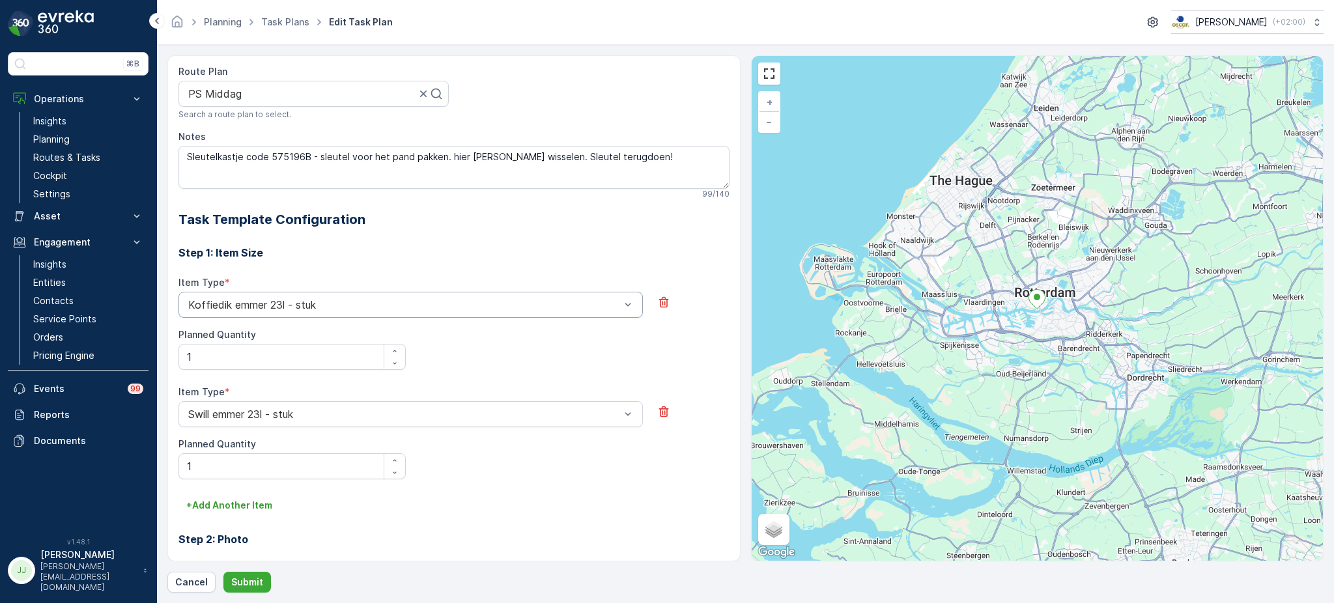
scroll to position [281, 0]
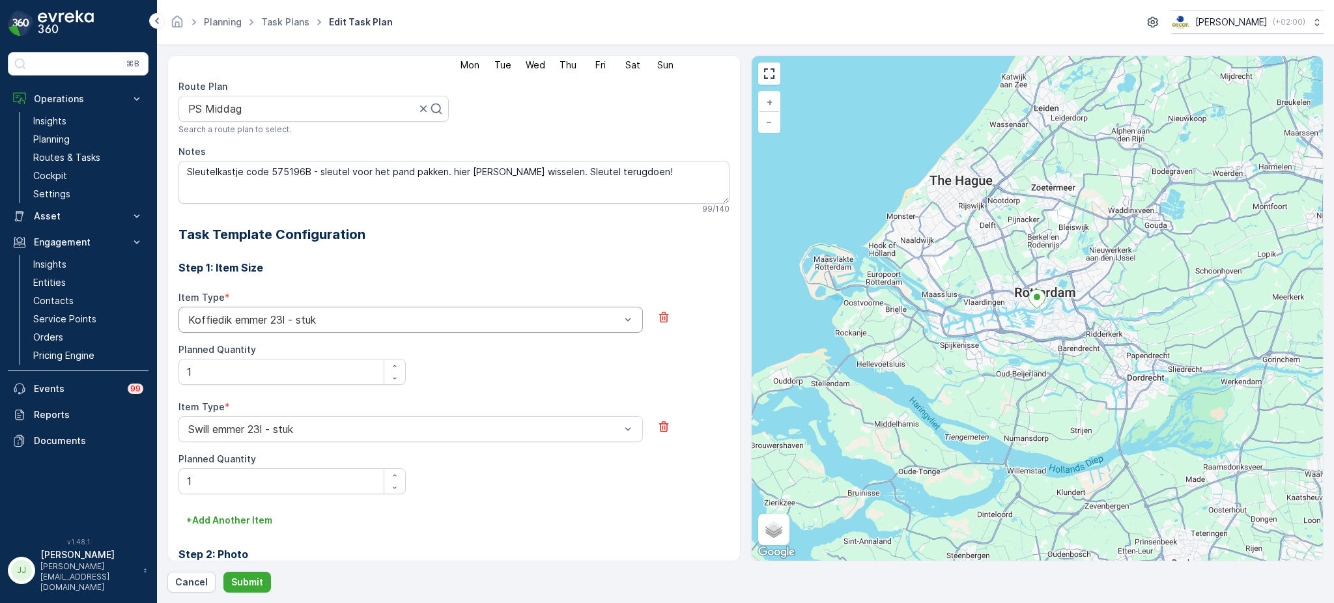
click at [350, 324] on div at bounding box center [404, 320] width 434 height 12
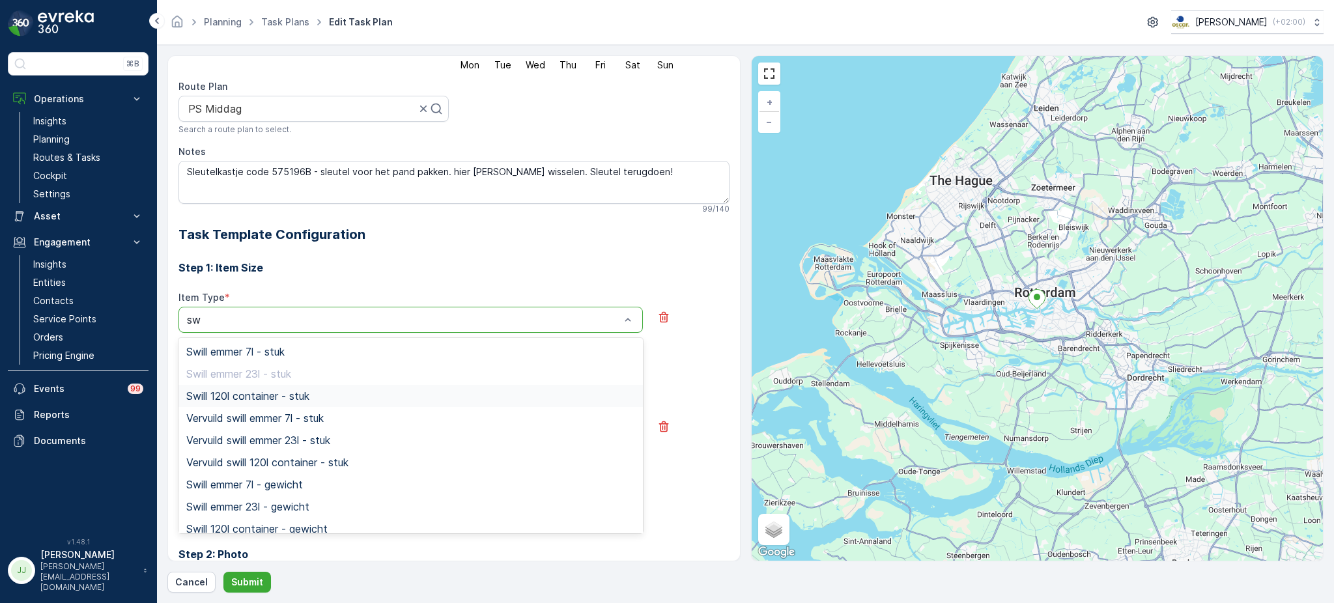
type input "sw"
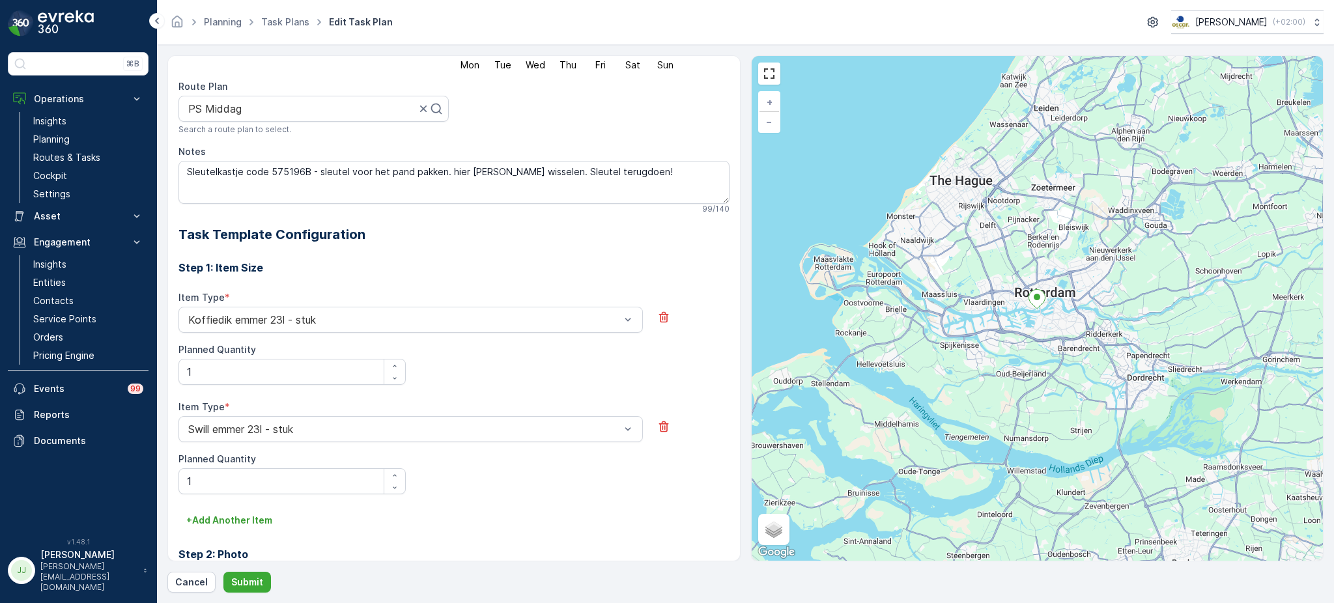
click at [313, 287] on div "Step 1: Item Size Item Type * Koffiedik [PERSON_NAME] 23l - stuk Planned Quanti…" at bounding box center [453, 487] width 551 height 487
click at [653, 317] on button "button" at bounding box center [663, 317] width 21 height 21
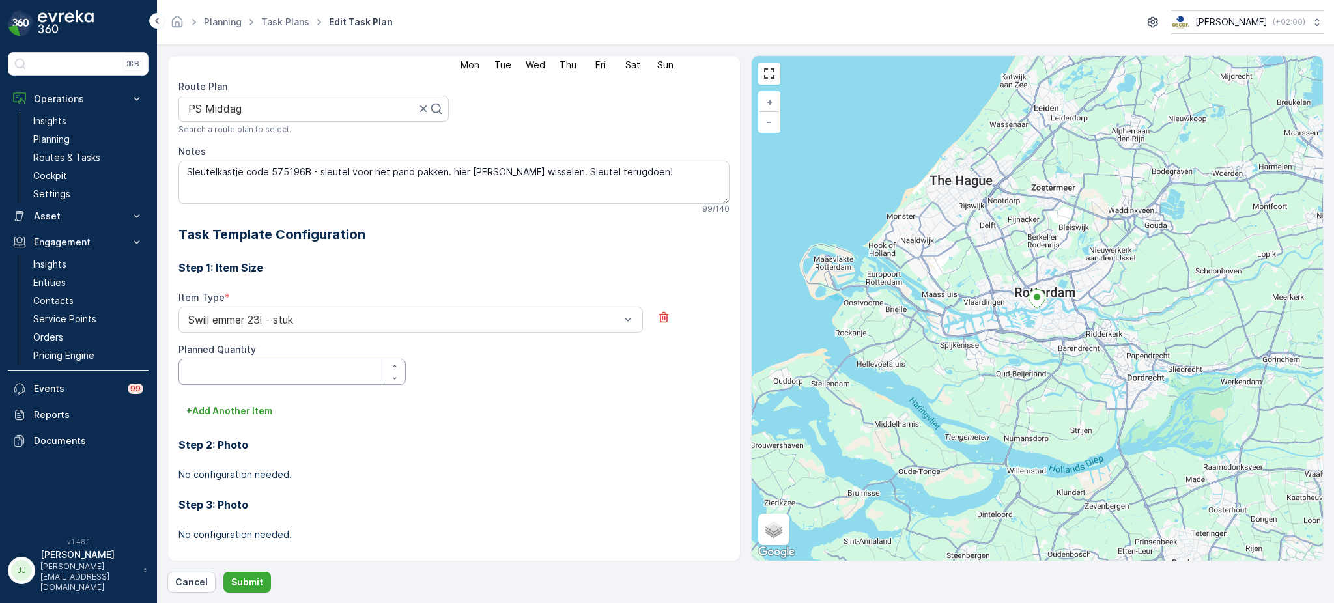
click at [263, 374] on Quantity "Planned Quantity" at bounding box center [291, 372] width 227 height 26
type Quantity "1"
type Quantity "2"
click at [229, 421] on button "+ Add Another Item" at bounding box center [229, 411] width 102 height 21
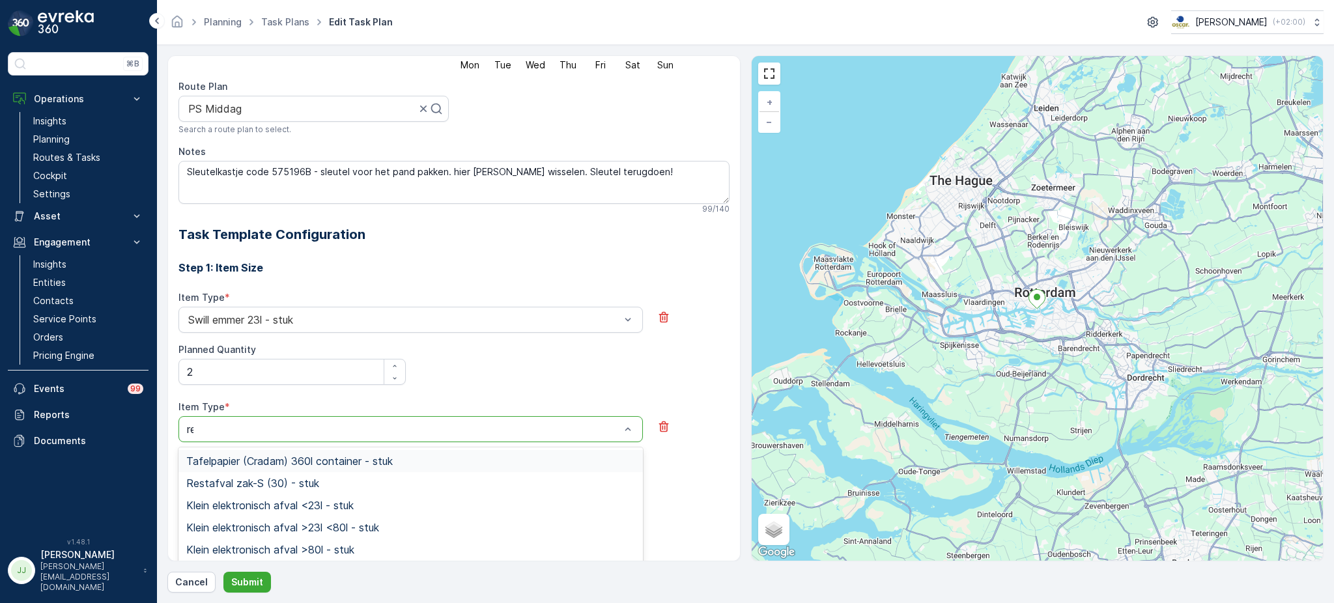
type input "rest"
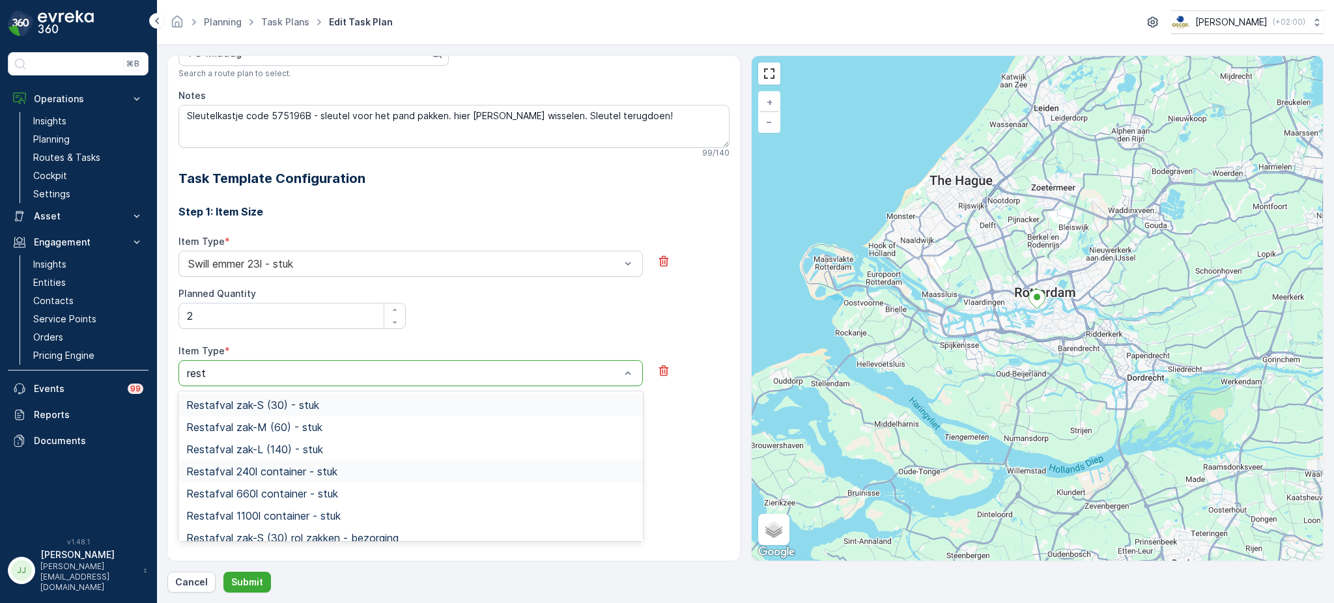
scroll to position [368, 0]
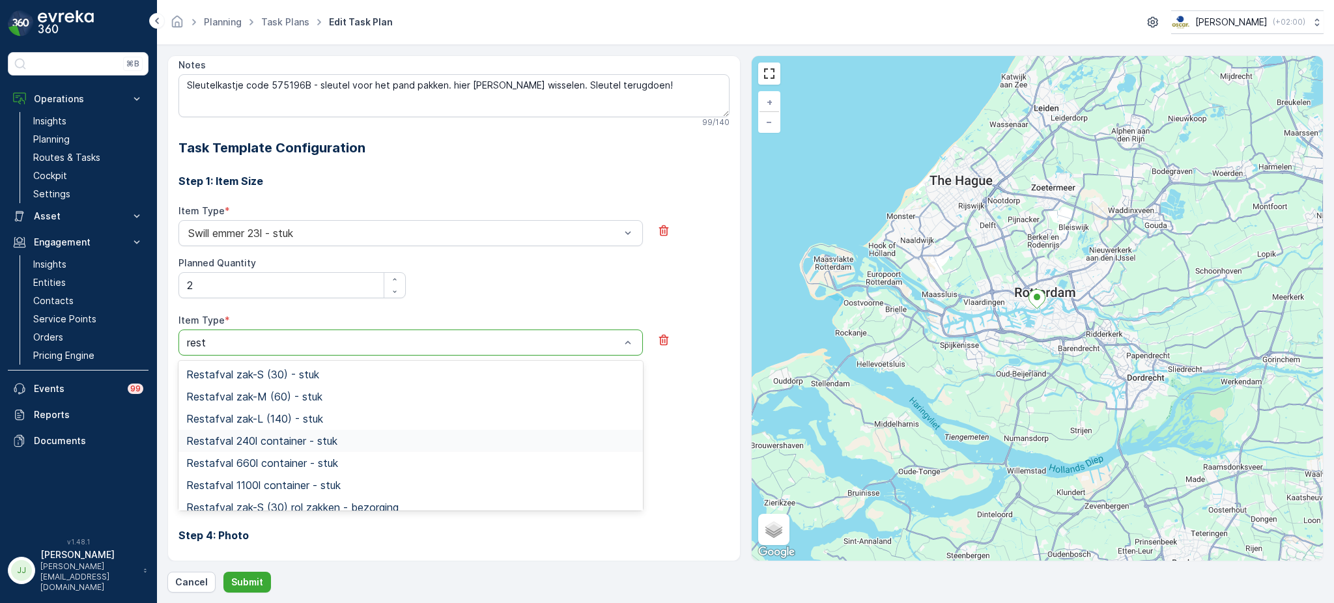
click at [268, 447] on span "Restafval 240l container - stuk" at bounding box center [261, 441] width 151 height 12
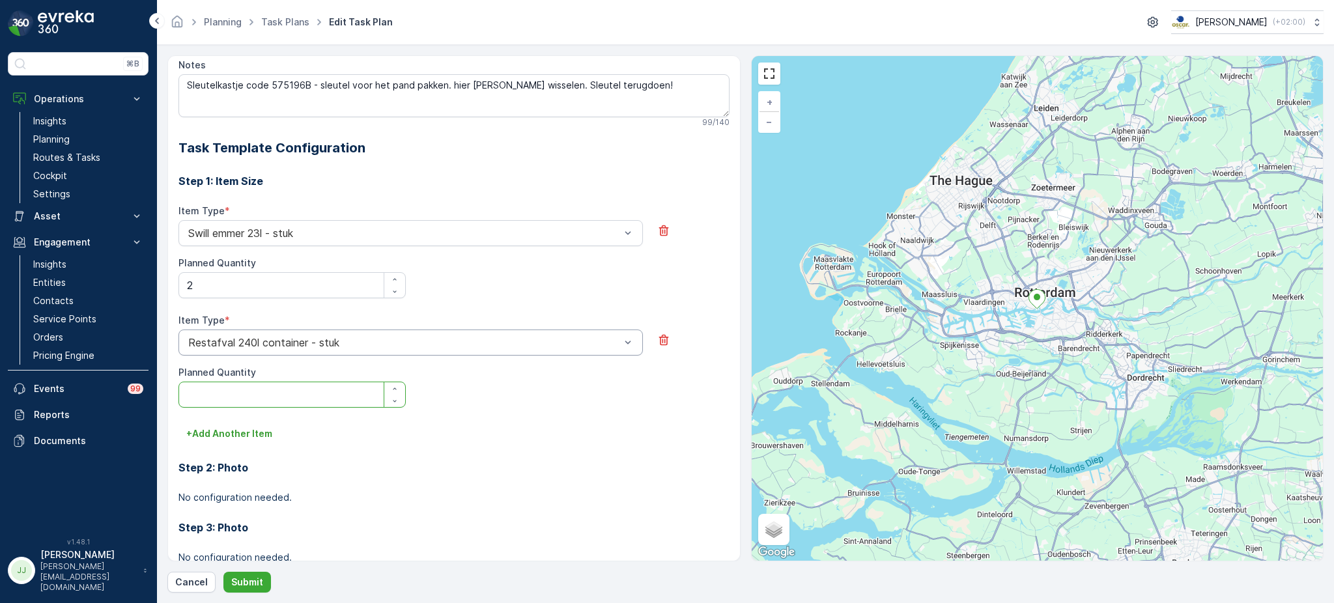
click at [242, 392] on Quantity "Planned Quantity" at bounding box center [291, 395] width 227 height 26
type Quantity "1"
click at [221, 436] on p "+ Add Another Item" at bounding box center [229, 433] width 86 height 13
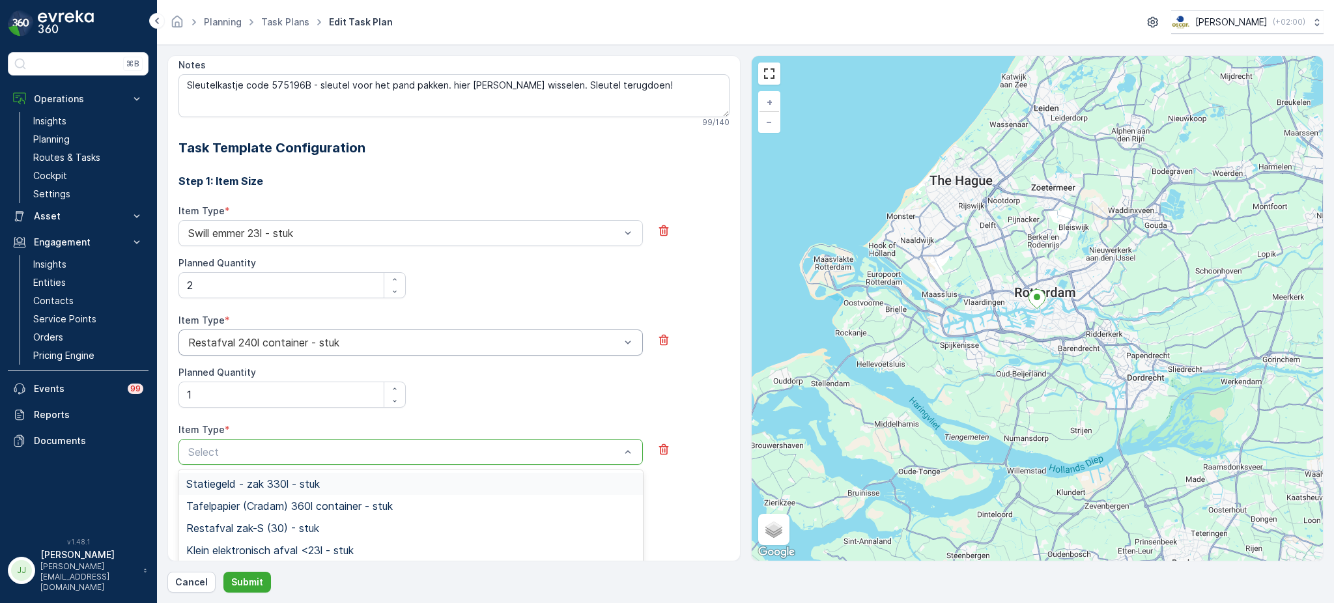
click at [221, 451] on div at bounding box center [404, 452] width 434 height 12
type input "pd"
click at [227, 511] on span "PD zak-M (60) - stuk" at bounding box center [238, 506] width 104 height 12
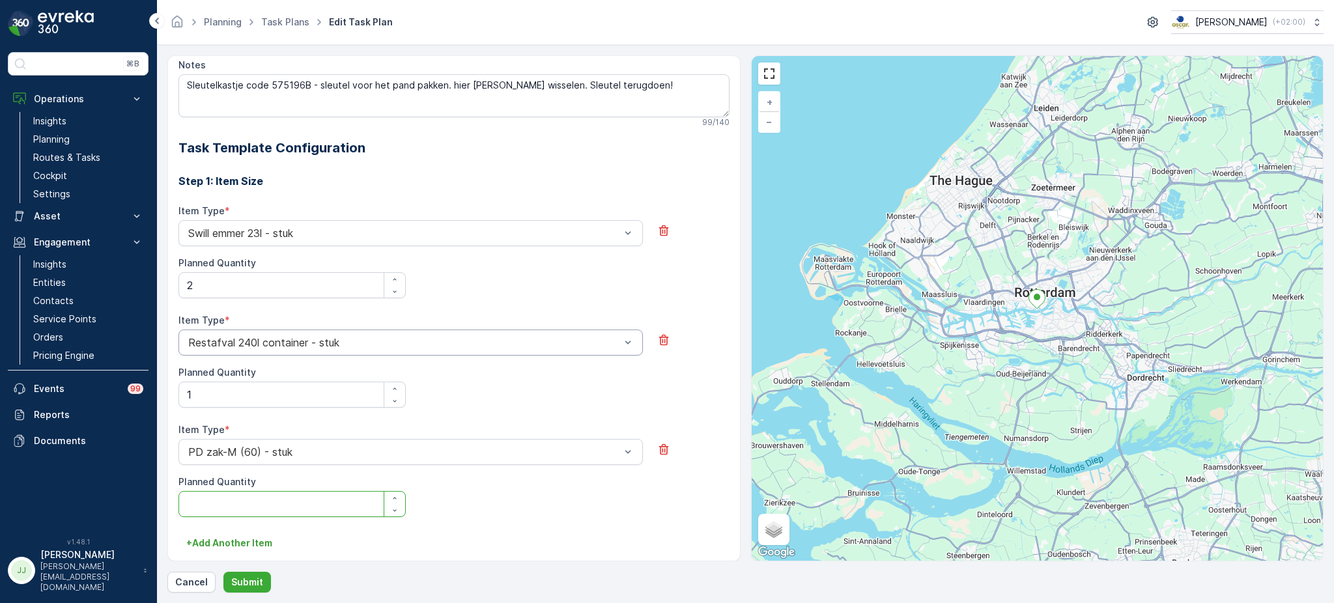
click at [227, 500] on Quantity "Planned Quantity" at bounding box center [291, 504] width 227 height 26
type Quantity "1"
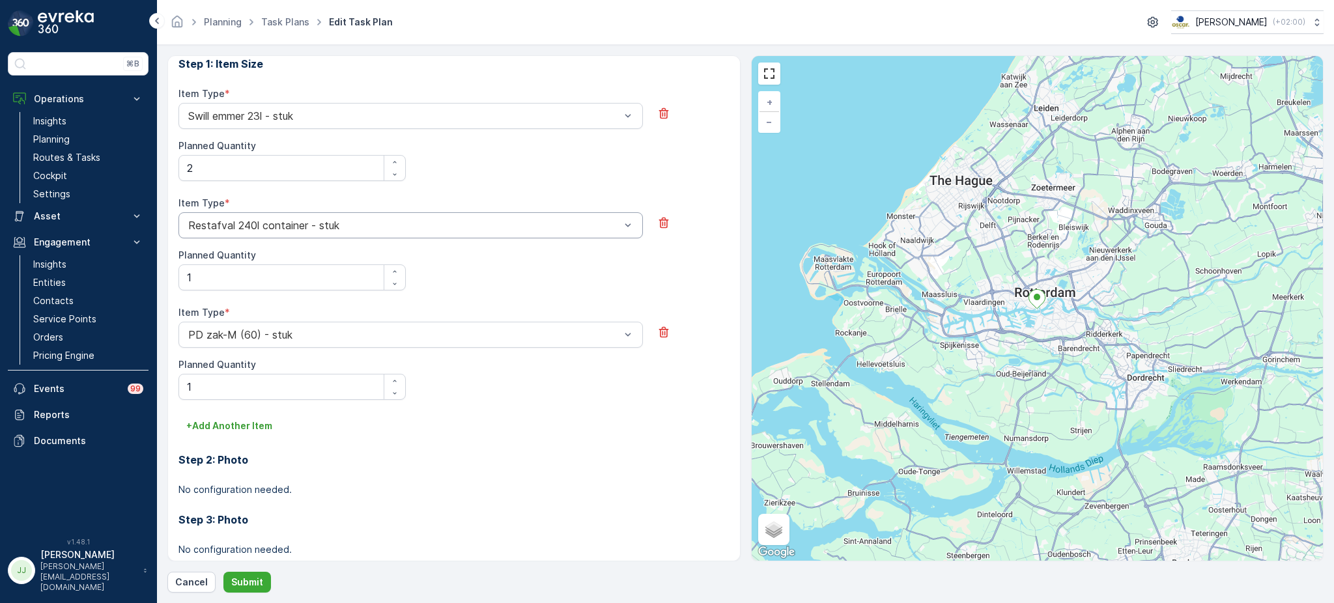
scroll to position [455, 0]
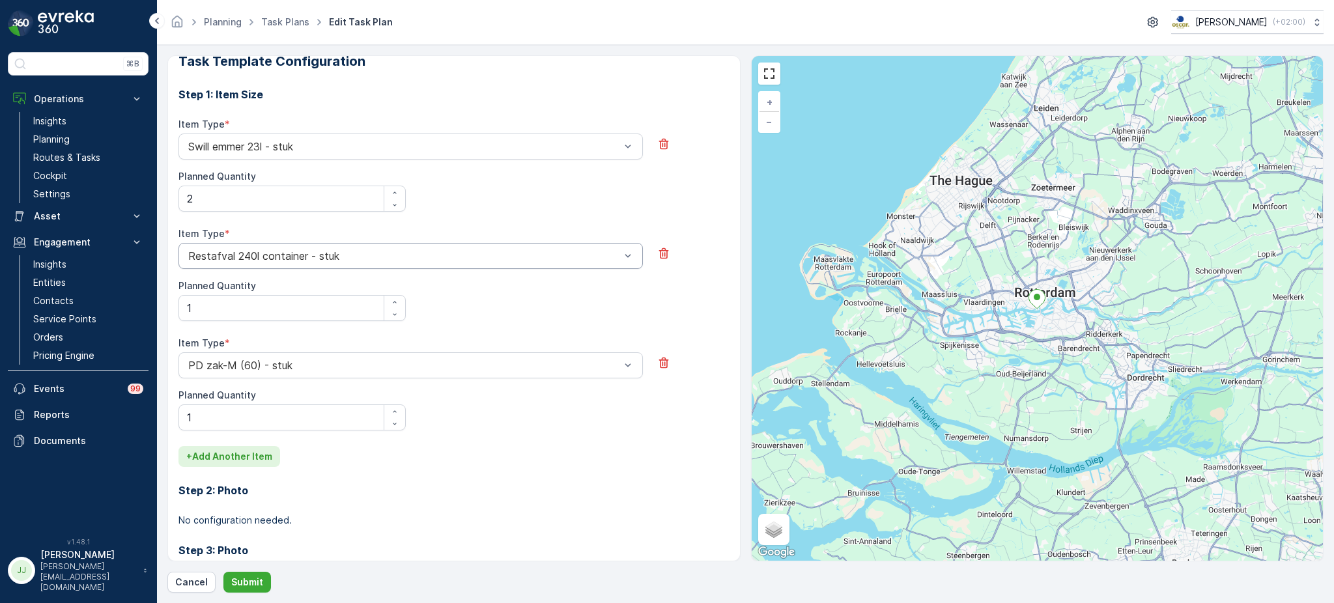
click at [223, 458] on p "+ Add Another Item" at bounding box center [229, 456] width 86 height 13
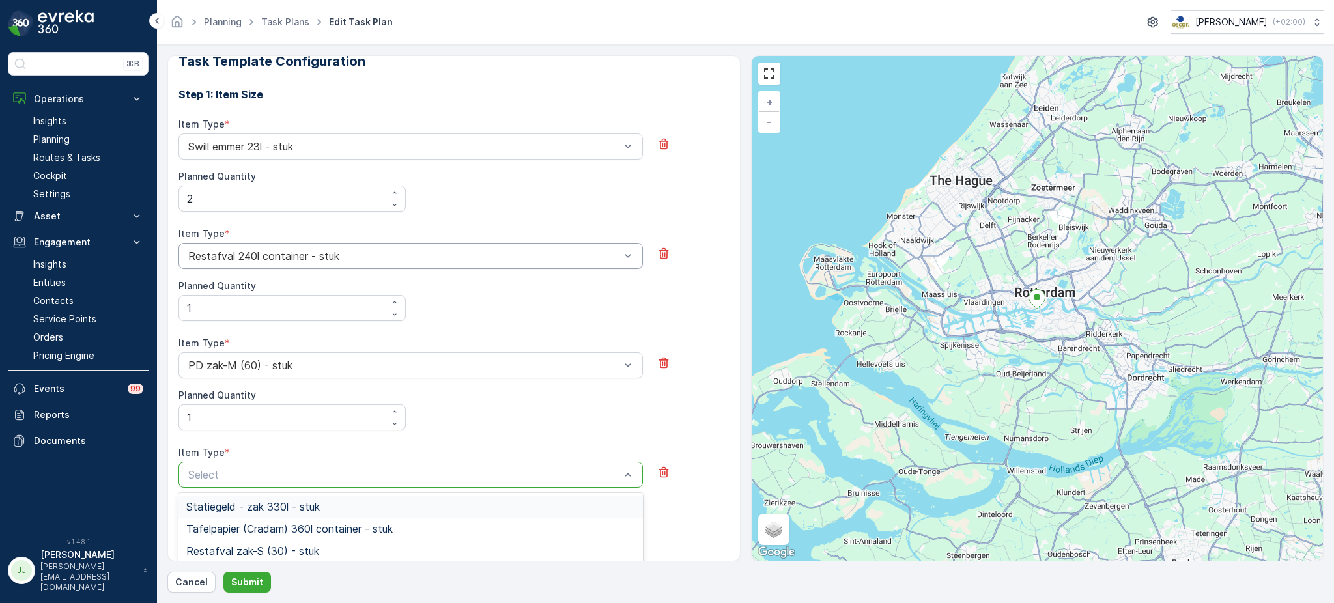
click at [221, 474] on div at bounding box center [404, 475] width 434 height 12
type input "s"
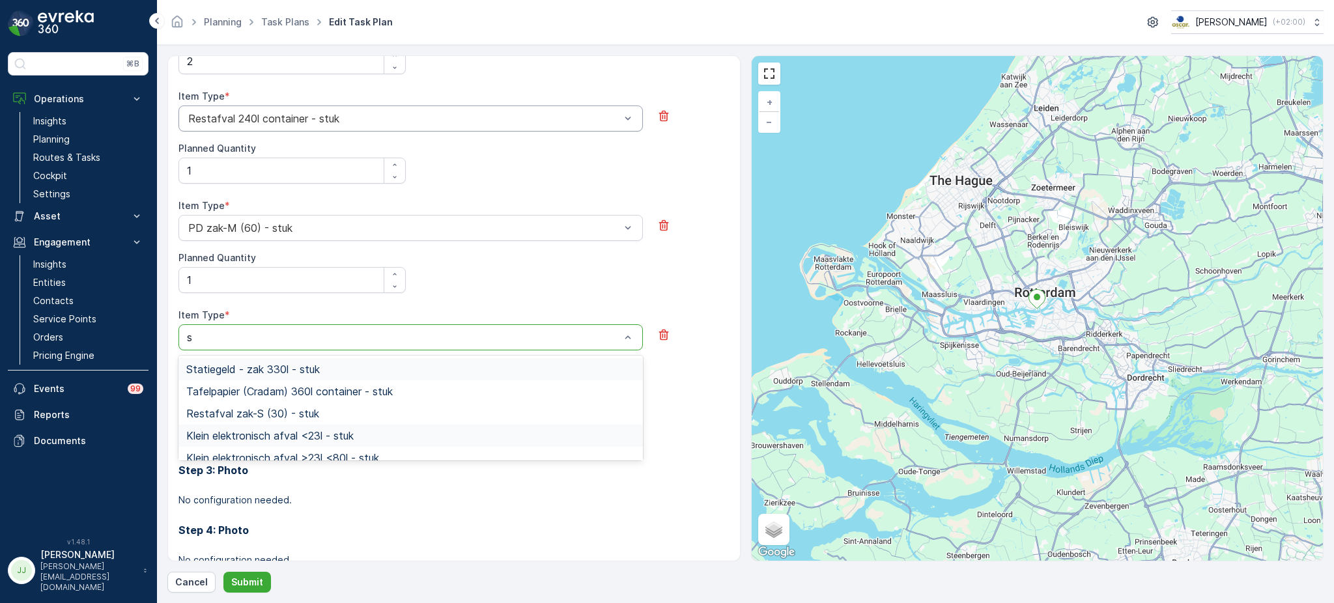
scroll to position [629, 0]
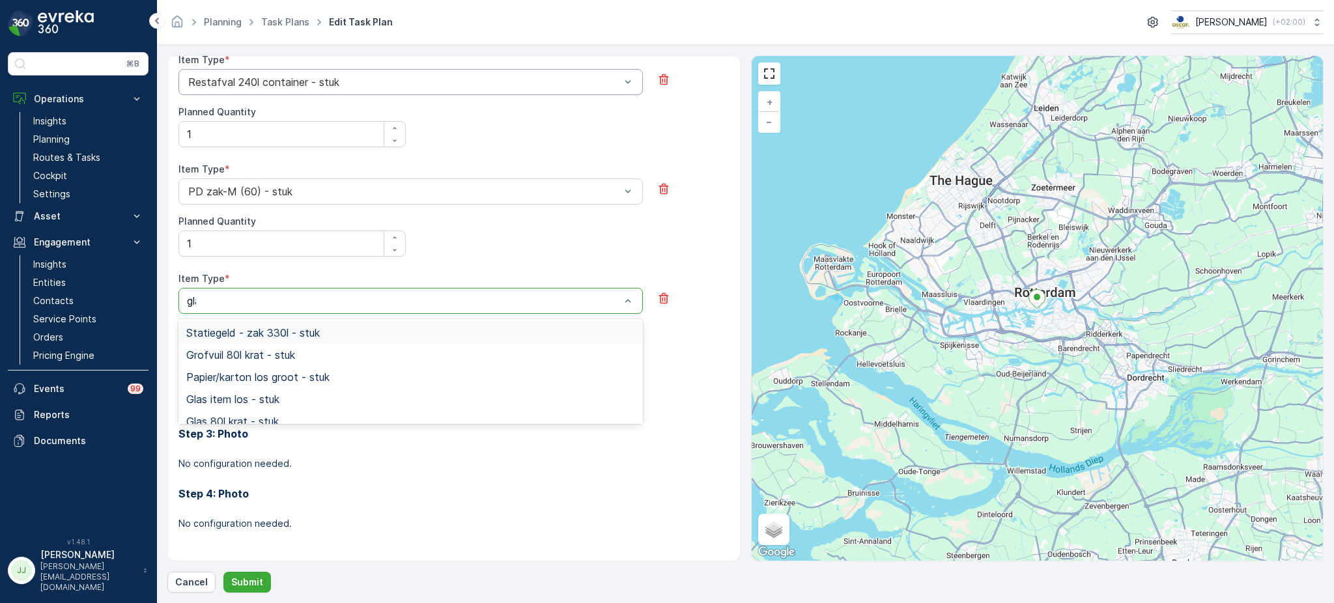
type input "glas"
click at [261, 350] on span "Glas 80l krat - stuk" at bounding box center [232, 355] width 93 height 12
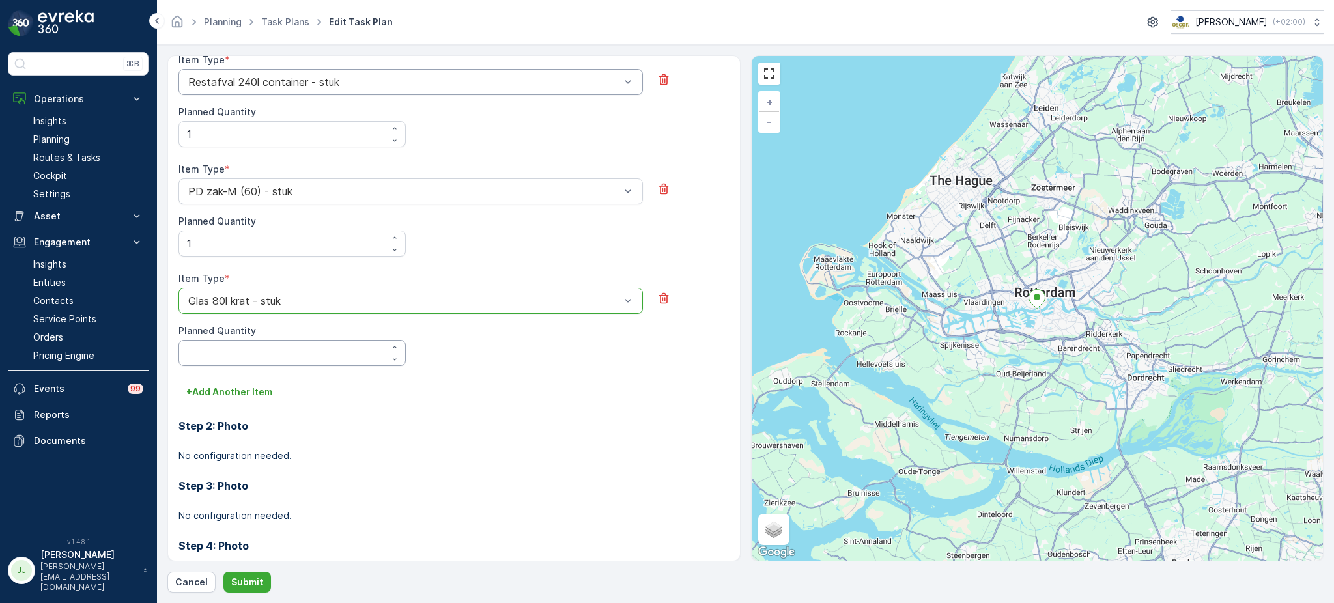
click at [251, 356] on Quantity "Planned Quantity" at bounding box center [291, 353] width 227 height 26
type Quantity "2"
click at [246, 390] on p "+ Add Another Item" at bounding box center [229, 392] width 86 height 13
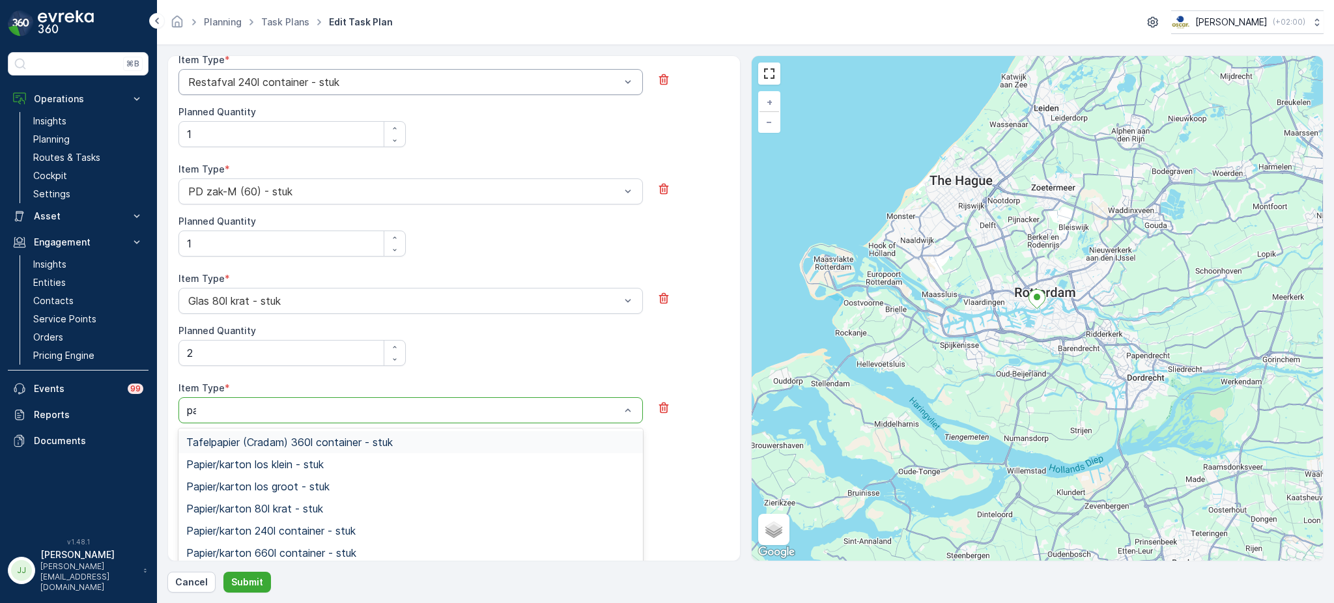
type input "pap"
click at [252, 508] on span "Papier/karton 80l krat - stuk" at bounding box center [254, 509] width 137 height 12
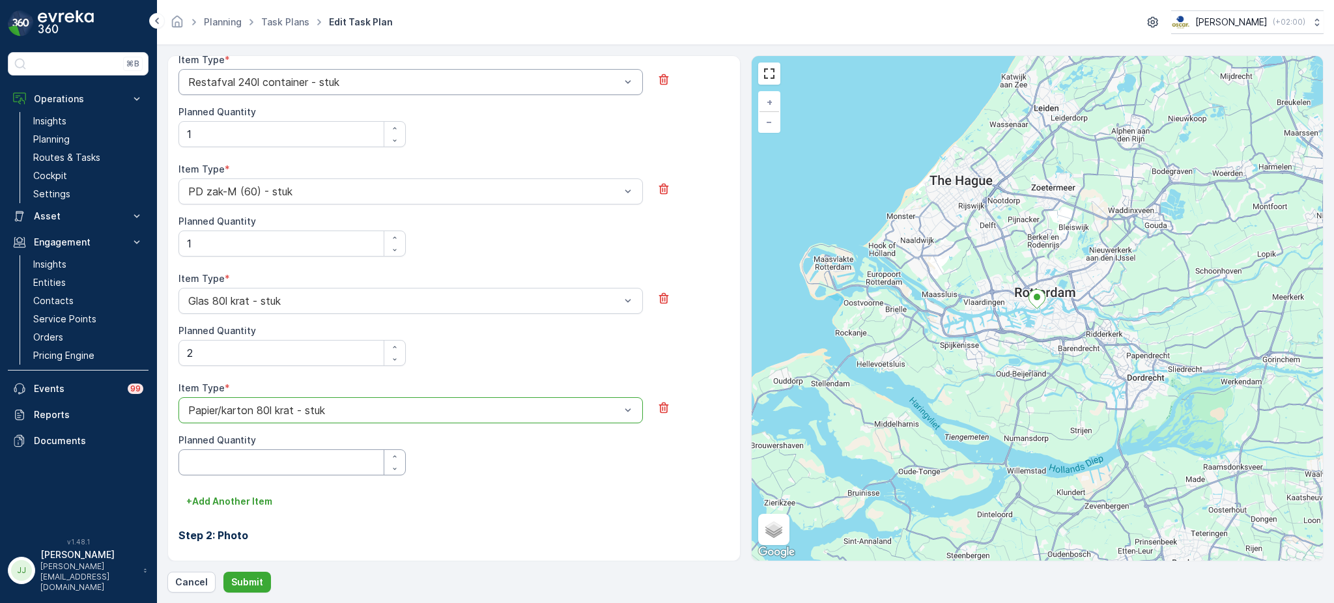
drag, startPoint x: 226, startPoint y: 455, endPoint x: 223, endPoint y: 463, distance: 8.2
click at [225, 454] on Quantity "Planned Quantity" at bounding box center [291, 462] width 227 height 26
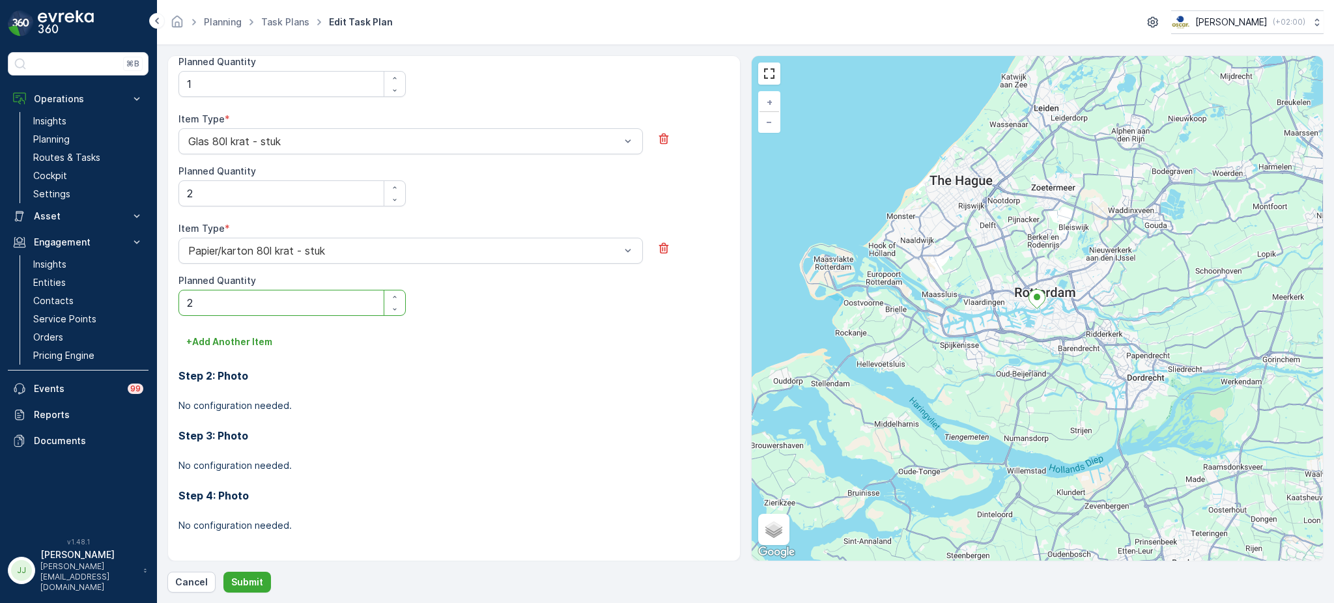
scroll to position [791, 0]
type Quantity "2"
click at [228, 330] on button "+ Add Another Item" at bounding box center [229, 339] width 102 height 21
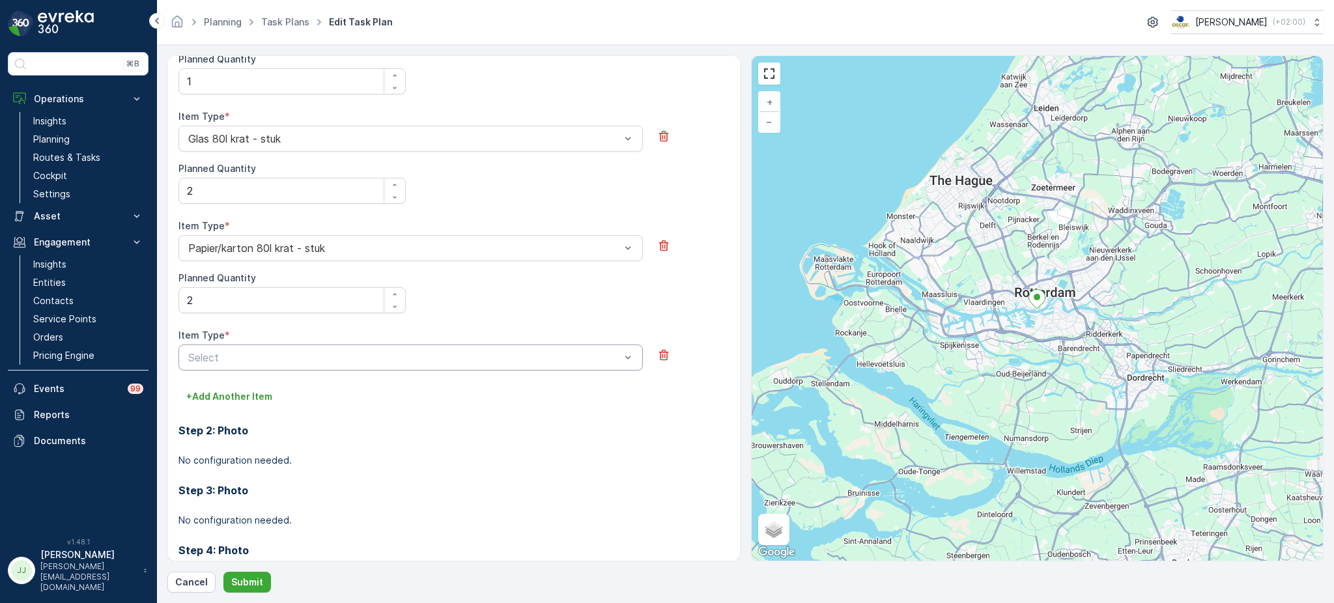
click at [222, 371] on div "Select" at bounding box center [410, 358] width 464 height 26
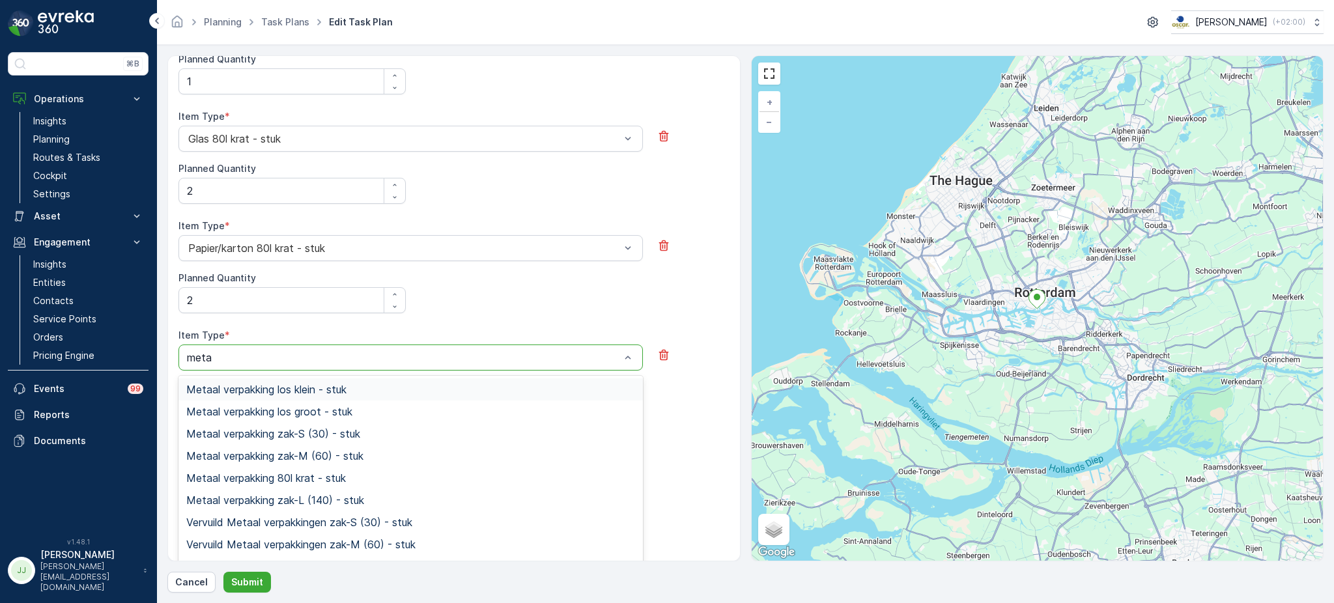
type input "metaa"
click at [257, 476] on span "Metaal verpakking 80l krat - stuk" at bounding box center [266, 478] width 160 height 12
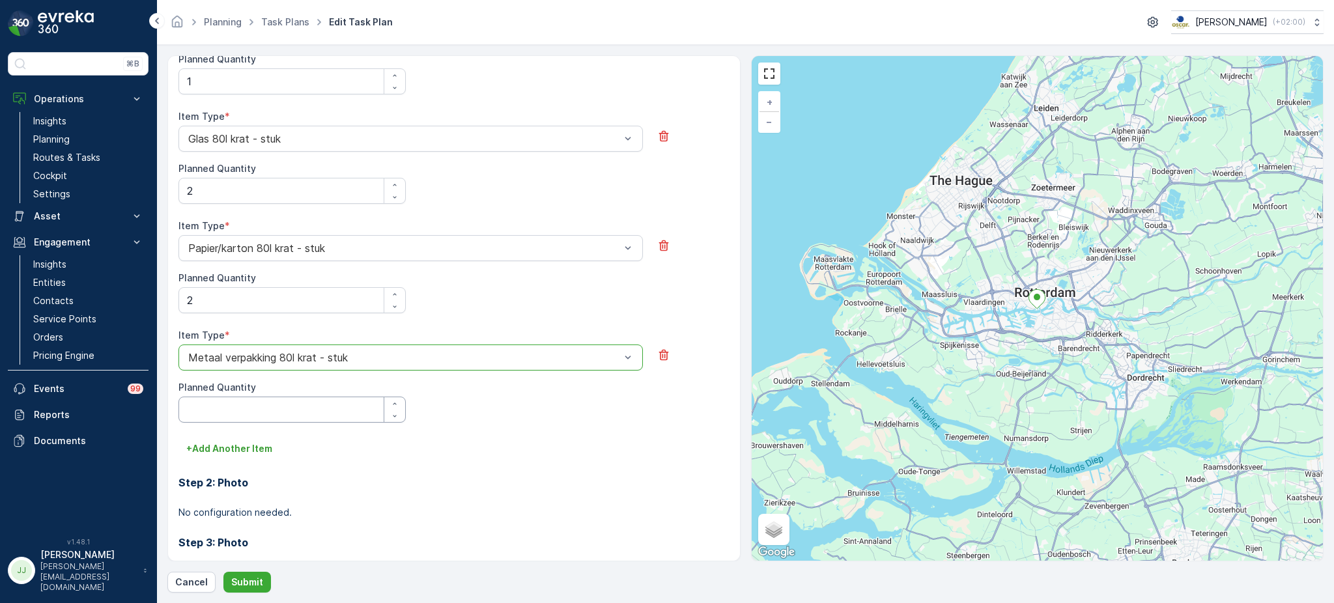
click at [228, 407] on Quantity "Planned Quantity" at bounding box center [291, 410] width 227 height 26
type Quantity "1"
click at [227, 443] on p "+ Add Another Item" at bounding box center [229, 448] width 86 height 13
drag, startPoint x: 241, startPoint y: 481, endPoint x: 242, endPoint y: 473, distance: 7.9
click at [242, 479] on div "Item Type * Select" at bounding box center [453, 466] width 551 height 57
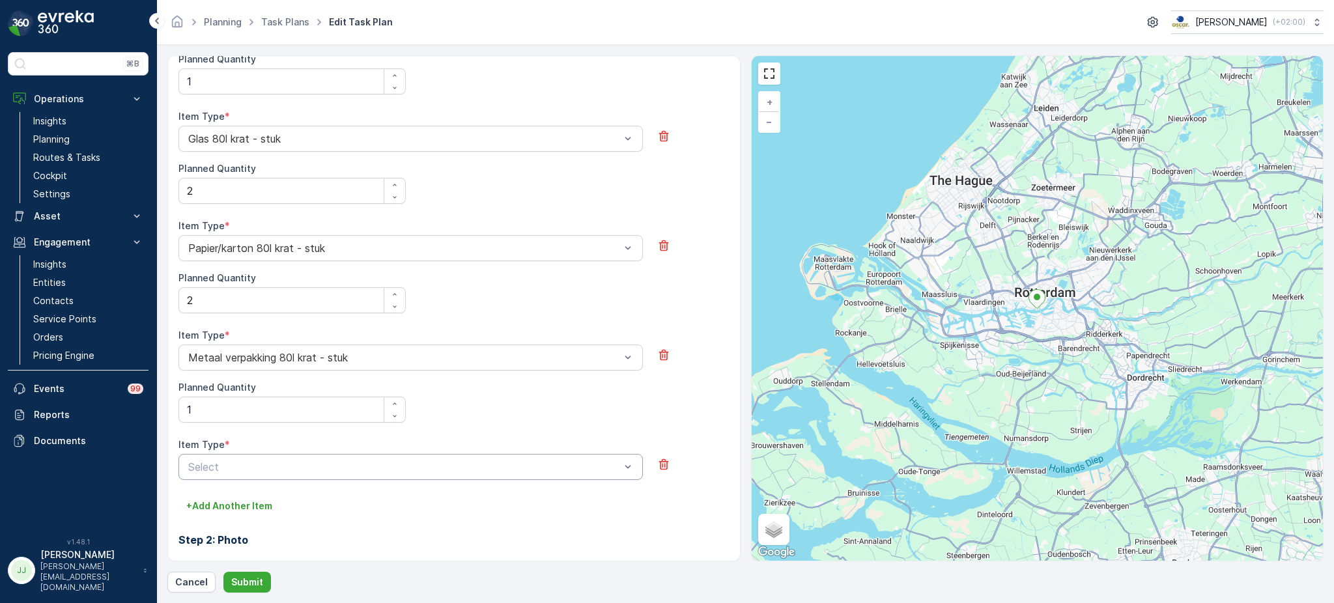
click at [242, 473] on div at bounding box center [404, 467] width 434 height 12
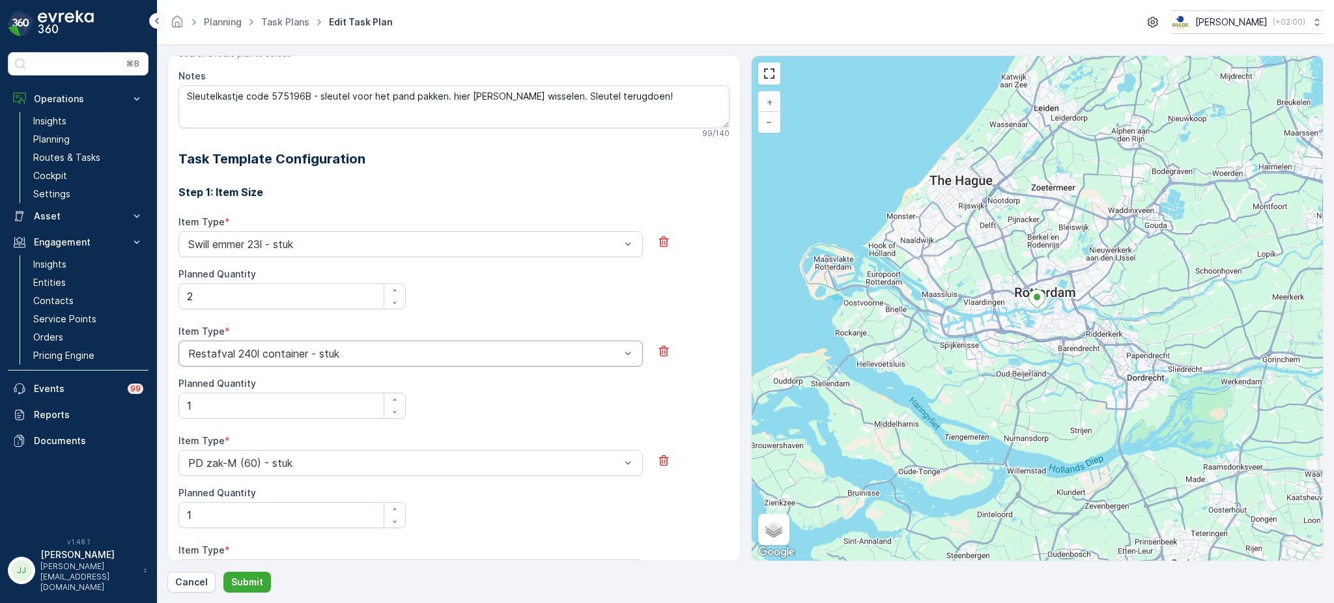
scroll to position [0, 0]
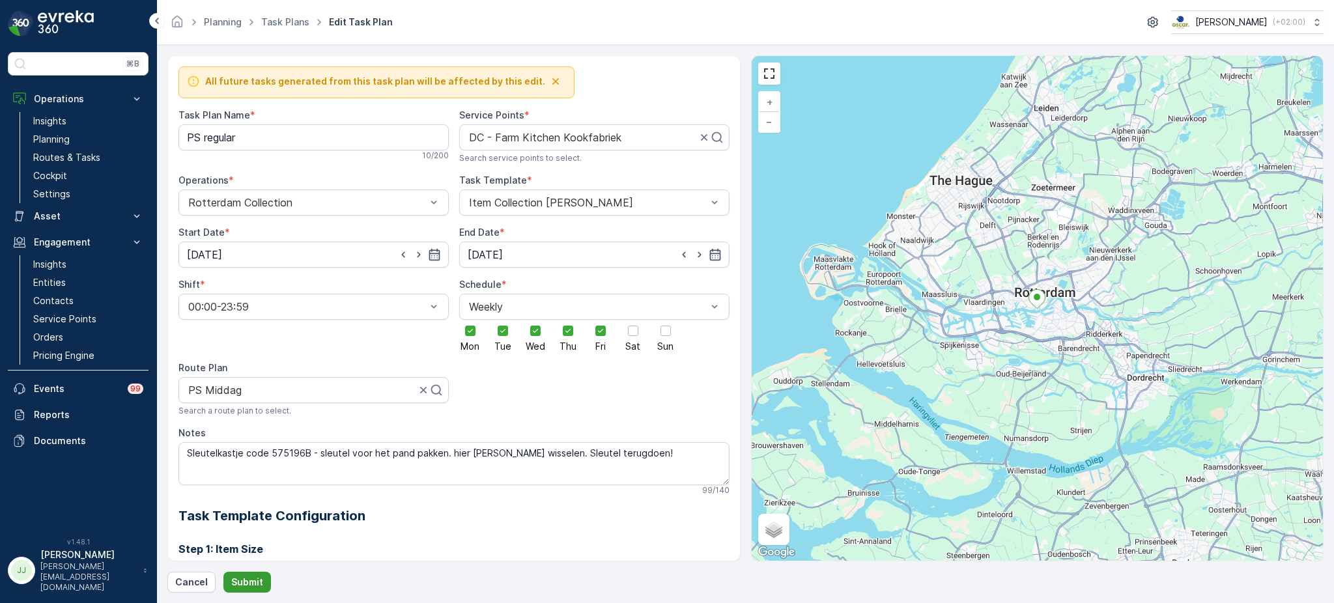
click at [257, 584] on p "Submit" at bounding box center [247, 582] width 32 height 13
click at [401, 521] on h2 "Task Template Configuration" at bounding box center [453, 516] width 551 height 20
click at [244, 584] on p "Submit" at bounding box center [247, 582] width 32 height 13
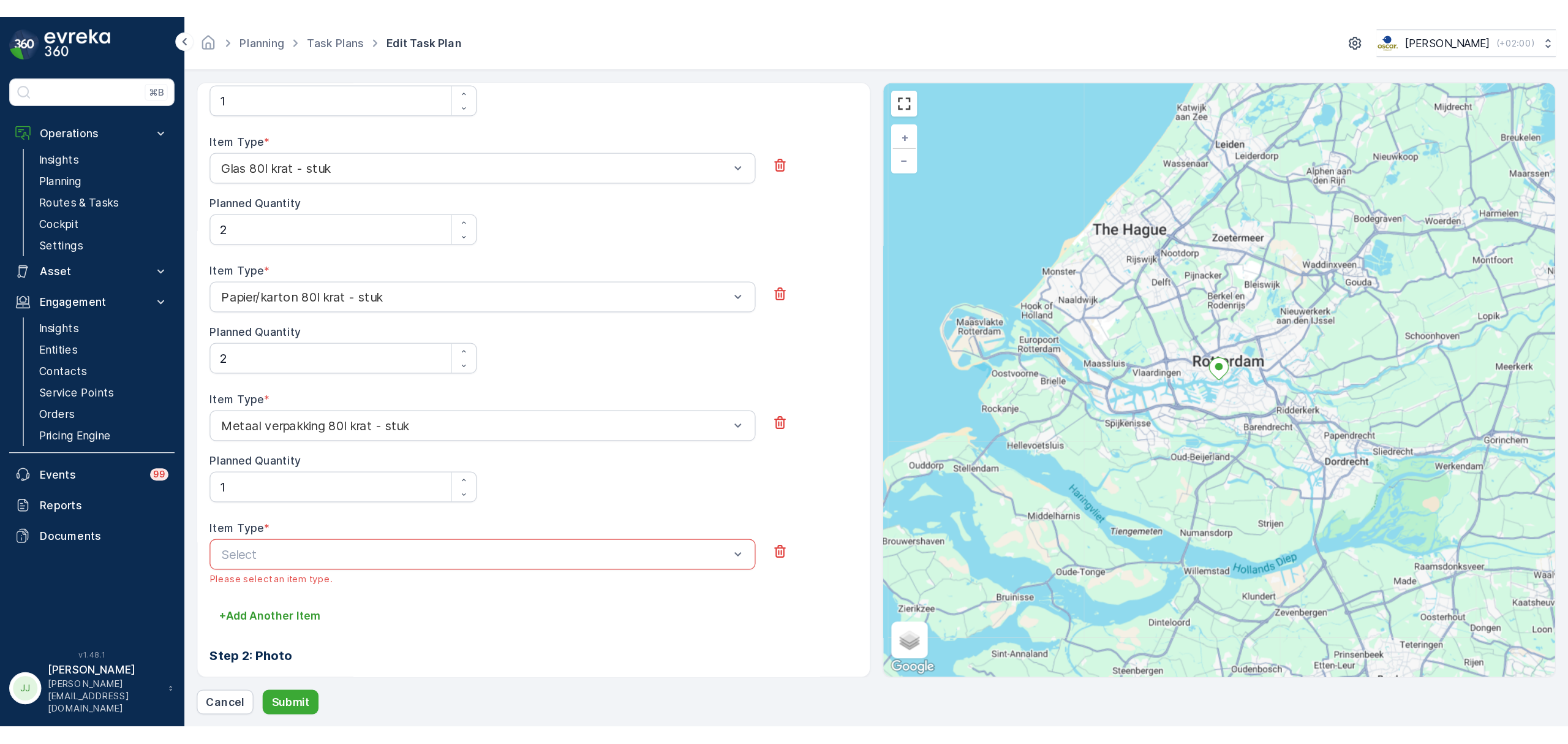
scroll to position [816, 0]
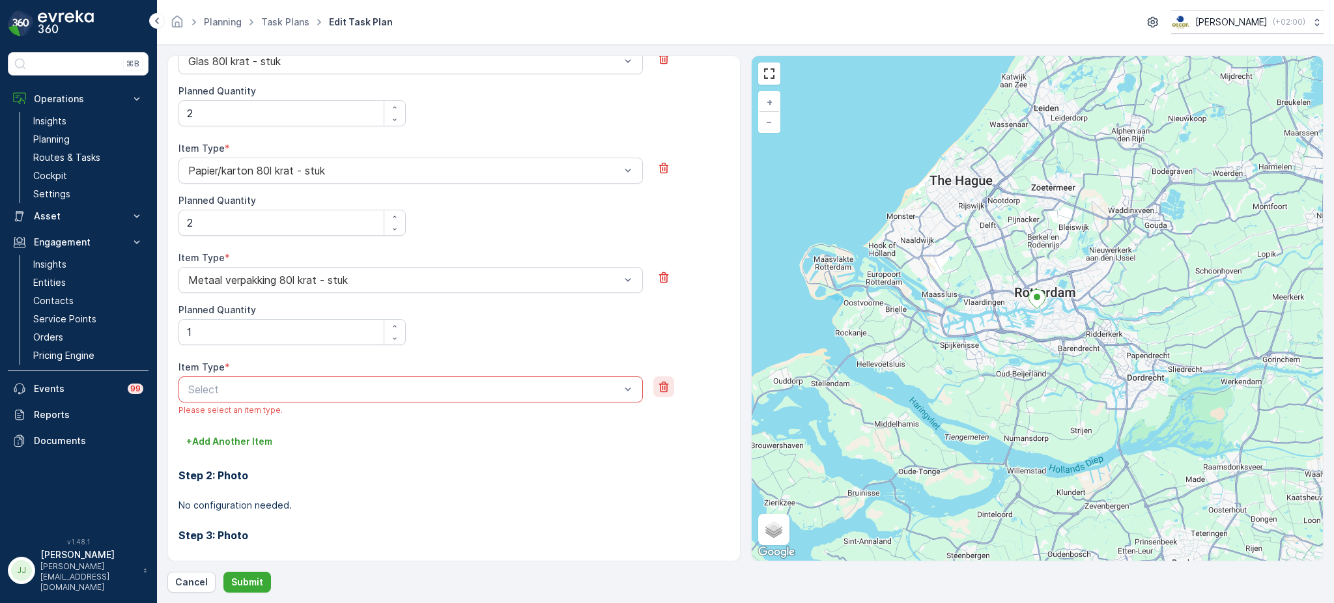
click at [659, 386] on icon "button" at bounding box center [664, 387] width 10 height 11
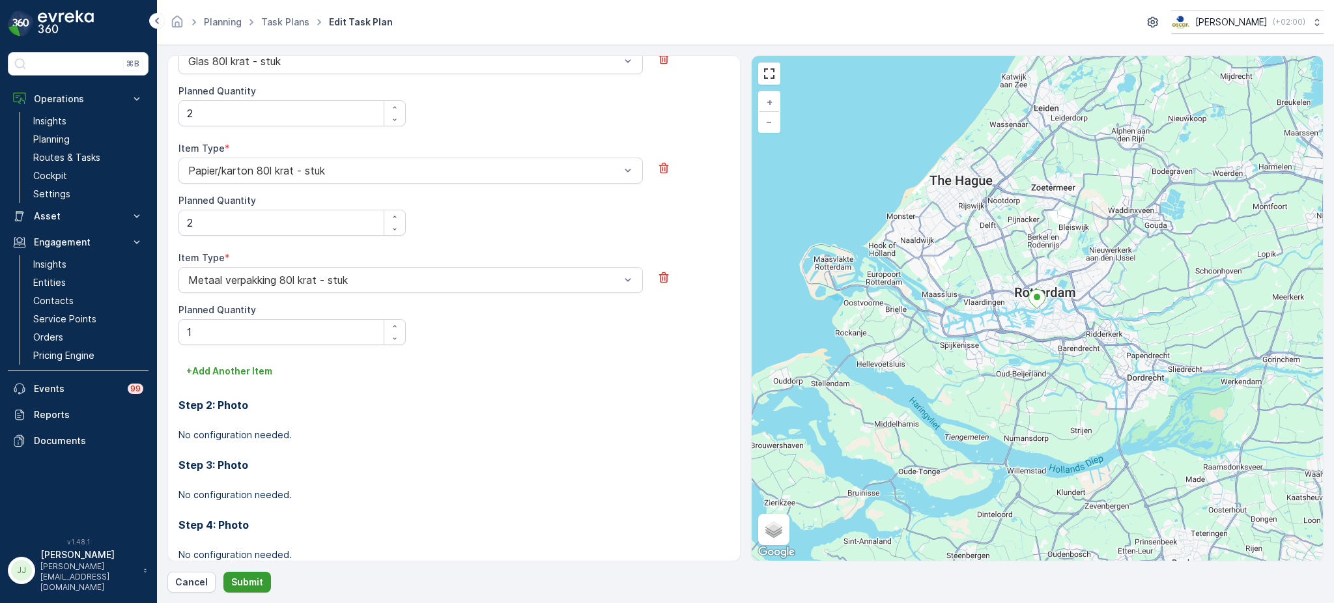
click at [228, 588] on button "Submit" at bounding box center [247, 582] width 48 height 21
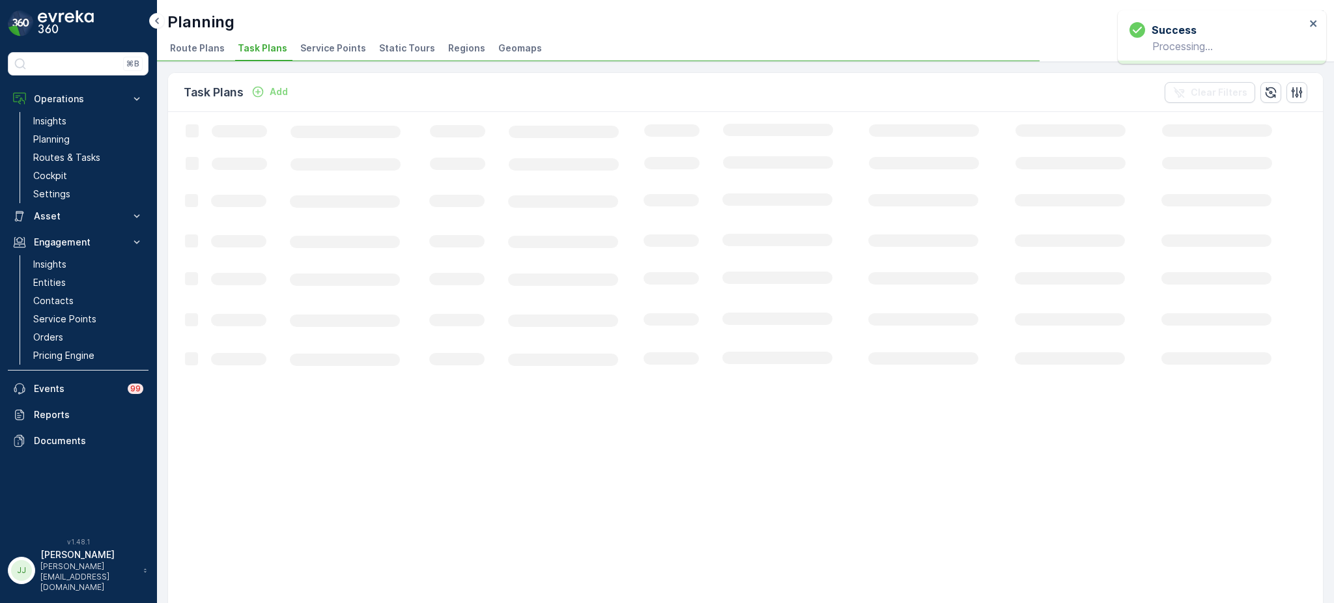
click at [340, 52] on span "Service Points" at bounding box center [333, 48] width 66 height 13
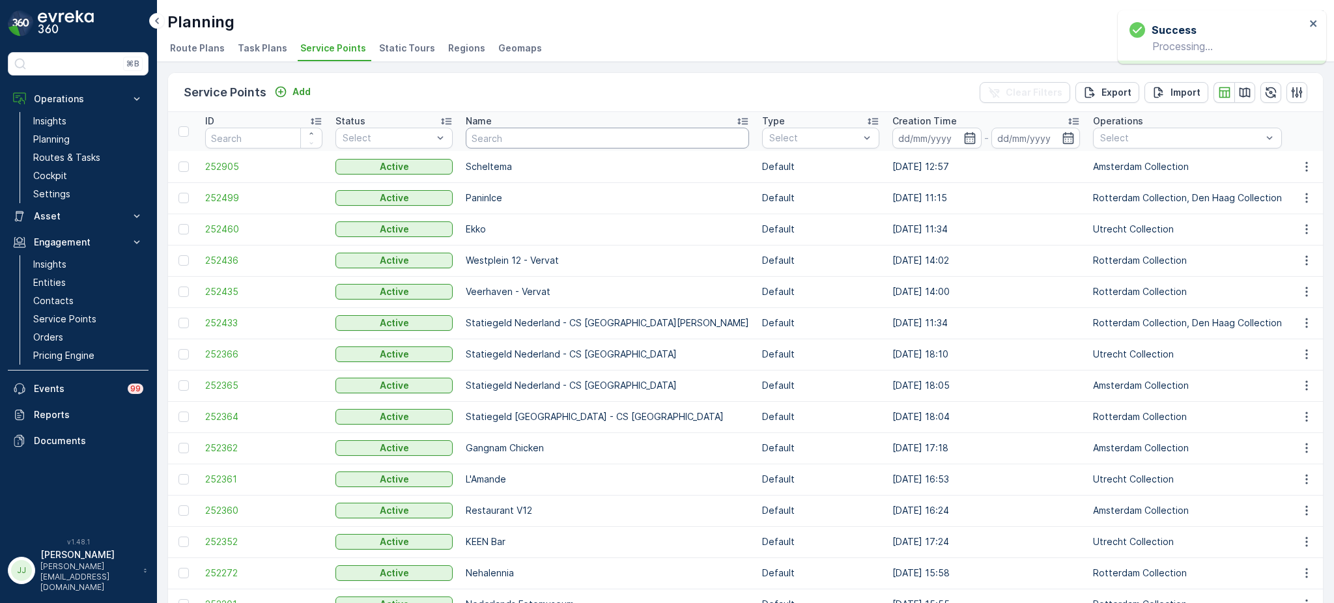
click at [513, 138] on input "text" at bounding box center [607, 138] width 283 height 21
type input "kook"
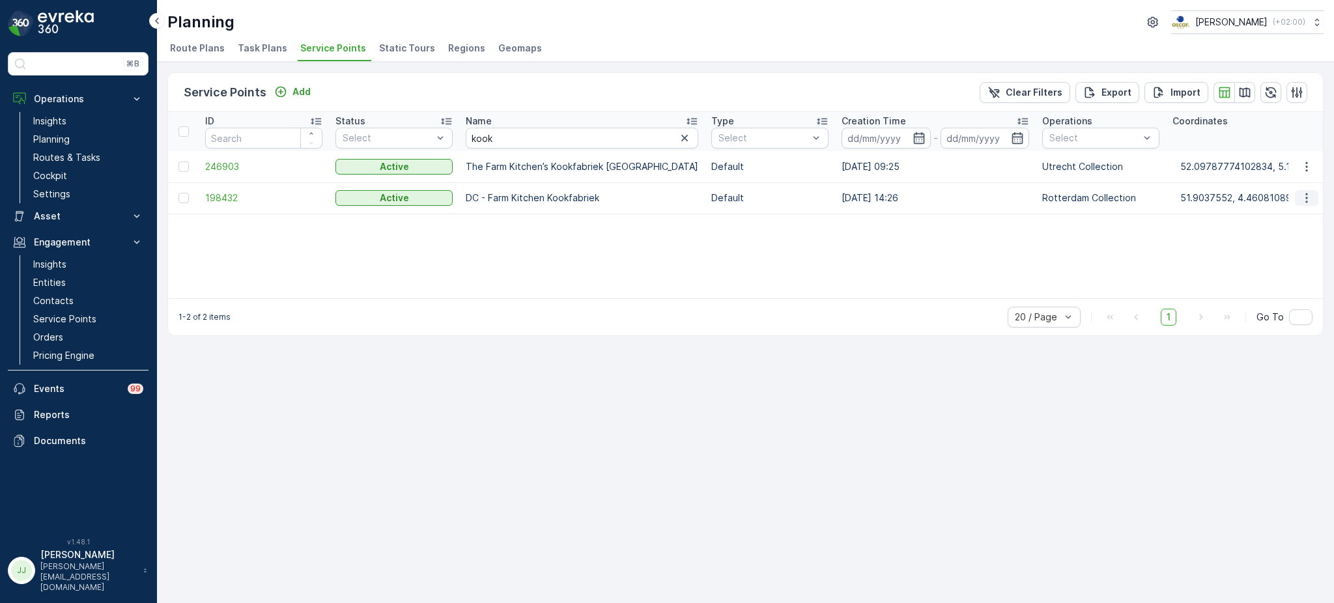
click at [1305, 195] on icon "button" at bounding box center [1306, 198] width 13 height 13
click at [1288, 233] on span "Edit Service Point" at bounding box center [1269, 234] width 78 height 13
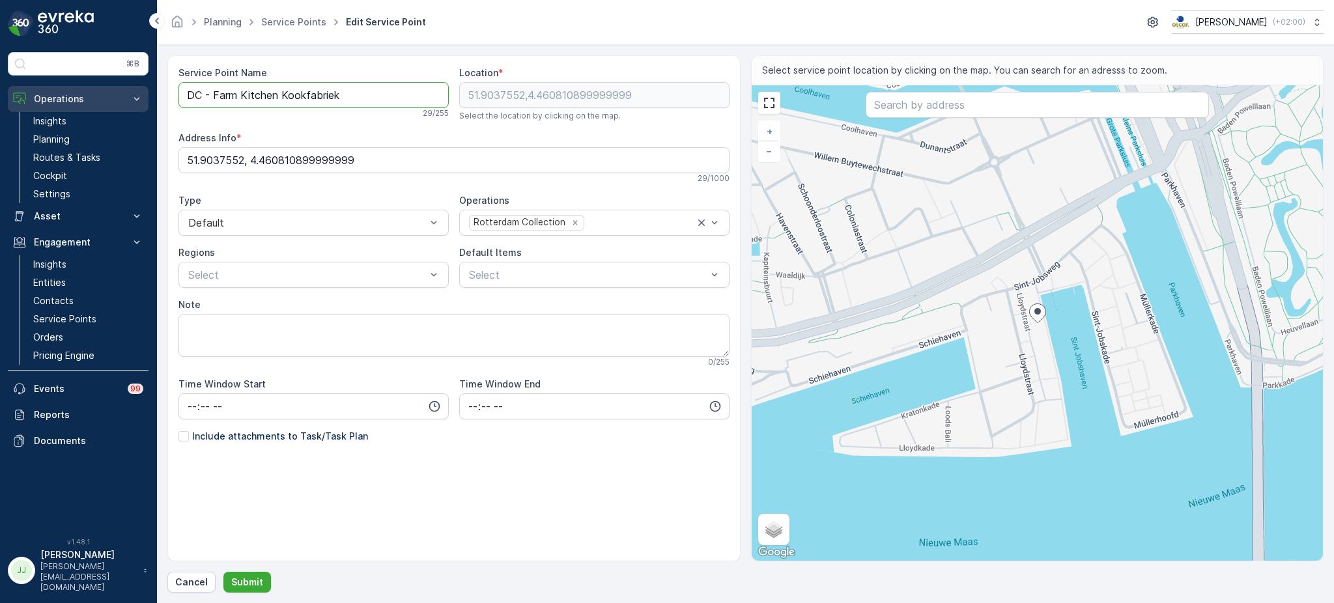
drag, startPoint x: 214, startPoint y: 91, endPoint x: 134, endPoint y: 93, distance: 80.1
click at [134, 93] on div "⌘B Operations Insights Planning Routes & Tasks Cockpit Settings Asset Assets En…" at bounding box center [667, 301] width 1334 height 603
click at [393, 93] on Name "Farm Kitchen Kookfabriek" at bounding box center [313, 95] width 270 height 26
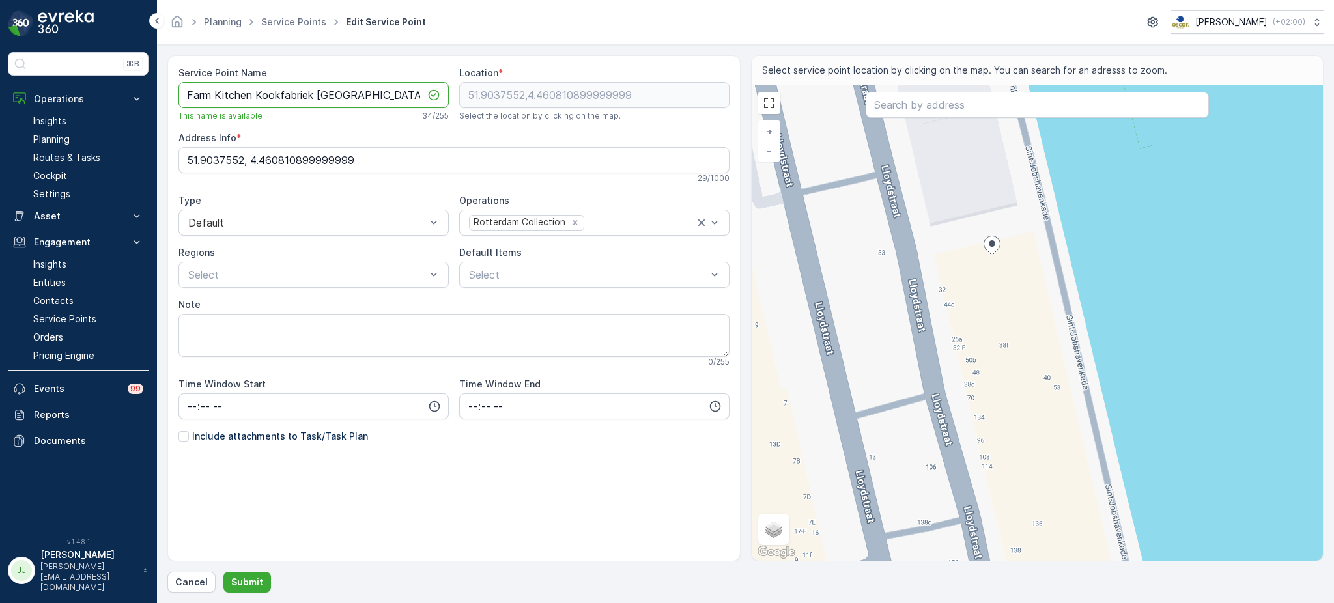
type Name "Farm Kitchen Kookfabriek [GEOGRAPHIC_DATA]"
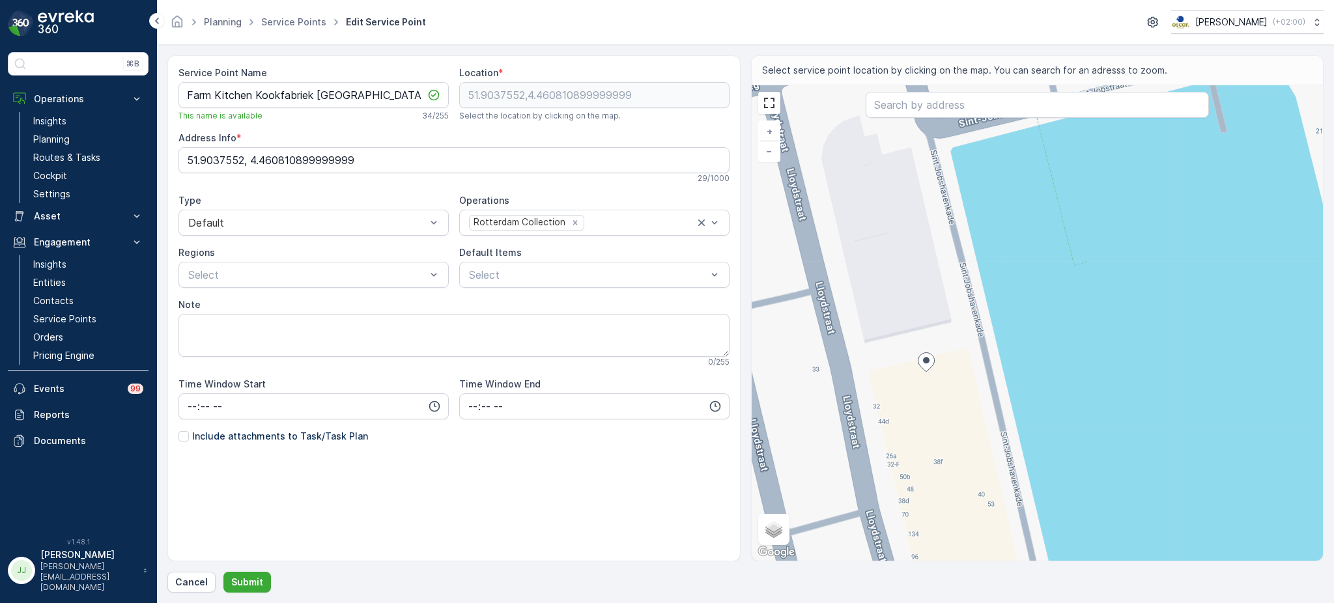
drag, startPoint x: 1027, startPoint y: 310, endPoint x: 961, endPoint y: 427, distance: 133.9
click at [961, 427] on div "+ − Satellite Roadmap Terrain Hybrid Leaflet Keyboard shortcuts Map Data Map da…" at bounding box center [1038, 323] width 572 height 476
drag, startPoint x: 386, startPoint y: 160, endPoint x: 160, endPoint y: 150, distance: 226.9
click at [160, 150] on form "Service Point Name Farm Kitchen Kookfabriek [GEOGRAPHIC_DATA] This name is avai…" at bounding box center [745, 324] width 1177 height 558
paste Info "3 [GEOGRAPHIC_DATA]"
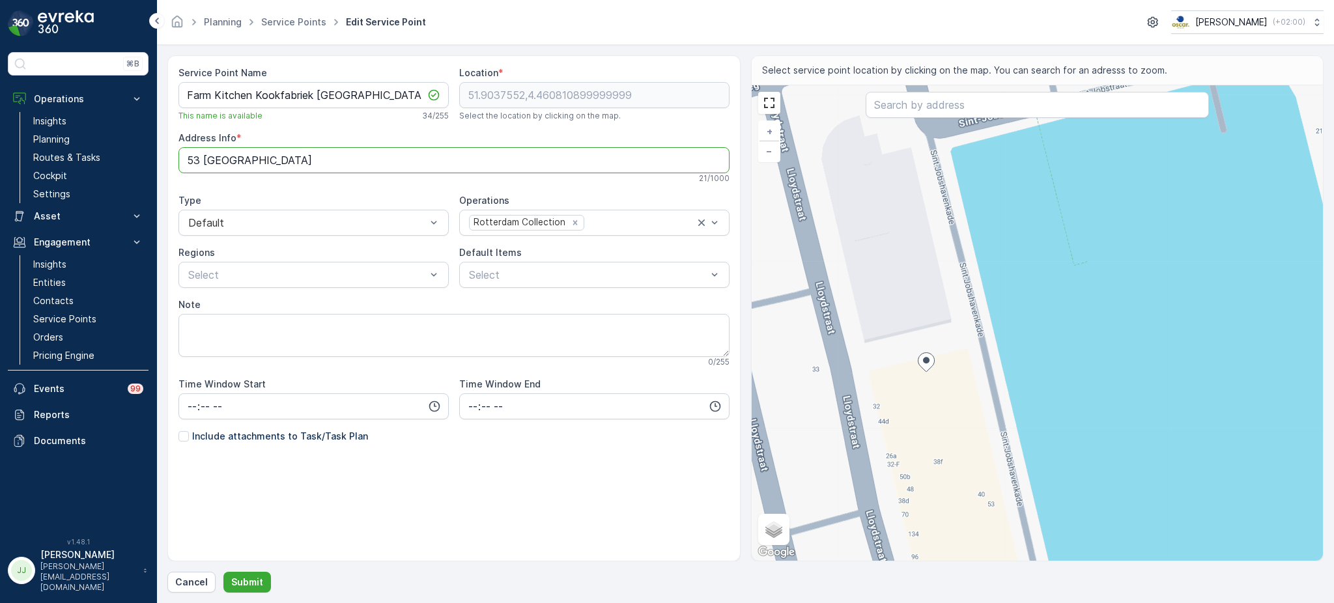
type Info "53 [GEOGRAPHIC_DATA]"
click at [205, 434] on p "Include attachments to Task/Task Plan" at bounding box center [280, 436] width 176 height 13
click at [178, 430] on input "Include attachments to Task/Task Plan" at bounding box center [178, 430] width 0 height 0
click at [916, 105] on input "text" at bounding box center [1037, 105] width 343 height 26
paste input "53 [GEOGRAPHIC_DATA]"
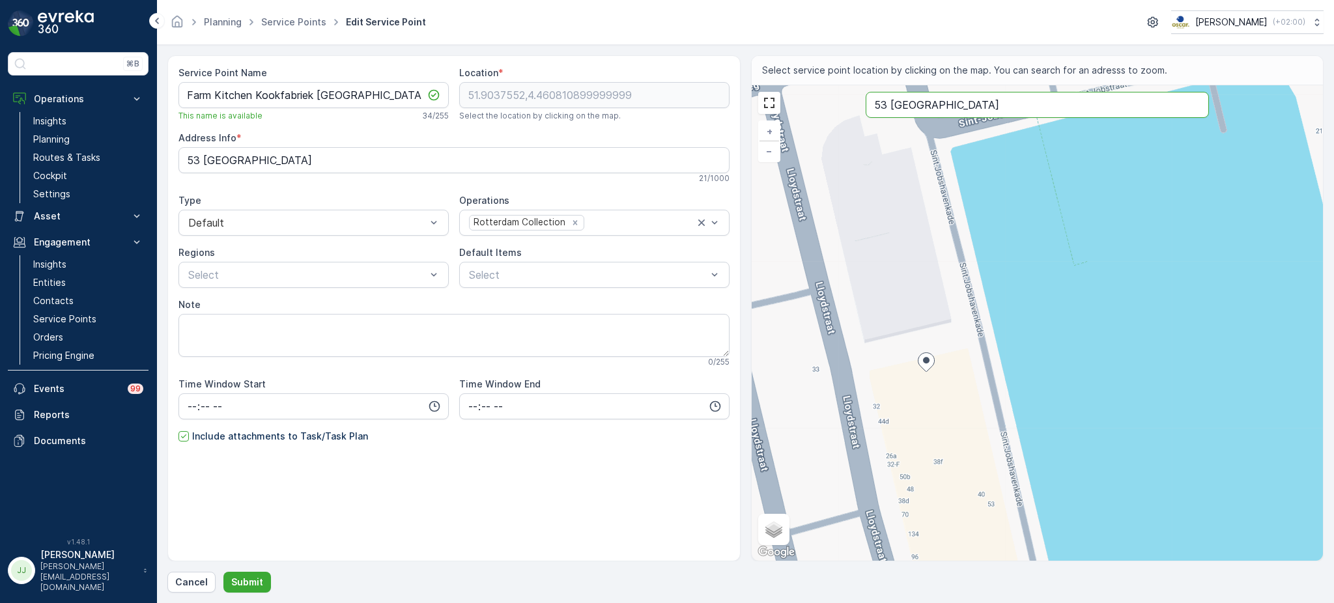
type input "53 [GEOGRAPHIC_DATA]"
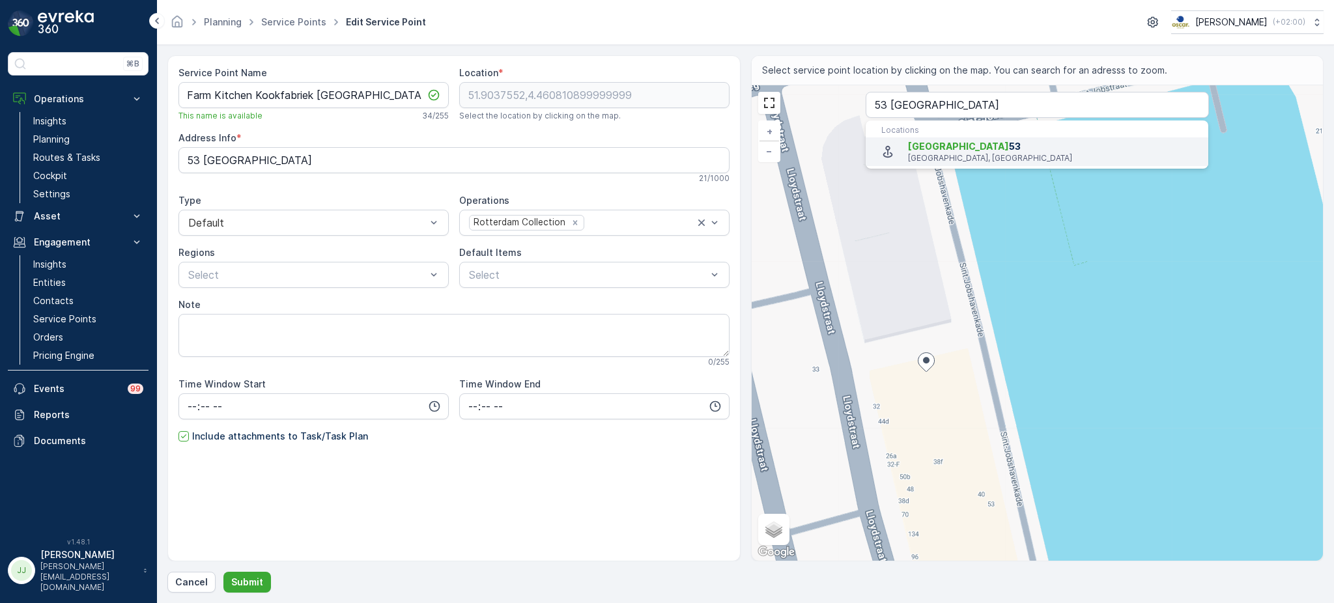
click at [934, 160] on p "[GEOGRAPHIC_DATA], [GEOGRAPHIC_DATA]" at bounding box center [1053, 158] width 290 height 10
type input "51.9034199,4.4610772"
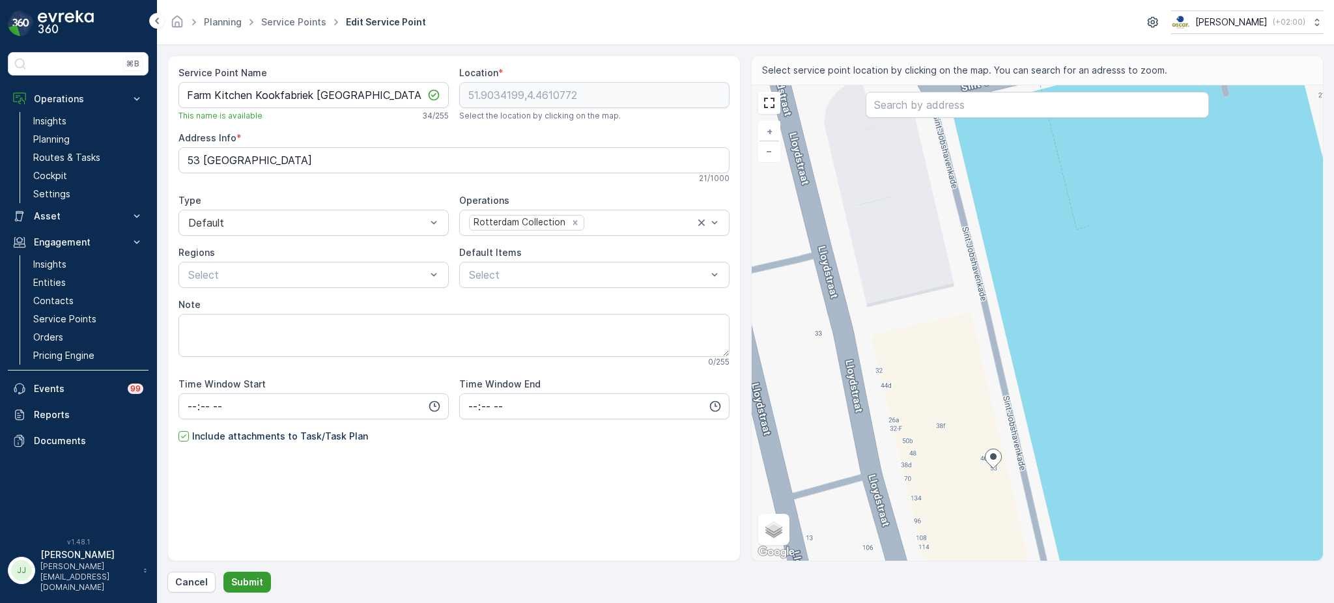
click at [231, 580] on p "Submit" at bounding box center [247, 582] width 32 height 13
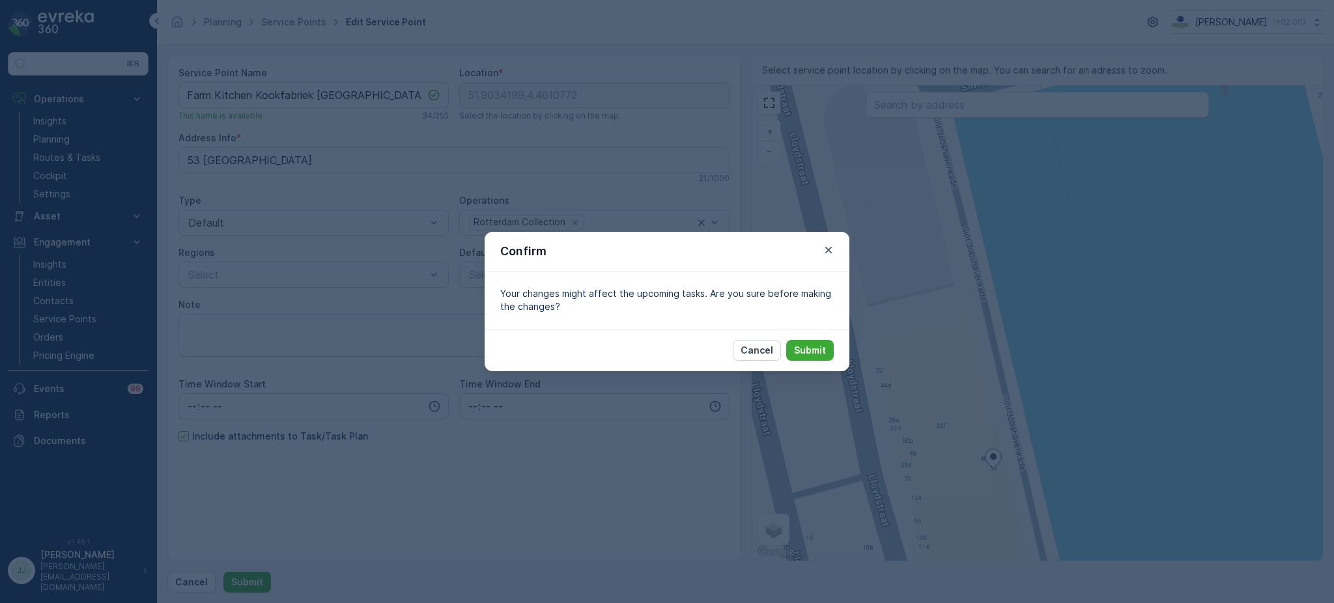
click at [837, 344] on div "Cancel Submit" at bounding box center [667, 350] width 365 height 42
click at [816, 353] on p "Submit" at bounding box center [810, 350] width 32 height 13
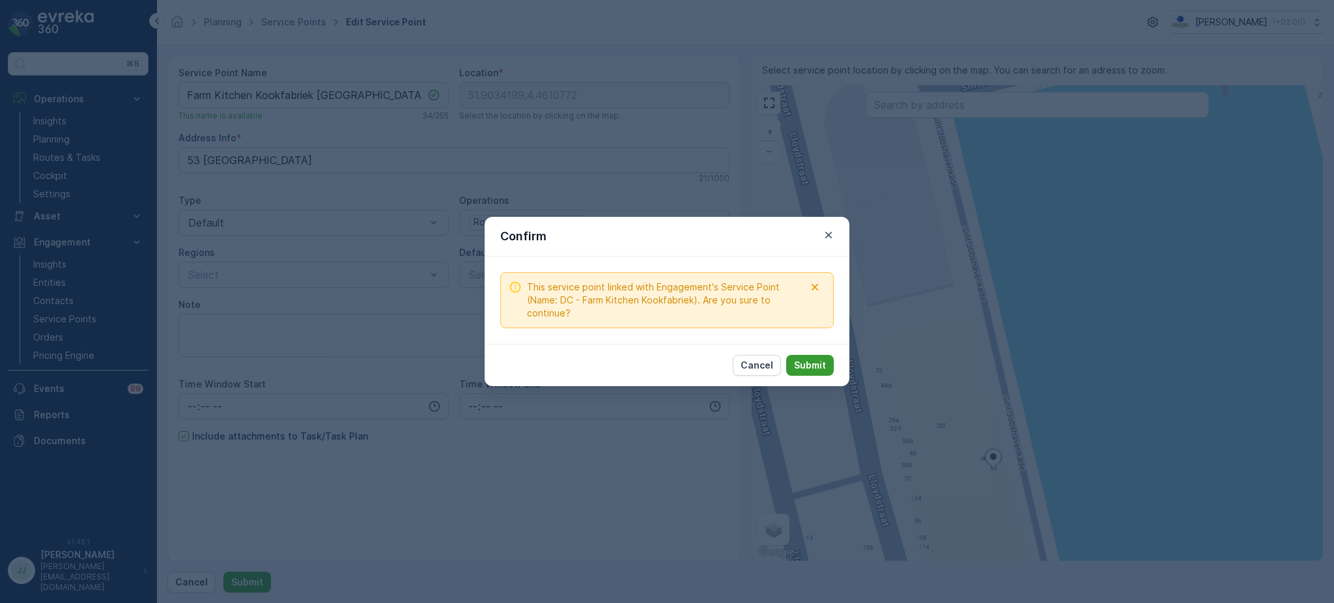
click at [809, 369] on p "Submit" at bounding box center [810, 365] width 32 height 13
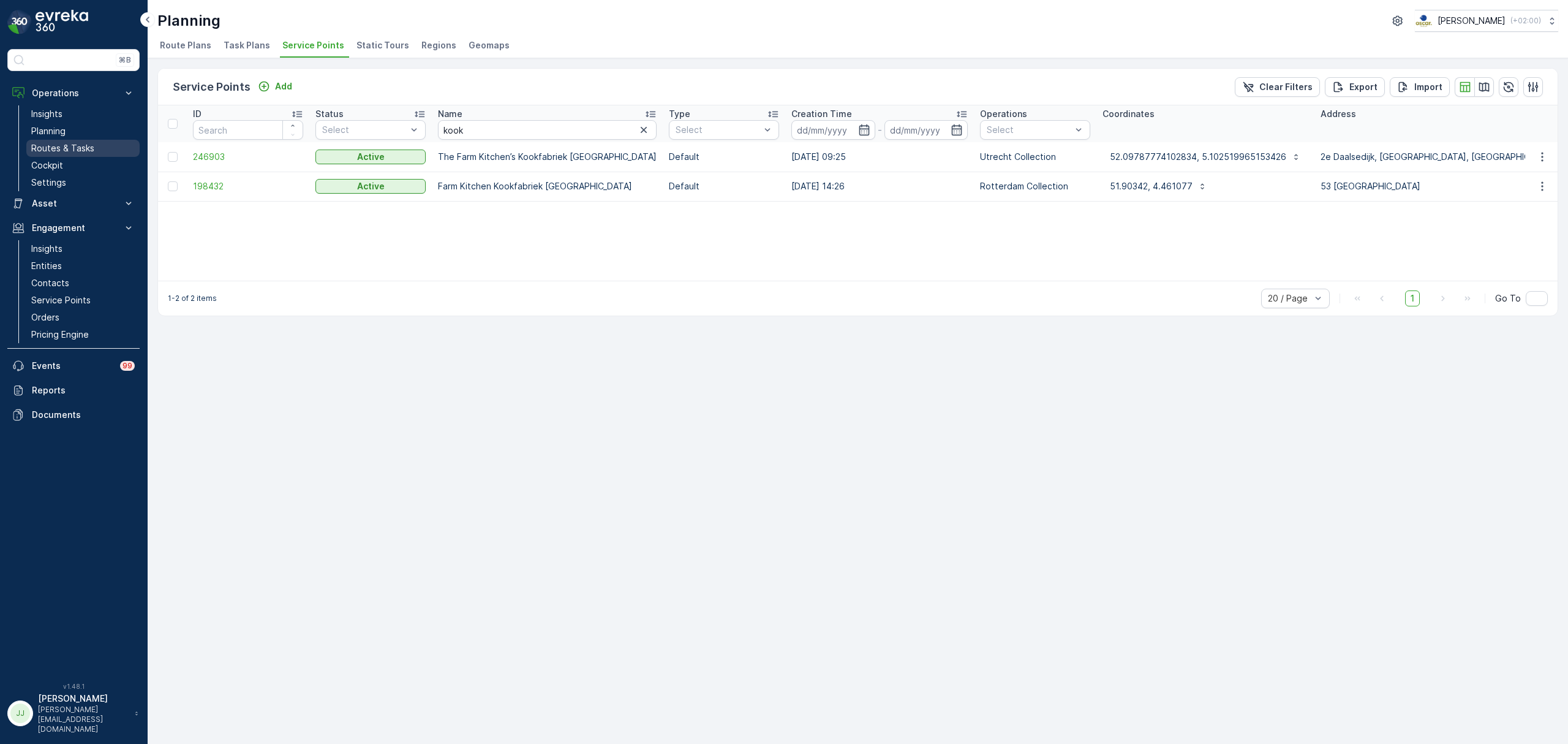
click at [96, 153] on link "Routes & Tasks" at bounding box center [83, 149] width 114 height 17
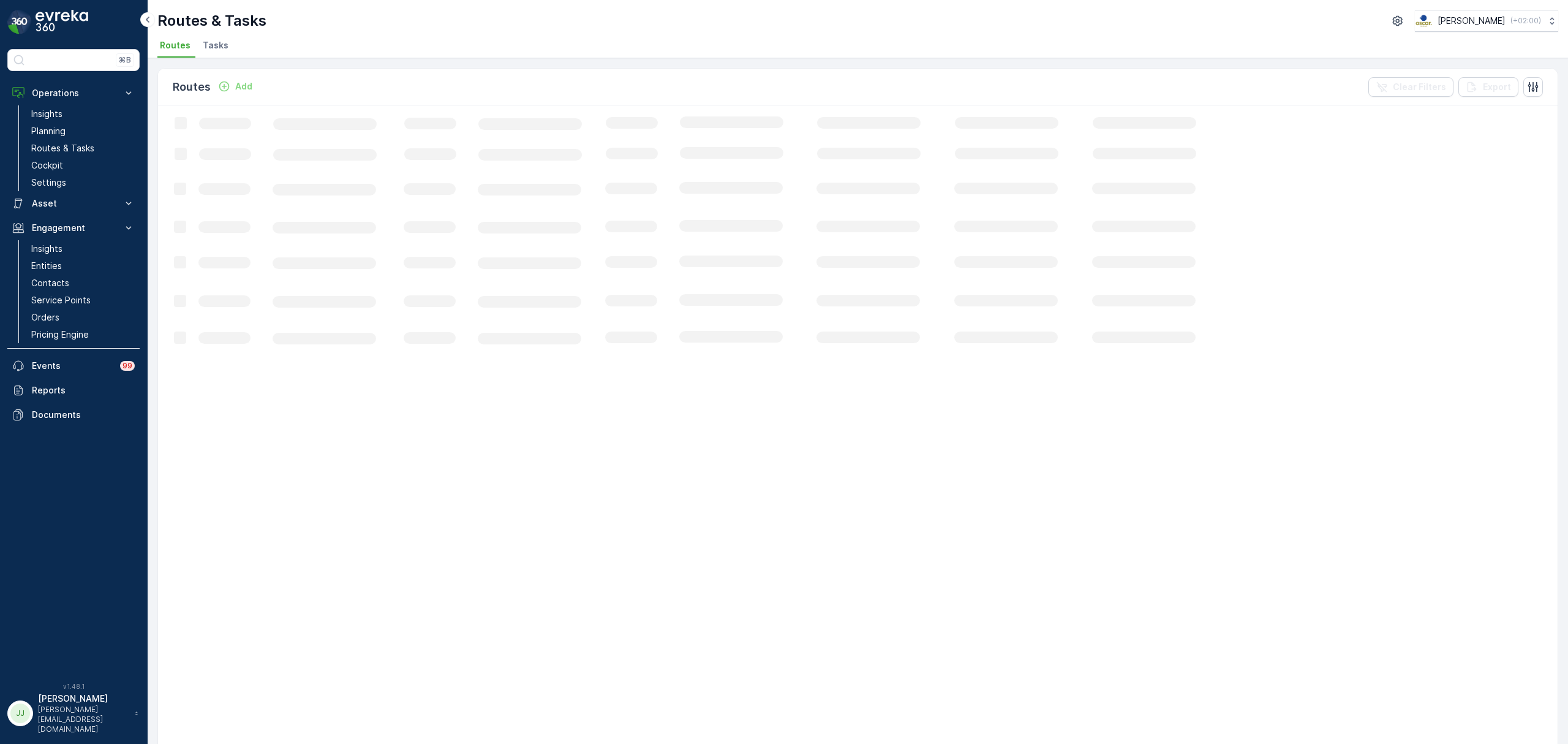
click at [213, 40] on span "Tasks" at bounding box center [215, 45] width 25 height 12
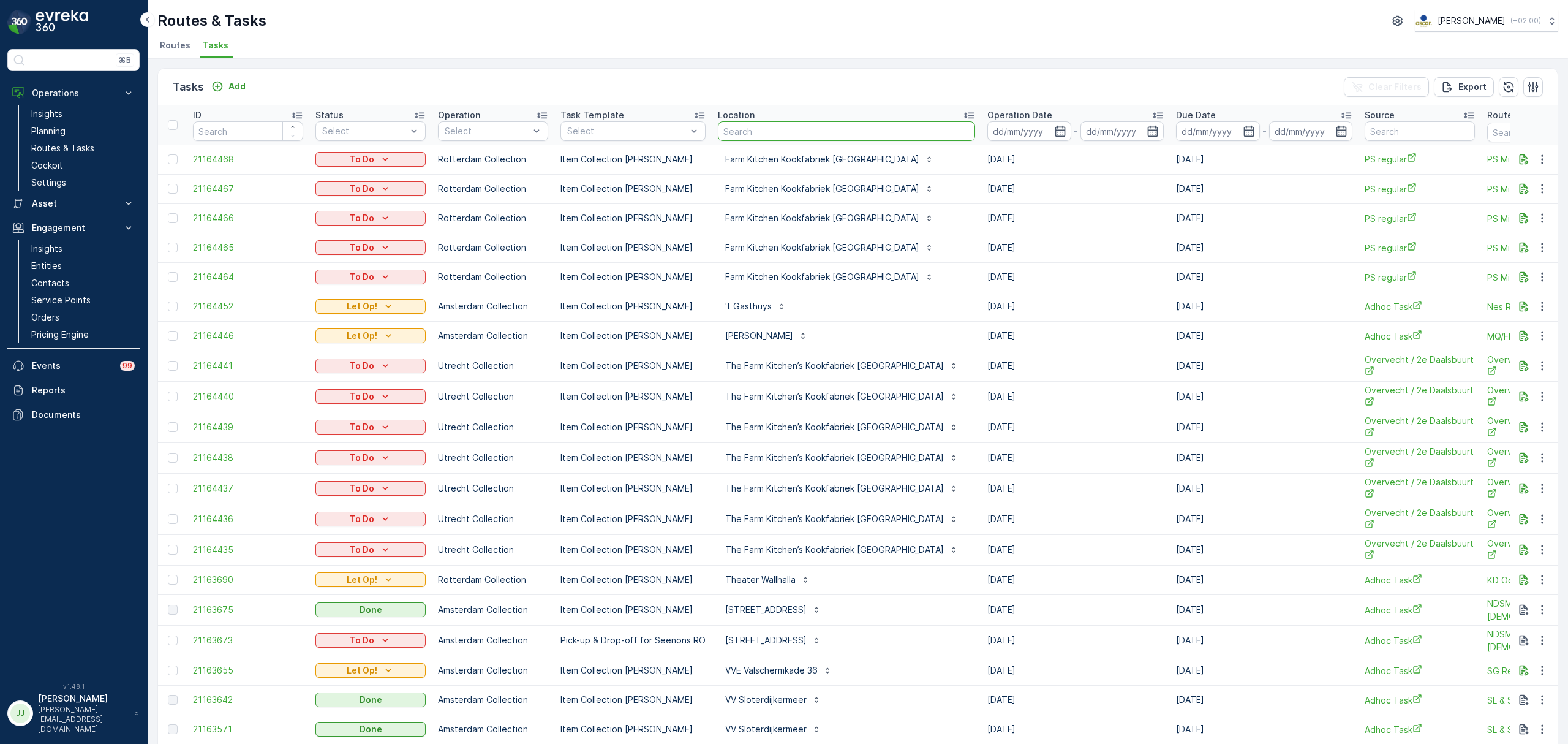
click at [767, 133] on input "text" at bounding box center [846, 131] width 258 height 20
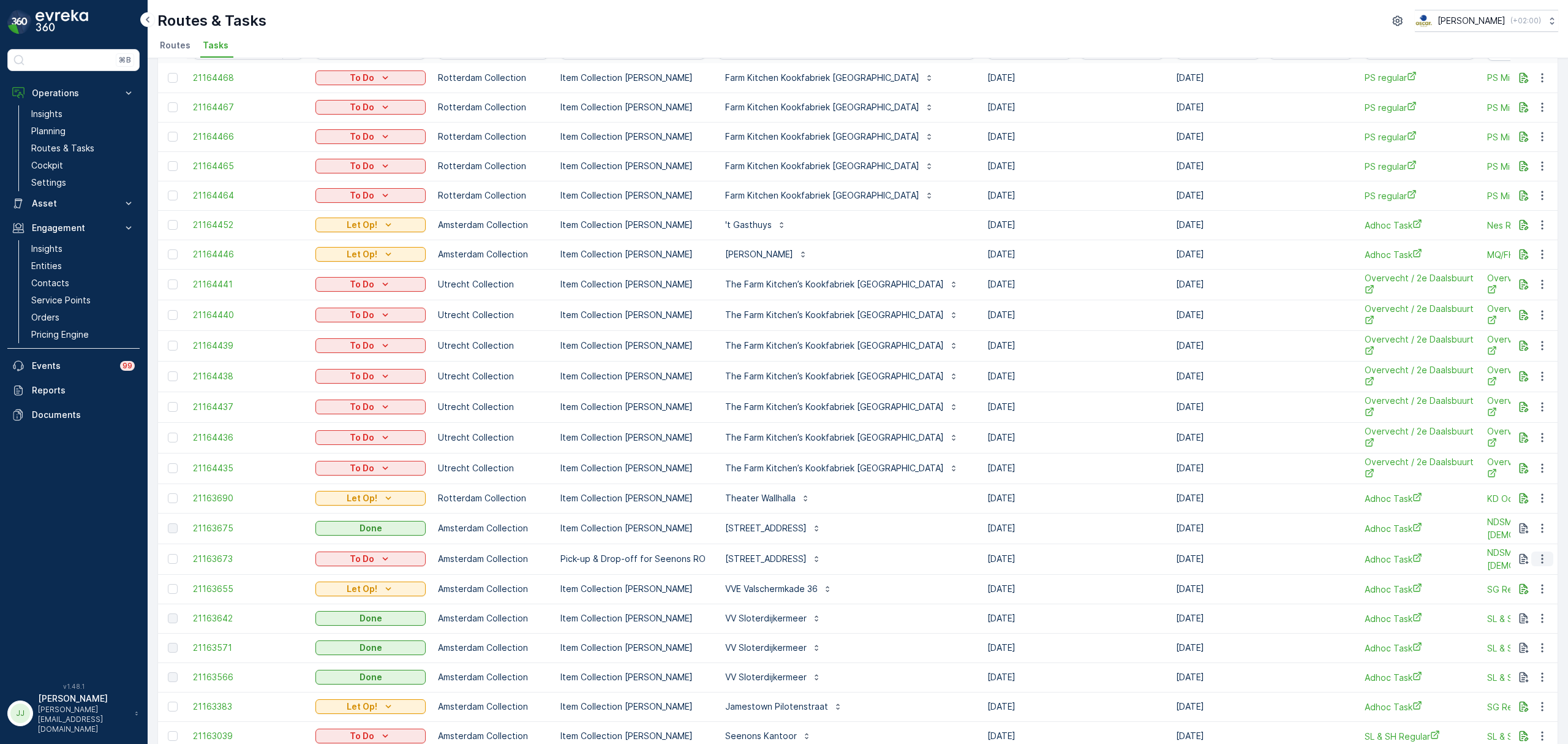
click at [1541, 557] on icon "button" at bounding box center [1542, 560] width 2 height 9
click at [1519, 647] on div "Delete" at bounding box center [1522, 652] width 92 height 17
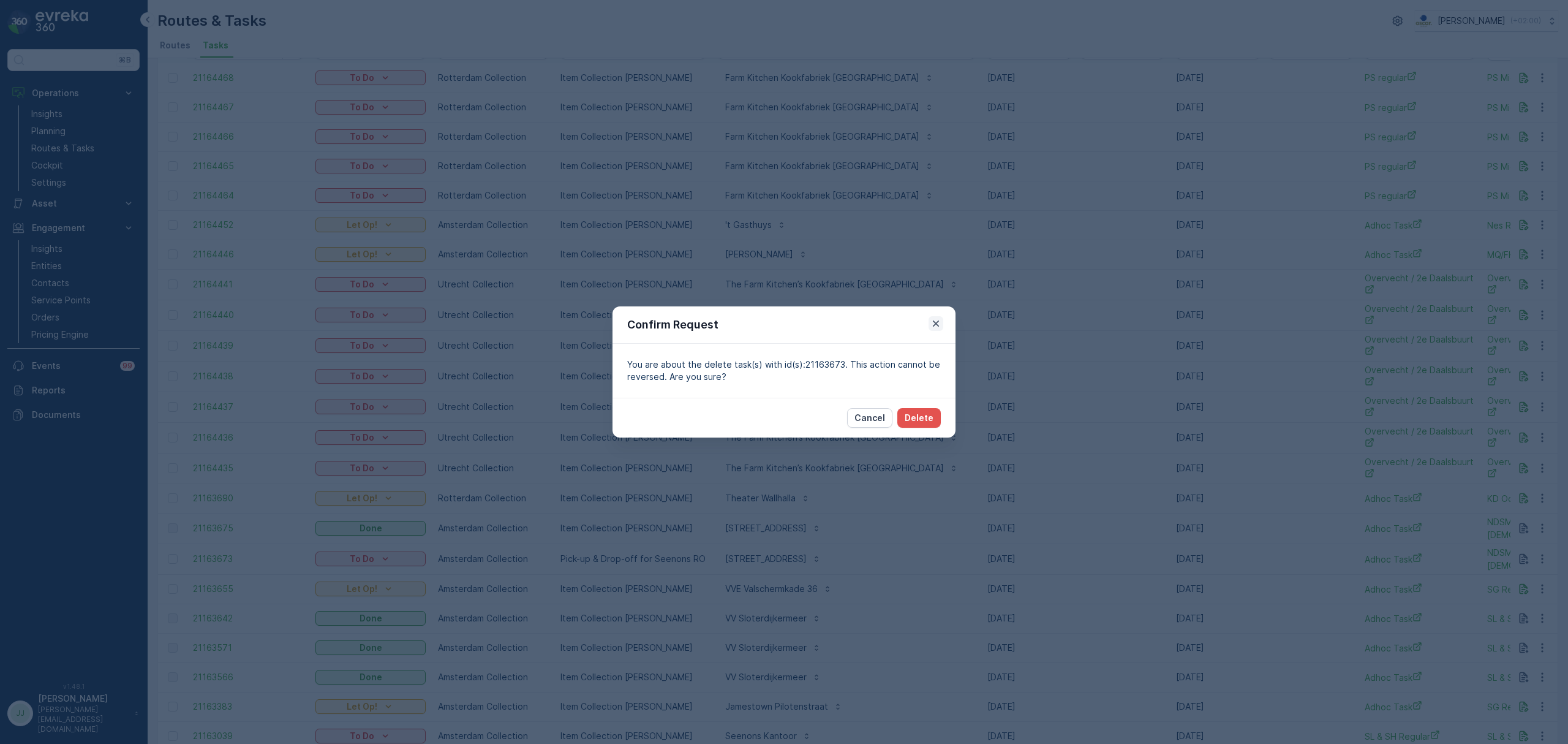
click at [932, 326] on icon "button" at bounding box center [935, 323] width 12 height 12
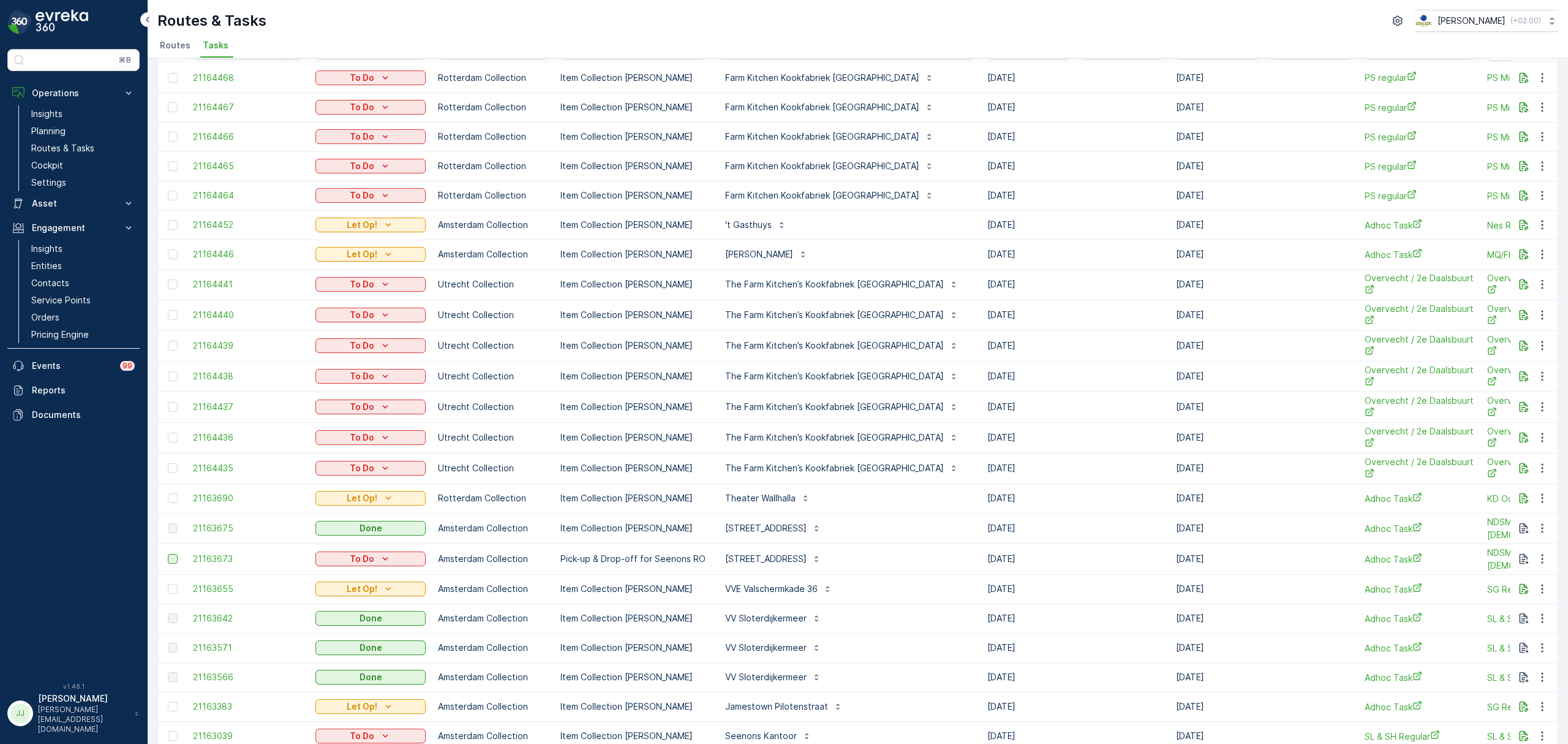
click at [167, 557] on div at bounding box center [172, 559] width 9 height 9
click at [167, 554] on input "checkbox" at bounding box center [167, 554] width 0 height 0
click at [172, 561] on icon at bounding box center [172, 559] width 5 height 4
click at [167, 554] on input "checkbox" at bounding box center [167, 554] width 0 height 0
click at [170, 559] on div at bounding box center [172, 559] width 9 height 9
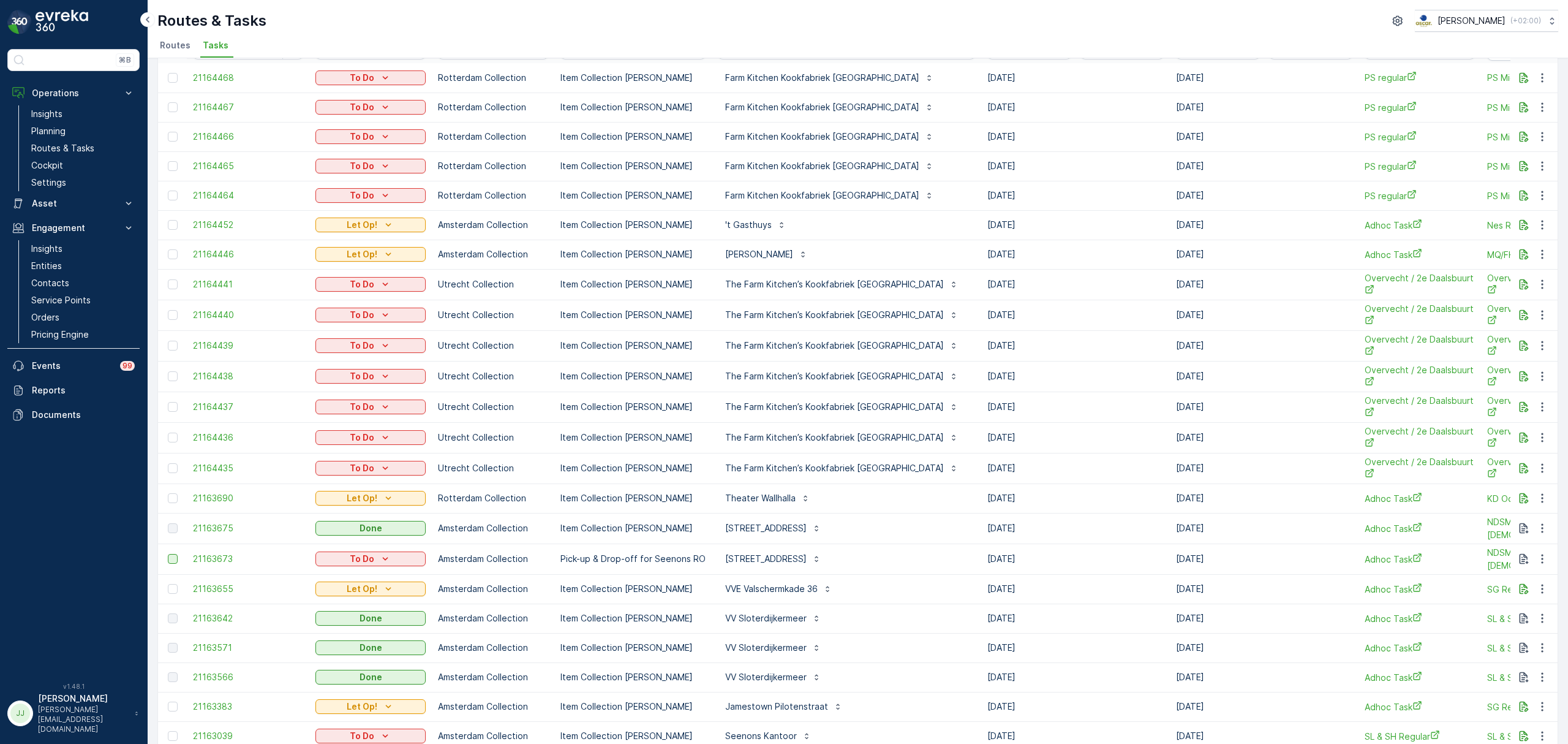
click at [167, 554] on input "checkbox" at bounding box center [167, 554] width 0 height 0
click at [169, 557] on icon at bounding box center [172, 559] width 8 height 8
click at [167, 554] on input "checkbox" at bounding box center [167, 554] width 0 height 0
click at [1537, 557] on icon "button" at bounding box center [1542, 559] width 12 height 12
click at [1510, 647] on div "Delete" at bounding box center [1522, 652] width 92 height 17
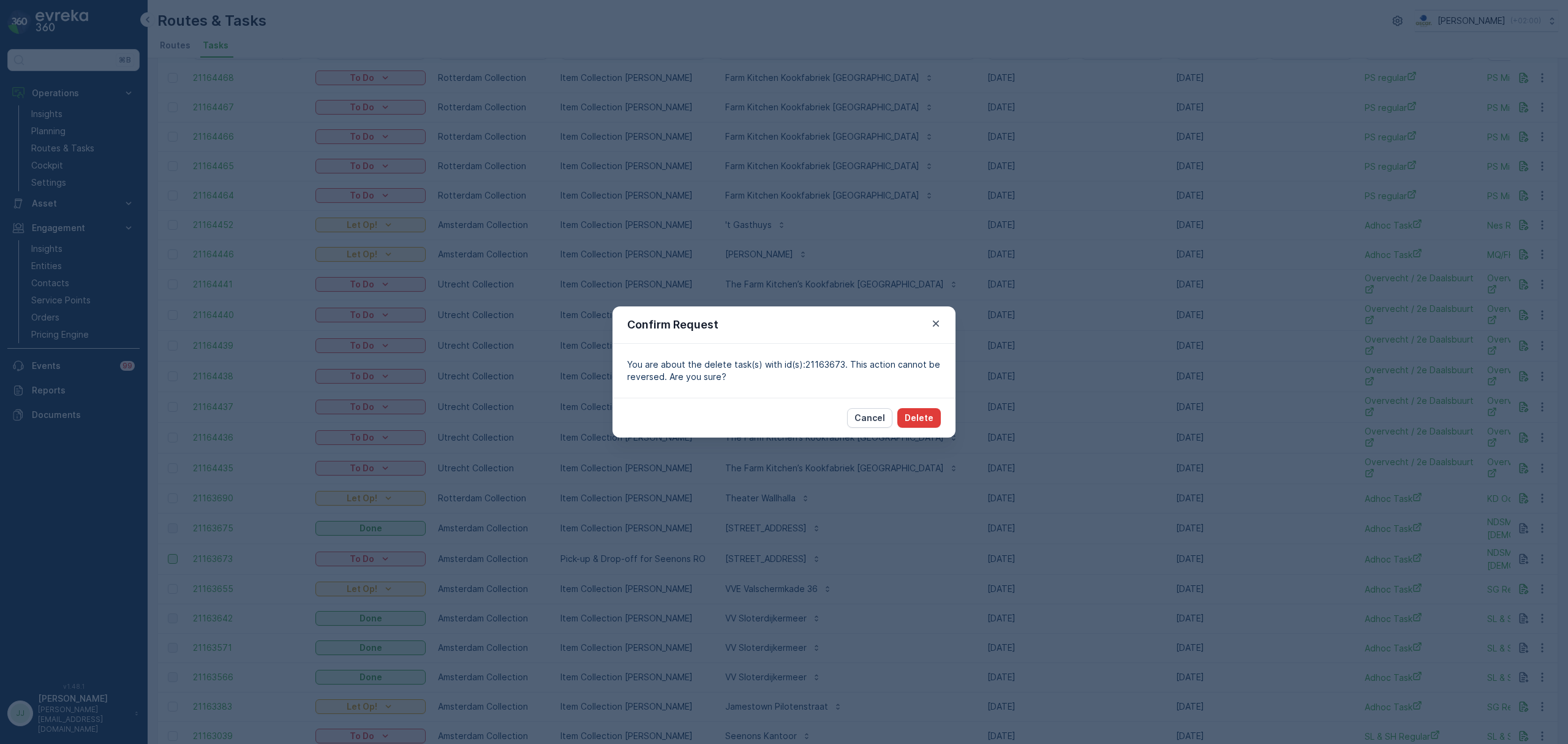
click at [913, 418] on p "Delete" at bounding box center [918, 418] width 29 height 12
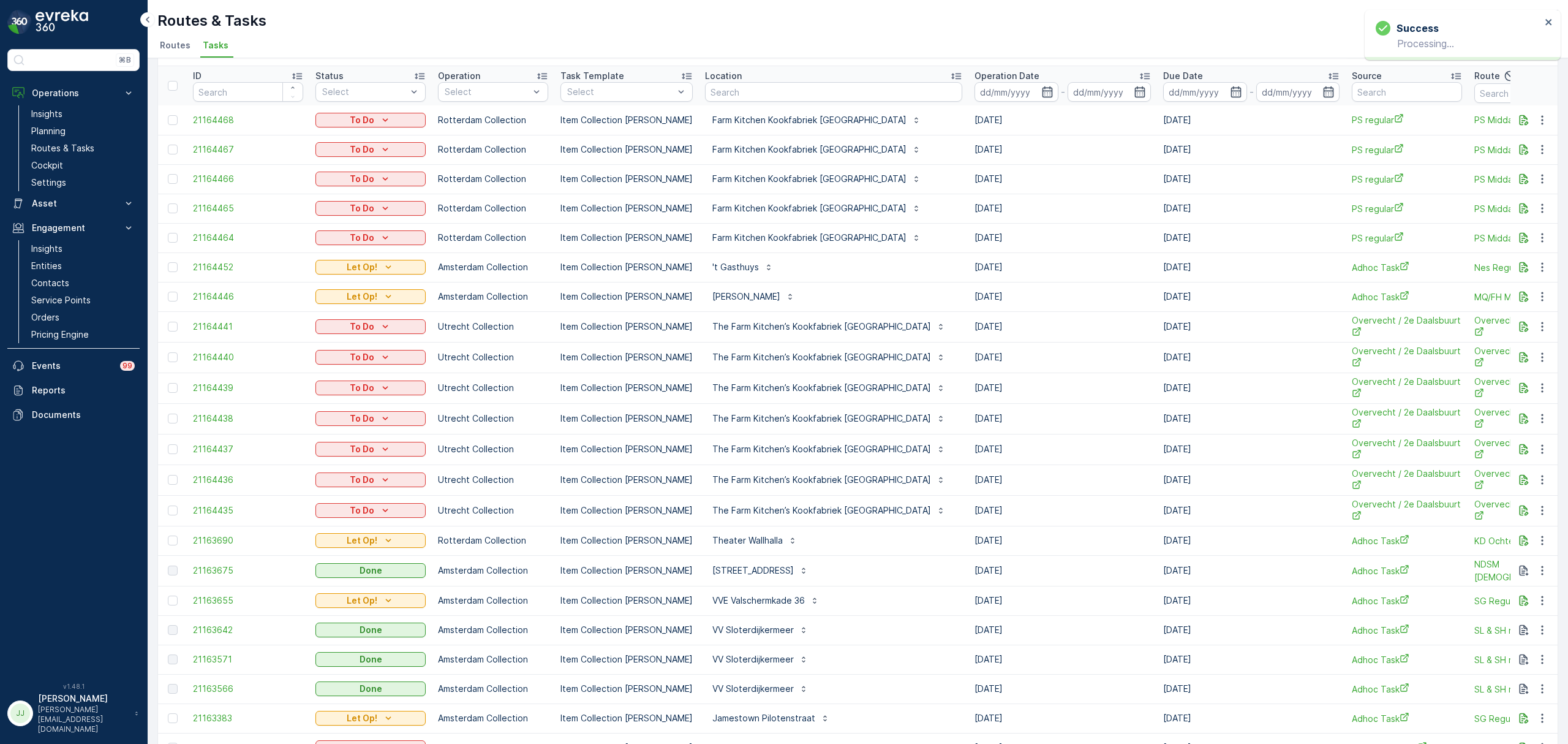
scroll to position [0, 0]
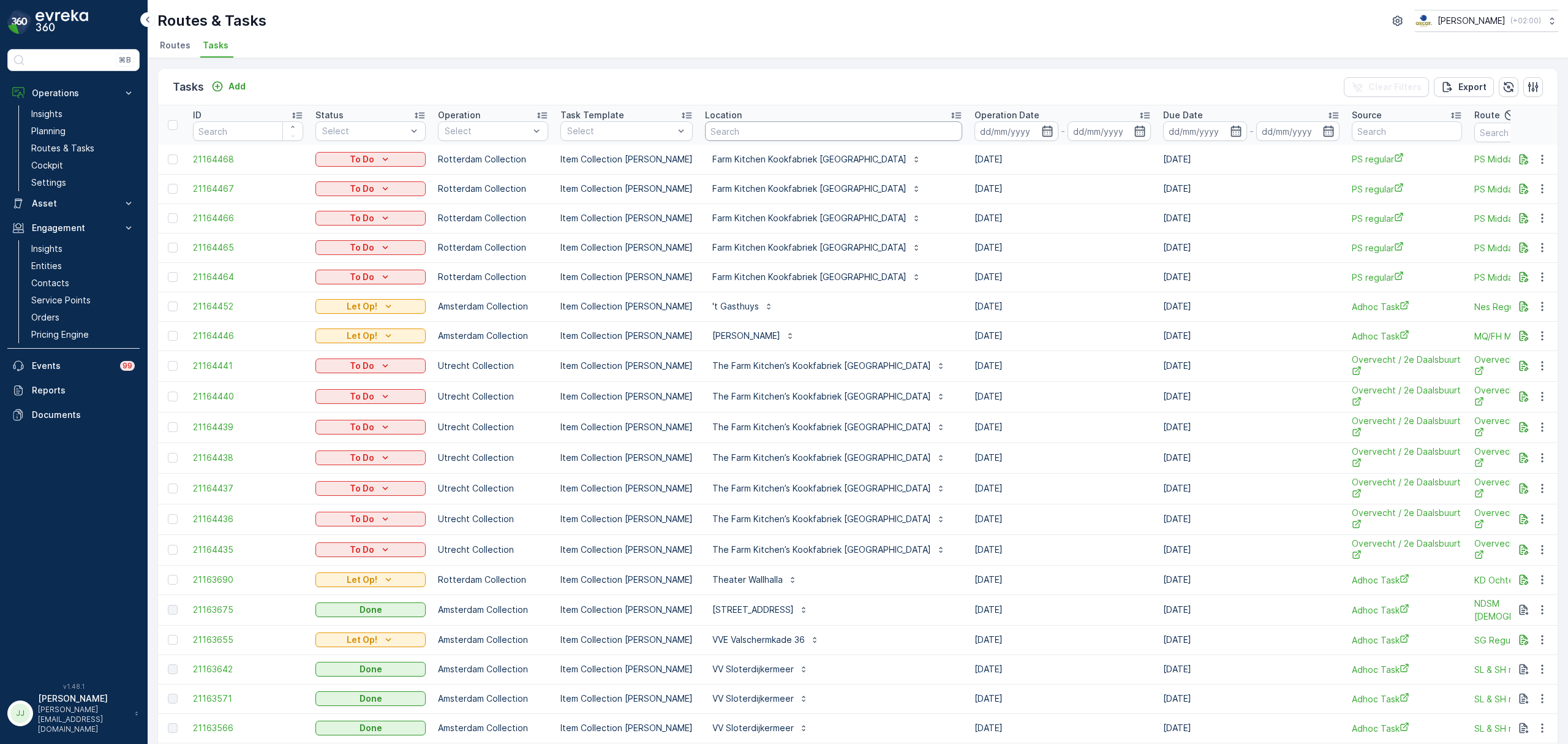
click at [727, 125] on input "text" at bounding box center [834, 131] width 258 height 20
type input "rayleigh"
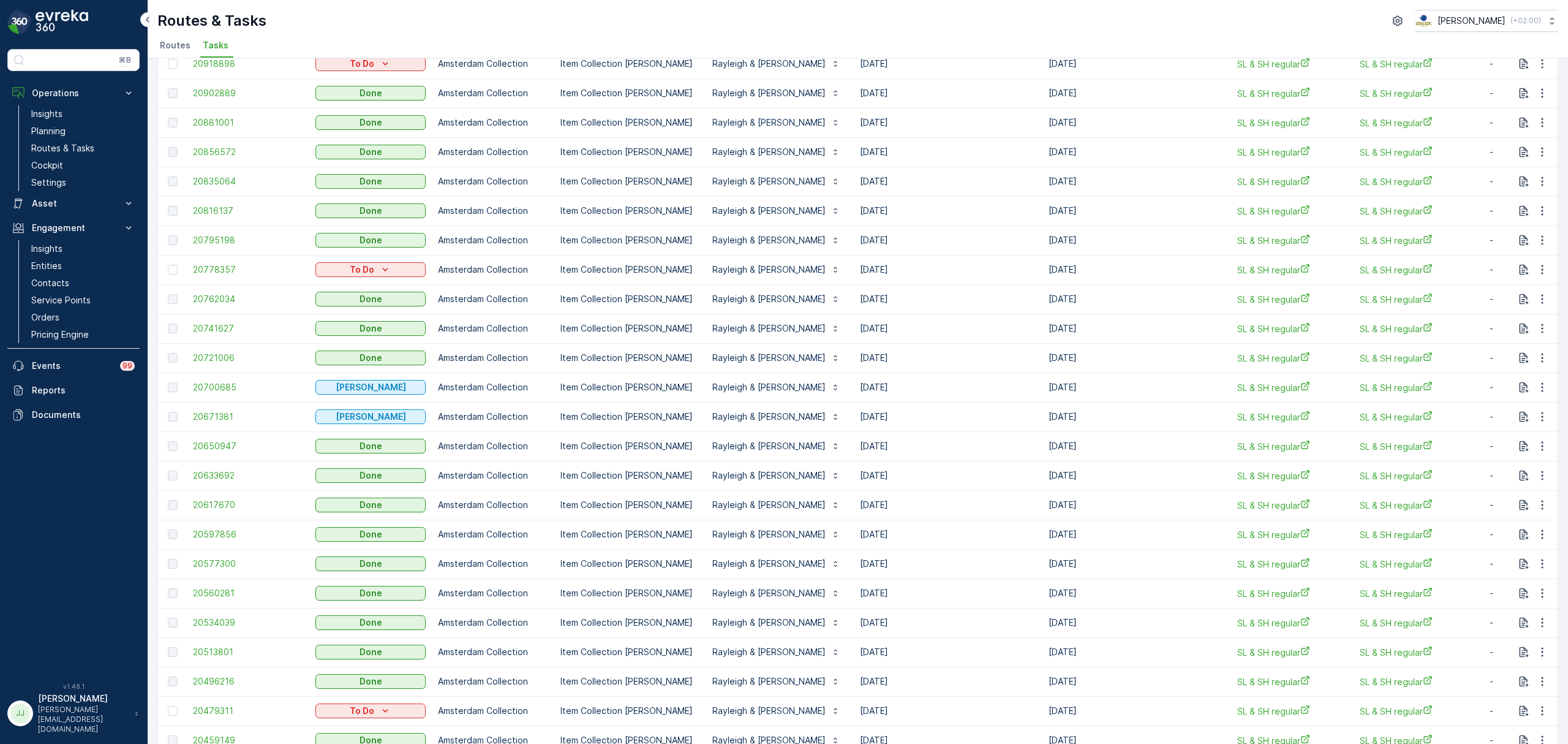
scroll to position [433, 0]
